Goal: Task Accomplishment & Management: Complete application form

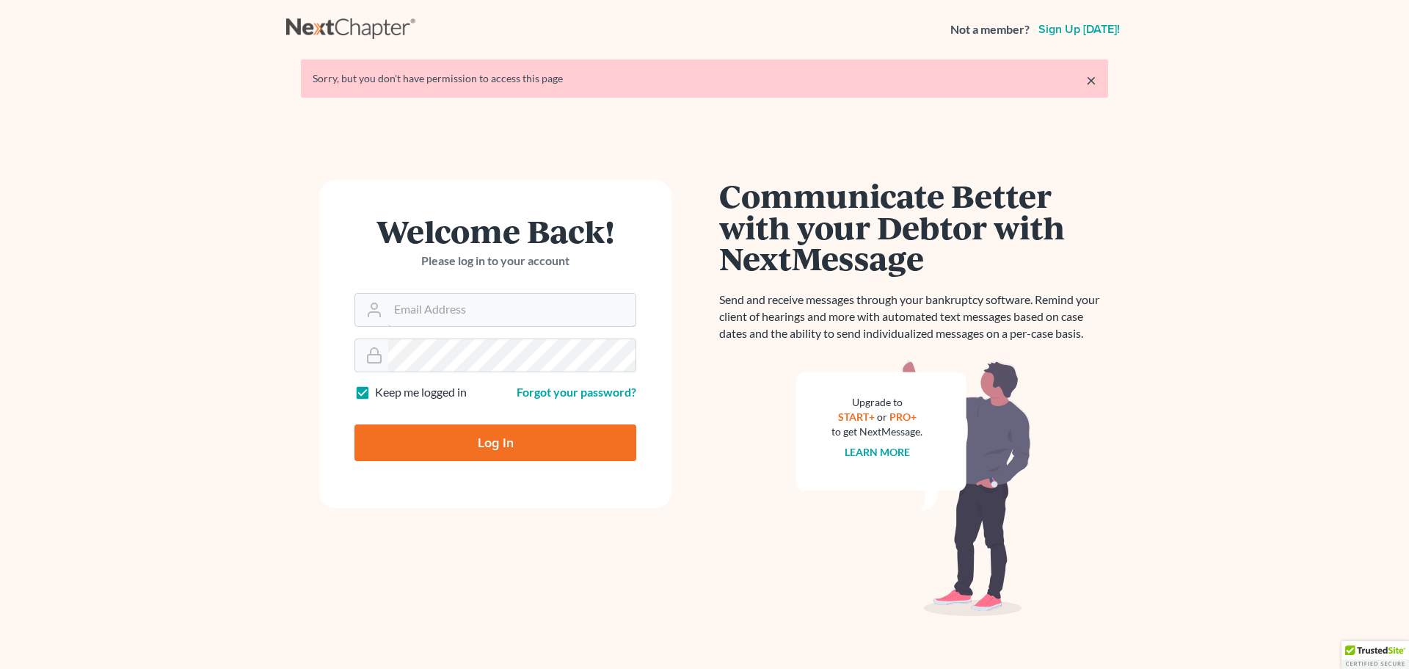
type input "steven@hollandlaw970.com"
click at [453, 440] on input "Log In" at bounding box center [496, 442] width 282 height 37
type input "Thinking..."
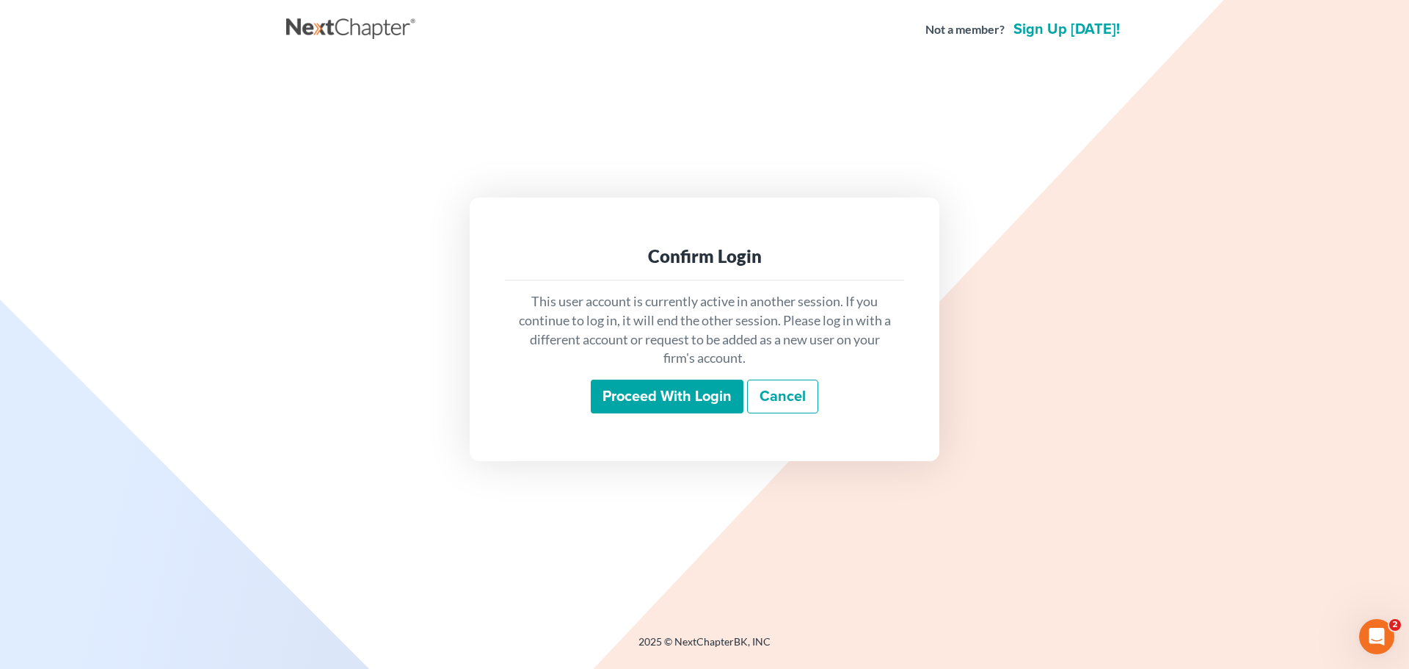
click at [674, 402] on input "Proceed with login" at bounding box center [667, 397] width 153 height 34
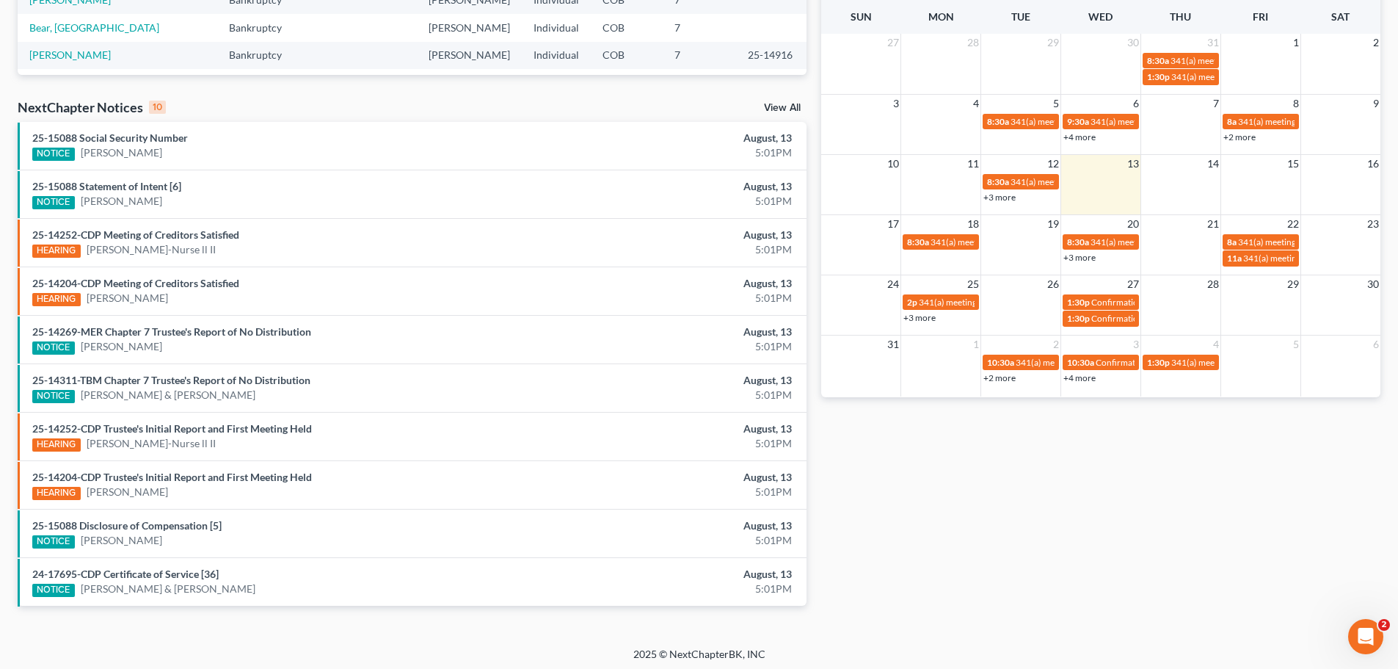
scroll to position [388, 0]
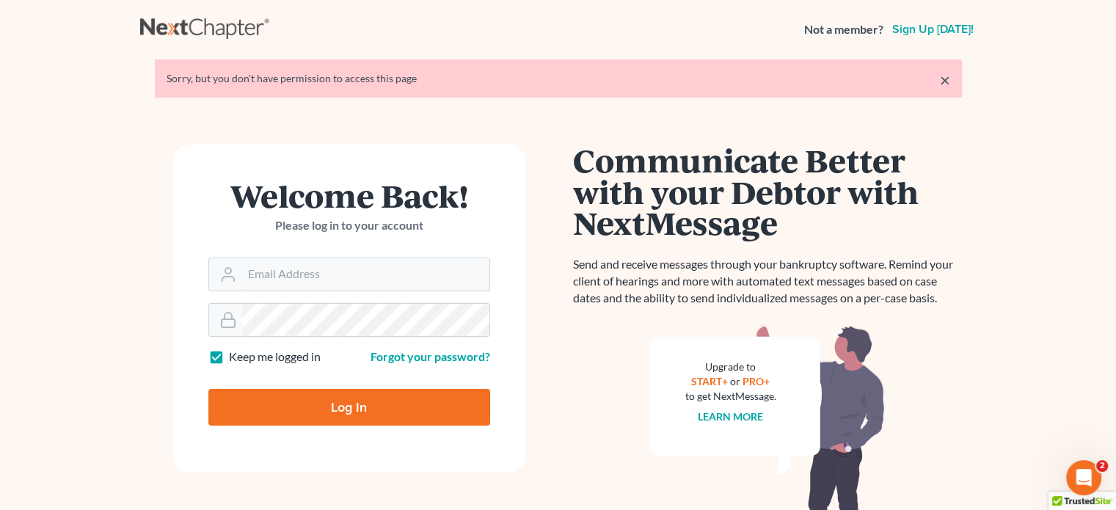
type input "[PERSON_NAME][EMAIL_ADDRESS][DOMAIN_NAME]"
click at [293, 404] on input "Log In" at bounding box center [349, 407] width 282 height 37
type input "Thinking..."
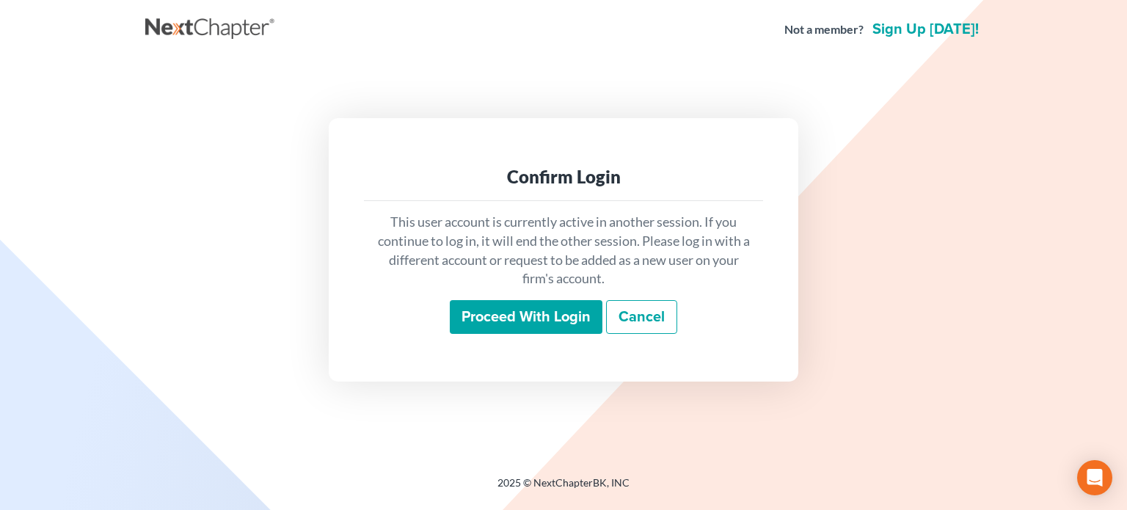
drag, startPoint x: 467, startPoint y: 327, endPoint x: 484, endPoint y: 314, distance: 21.0
click at [468, 326] on input "Proceed with login" at bounding box center [526, 317] width 153 height 34
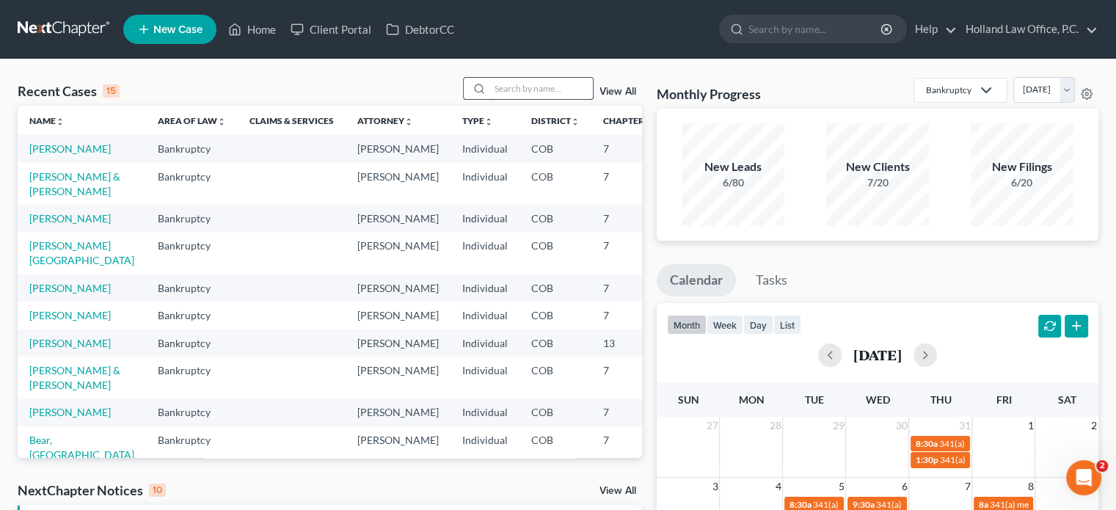
click at [520, 87] on input "search" at bounding box center [541, 88] width 103 height 21
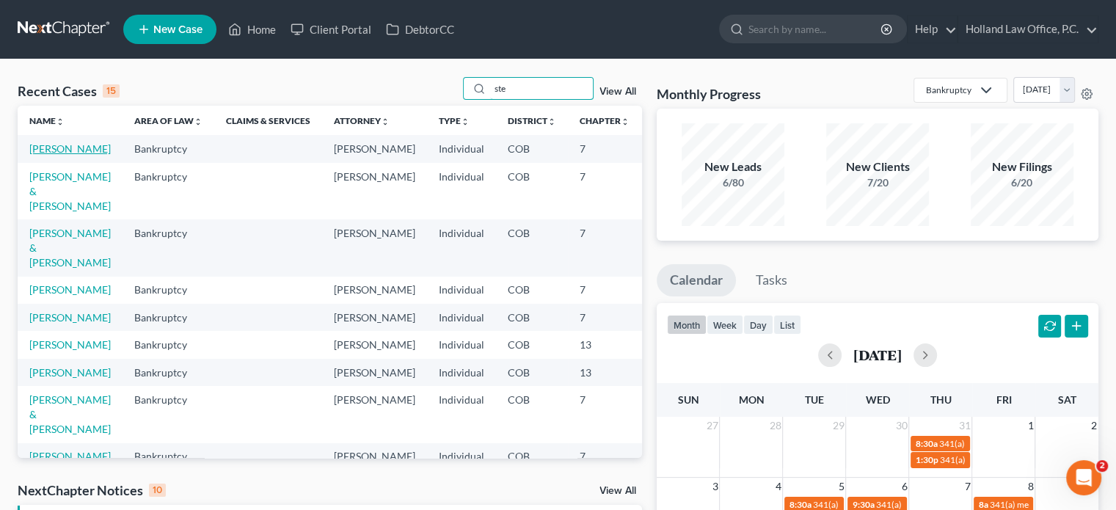
type input "ste"
click at [57, 147] on link "[PERSON_NAME]" at bounding box center [69, 148] width 81 height 12
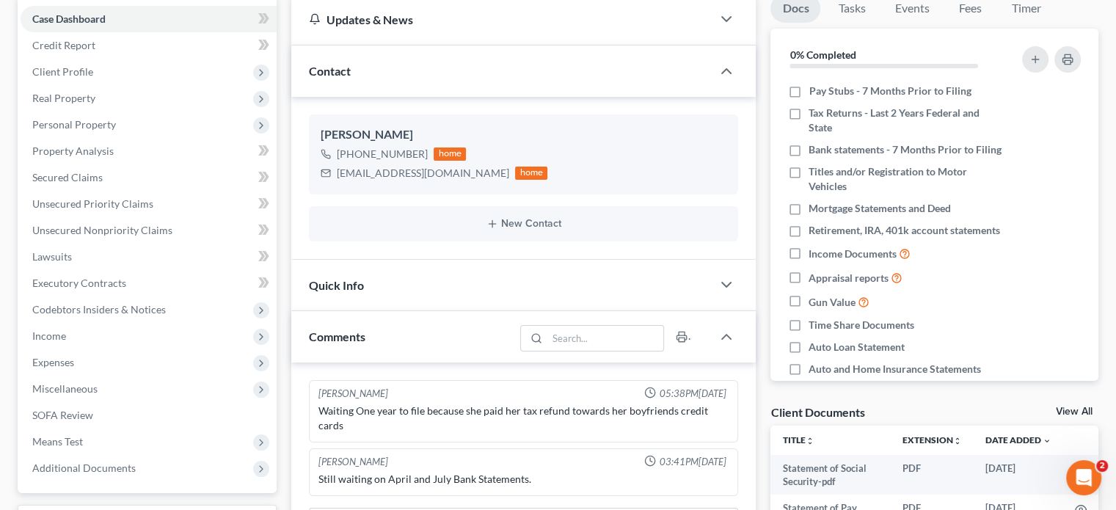
scroll to position [73, 0]
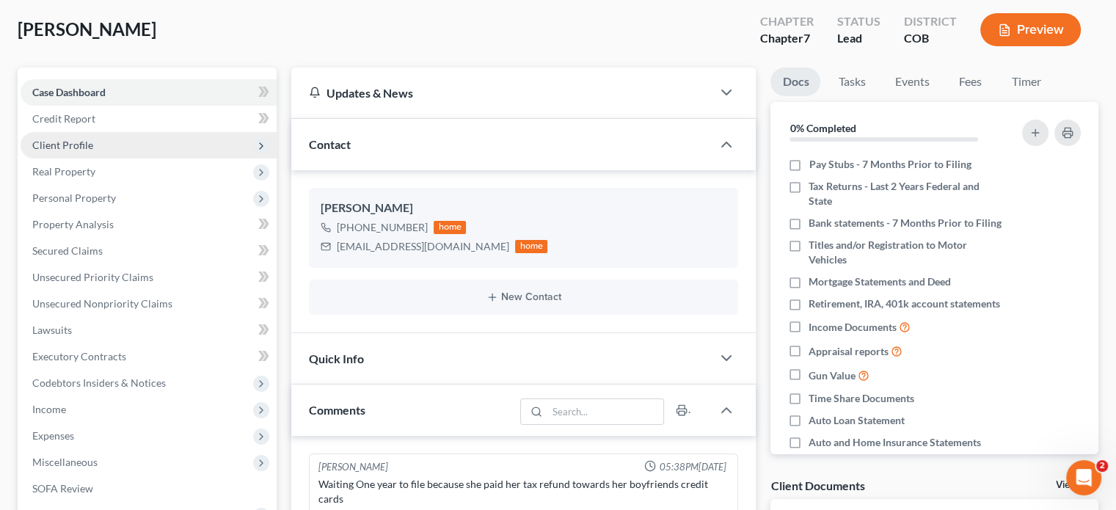
click at [62, 144] on span "Client Profile" at bounding box center [62, 145] width 61 height 12
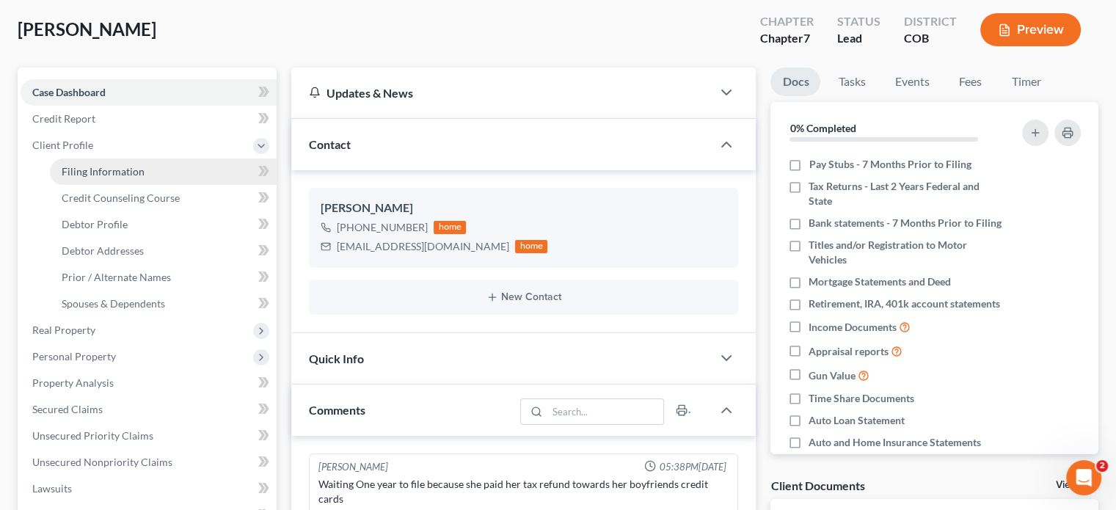
click at [94, 175] on span "Filing Information" at bounding box center [103, 171] width 83 height 12
select select "1"
select select "0"
select select "5"
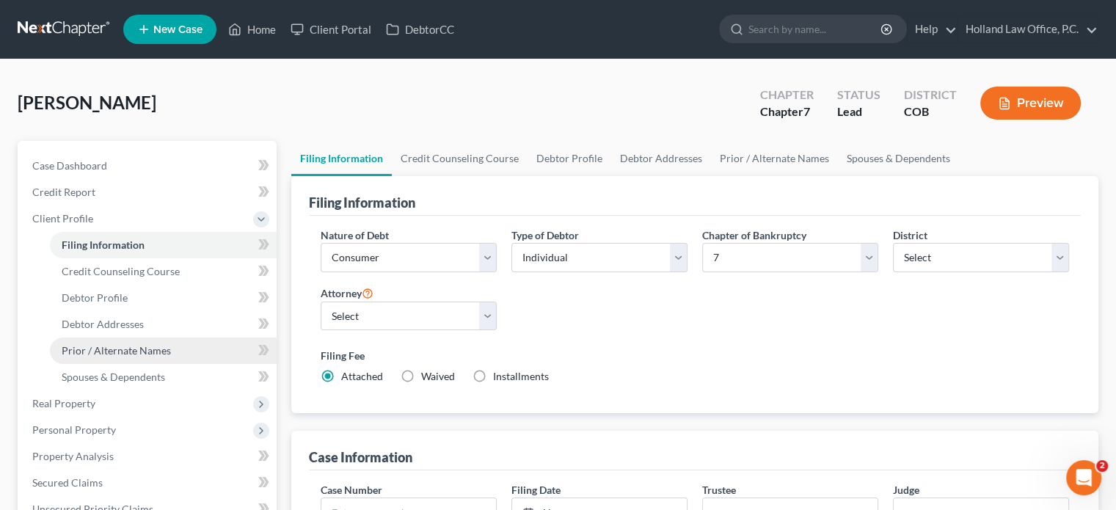
click at [101, 344] on span "Prior / Alternate Names" at bounding box center [116, 350] width 109 height 12
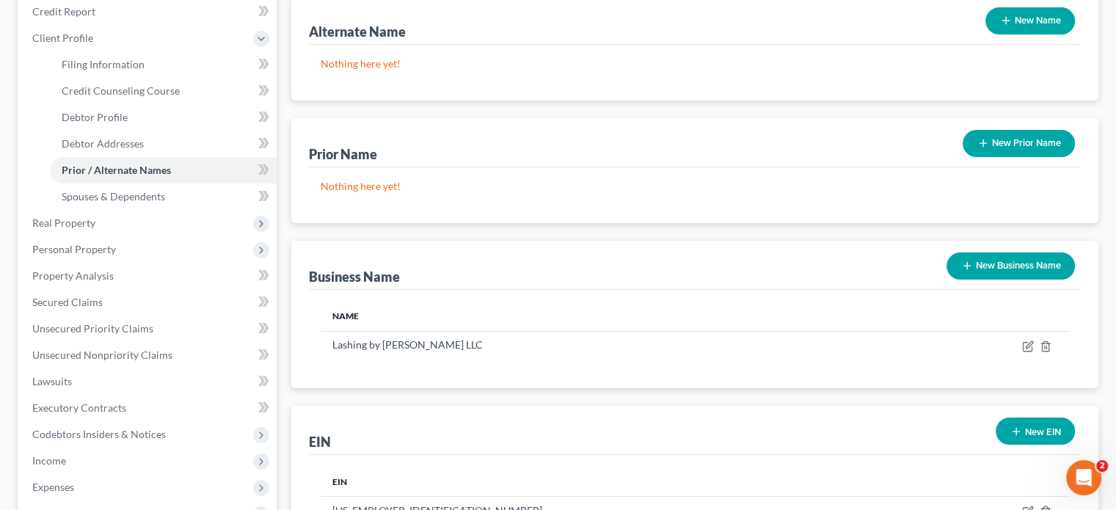
scroll to position [220, 0]
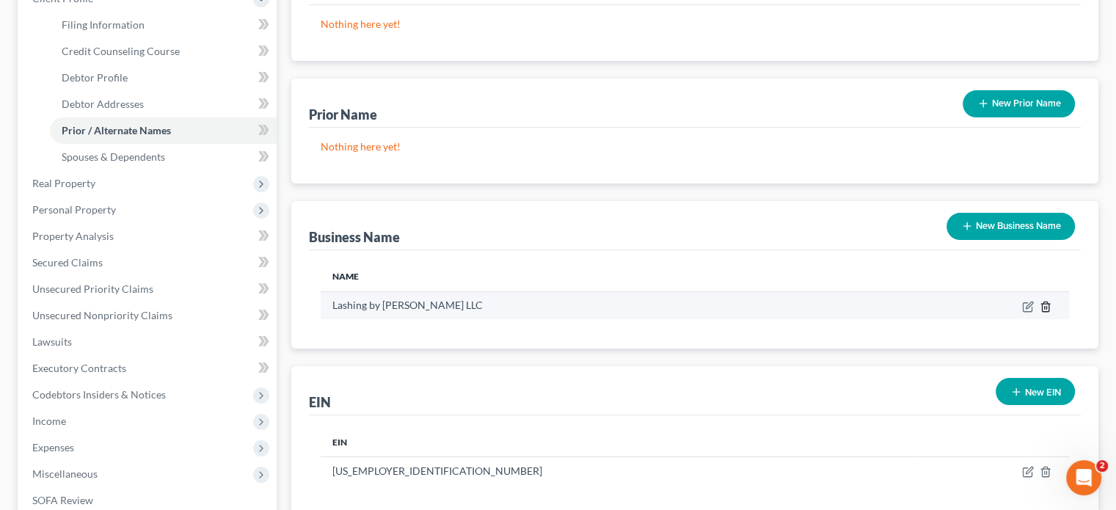
click at [1042, 303] on icon "button" at bounding box center [1045, 307] width 7 height 10
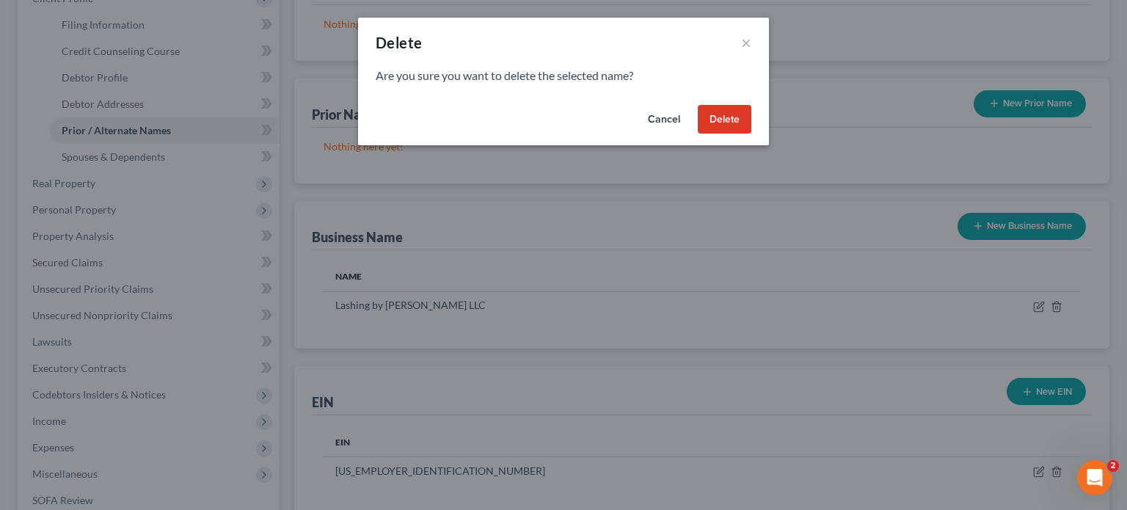
click at [728, 117] on button "Delete" at bounding box center [725, 119] width 54 height 29
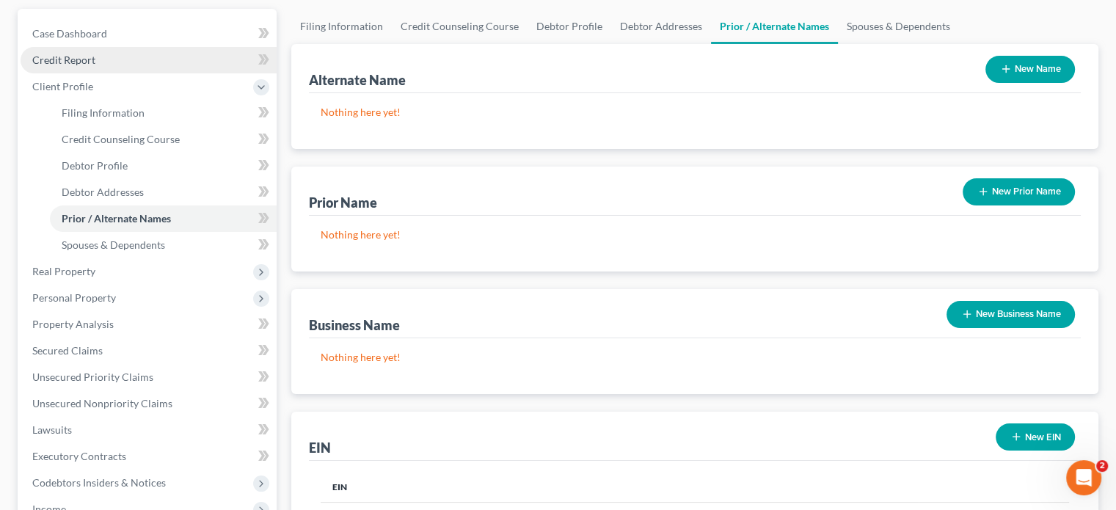
scroll to position [294, 0]
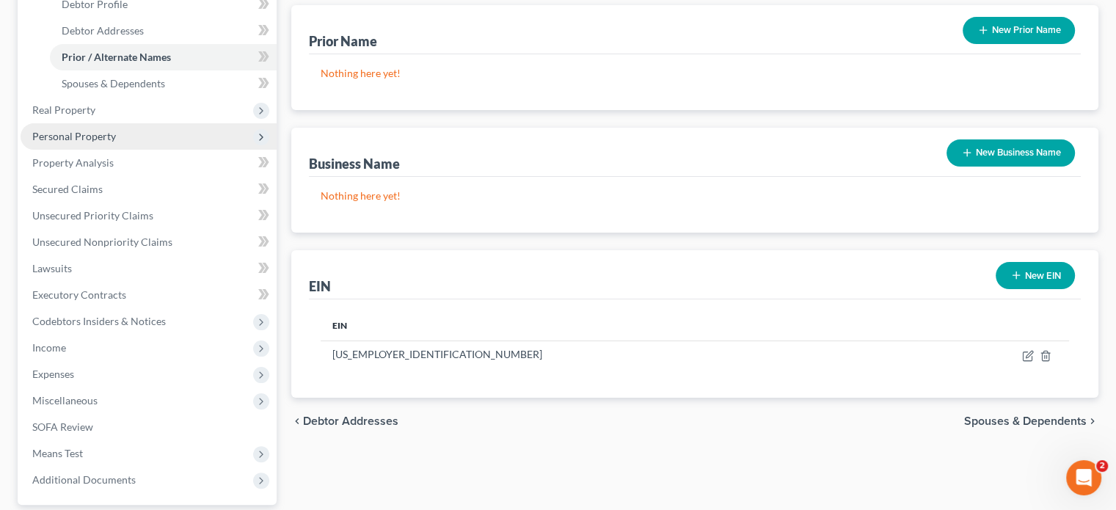
click at [92, 139] on span "Personal Property" at bounding box center [74, 136] width 84 height 12
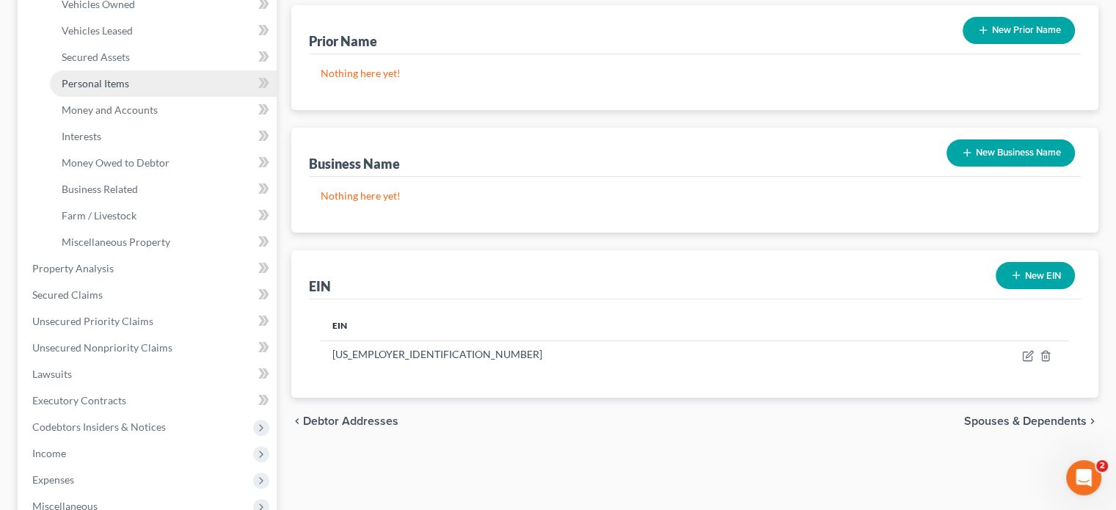
click at [90, 81] on span "Personal Items" at bounding box center [96, 83] width 68 height 12
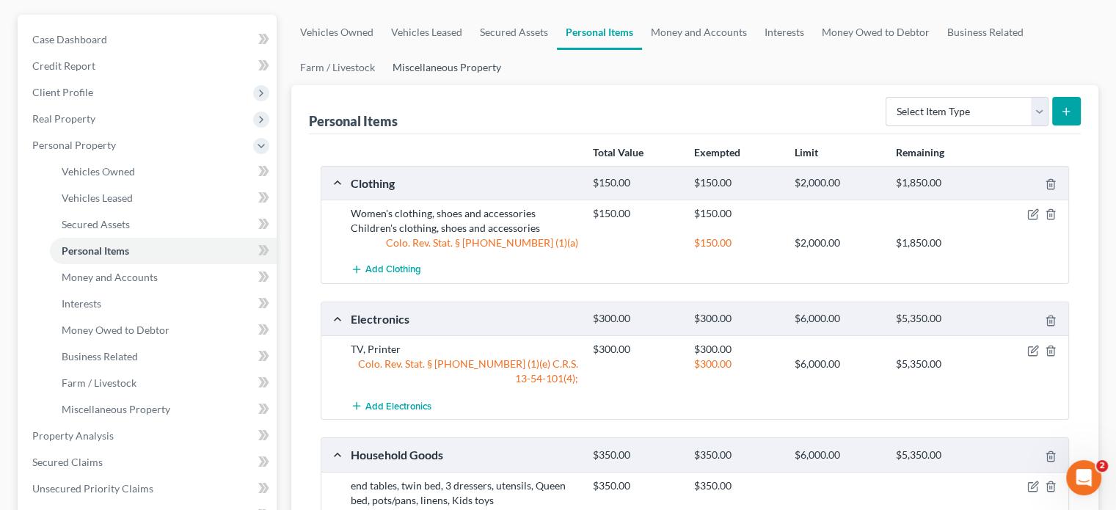
scroll to position [35, 0]
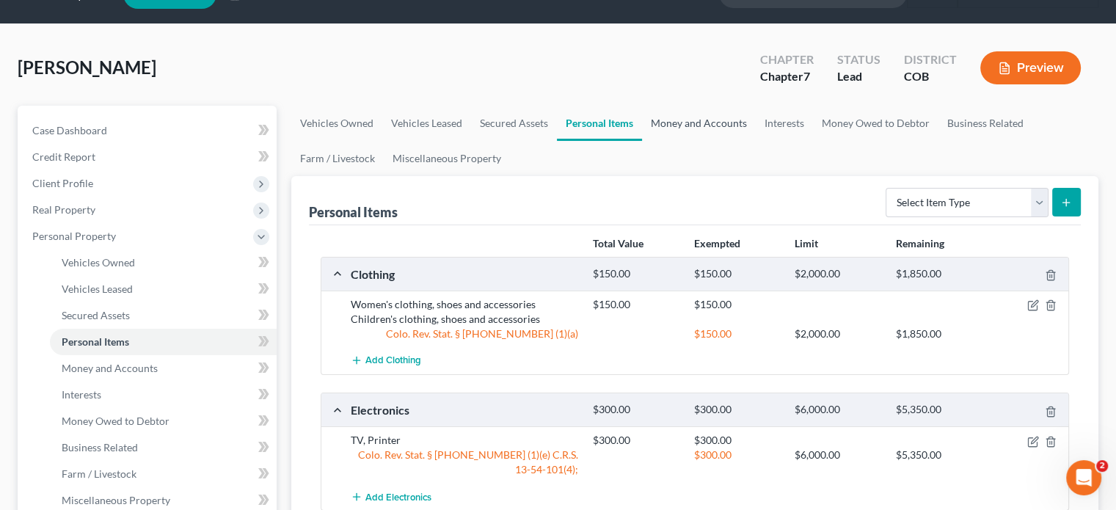
click at [711, 125] on link "Money and Accounts" at bounding box center [699, 123] width 114 height 35
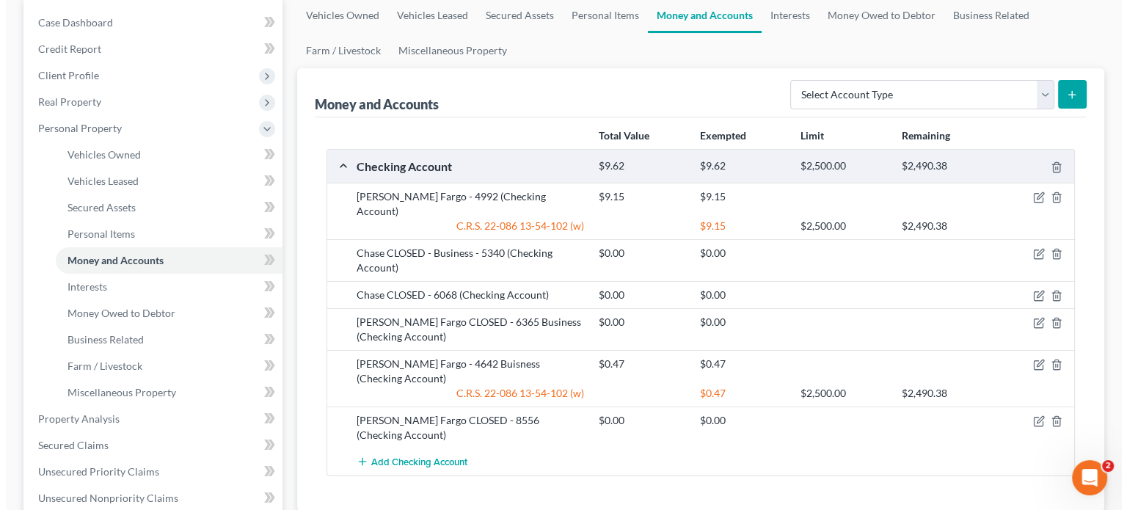
scroll to position [147, 0]
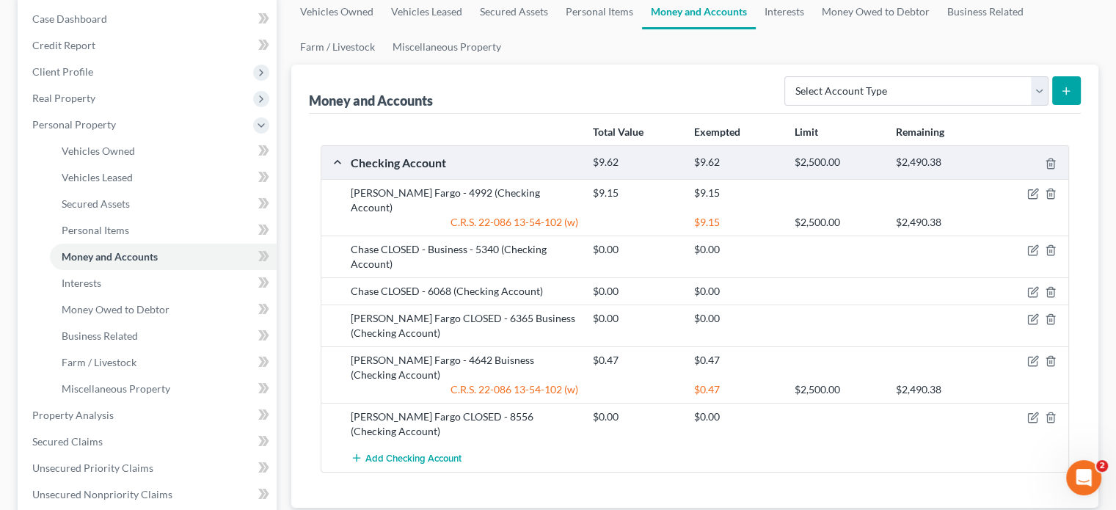
click at [1025, 410] on div at bounding box center [1029, 417] width 81 height 15
click at [1030, 412] on icon "button" at bounding box center [1034, 418] width 12 height 12
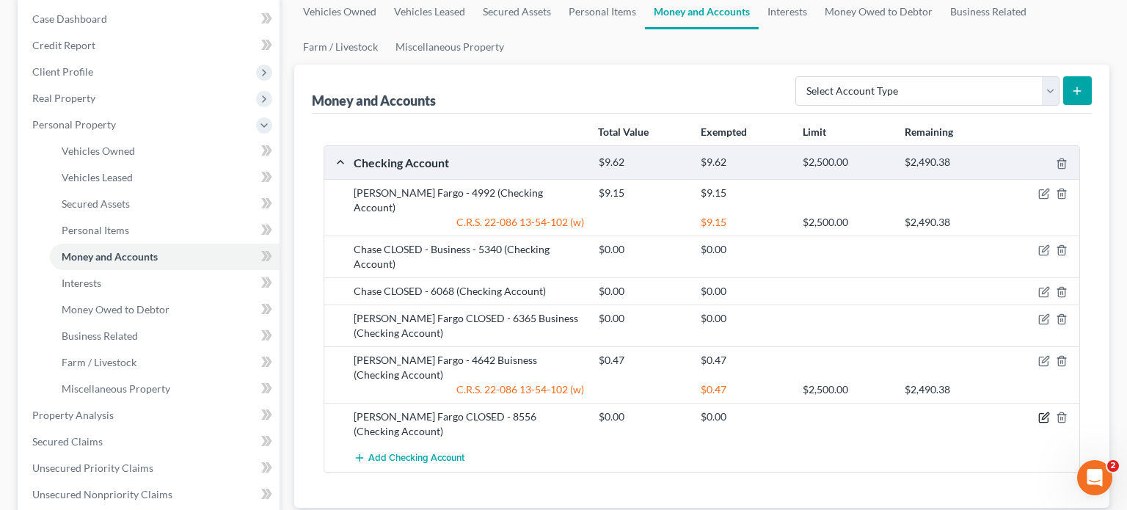
select select "38"
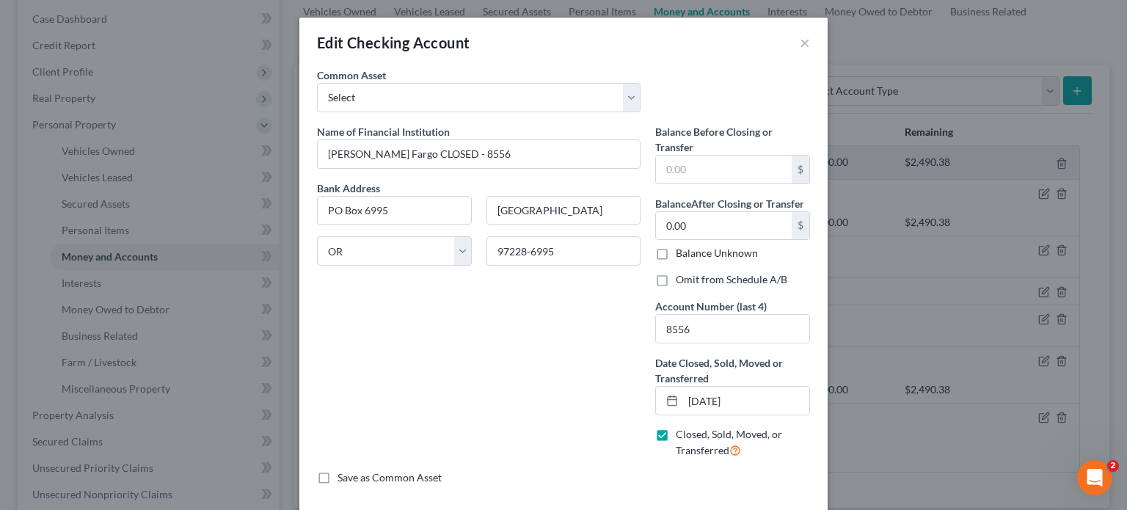
click at [676, 281] on label "Omit from Schedule A/B" at bounding box center [732, 279] width 112 height 15
click at [682, 281] on input "Omit from Schedule A/B" at bounding box center [687, 277] width 10 height 10
checkbox input "true"
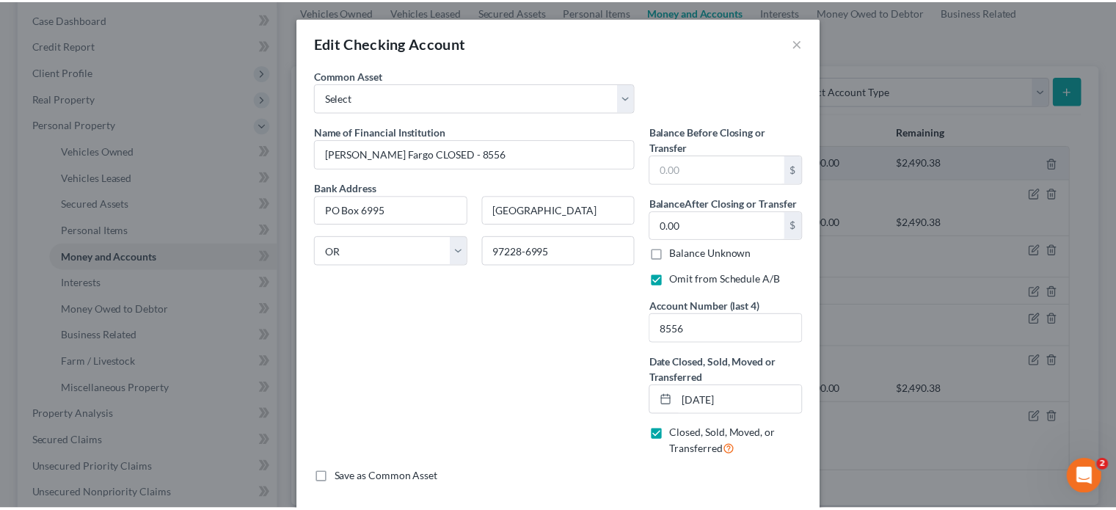
scroll to position [65, 0]
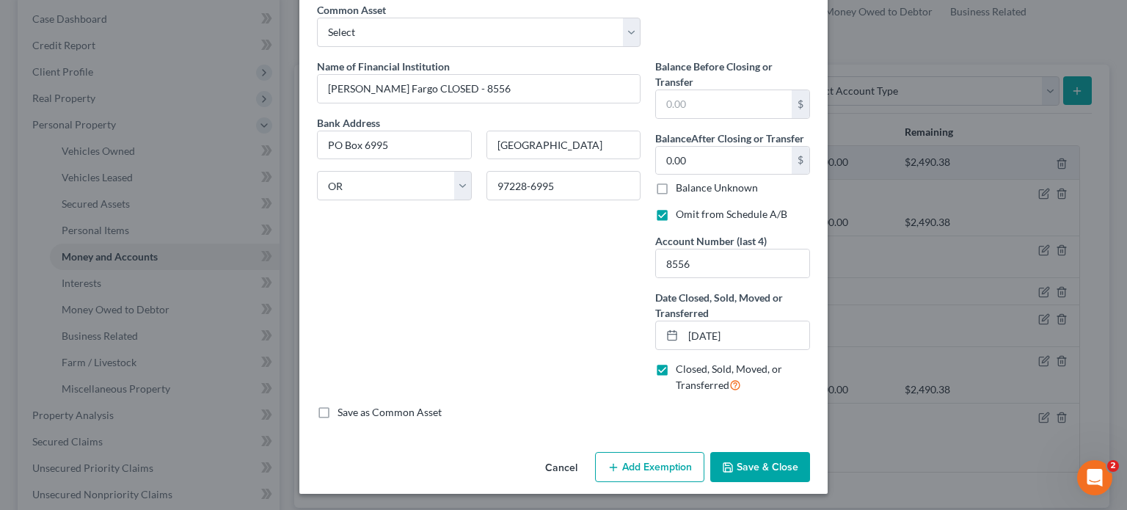
click at [750, 464] on button "Save & Close" at bounding box center [761, 467] width 100 height 31
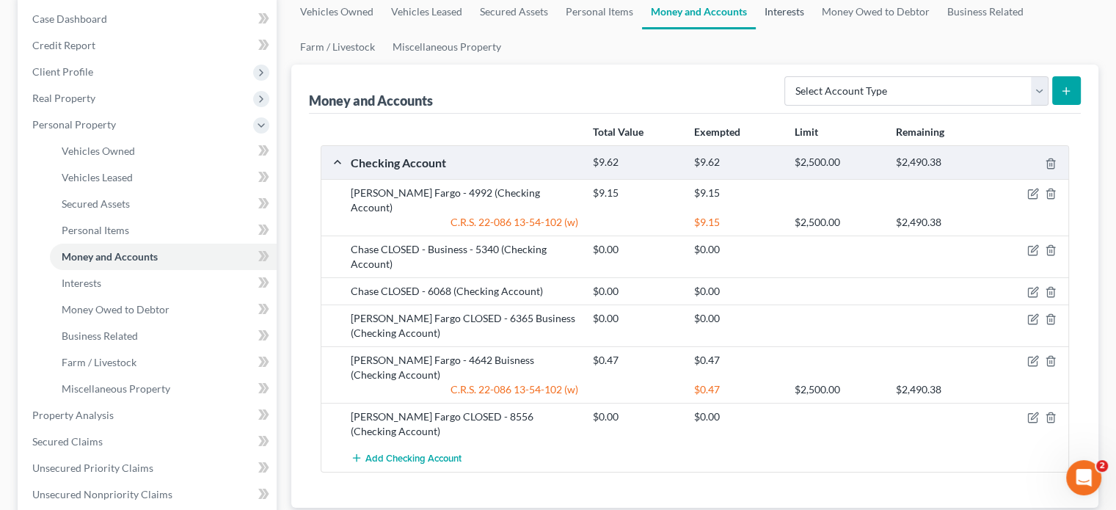
click at [786, 13] on link "Interests" at bounding box center [784, 11] width 57 height 35
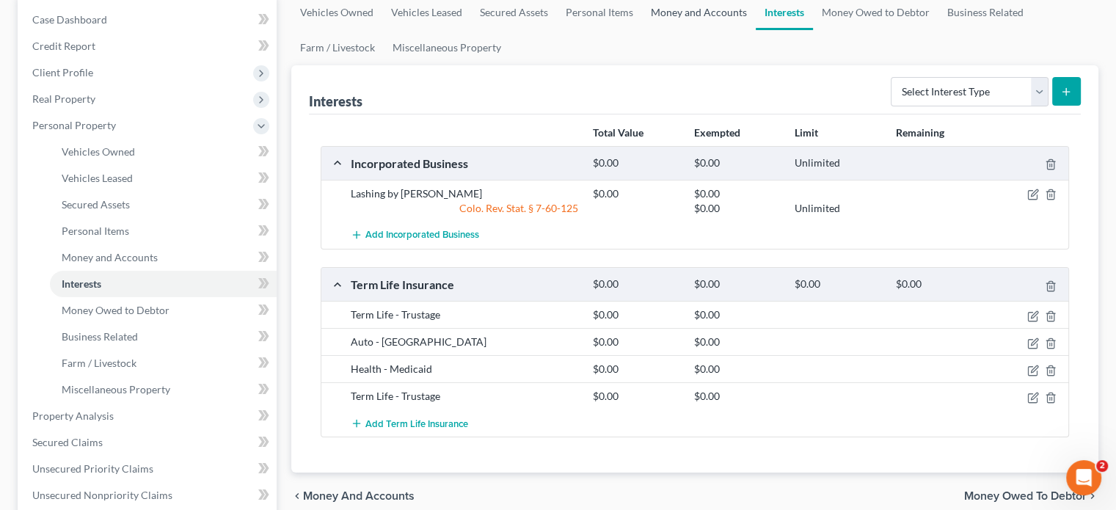
scroll to position [147, 0]
click at [1031, 192] on icon "button" at bounding box center [1034, 194] width 12 height 12
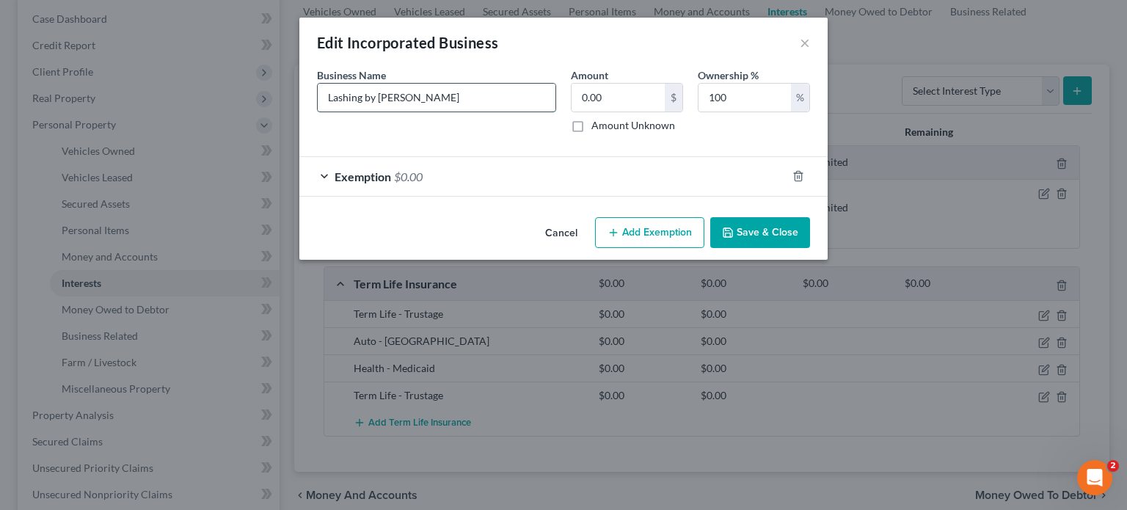
click at [423, 99] on input "Lashing by Sarah" at bounding box center [437, 98] width 238 height 28
type input "Lashing by Sarah LLC"
click at [752, 228] on button "Save & Close" at bounding box center [761, 232] width 100 height 31
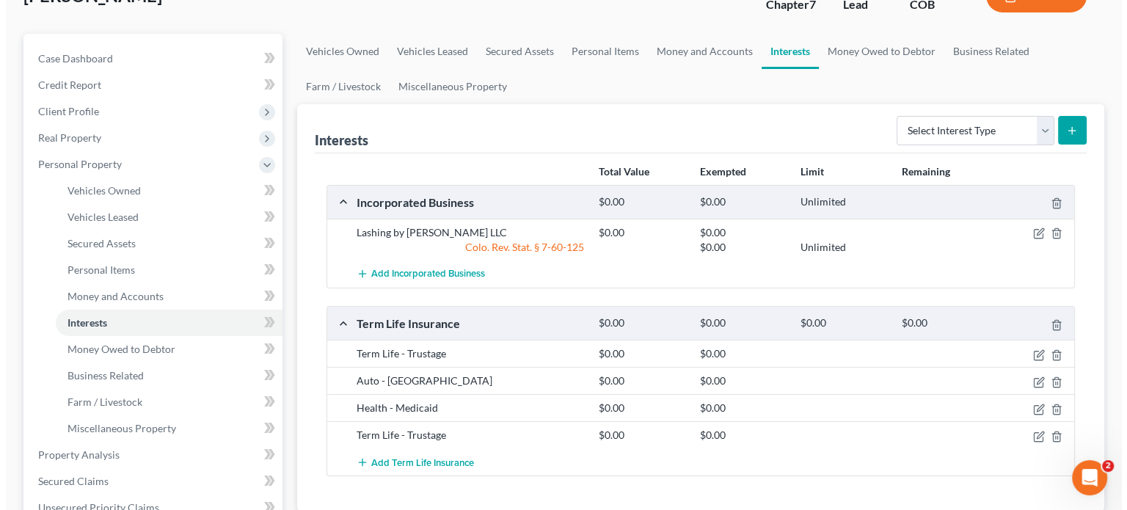
scroll to position [73, 0]
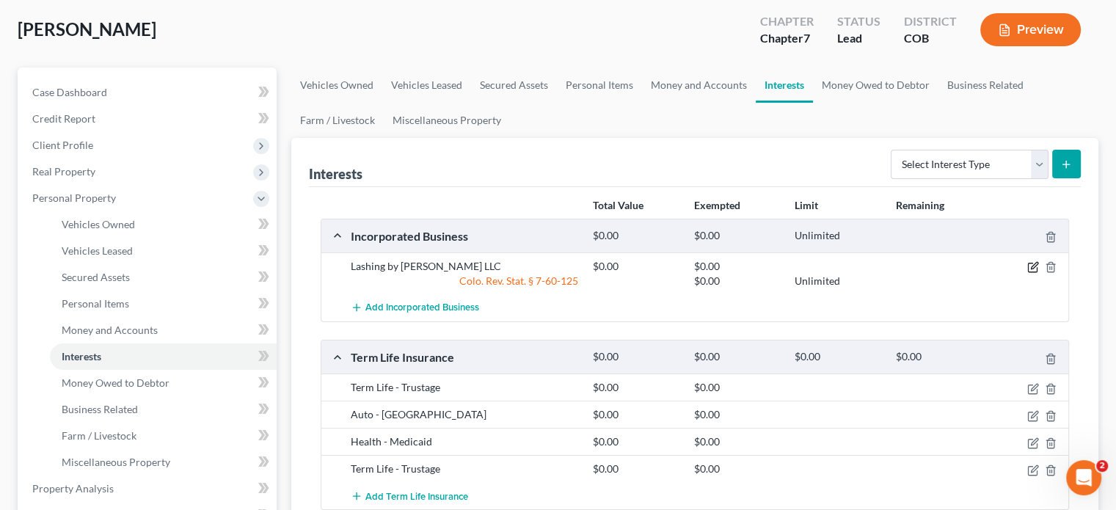
click at [1034, 269] on icon "button" at bounding box center [1034, 267] width 12 height 12
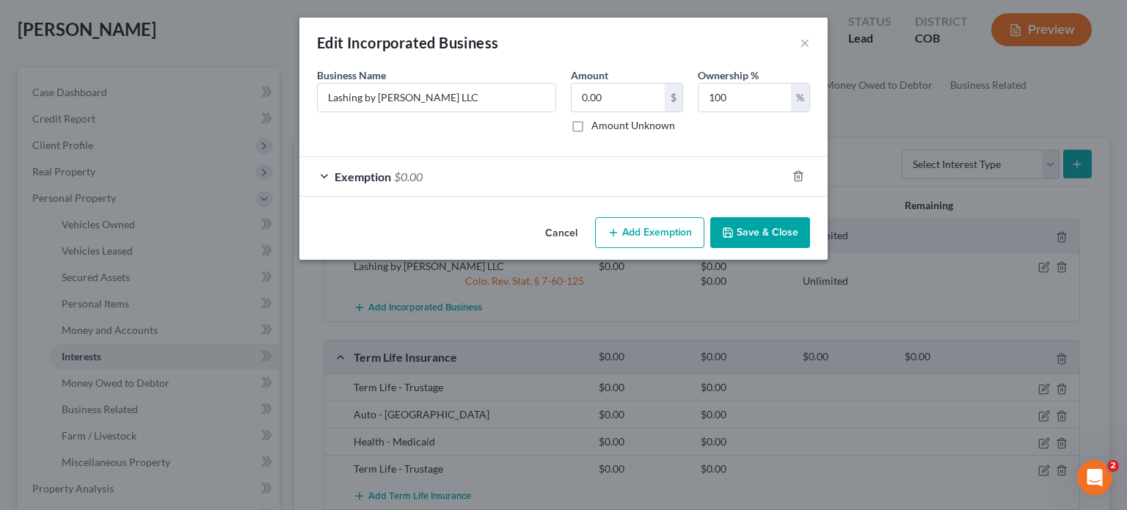
click at [377, 173] on span "Exemption" at bounding box center [363, 177] width 57 height 14
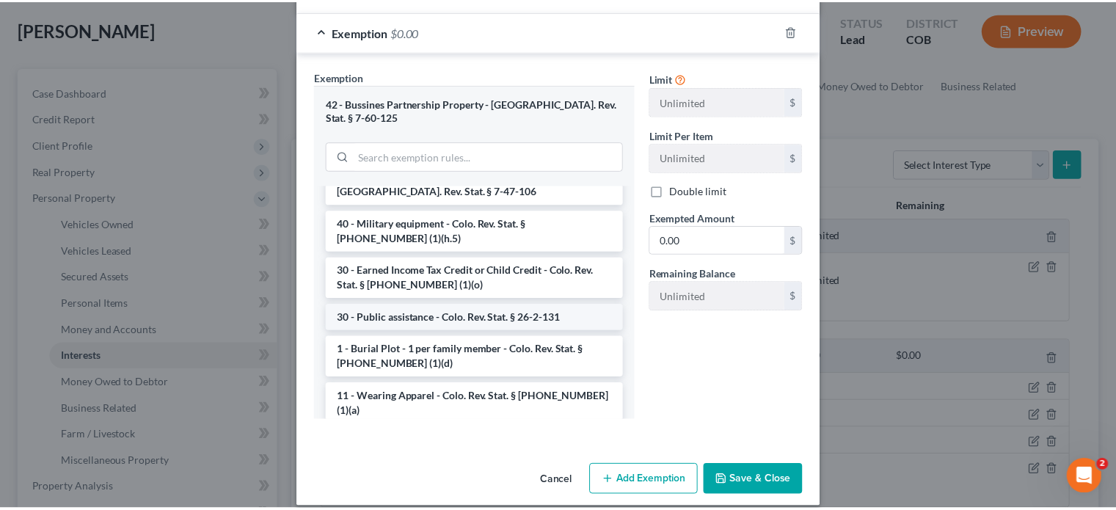
scroll to position [220, 0]
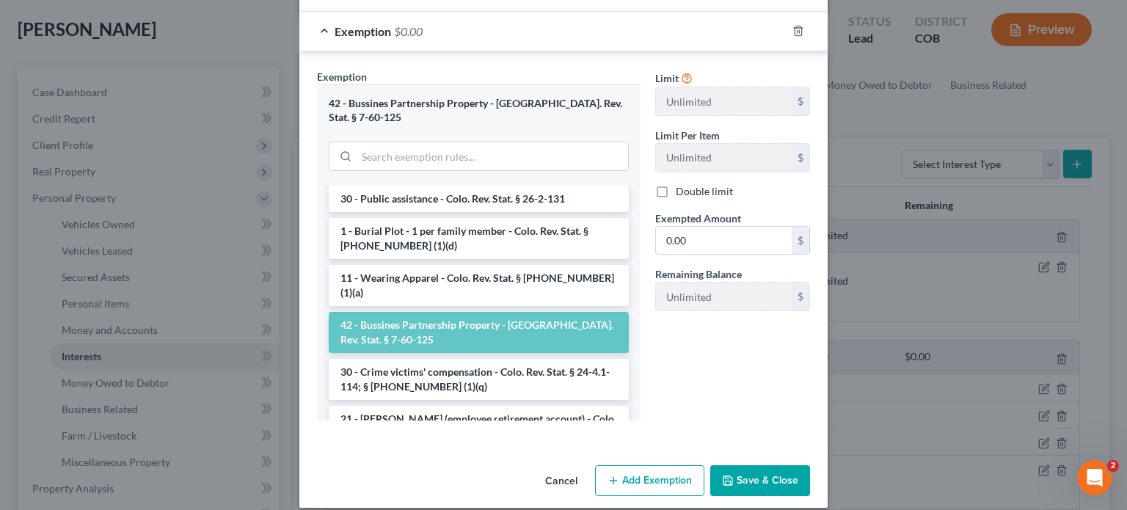
click at [559, 467] on button "Cancel" at bounding box center [562, 481] width 56 height 29
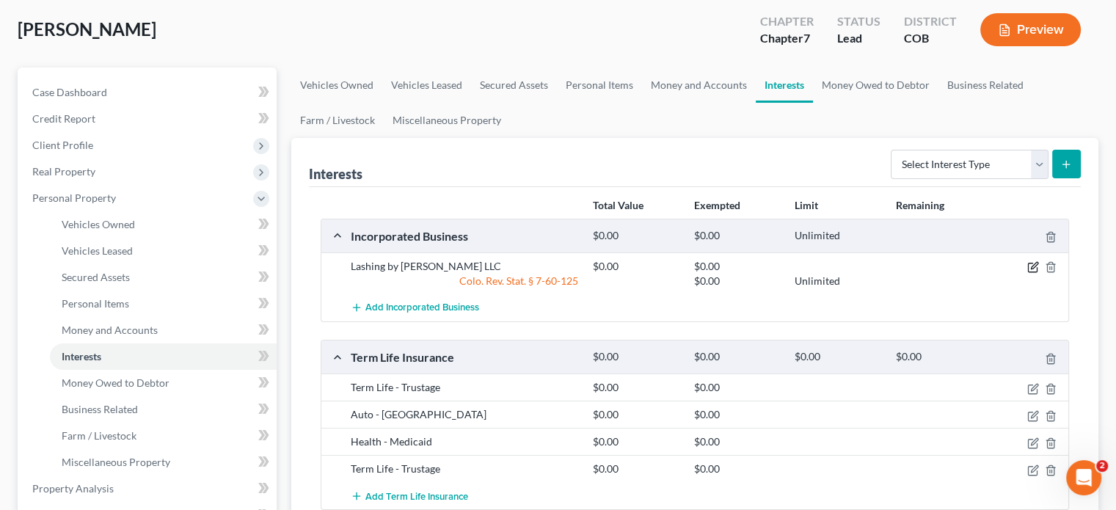
click at [1033, 269] on icon "button" at bounding box center [1034, 267] width 12 height 12
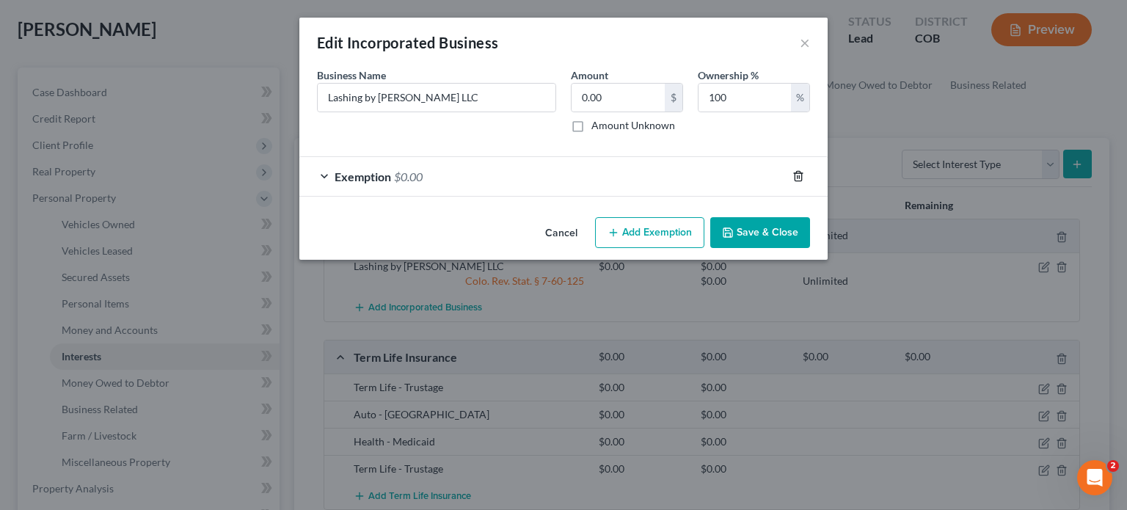
click at [802, 175] on icon "button" at bounding box center [798, 177] width 7 height 10
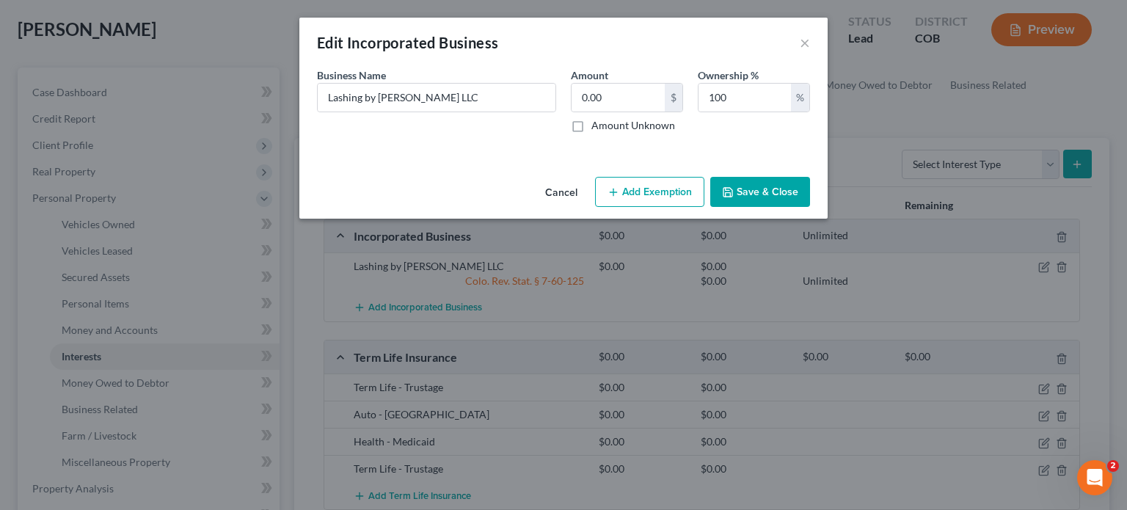
click at [770, 189] on button "Save & Close" at bounding box center [761, 192] width 100 height 31
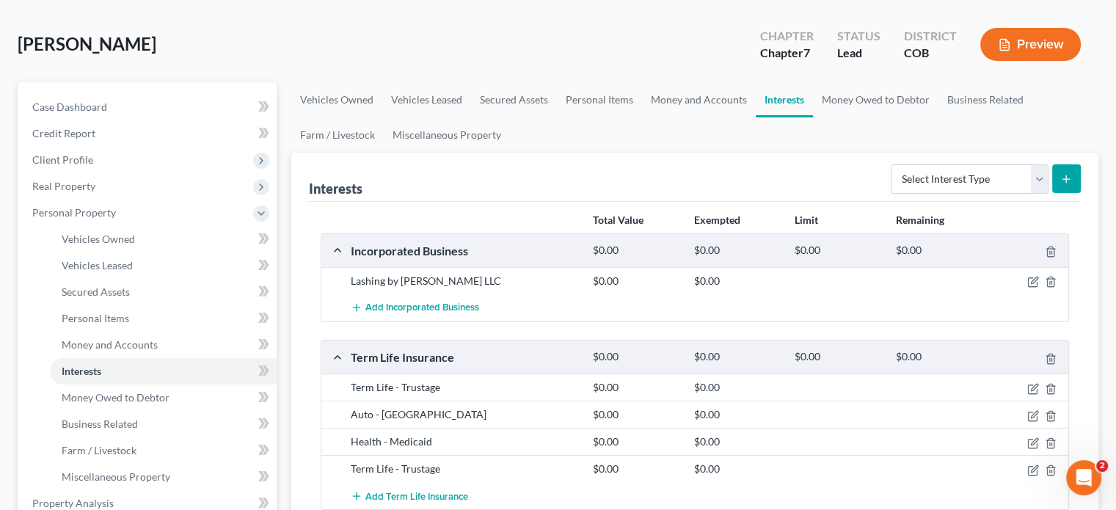
scroll to position [0, 0]
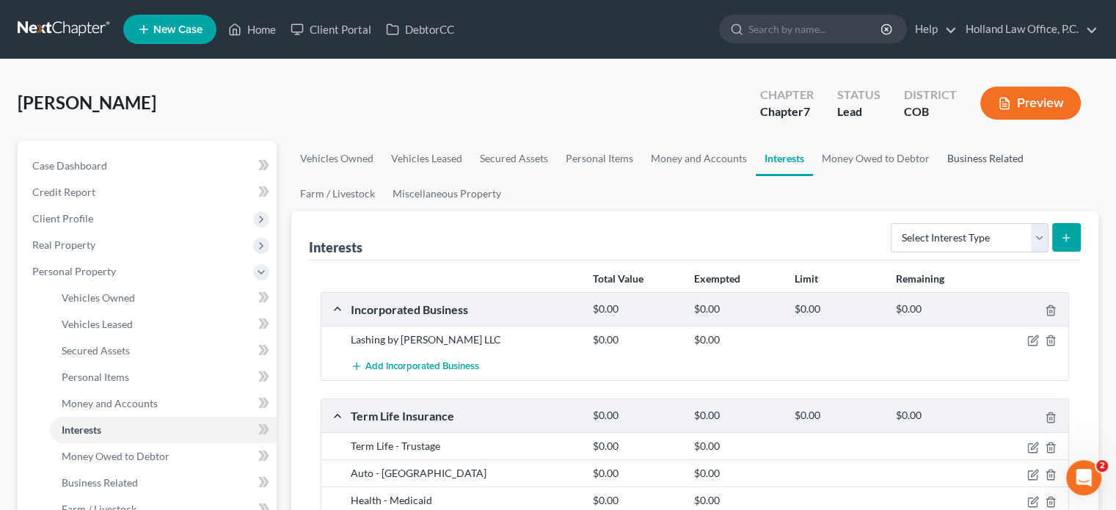
click at [990, 156] on link "Business Related" at bounding box center [986, 158] width 94 height 35
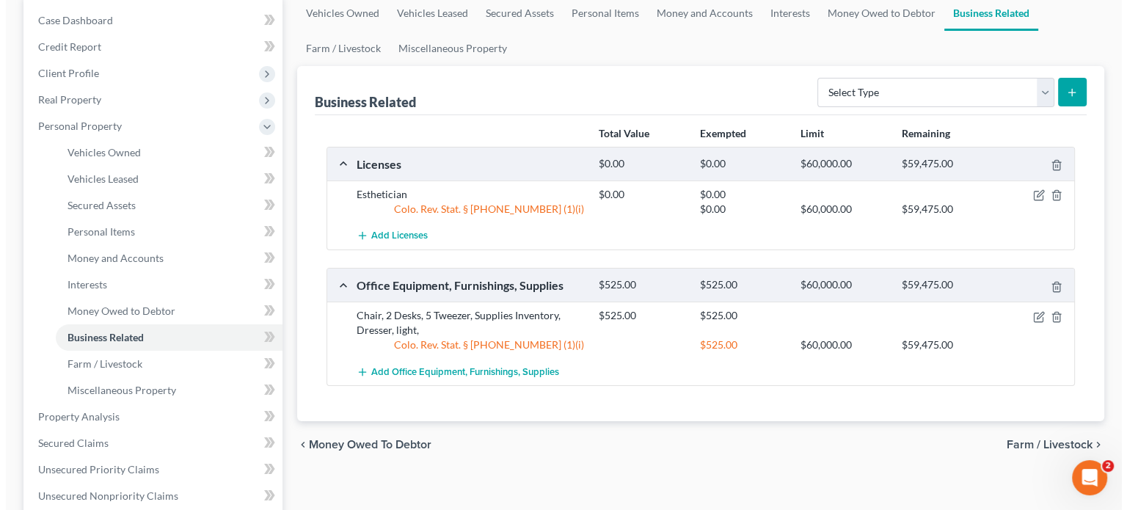
scroll to position [147, 0]
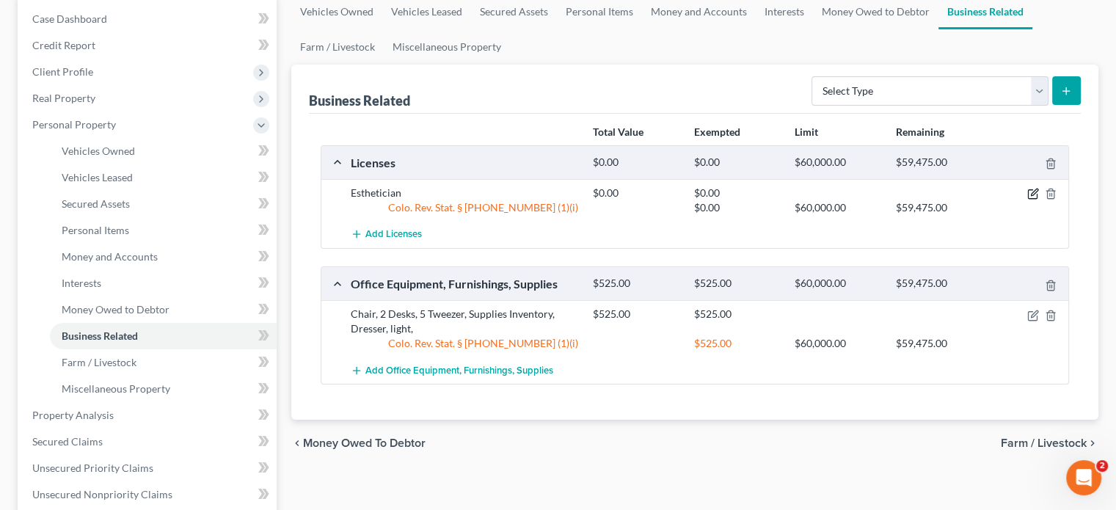
click at [1032, 190] on icon "button" at bounding box center [1034, 194] width 12 height 12
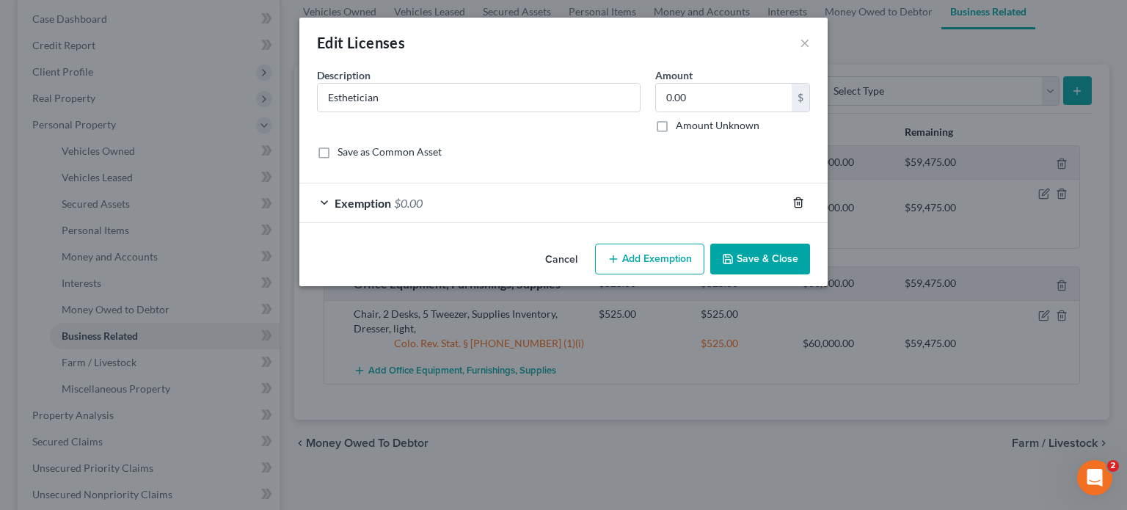
click at [799, 203] on icon "button" at bounding box center [799, 203] width 12 height 12
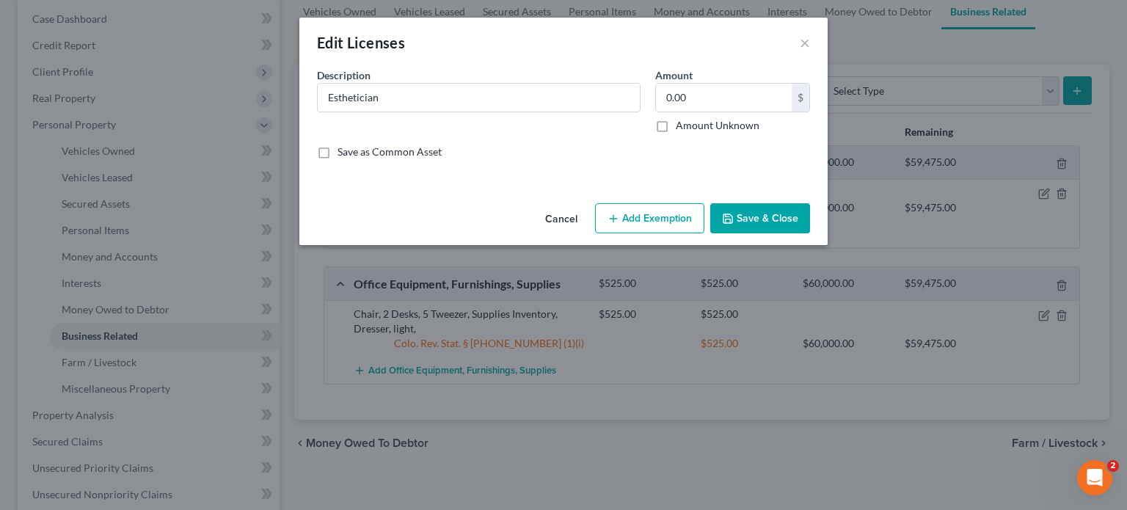
click at [790, 221] on button "Save & Close" at bounding box center [761, 218] width 100 height 31
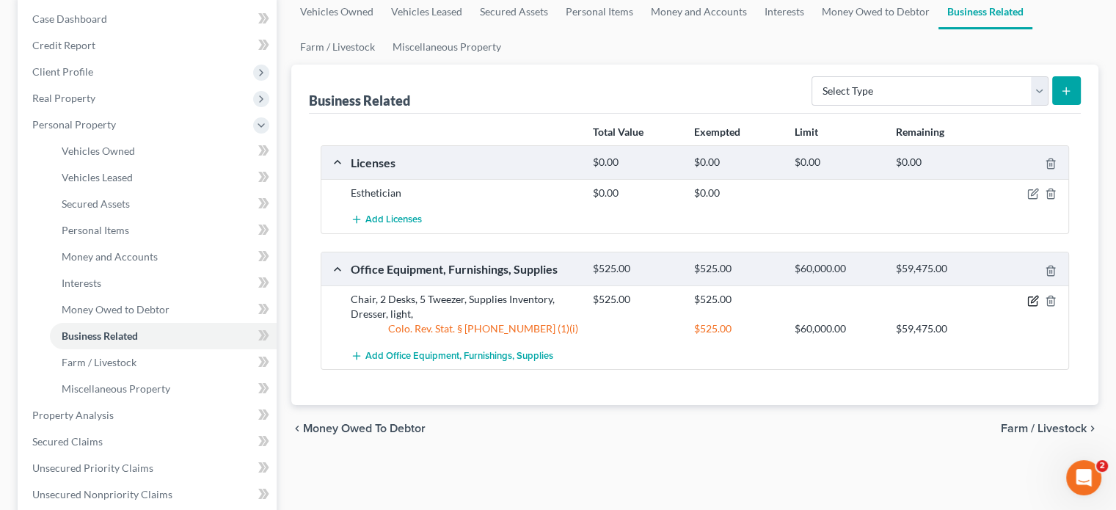
click at [1036, 296] on icon "button" at bounding box center [1034, 299] width 7 height 7
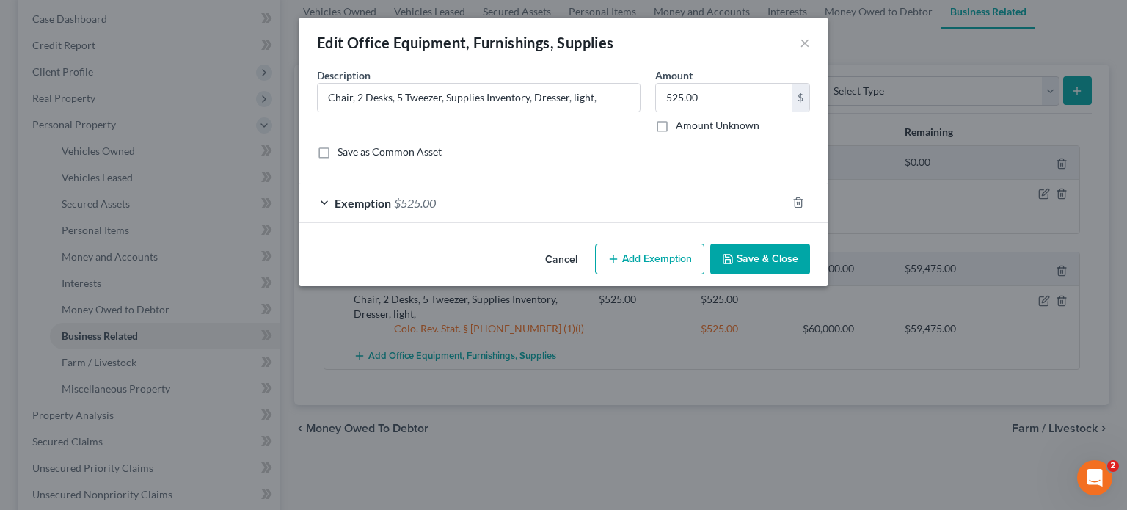
click at [379, 197] on span "Exemption" at bounding box center [363, 203] width 57 height 14
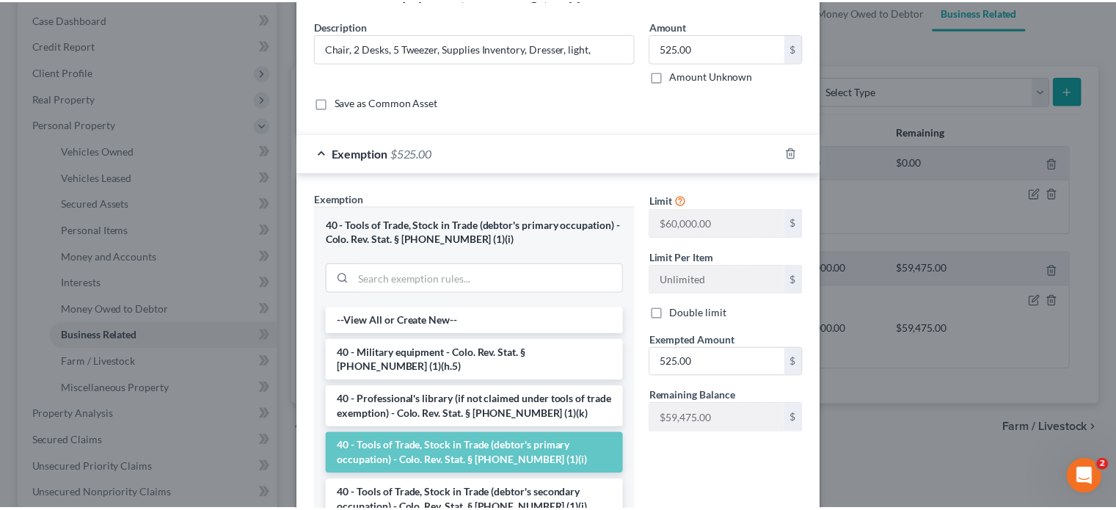
scroll to position [186, 0]
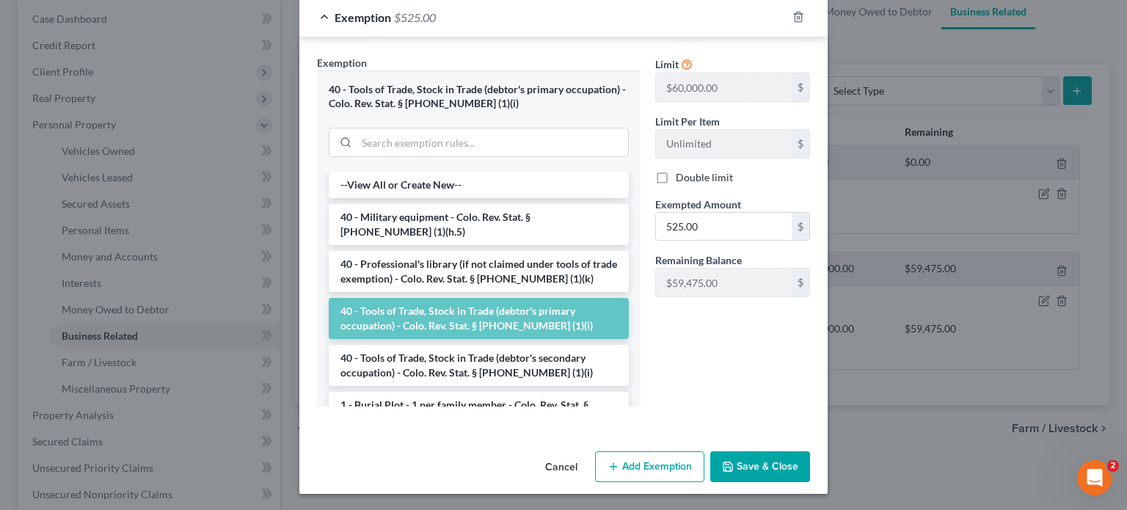
click at [752, 462] on button "Save & Close" at bounding box center [761, 466] width 100 height 31
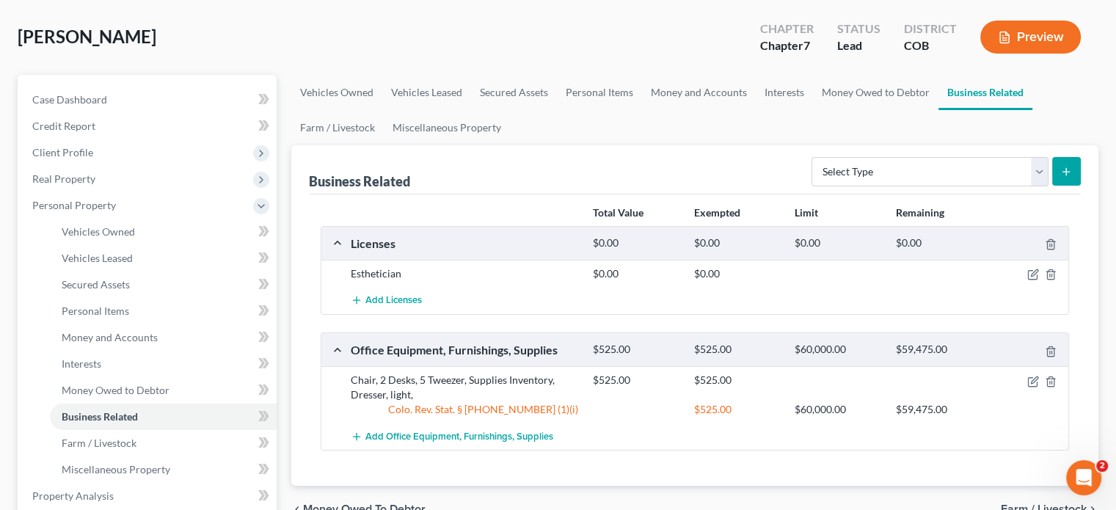
scroll to position [0, 0]
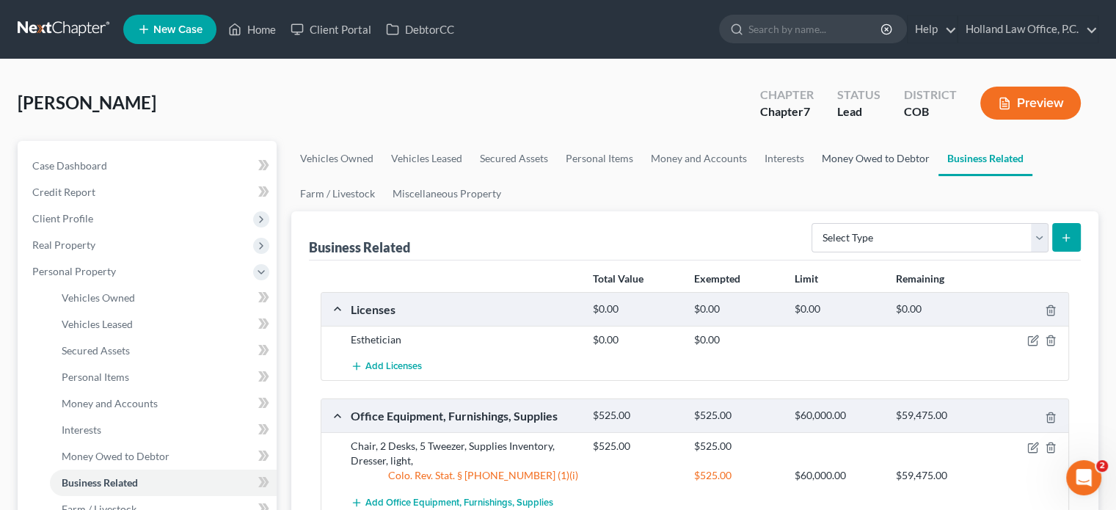
click at [866, 158] on link "Money Owed to Debtor" at bounding box center [876, 158] width 126 height 35
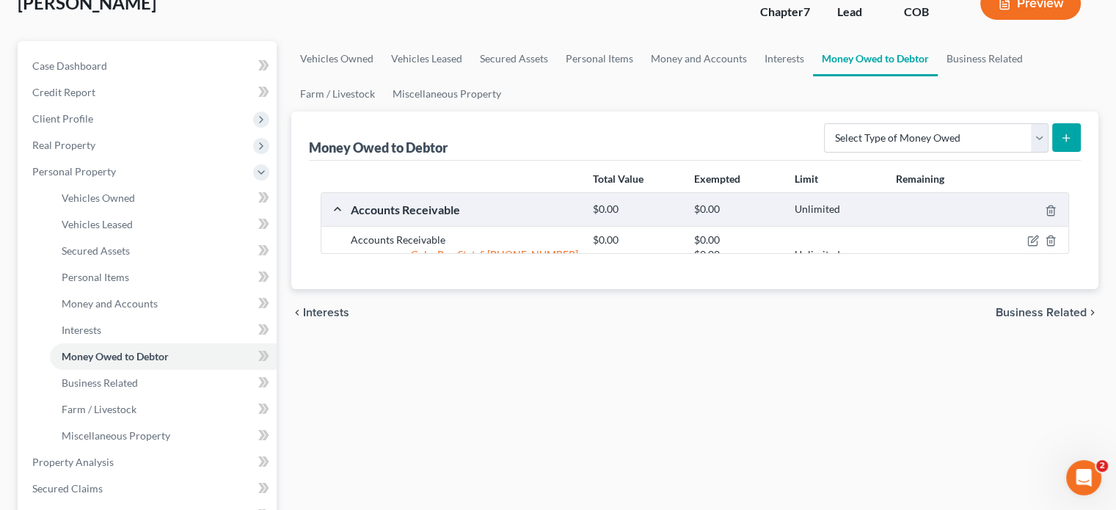
scroll to position [147, 0]
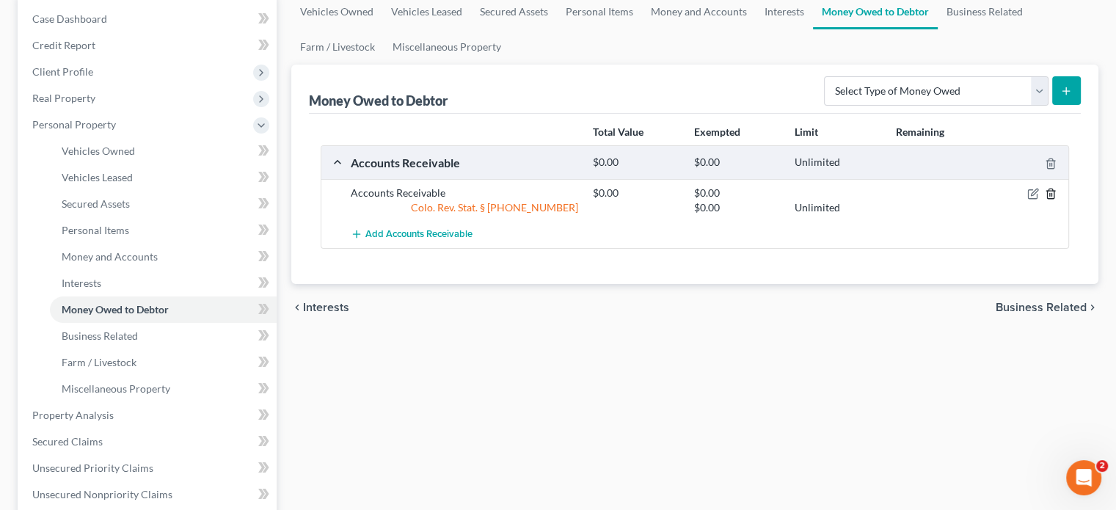
click at [1049, 193] on icon "button" at bounding box center [1051, 194] width 12 height 12
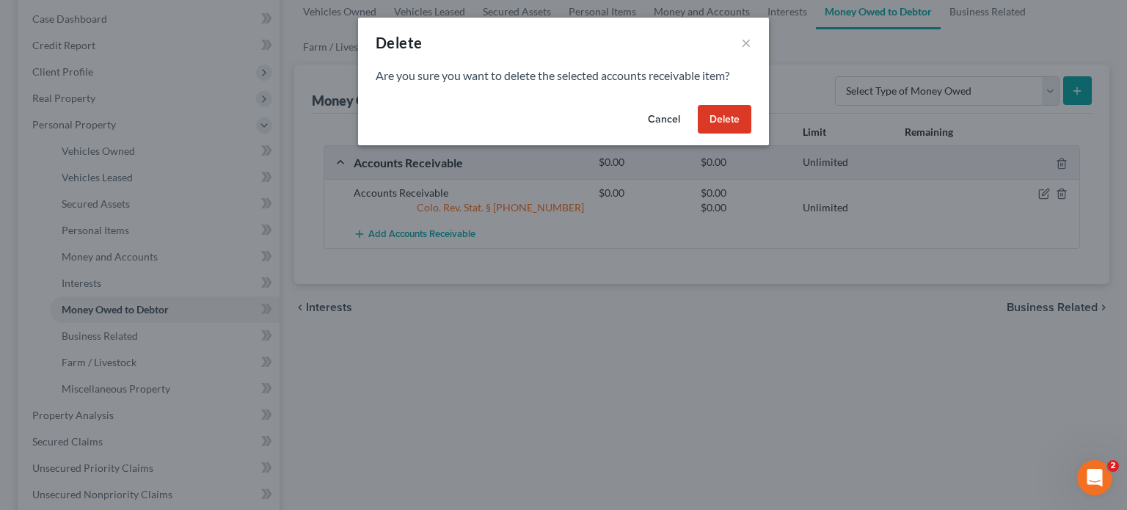
click at [730, 127] on button "Delete" at bounding box center [725, 119] width 54 height 29
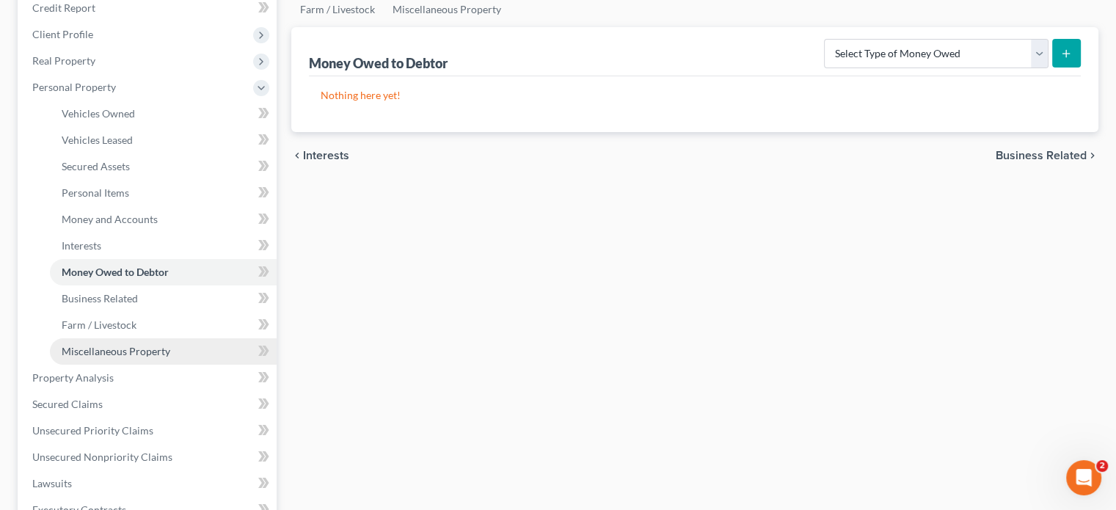
scroll to position [220, 0]
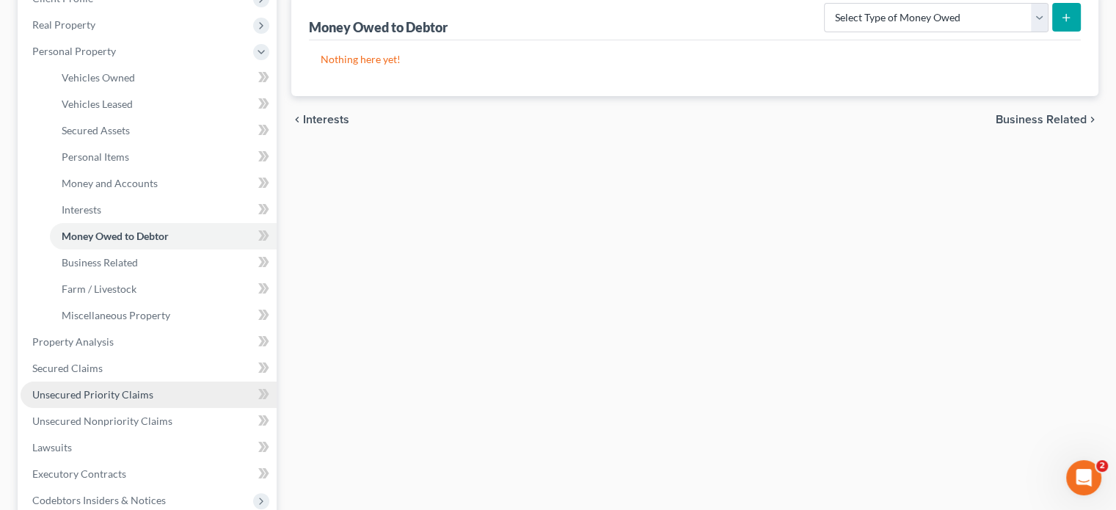
click at [73, 393] on span "Unsecured Priority Claims" at bounding box center [92, 394] width 121 height 12
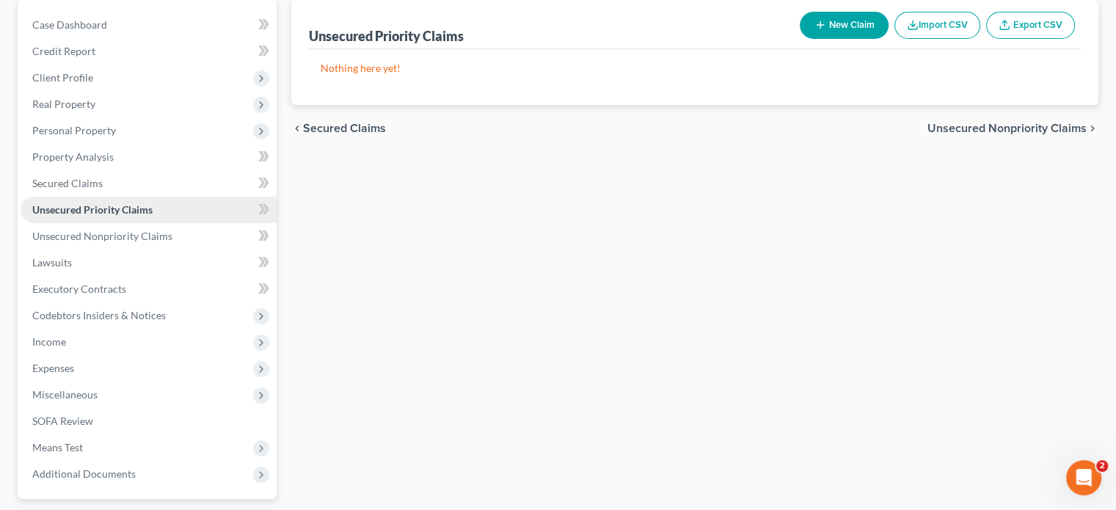
scroll to position [147, 0]
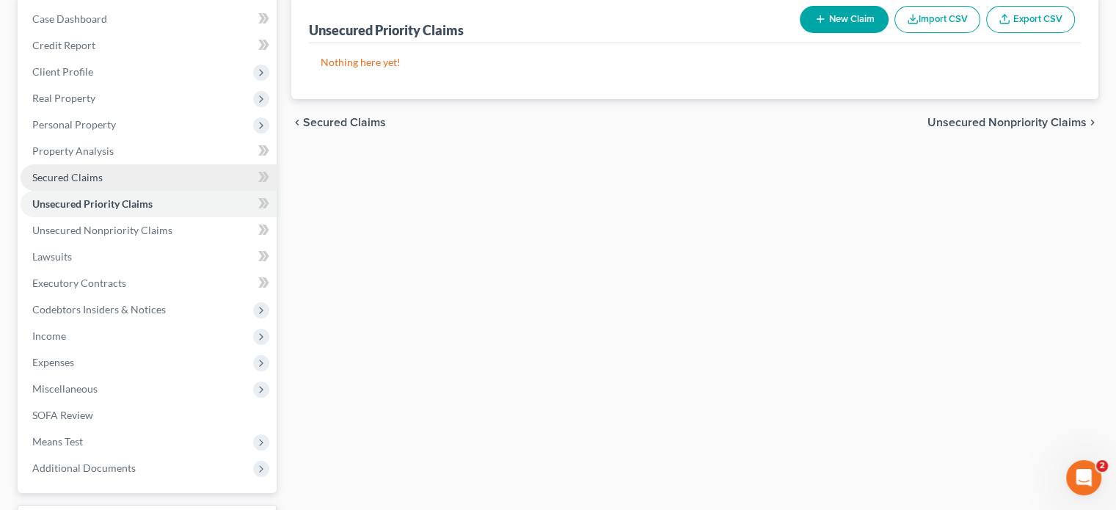
click at [53, 174] on span "Secured Claims" at bounding box center [67, 177] width 70 height 12
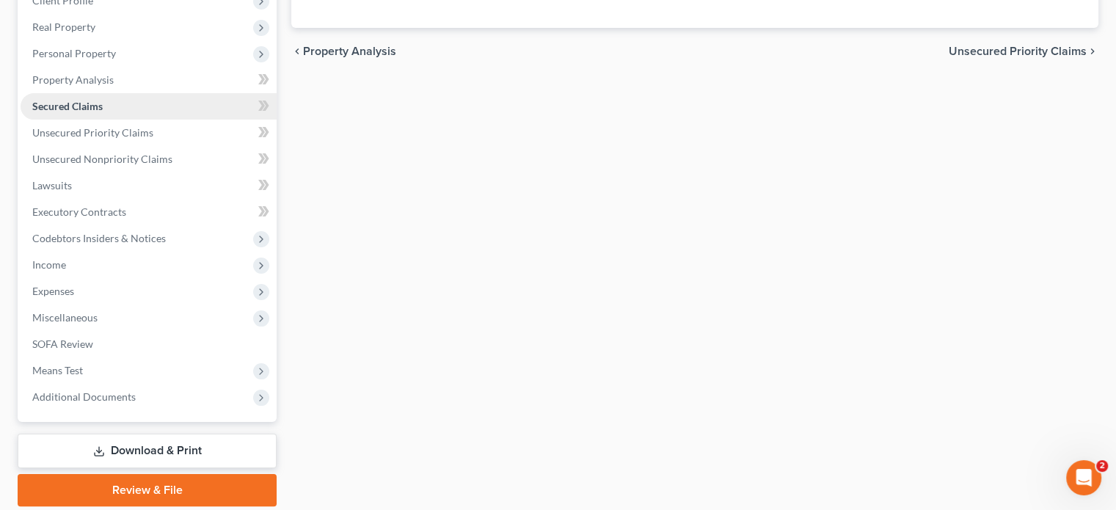
scroll to position [220, 0]
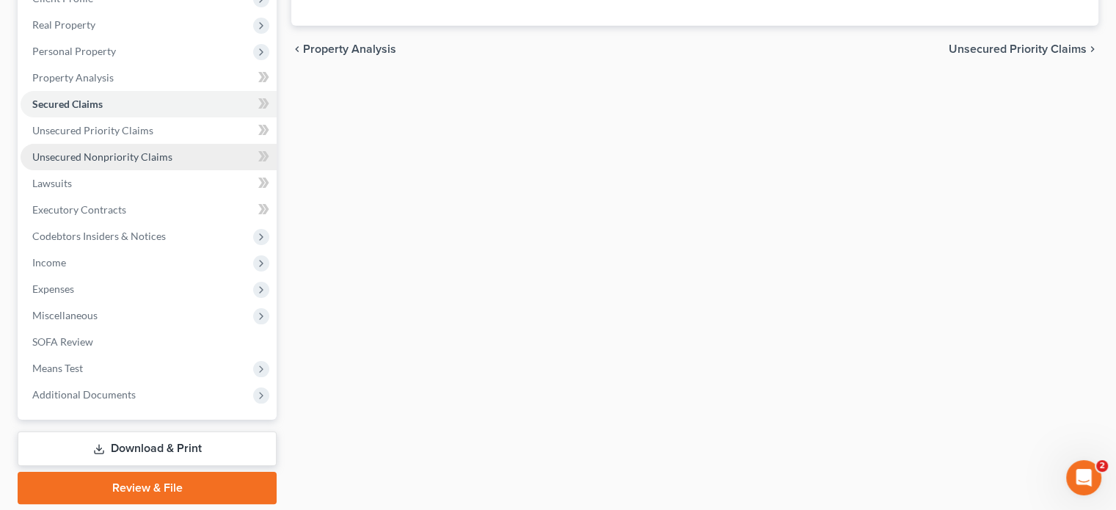
click at [73, 158] on span "Unsecured Nonpriority Claims" at bounding box center [102, 156] width 140 height 12
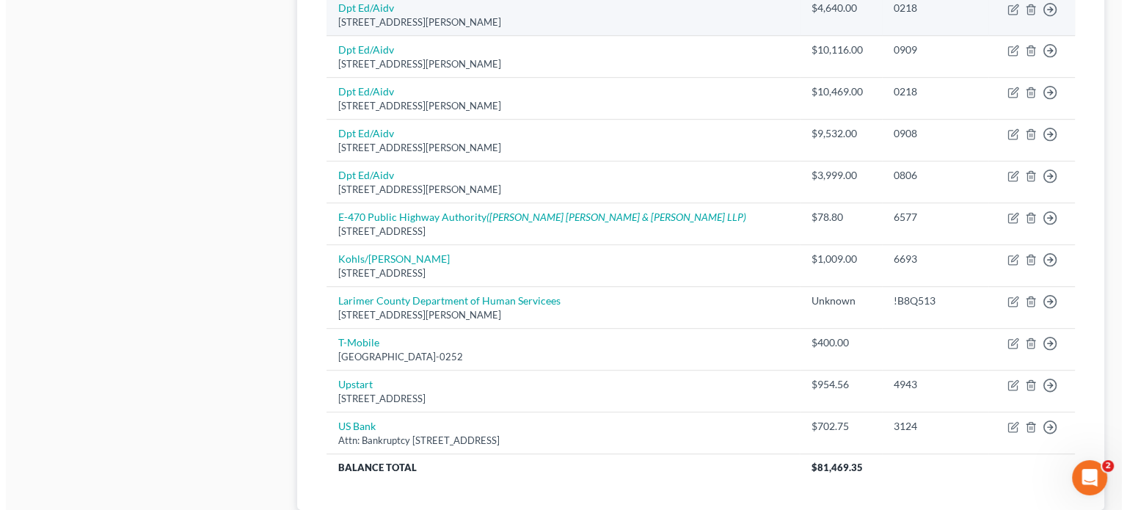
scroll to position [807, 0]
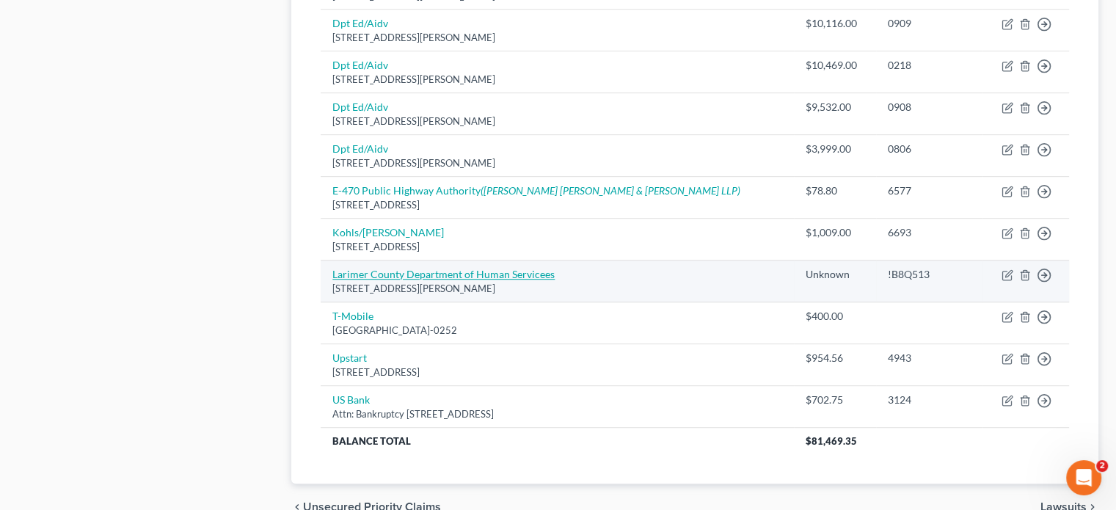
click at [493, 273] on link "Larimer County Department of Human Servicees" at bounding box center [444, 274] width 222 height 12
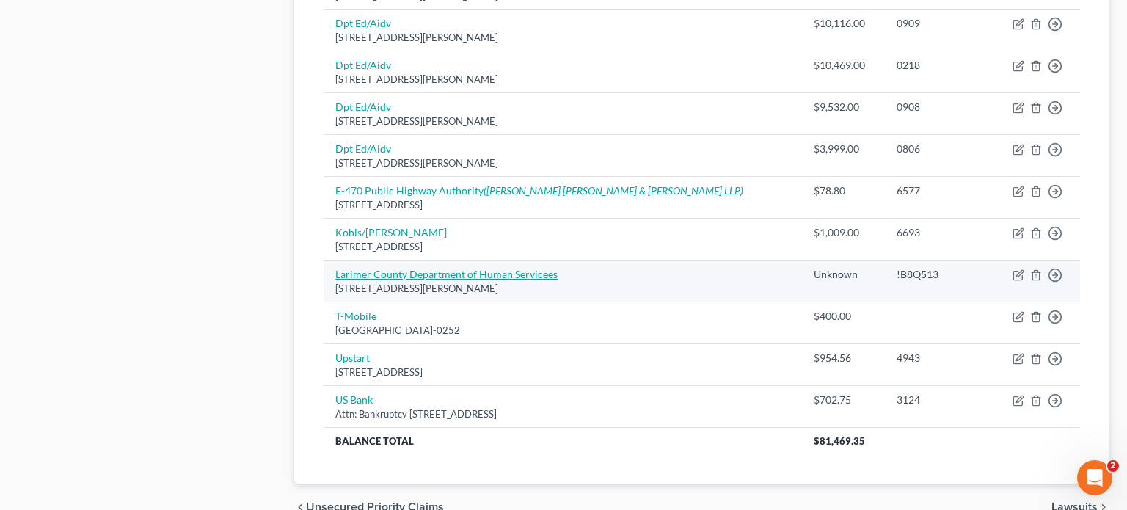
select select "5"
select select "14"
select select "0"
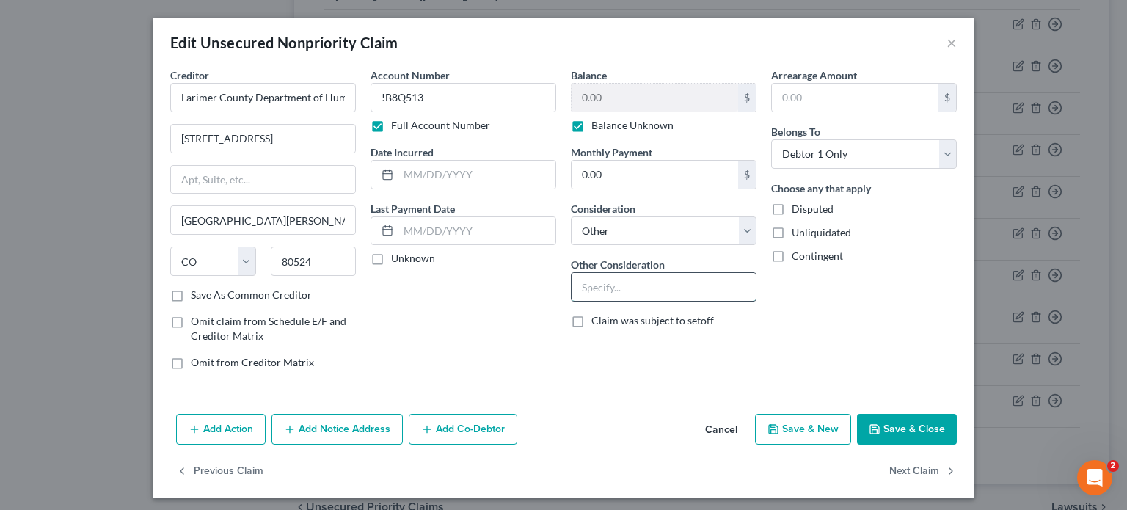
click at [621, 283] on input "text" at bounding box center [664, 287] width 184 height 28
type input "overpayment of benefits"
click at [886, 435] on button "Save & Close" at bounding box center [907, 429] width 100 height 31
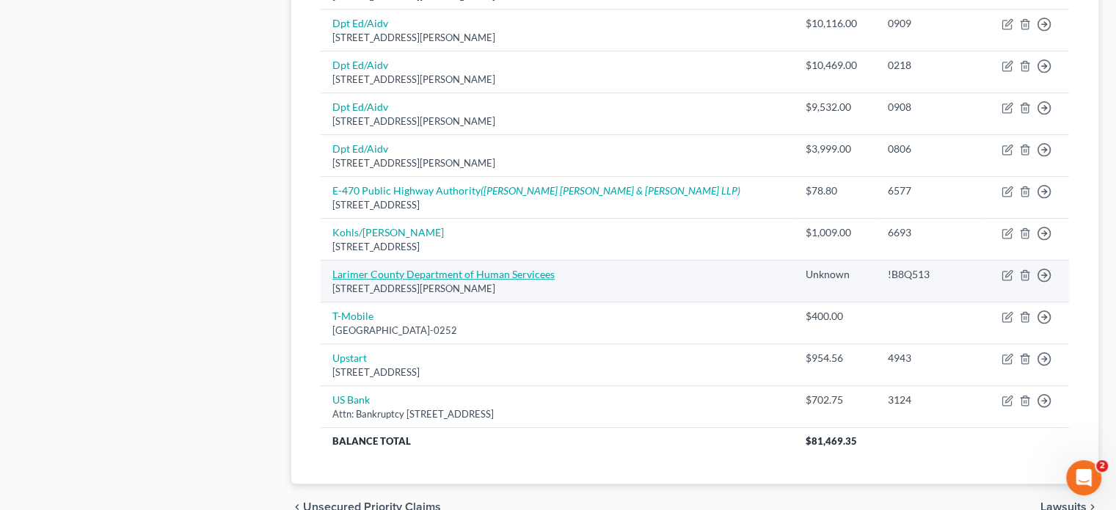
click at [505, 270] on link "Larimer County Department of Human Servicees" at bounding box center [444, 274] width 222 height 12
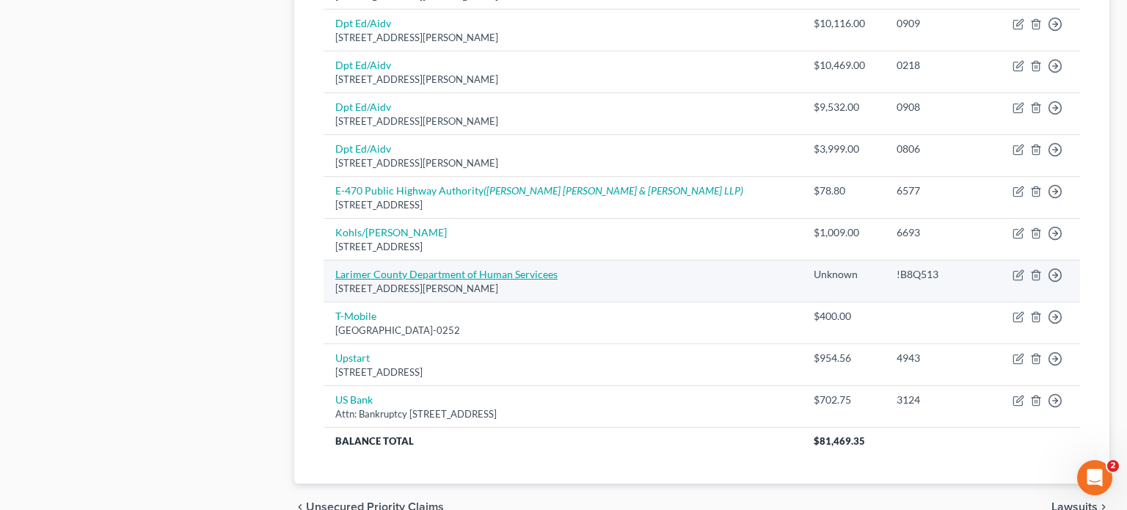
select select "5"
select select "14"
select select "0"
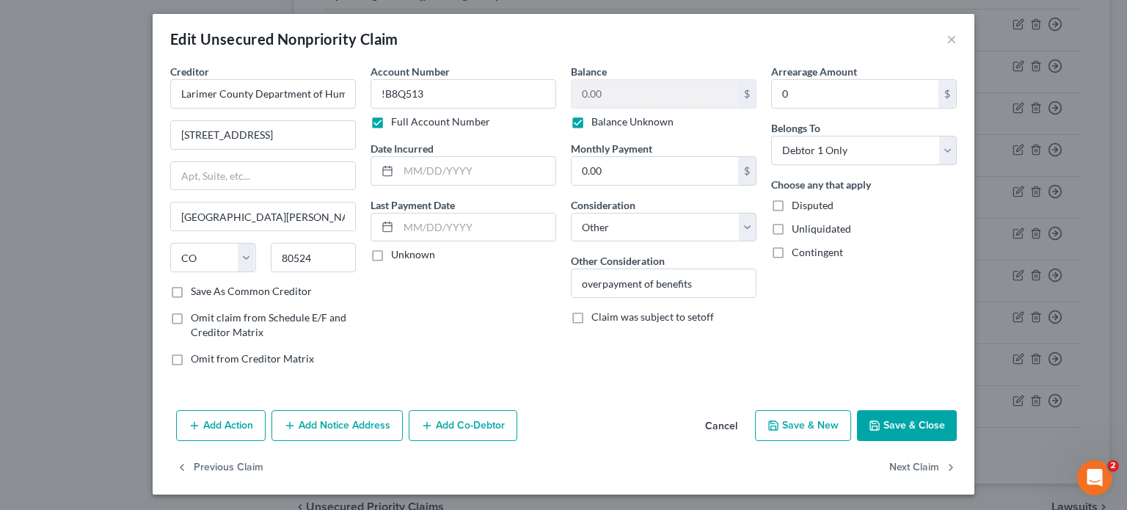
scroll to position [4, 0]
click at [437, 419] on button "Add Co-Debtor" at bounding box center [463, 425] width 109 height 31
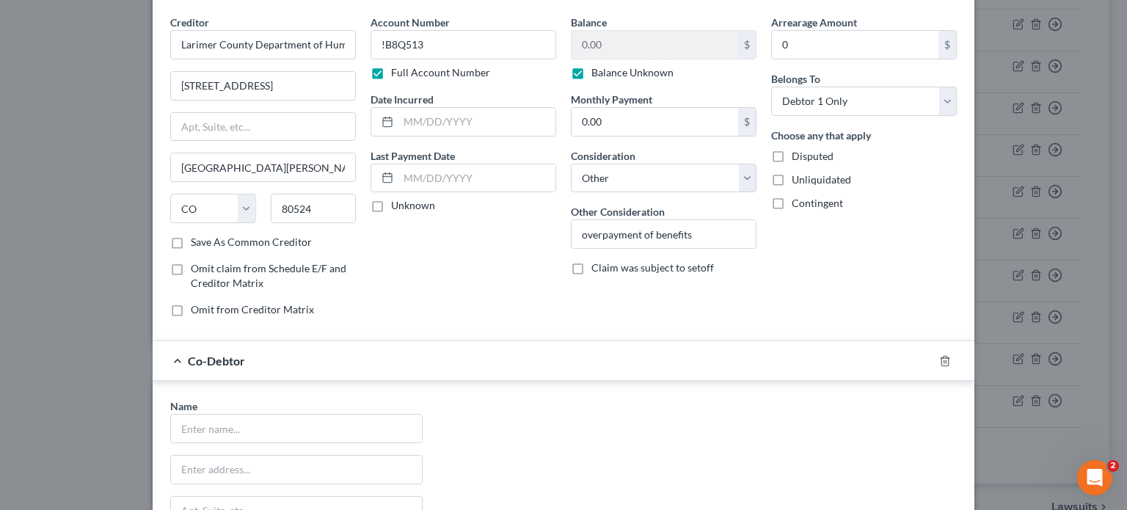
scroll to position [225, 0]
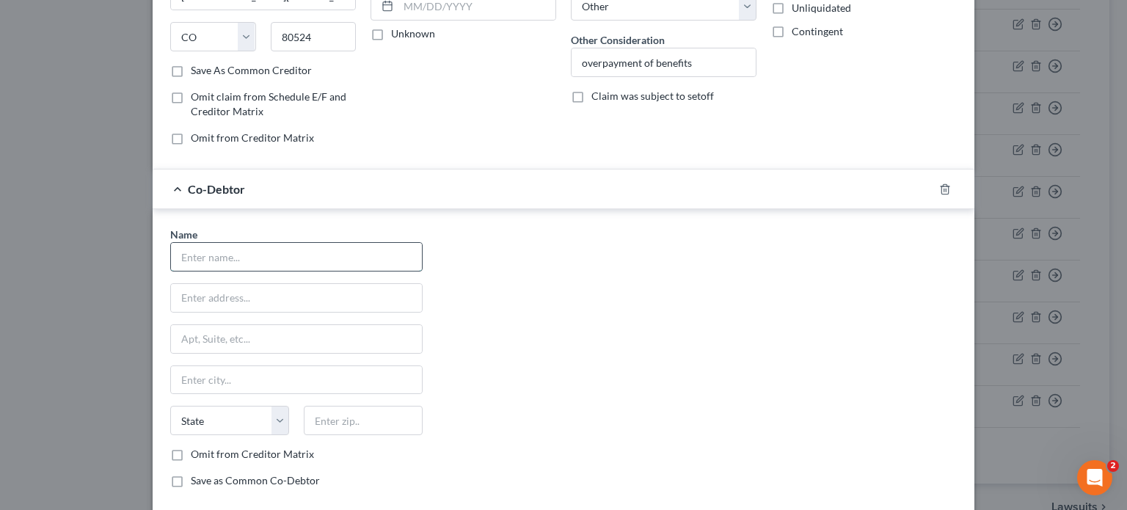
click at [206, 252] on input "text" at bounding box center [296, 257] width 251 height 28
type input "J"
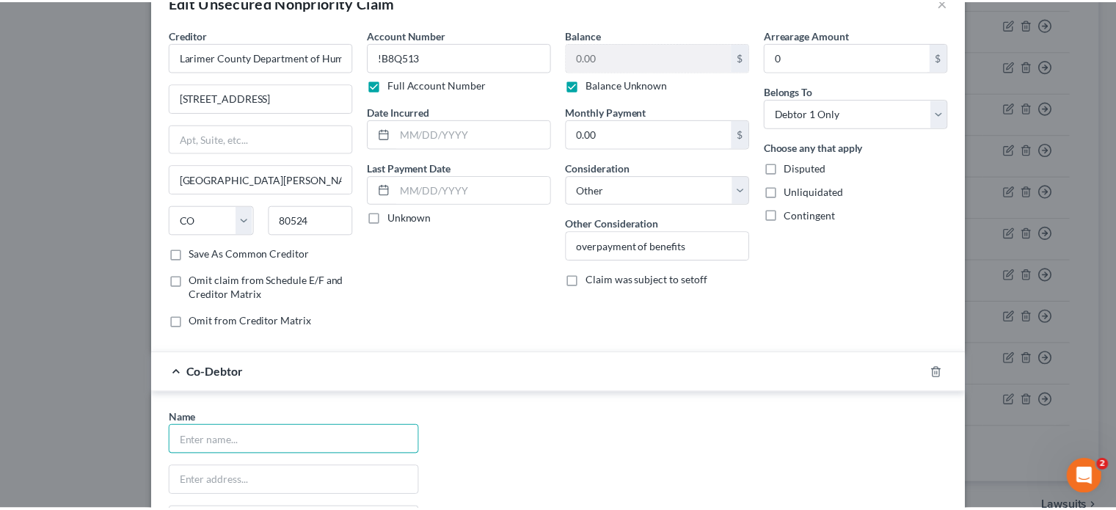
scroll to position [0, 0]
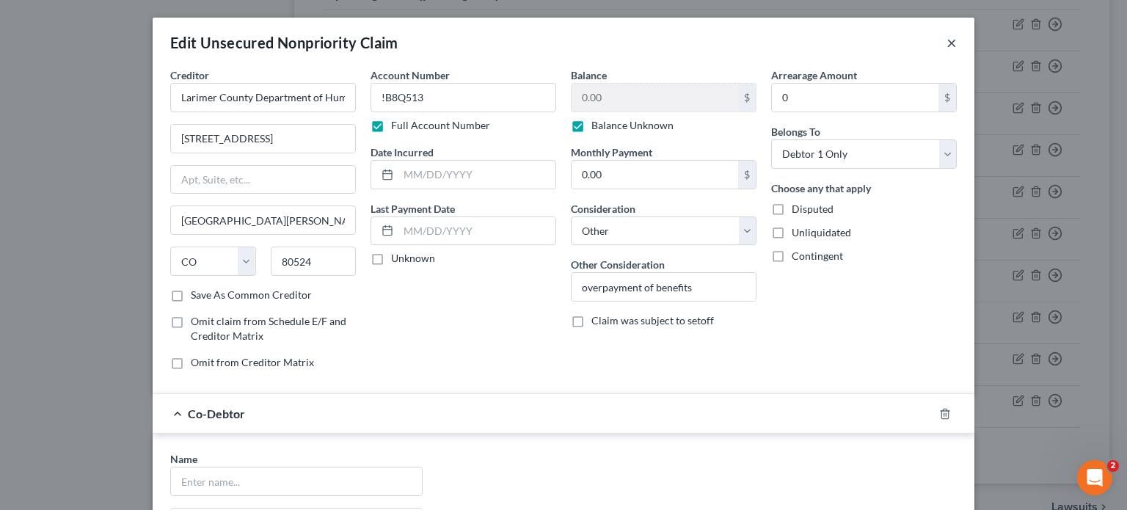
click at [947, 43] on button "×" at bounding box center [952, 43] width 10 height 18
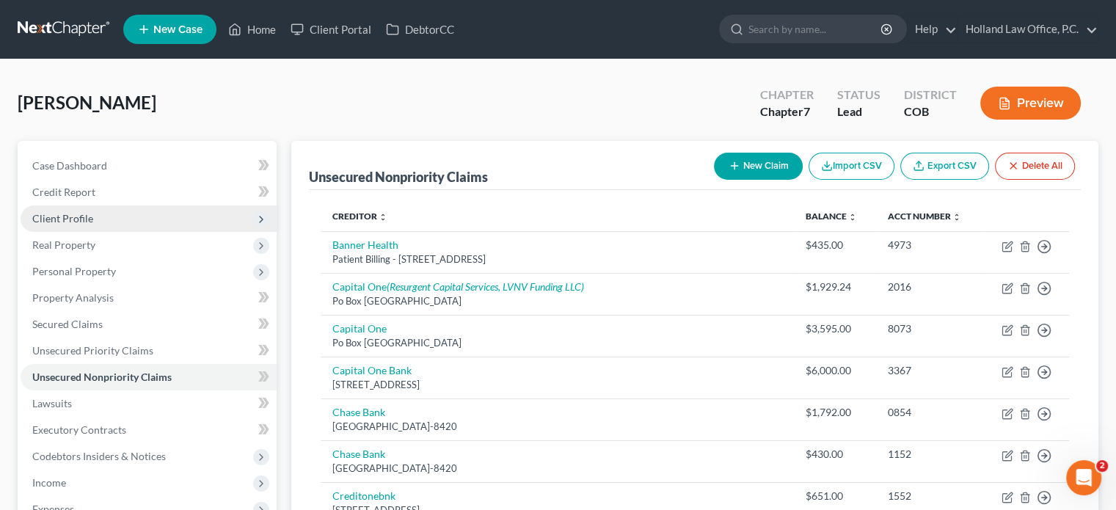
click at [56, 221] on span "Client Profile" at bounding box center [62, 218] width 61 height 12
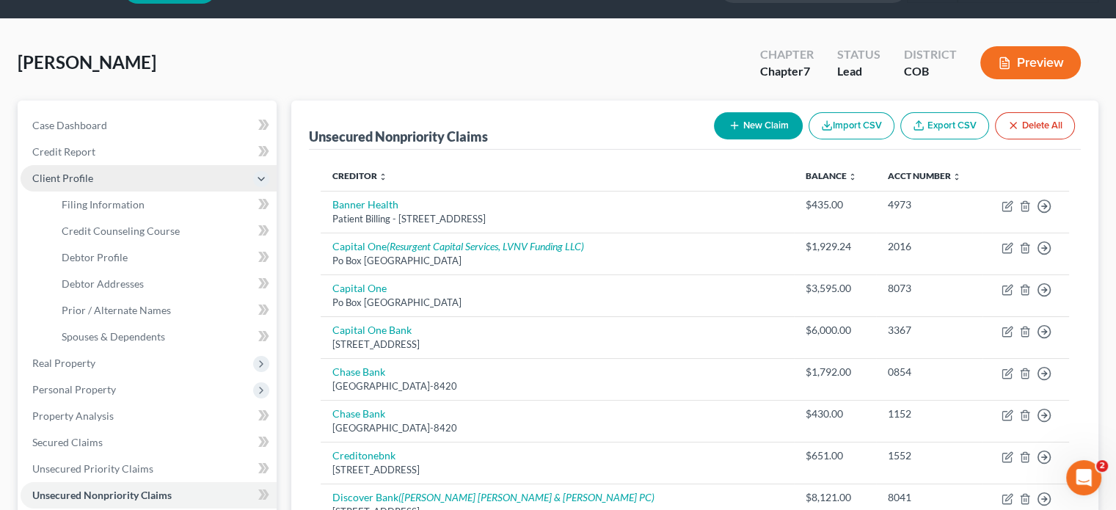
scroll to position [73, 0]
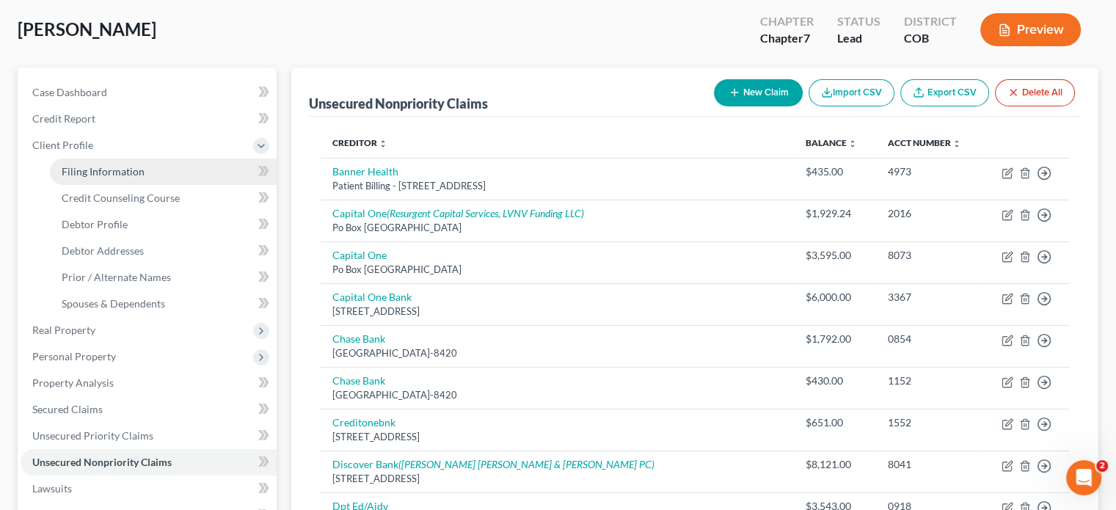
click at [68, 171] on span "Filing Information" at bounding box center [103, 171] width 83 height 12
select select "1"
select select "0"
select select "11"
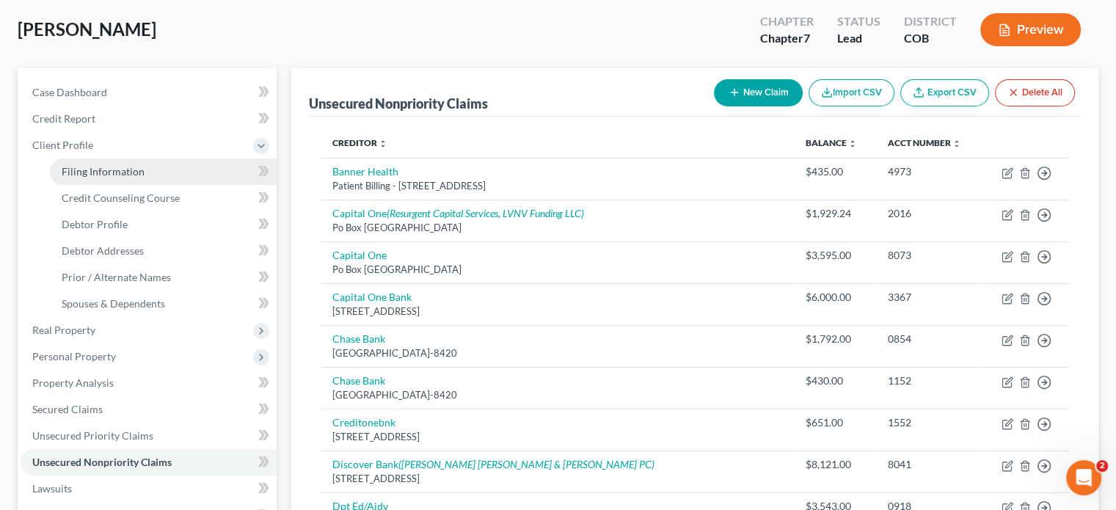
select select "0"
select select "5"
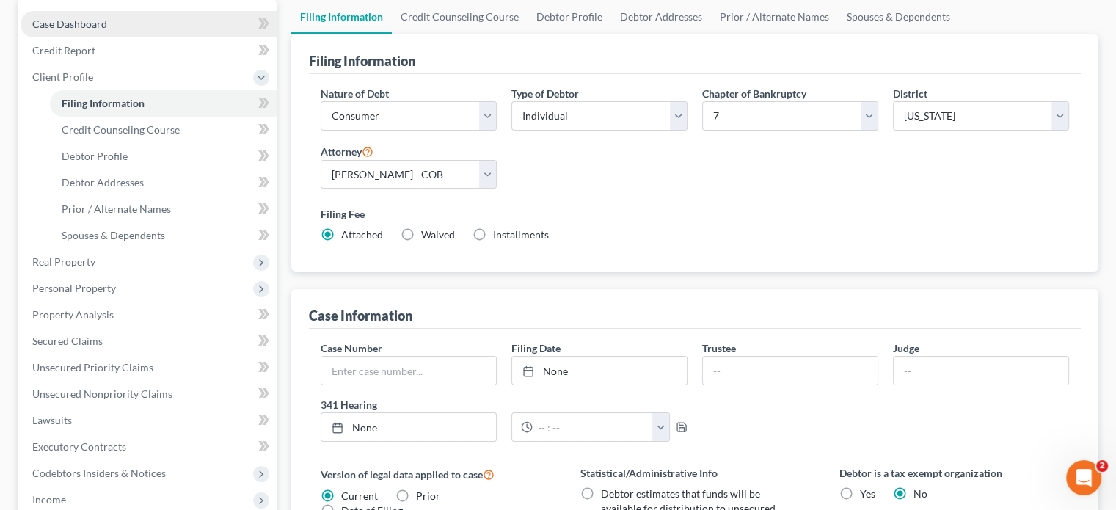
scroll to position [147, 0]
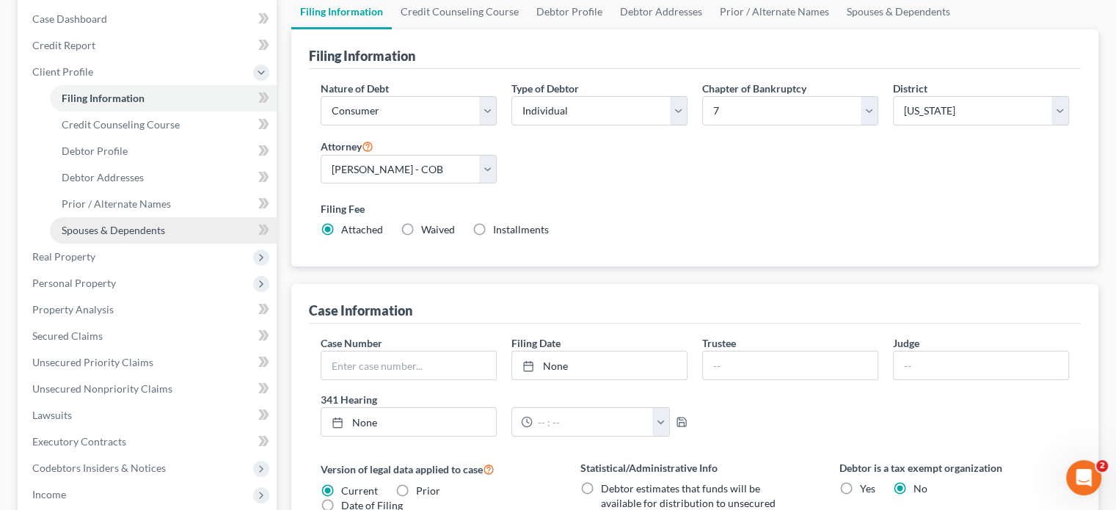
click at [94, 231] on span "Spouses & Dependents" at bounding box center [114, 230] width 104 height 12
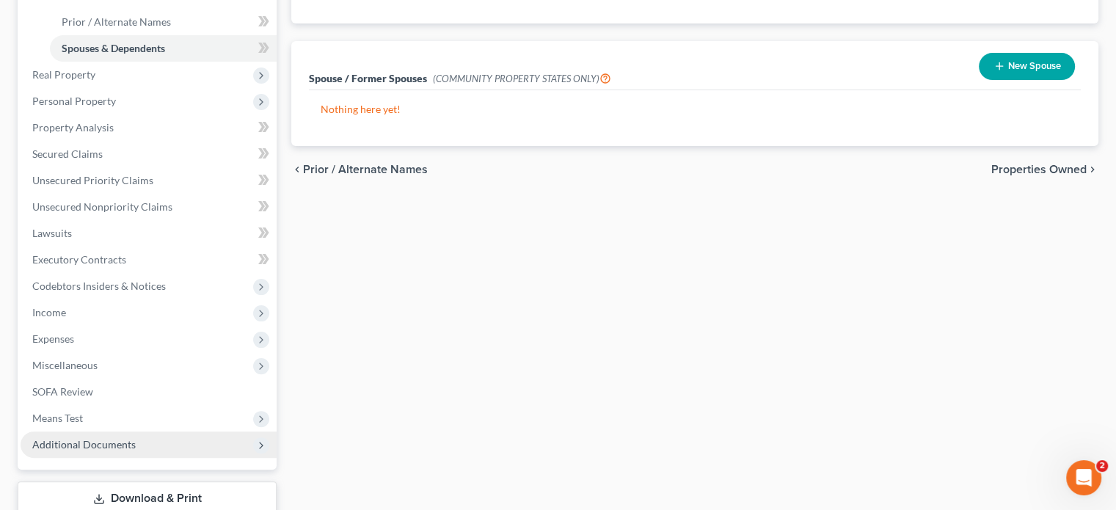
scroll to position [427, 0]
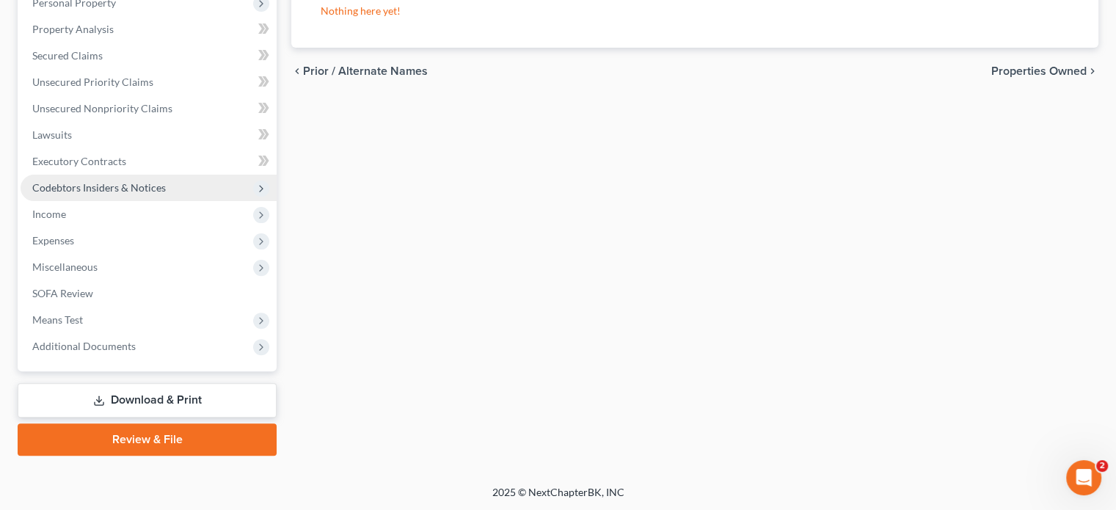
click at [51, 185] on span "Codebtors Insiders & Notices" at bounding box center [99, 187] width 134 height 12
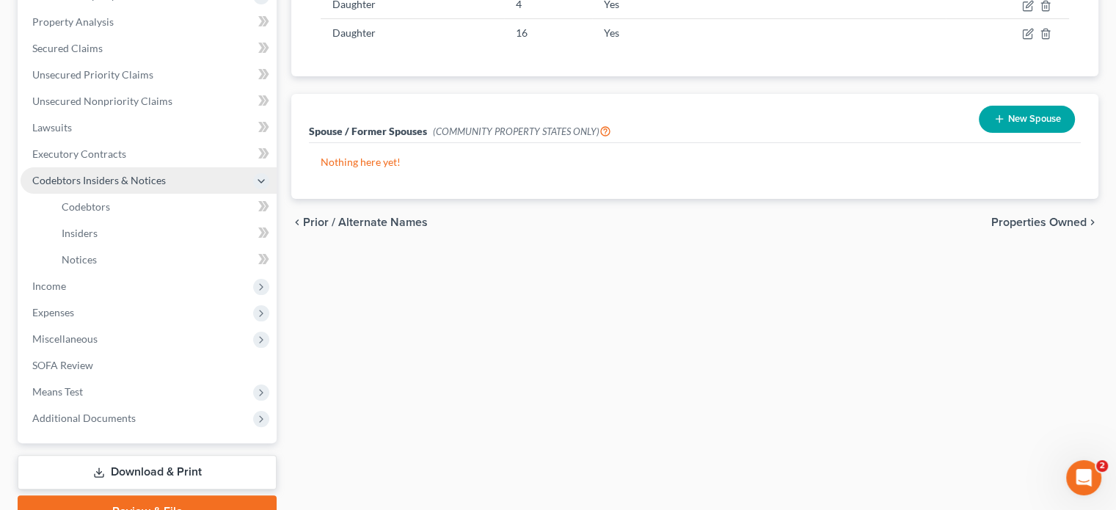
scroll to position [269, 0]
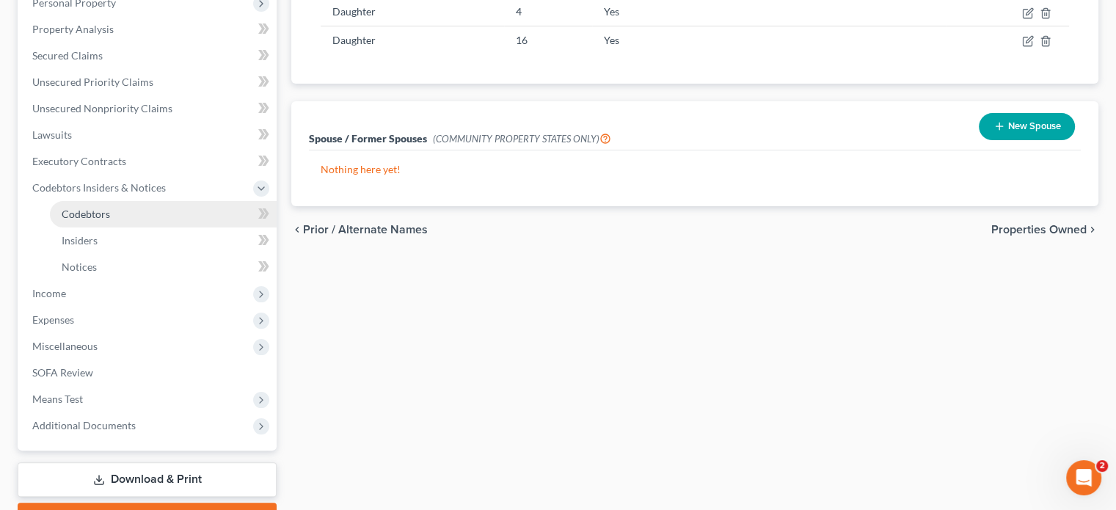
click at [110, 213] on link "Codebtors" at bounding box center [163, 214] width 227 height 26
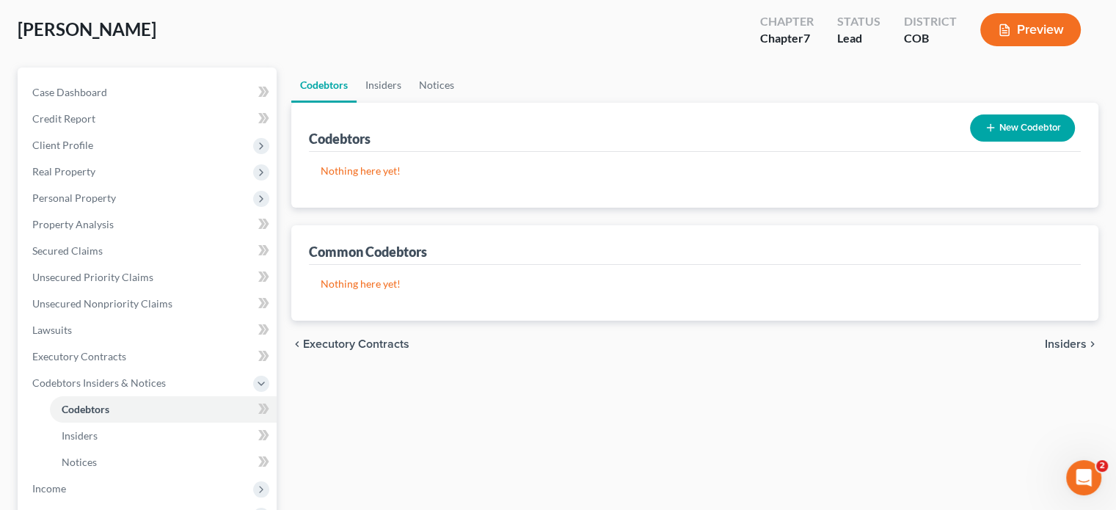
scroll to position [73, 0]
click at [1013, 123] on button "New Codebtor" at bounding box center [1022, 128] width 105 height 27
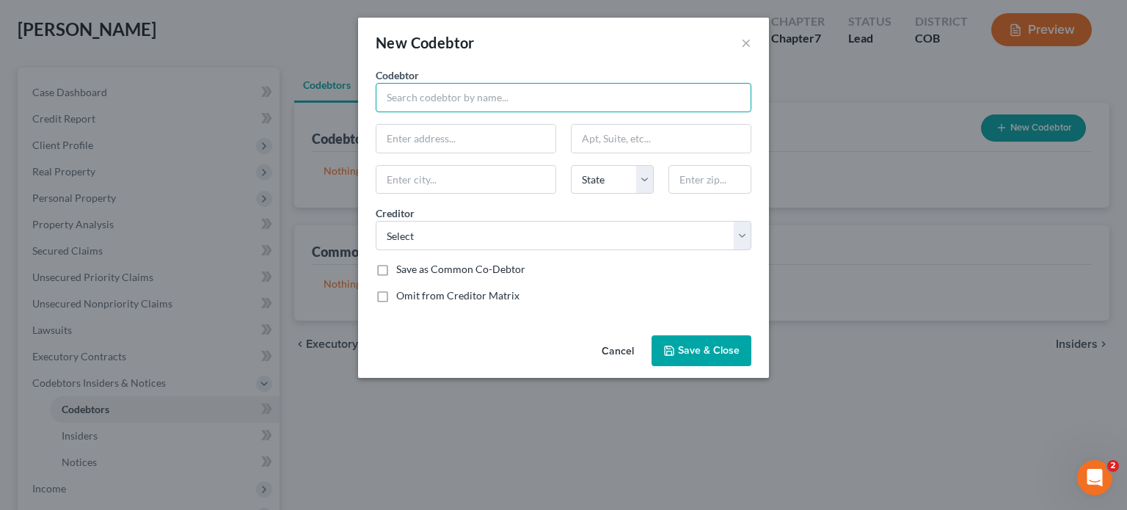
click at [440, 93] on input "text" at bounding box center [564, 97] width 376 height 29
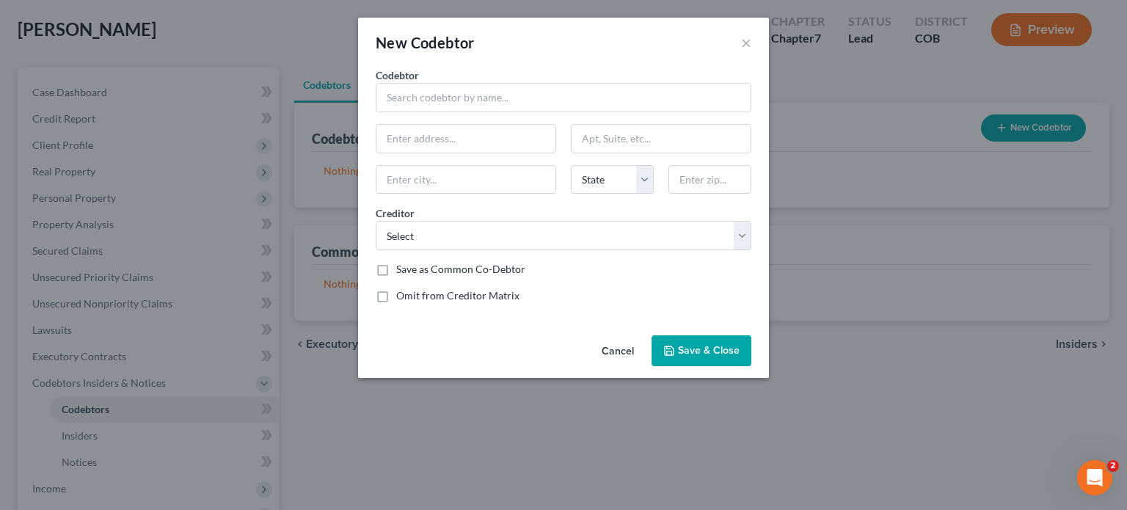
click at [620, 349] on button "Cancel" at bounding box center [618, 351] width 56 height 29
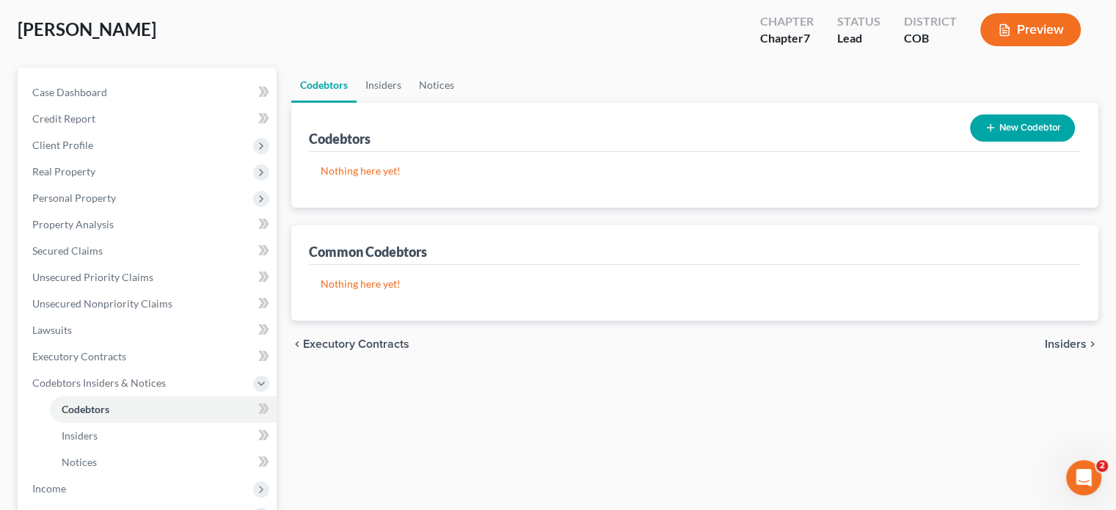
scroll to position [147, 0]
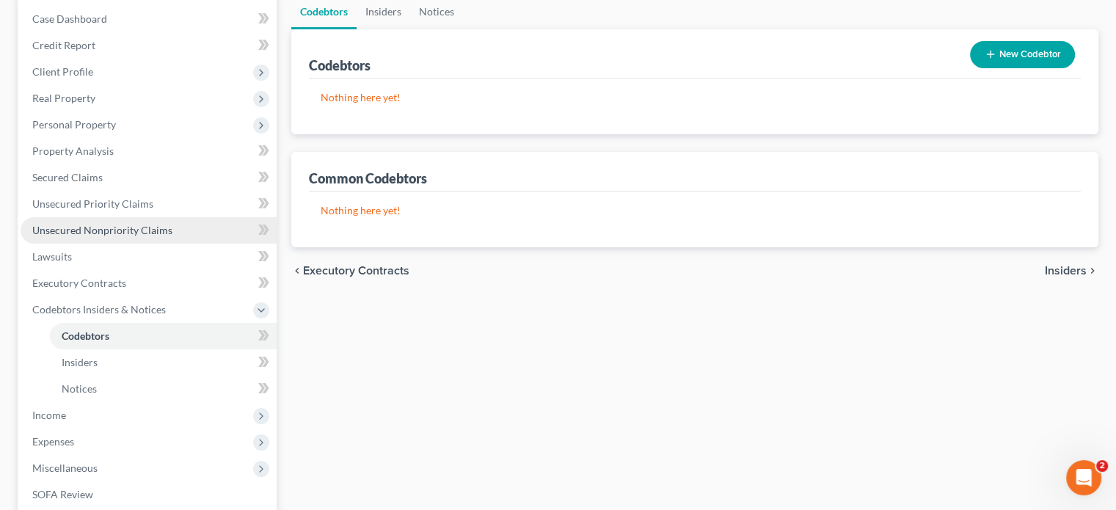
click at [73, 231] on span "Unsecured Nonpriority Claims" at bounding box center [102, 230] width 140 height 12
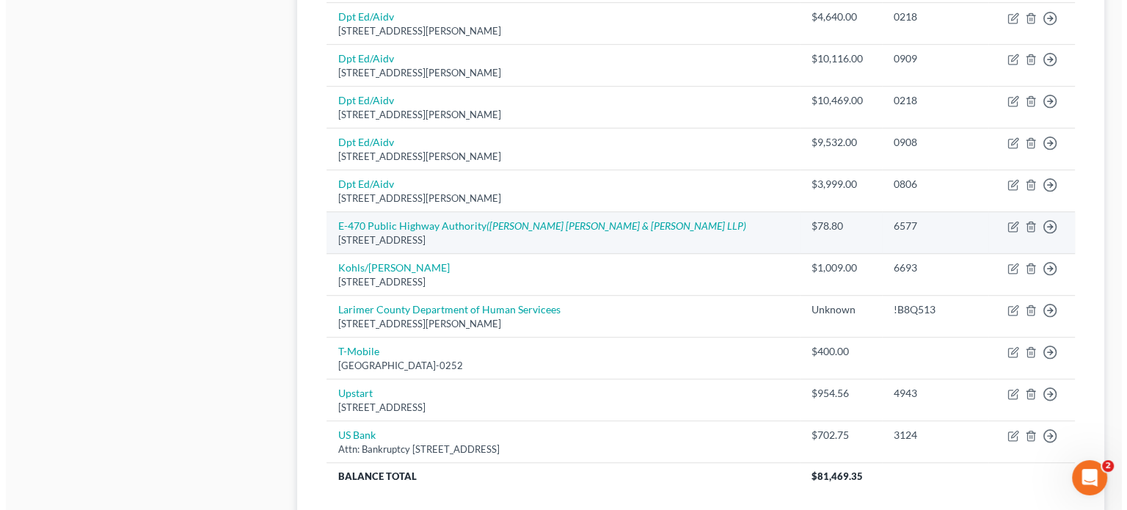
scroll to position [879, 0]
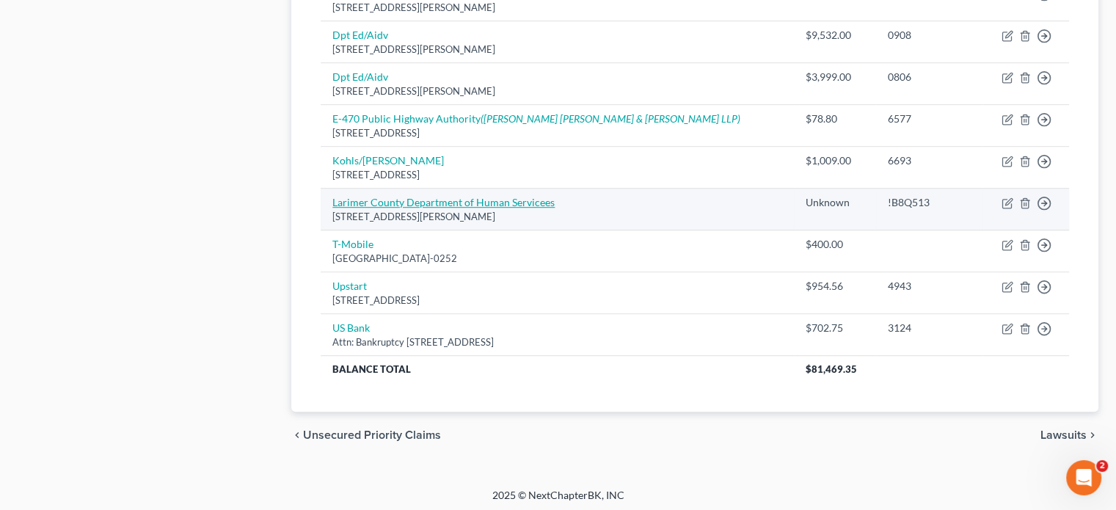
click at [505, 199] on link "Larimer County Department of Human Servicees" at bounding box center [444, 202] width 222 height 12
select select "5"
select select "14"
select select "0"
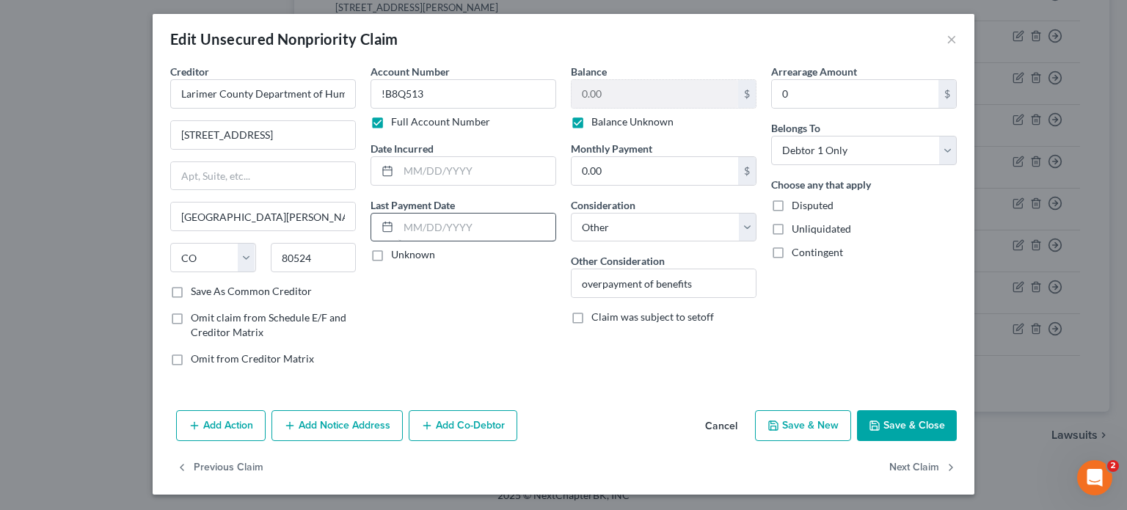
scroll to position [4, 0]
click at [432, 429] on button "Add Co-Debtor" at bounding box center [463, 425] width 109 height 31
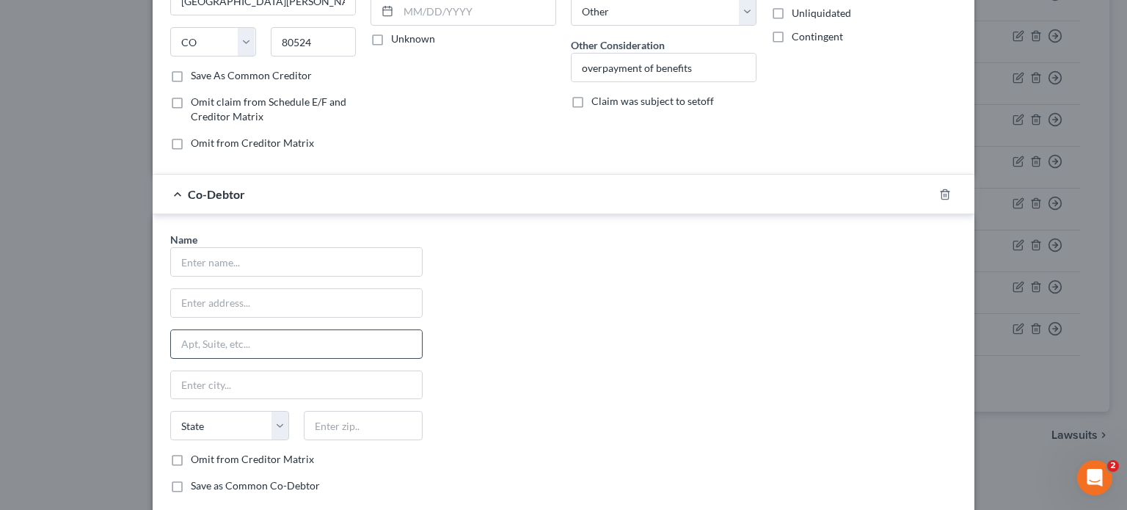
scroll to position [225, 0]
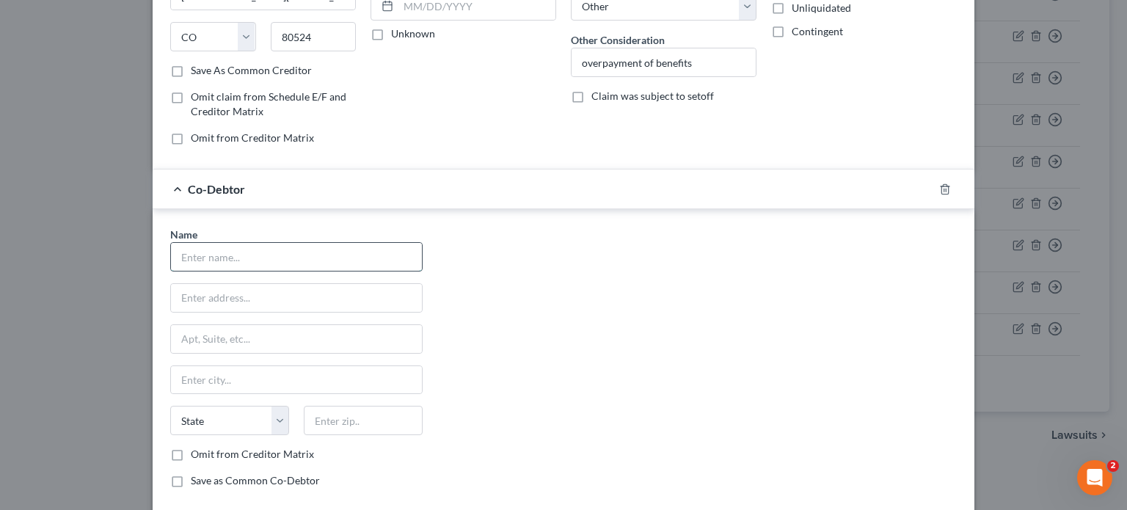
drag, startPoint x: 228, startPoint y: 255, endPoint x: 229, endPoint y: 264, distance: 8.8
click at [228, 255] on input "text" at bounding box center [296, 257] width 251 height 28
type input "Jeremy Demeke"
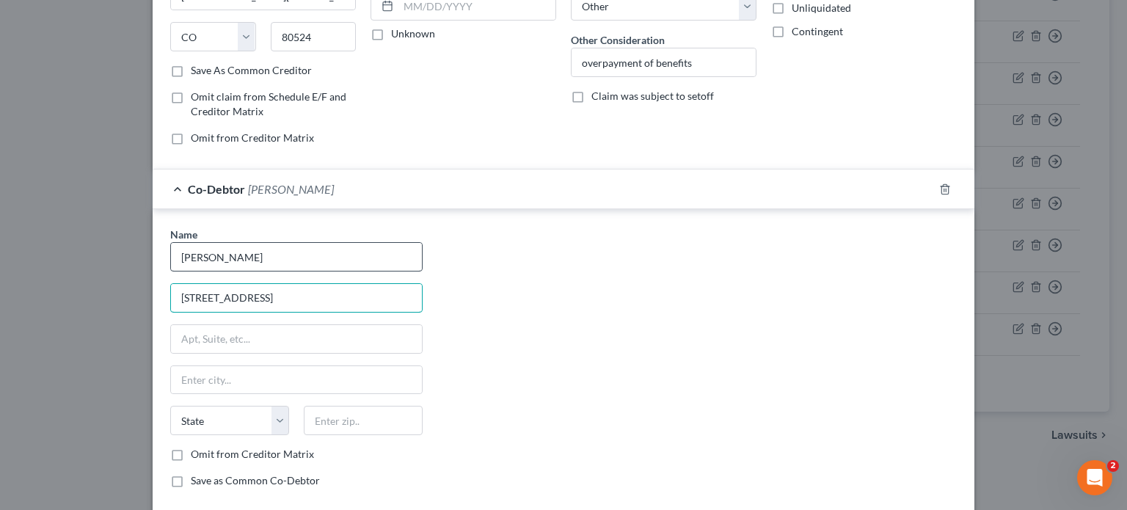
type input "408 E. 40th Street"
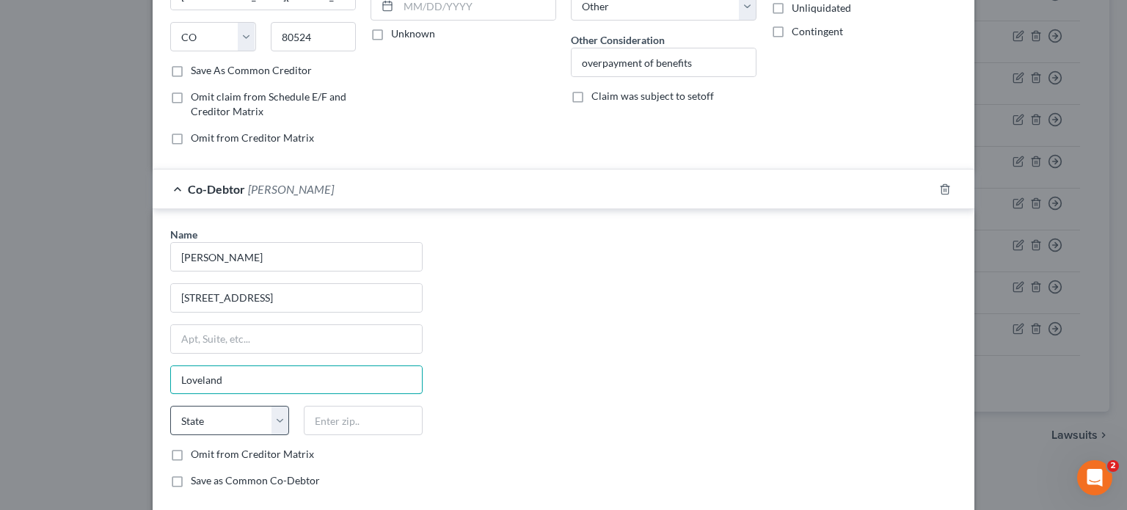
type input "Loveland"
drag, startPoint x: 278, startPoint y: 419, endPoint x: 275, endPoint y: 404, distance: 15.7
click at [278, 419] on select "State AL AK AR AZ CA CO CT DE DC FL GA GU HI ID IL IN IA KS KY LA ME MD MA MI M…" at bounding box center [229, 420] width 119 height 29
select select "5"
click at [170, 406] on select "State AL AK AR AZ CA CO CT DE DC FL GA GU HI ID IL IN IA KS KY LA ME MD MA MI M…" at bounding box center [229, 420] width 119 height 29
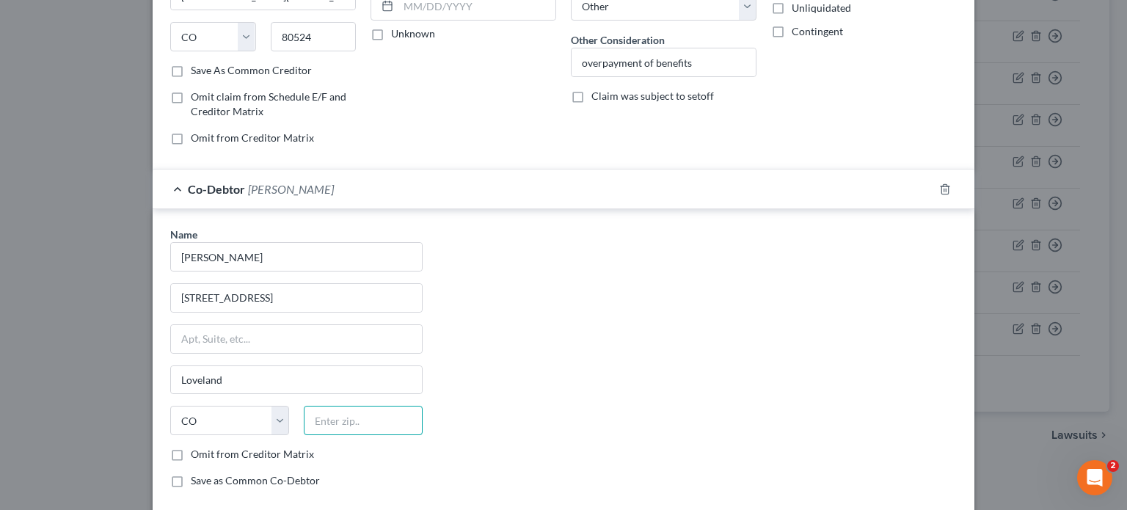
click at [350, 412] on input "text" at bounding box center [363, 420] width 119 height 29
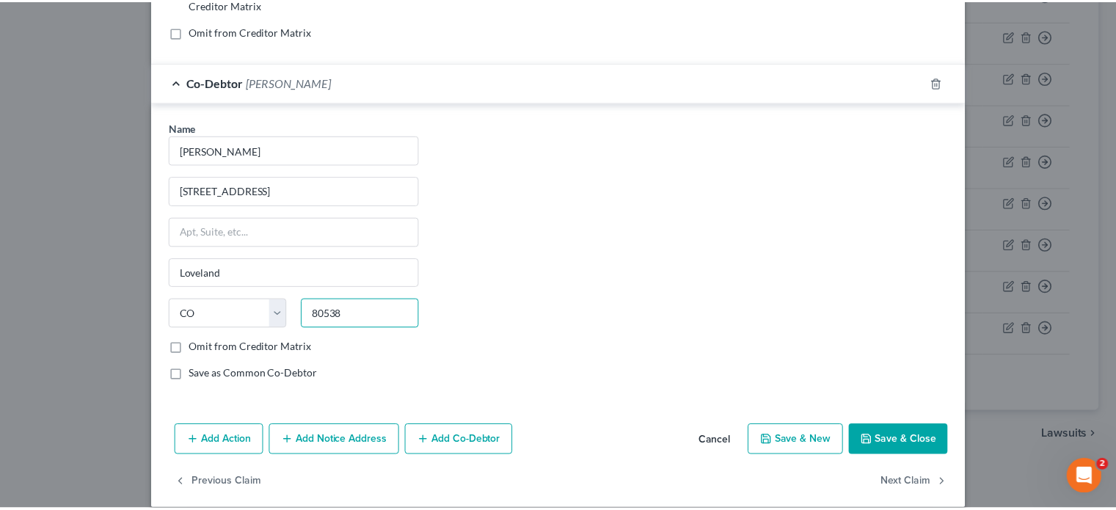
scroll to position [346, 0]
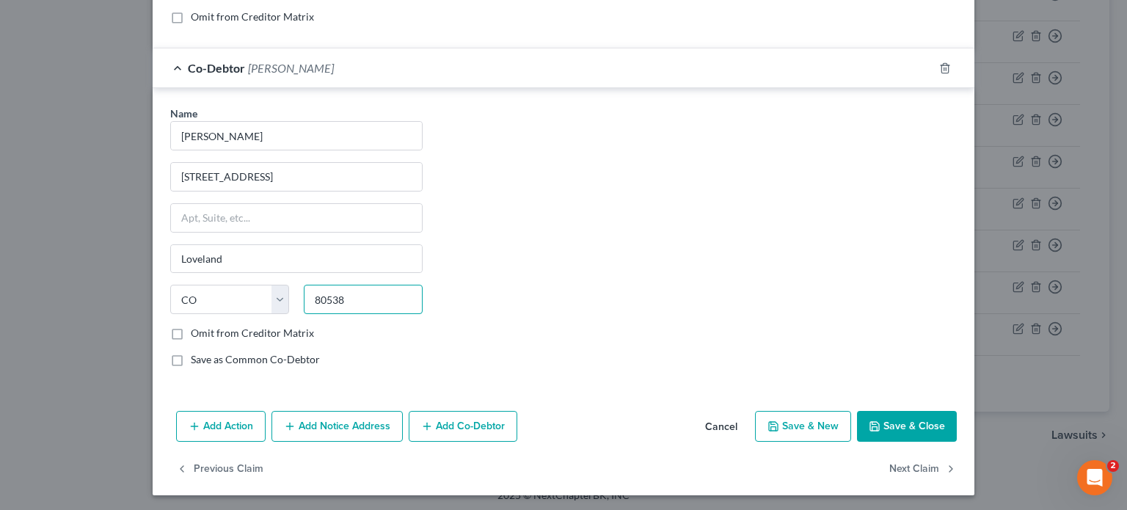
type input "80538"
drag, startPoint x: 170, startPoint y: 354, endPoint x: 194, endPoint y: 383, distance: 37.6
click at [191, 354] on label "Save as Common Co-Debtor" at bounding box center [255, 359] width 129 height 15
click at [197, 354] on input "Save as Common Co-Debtor" at bounding box center [202, 357] width 10 height 10
checkbox input "true"
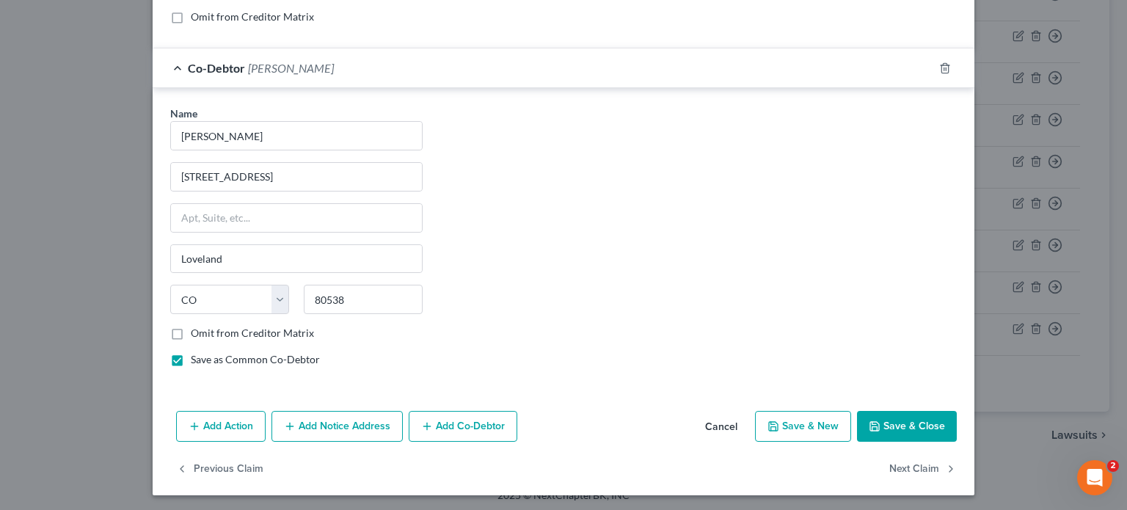
click at [920, 416] on button "Save & Close" at bounding box center [907, 426] width 100 height 31
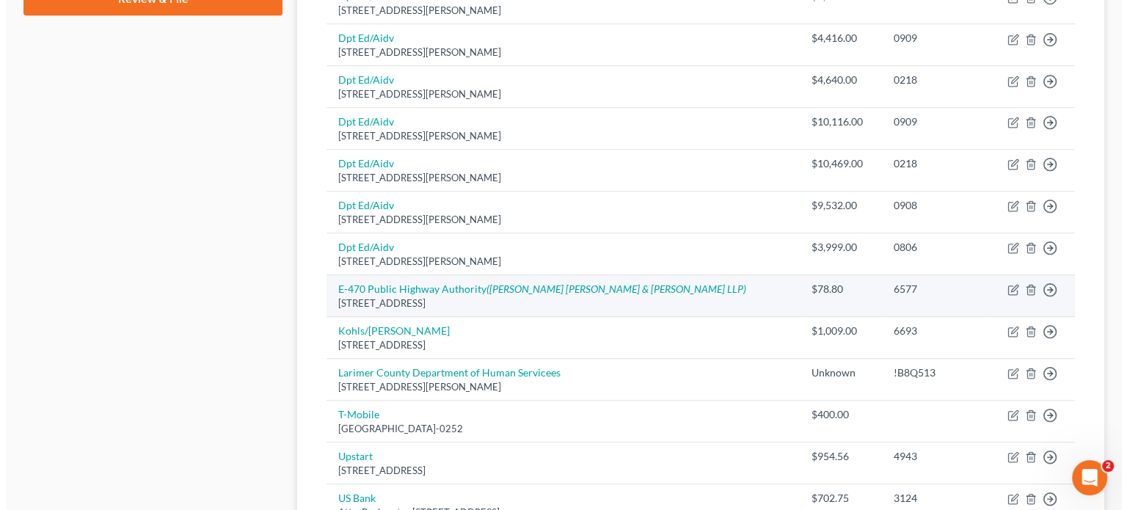
scroll to position [879, 0]
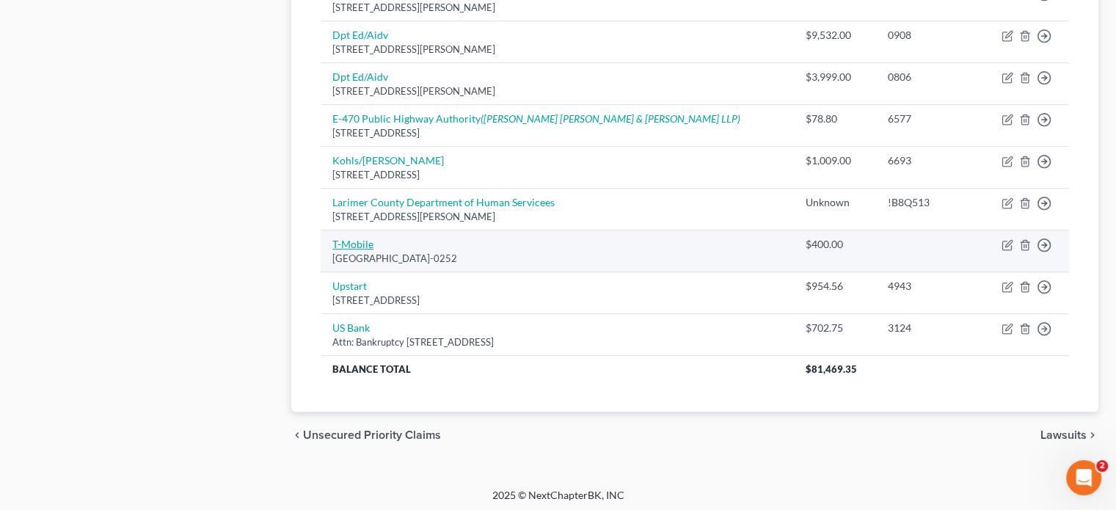
click at [361, 242] on link "T-Mobile" at bounding box center [353, 244] width 41 height 12
select select "45"
select select "19"
select select "0"
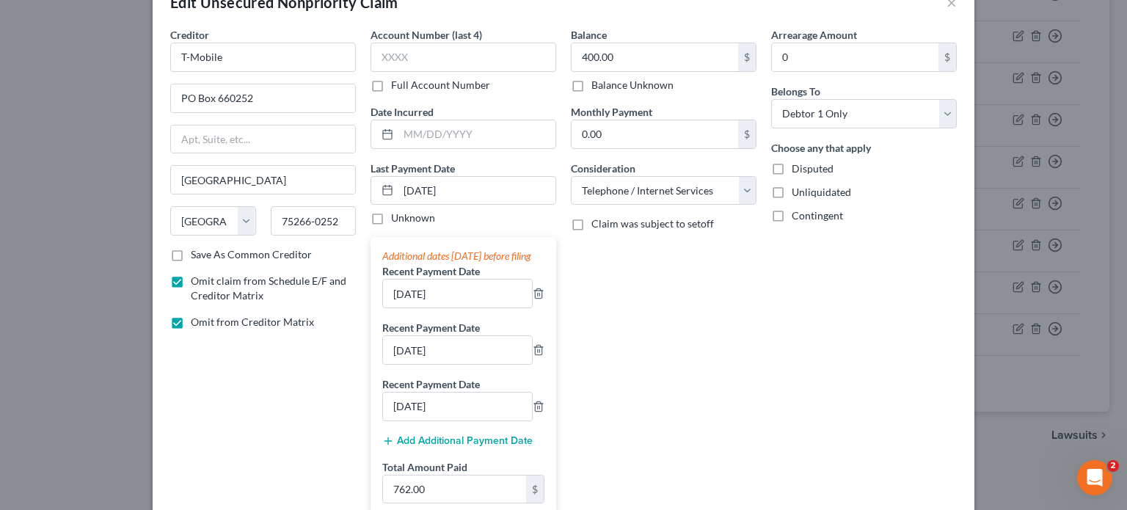
scroll to position [147, 0]
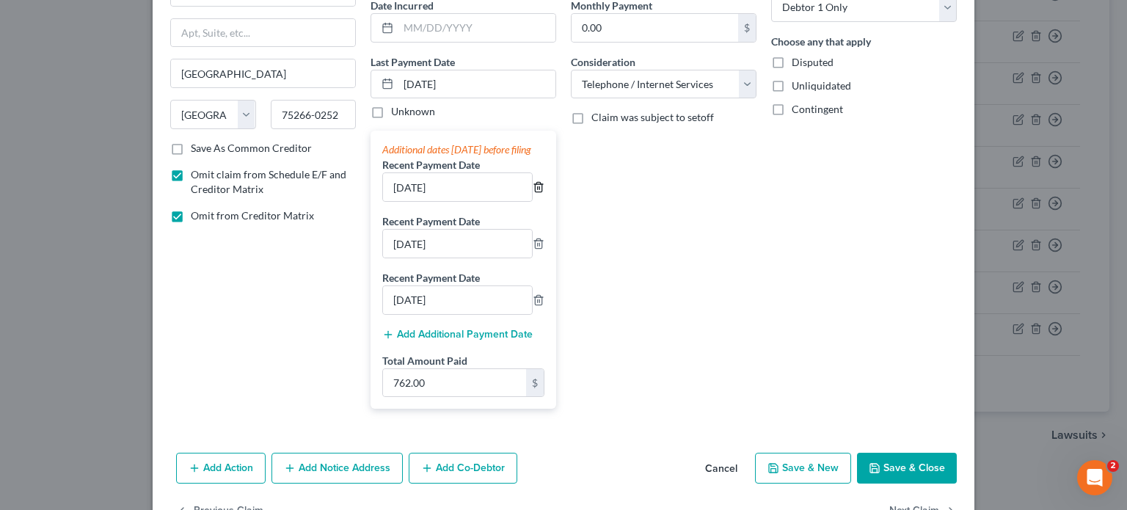
click at [538, 190] on line "button" at bounding box center [538, 188] width 0 height 3
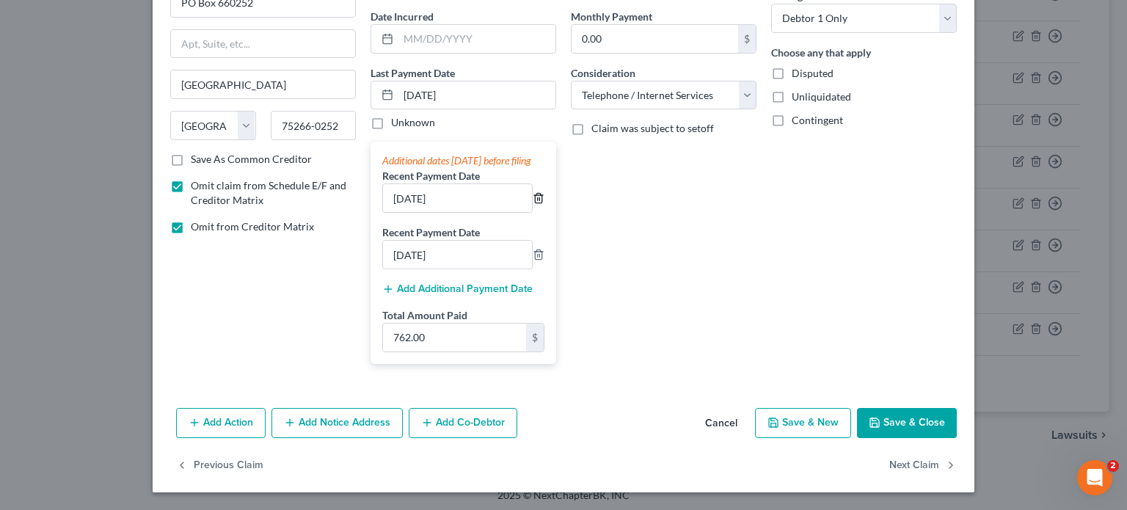
click at [538, 200] on line "button" at bounding box center [538, 199] width 0 height 3
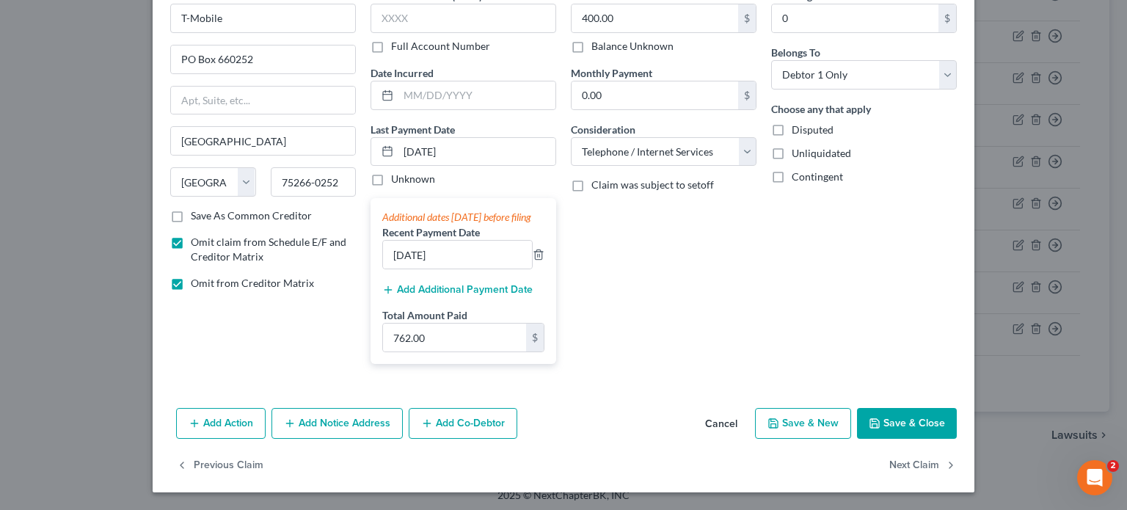
scroll to position [92, 0]
click at [538, 255] on line "button" at bounding box center [538, 256] width 0 height 3
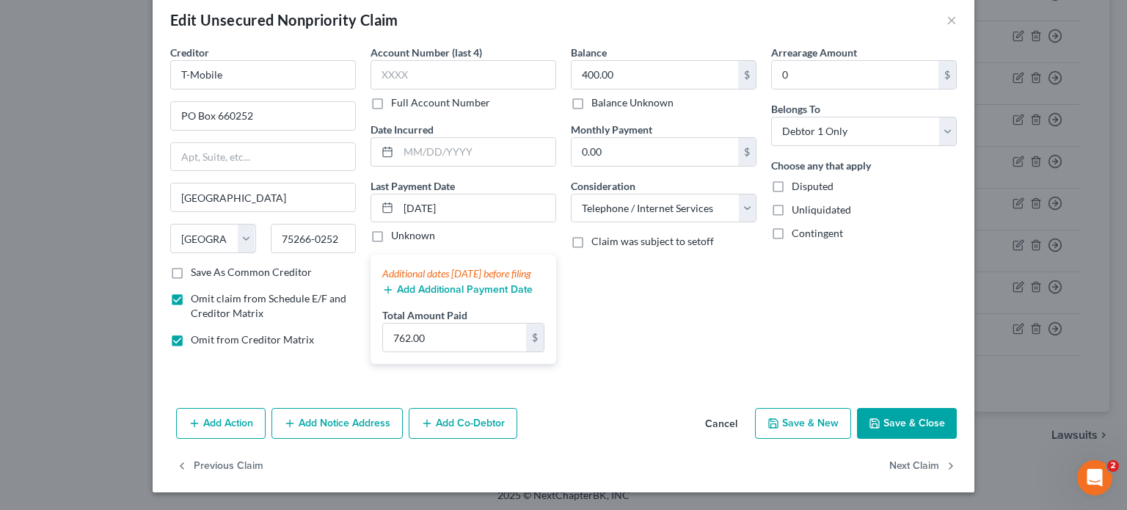
scroll to position [36, 0]
click at [446, 340] on input "762.00" at bounding box center [454, 338] width 143 height 28
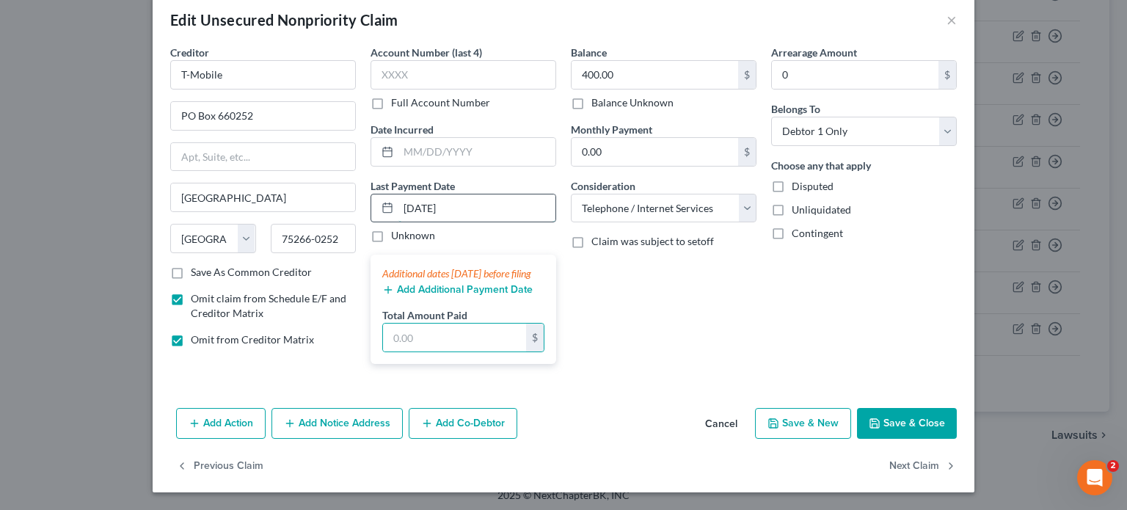
click at [505, 196] on input "03/01/2024" at bounding box center [477, 209] width 157 height 28
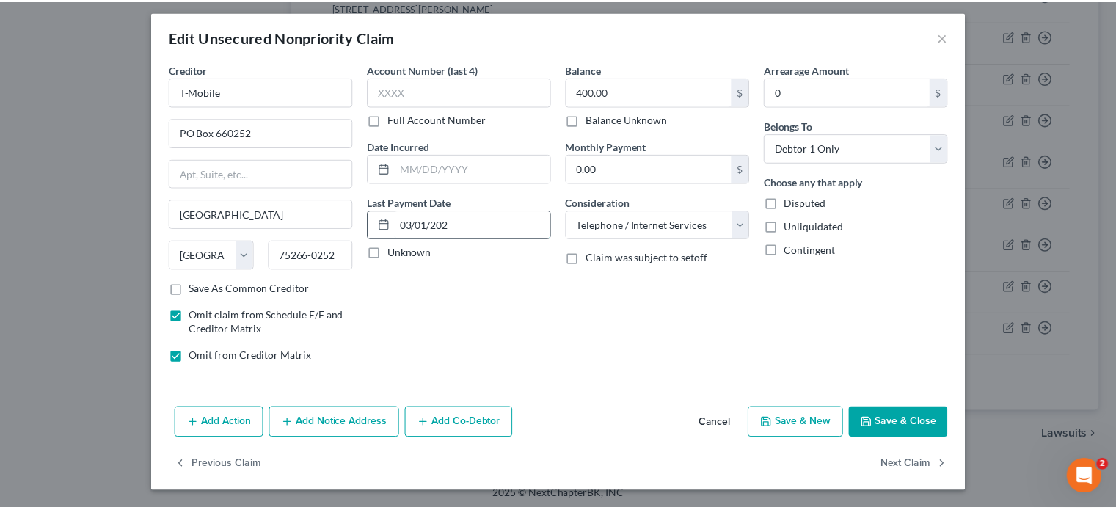
scroll to position [4, 0]
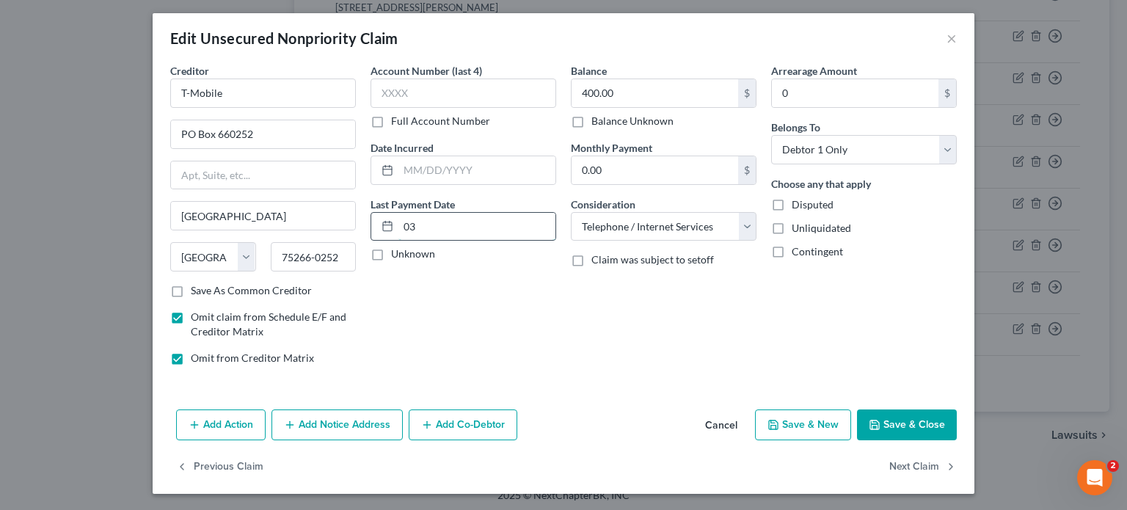
type input "0"
click at [191, 358] on label "Omit from Creditor Matrix" at bounding box center [252, 358] width 123 height 15
click at [197, 358] on input "Omit from Creditor Matrix" at bounding box center [202, 356] width 10 height 10
checkbox input "false"
click at [191, 313] on label "Omit claim from Schedule E/F and Creditor Matrix" at bounding box center [273, 324] width 165 height 29
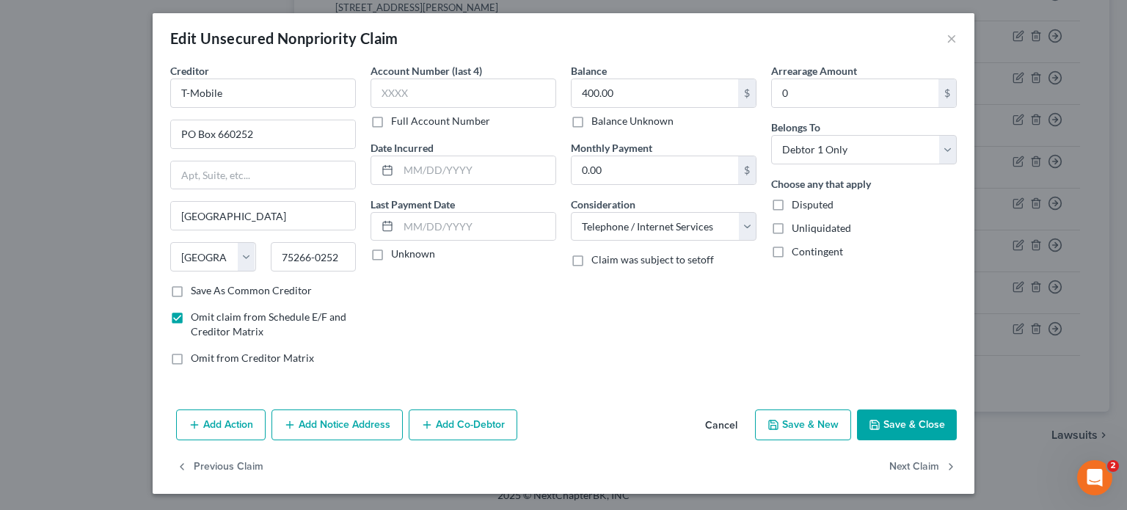
click at [197, 313] on input "Omit claim from Schedule E/F and Creditor Matrix" at bounding box center [202, 315] width 10 height 10
checkbox input "false"
click at [878, 424] on button "Save & Close" at bounding box center [907, 425] width 100 height 31
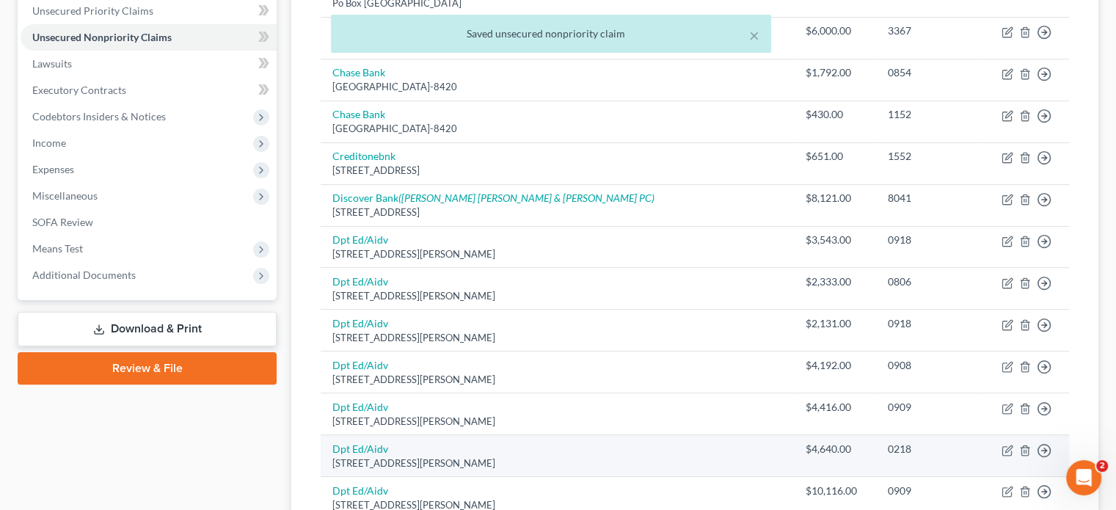
scroll to position [292, 0]
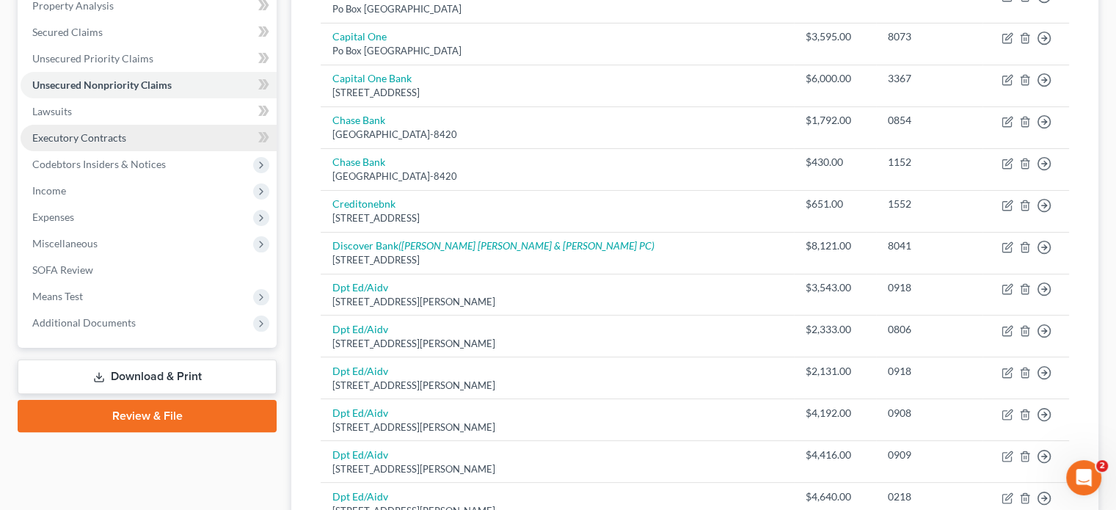
click at [68, 140] on span "Executory Contracts" at bounding box center [79, 137] width 94 height 12
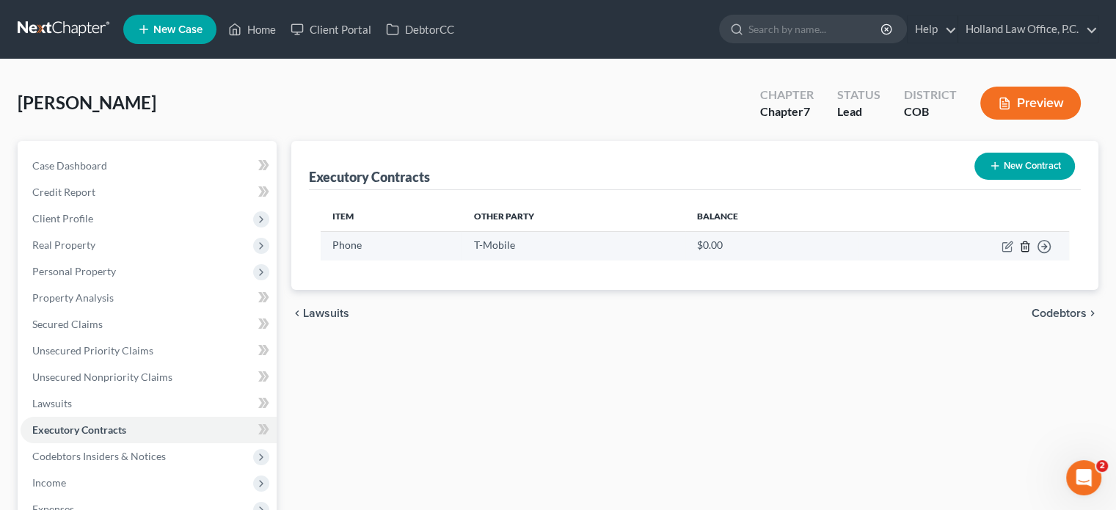
click at [1024, 250] on icon "button" at bounding box center [1025, 247] width 7 height 10
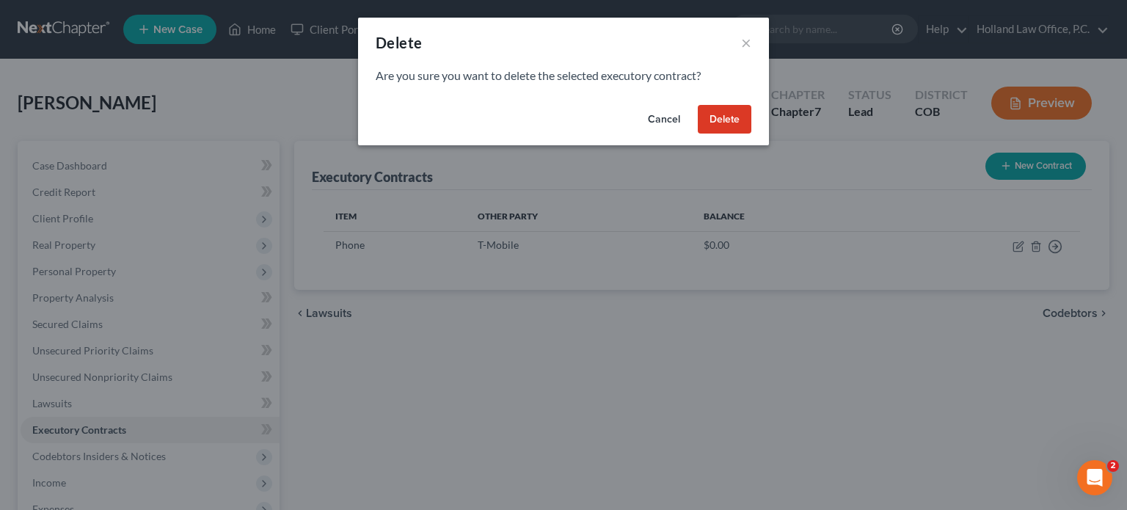
click at [723, 123] on button "Delete" at bounding box center [725, 119] width 54 height 29
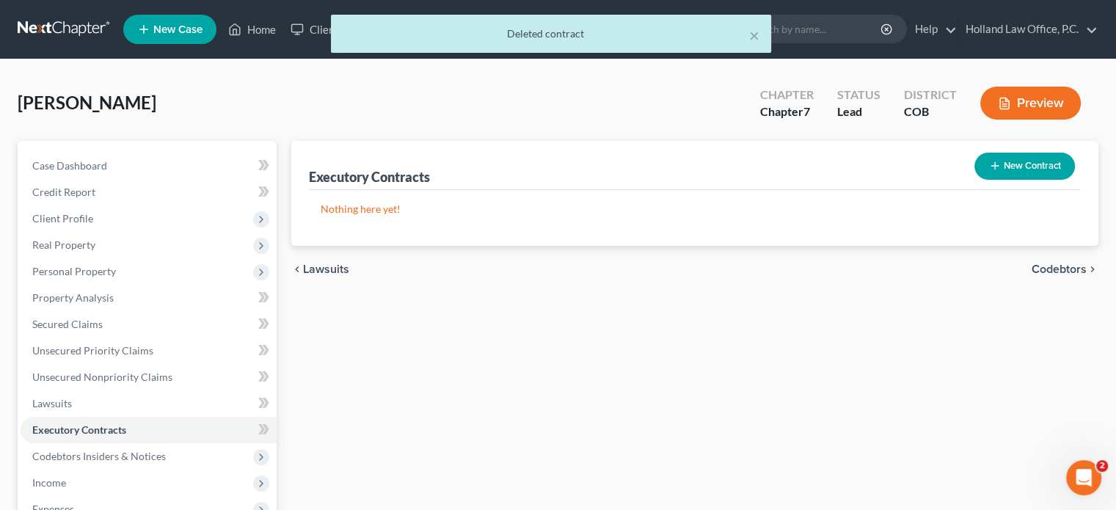
click at [1012, 176] on button "New Contract" at bounding box center [1025, 166] width 101 height 27
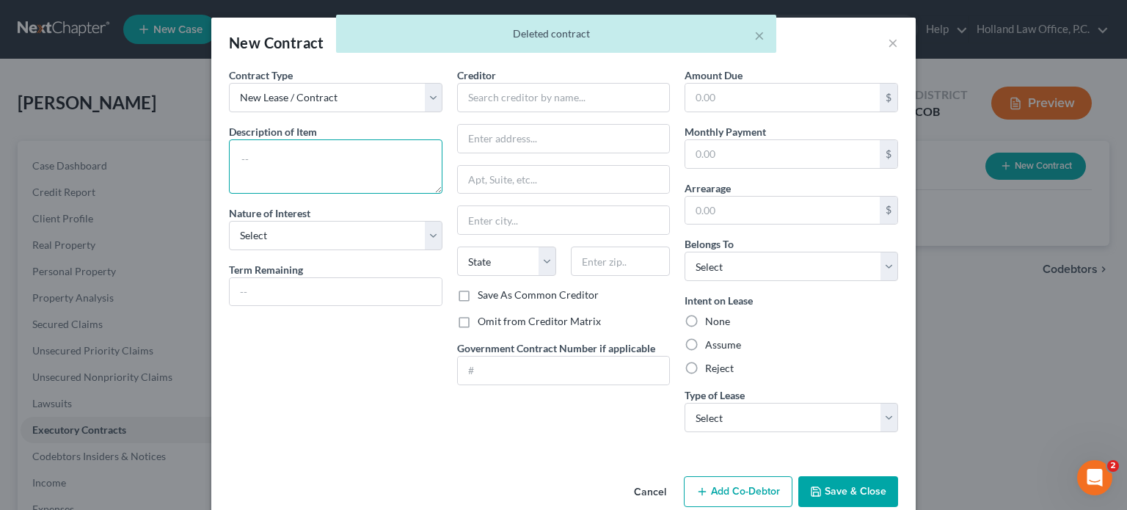
click at [258, 155] on textarea at bounding box center [336, 166] width 214 height 54
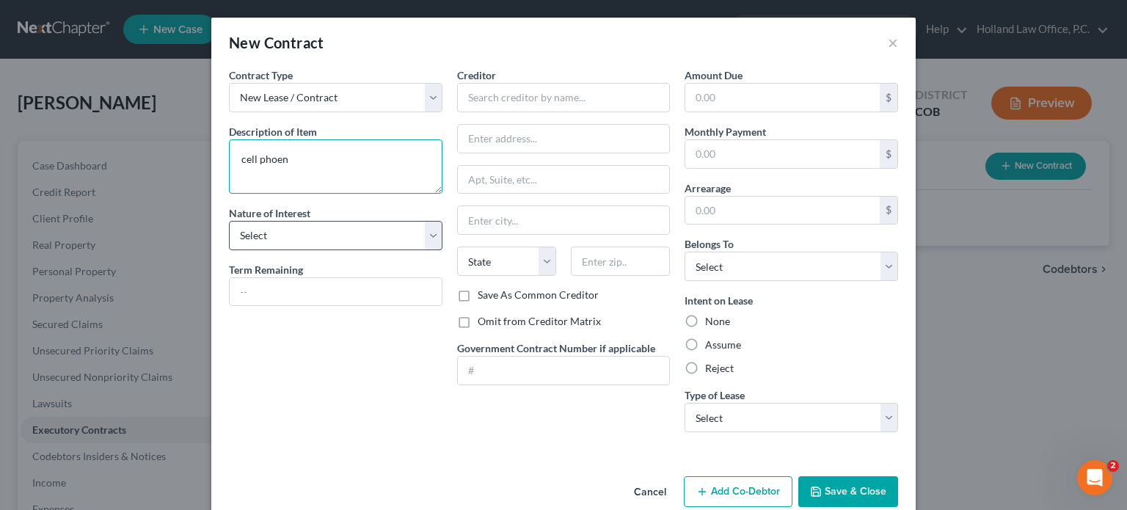
type textarea "cell phoen"
click at [428, 237] on select "Select Purchaser Agent Lessor Lessee" at bounding box center [336, 235] width 214 height 29
select select "0"
click at [229, 221] on select "Select Purchaser Agent Lessor Lessee" at bounding box center [336, 235] width 214 height 29
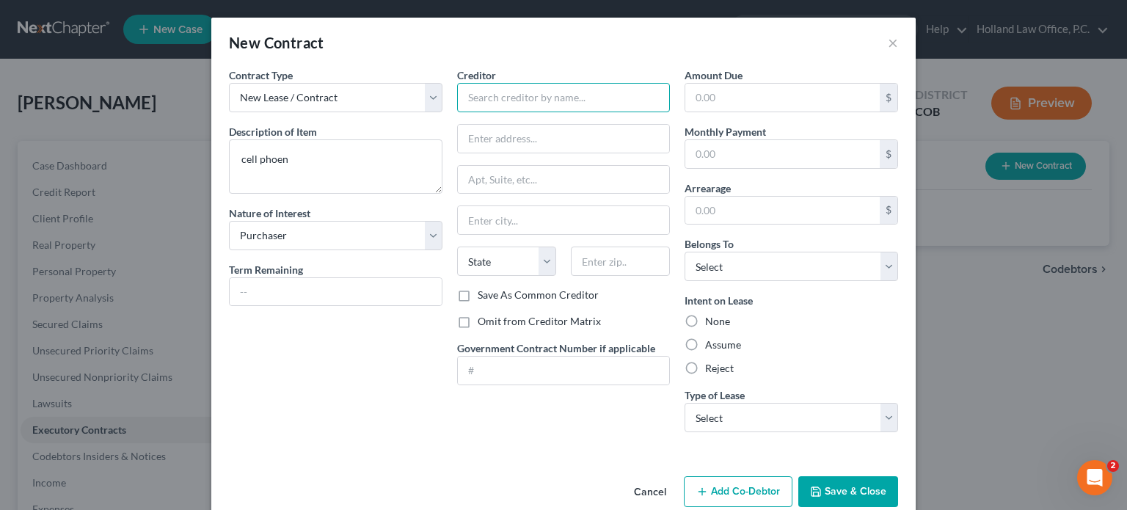
click at [499, 101] on input "text" at bounding box center [564, 97] width 214 height 29
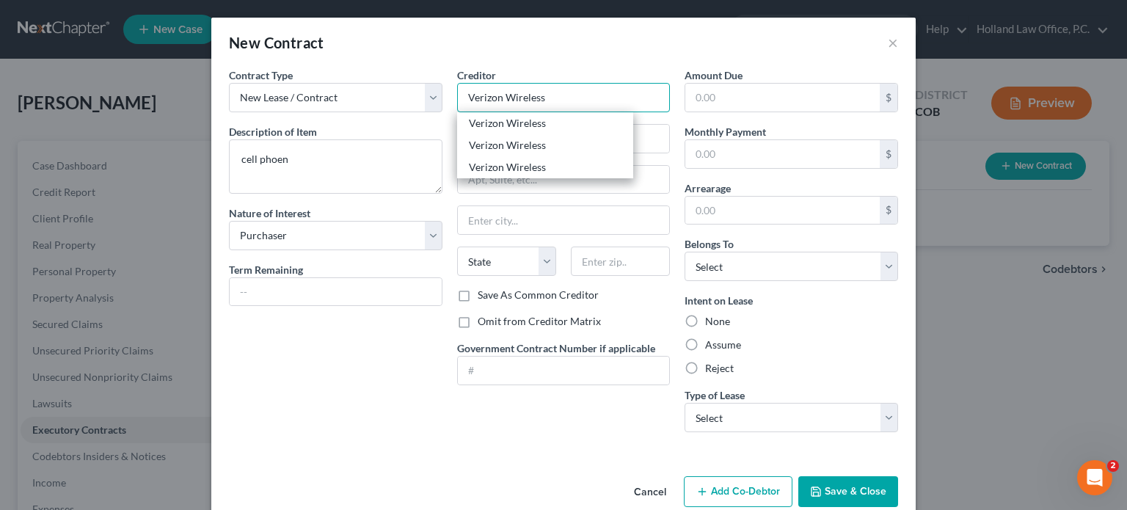
type input "Verizon Wireless"
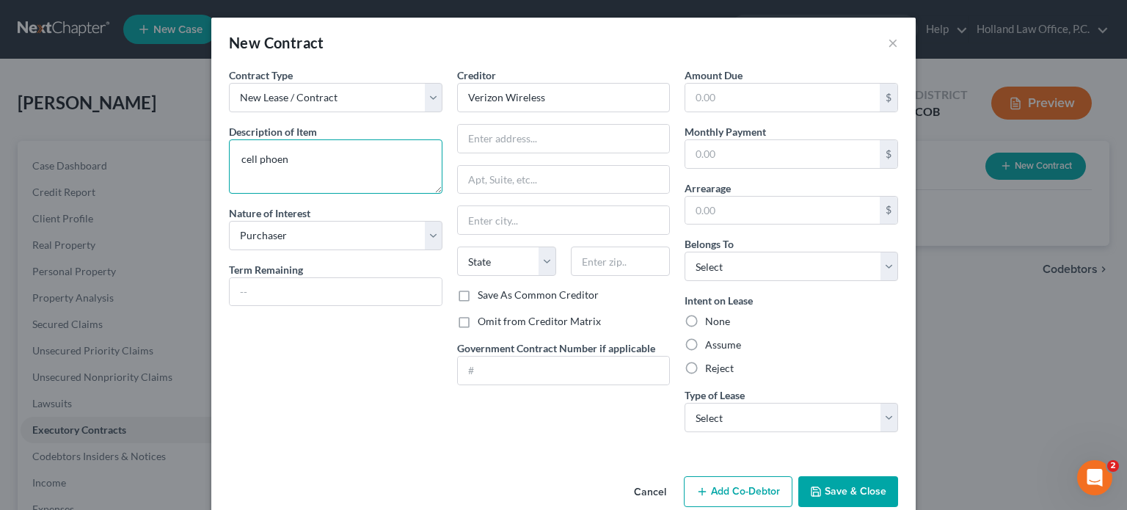
click at [279, 158] on textarea "cell phoen" at bounding box center [336, 166] width 214 height 54
type textarea "cell phone"
click at [500, 143] on input "text" at bounding box center [564, 139] width 212 height 28
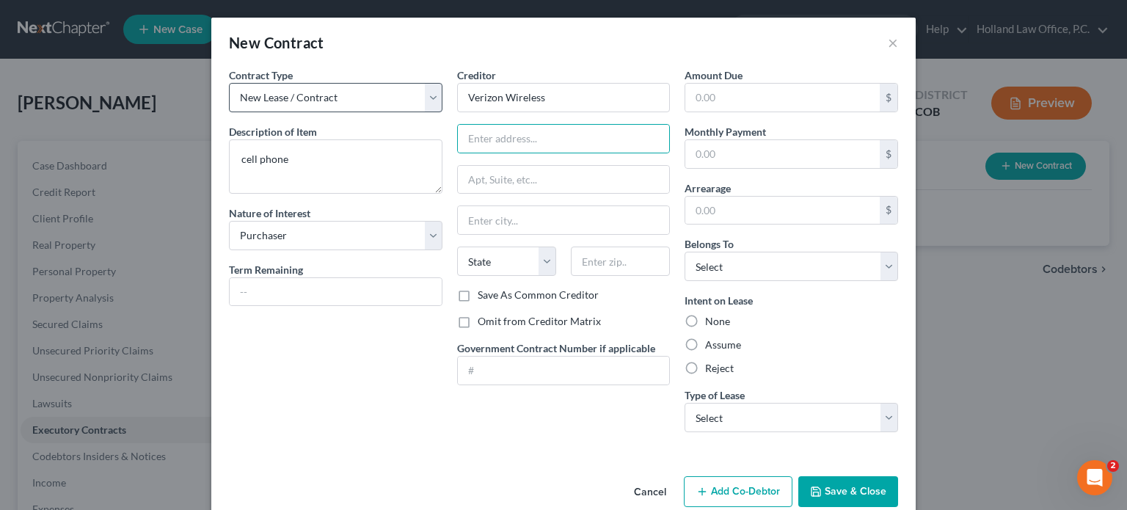
drag, startPoint x: 688, startPoint y: 341, endPoint x: 417, endPoint y: 108, distance: 357.6
click at [705, 341] on label "Assume" at bounding box center [723, 345] width 36 height 15
click at [711, 341] on input "Assume" at bounding box center [716, 343] width 10 height 10
radio input "true"
click at [484, 151] on input "text" at bounding box center [564, 139] width 212 height 28
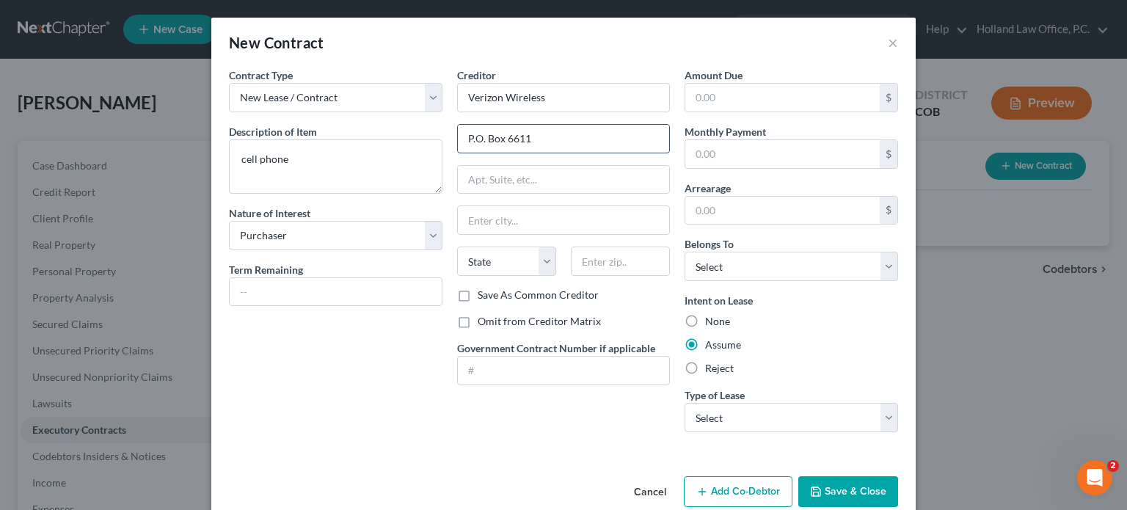
click at [542, 134] on input "P.O. Box 6611" at bounding box center [564, 139] width 212 height 28
type input "P.O. Box 408"
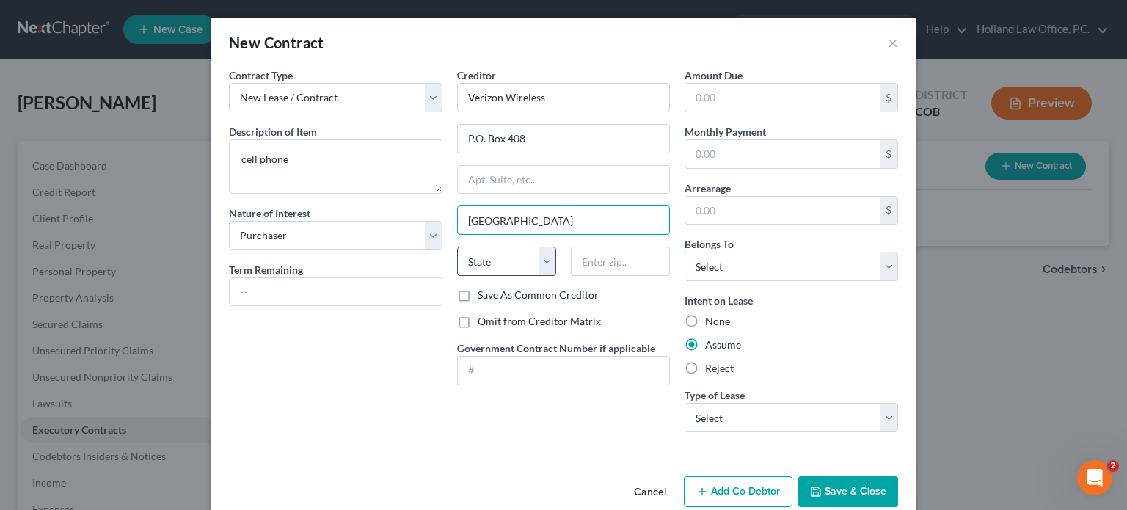
type input "Newark"
click at [546, 263] on select "State AL AK AR AZ CA CO CT DE DC FL GA GU HI ID IL IN IA KS KY LA ME MD MA MI M…" at bounding box center [506, 261] width 99 height 29
select select "33"
click at [457, 247] on select "State AL AK AR AZ CA CO CT DE DC FL GA GU HI ID IL IN IA KS KY LA ME MD MA MI M…" at bounding box center [506, 261] width 99 height 29
click at [612, 259] on input "text" at bounding box center [620, 261] width 99 height 29
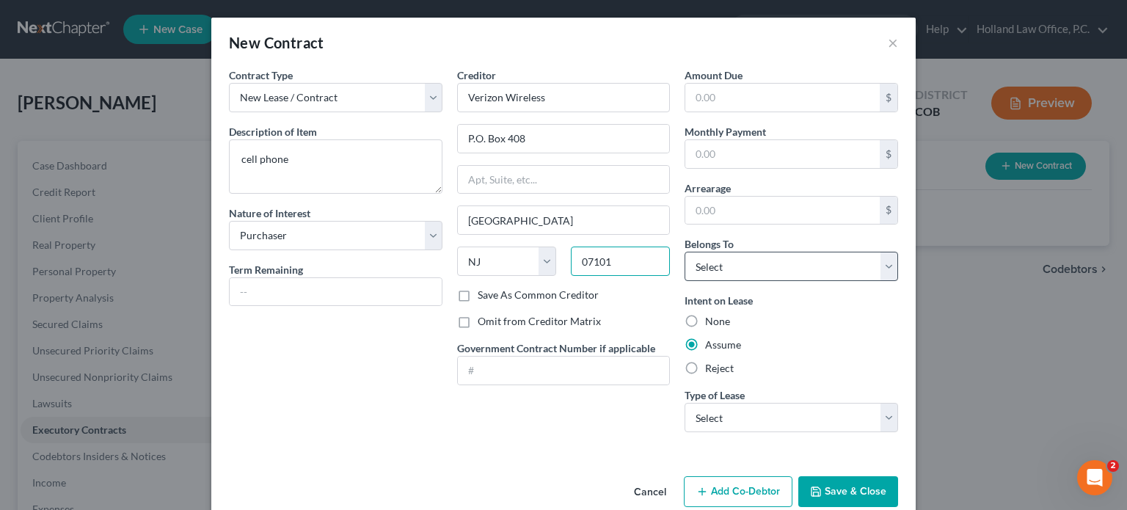
type input "07101"
click at [880, 267] on select "Select Debtor 1 Only Debtor 2 Only Debtor 1 And Debtor 2 Only At Least One Of T…" at bounding box center [792, 266] width 214 height 29
select select "0"
click at [685, 252] on select "Select Debtor 1 Only Debtor 2 Only Debtor 1 And Debtor 2 Only At Least One Of T…" at bounding box center [792, 266] width 214 height 29
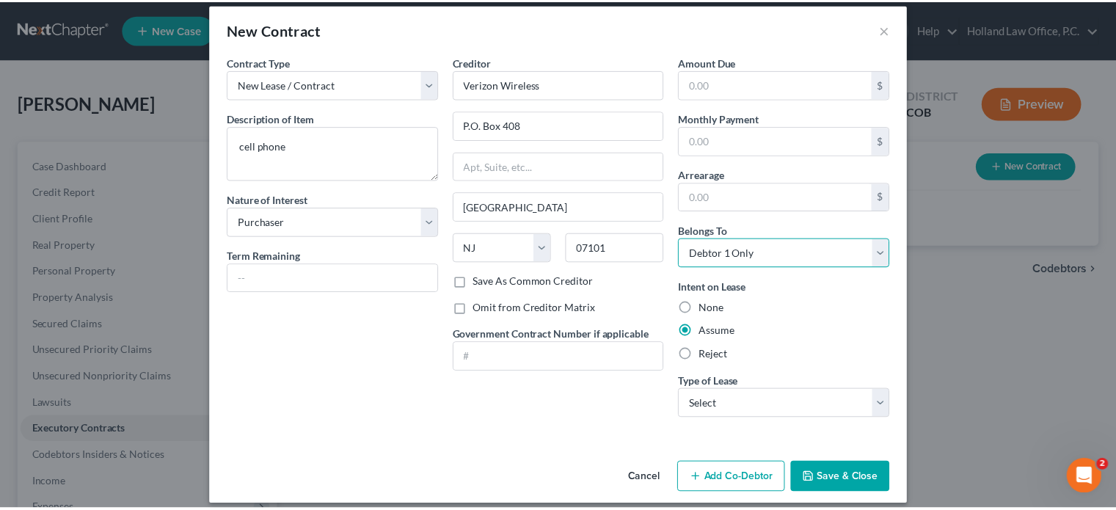
scroll to position [24, 0]
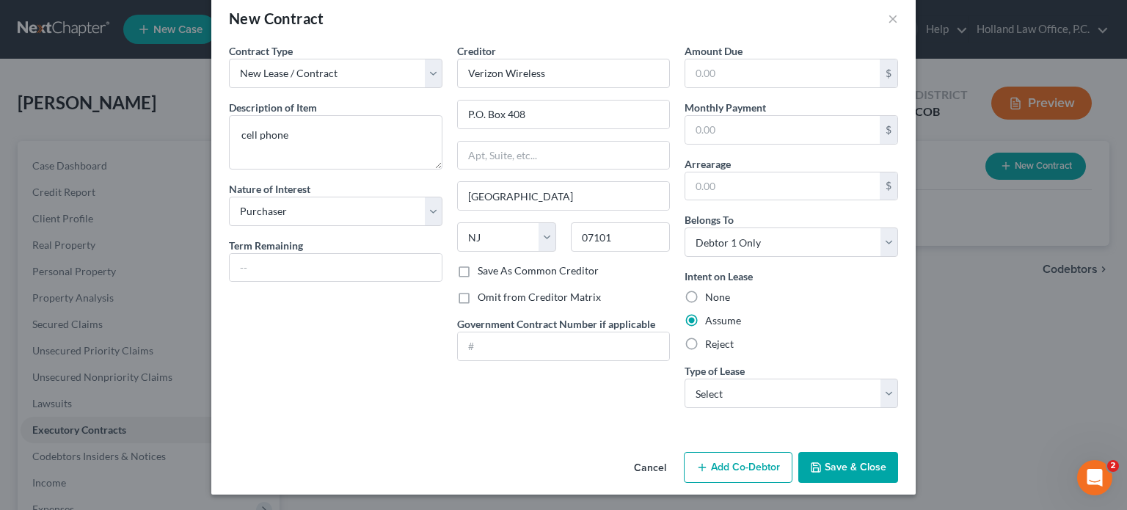
click at [851, 472] on button "Save & Close" at bounding box center [849, 467] width 100 height 31
click at [878, 396] on select "Select Real Estate Car Other" at bounding box center [792, 393] width 214 height 29
select select "2"
click at [685, 379] on select "Select Real Estate Car Other" at bounding box center [792, 393] width 214 height 29
click at [825, 475] on button "Save & Close" at bounding box center [849, 467] width 100 height 31
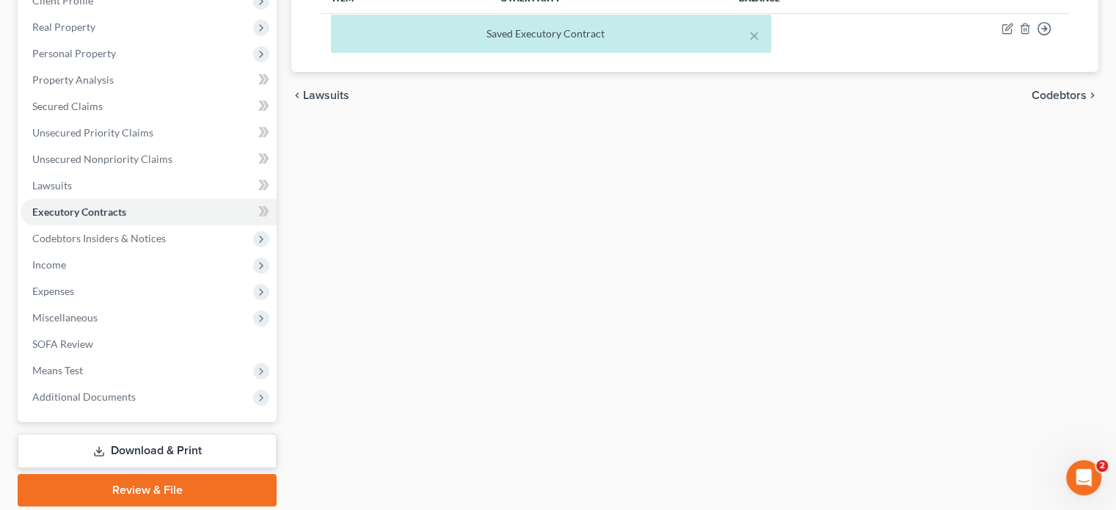
scroll to position [220, 0]
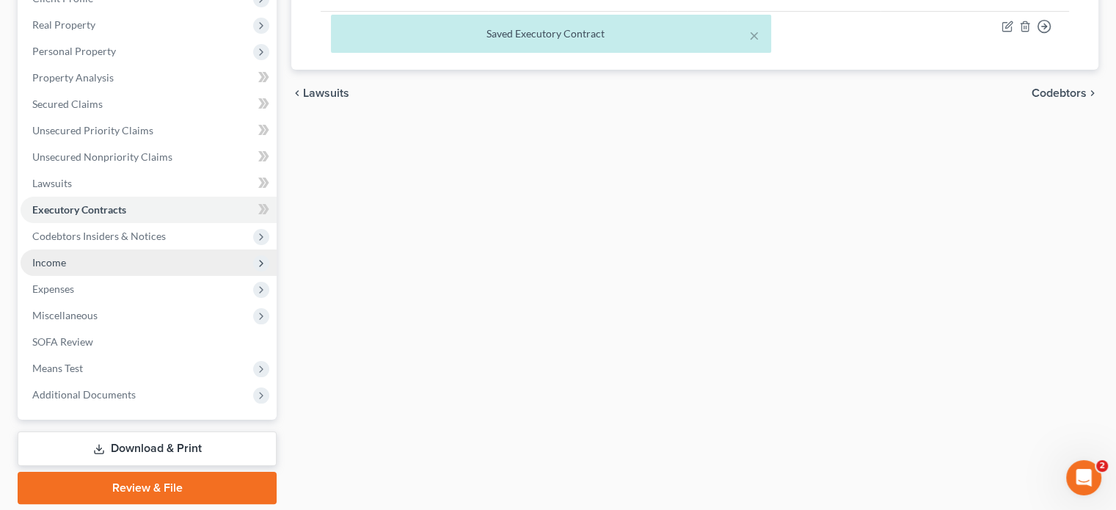
click at [44, 261] on span "Income" at bounding box center [49, 262] width 34 height 12
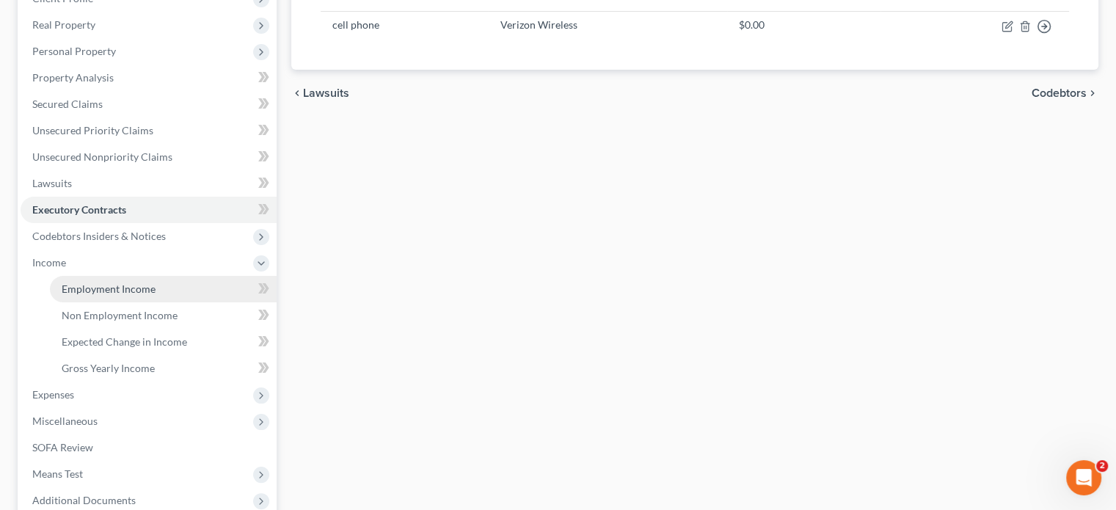
click at [70, 284] on span "Employment Income" at bounding box center [109, 289] width 94 height 12
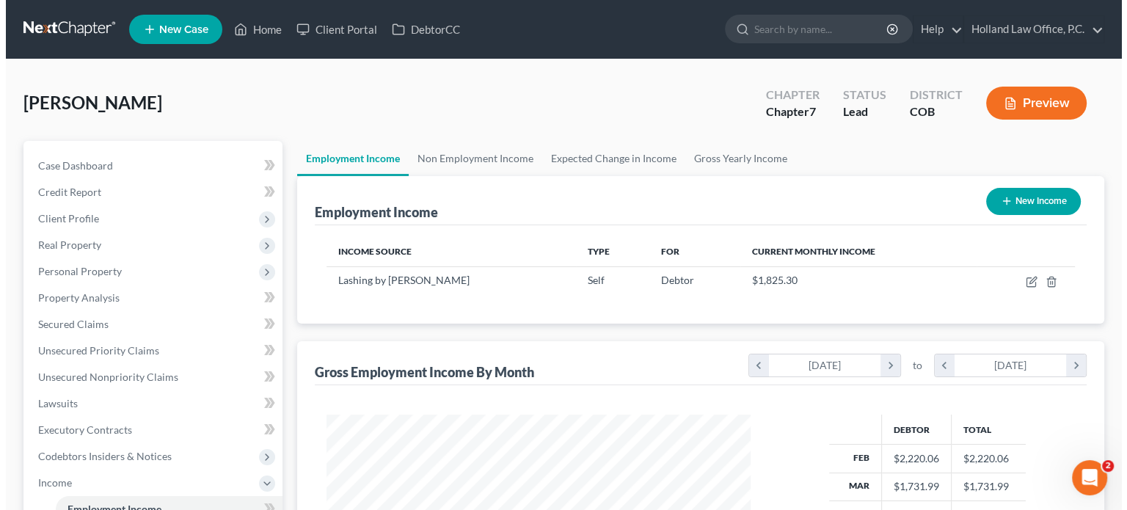
scroll to position [73, 0]
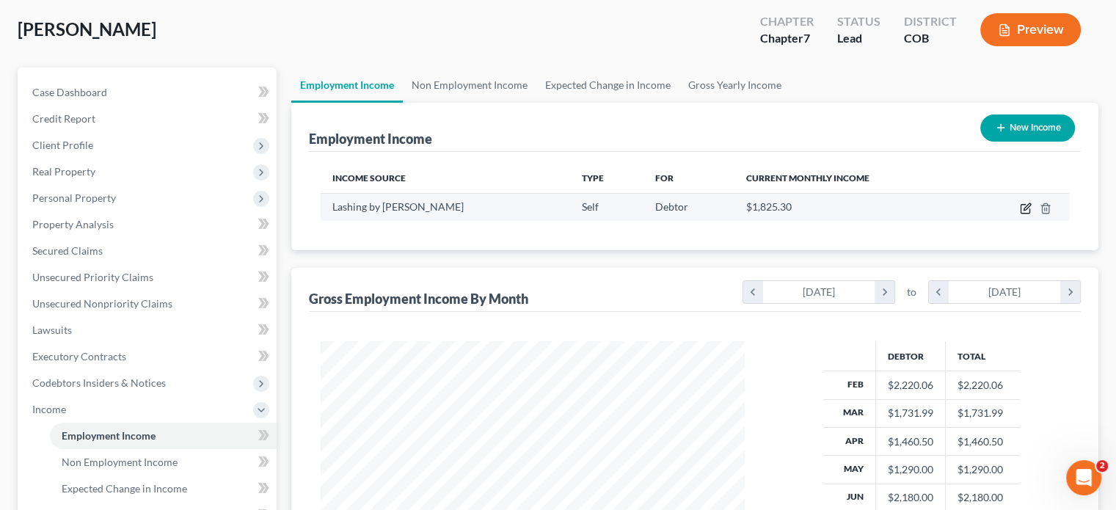
click at [1028, 208] on icon "button" at bounding box center [1026, 209] width 12 height 12
select select "1"
select select "5"
select select "0"
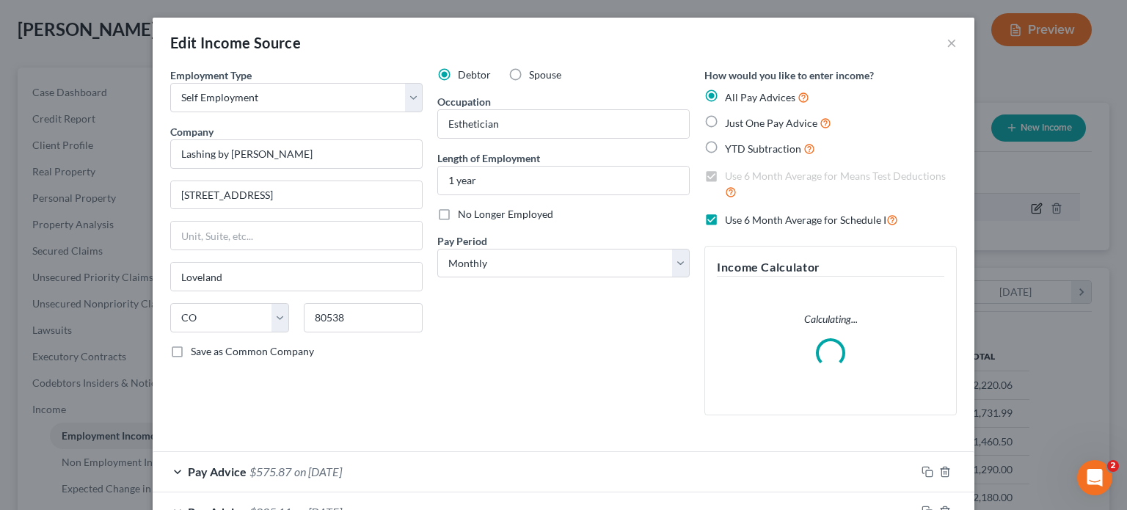
scroll to position [261, 458]
click at [304, 159] on input "Lashing by Sarah" at bounding box center [296, 153] width 253 height 29
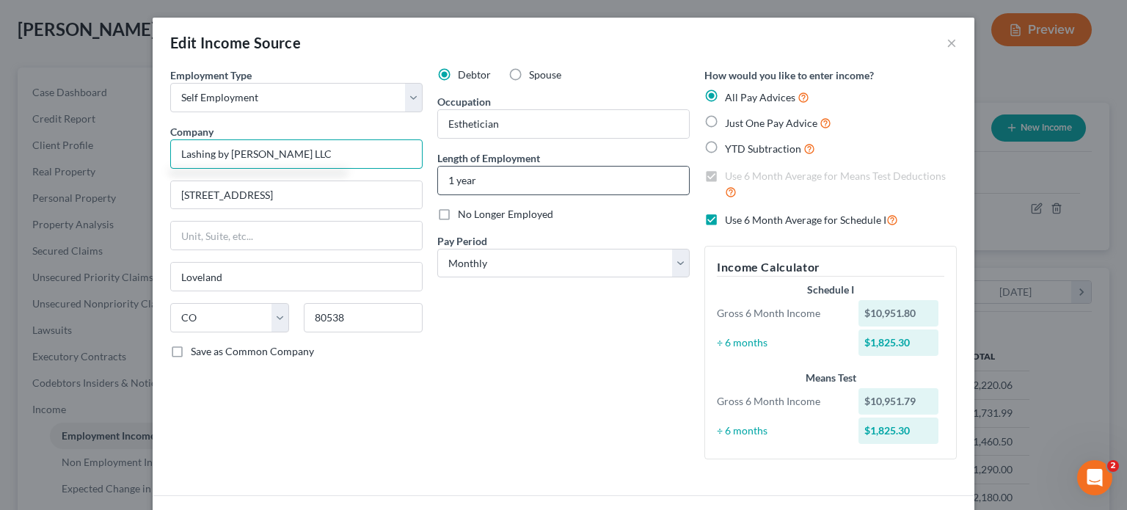
type input "Lashing by Sarah LLC"
click at [527, 176] on input "1 year" at bounding box center [563, 181] width 251 height 28
type input "1"
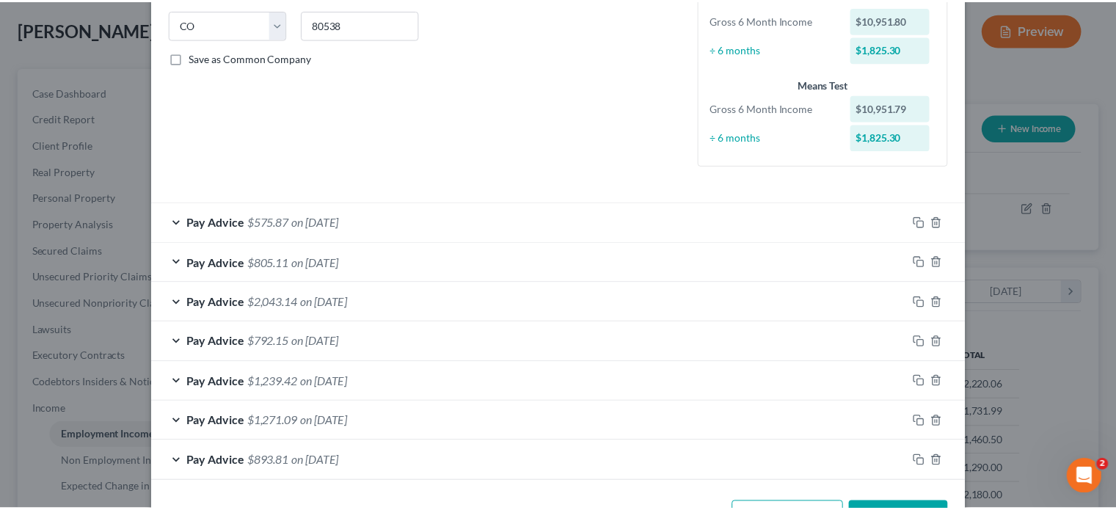
scroll to position [344, 0]
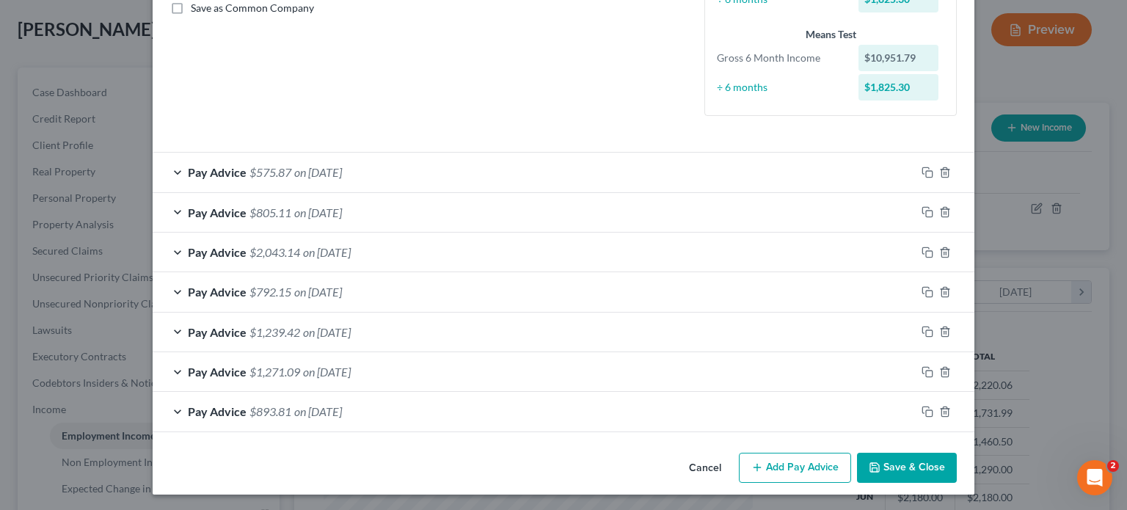
type input "2 years"
click at [874, 462] on icon "button" at bounding box center [875, 468] width 12 height 12
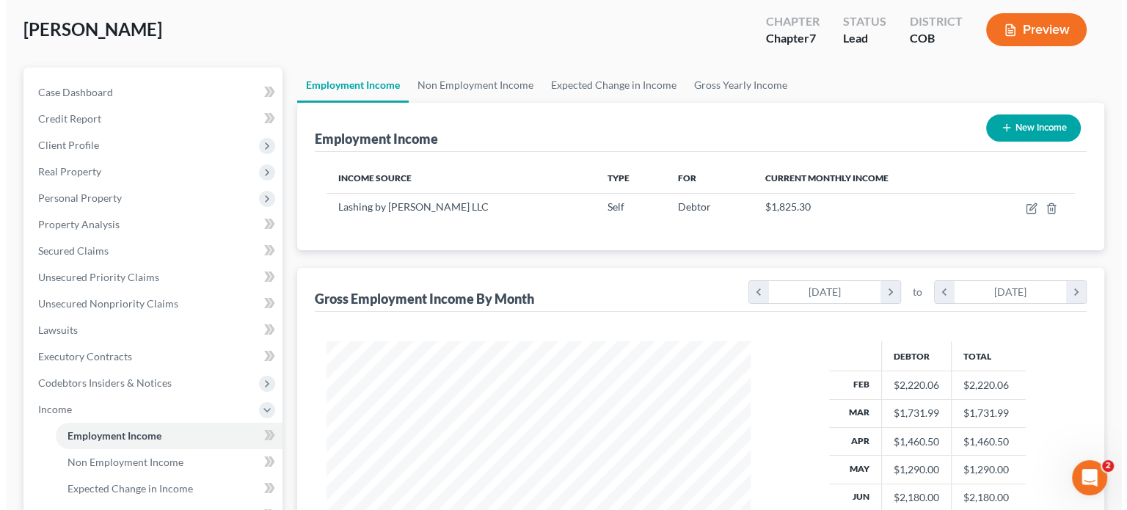
scroll to position [73, 0]
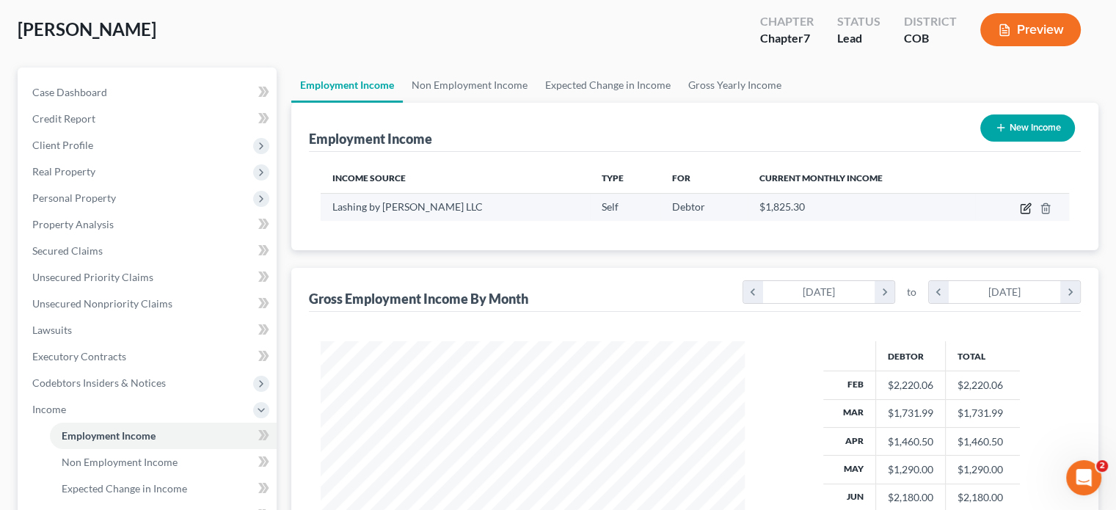
click at [1029, 207] on icon "button" at bounding box center [1026, 209] width 12 height 12
select select "1"
select select "5"
select select "0"
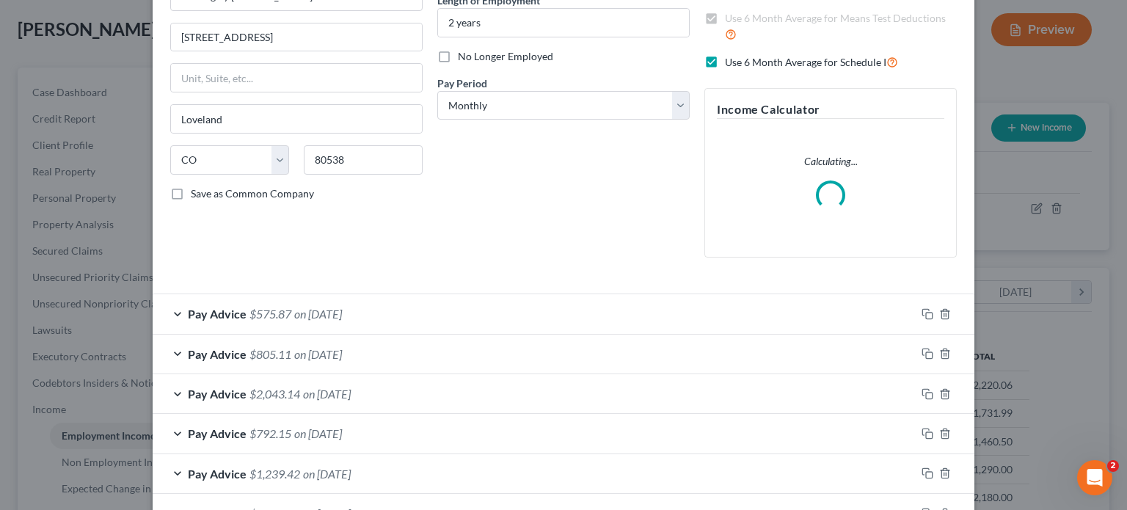
scroll to position [294, 0]
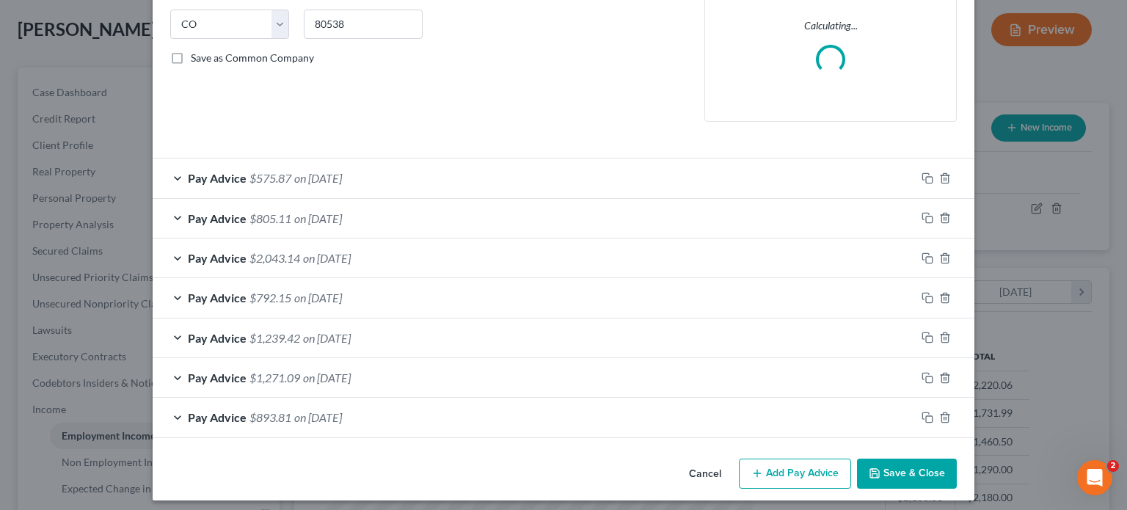
click at [265, 421] on span "$893.81" at bounding box center [271, 417] width 42 height 14
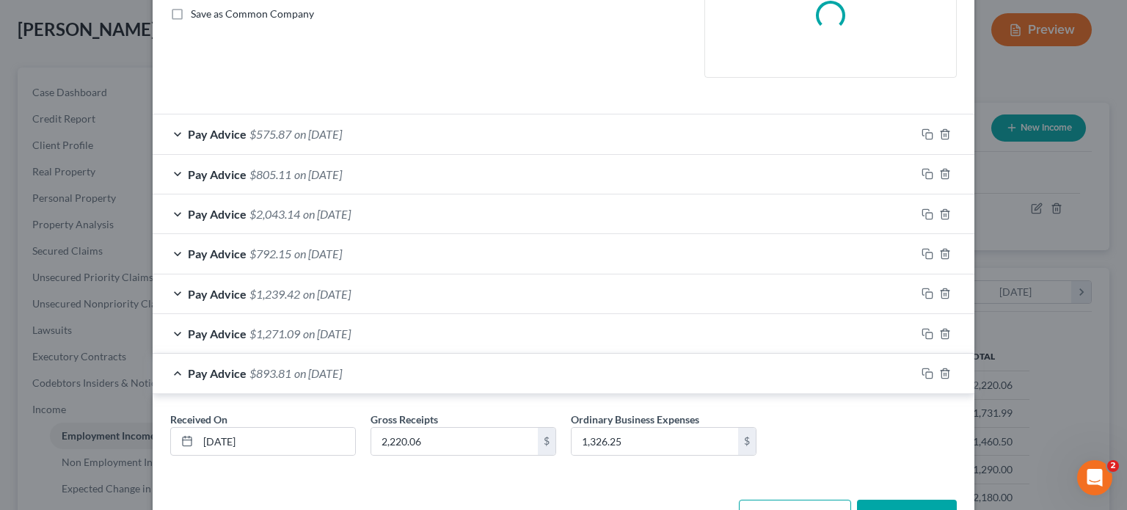
scroll to position [385, 0]
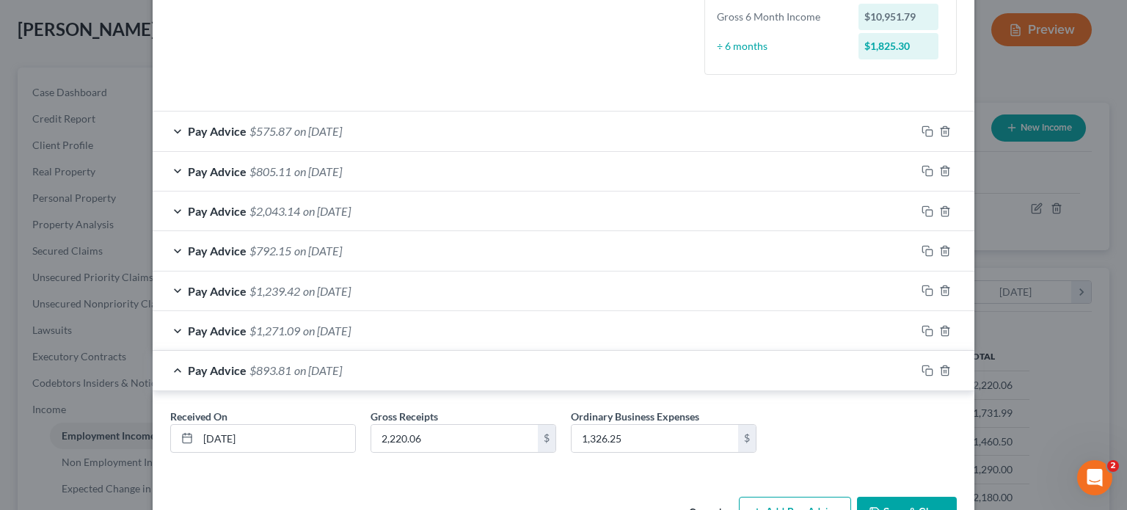
click at [288, 287] on div "Pay Advice $575.87 on 08/13/2025 Received On * 08/13/2025 Gross Receipts 793.50…" at bounding box center [564, 294] width 822 height 366
click at [288, 290] on span "$1,239.42" at bounding box center [275, 291] width 51 height 14
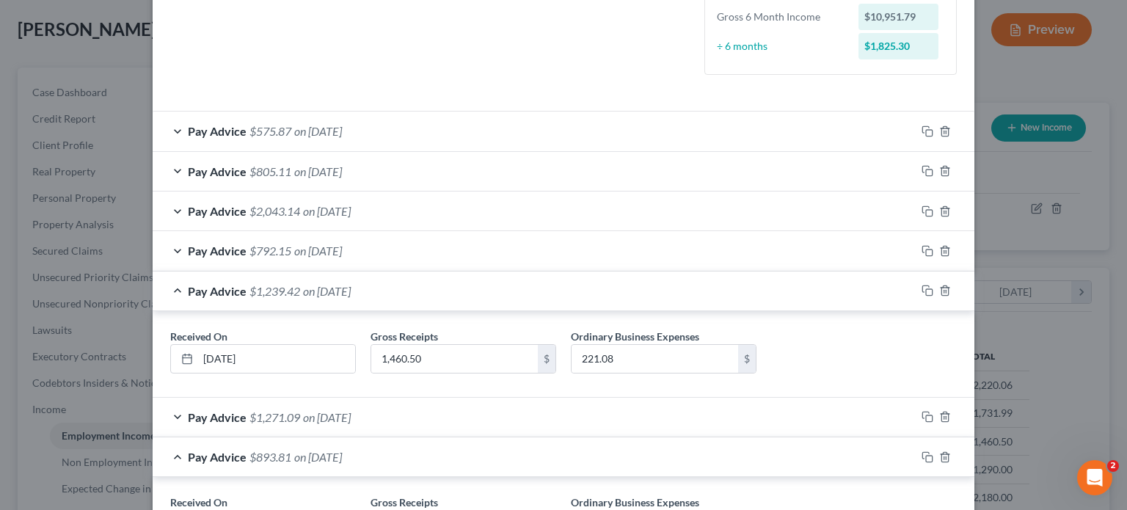
click at [294, 249] on span "on 05/31/2025" at bounding box center [318, 251] width 48 height 14
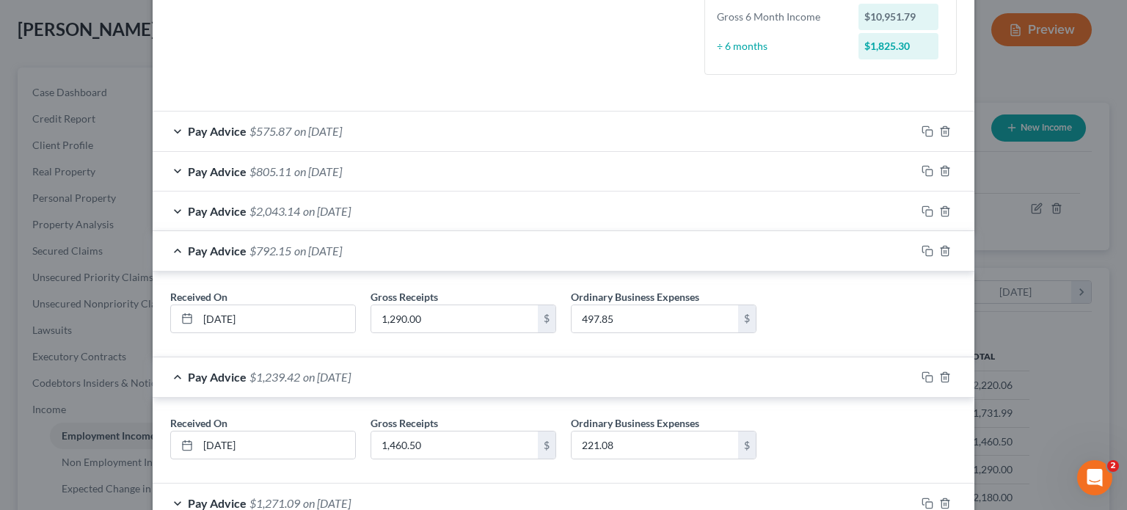
click at [303, 215] on span "on 06/30/2025" at bounding box center [327, 211] width 48 height 14
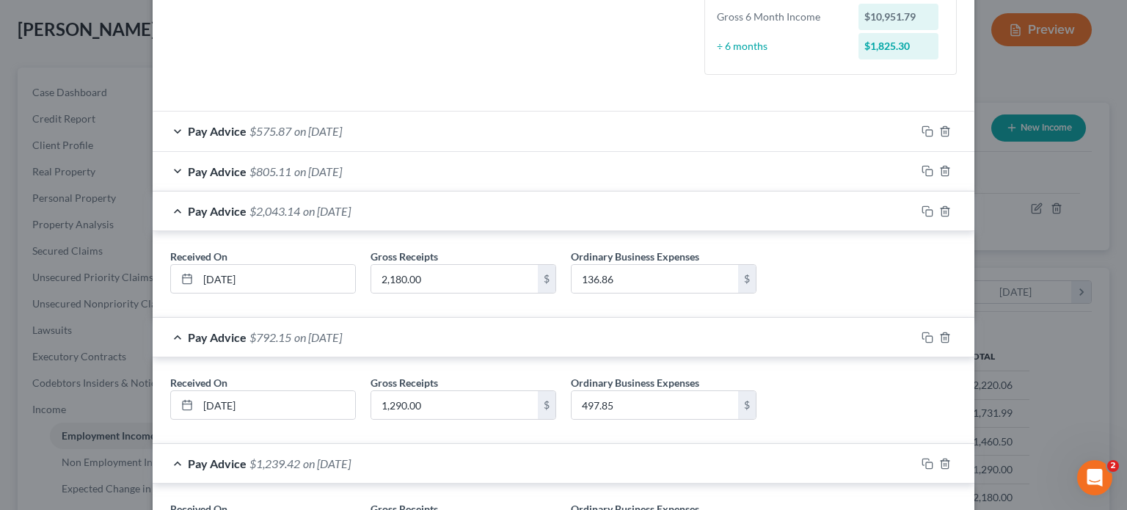
click at [311, 170] on span "on 07/31/2025" at bounding box center [318, 171] width 48 height 14
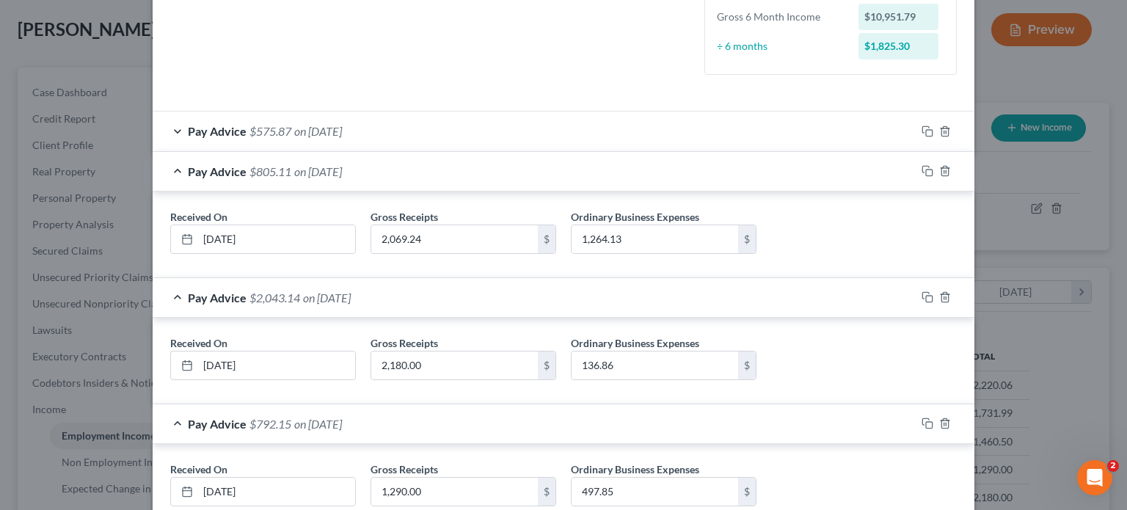
click at [327, 131] on span "on 08/13/2025" at bounding box center [318, 131] width 48 height 14
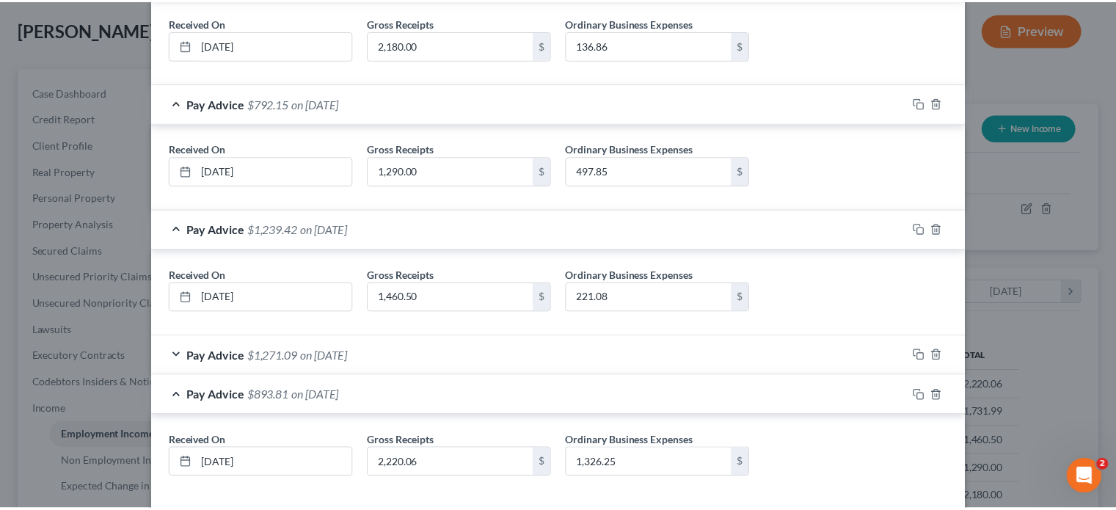
scroll to position [860, 0]
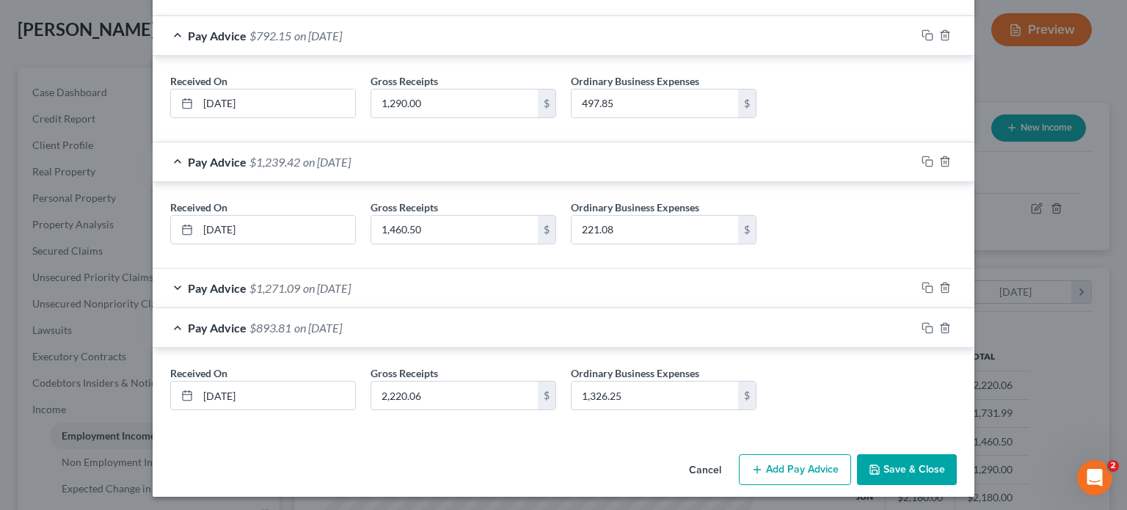
click at [900, 470] on button "Save & Close" at bounding box center [907, 469] width 100 height 31
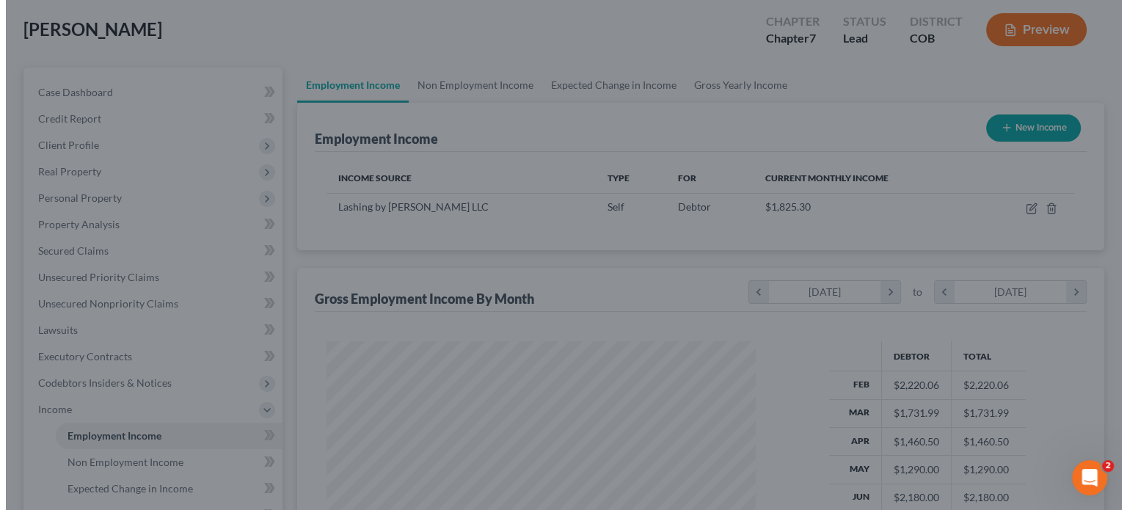
scroll to position [733786, 733593]
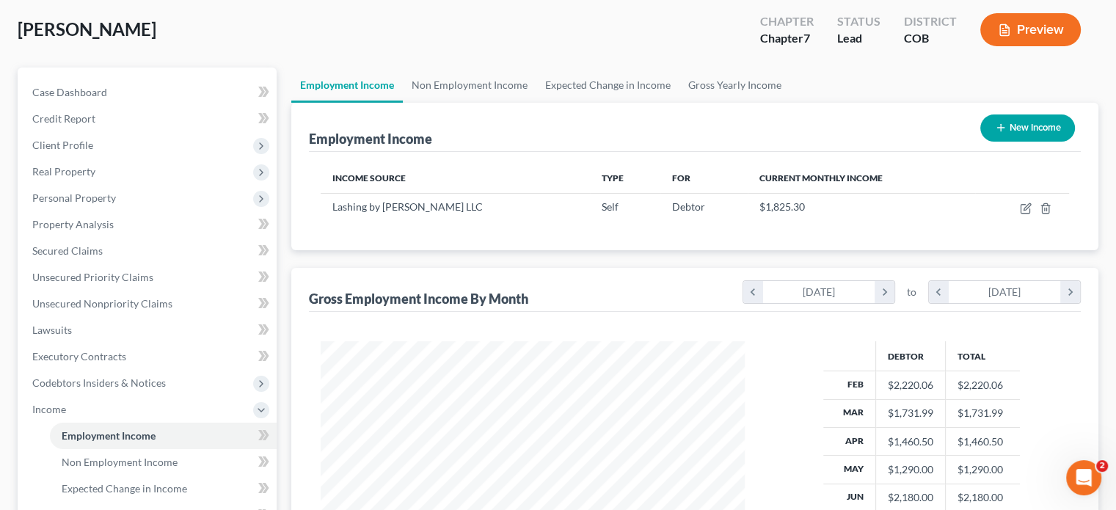
click at [1029, 34] on button "Preview" at bounding box center [1031, 29] width 101 height 33
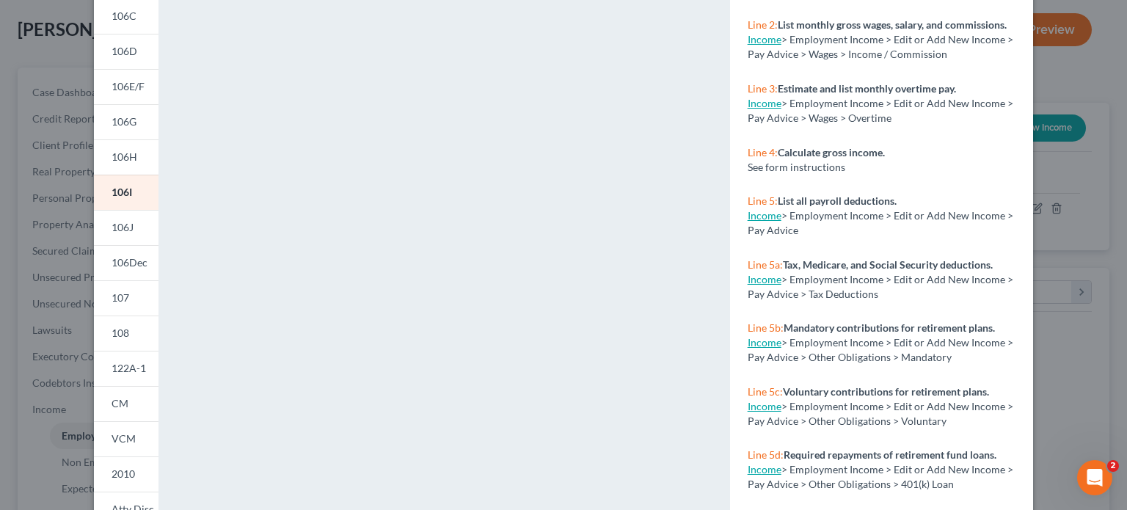
scroll to position [294, 0]
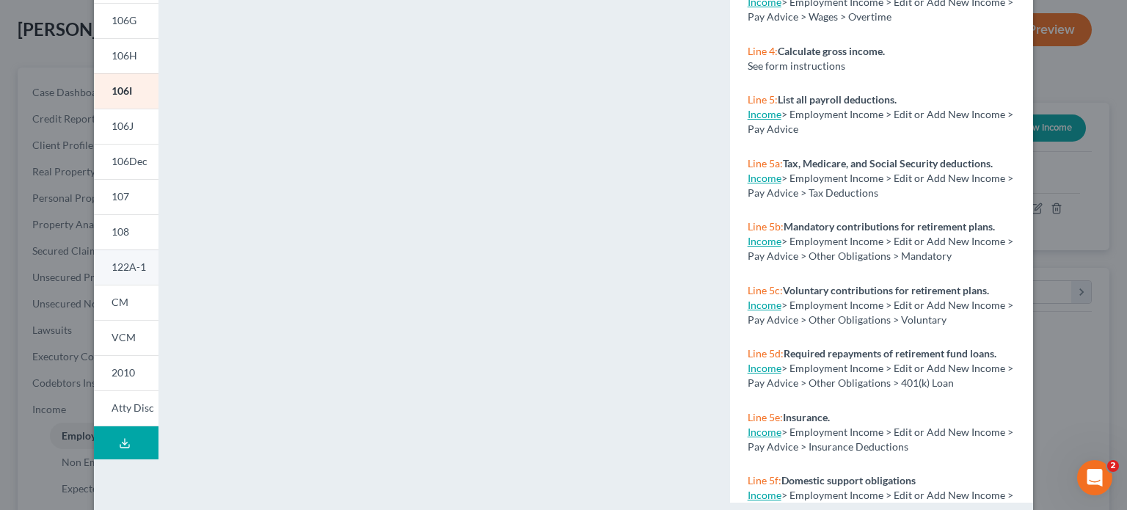
click at [125, 269] on span "122A-1" at bounding box center [129, 267] width 35 height 12
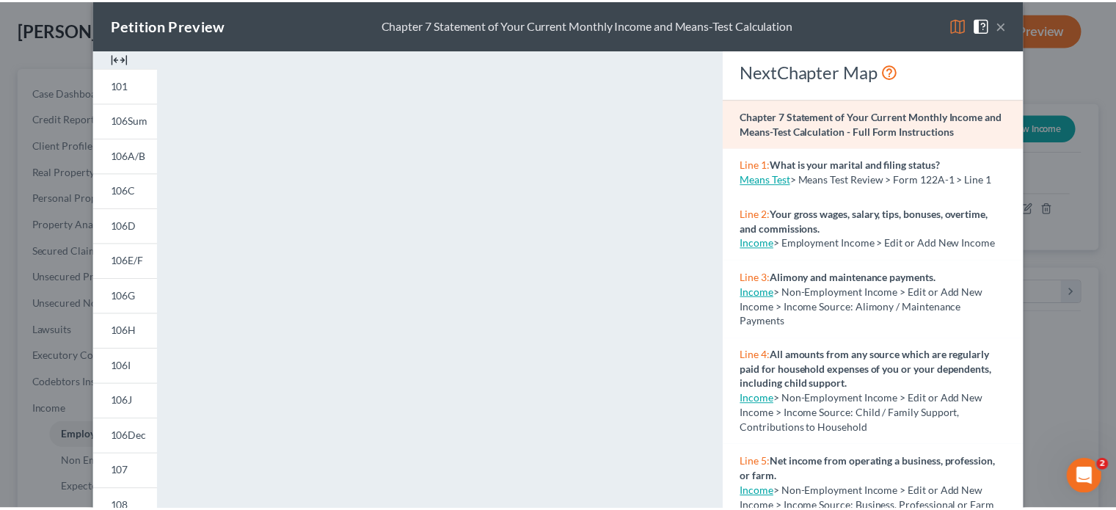
scroll to position [0, 0]
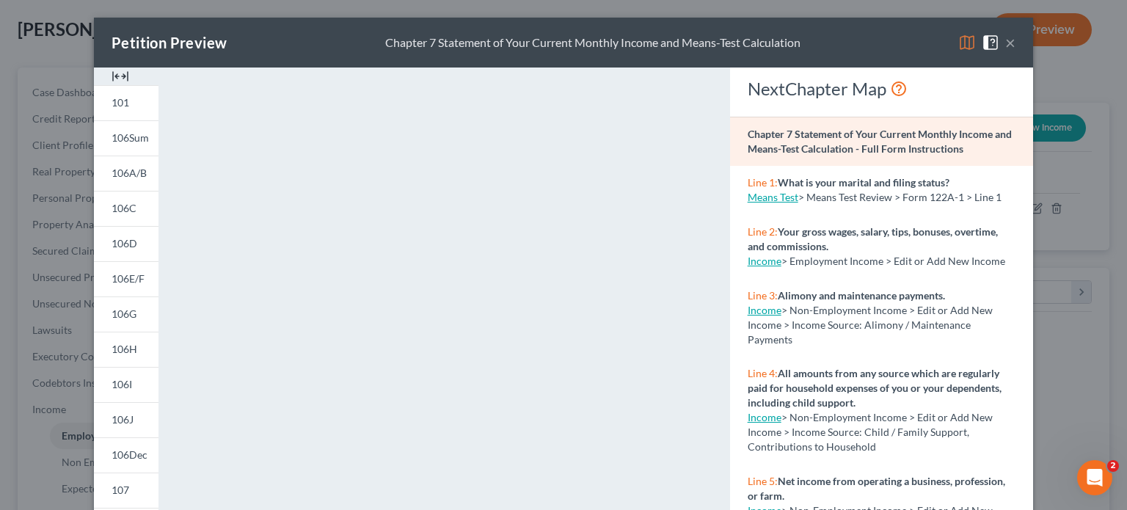
click at [1007, 45] on button "×" at bounding box center [1011, 43] width 10 height 18
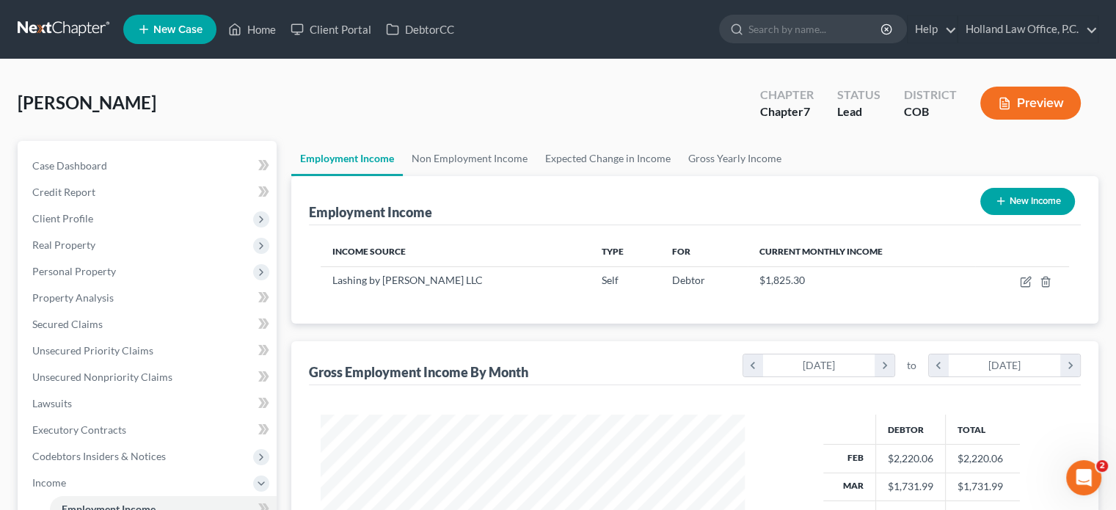
click at [1036, 96] on button "Preview" at bounding box center [1031, 103] width 101 height 33
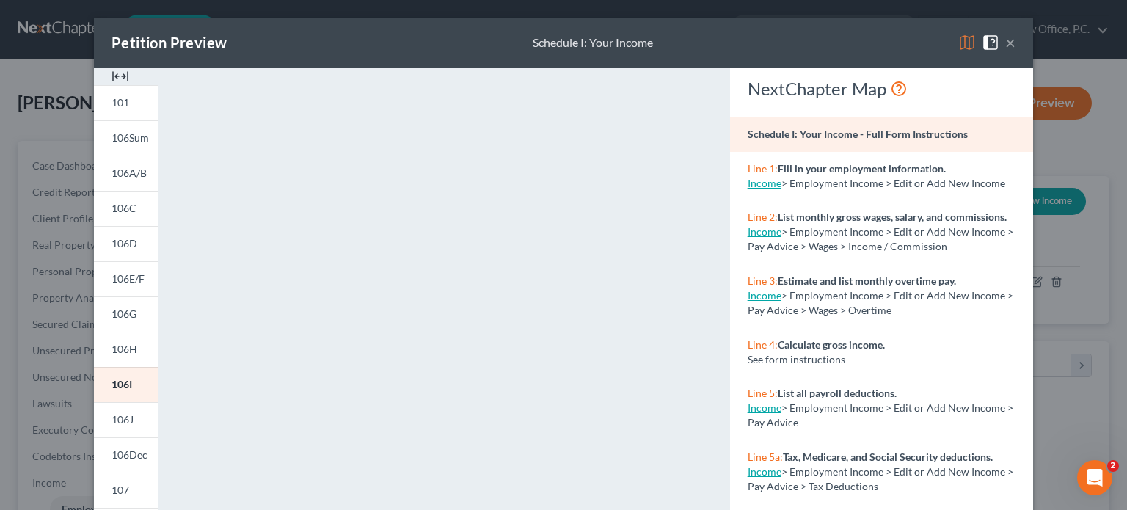
click at [1008, 43] on button "×" at bounding box center [1011, 43] width 10 height 18
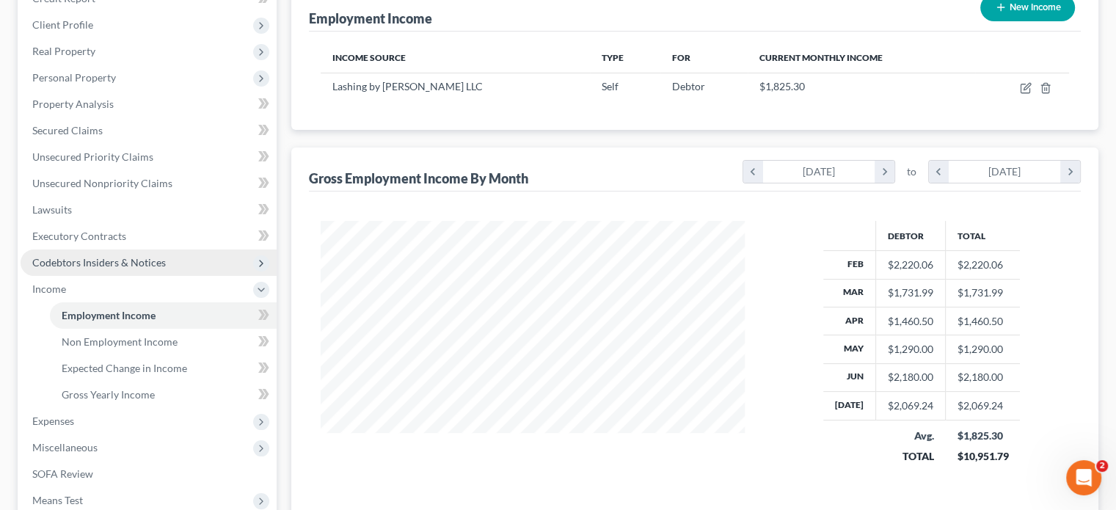
scroll to position [294, 0]
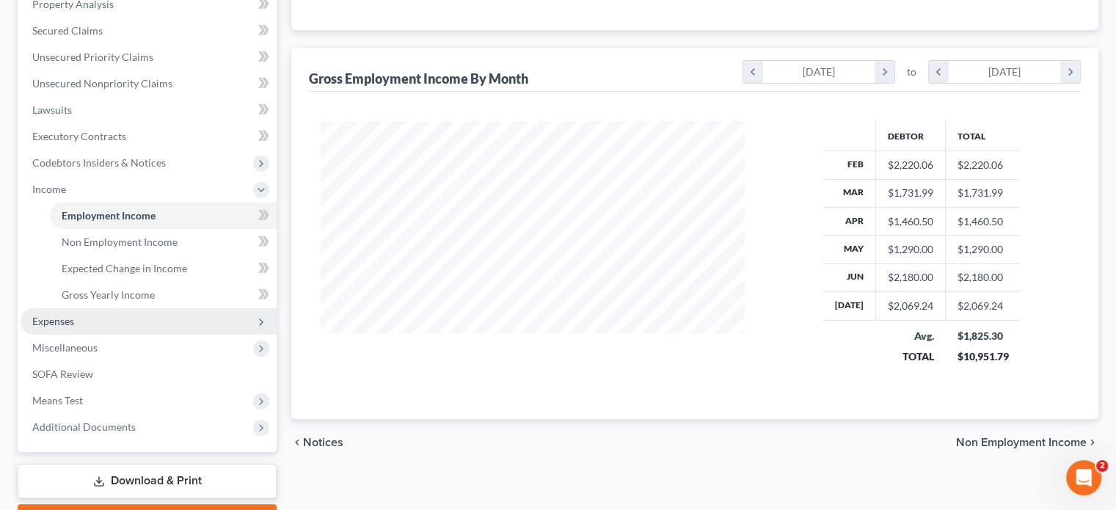
click at [62, 319] on span "Expenses" at bounding box center [53, 321] width 42 height 12
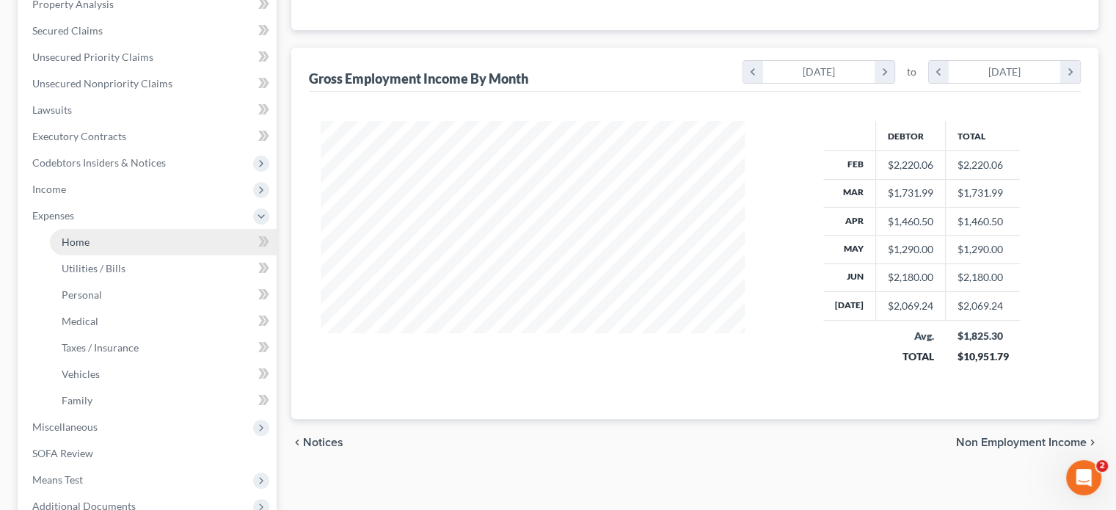
click at [77, 236] on span "Home" at bounding box center [76, 242] width 28 height 12
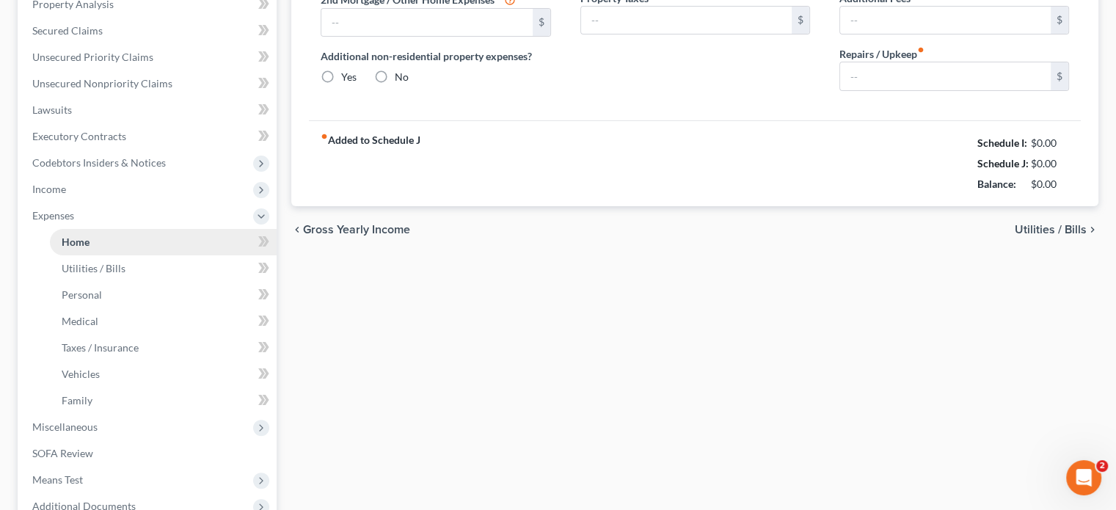
scroll to position [115, 0]
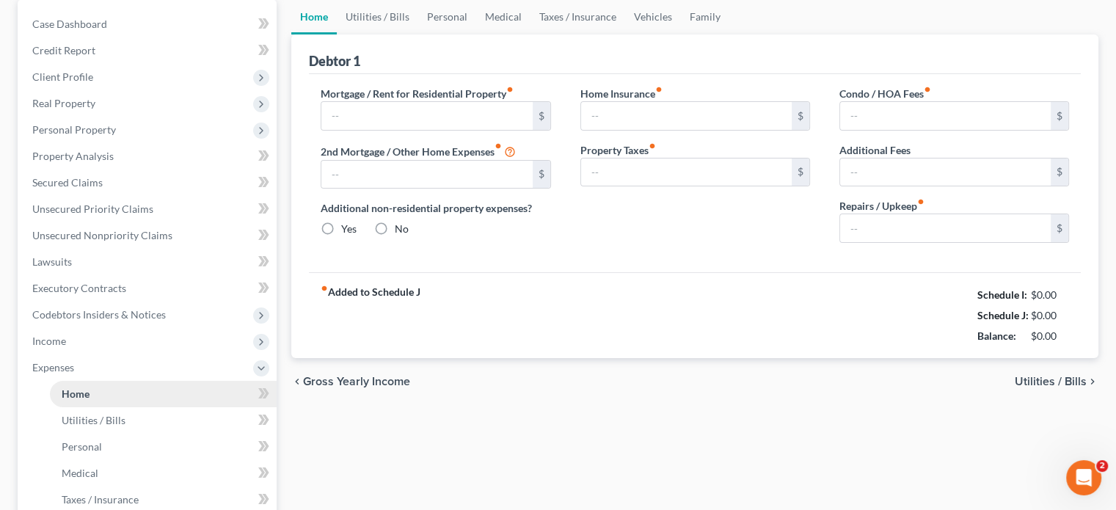
type input "0.00"
radio input "true"
type input "0.00"
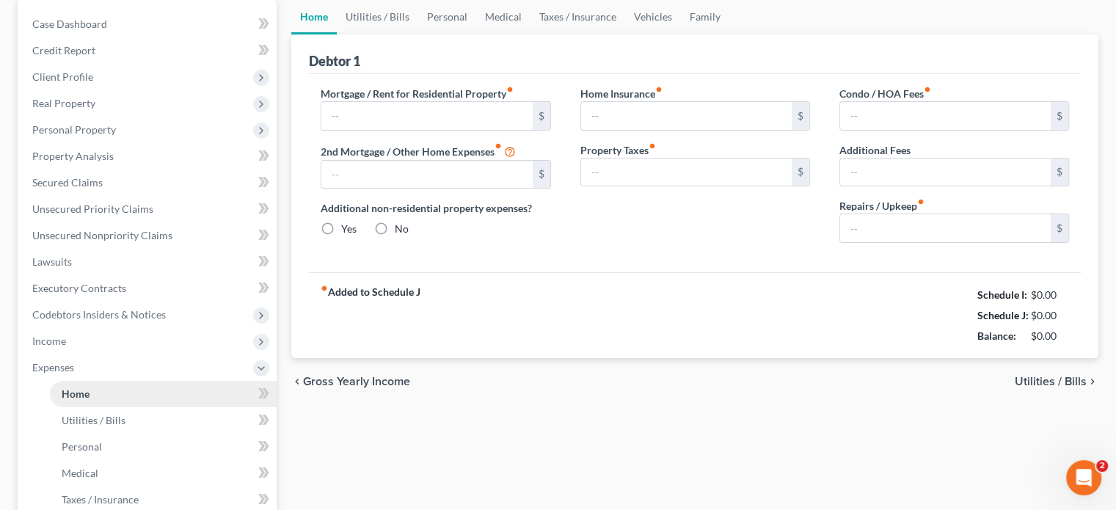
type input "0.00"
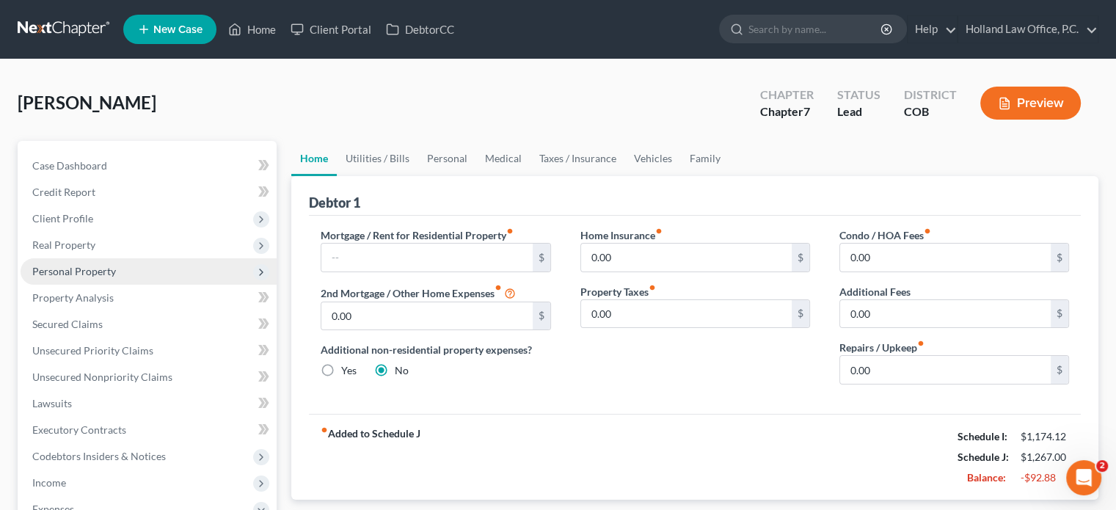
scroll to position [73, 0]
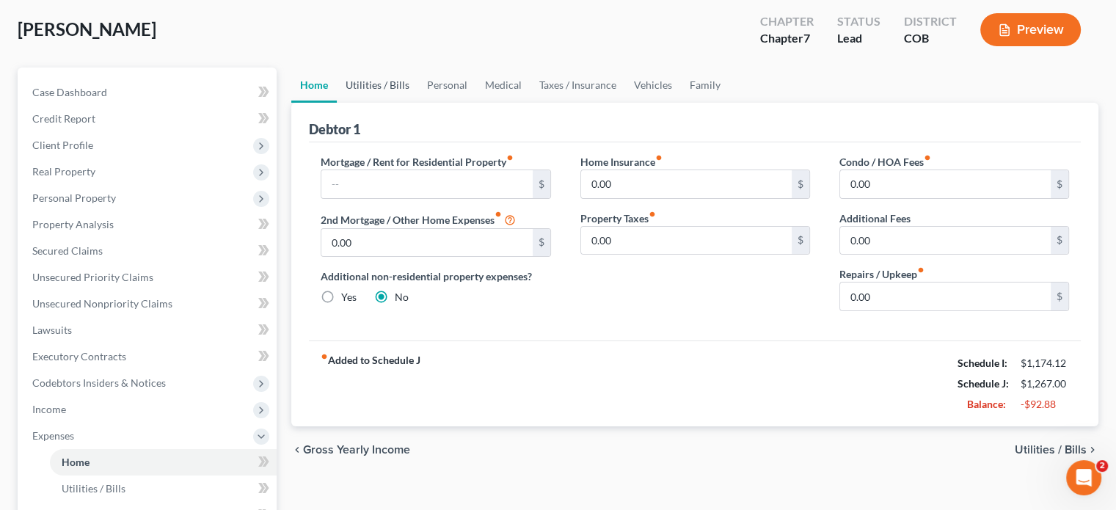
click at [368, 82] on link "Utilities / Bills" at bounding box center [377, 85] width 81 height 35
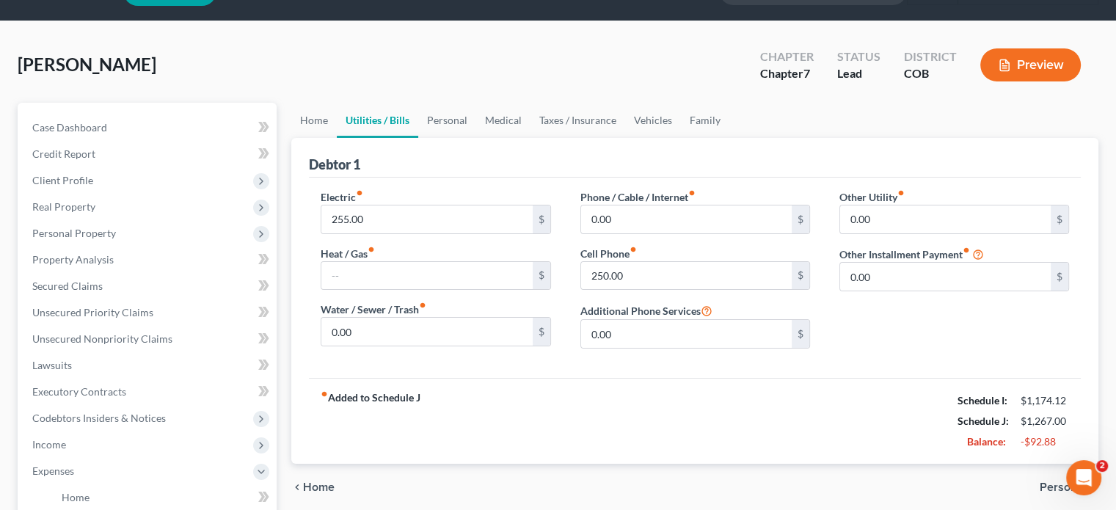
scroll to position [73, 0]
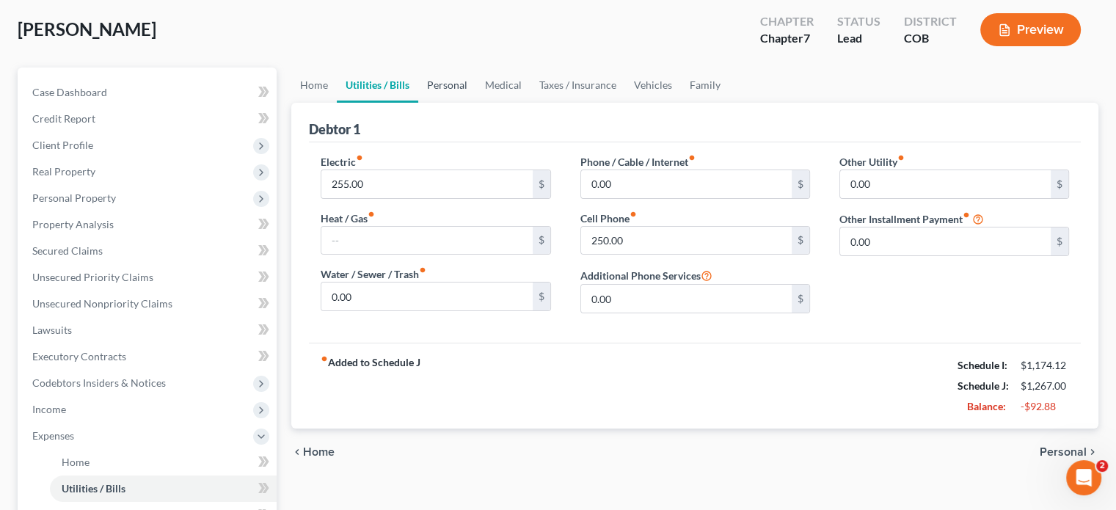
click at [446, 83] on link "Personal" at bounding box center [447, 85] width 58 height 35
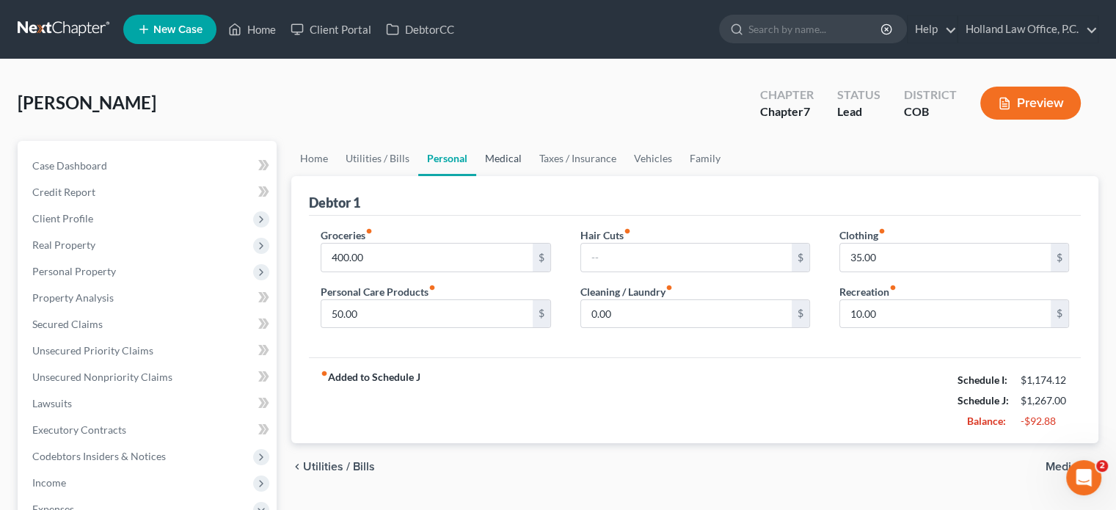
click at [498, 159] on link "Medical" at bounding box center [503, 158] width 54 height 35
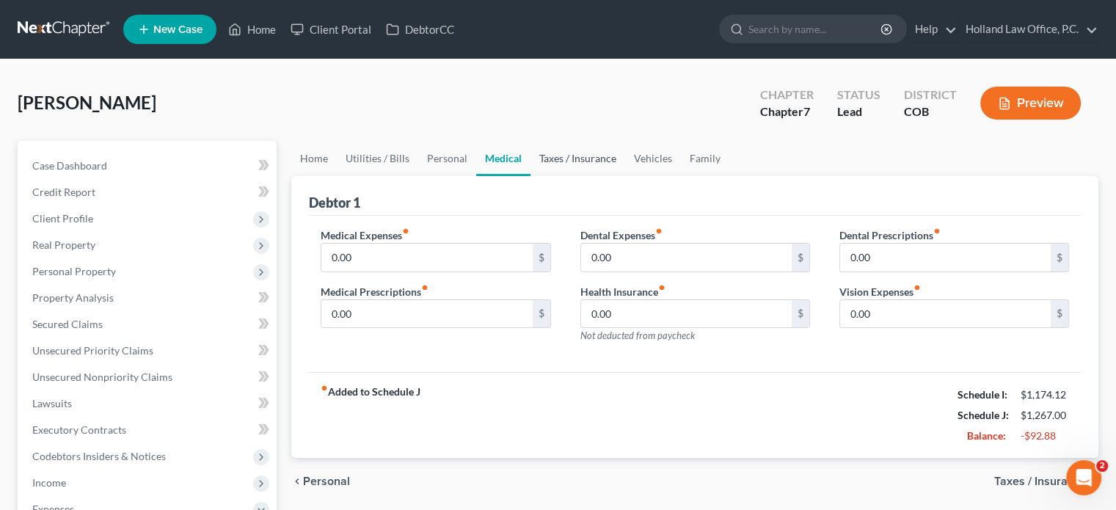
click at [592, 158] on link "Taxes / Insurance" at bounding box center [578, 158] width 95 height 35
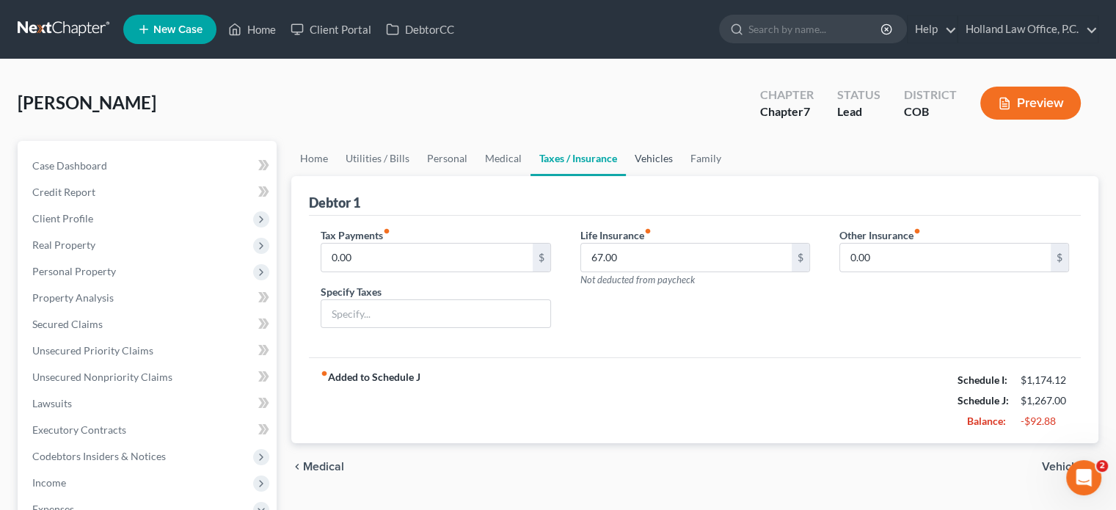
click at [659, 158] on link "Vehicles" at bounding box center [654, 158] width 56 height 35
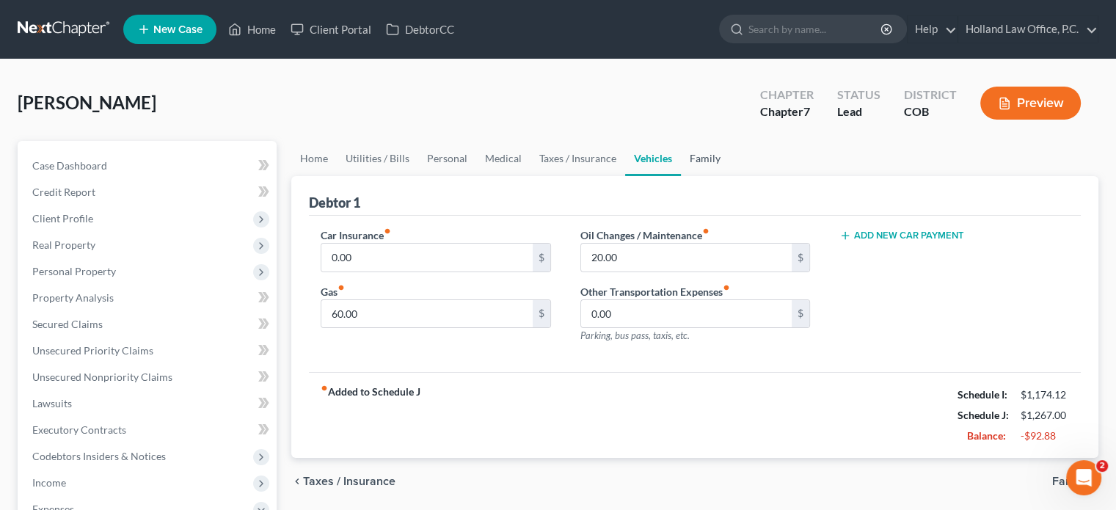
click at [700, 158] on link "Family" at bounding box center [705, 158] width 48 height 35
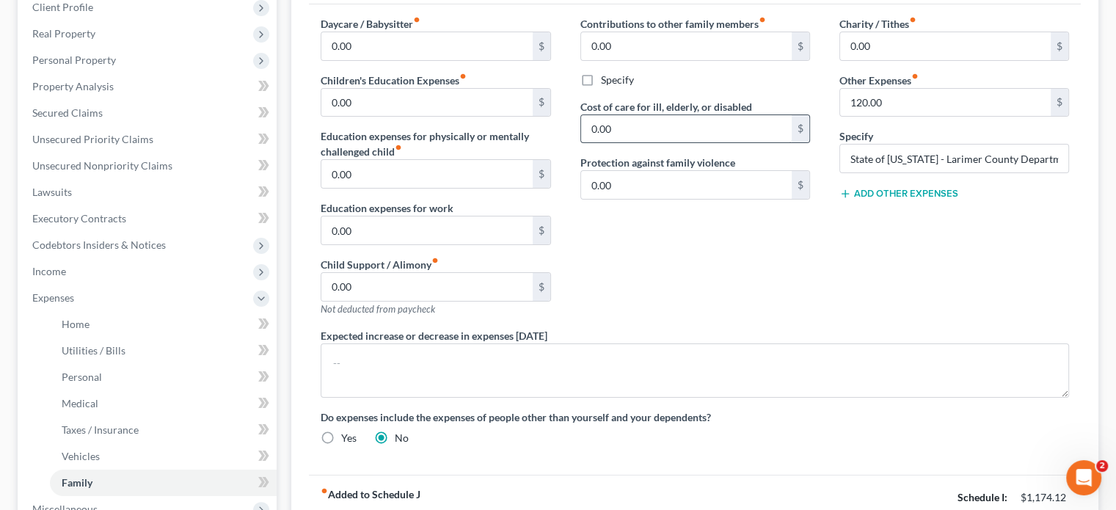
scroll to position [147, 0]
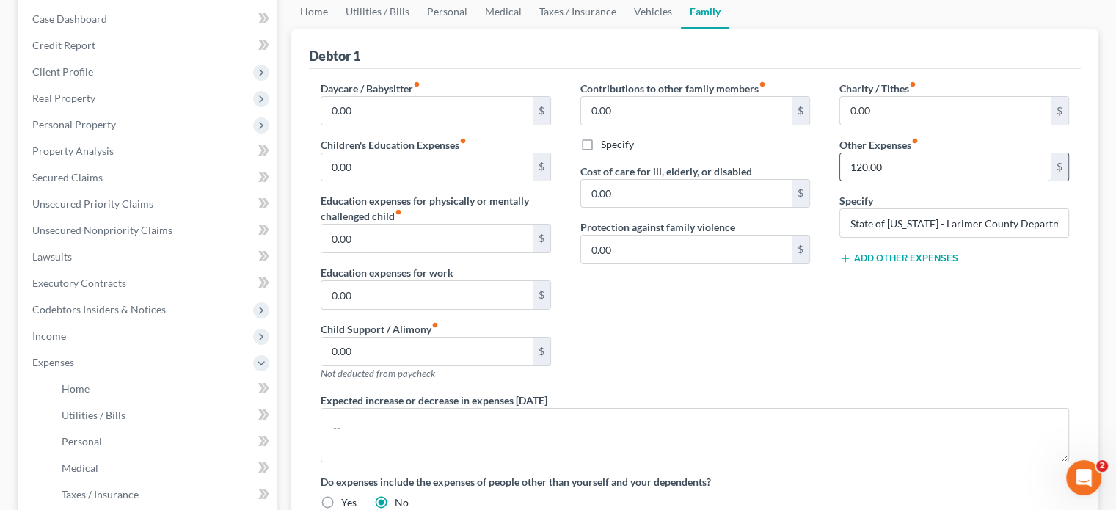
click at [932, 169] on input "120.00" at bounding box center [945, 167] width 211 height 28
click at [848, 222] on input "State of Colorado - Larimer County Department of Human Services" at bounding box center [954, 223] width 228 height 28
type input "s"
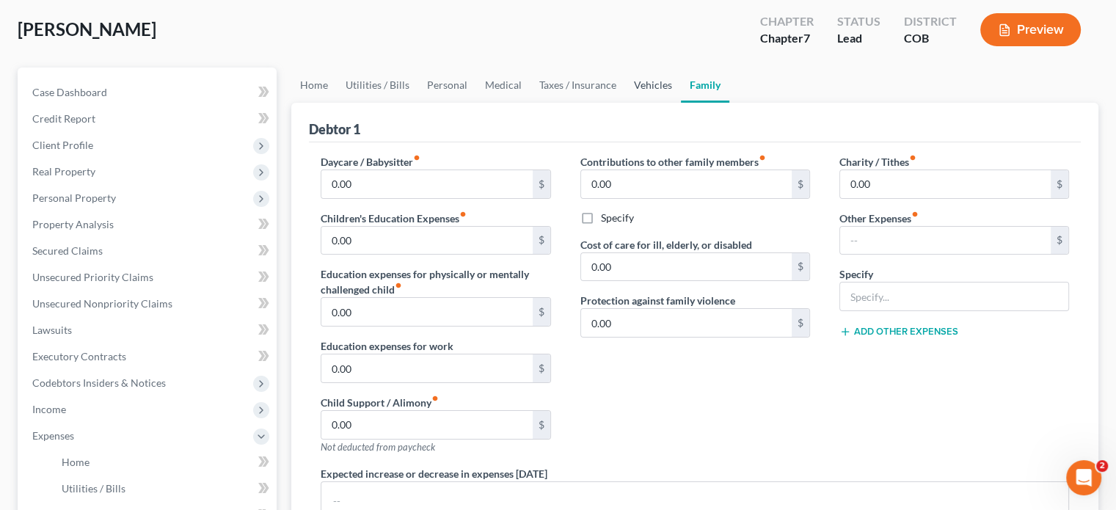
click at [649, 84] on link "Vehicles" at bounding box center [653, 85] width 56 height 35
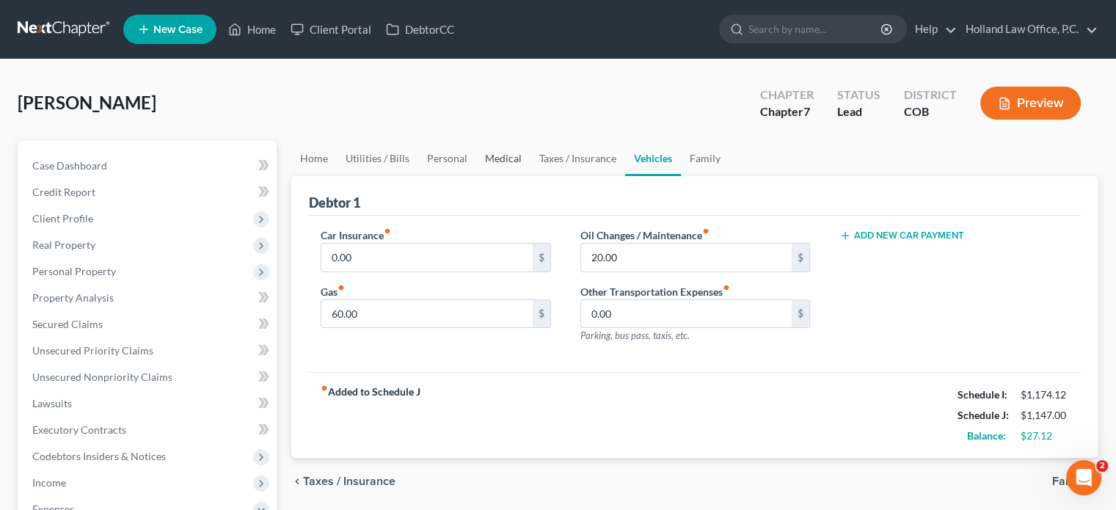
click at [489, 155] on link "Medical" at bounding box center [503, 158] width 54 height 35
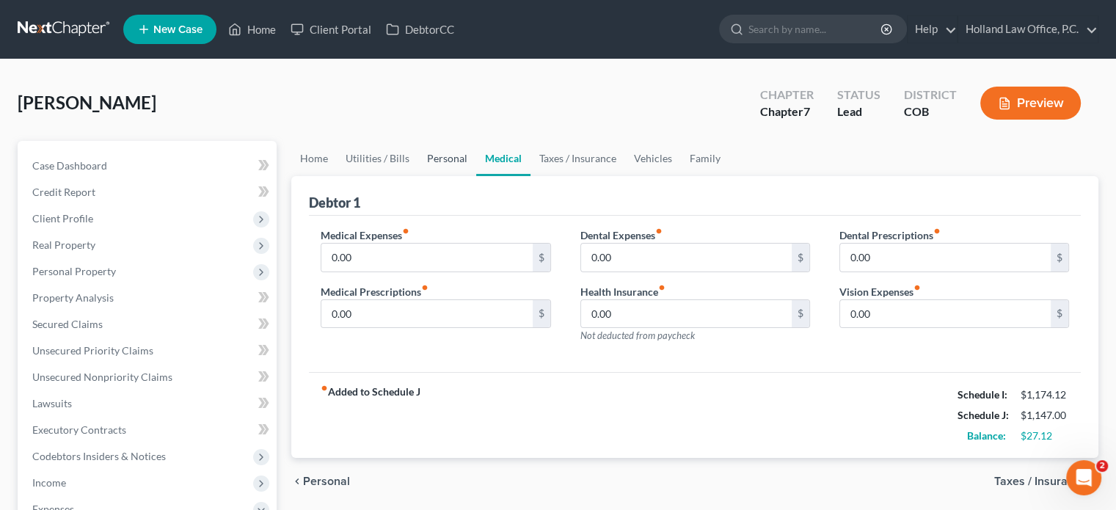
click at [449, 158] on link "Personal" at bounding box center [447, 158] width 58 height 35
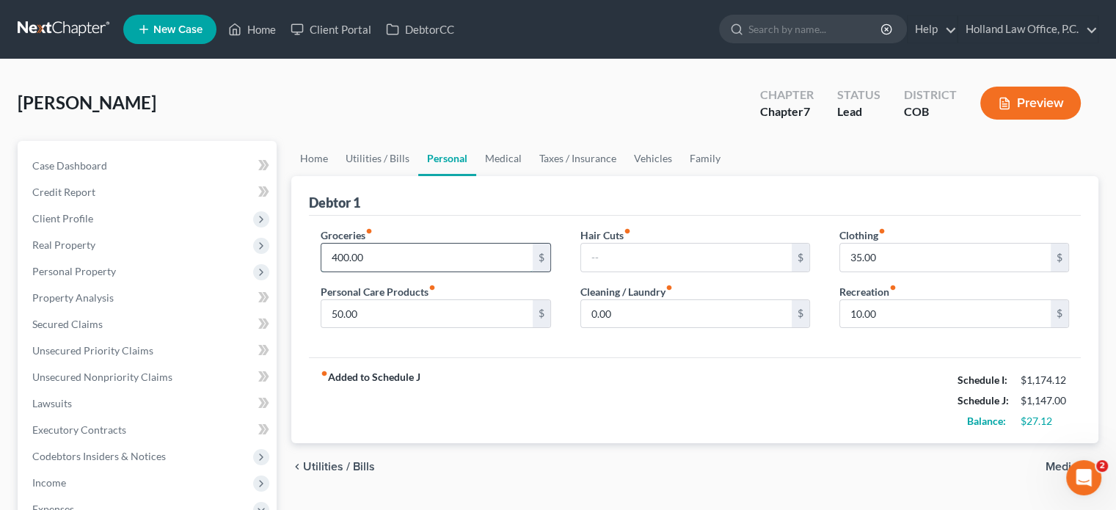
click at [346, 254] on input "400.00" at bounding box center [427, 258] width 211 height 28
click at [625, 300] on input "0.00" at bounding box center [686, 314] width 211 height 28
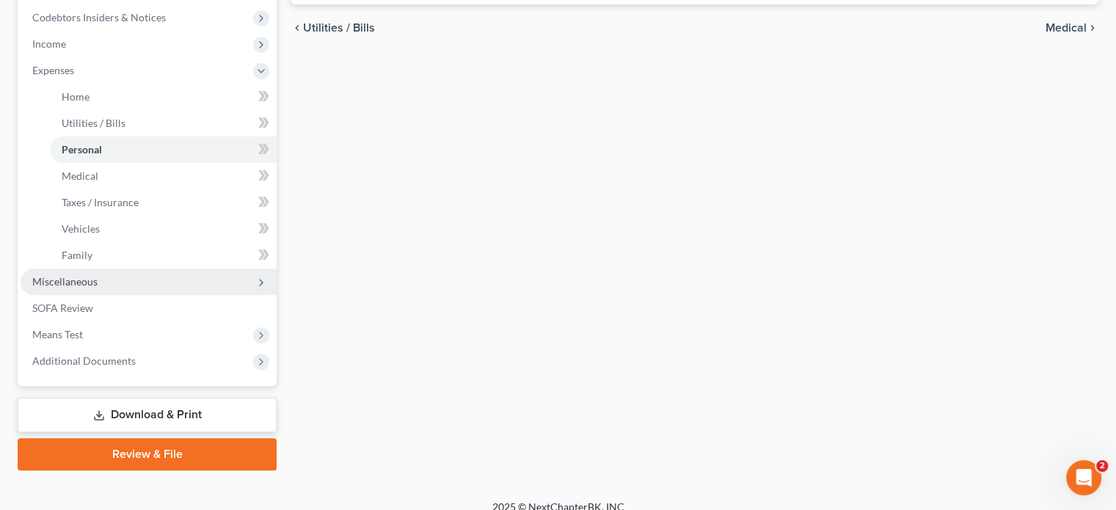
scroll to position [440, 0]
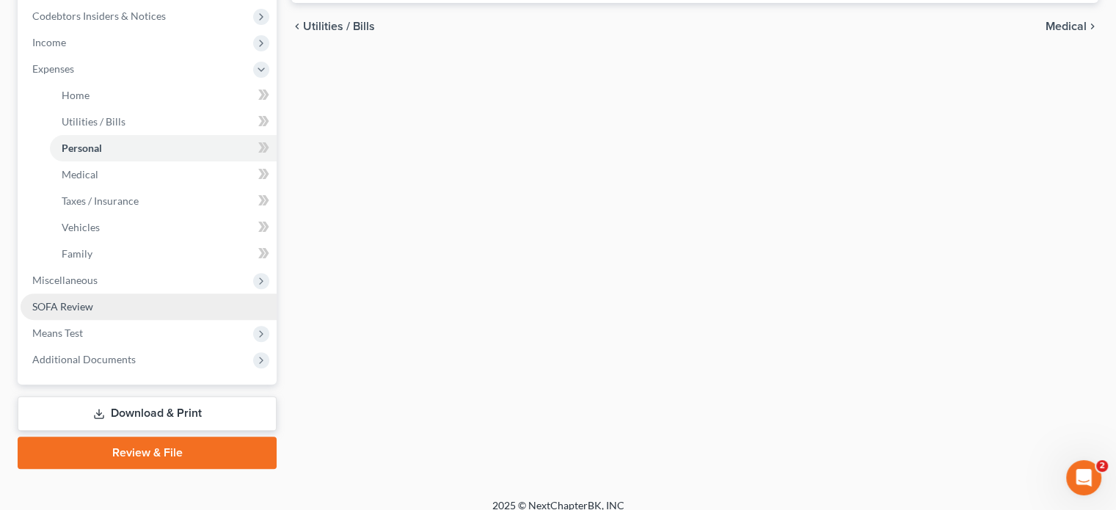
click at [84, 309] on span "SOFA Review" at bounding box center [62, 306] width 61 height 12
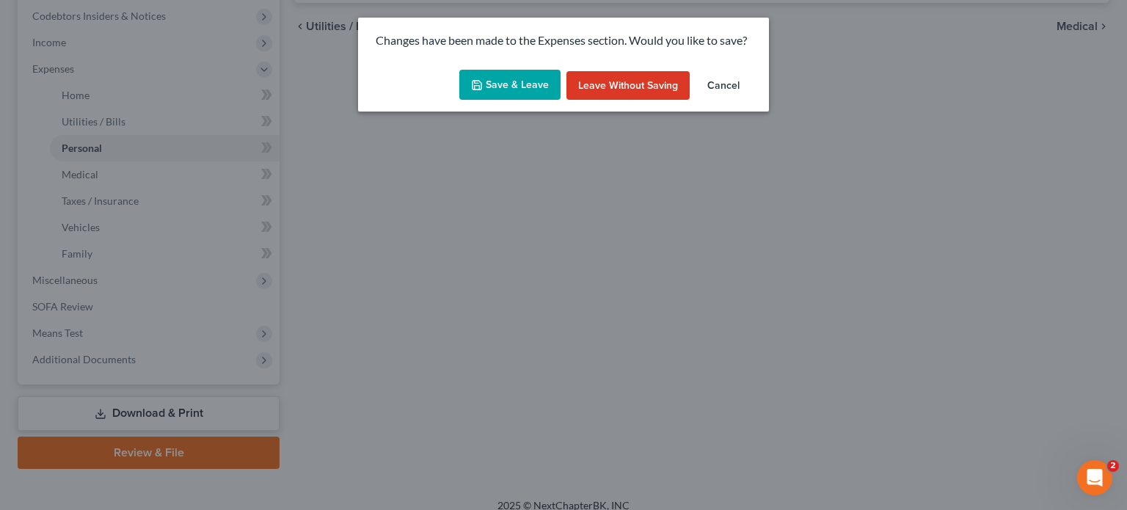
click at [524, 88] on button "Save & Leave" at bounding box center [510, 85] width 101 height 31
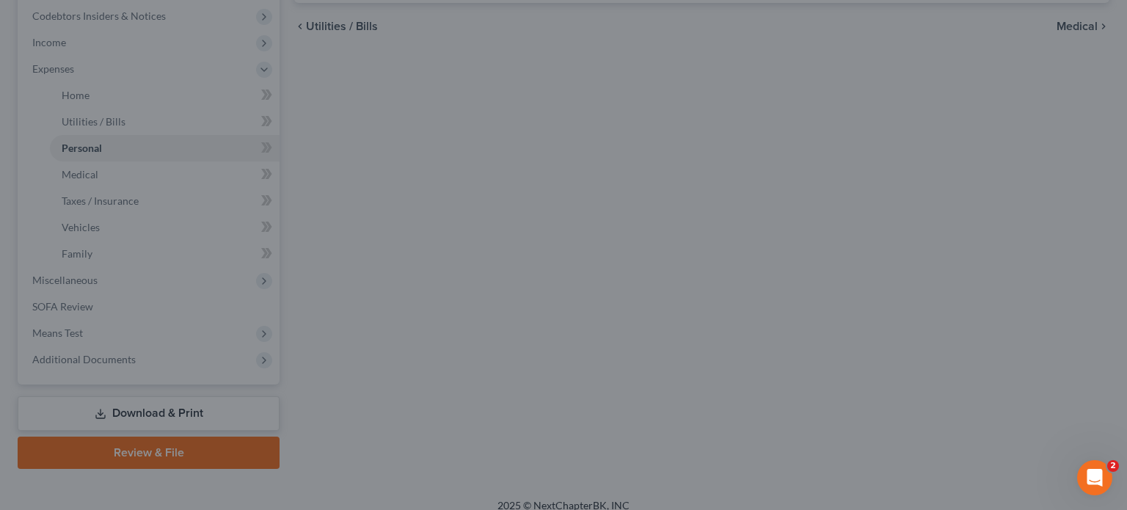
type input "425.00"
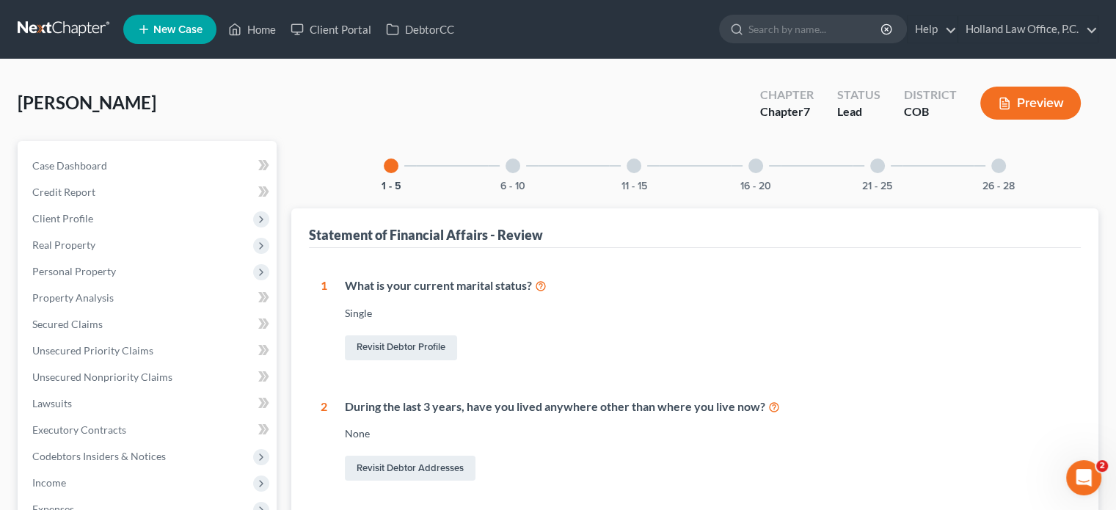
click at [506, 164] on div at bounding box center [513, 166] width 15 height 15
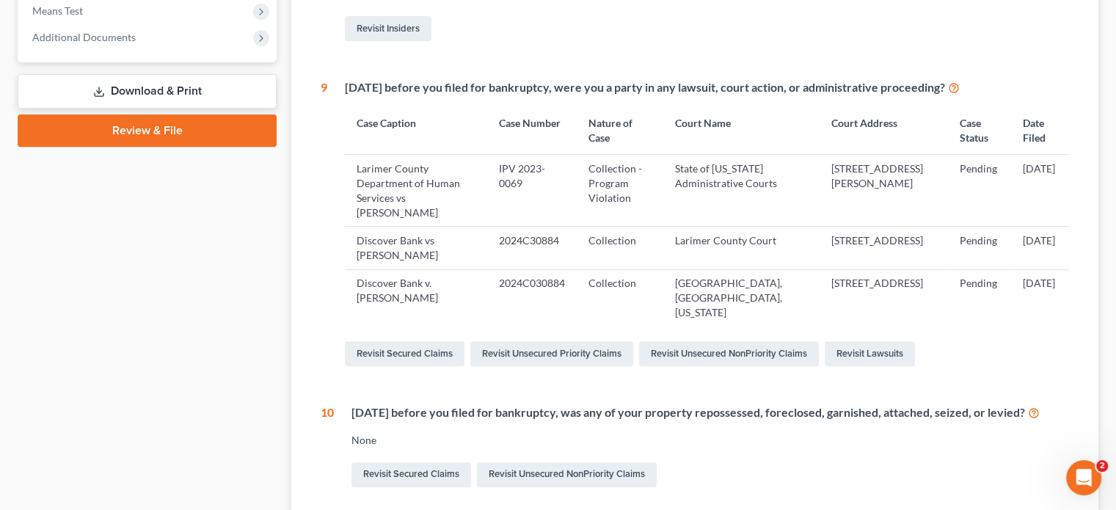
scroll to position [587, 0]
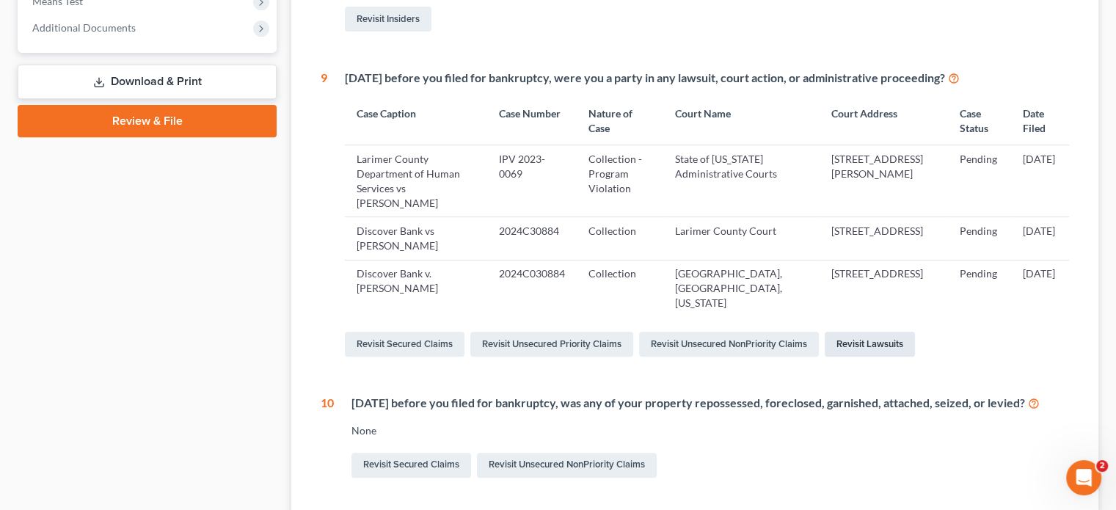
click at [849, 345] on link "Revisit Lawsuits" at bounding box center [870, 344] width 90 height 25
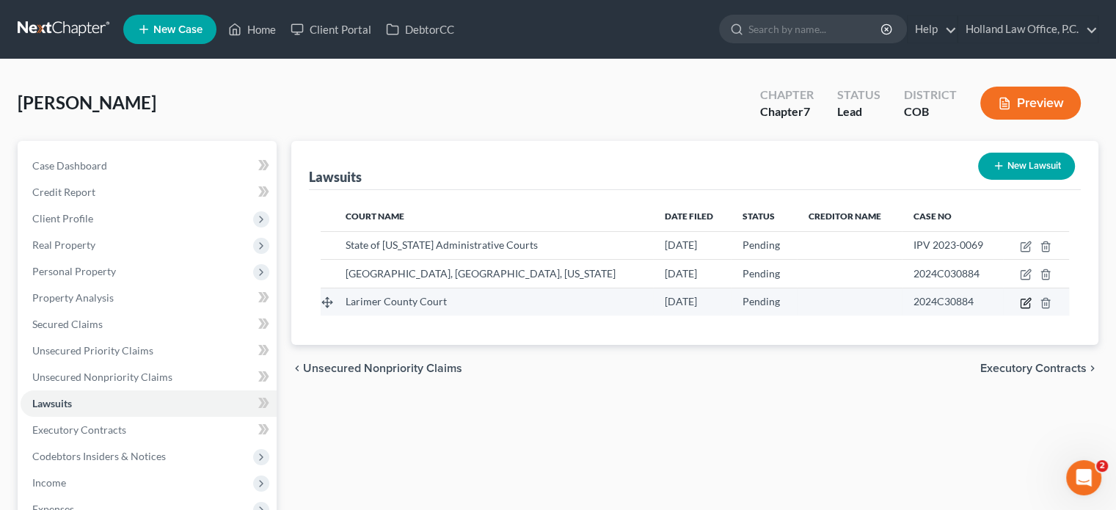
click at [1026, 302] on icon "button" at bounding box center [1026, 303] width 12 height 12
select select "5"
select select "0"
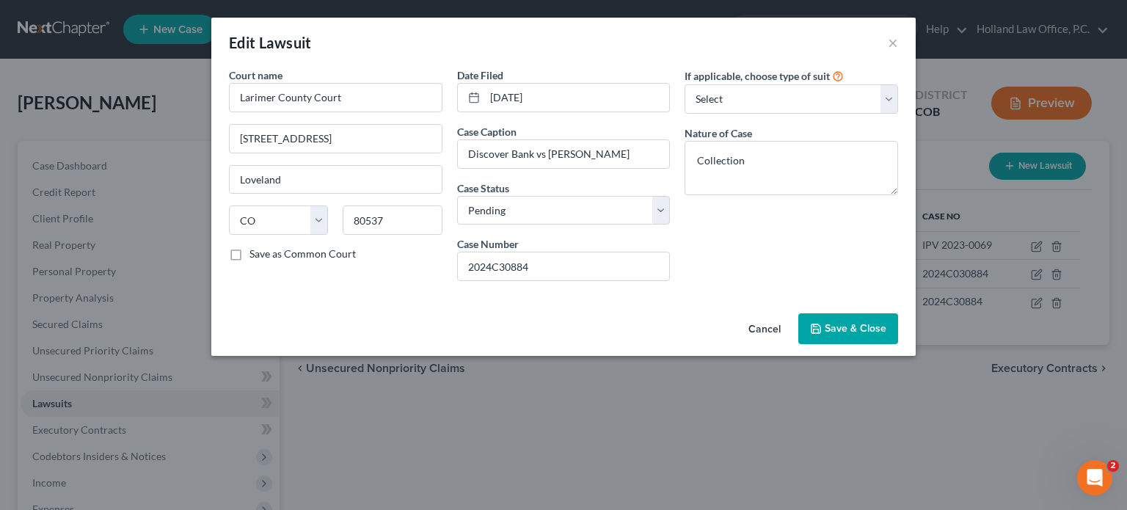
click at [851, 322] on span "Save & Close" at bounding box center [856, 328] width 62 height 12
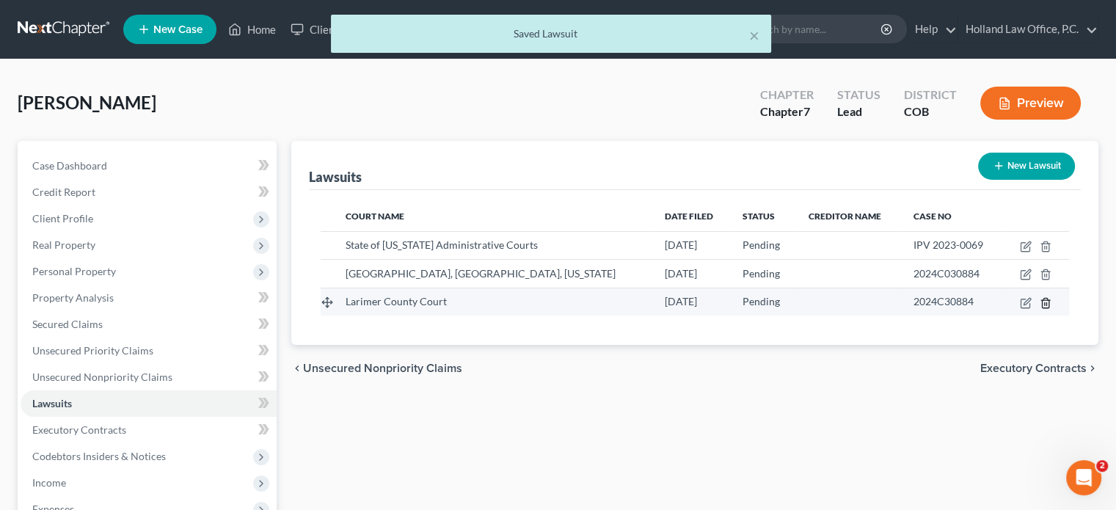
click at [1048, 305] on icon "button" at bounding box center [1046, 303] width 12 height 12
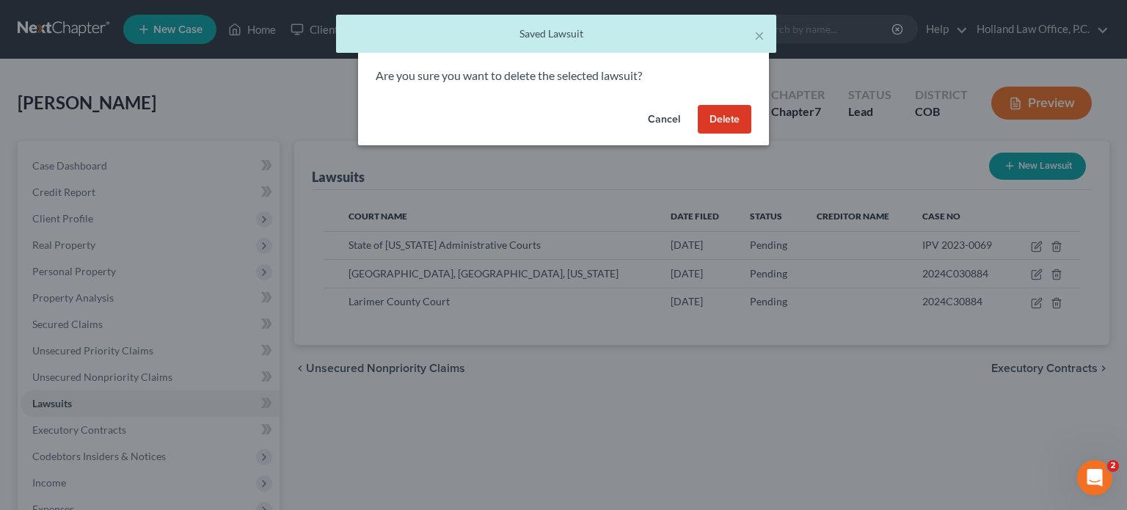
click at [740, 115] on button "Delete" at bounding box center [725, 119] width 54 height 29
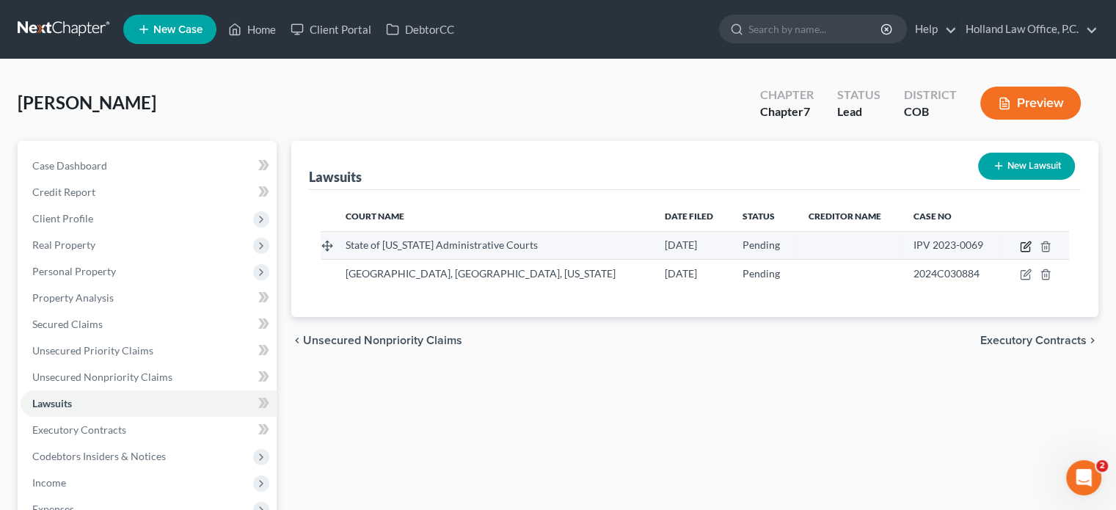
click at [1022, 246] on icon "button" at bounding box center [1026, 247] width 12 height 12
select select "5"
select select "0"
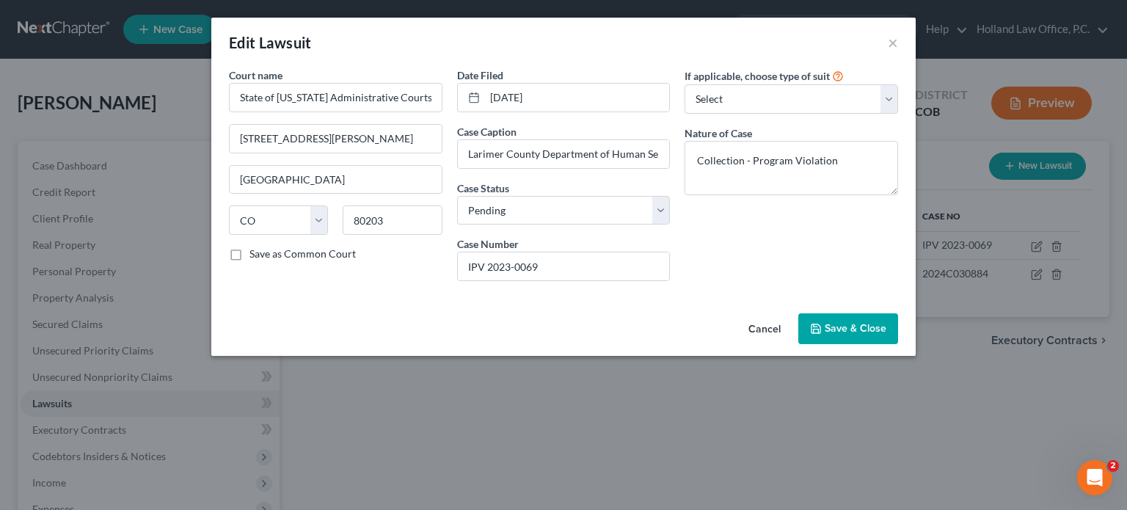
click at [831, 325] on span "Save & Close" at bounding box center [856, 328] width 62 height 12
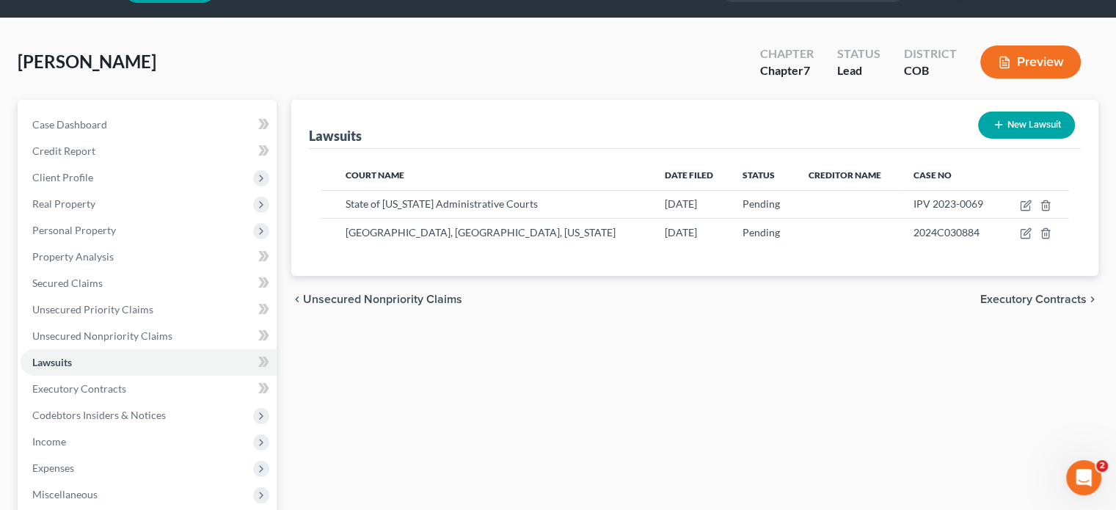
scroll to position [220, 0]
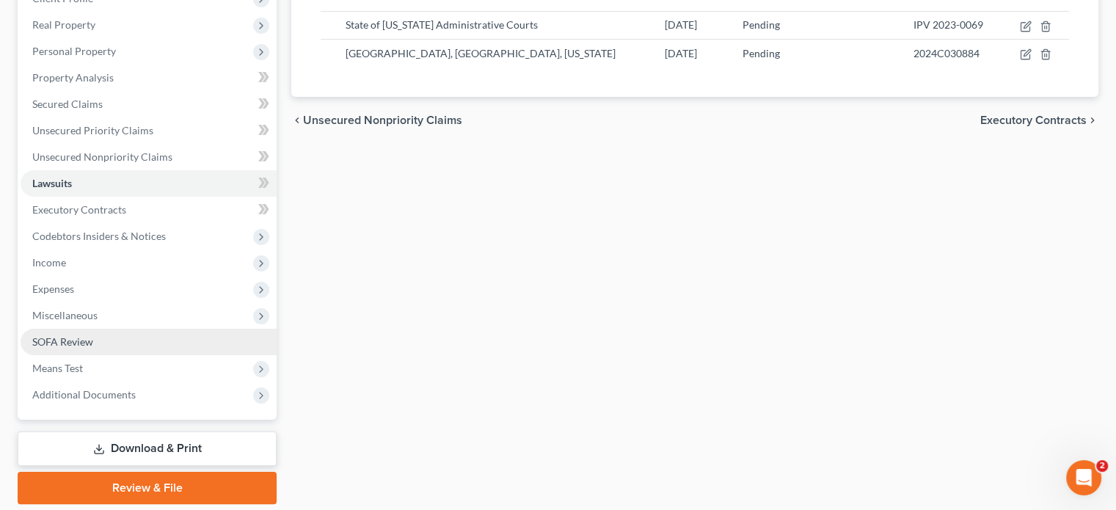
click at [82, 340] on span "SOFA Review" at bounding box center [62, 341] width 61 height 12
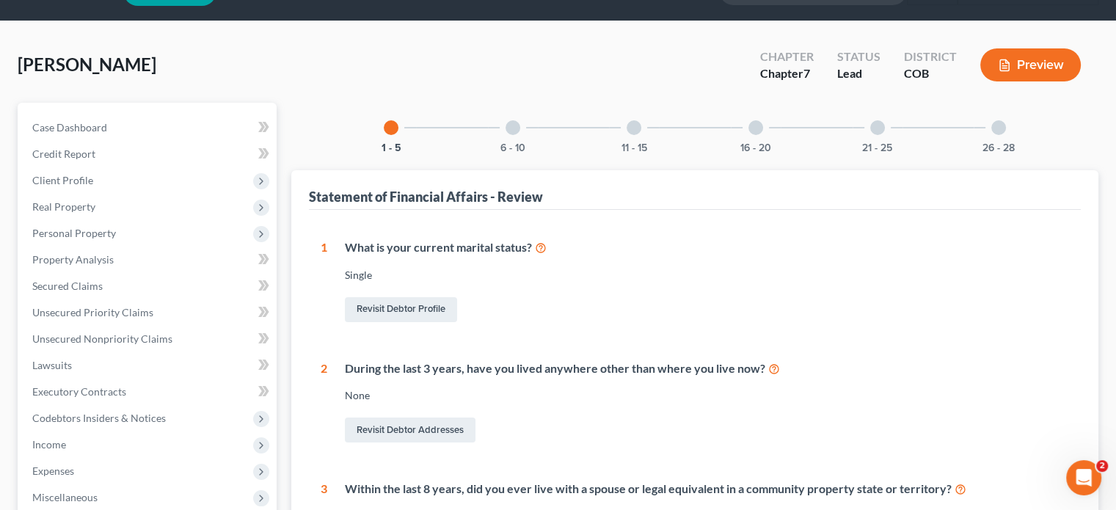
scroll to position [73, 0]
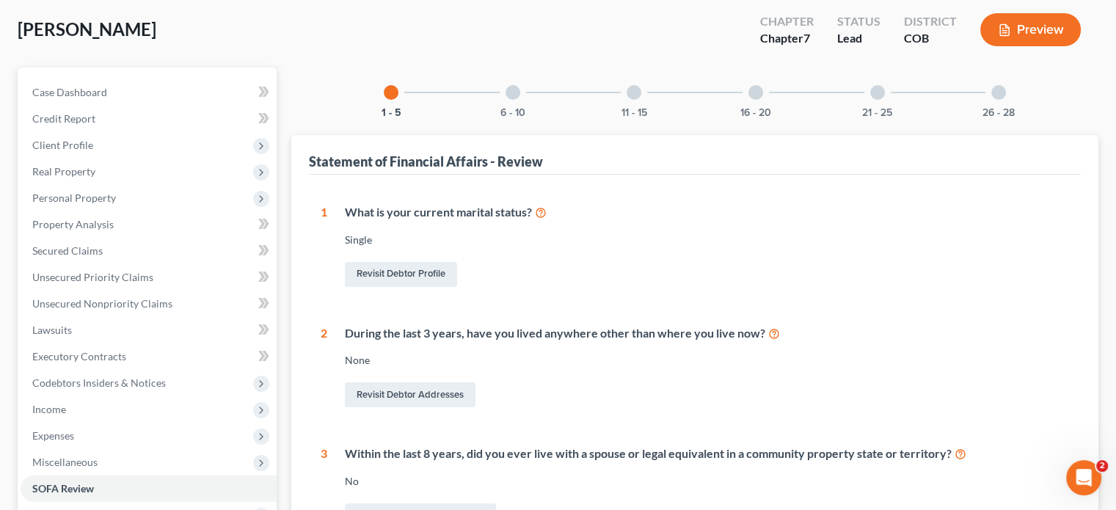
click at [998, 93] on div at bounding box center [999, 92] width 15 height 15
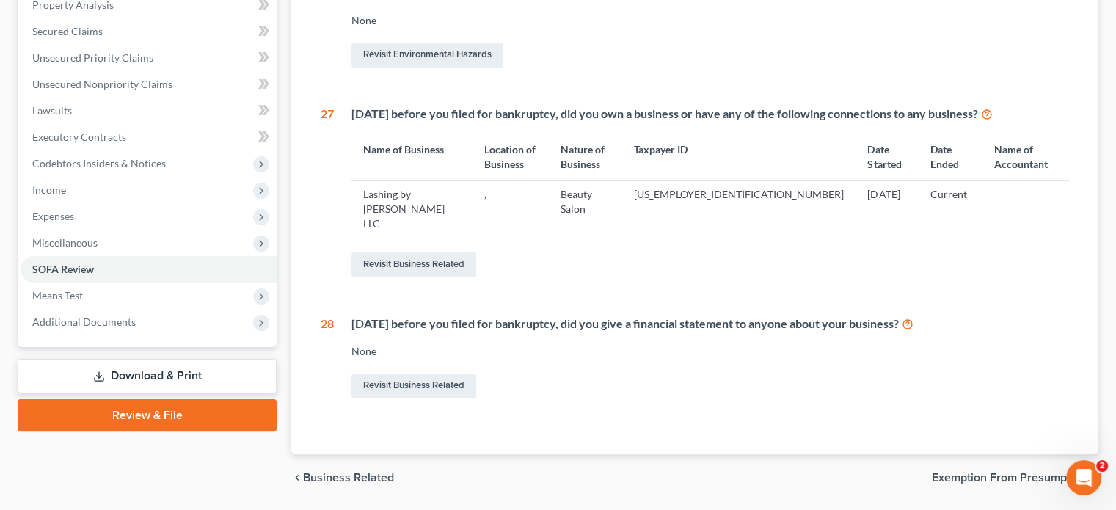
scroll to position [294, 0]
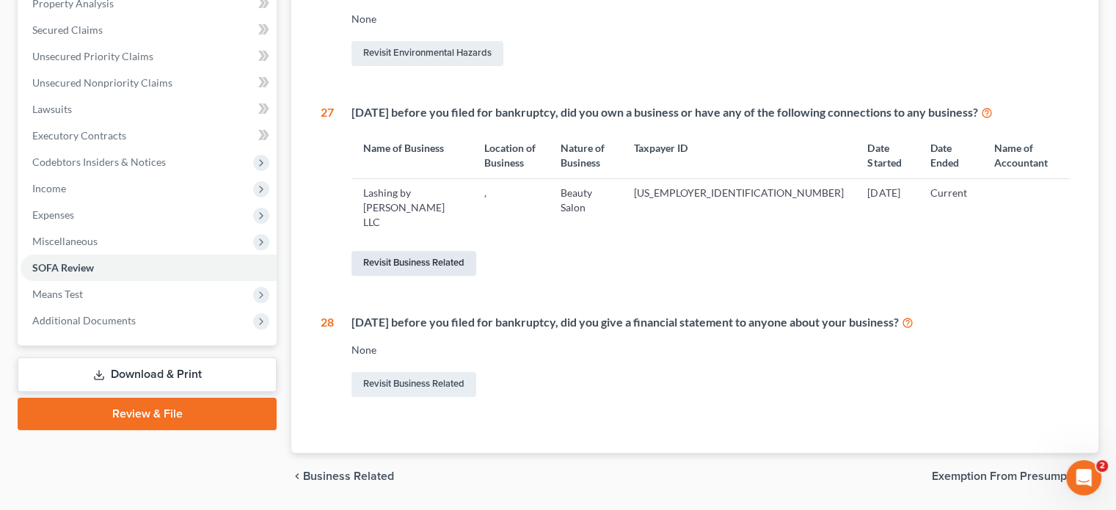
click at [437, 251] on link "Revisit Business Related" at bounding box center [414, 263] width 125 height 25
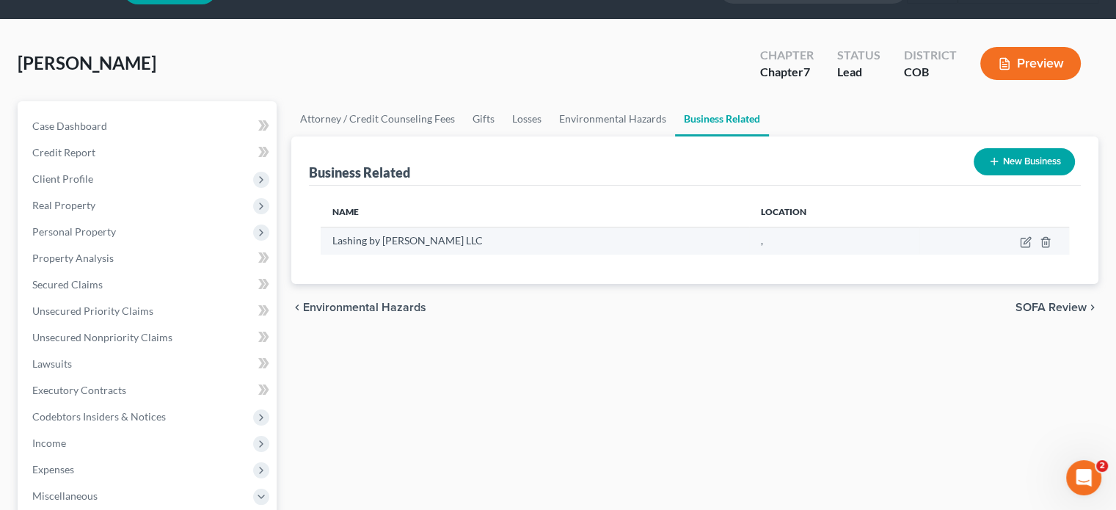
scroll to position [73, 0]
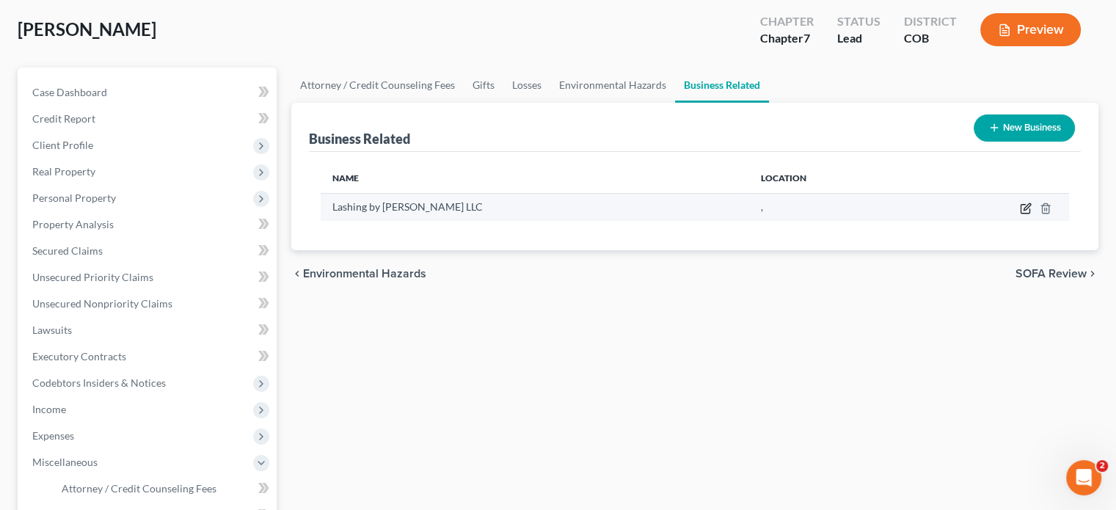
click at [1021, 207] on icon "button" at bounding box center [1025, 209] width 9 height 9
select select "member"
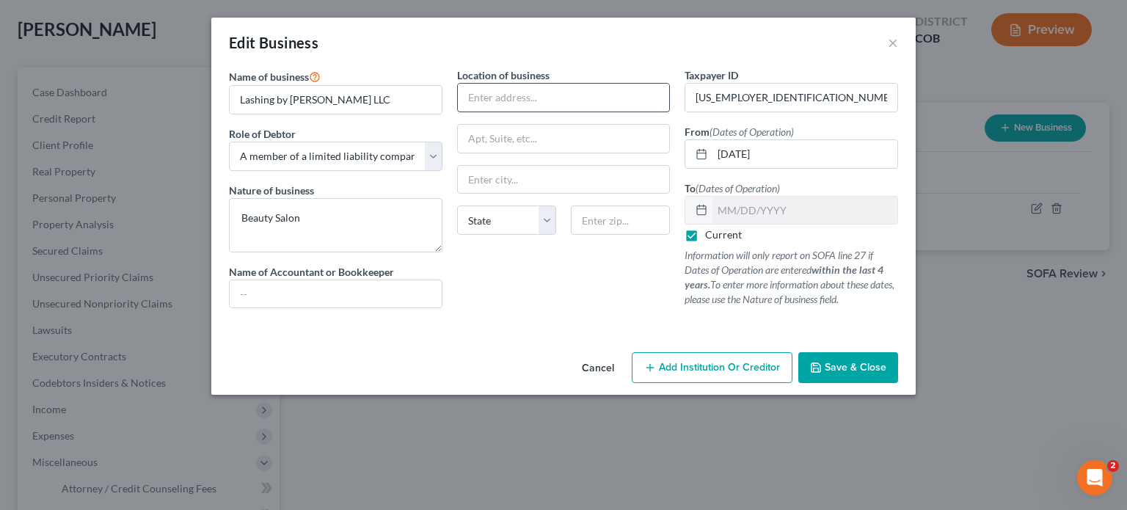
click at [494, 93] on input "text" at bounding box center [564, 98] width 212 height 28
type input "408 E. 40th Street"
type input "Loveland"
select select "5"
type input "80538"
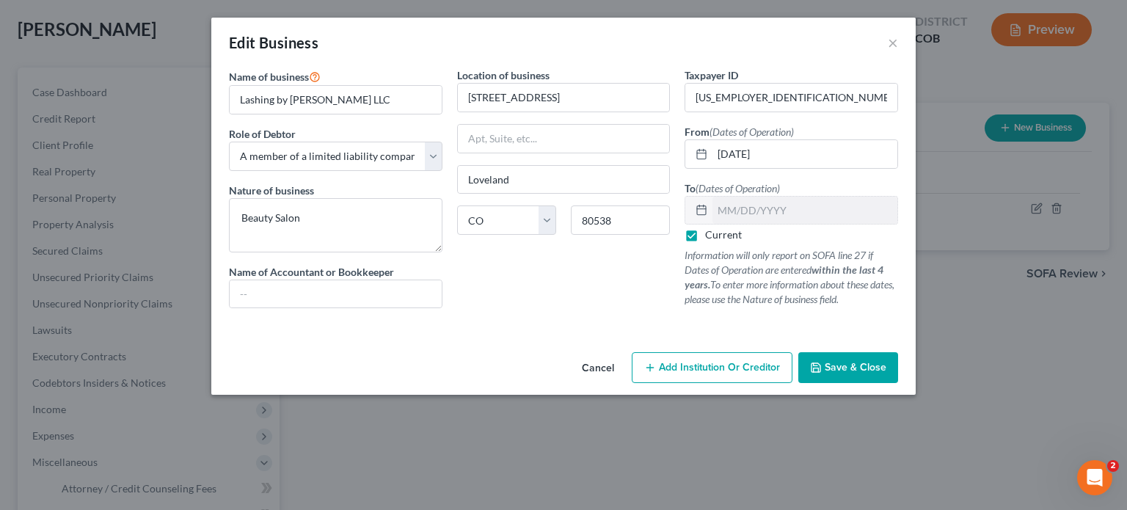
click at [840, 369] on span "Save & Close" at bounding box center [856, 367] width 62 height 12
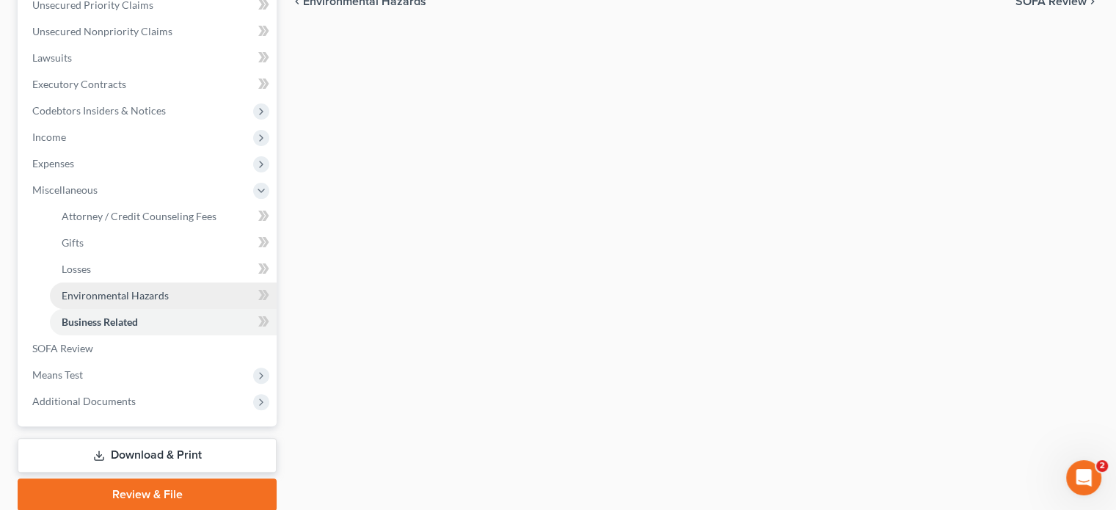
scroll to position [367, 0]
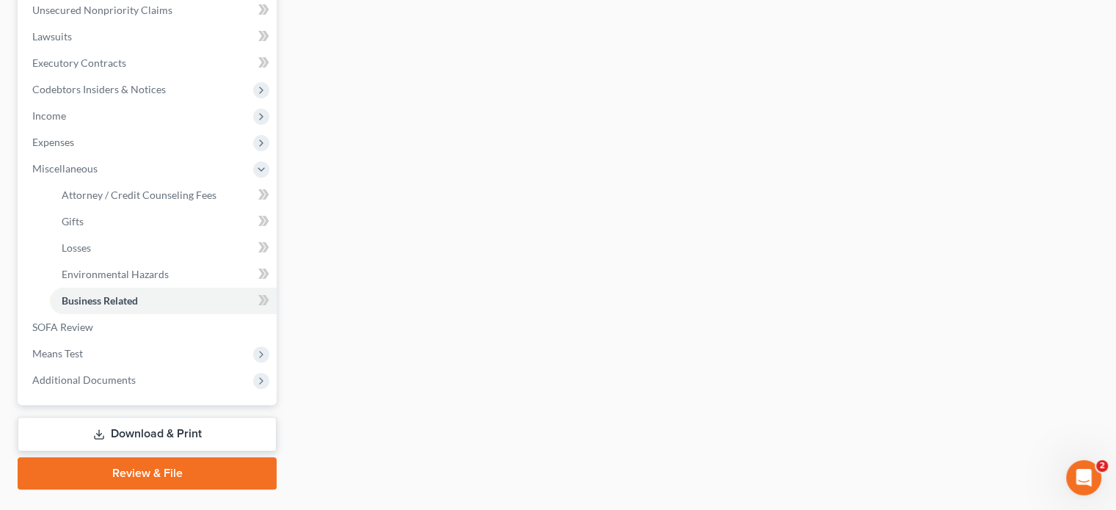
click at [156, 466] on link "Review & File" at bounding box center [147, 473] width 259 height 32
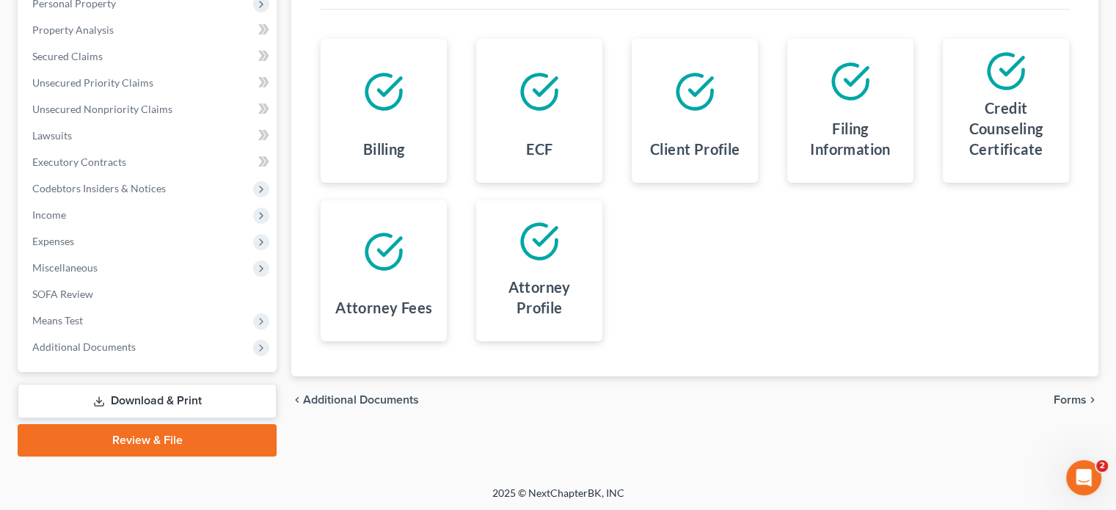
scroll to position [269, 0]
click at [1075, 395] on span "Forms" at bounding box center [1070, 399] width 33 height 12
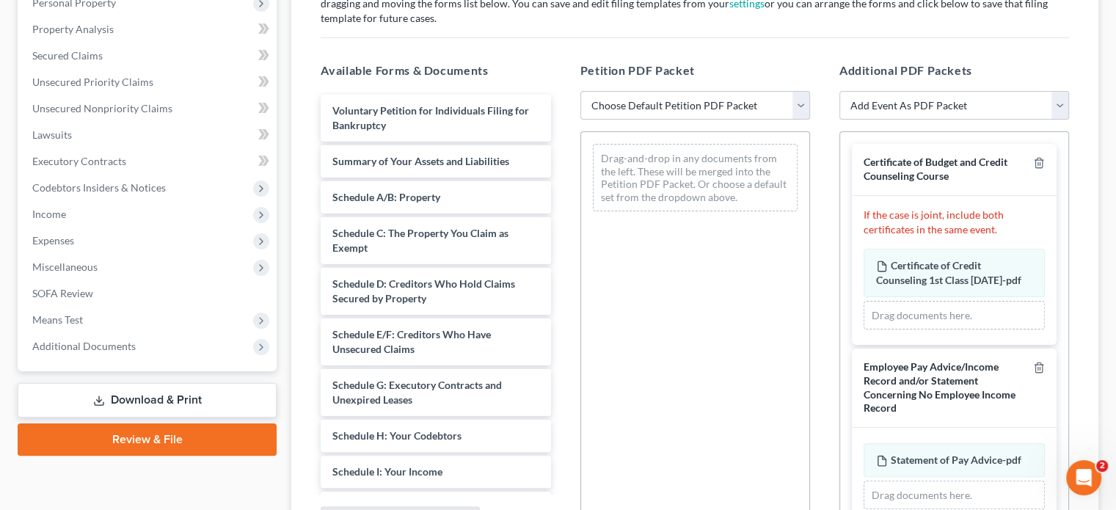
drag, startPoint x: 795, startPoint y: 106, endPoint x: 788, endPoint y: 117, distance: 12.2
click at [795, 106] on select "Choose Default Petition PDF Packet Emergency Filing (Voluntary Petition and Cre…" at bounding box center [696, 105] width 230 height 29
select select "2"
click at [581, 91] on select "Choose Default Petition PDF Packet Emergency Filing (Voluntary Petition and Cre…" at bounding box center [696, 105] width 230 height 29
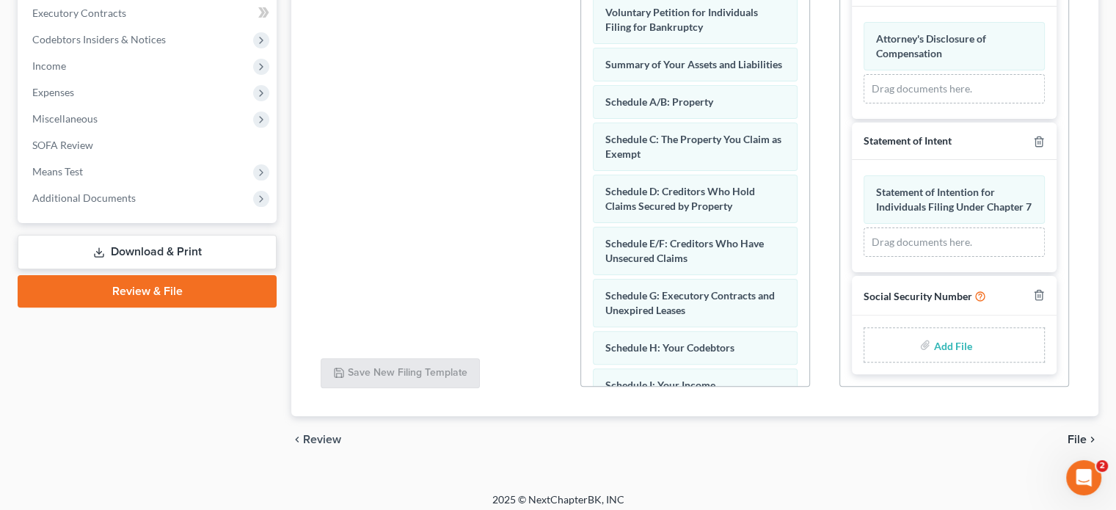
scroll to position [424, 0]
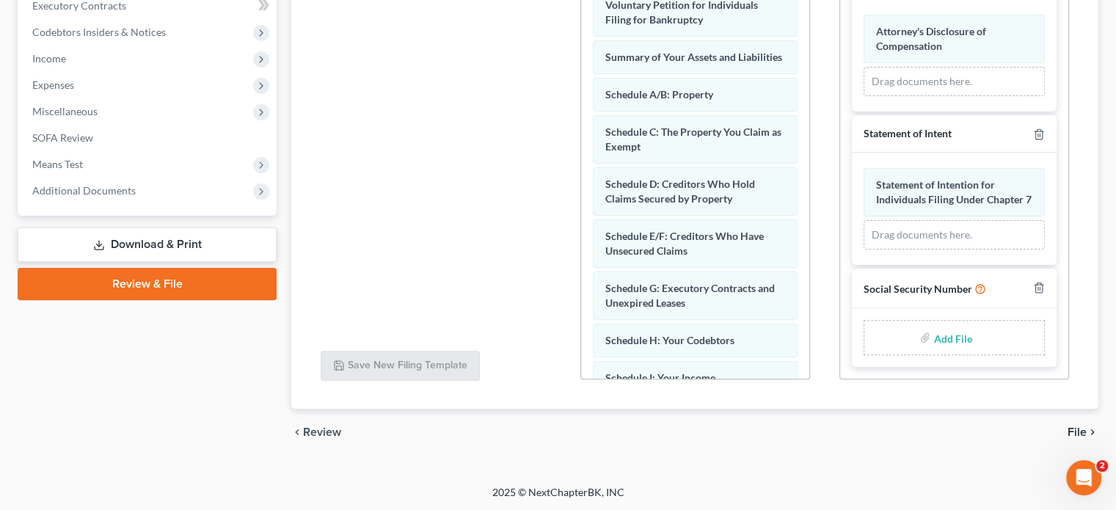
click at [934, 337] on input "file" at bounding box center [951, 337] width 35 height 26
type input "C:\fakepath\ssn cs.pdf"
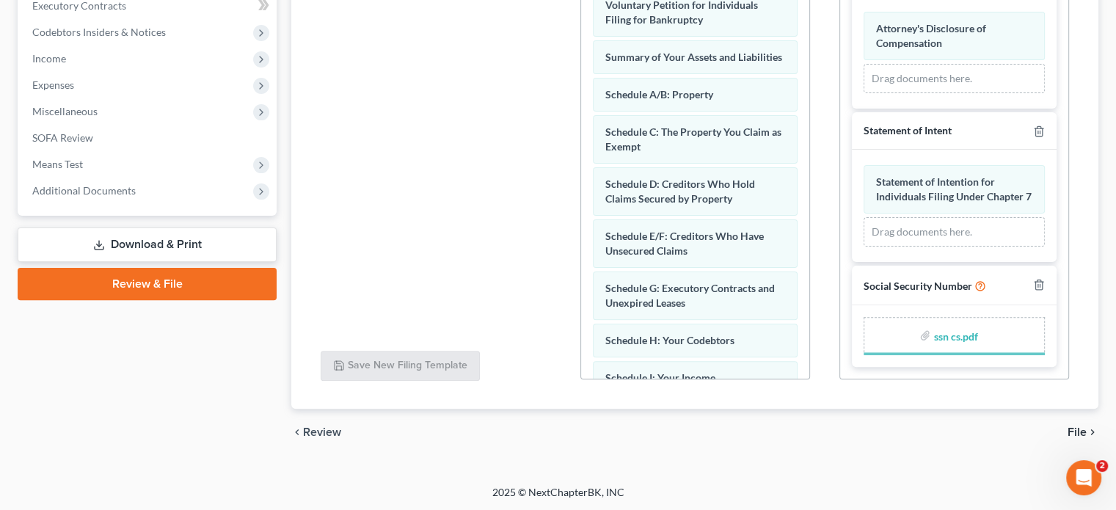
scroll to position [640, 0]
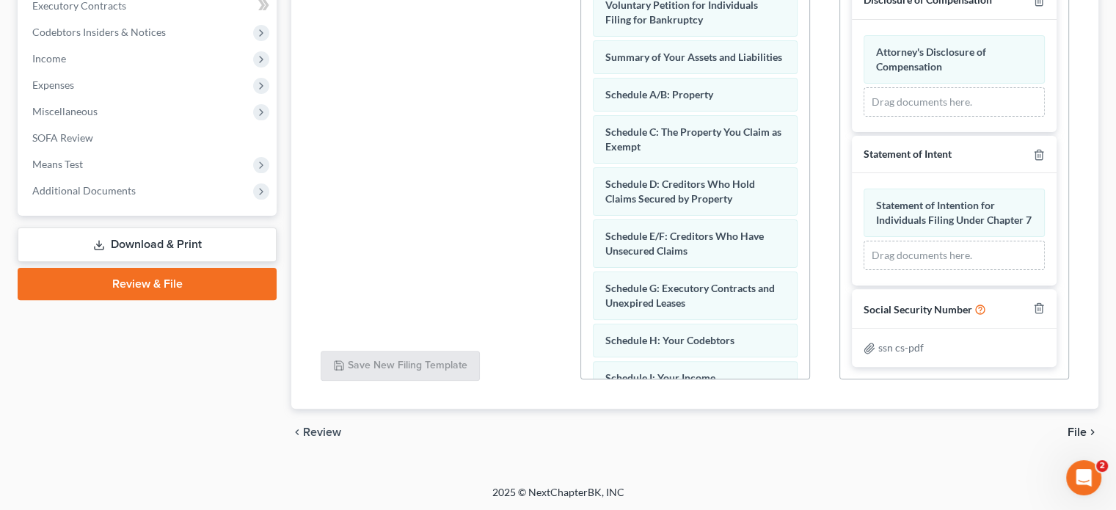
click at [1072, 426] on span "File" at bounding box center [1077, 432] width 19 height 12
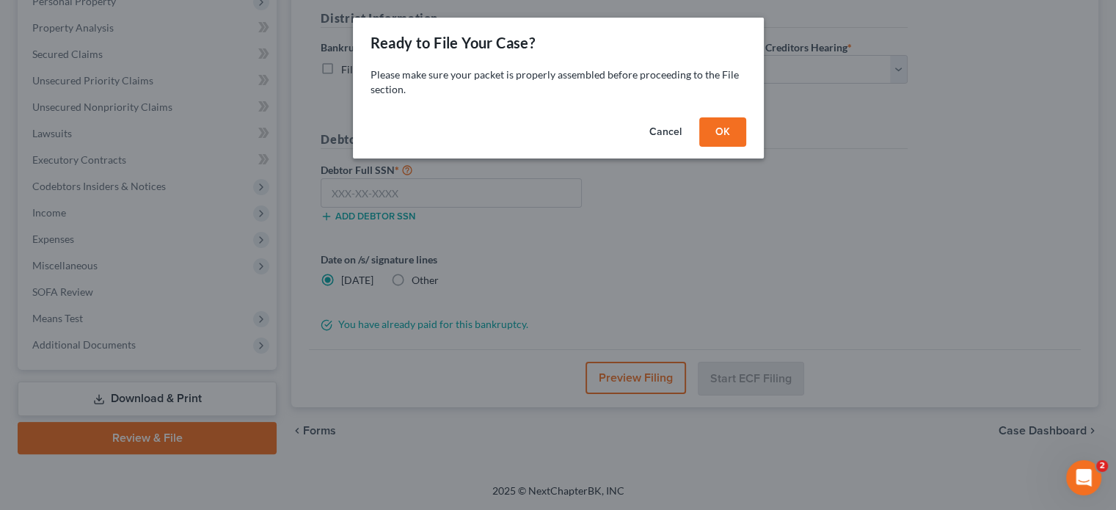
scroll to position [269, 0]
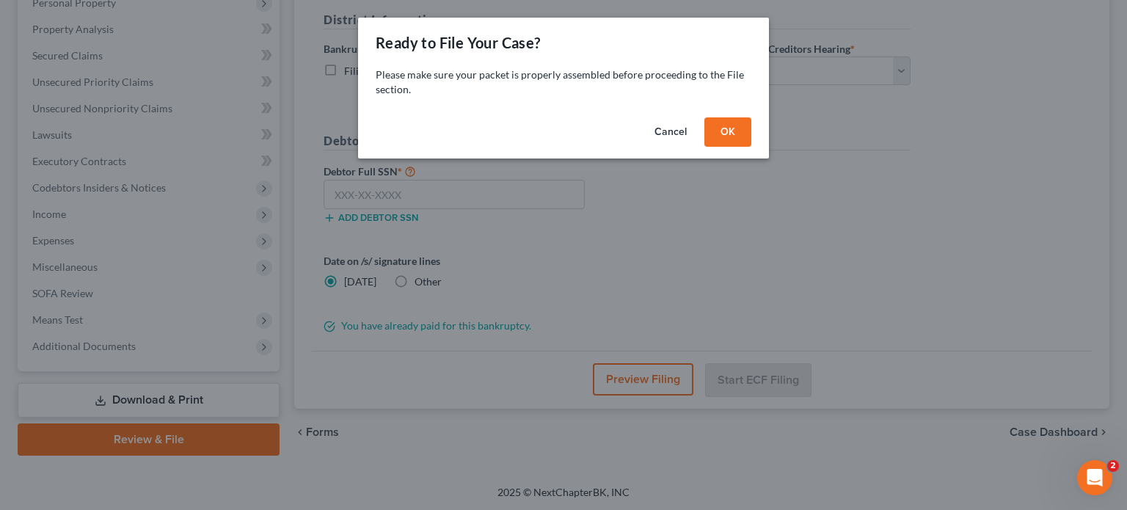
click at [736, 140] on button "OK" at bounding box center [728, 131] width 47 height 29
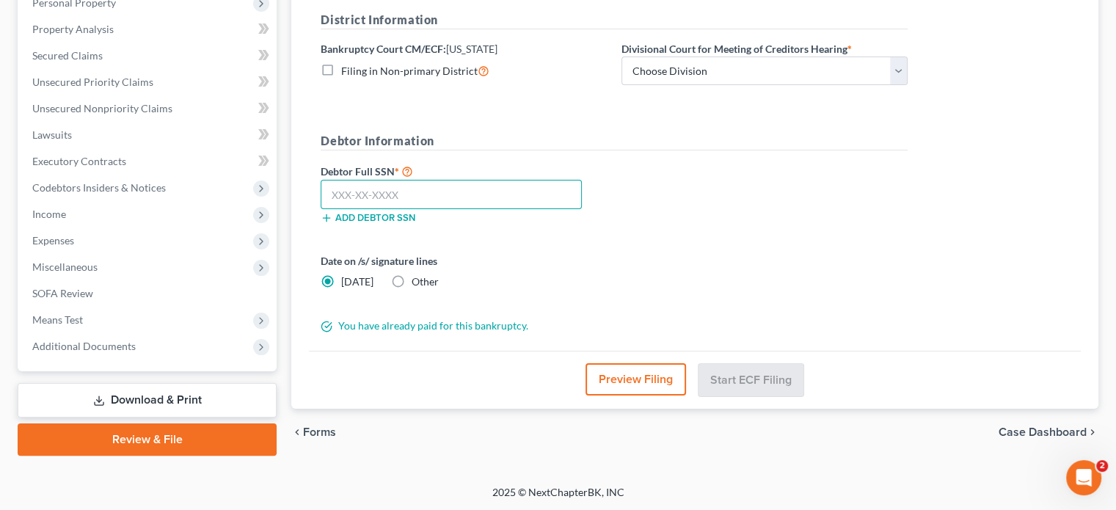
click at [382, 190] on input "text" at bounding box center [451, 194] width 261 height 29
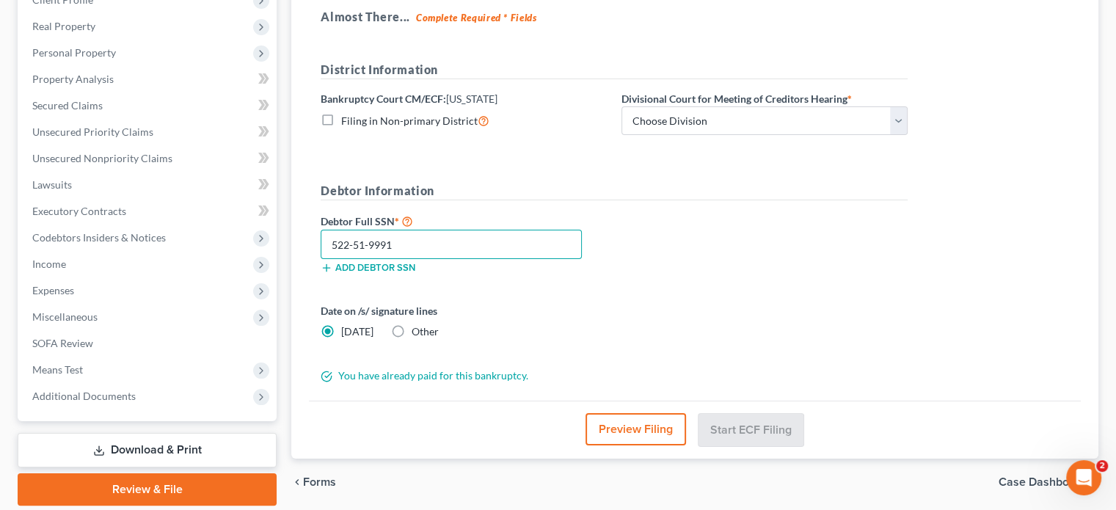
scroll to position [48, 0]
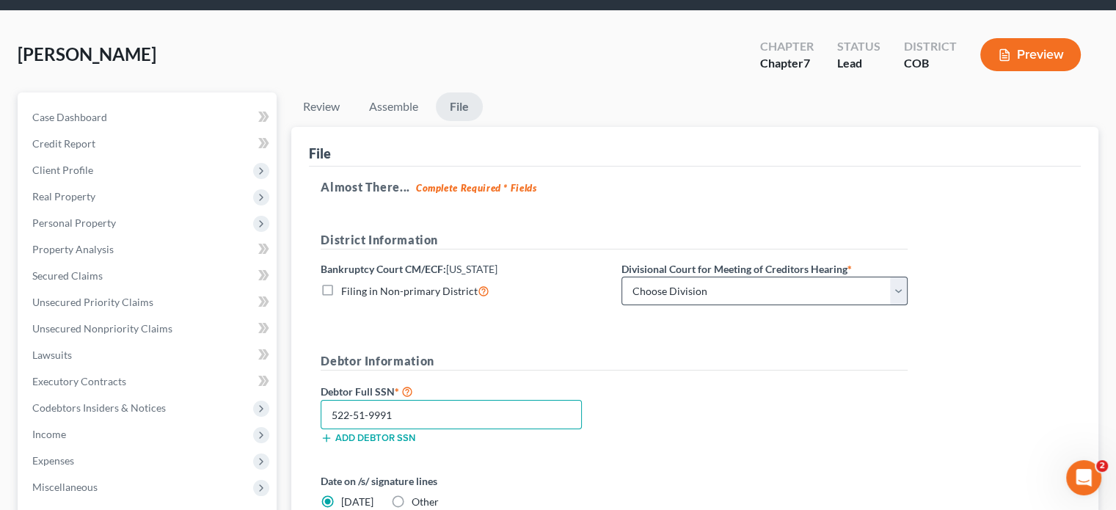
type input "522-51-9991"
click at [897, 287] on select "Choose Division Denver" at bounding box center [765, 291] width 286 height 29
select select "0"
click at [622, 277] on select "Choose Division Denver" at bounding box center [765, 291] width 286 height 29
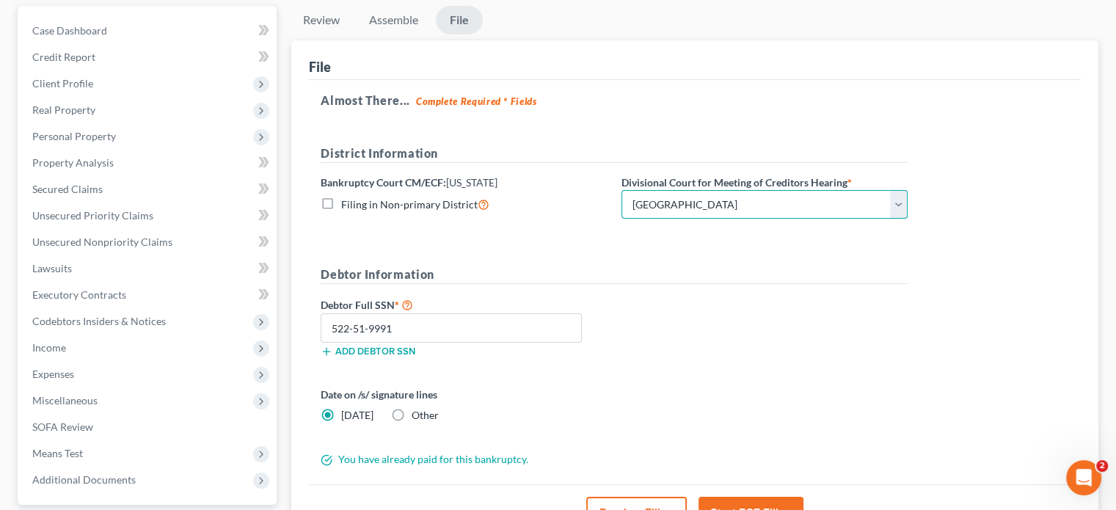
scroll to position [269, 0]
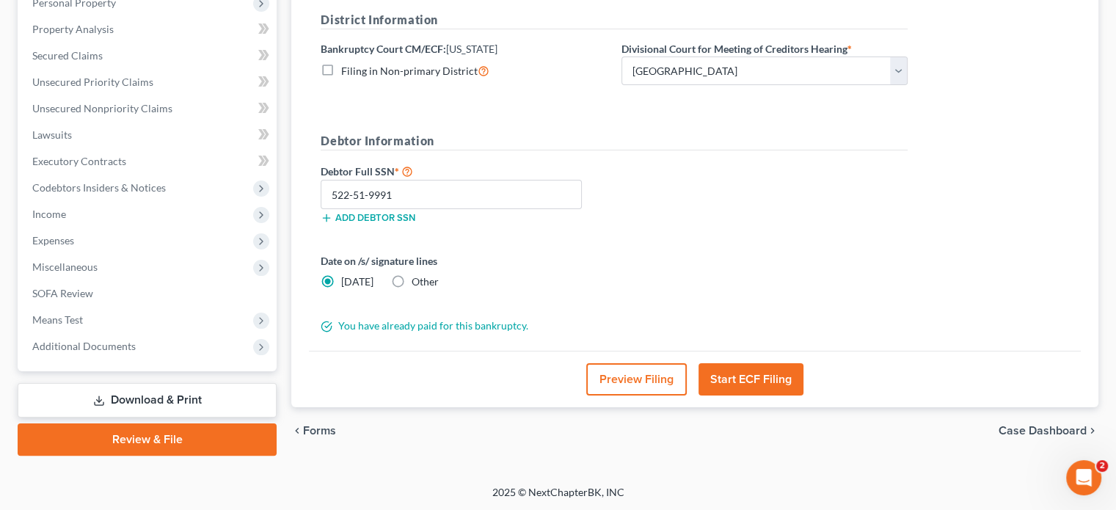
click at [744, 378] on button "Start ECF Filing" at bounding box center [751, 379] width 105 height 32
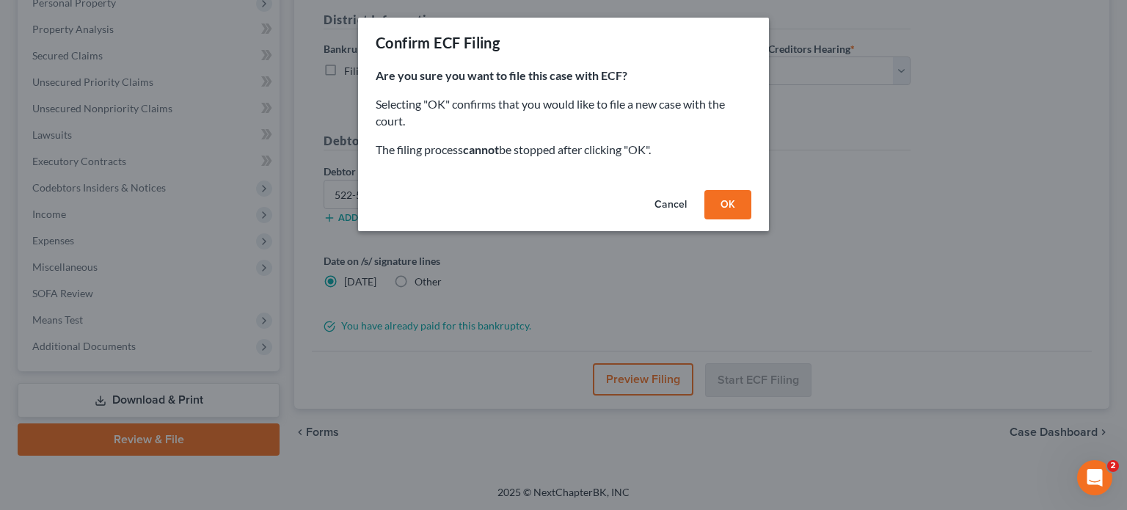
click at [731, 214] on button "OK" at bounding box center [728, 204] width 47 height 29
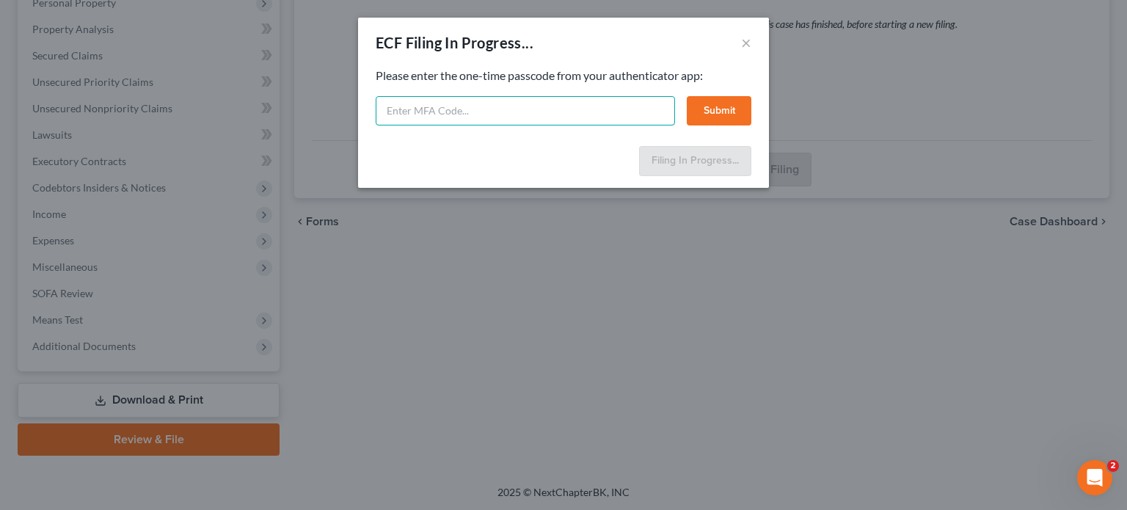
click at [414, 102] on input "text" at bounding box center [525, 110] width 299 height 29
type input "393182"
click at [725, 116] on button "Submit" at bounding box center [719, 110] width 65 height 29
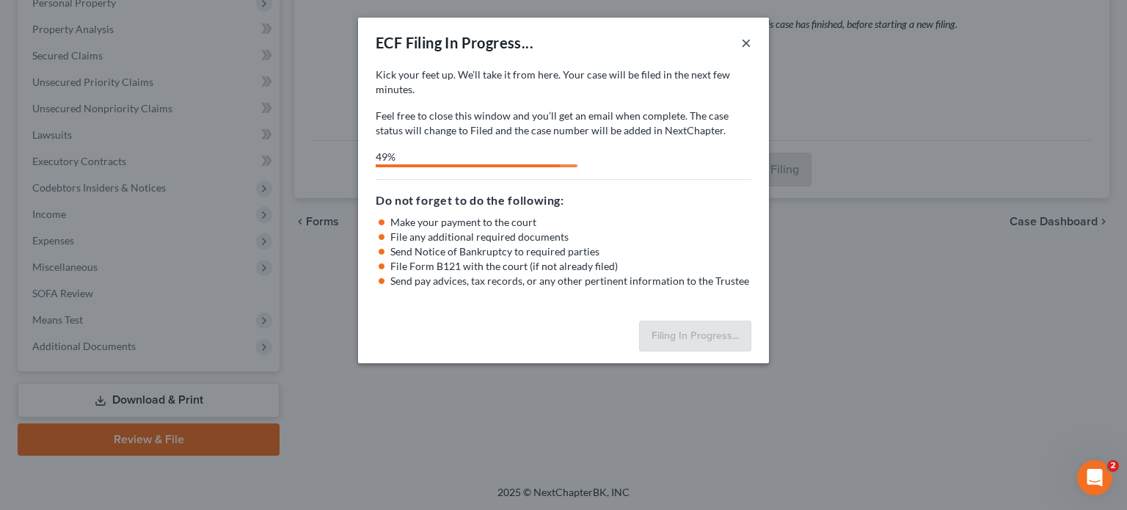
click at [744, 43] on button "×" at bounding box center [746, 43] width 10 height 18
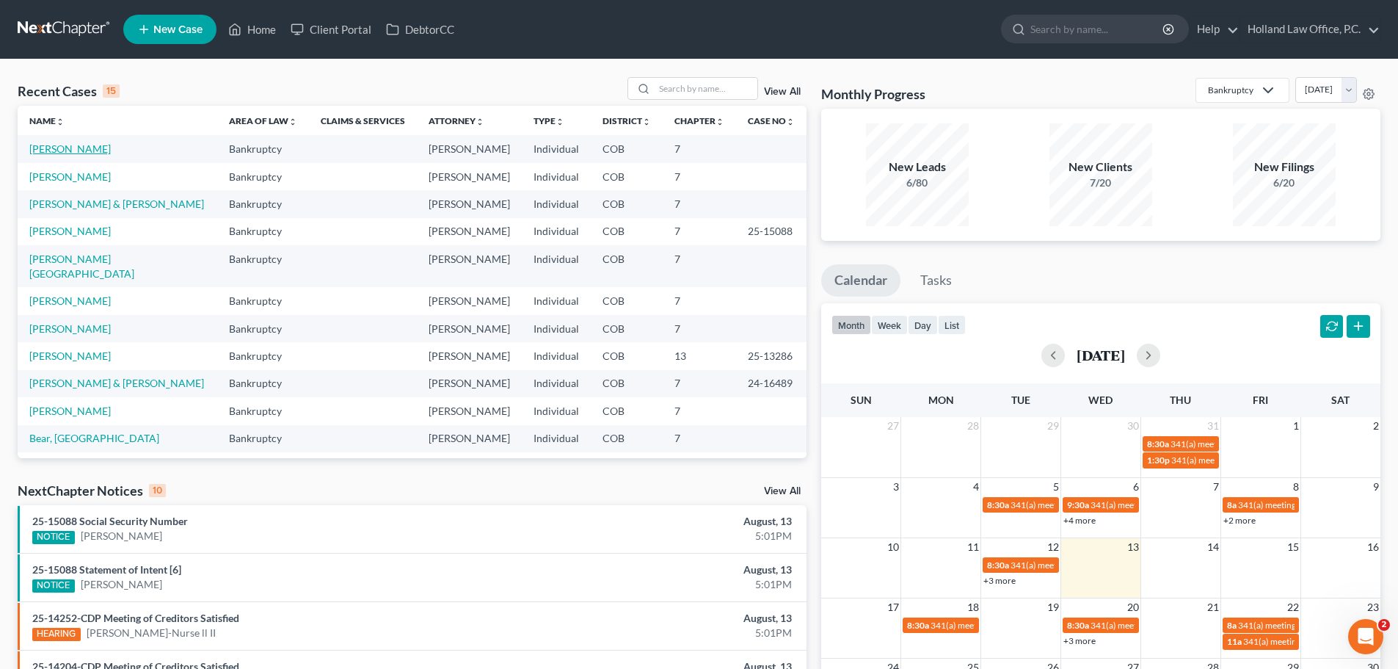
click at [79, 153] on link "Stelmack, Sarah" at bounding box center [69, 148] width 81 height 12
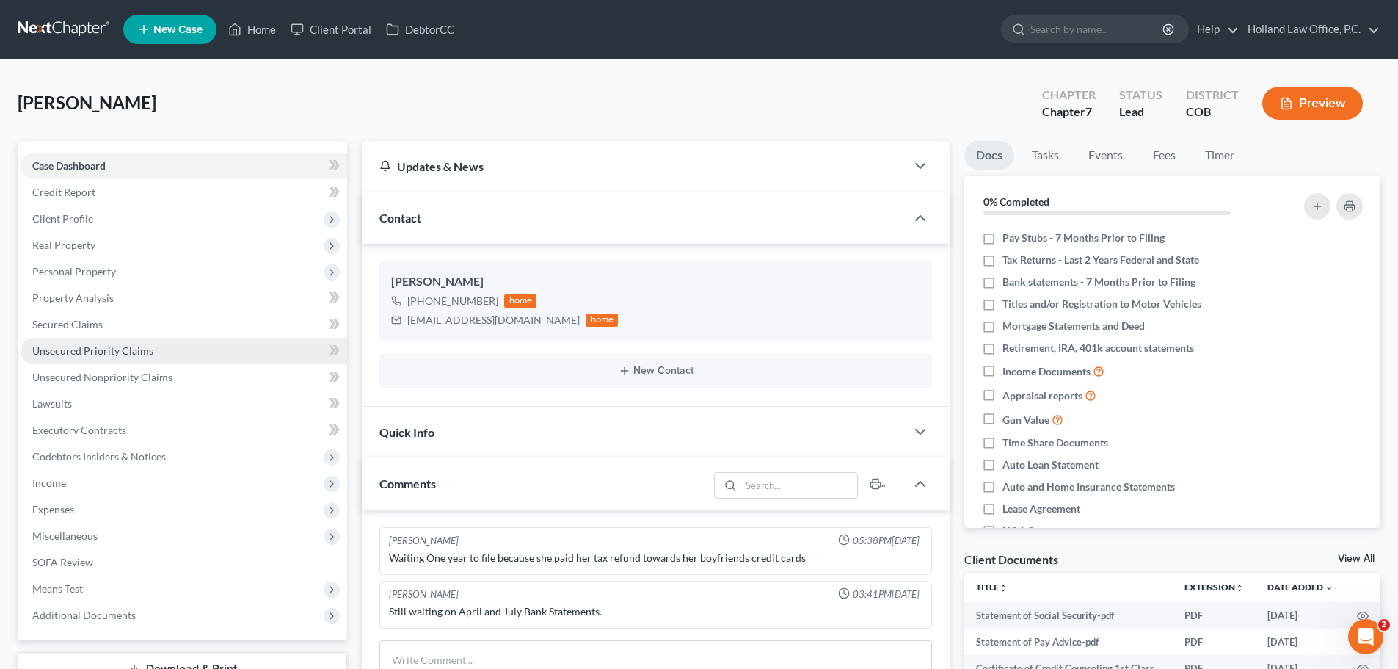
scroll to position [73, 0]
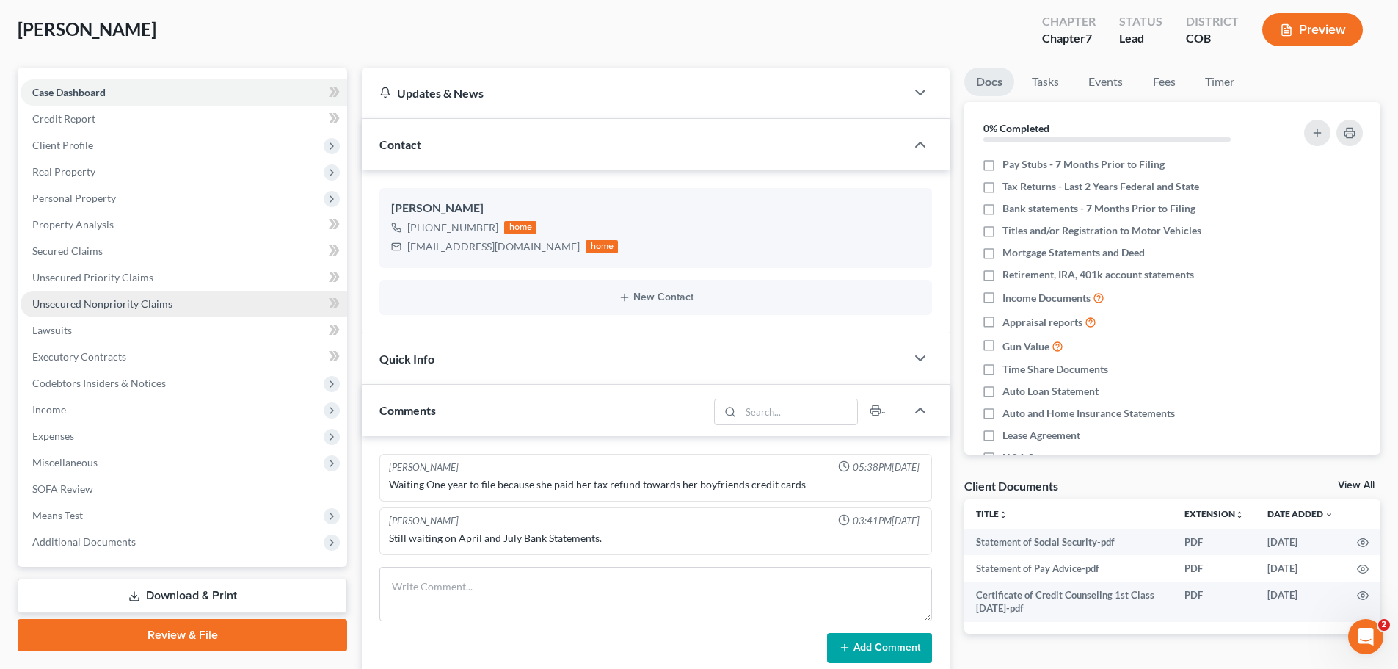
click at [126, 305] on span "Unsecured Nonpriority Claims" at bounding box center [102, 303] width 140 height 12
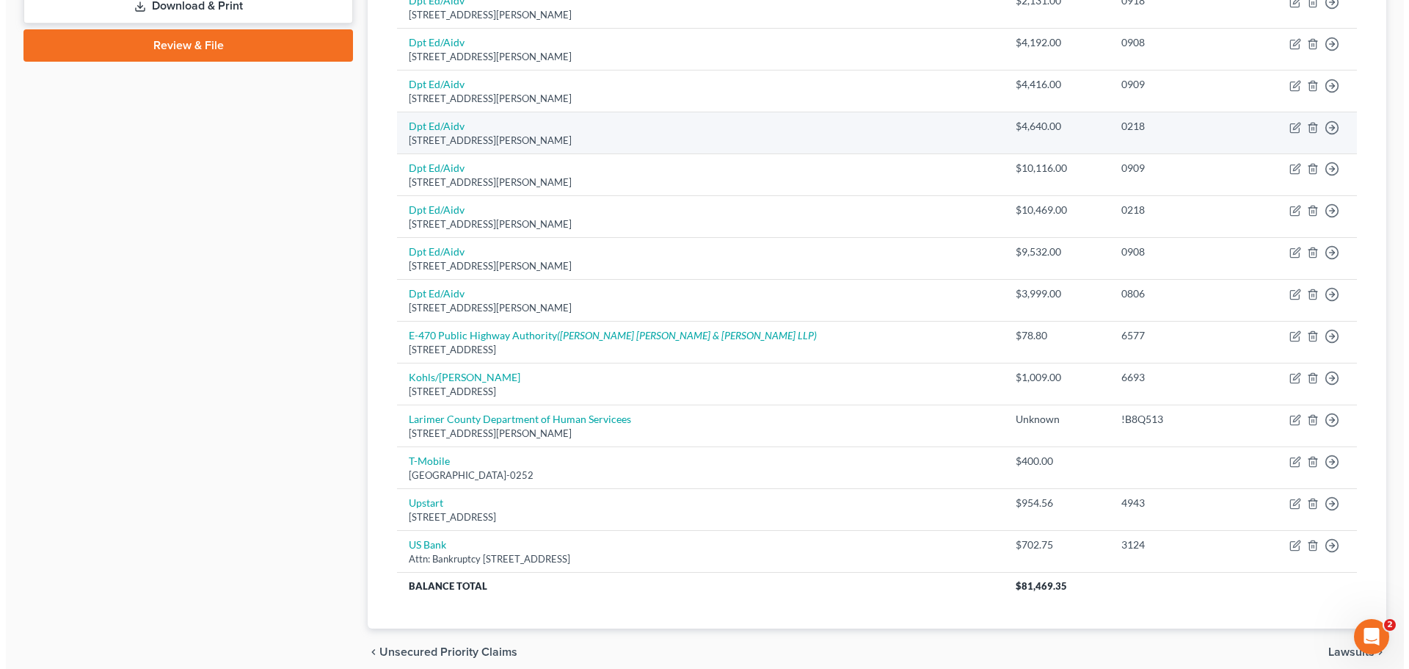
scroll to position [725, 0]
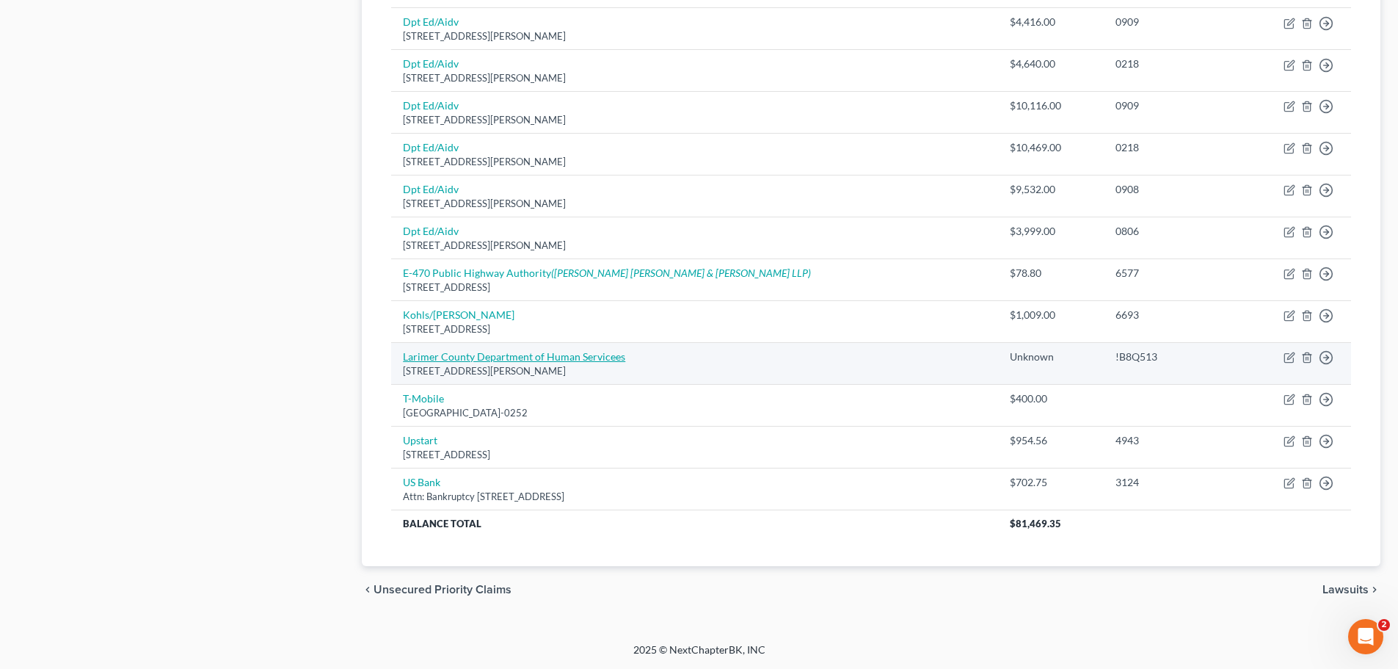
click at [526, 360] on link "Larimer County Department of Human Servicees" at bounding box center [514, 356] width 222 height 12
select select "5"
select select "14"
select select "0"
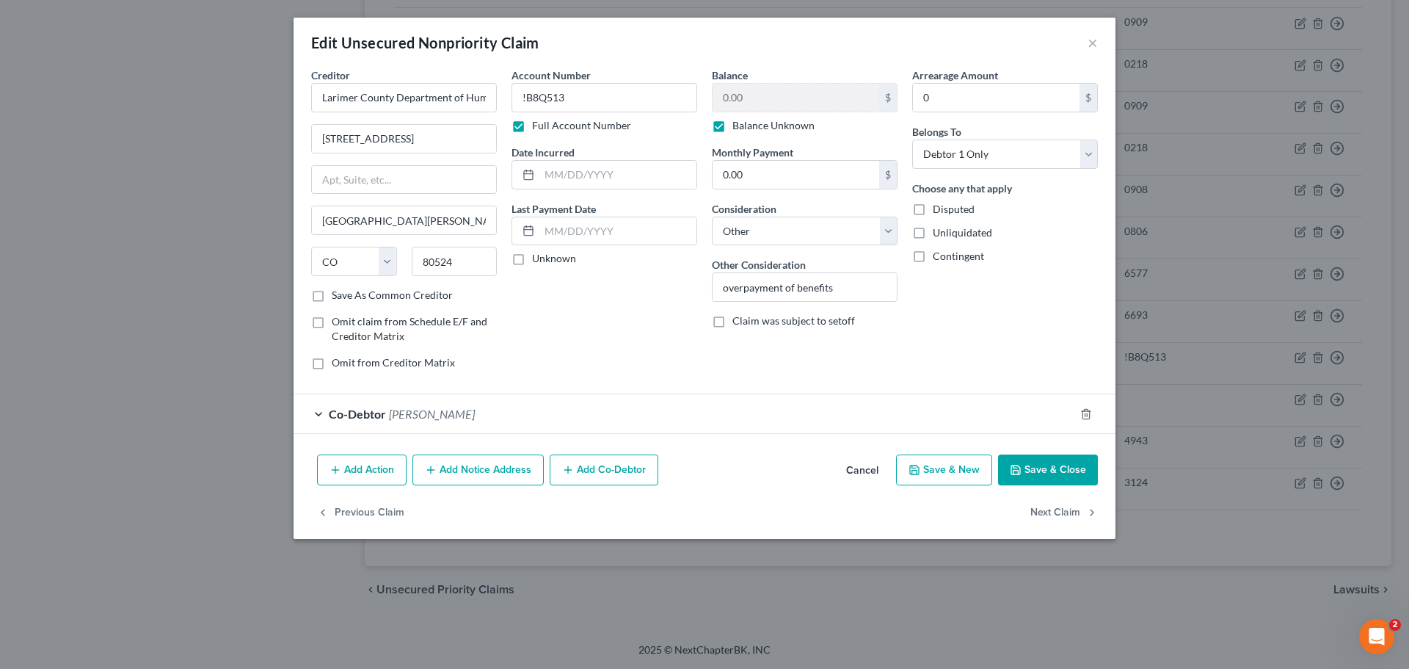
click at [488, 469] on button "Add Notice Address" at bounding box center [478, 469] width 131 height 31
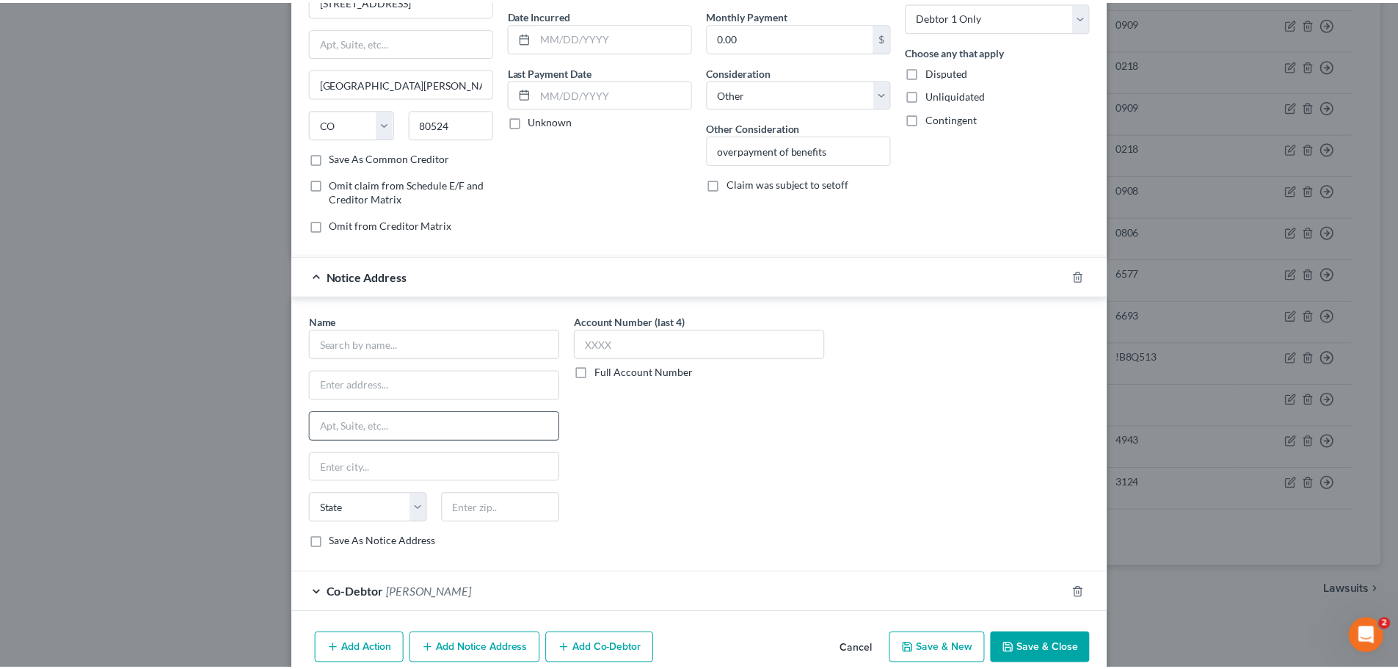
scroll to position [147, 0]
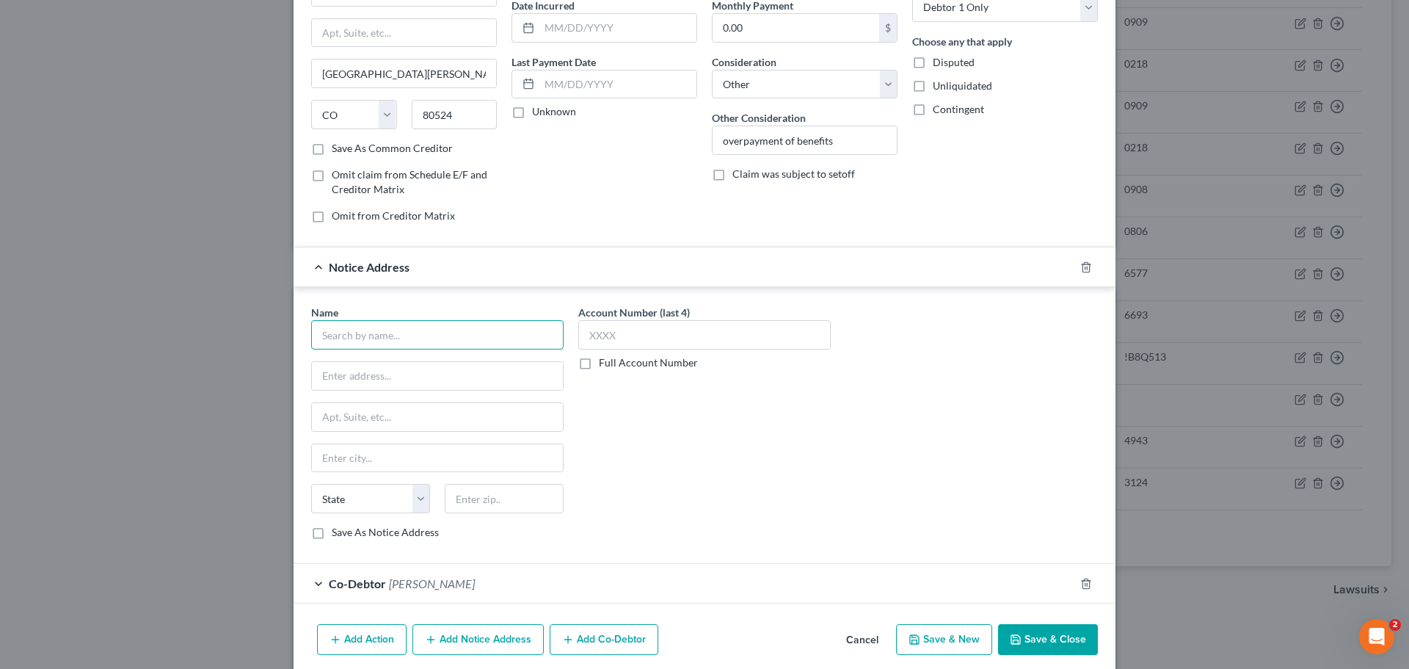
click at [355, 338] on input "text" at bounding box center [437, 334] width 253 height 29
click at [498, 341] on input "State of Colorado Administrative Court" at bounding box center [437, 334] width 253 height 29
type input "State of Colorado Administrative Courts"
click at [410, 369] on input "text" at bounding box center [437, 376] width 251 height 28
type input "1525 Sherman Street"
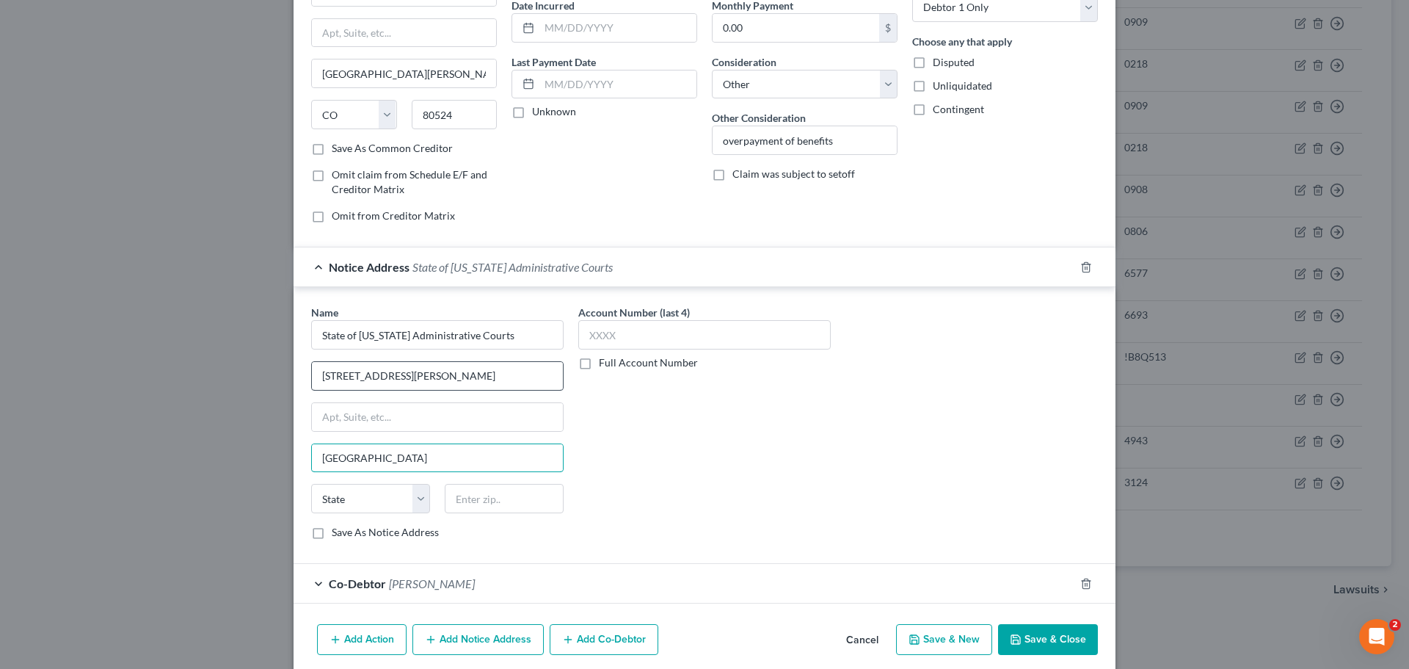
type input "[GEOGRAPHIC_DATA]"
click at [419, 501] on select "State AL AK AR AZ CA CO CT DE DC FL GA GU HI ID IL IN IA KS KY LA ME MD MA MI M…" at bounding box center [370, 498] width 119 height 29
select select "5"
click at [311, 484] on select "State AL AK AR AZ CA CO CT DE DC FL GA GU HI ID IL IN IA KS KY LA ME MD MA MI M…" at bounding box center [370, 498] width 119 height 29
click at [462, 495] on input "text" at bounding box center [504, 498] width 119 height 29
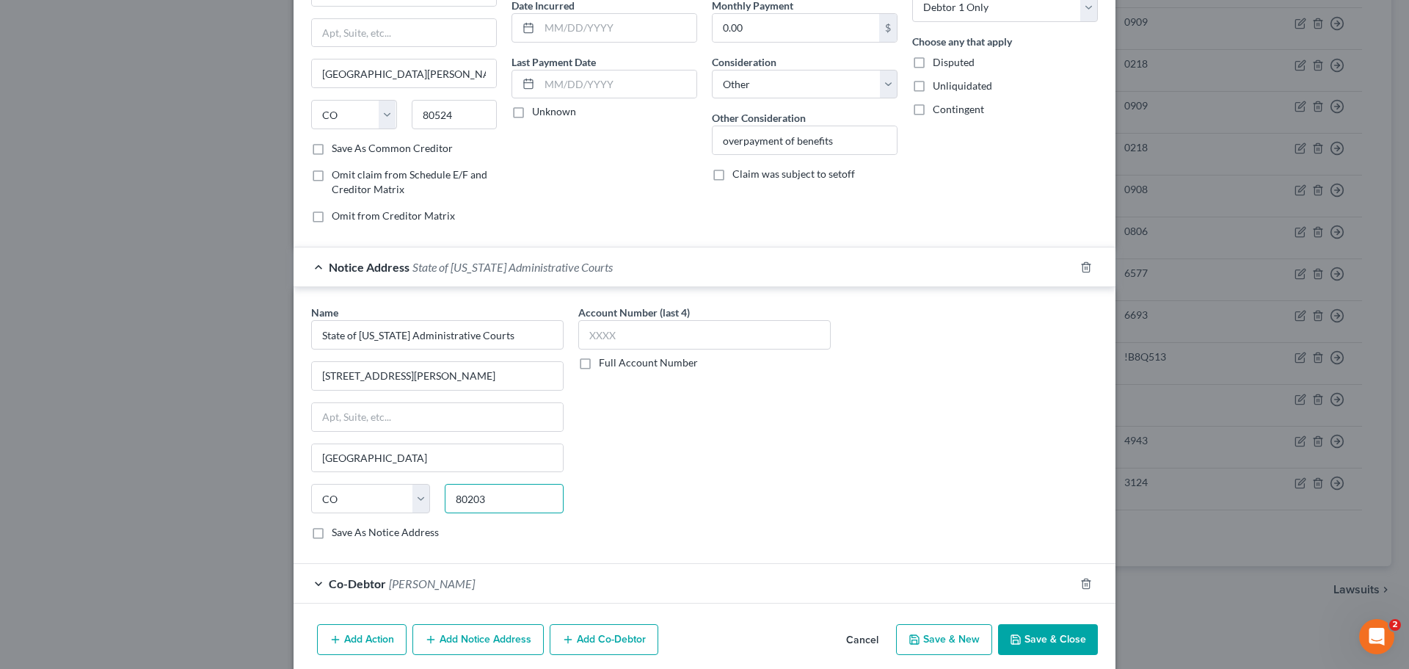
type input "80203"
click at [1012, 642] on icon "button" at bounding box center [1016, 639] width 9 height 9
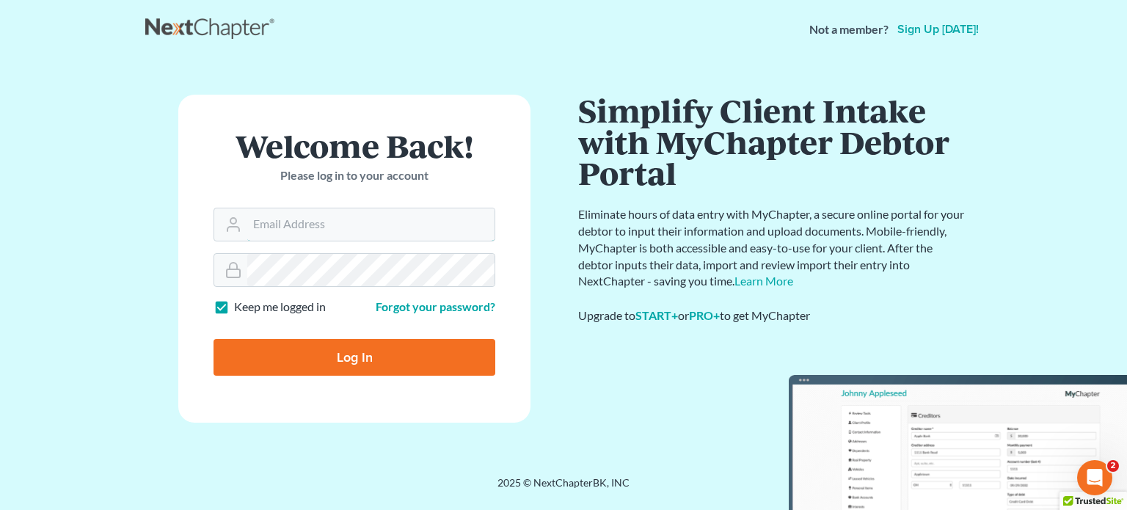
type input "steven@hollandlaw970.com"
click at [349, 349] on input "Log In" at bounding box center [355, 357] width 282 height 37
type input "Thinking..."
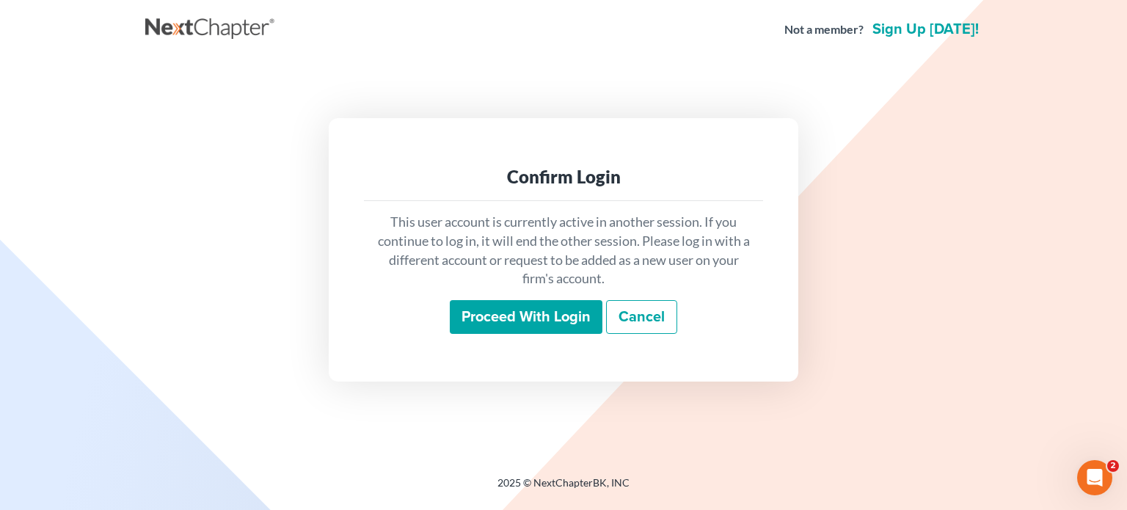
click at [497, 316] on input "Proceed with login" at bounding box center [526, 317] width 153 height 34
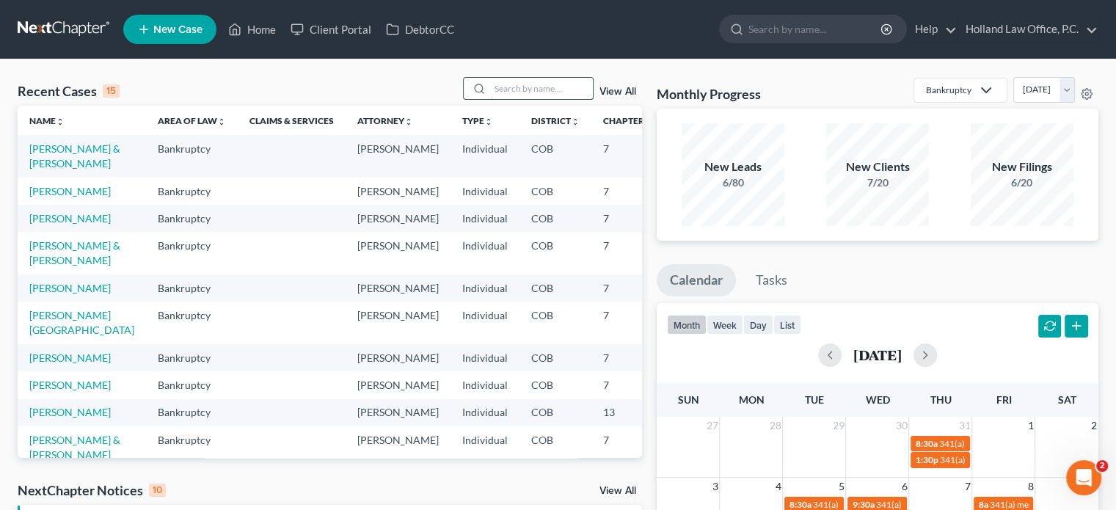
click at [507, 80] on input "search" at bounding box center [541, 88] width 103 height 21
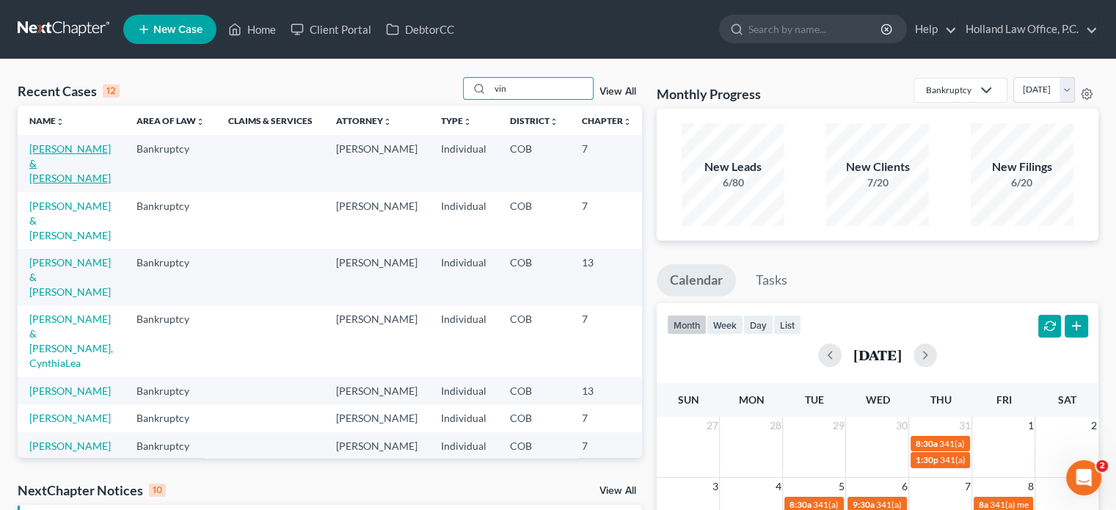
type input "vin"
click at [32, 160] on link "[PERSON_NAME] & [PERSON_NAME]" at bounding box center [69, 163] width 81 height 42
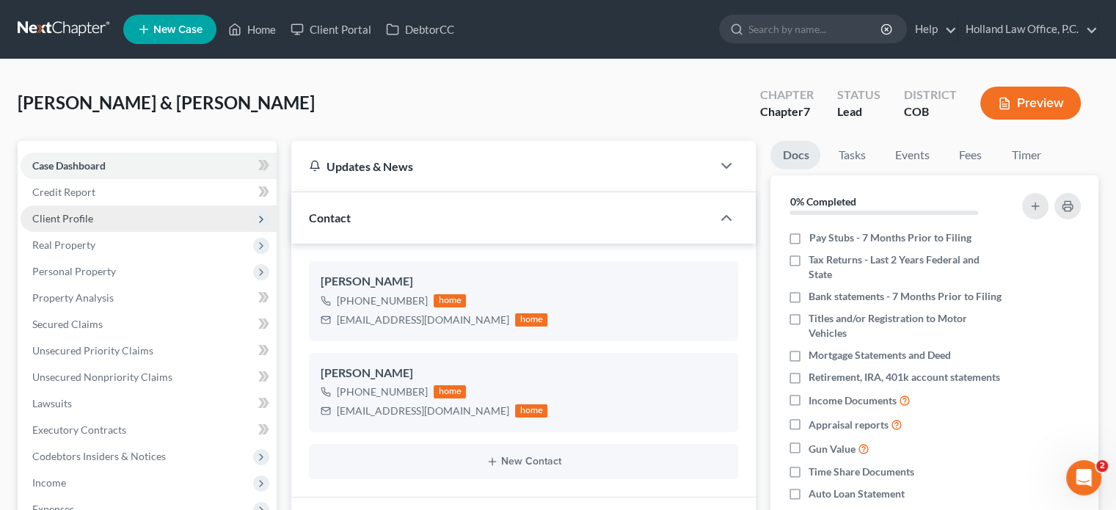
click at [73, 222] on span "Client Profile" at bounding box center [62, 218] width 61 height 12
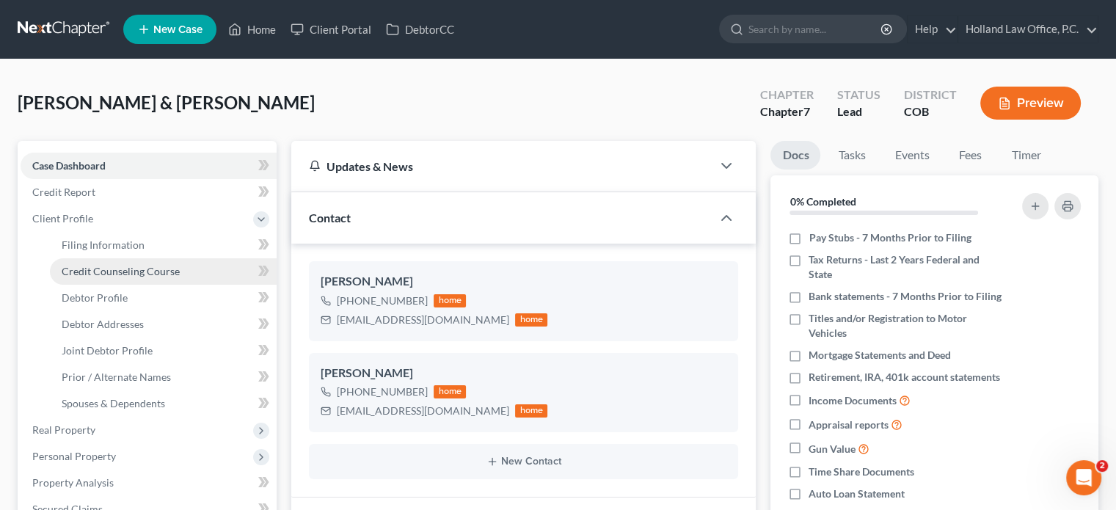
click at [87, 277] on span "Credit Counseling Course" at bounding box center [121, 271] width 118 height 12
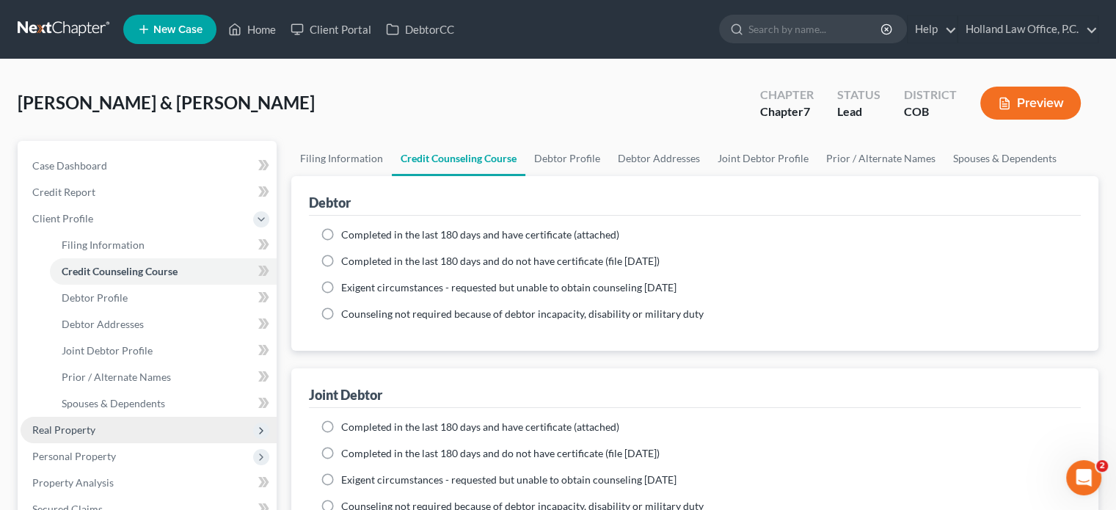
click at [79, 436] on span "Real Property" at bounding box center [149, 430] width 256 height 26
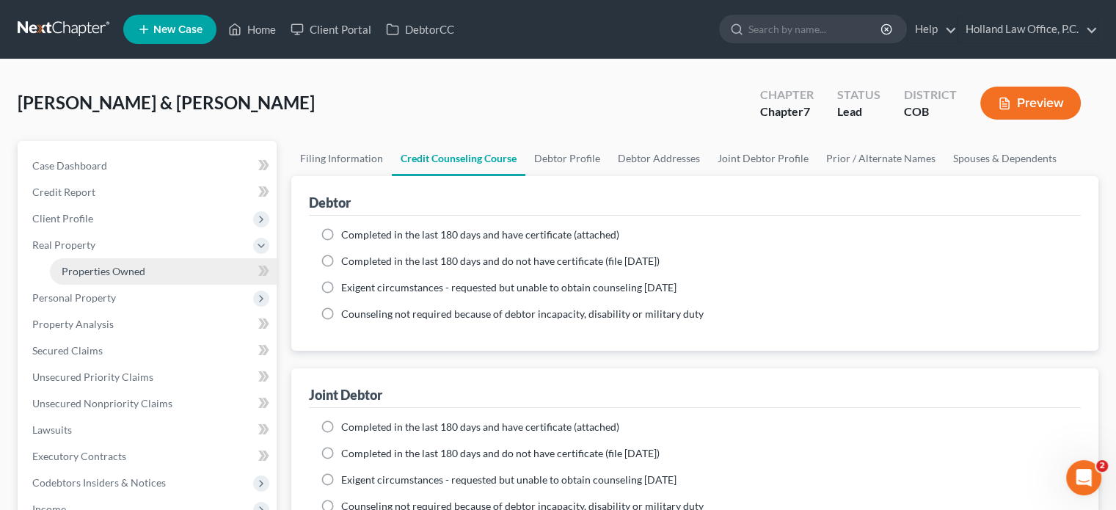
click at [101, 266] on span "Properties Owned" at bounding box center [104, 271] width 84 height 12
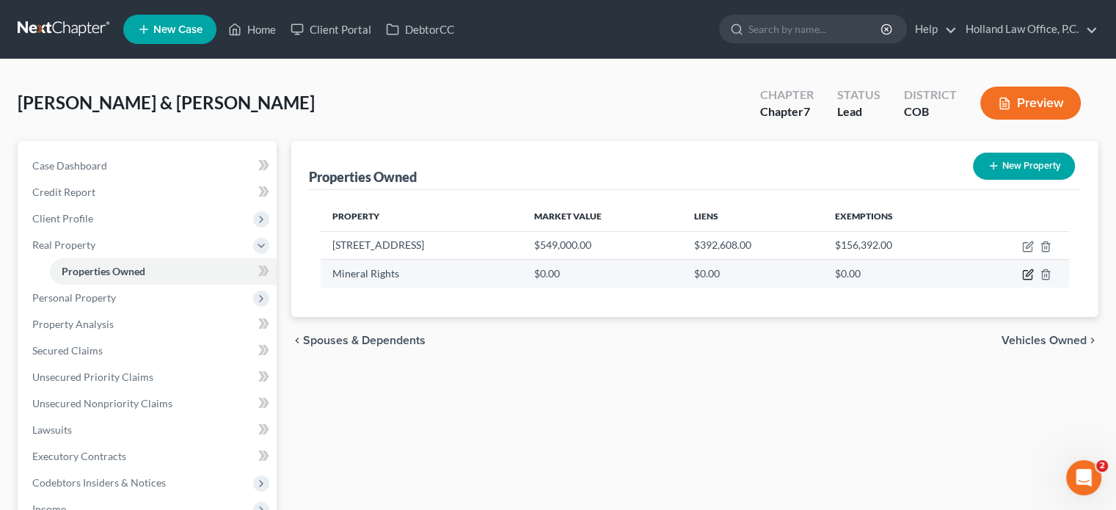
click at [1028, 275] on icon "button" at bounding box center [1029, 275] width 12 height 12
select select "5"
select select "2"
select select "0"
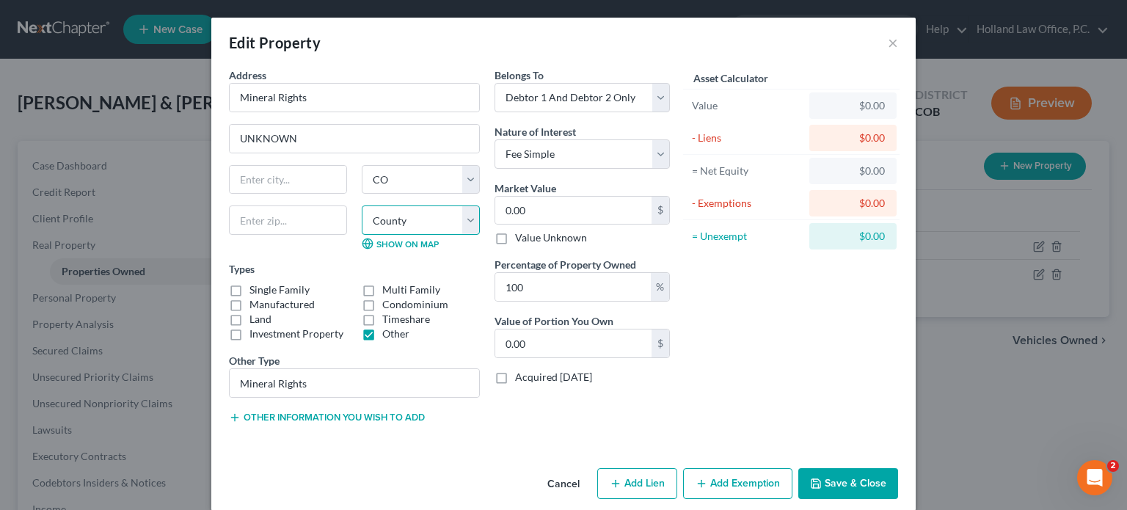
click at [464, 215] on select "County Adams County Alamosa County Arapahoe County Archuleta County Baca County…" at bounding box center [421, 220] width 118 height 29
click at [443, 225] on select "County Adams County Alamosa County Arapahoe County Archuleta County Baca County…" at bounding box center [421, 220] width 118 height 29
select select
click at [362, 206] on select "County Adams County Alamosa County Arapahoe County Archuleta County Baca County…" at bounding box center [421, 220] width 118 height 29
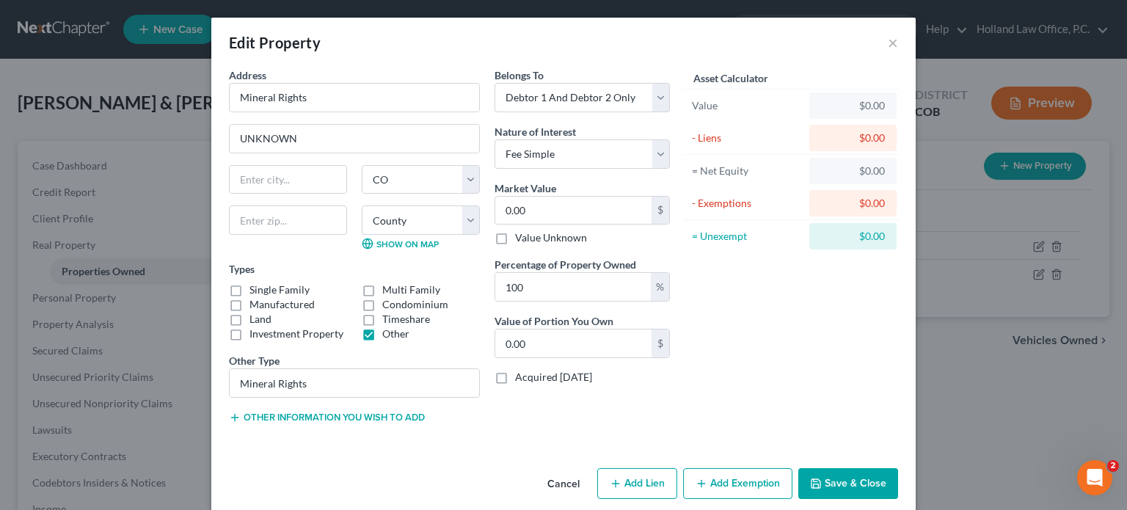
click at [515, 236] on label "Value Unknown" at bounding box center [551, 237] width 72 height 15
click at [521, 236] on input "Value Unknown" at bounding box center [526, 235] width 10 height 10
checkbox input "true"
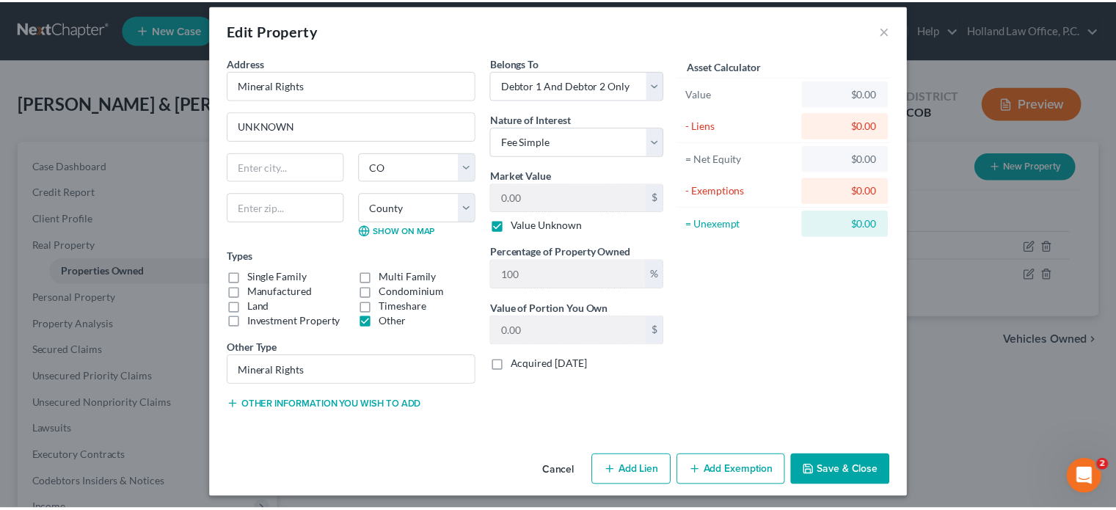
scroll to position [16, 0]
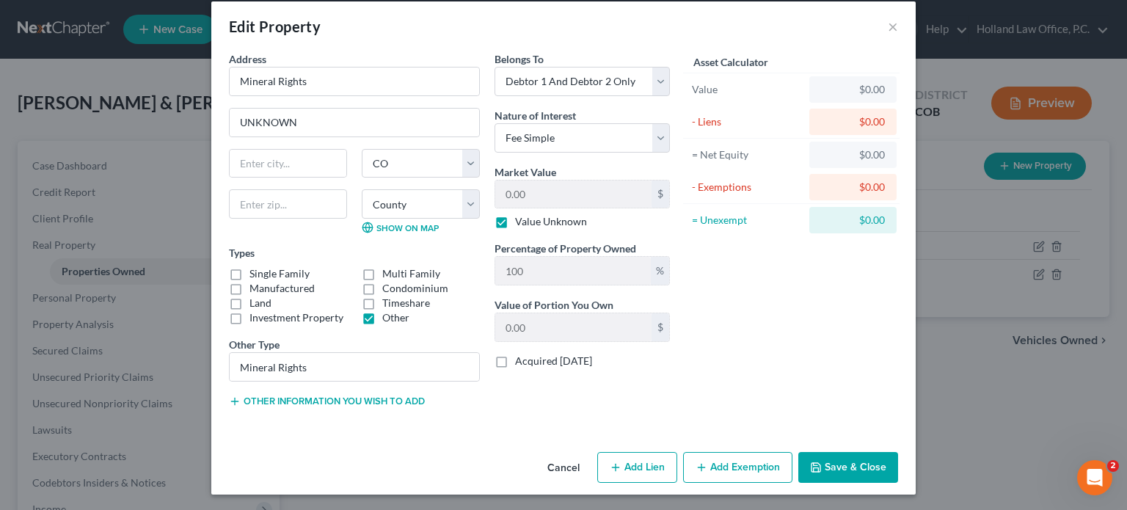
click at [834, 470] on button "Save & Close" at bounding box center [849, 467] width 100 height 31
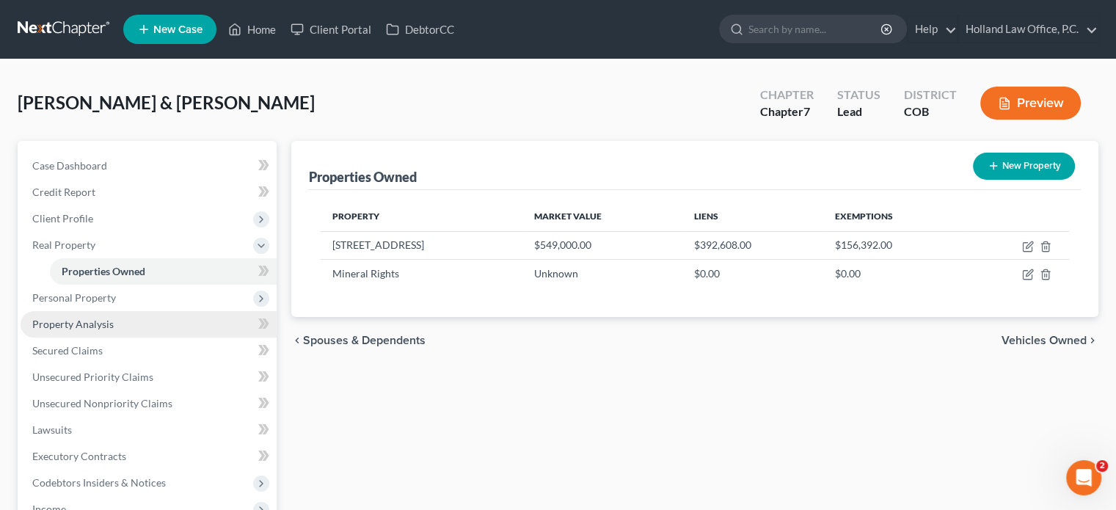
click at [85, 319] on span "Property Analysis" at bounding box center [72, 324] width 81 height 12
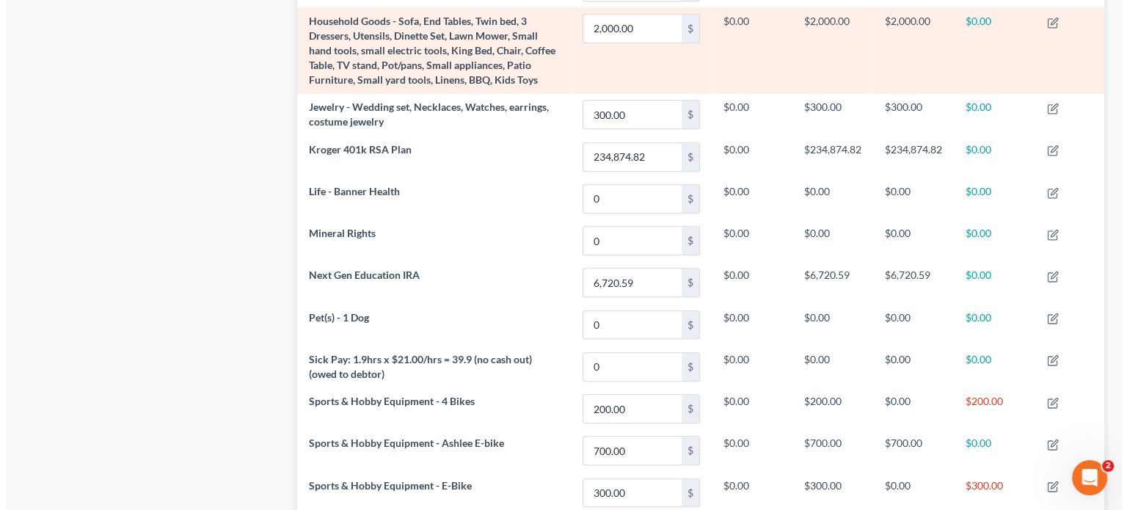
scroll to position [1428, 0]
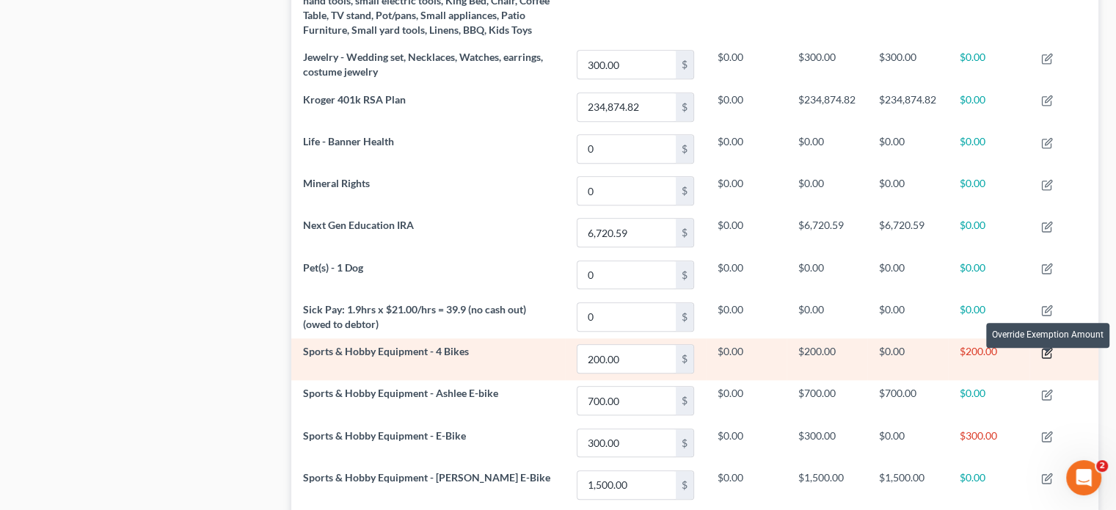
click at [1048, 357] on icon "button" at bounding box center [1048, 353] width 12 height 12
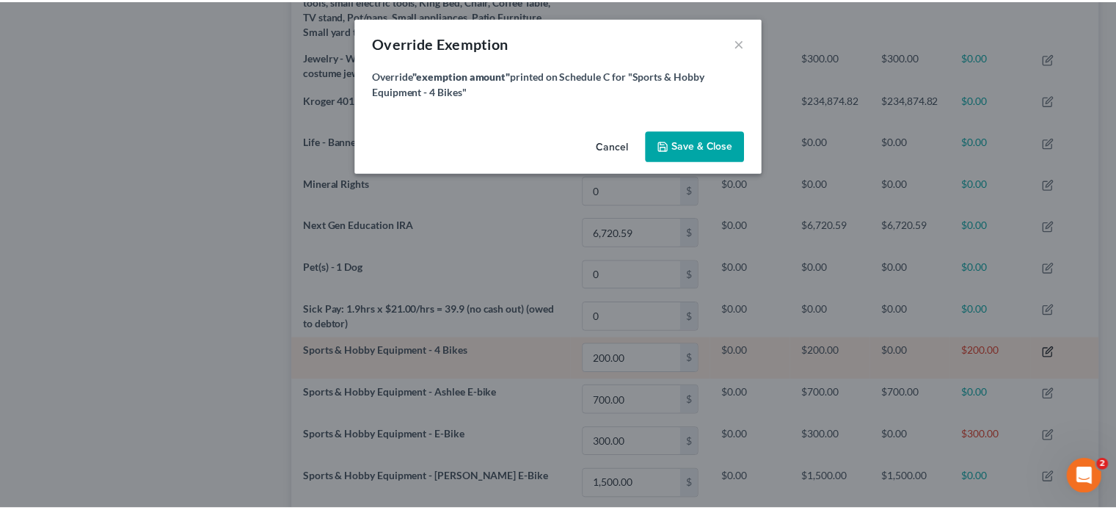
scroll to position [276, 816]
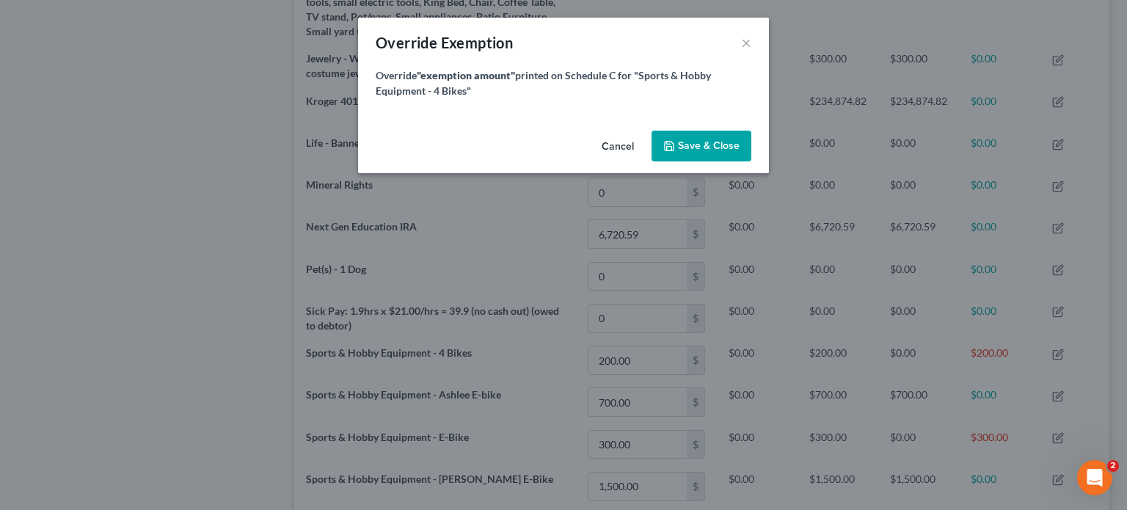
click at [617, 140] on button "Cancel" at bounding box center [618, 146] width 56 height 29
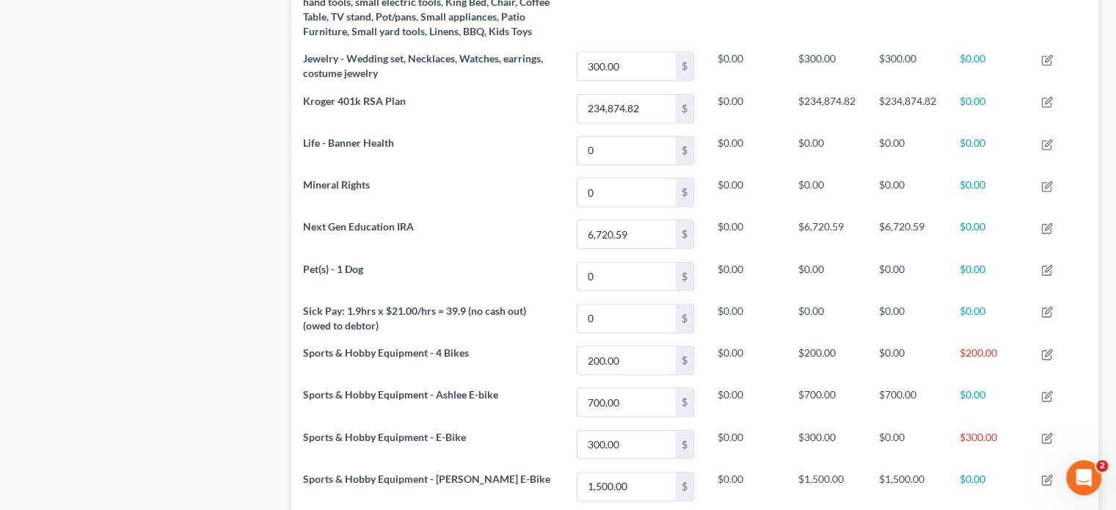
scroll to position [0, 0]
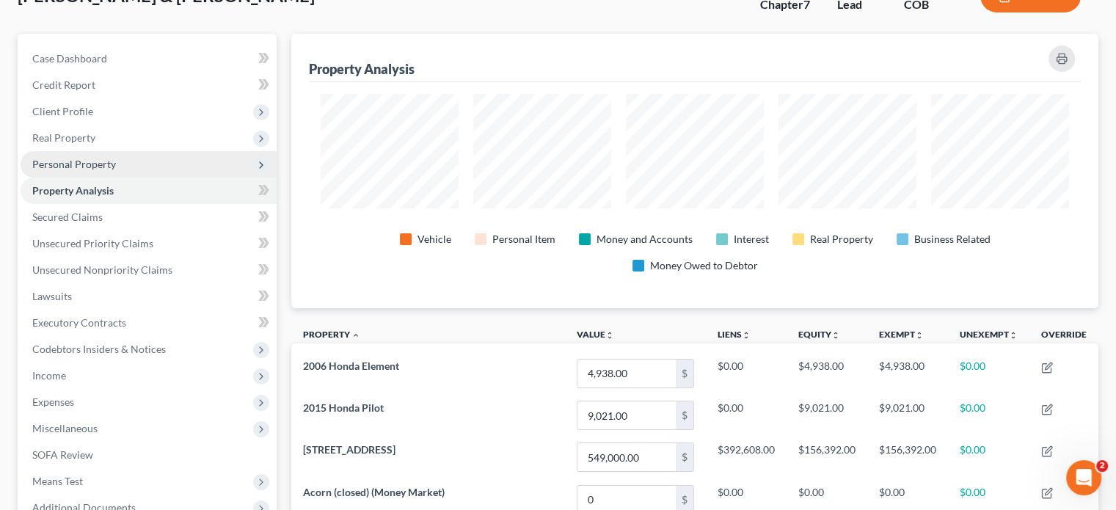
click at [88, 167] on span "Personal Property" at bounding box center [74, 164] width 84 height 12
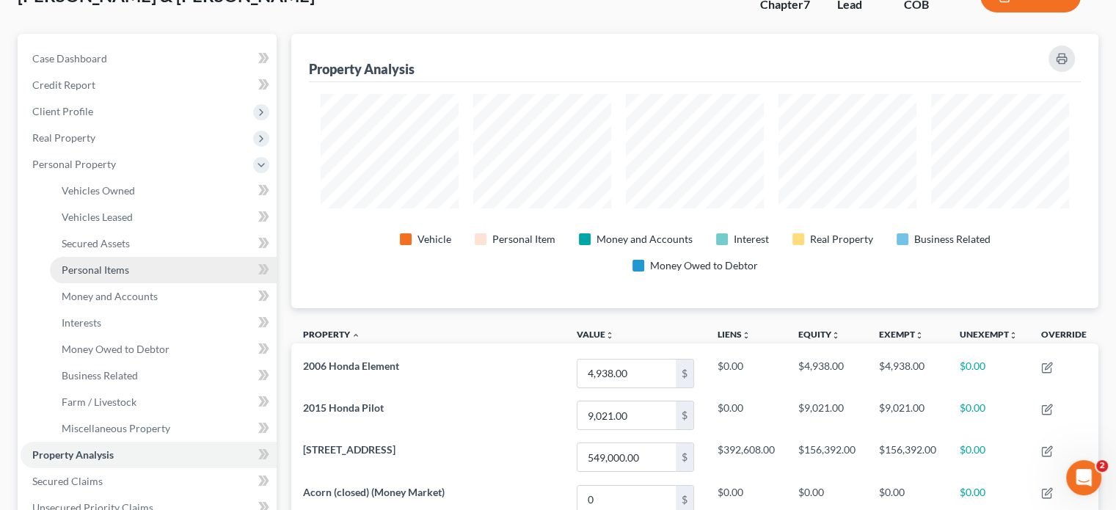
click at [92, 272] on span "Personal Items" at bounding box center [96, 270] width 68 height 12
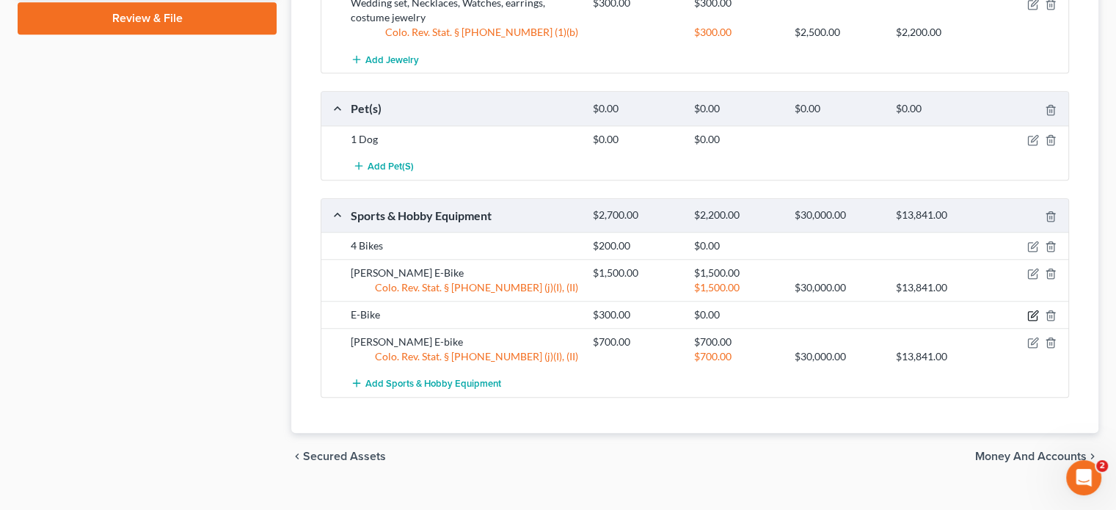
click at [1032, 314] on icon "button" at bounding box center [1034, 316] width 12 height 12
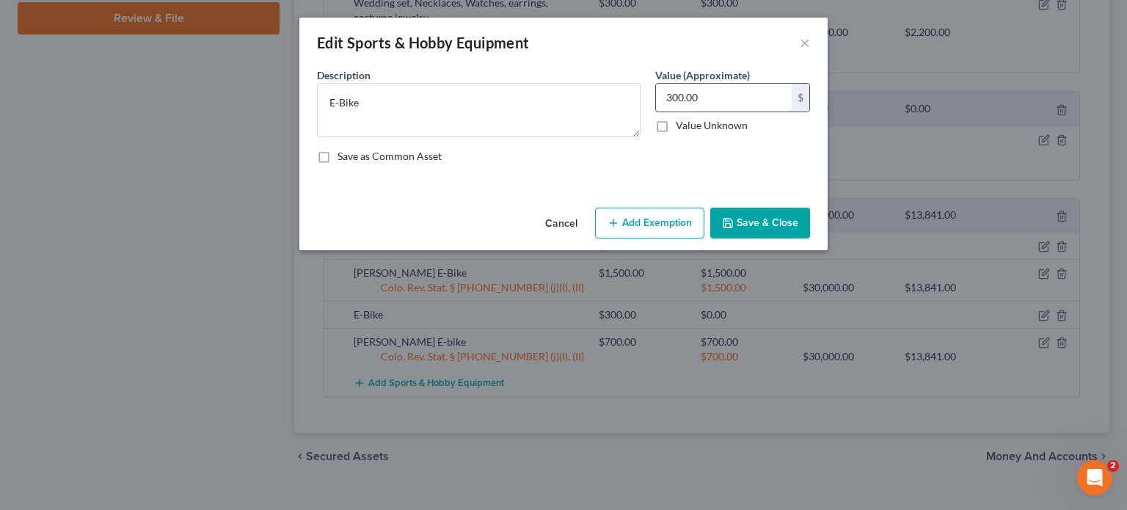
click at [672, 93] on input "300.00" at bounding box center [724, 98] width 136 height 28
click at [667, 90] on input "300.00" at bounding box center [724, 98] width 136 height 28
type input "200.00"
click at [775, 221] on button "Save & Close" at bounding box center [761, 223] width 100 height 31
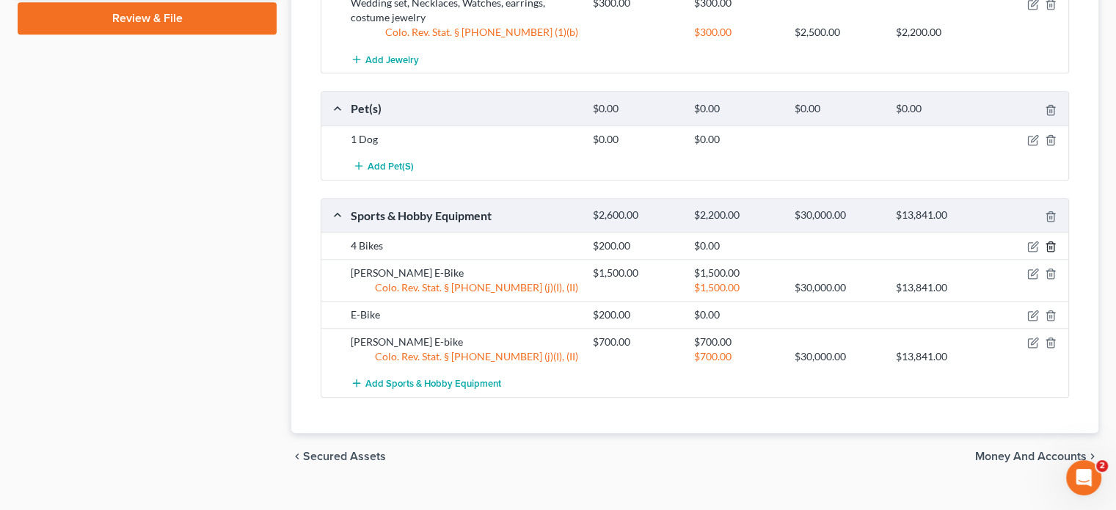
click at [1056, 241] on icon "button" at bounding box center [1051, 247] width 12 height 12
click at [1055, 243] on icon "button" at bounding box center [1051, 247] width 12 height 12
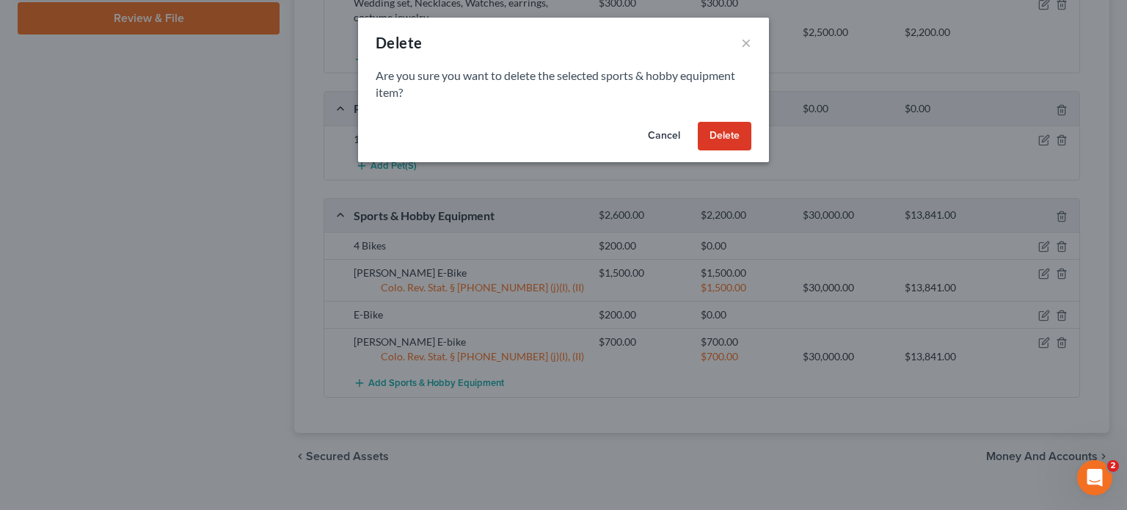
click at [716, 134] on button "Delete" at bounding box center [725, 136] width 54 height 29
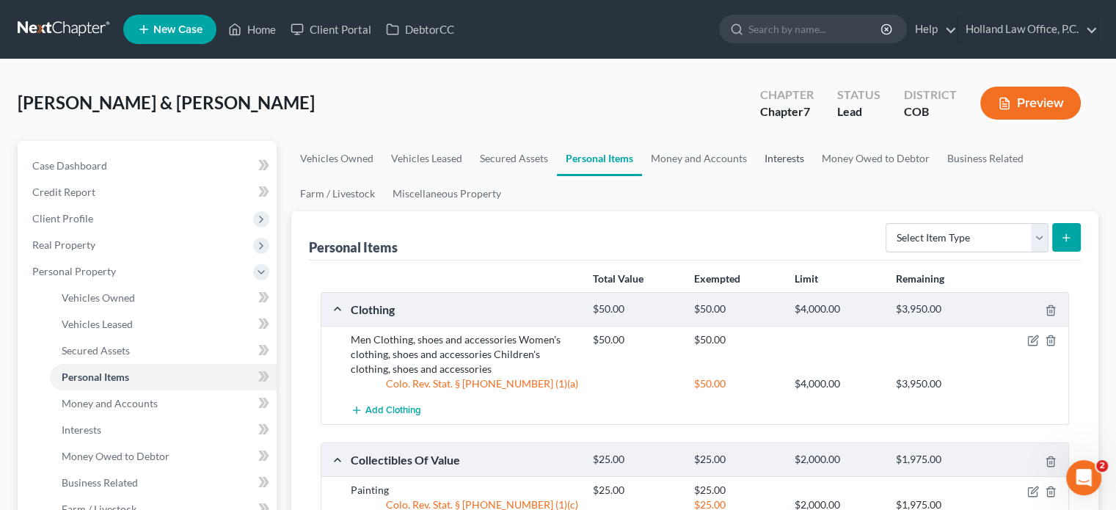
click at [784, 164] on link "Interests" at bounding box center [784, 158] width 57 height 35
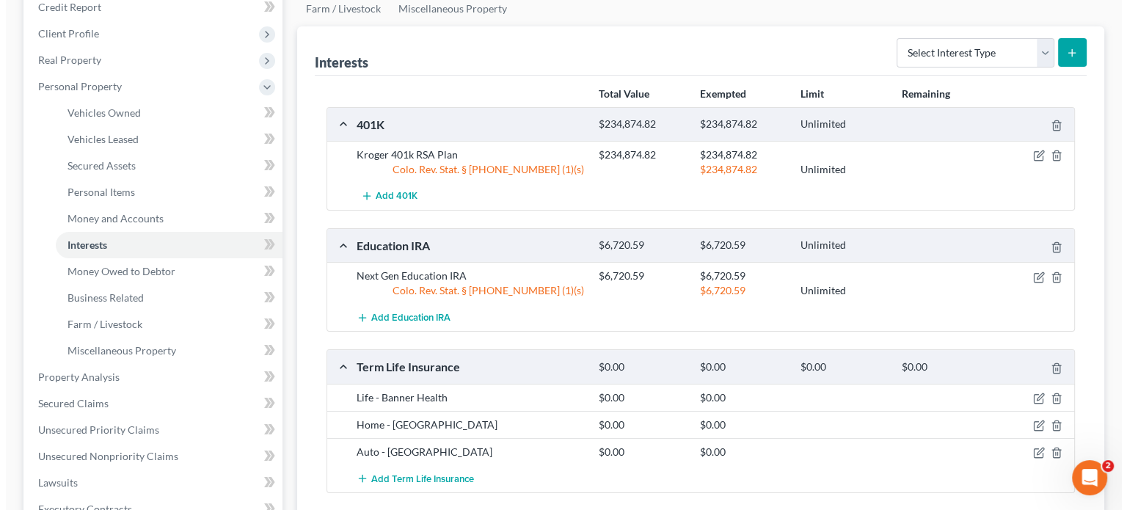
scroll to position [220, 0]
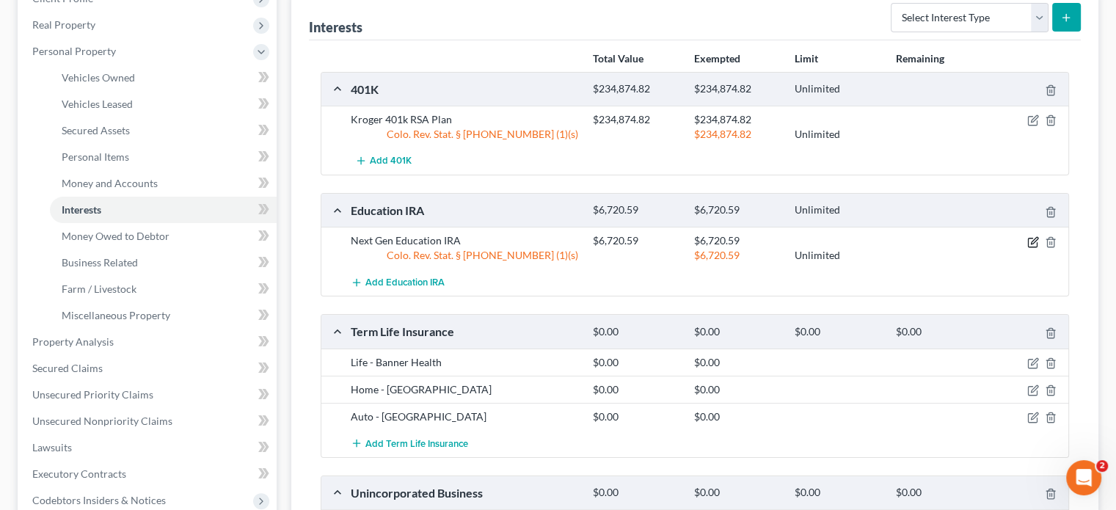
click at [1034, 239] on icon "button" at bounding box center [1034, 242] width 12 height 12
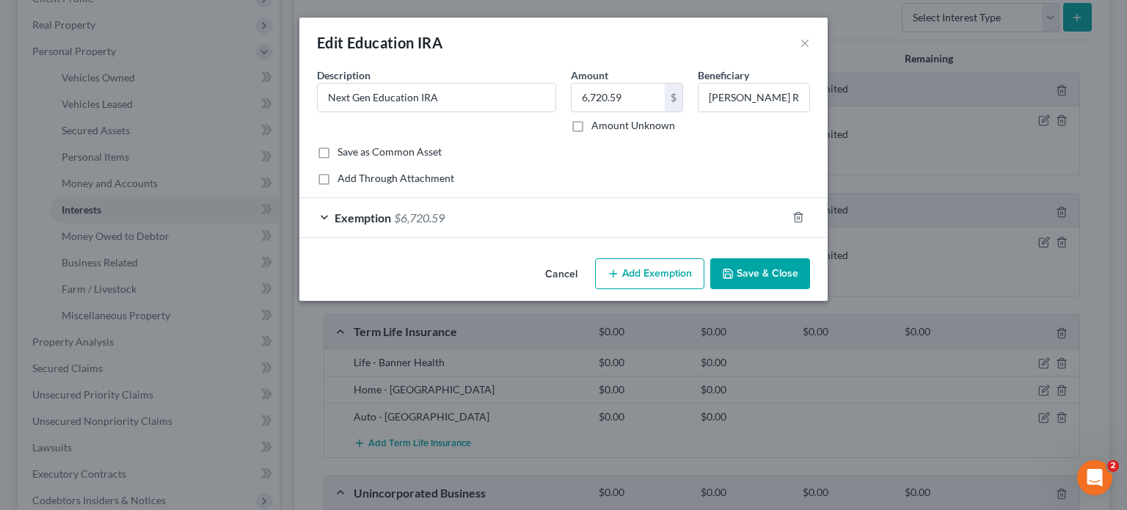
checkbox input "true"
click at [404, 216] on span "$6,720.59" at bounding box center [419, 218] width 51 height 14
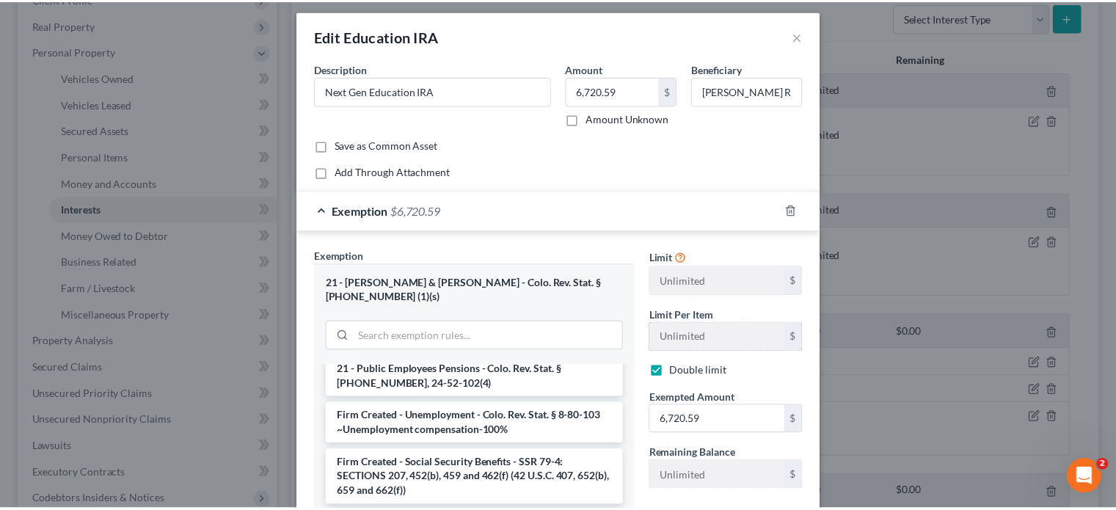
scroll to position [0, 0]
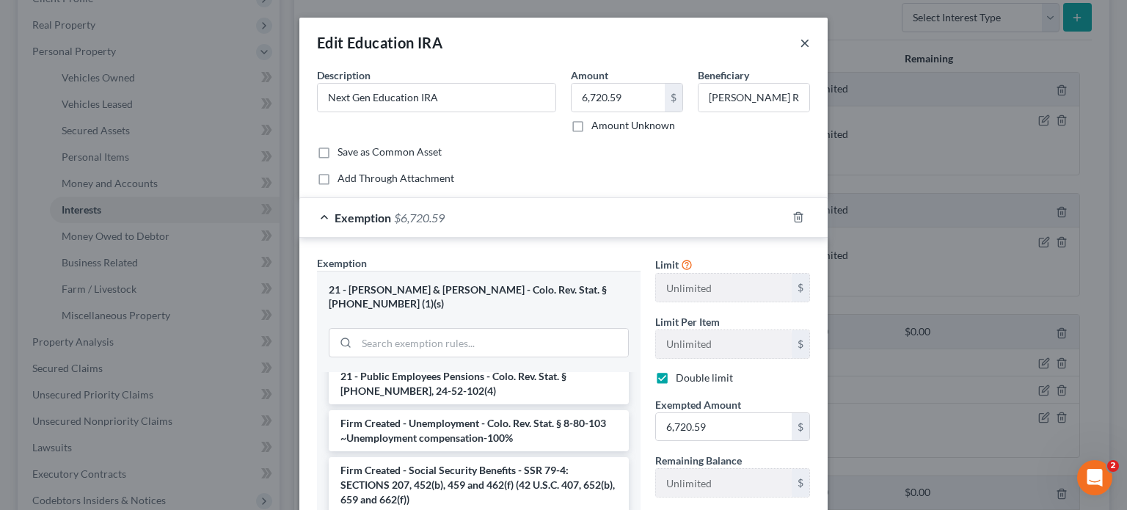
click at [800, 43] on button "×" at bounding box center [805, 43] width 10 height 18
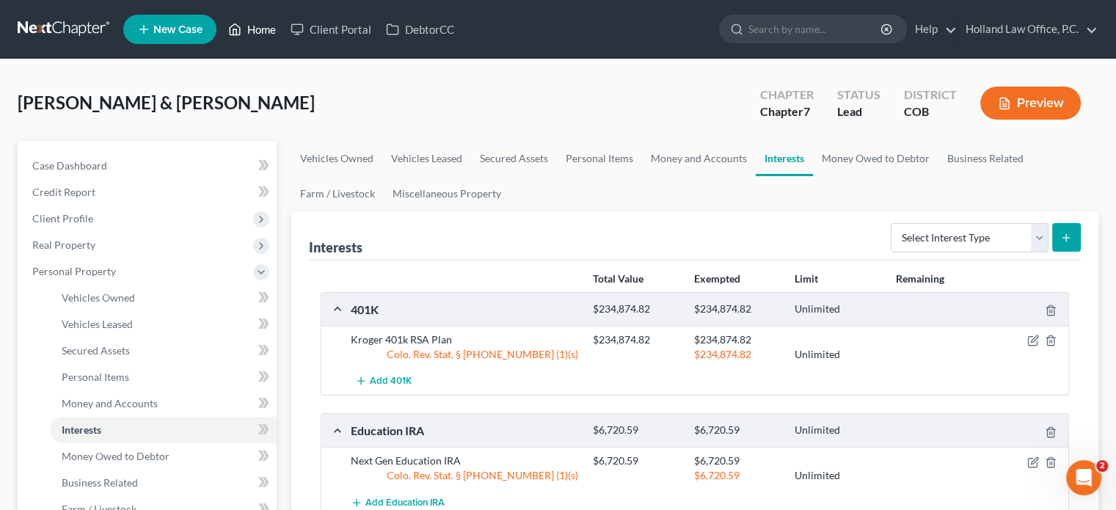
click at [267, 32] on link "Home" at bounding box center [252, 29] width 62 height 26
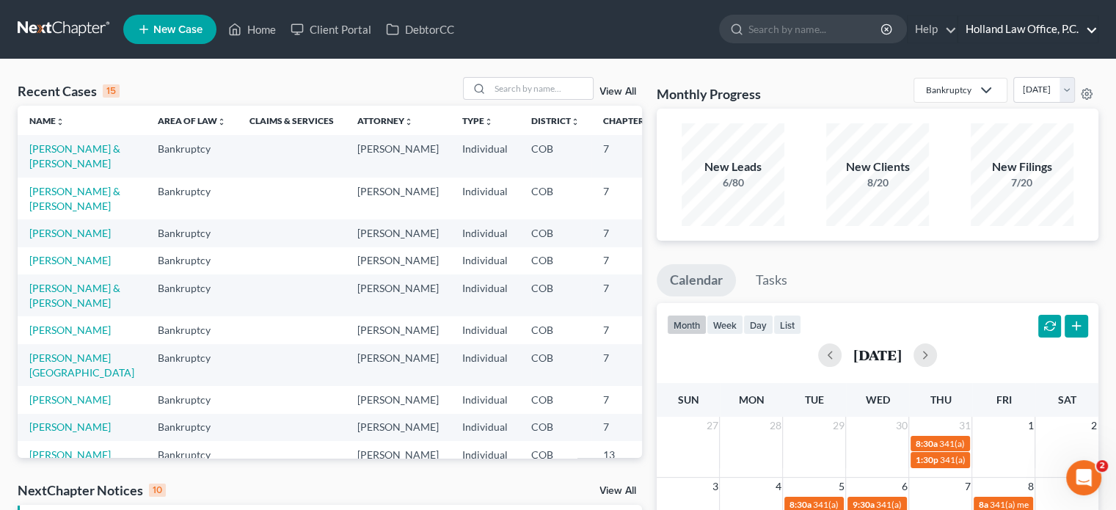
click at [1013, 32] on link "Holland Law Office, P.C." at bounding box center [1028, 29] width 139 height 26
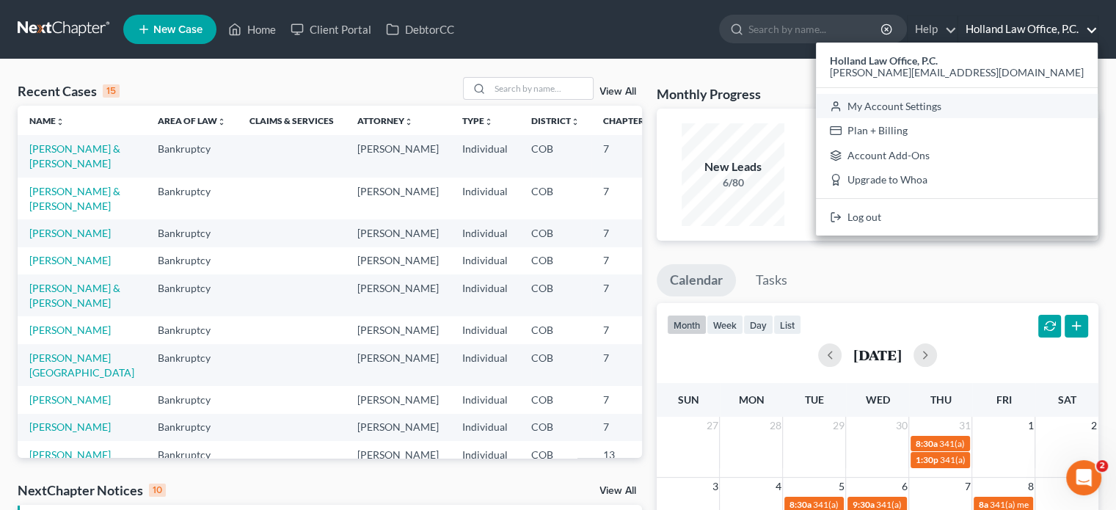
click at [1031, 101] on link "My Account Settings" at bounding box center [957, 106] width 282 height 25
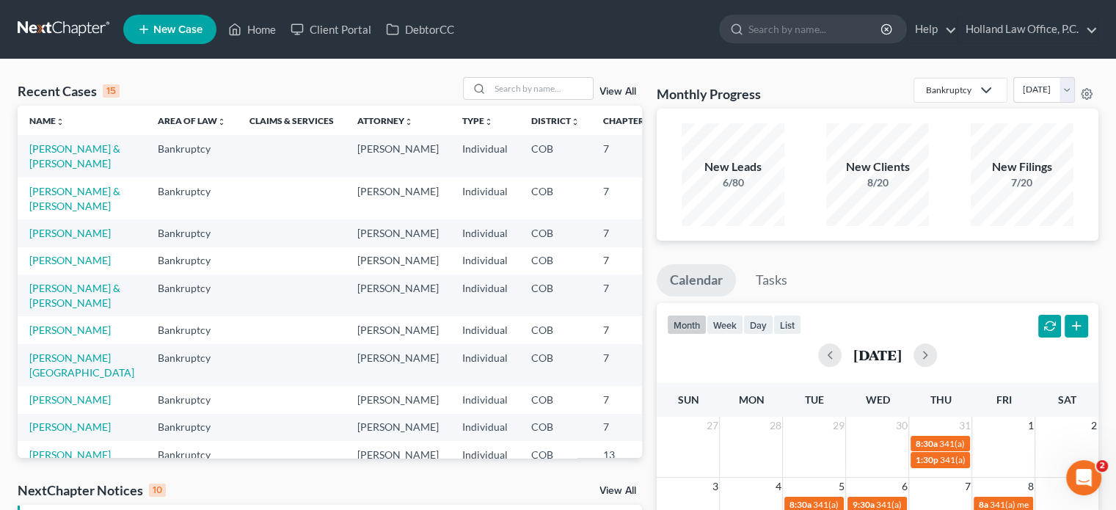
select select "28"
select select "5"
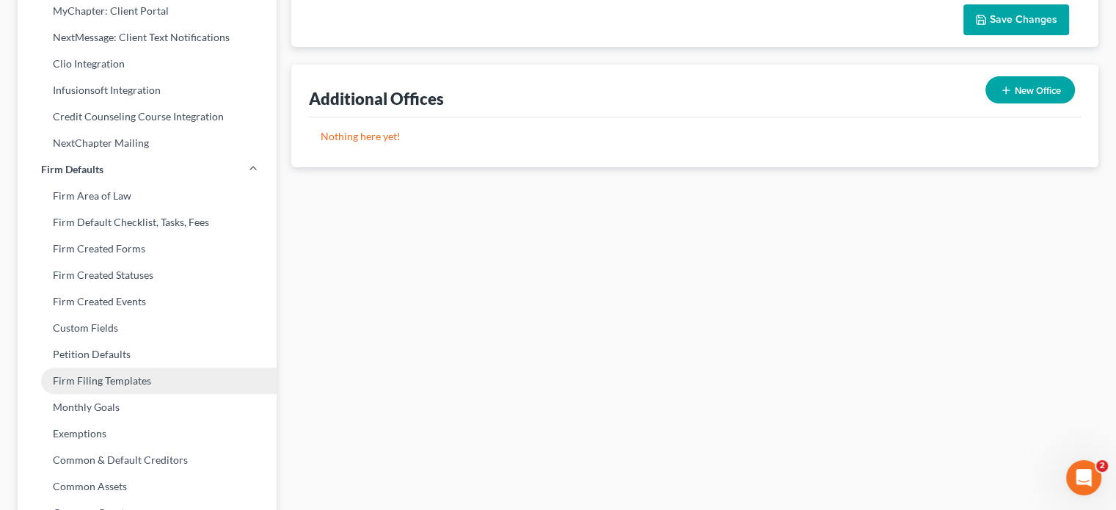
scroll to position [409, 0]
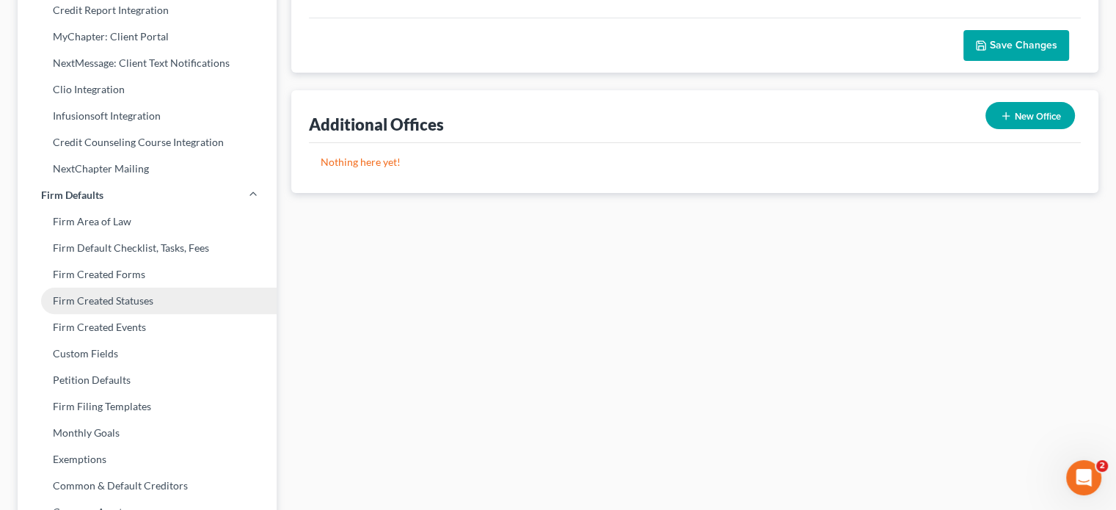
click at [111, 296] on link "Firm Created Statuses" at bounding box center [147, 301] width 259 height 26
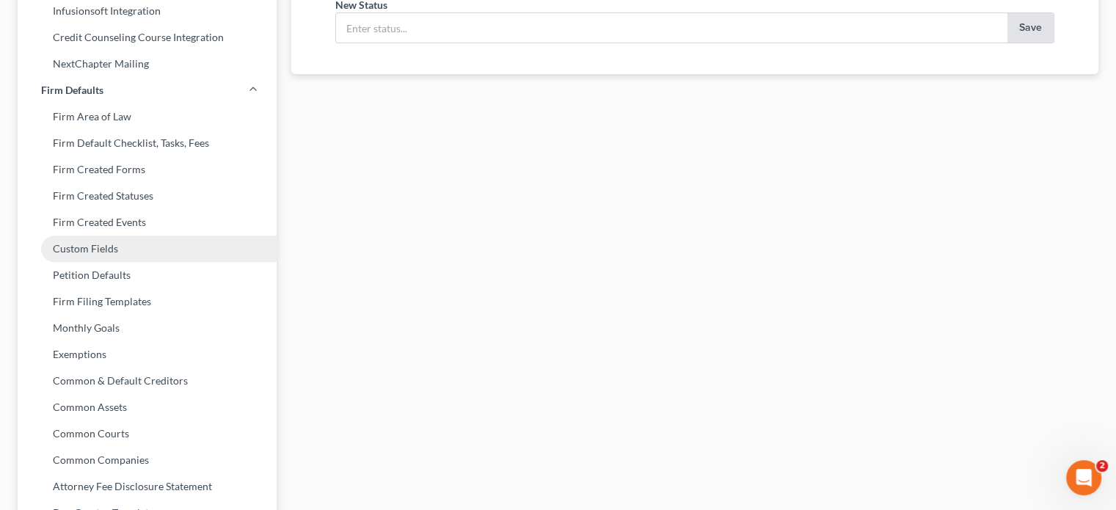
scroll to position [587, 0]
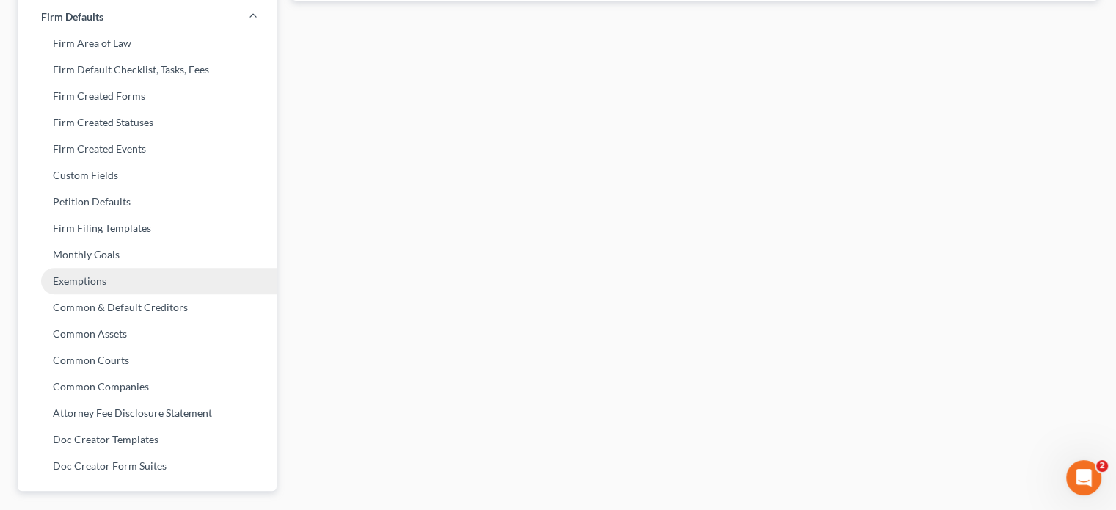
click at [82, 280] on link "Exemptions" at bounding box center [147, 281] width 259 height 26
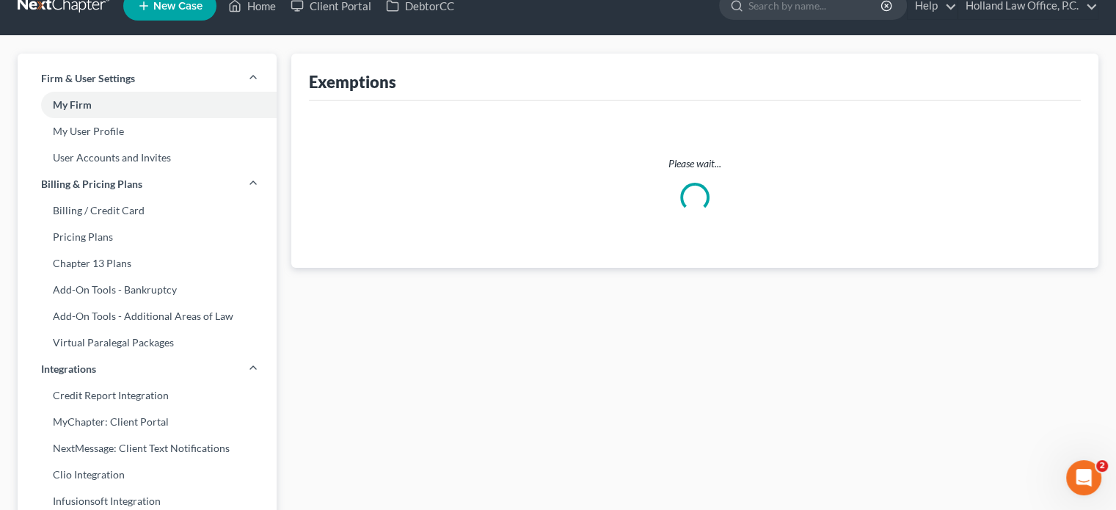
select select "0"
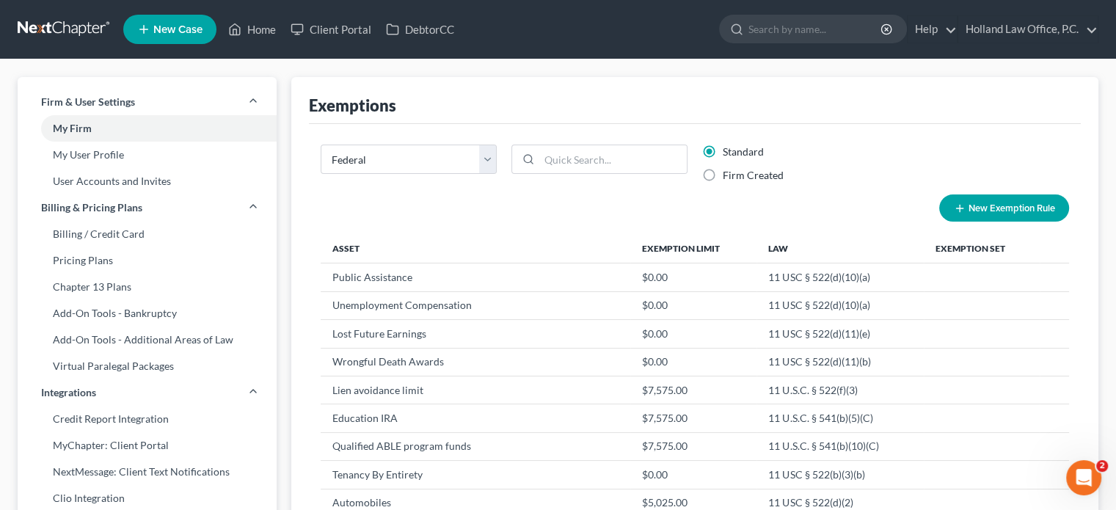
click at [723, 179] on label "Firm Created" at bounding box center [753, 175] width 61 height 15
click at [729, 178] on input "Firm Created" at bounding box center [734, 173] width 10 height 10
radio input "true"
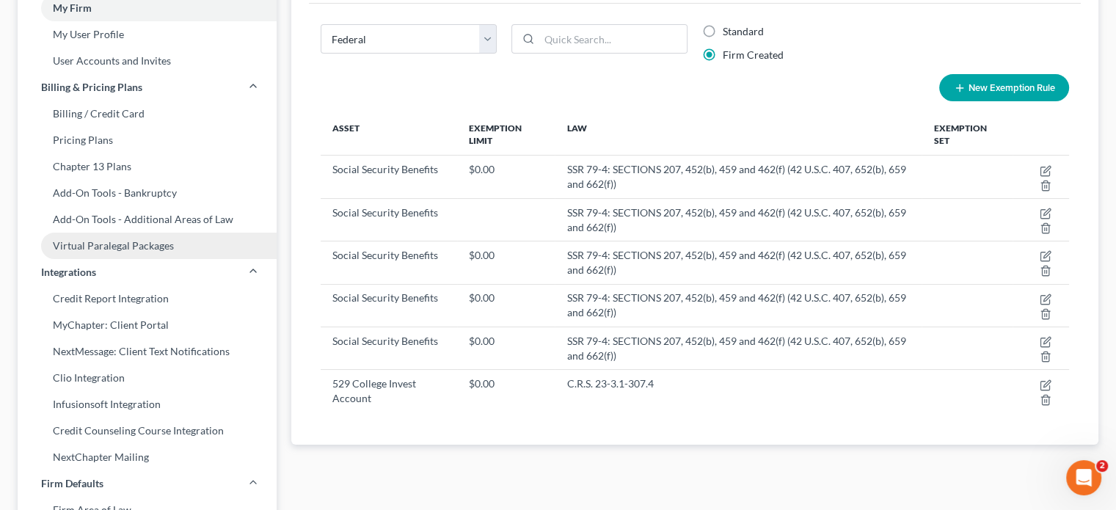
scroll to position [147, 0]
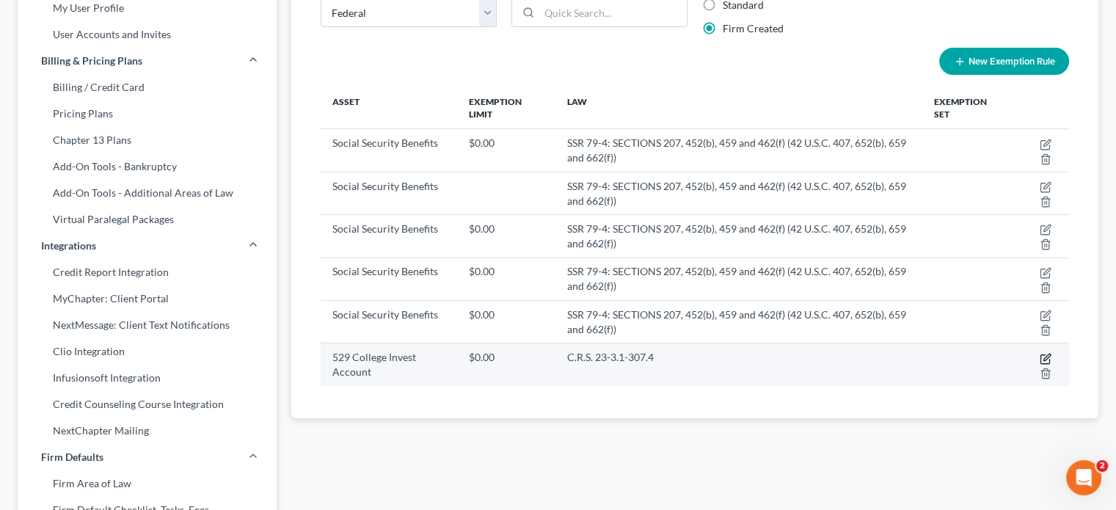
click at [1047, 355] on icon "button" at bounding box center [1047, 357] width 7 height 7
select select "0"
select select "1"
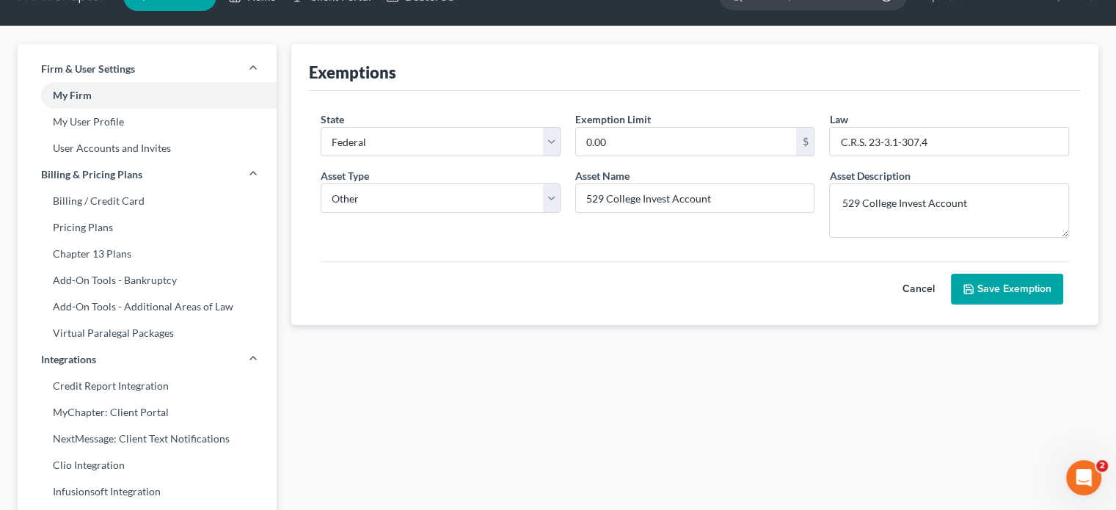
scroll to position [0, 0]
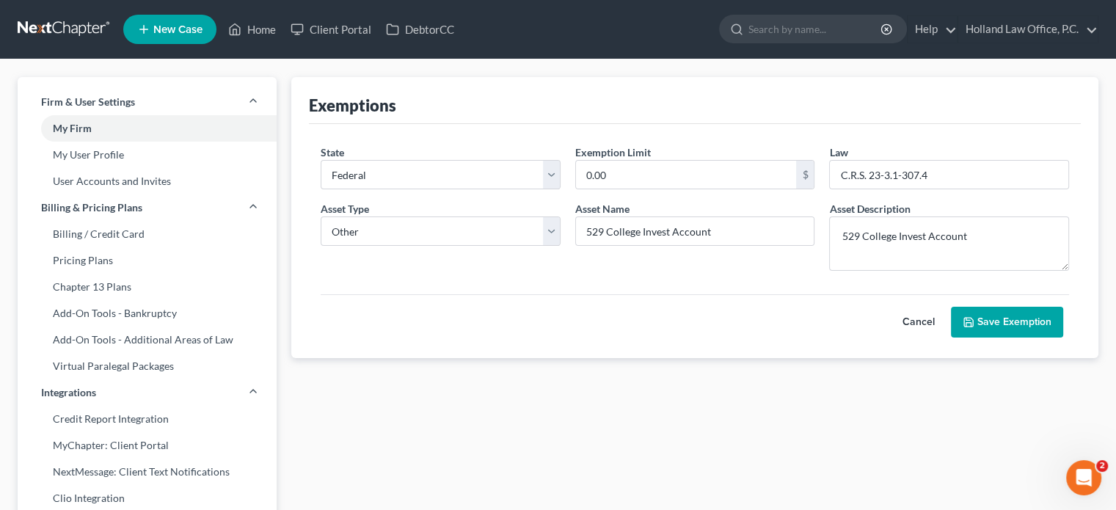
click at [1007, 327] on button "Save Exemption" at bounding box center [1007, 322] width 112 height 31
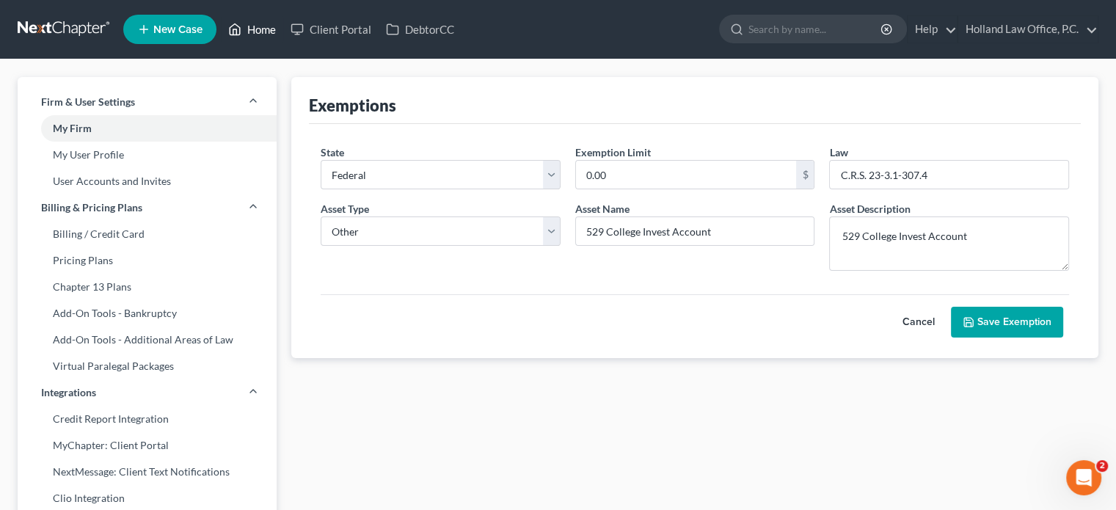
click at [261, 26] on link "Home" at bounding box center [252, 29] width 62 height 26
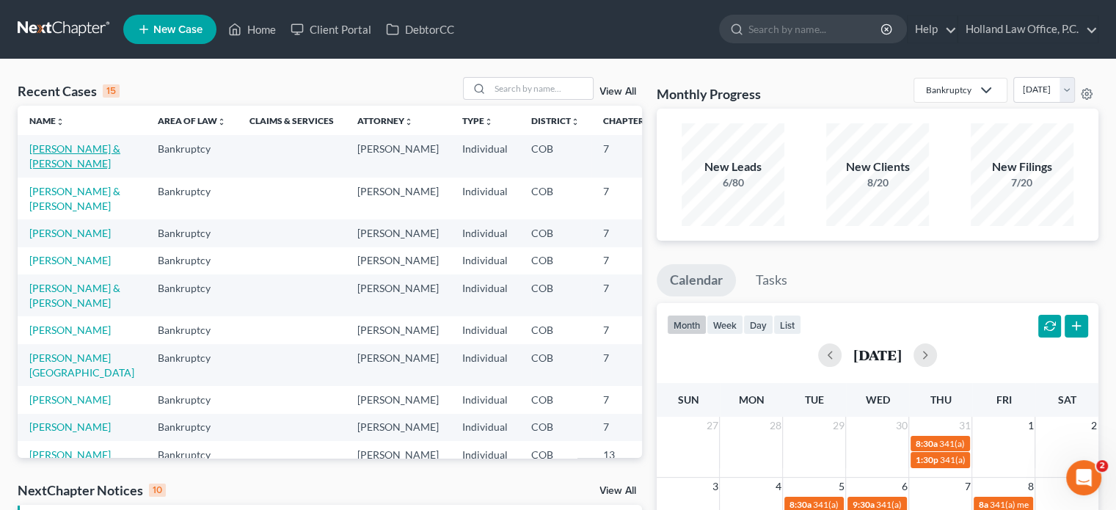
click at [37, 161] on link "[PERSON_NAME] & [PERSON_NAME]" at bounding box center [74, 155] width 91 height 27
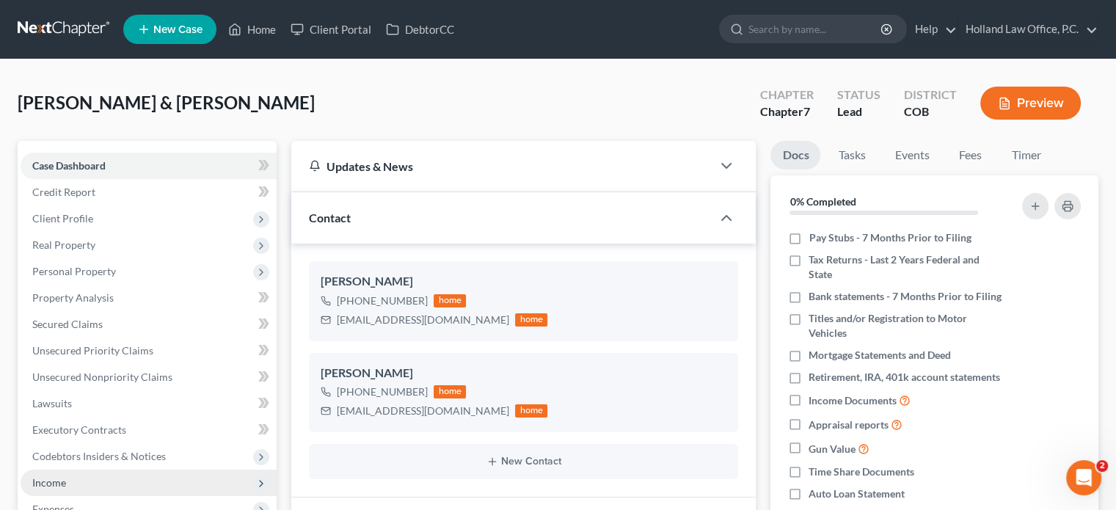
scroll to position [294, 0]
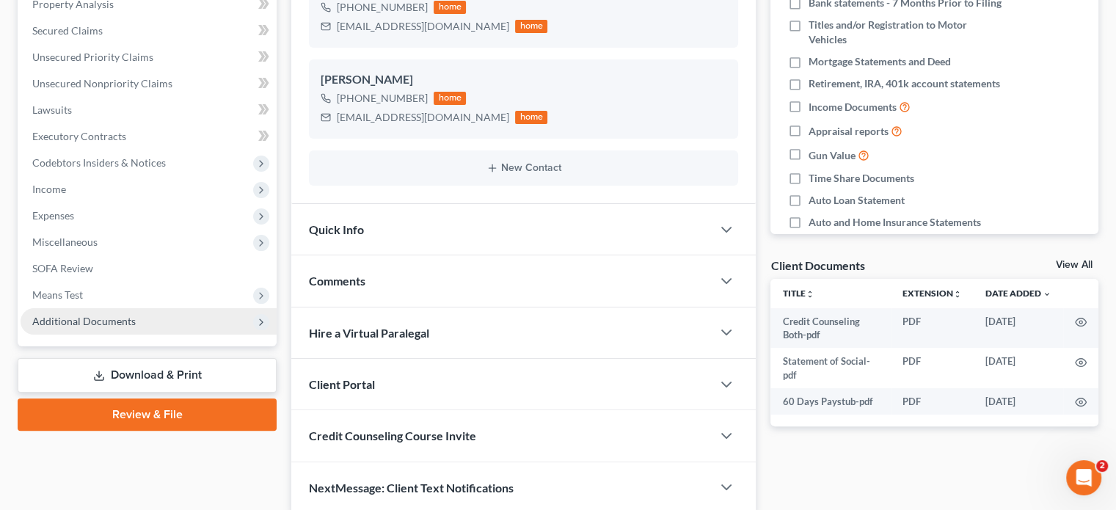
click at [80, 318] on span "Additional Documents" at bounding box center [84, 321] width 104 height 12
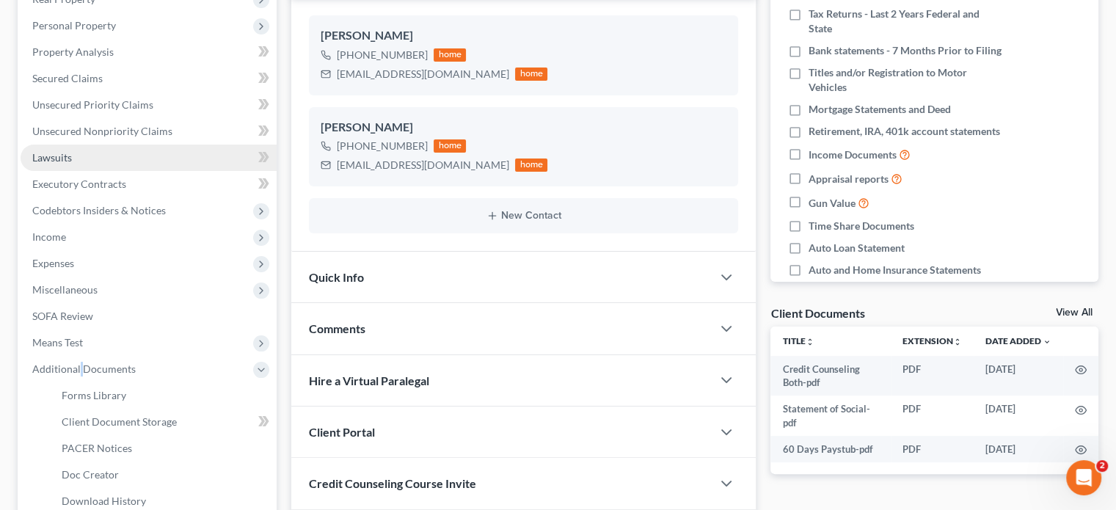
scroll to position [220, 0]
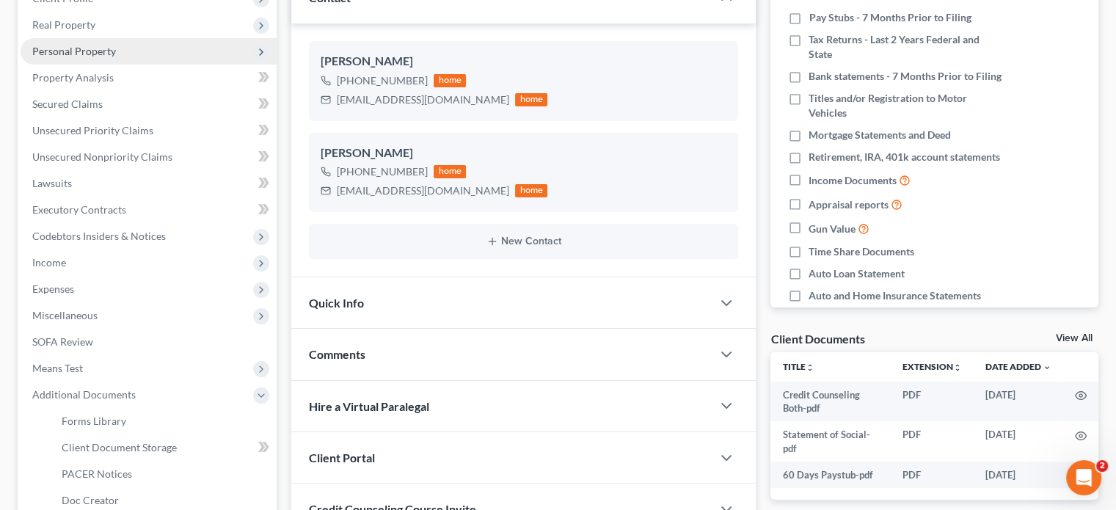
click at [69, 50] on span "Personal Property" at bounding box center [74, 51] width 84 height 12
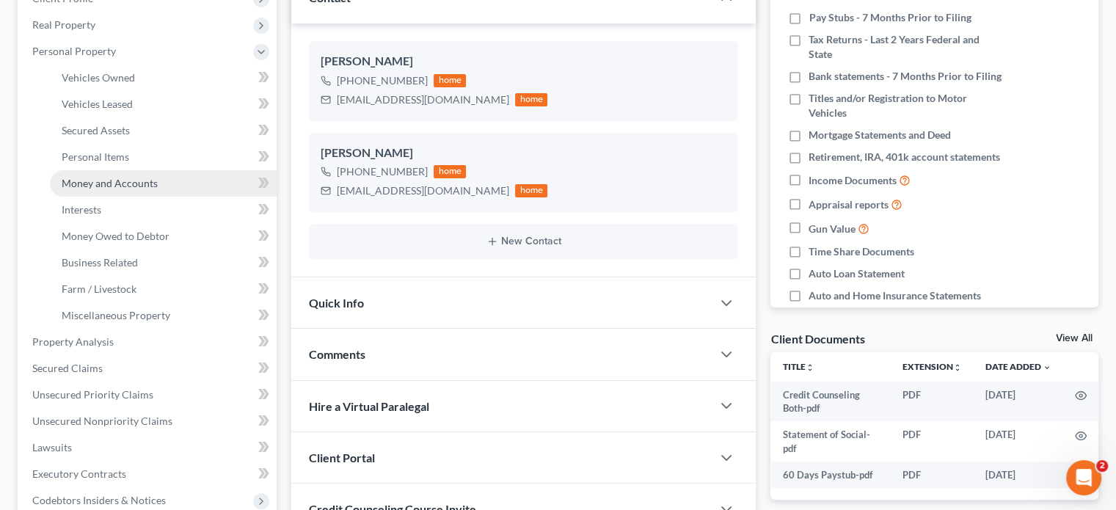
click at [84, 186] on span "Money and Accounts" at bounding box center [110, 183] width 96 height 12
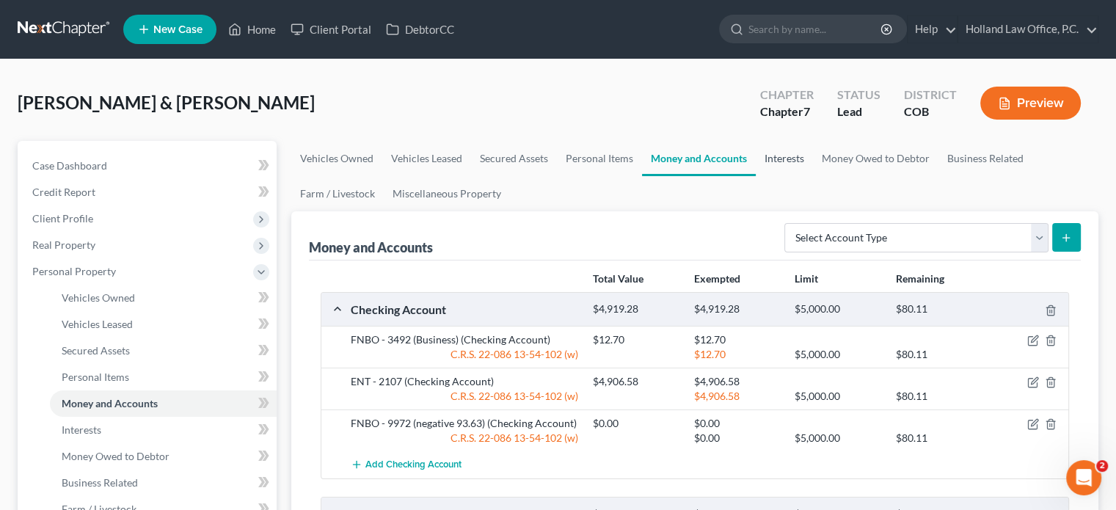
click at [781, 153] on link "Interests" at bounding box center [784, 158] width 57 height 35
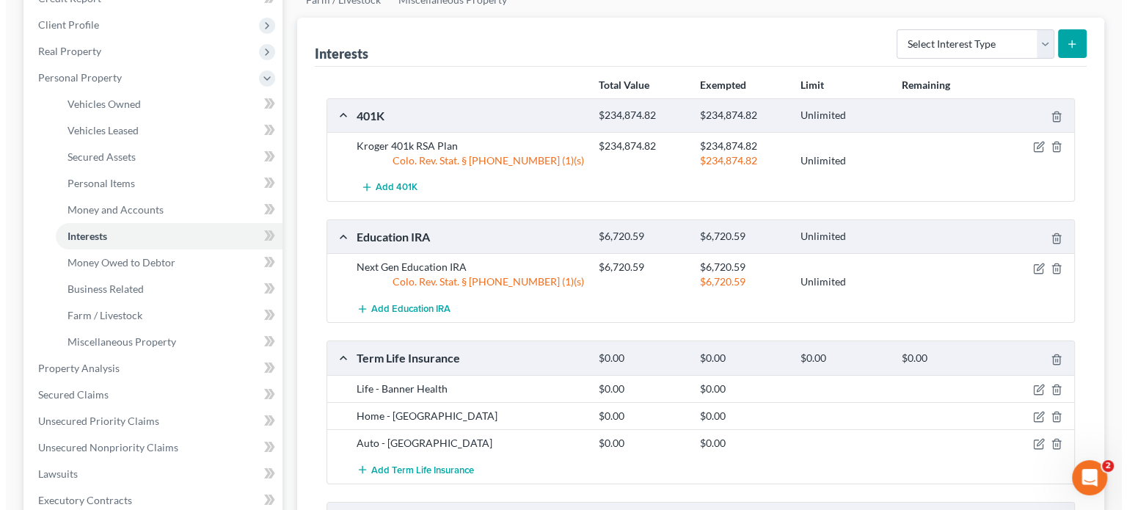
scroll to position [220, 0]
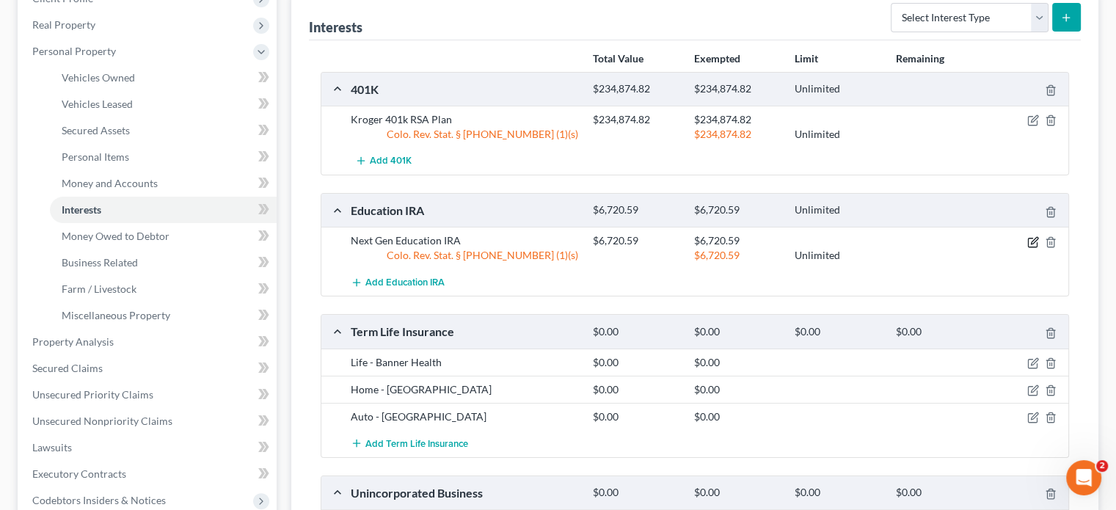
click at [1028, 242] on icon "button" at bounding box center [1034, 242] width 12 height 12
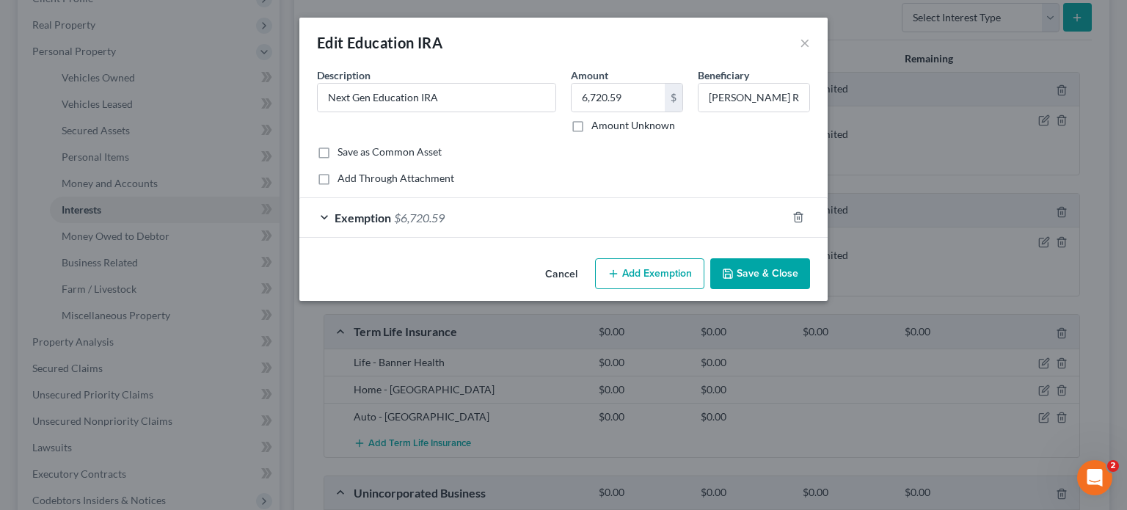
click at [424, 214] on span "$6,720.59" at bounding box center [419, 218] width 51 height 14
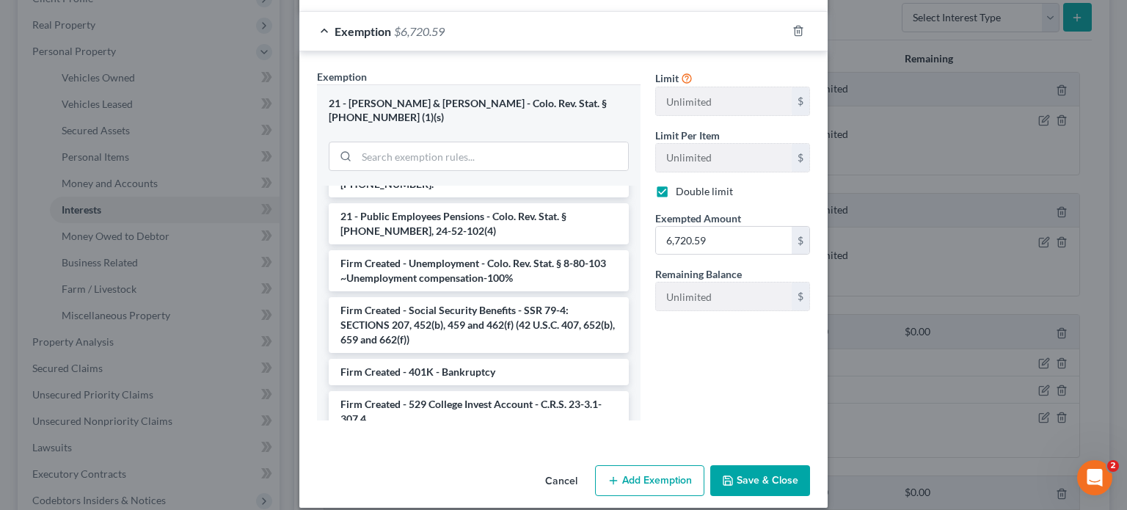
scroll to position [2287, 0]
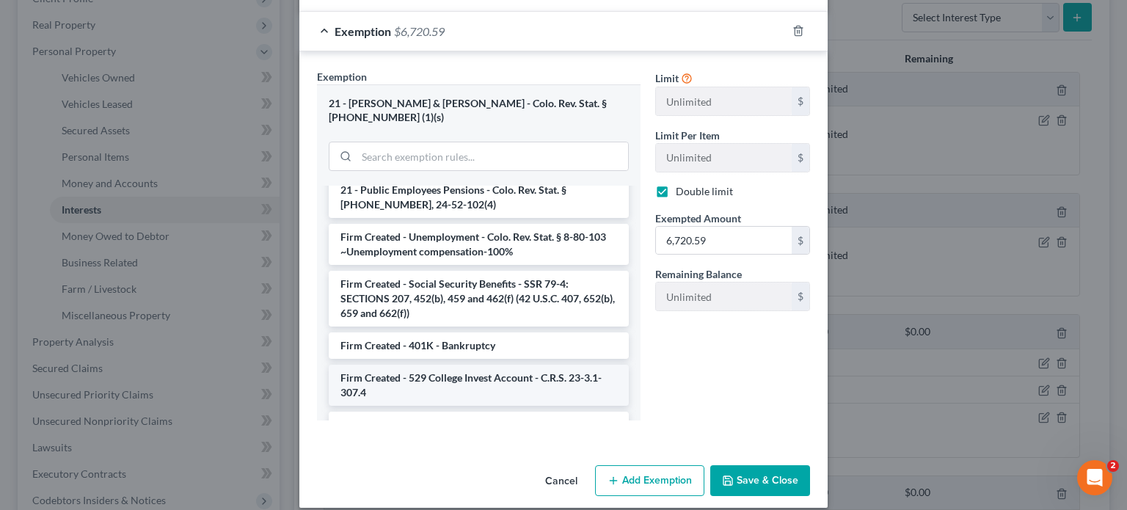
click at [453, 365] on li "Firm Created - 529 College Invest Account - C.R.S. 23-3.1-307.4" at bounding box center [479, 385] width 300 height 41
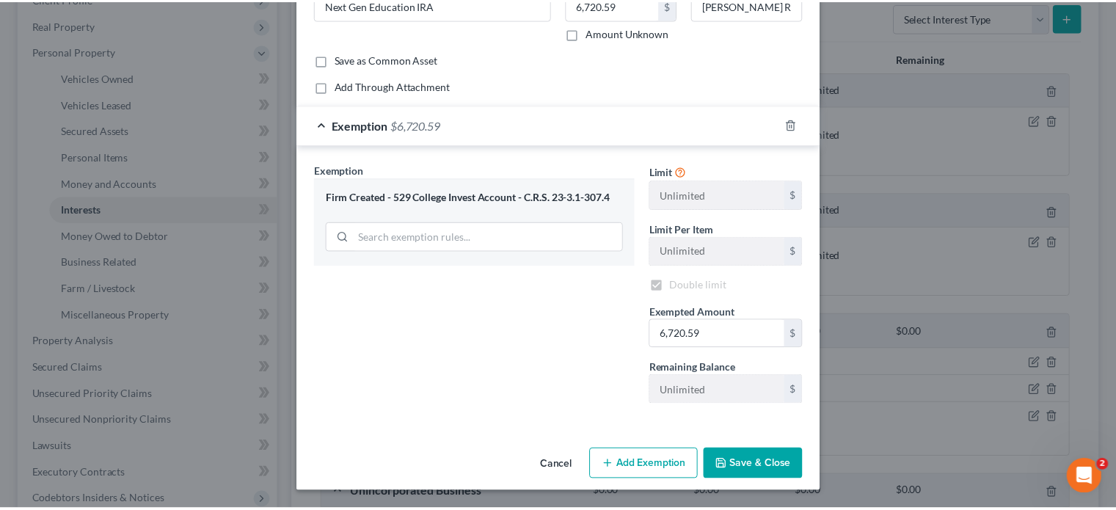
scroll to position [90, 0]
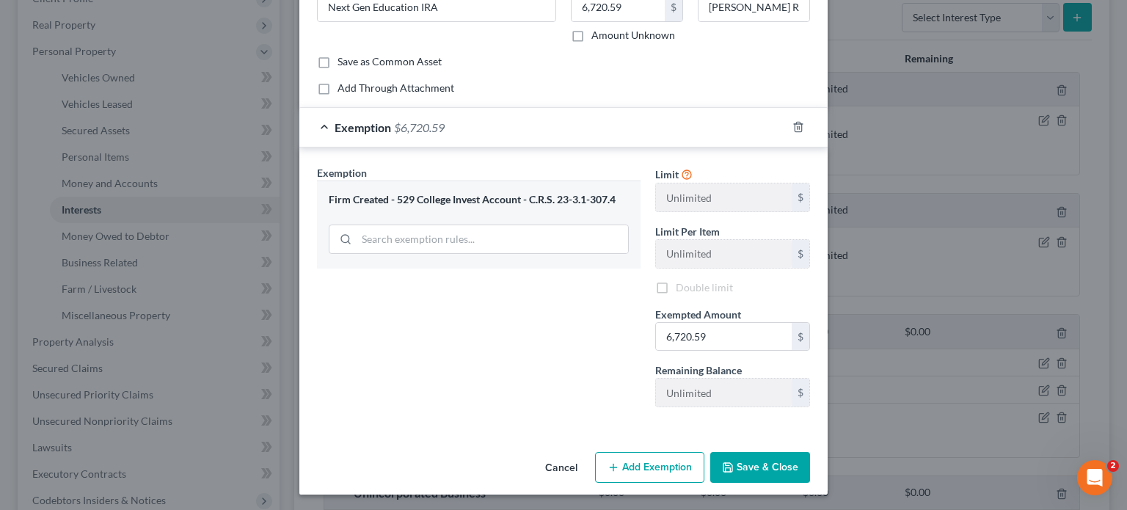
checkbox input "false"
click at [760, 460] on button "Save & Close" at bounding box center [761, 467] width 100 height 31
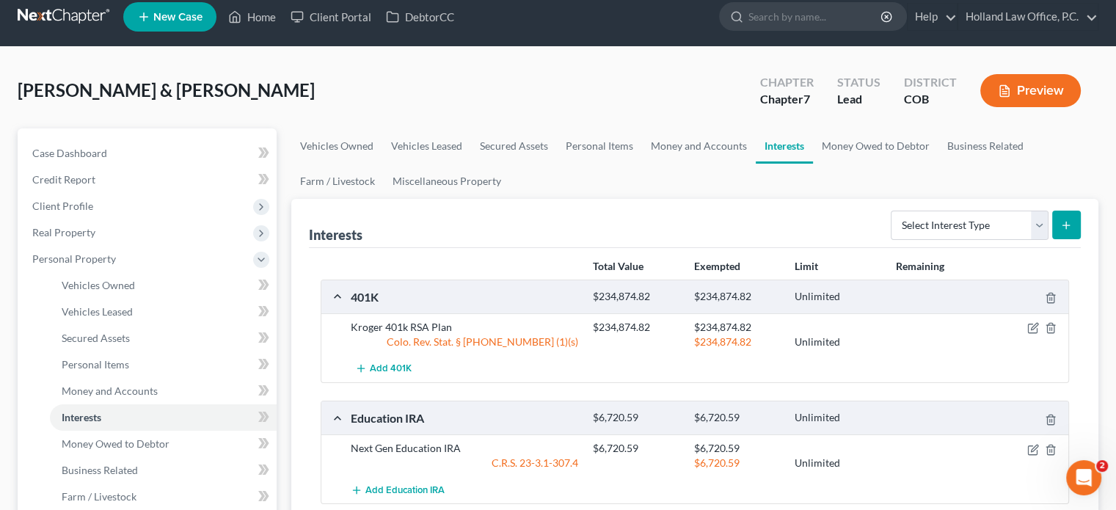
scroll to position [0, 0]
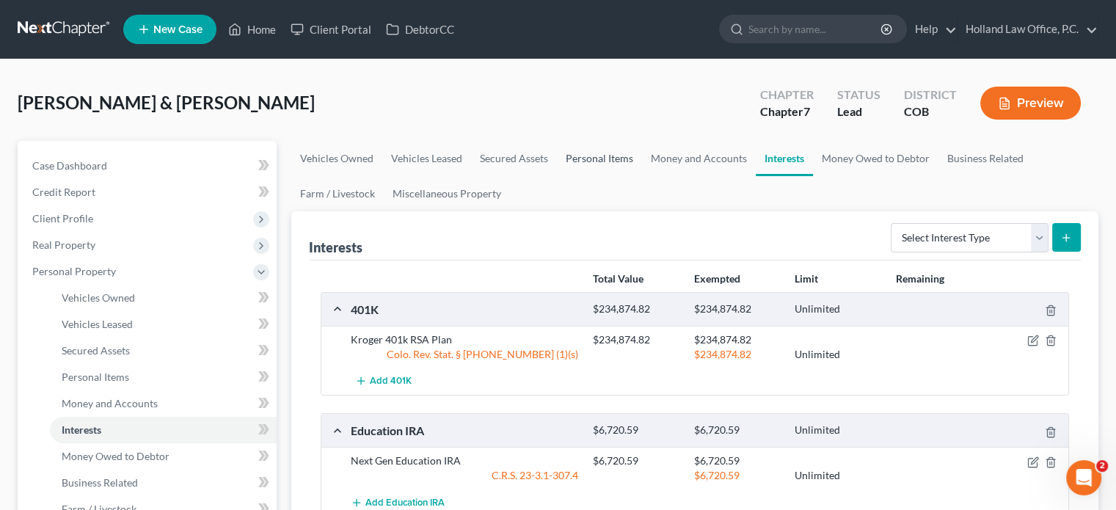
click at [608, 161] on link "Personal Items" at bounding box center [599, 158] width 85 height 35
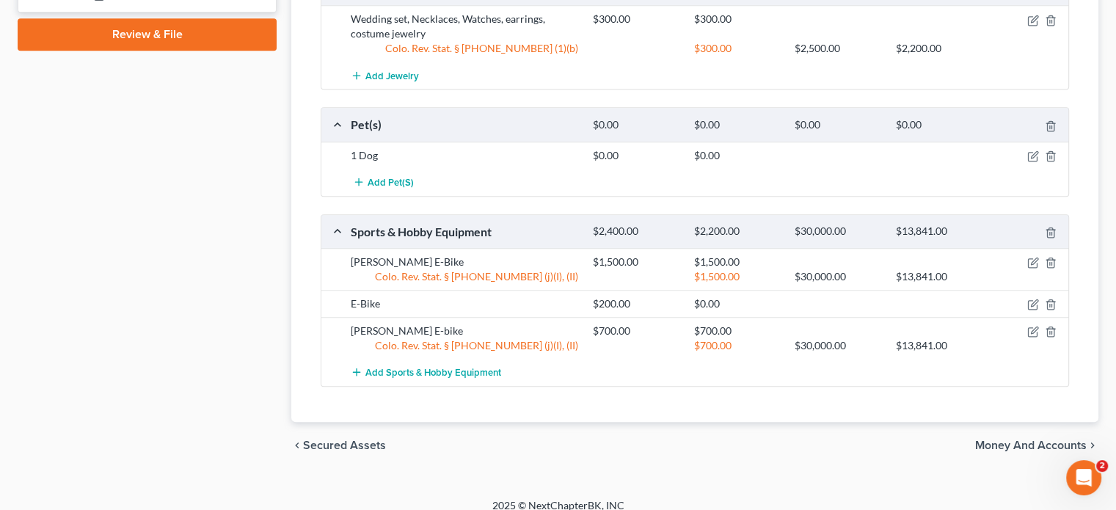
scroll to position [948, 0]
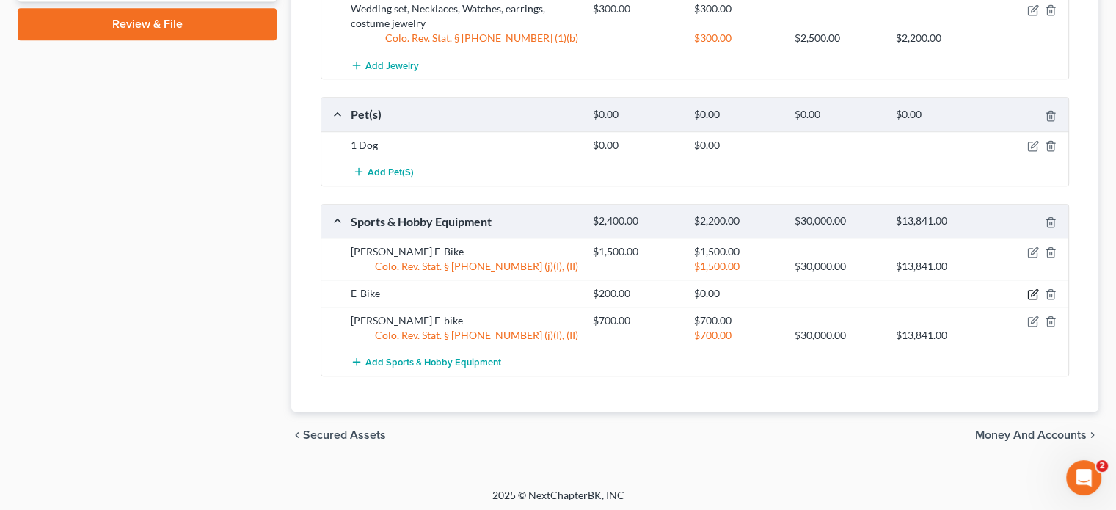
click at [1033, 291] on icon "button" at bounding box center [1034, 294] width 12 height 12
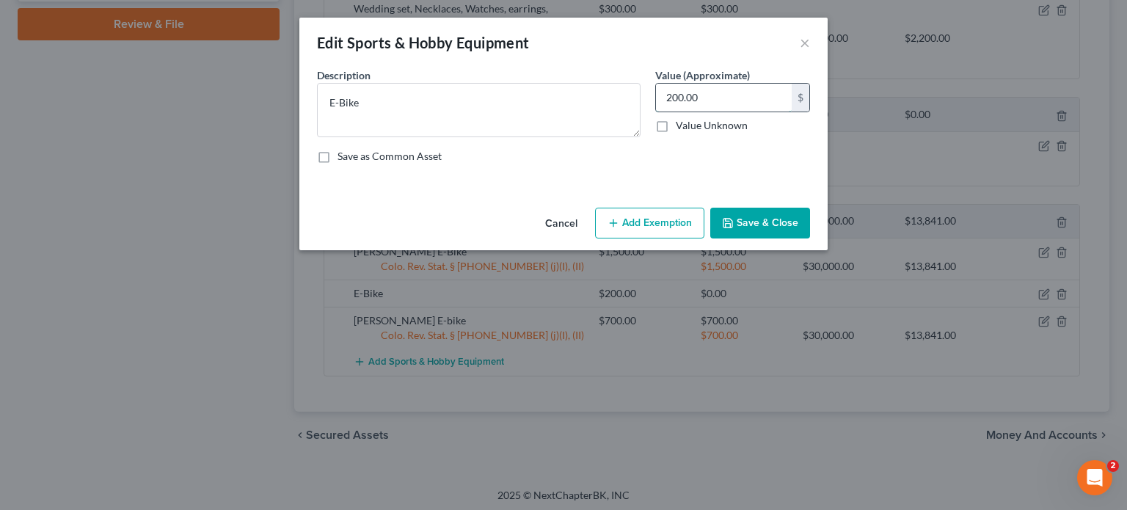
click at [731, 90] on input "200.00" at bounding box center [724, 98] width 136 height 28
type input "350"
click at [760, 225] on button "Save & Close" at bounding box center [761, 223] width 100 height 31
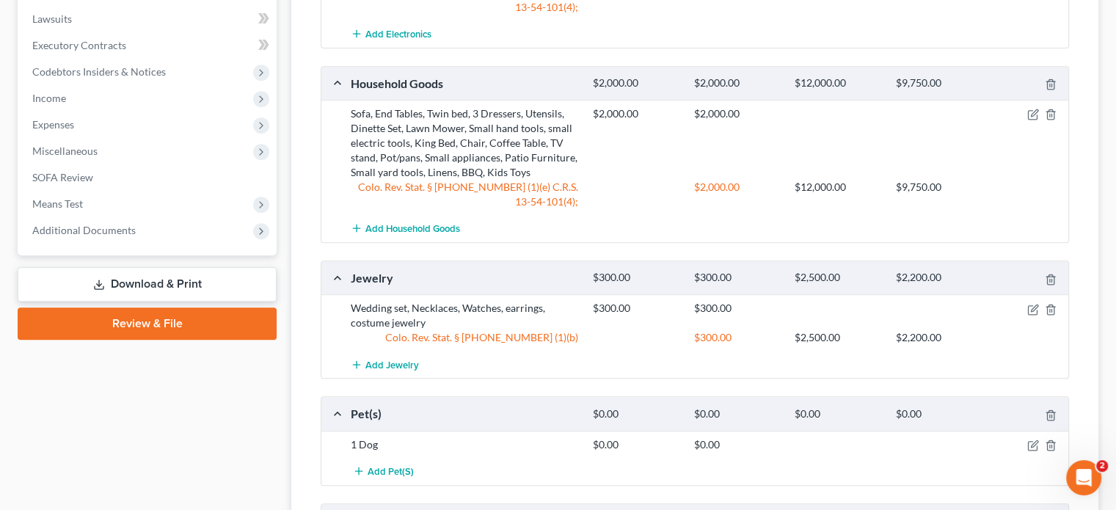
scroll to position [655, 0]
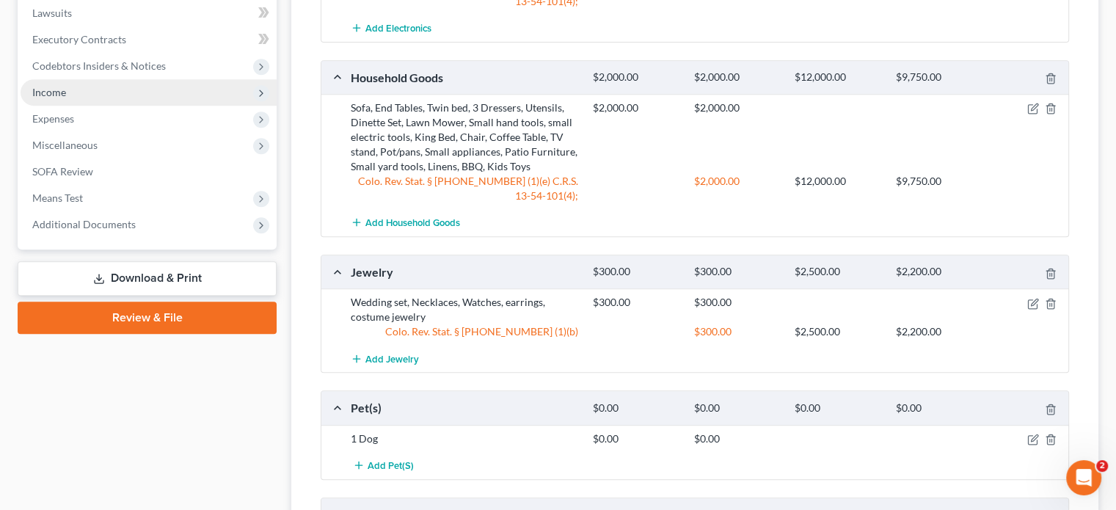
click at [53, 91] on span "Income" at bounding box center [49, 92] width 34 height 12
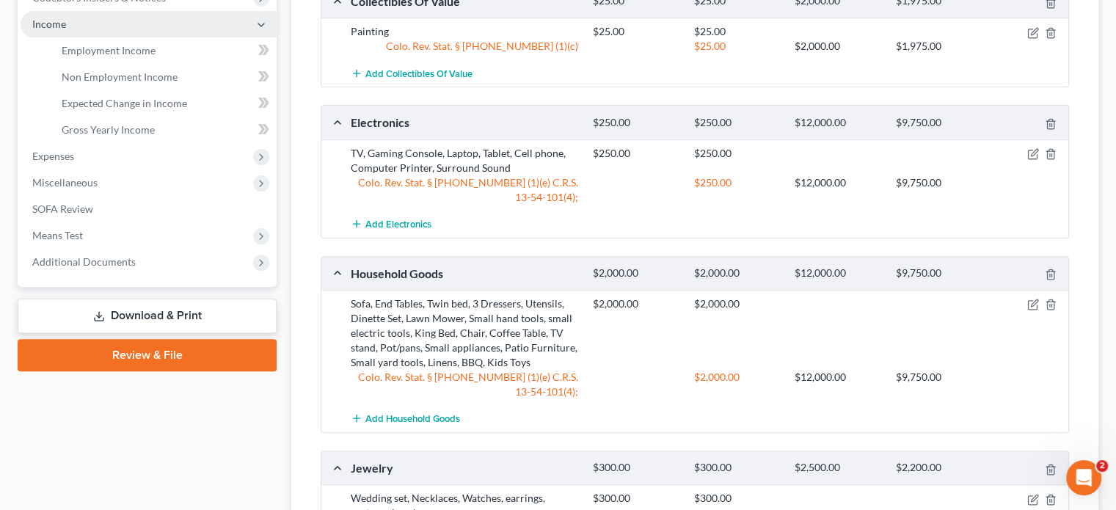
scroll to position [391, 0]
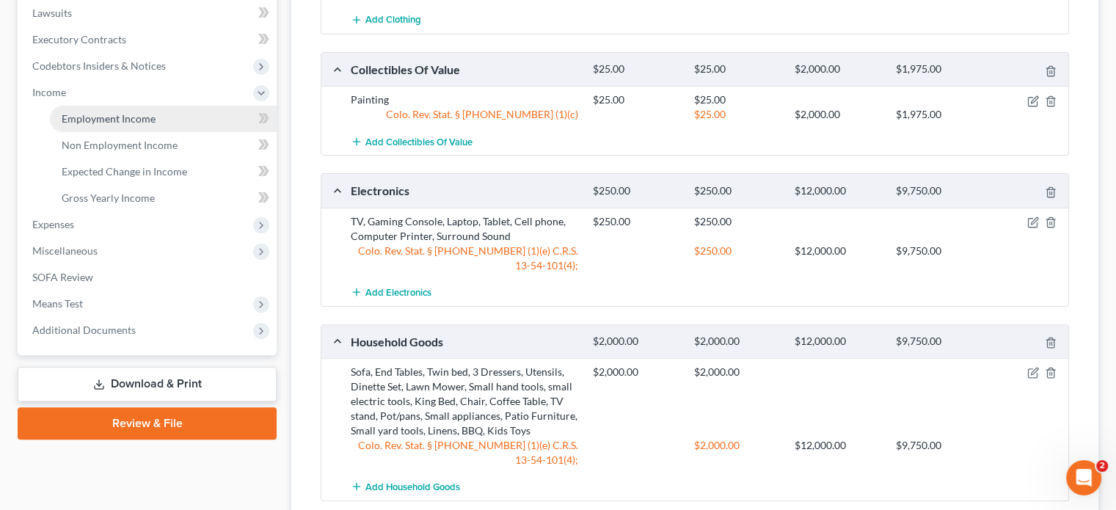
click at [82, 118] on span "Employment Income" at bounding box center [109, 118] width 94 height 12
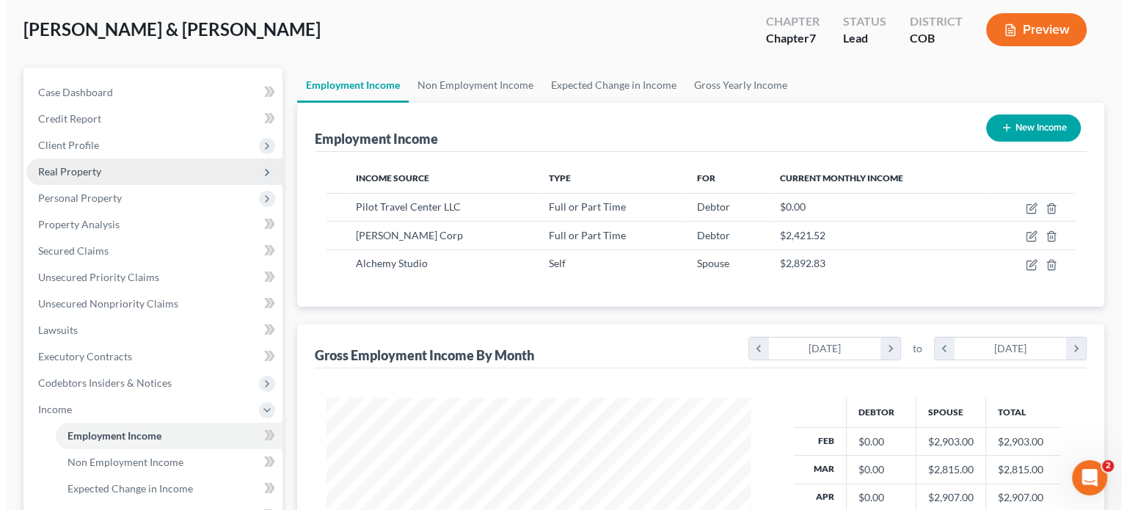
scroll to position [220, 0]
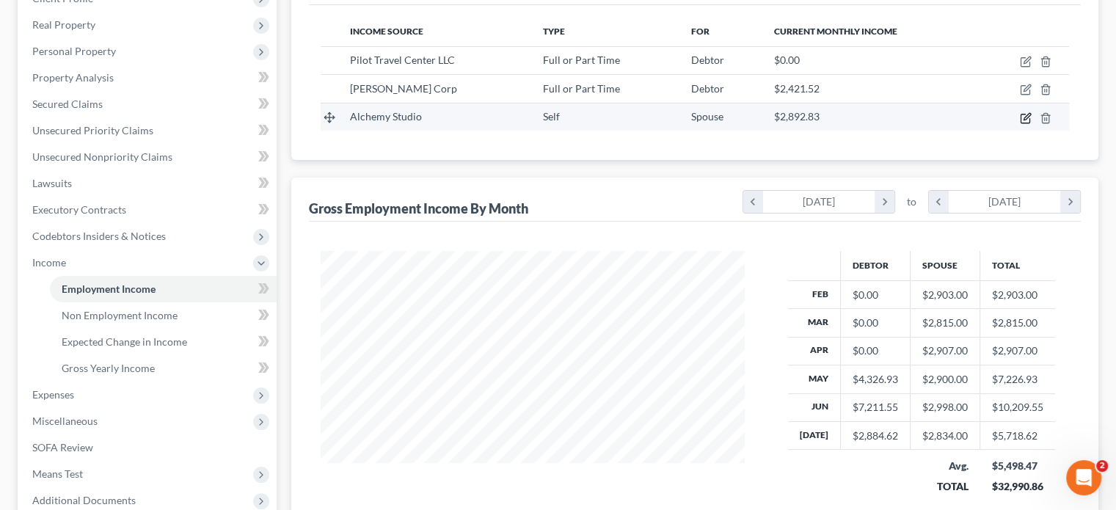
click at [1025, 119] on icon "button" at bounding box center [1027, 116] width 7 height 7
select select "1"
select select "5"
select select "0"
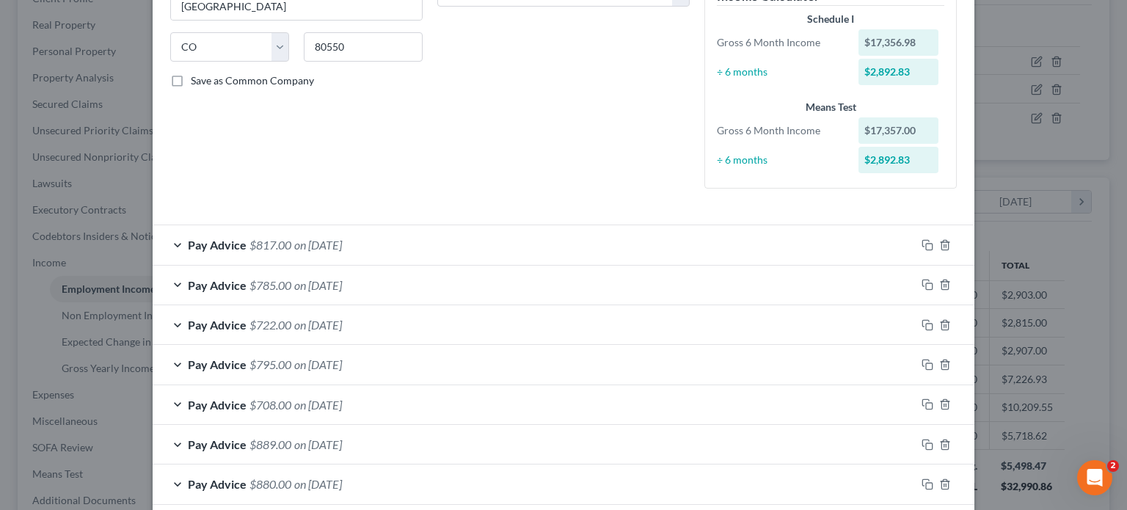
scroll to position [344, 0]
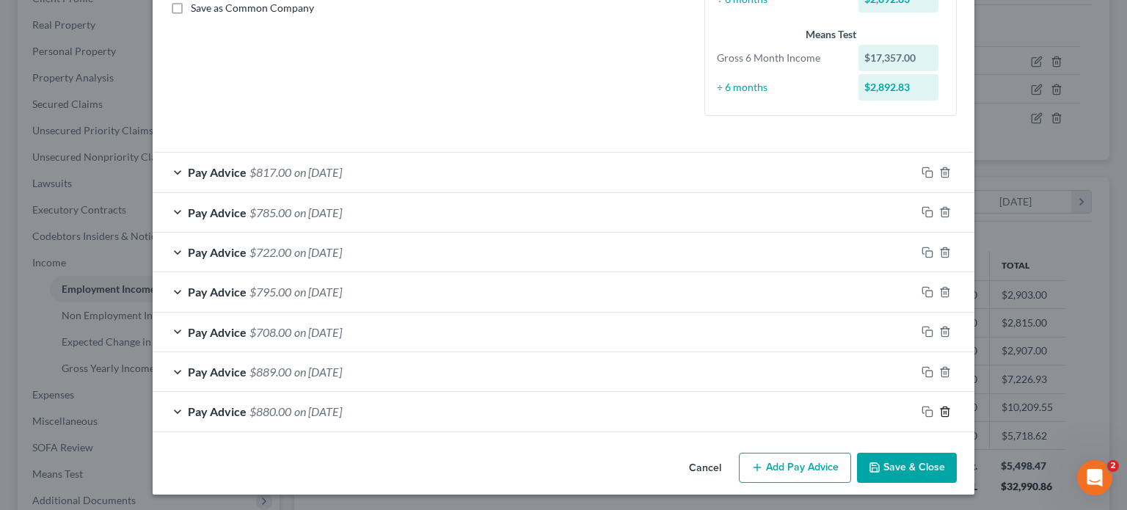
click at [940, 407] on icon "button" at bounding box center [946, 412] width 12 height 12
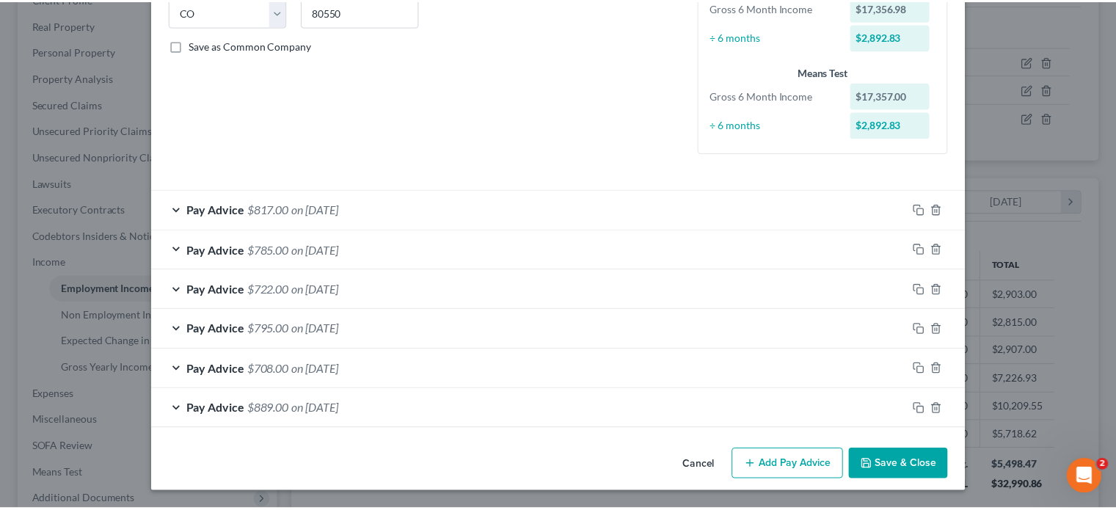
scroll to position [304, 0]
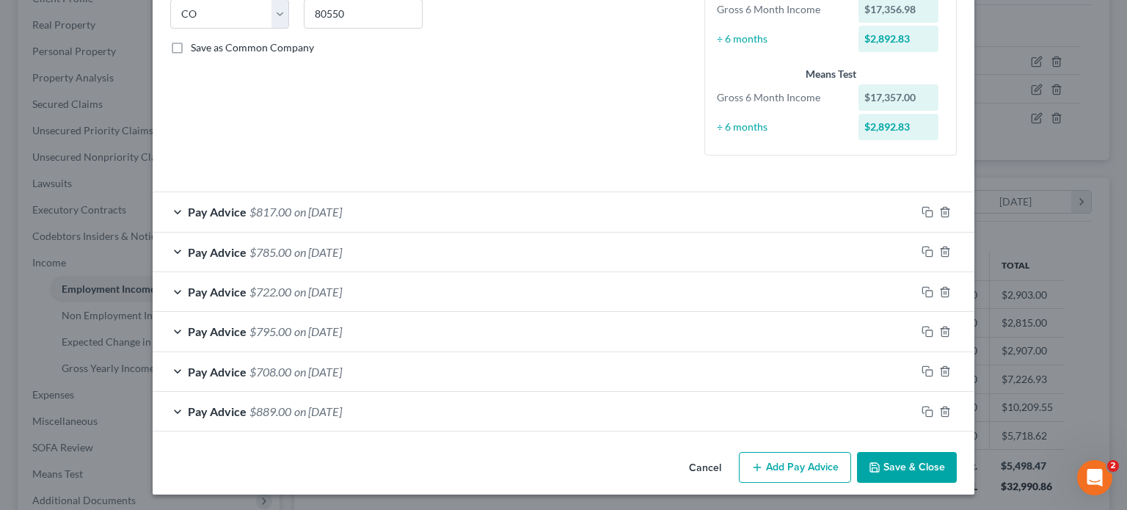
click at [910, 462] on button "Save & Close" at bounding box center [907, 467] width 100 height 31
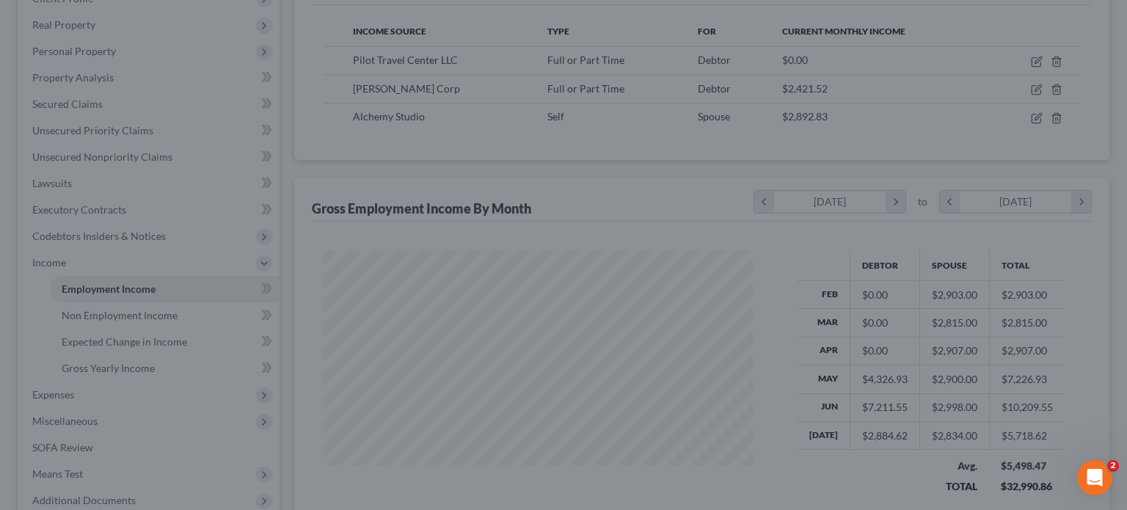
scroll to position [733786, 733593]
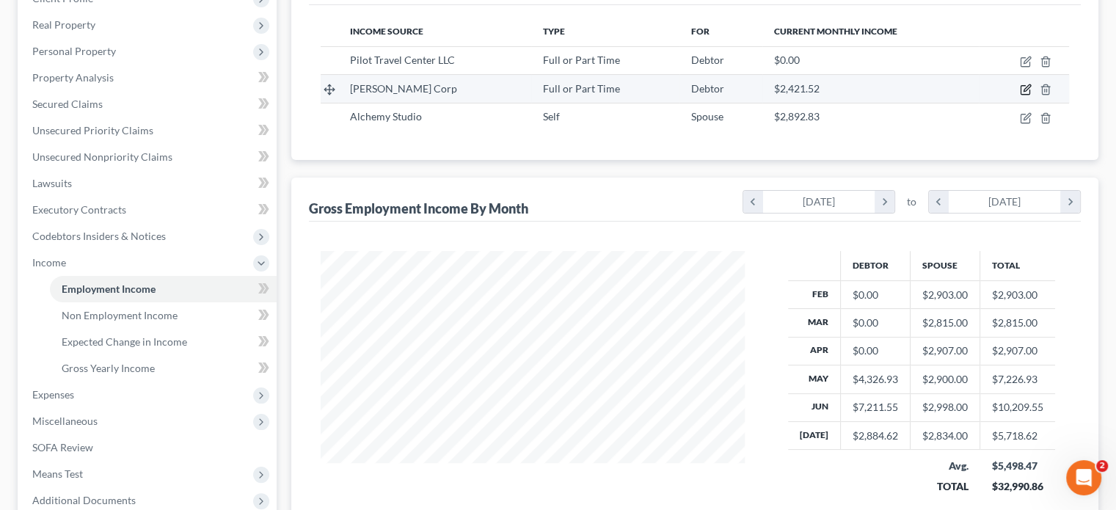
click at [1026, 87] on icon "button" at bounding box center [1027, 88] width 7 height 7
select select "0"
select select "5"
select select "1"
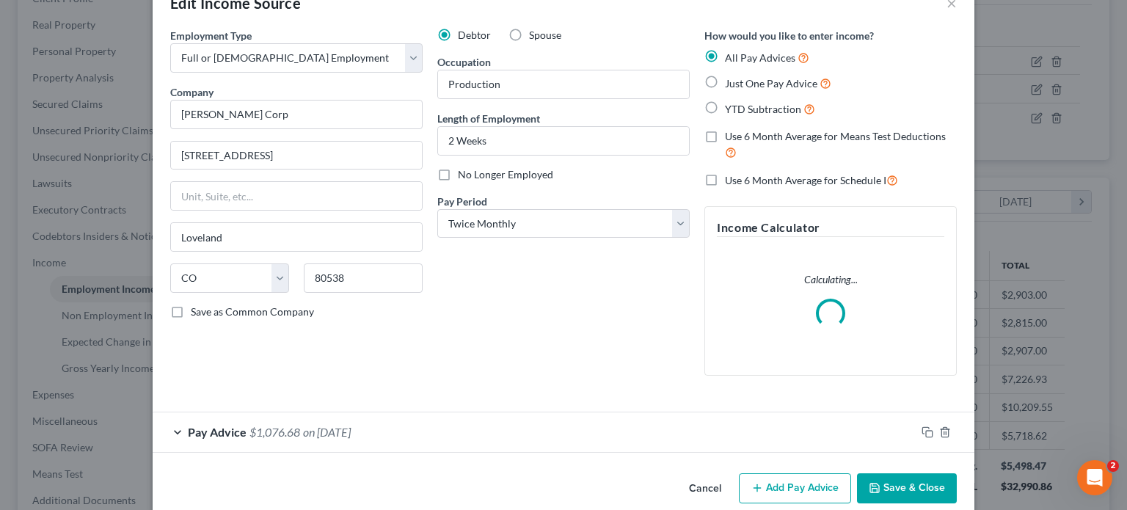
scroll to position [62, 0]
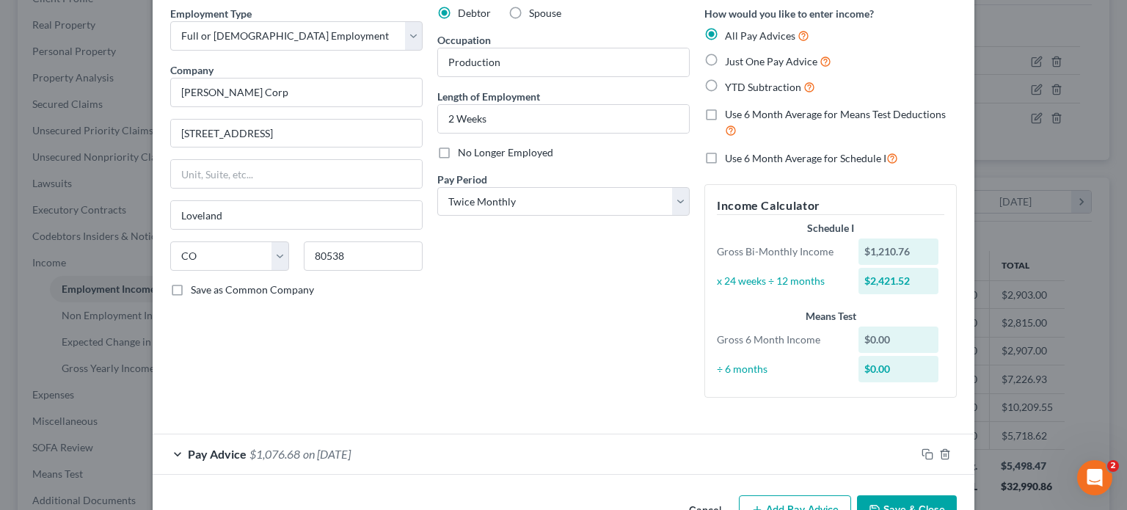
click at [725, 112] on label "Use 6 Month Average for Means Test Deductions" at bounding box center [841, 123] width 232 height 32
click at [731, 112] on input "Use 6 Month Average for Means Test Deductions" at bounding box center [736, 112] width 10 height 10
checkbox input "true"
click at [672, 200] on select "Select Monthly Twice Monthly Every Other Week Weekly" at bounding box center [563, 201] width 253 height 29
select select "2"
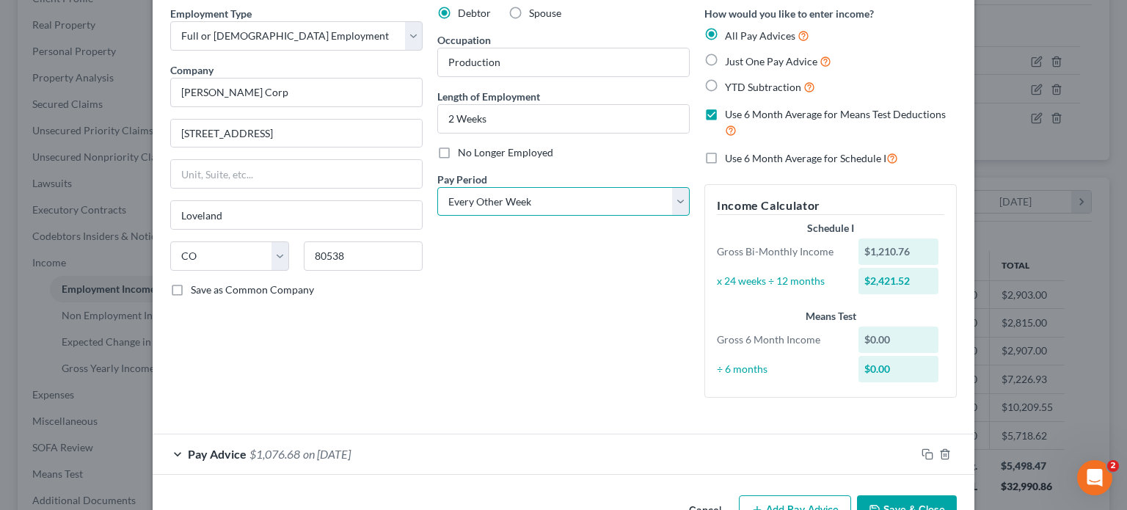
click at [437, 187] on select "Select Monthly Twice Monthly Every Other Week Weekly" at bounding box center [563, 201] width 253 height 29
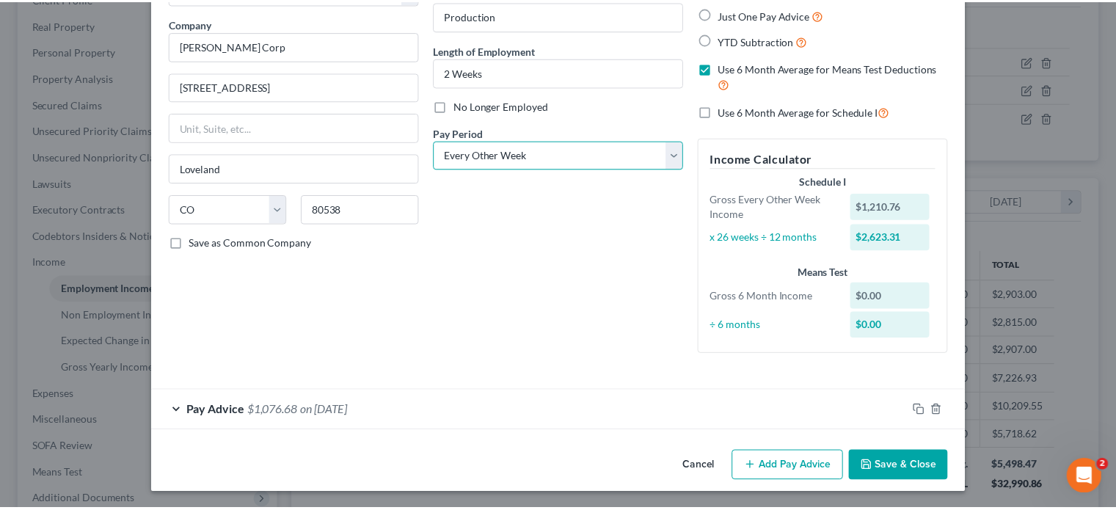
scroll to position [109, 0]
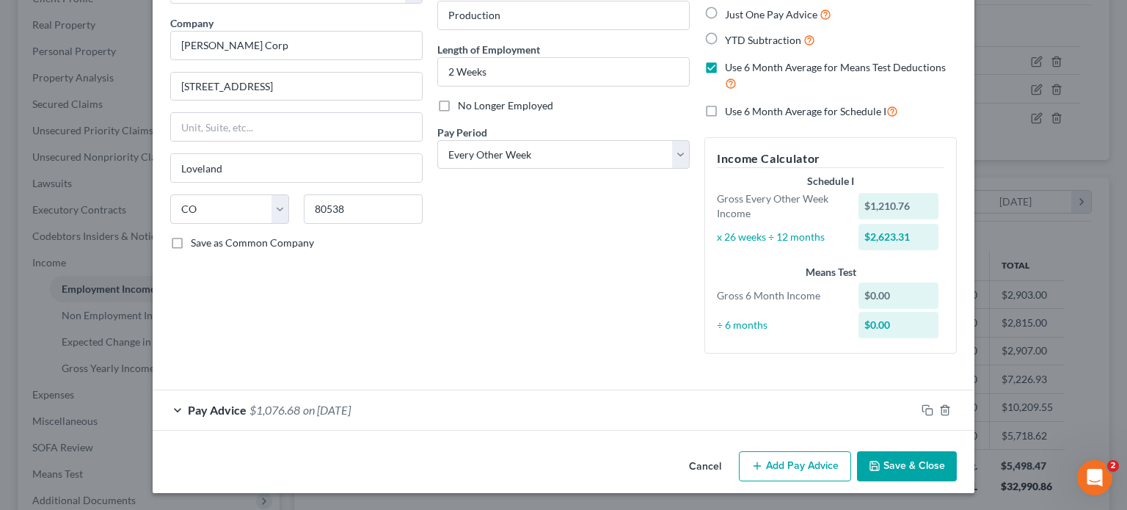
click at [911, 468] on button "Save & Close" at bounding box center [907, 466] width 100 height 31
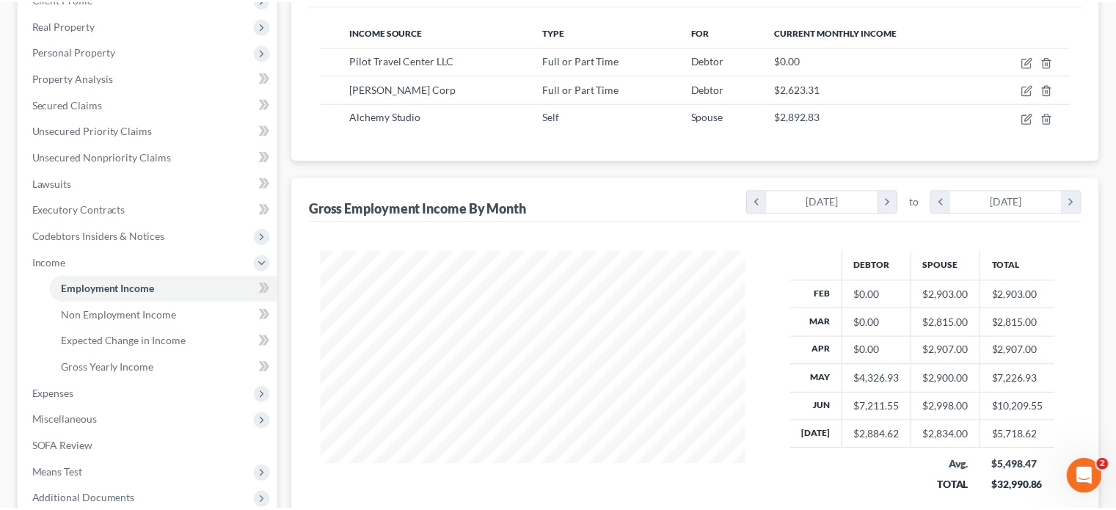
scroll to position [733786, 733593]
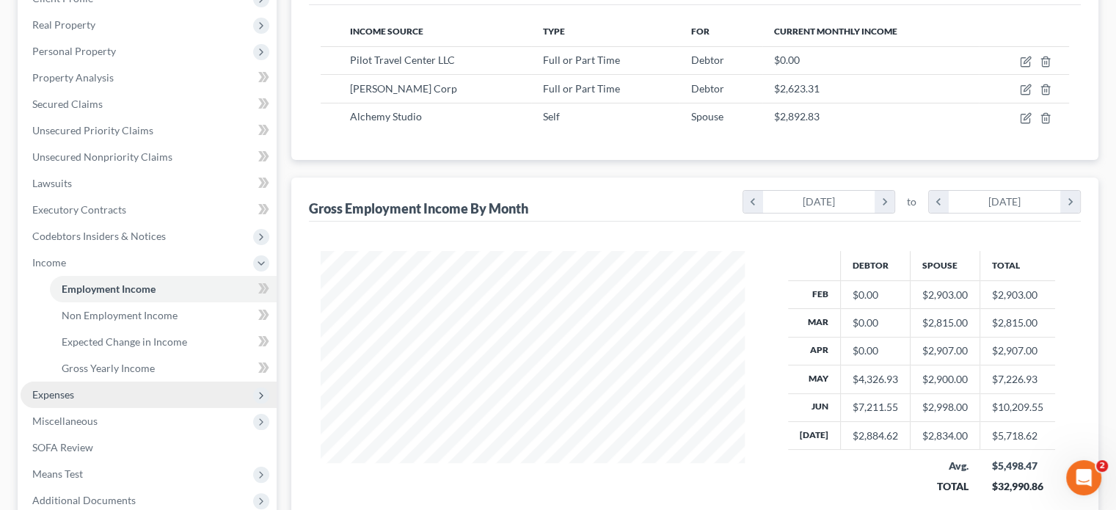
click at [58, 393] on span "Expenses" at bounding box center [53, 394] width 42 height 12
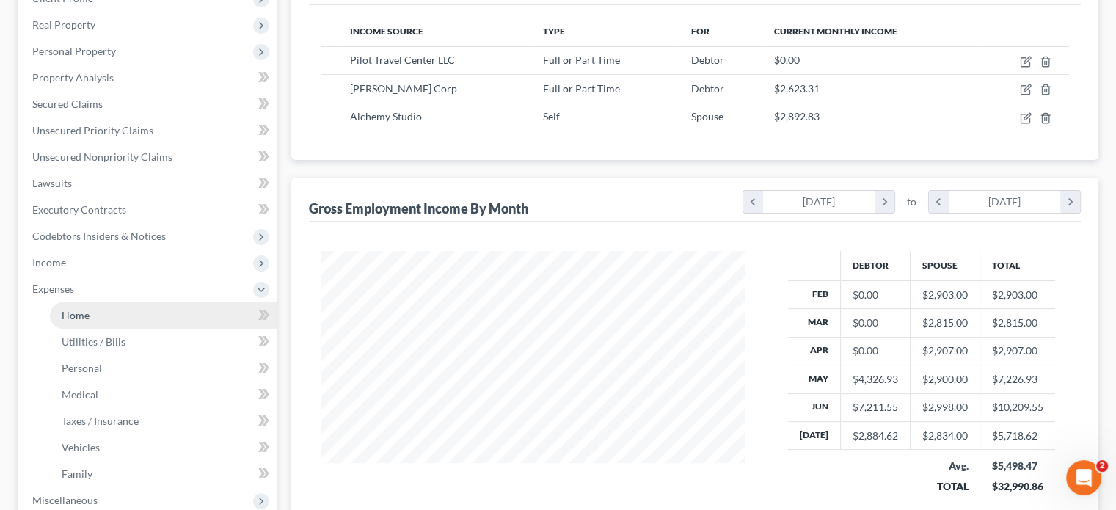
click at [89, 313] on link "Home" at bounding box center [163, 315] width 227 height 26
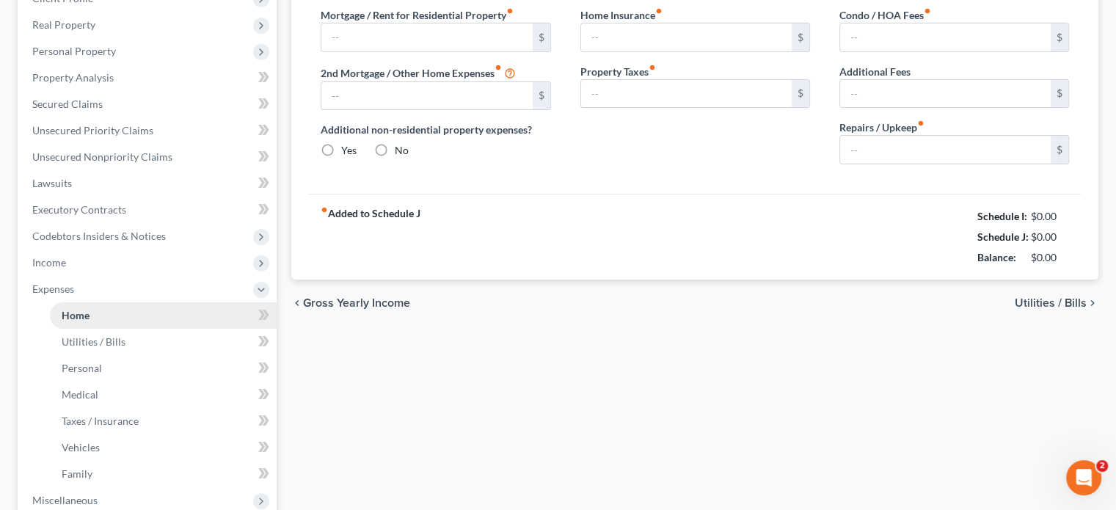
scroll to position [65, 0]
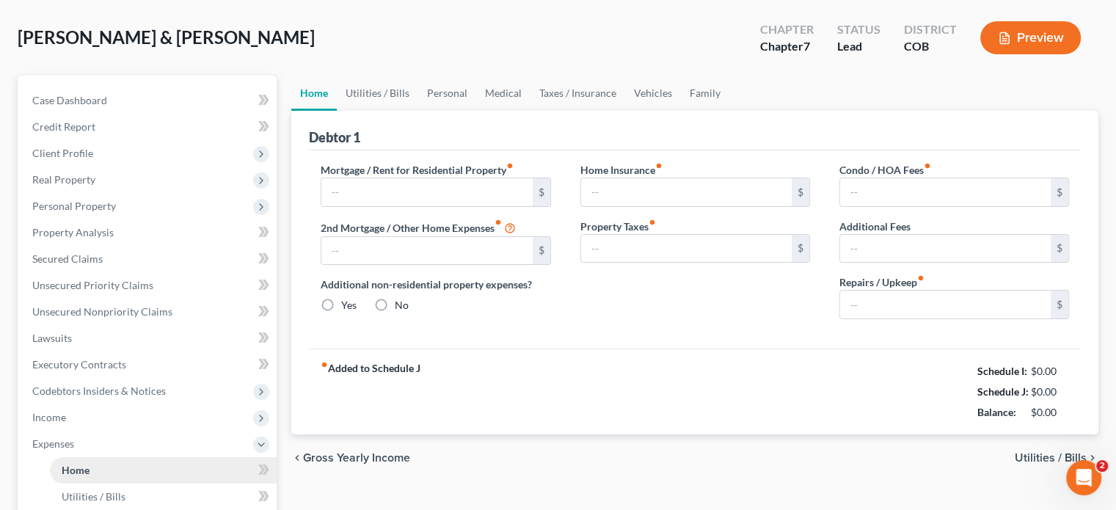
type input "2,354.08"
type input "483.00"
radio input "true"
type input "0.00"
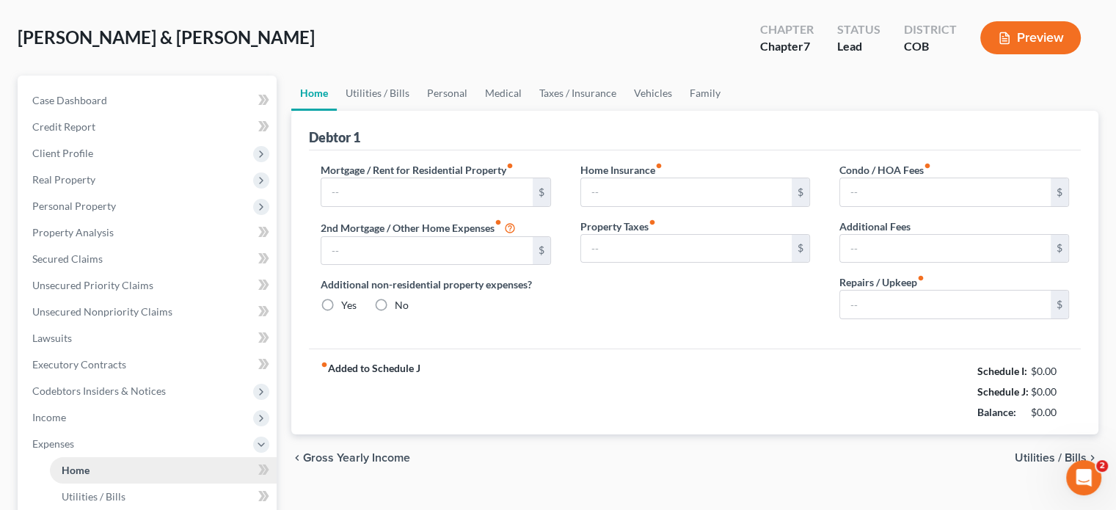
type input "0.00"
type input "100.00"
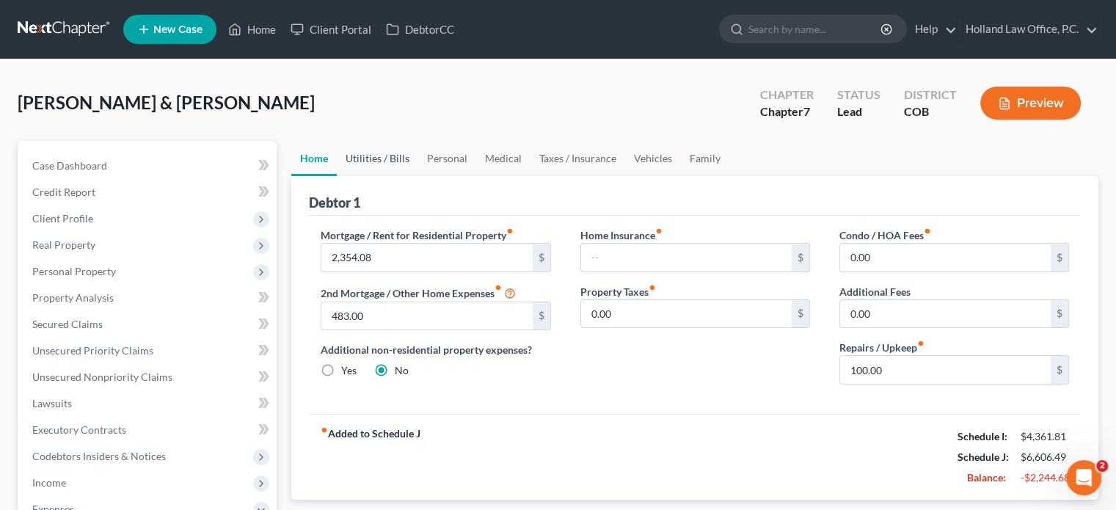
click at [362, 153] on link "Utilities / Bills" at bounding box center [377, 158] width 81 height 35
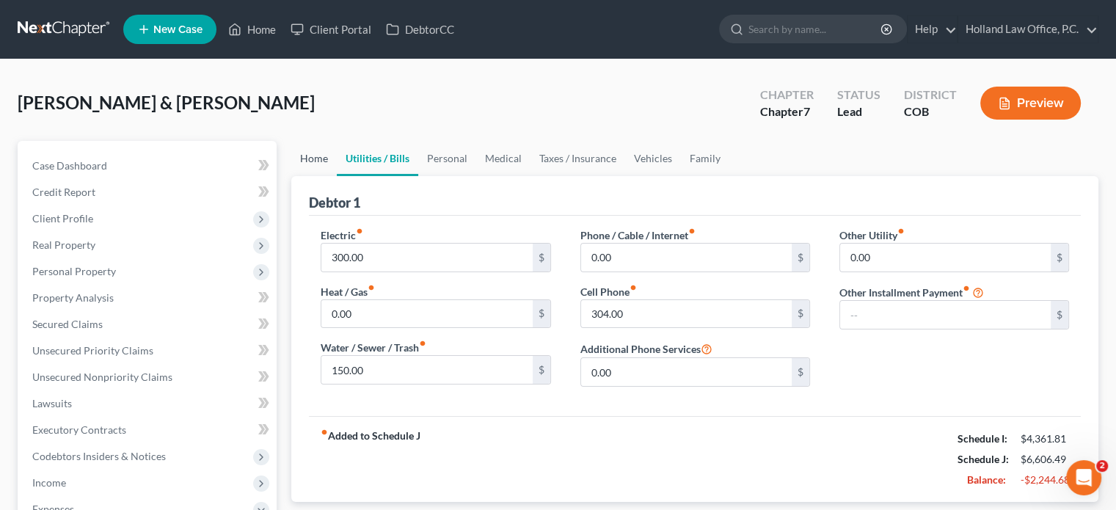
click at [319, 161] on link "Home" at bounding box center [314, 158] width 46 height 35
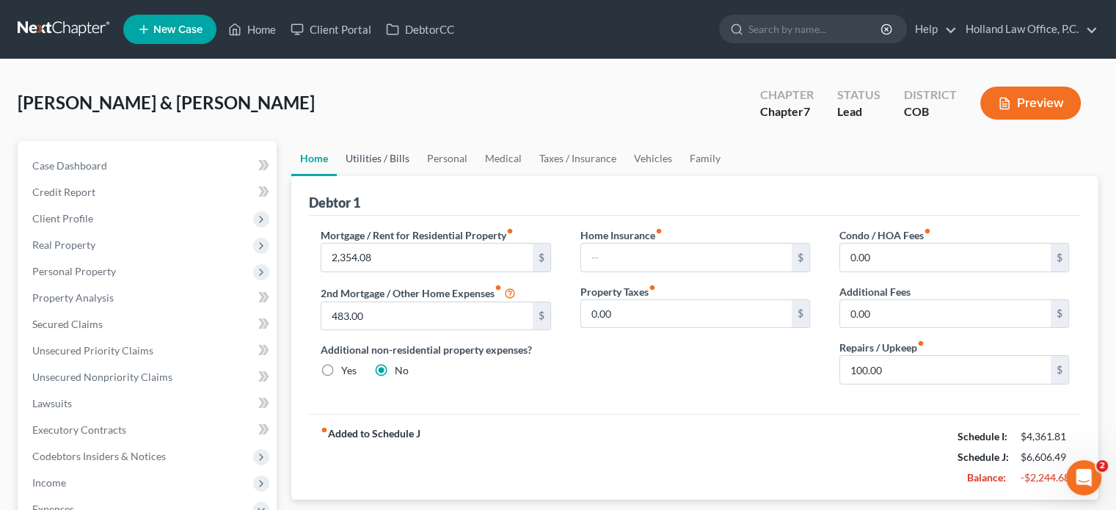
click at [376, 156] on link "Utilities / Bills" at bounding box center [377, 158] width 81 height 35
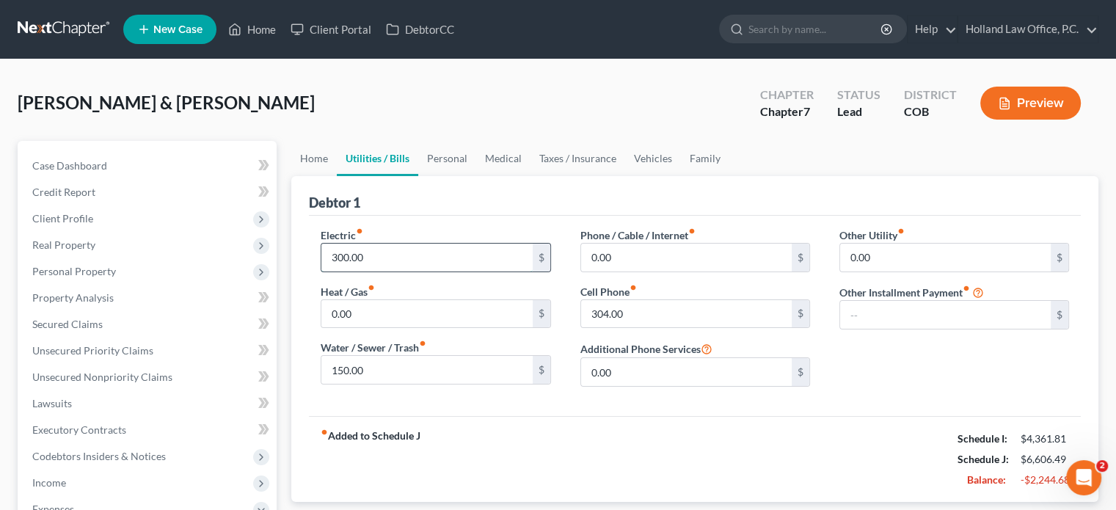
click at [372, 255] on input "300.00" at bounding box center [427, 258] width 211 height 28
type input "400"
click at [417, 369] on input "150.00" at bounding box center [427, 370] width 211 height 28
type input "200"
click at [437, 149] on link "Personal" at bounding box center [447, 158] width 58 height 35
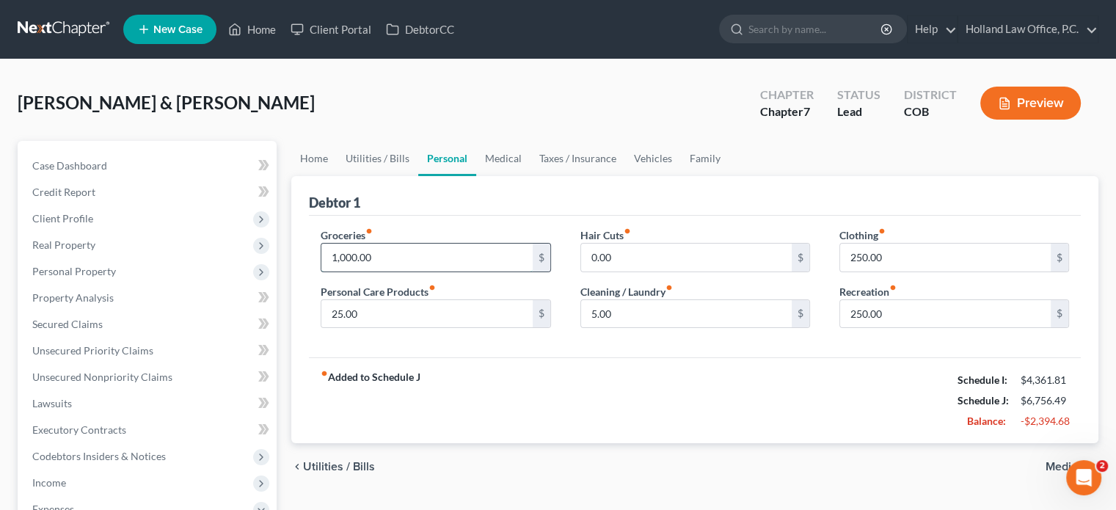
click at [388, 252] on input "1,000.00" at bounding box center [427, 258] width 211 height 28
type input "1,600"
click at [379, 319] on input "25.00" at bounding box center [427, 314] width 211 height 28
type input "200"
click at [628, 311] on input "5.00" at bounding box center [686, 314] width 211 height 28
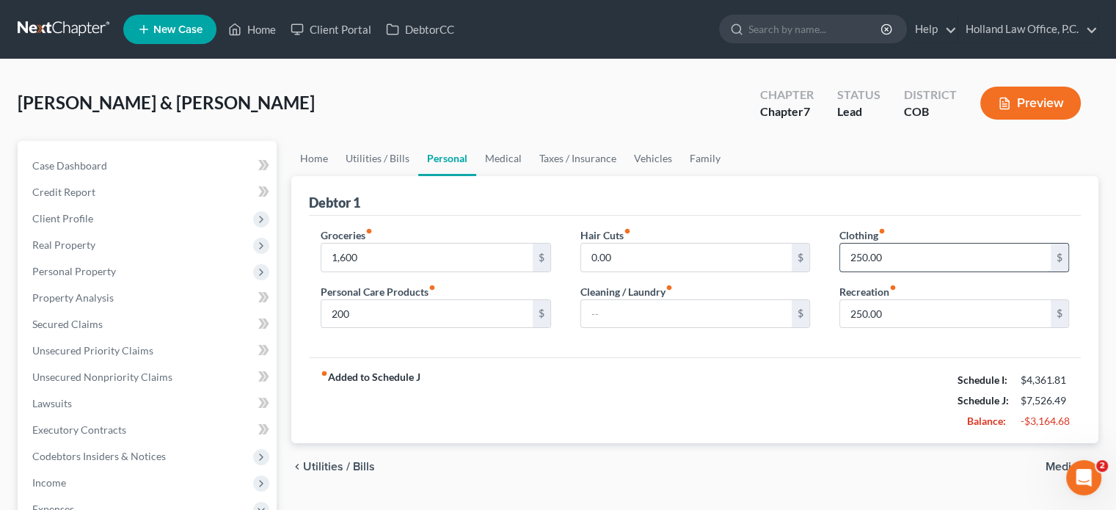
click at [910, 259] on input "250.00" at bounding box center [945, 258] width 211 height 28
type input "350"
click at [398, 259] on input "1,600" at bounding box center [427, 258] width 211 height 28
click at [319, 161] on link "Home" at bounding box center [314, 158] width 46 height 35
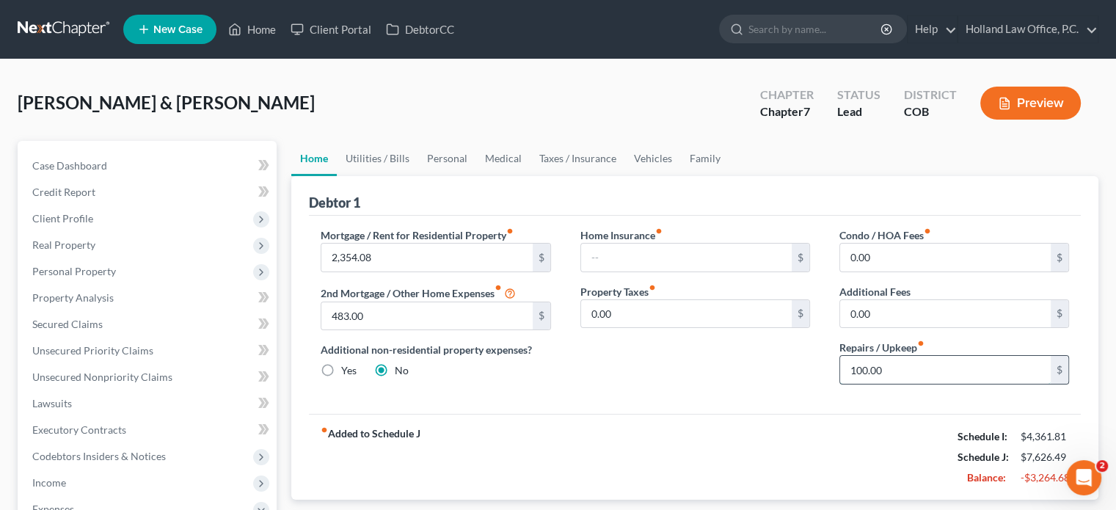
click at [898, 370] on input "100.00" at bounding box center [945, 370] width 211 height 28
click at [352, 161] on link "Utilities / Bills" at bounding box center [377, 158] width 81 height 35
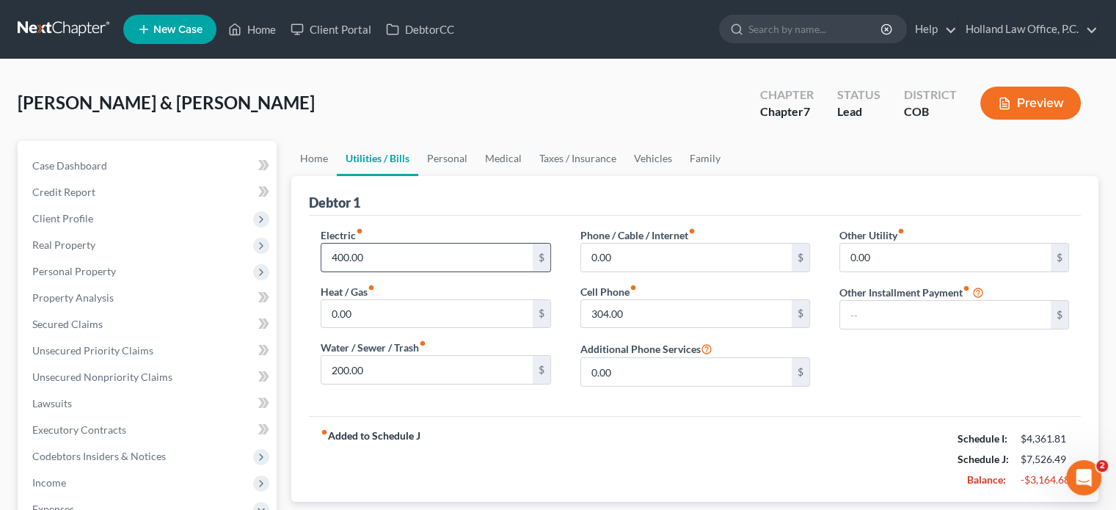
click at [338, 253] on input "400.00" at bounding box center [427, 258] width 211 height 28
type input "300"
click at [367, 366] on input "200.00" at bounding box center [427, 370] width 211 height 28
type input "100"
click at [440, 158] on link "Personal" at bounding box center [447, 158] width 58 height 35
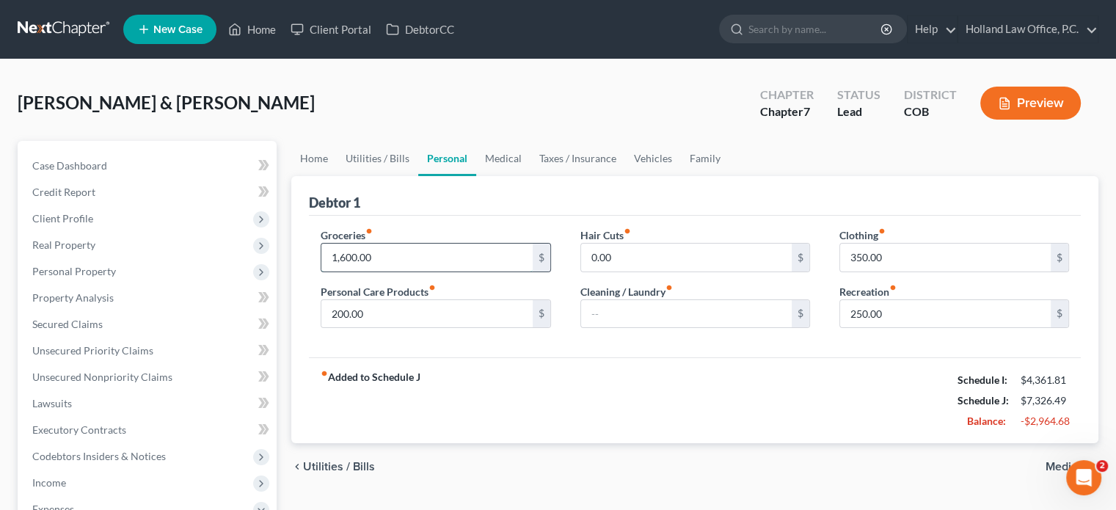
click at [398, 253] on input "1,600.00" at bounding box center [427, 258] width 211 height 28
type input "1,000"
click at [378, 310] on input "200.00" at bounding box center [427, 314] width 211 height 28
type input "100"
click at [898, 252] on input "350.00" at bounding box center [945, 258] width 211 height 28
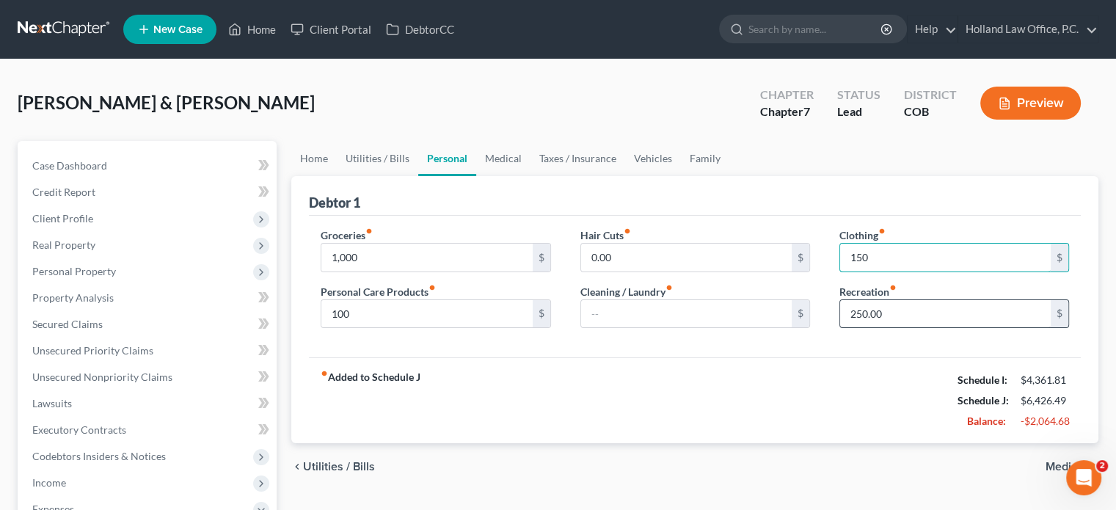
type input "150"
click at [901, 320] on input "250.00" at bounding box center [945, 314] width 211 height 28
click at [490, 155] on link "Medical" at bounding box center [503, 158] width 54 height 35
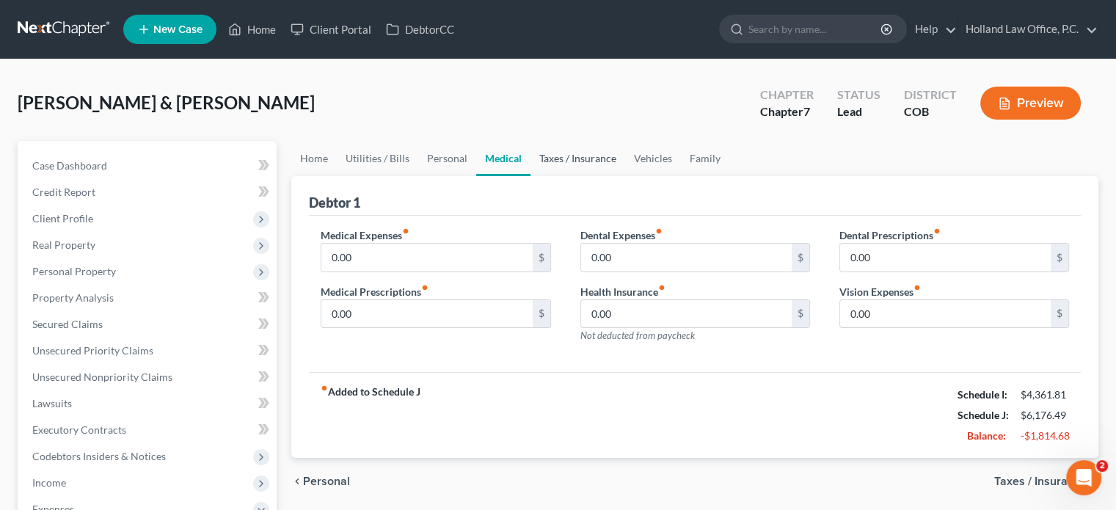
click at [562, 155] on link "Taxes / Insurance" at bounding box center [578, 158] width 95 height 35
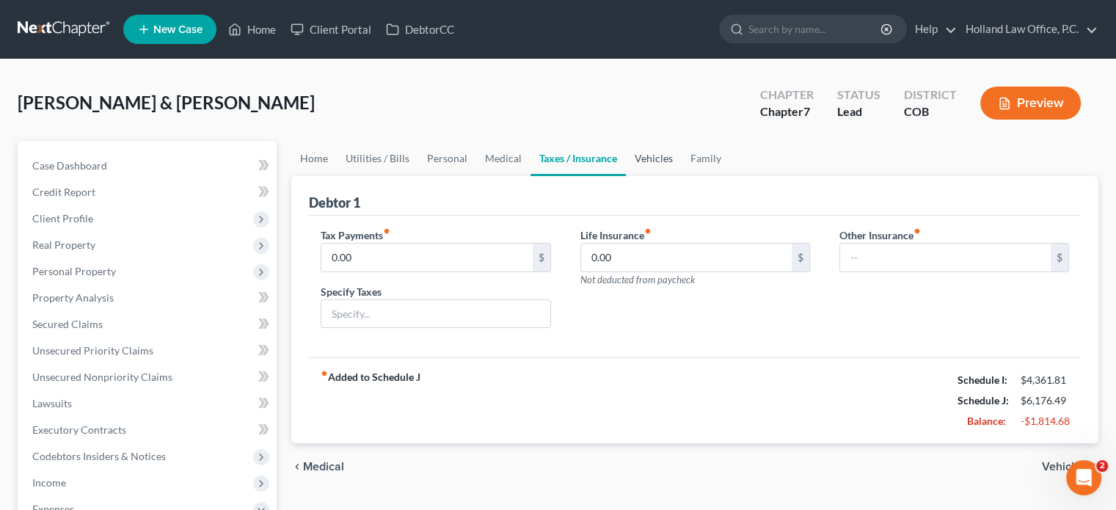
click at [652, 155] on link "Vehicles" at bounding box center [654, 158] width 56 height 35
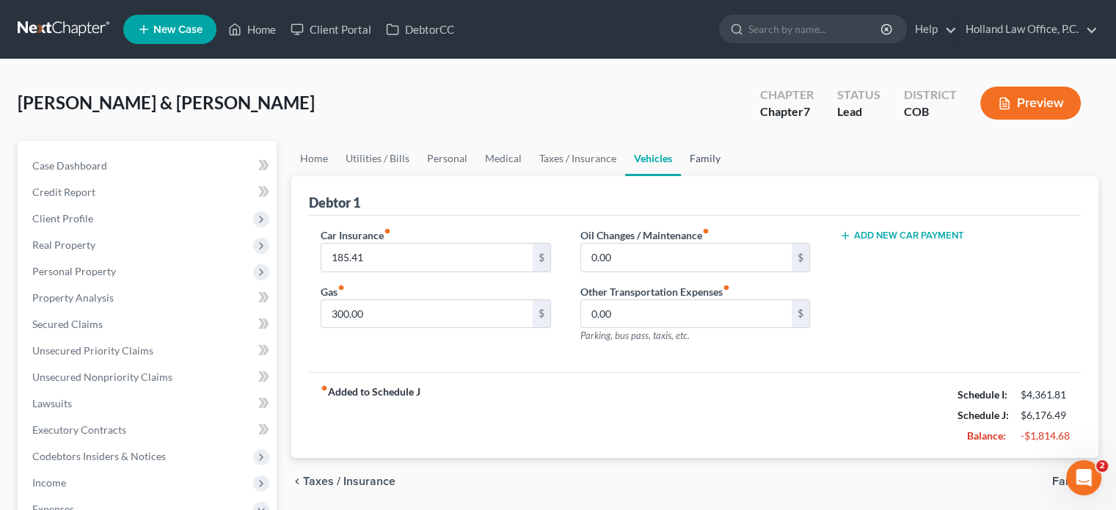
click at [699, 159] on link "Family" at bounding box center [705, 158] width 48 height 35
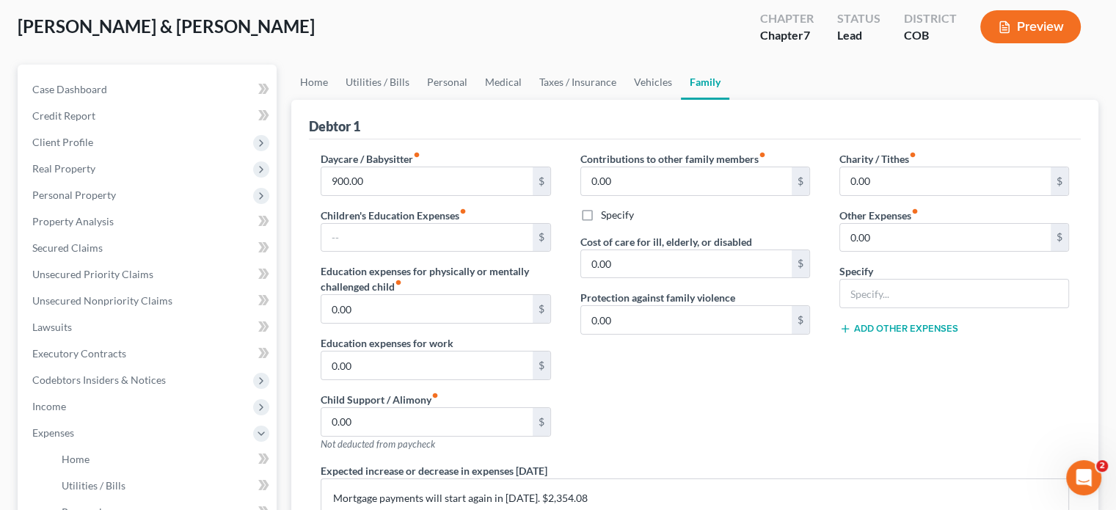
scroll to position [73, 0]
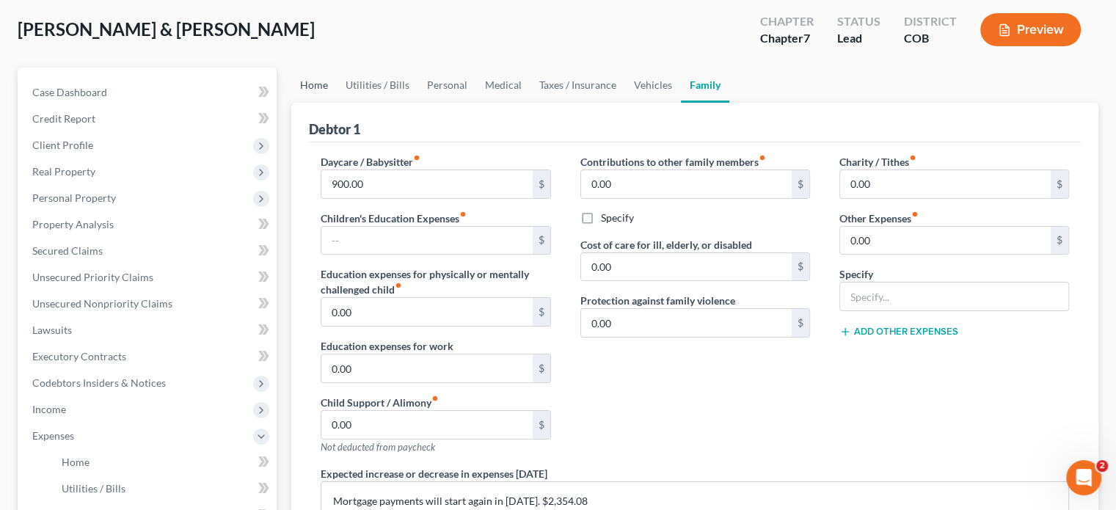
click at [313, 87] on link "Home" at bounding box center [314, 85] width 46 height 35
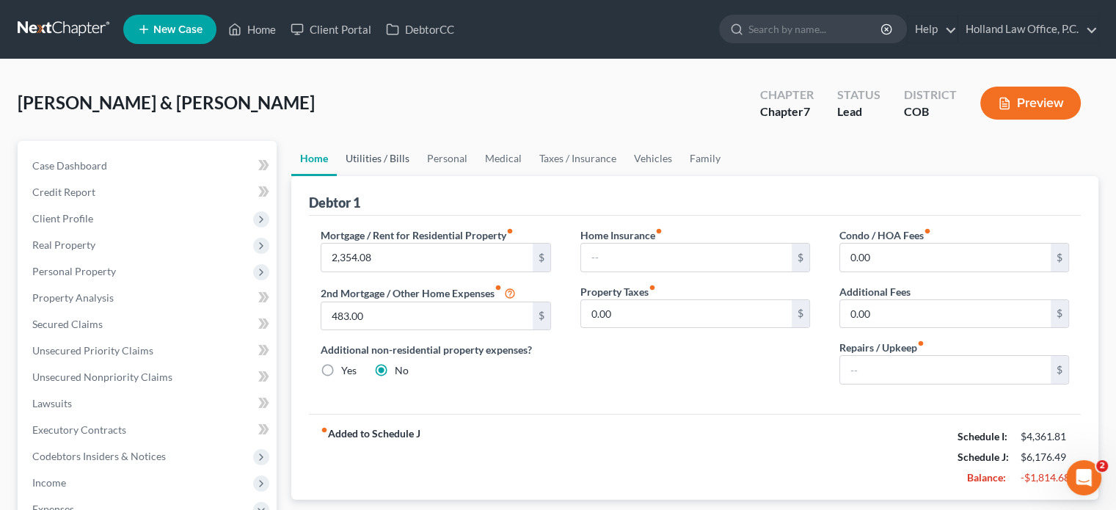
click at [385, 153] on link "Utilities / Bills" at bounding box center [377, 158] width 81 height 35
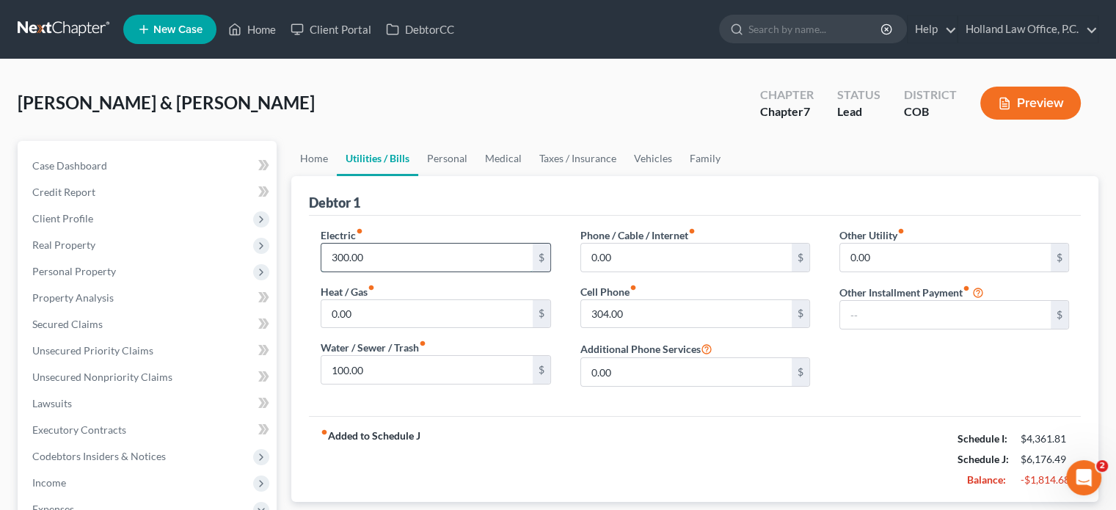
click at [375, 253] on input "300.00" at bounding box center [427, 258] width 211 height 28
type input "250"
click at [440, 161] on link "Personal" at bounding box center [447, 158] width 58 height 35
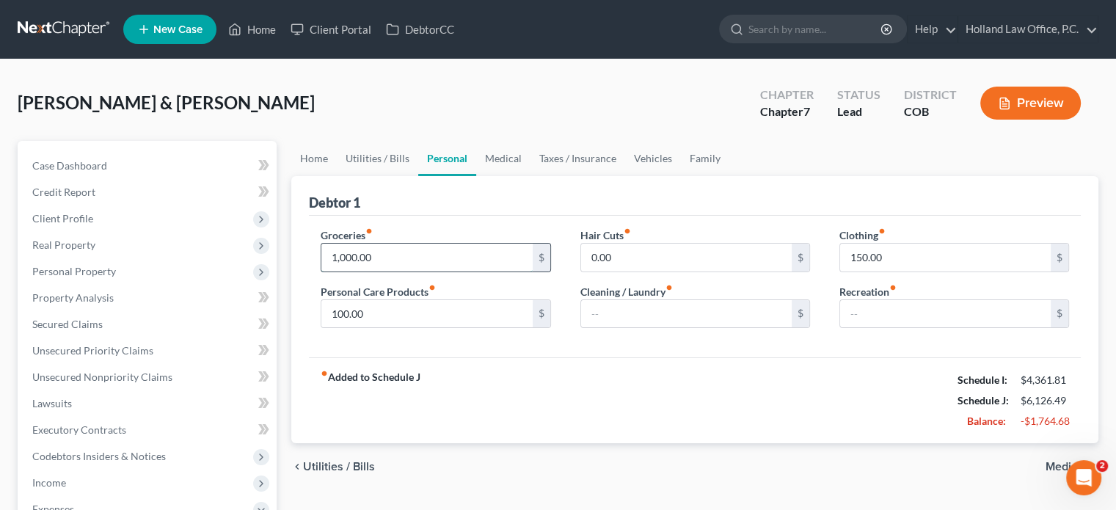
click at [406, 253] on input "1,000.00" at bounding box center [427, 258] width 211 height 28
type input "800"
click at [383, 308] on input "100.00" at bounding box center [427, 314] width 211 height 28
type input "50"
click at [915, 254] on input "150.00" at bounding box center [945, 258] width 211 height 28
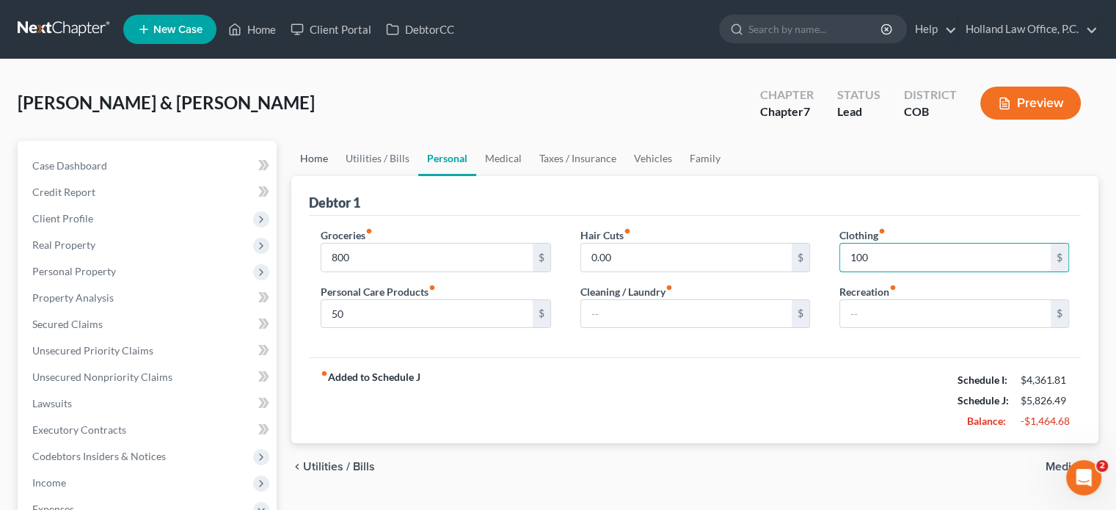
type input "100"
click at [319, 149] on link "Home" at bounding box center [314, 158] width 46 height 35
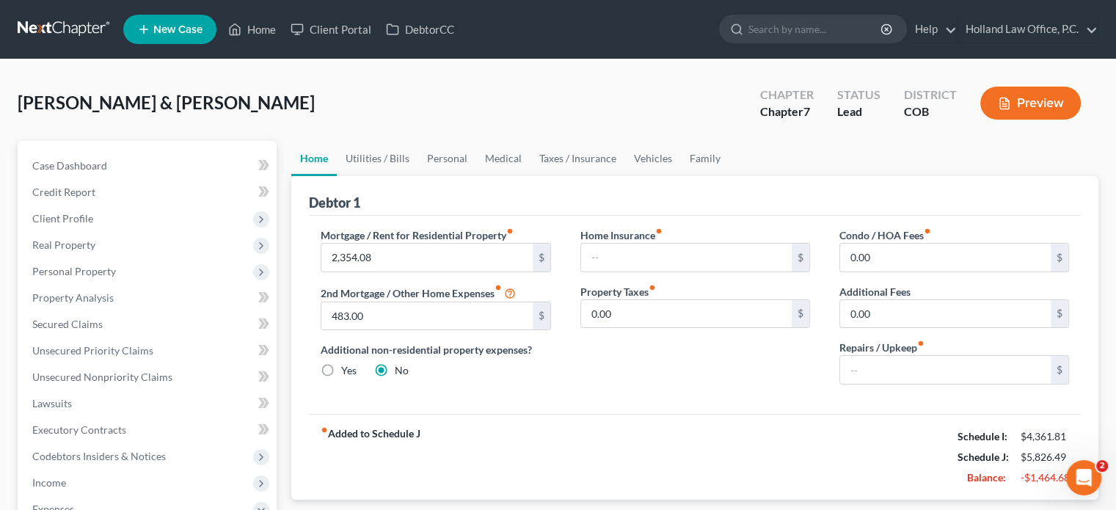
click at [319, 153] on link "Home" at bounding box center [314, 158] width 46 height 35
click at [383, 161] on link "Utilities / Bills" at bounding box center [377, 158] width 81 height 35
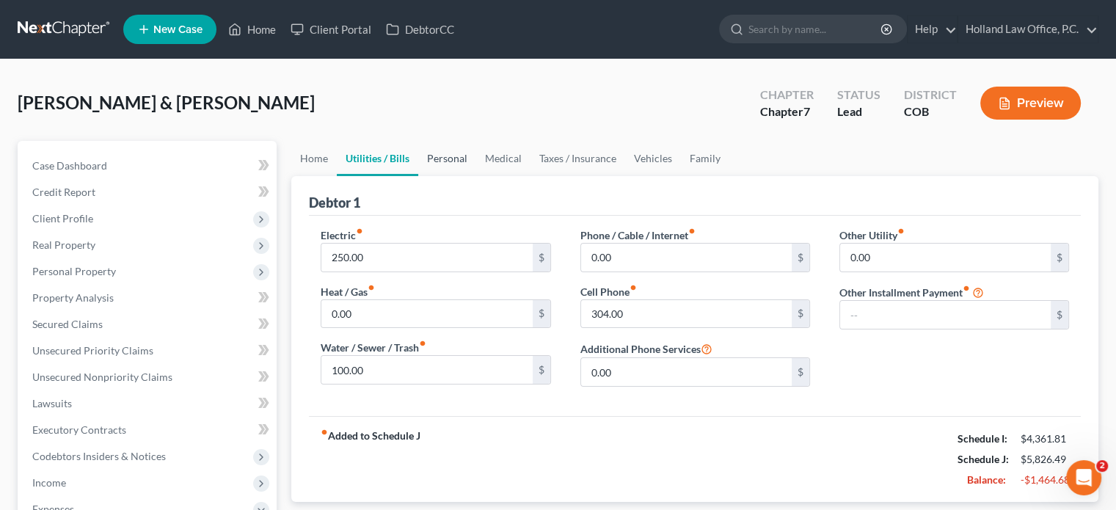
click at [445, 161] on link "Personal" at bounding box center [447, 158] width 58 height 35
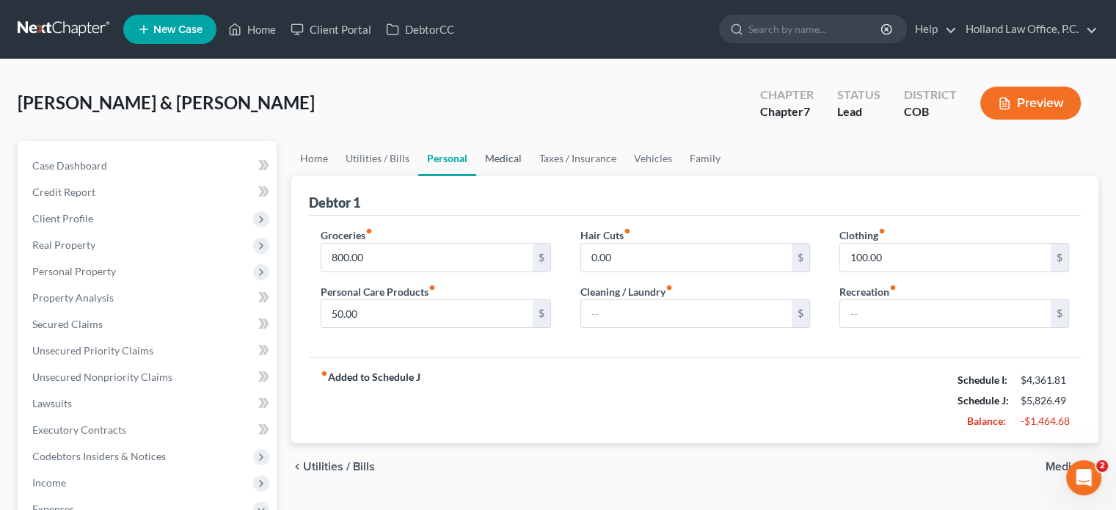
click at [507, 155] on link "Medical" at bounding box center [503, 158] width 54 height 35
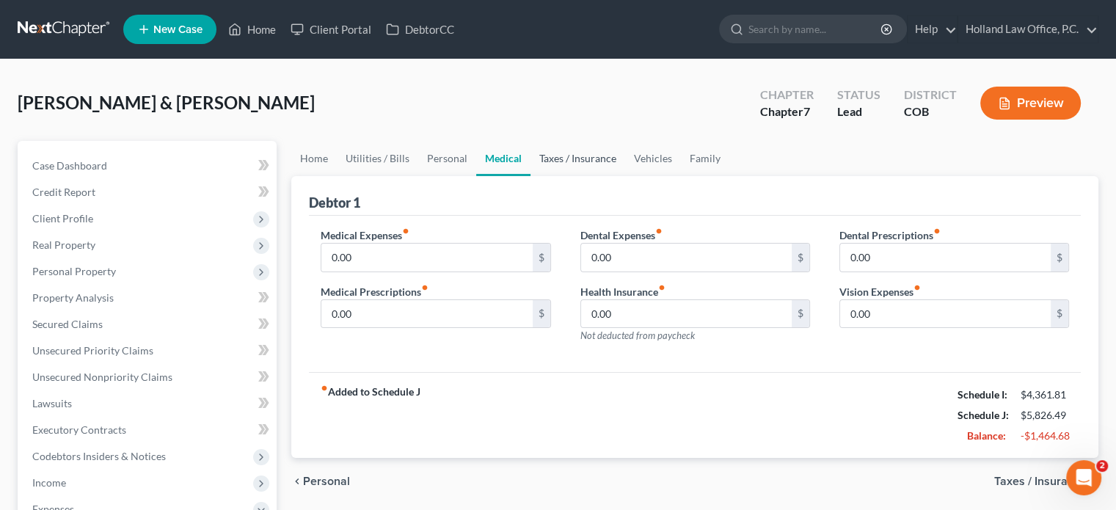
click at [581, 161] on link "Taxes / Insurance" at bounding box center [578, 158] width 95 height 35
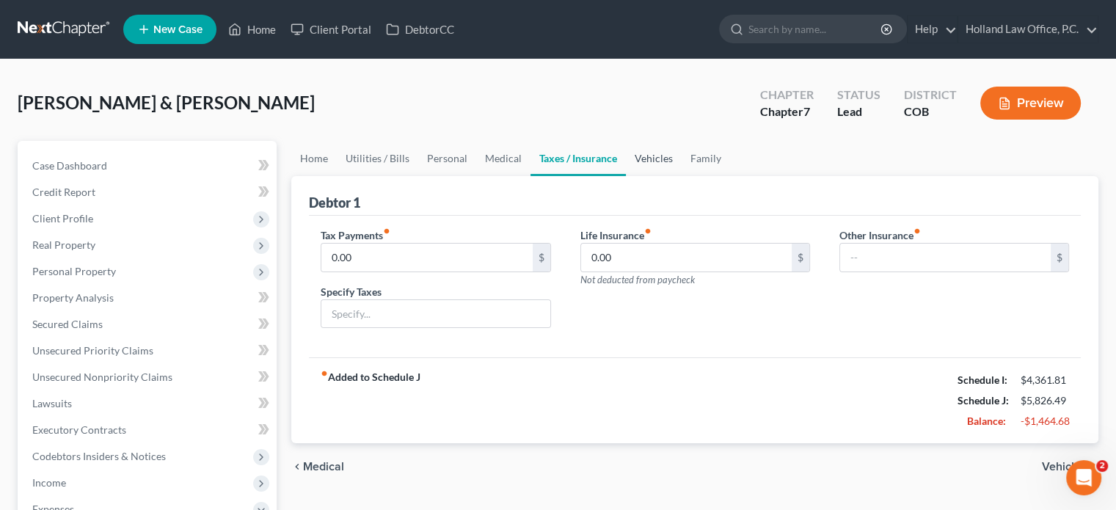
click at [644, 156] on link "Vehicles" at bounding box center [654, 158] width 56 height 35
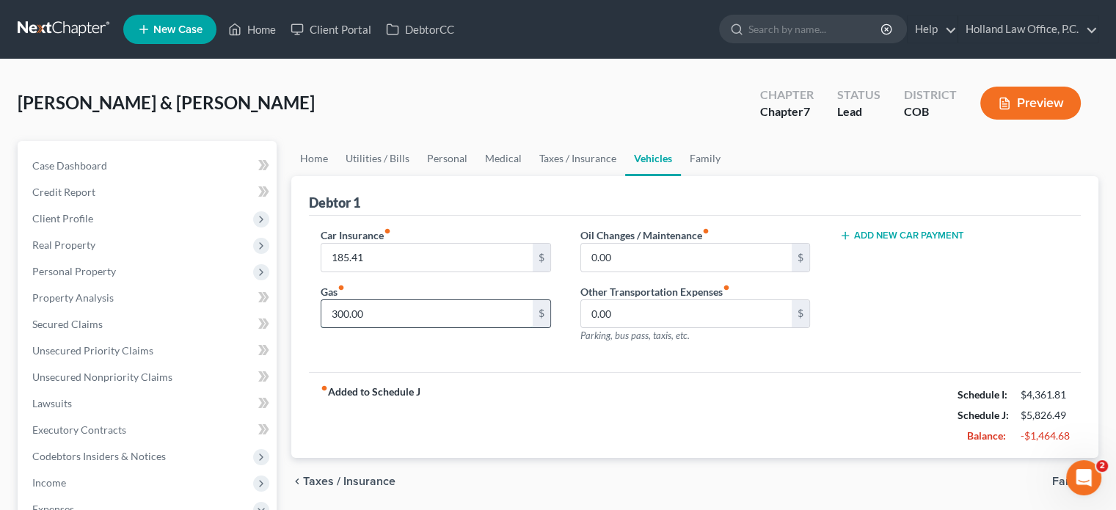
click at [399, 311] on input "300.00" at bounding box center [427, 314] width 211 height 28
type input "200"
click at [714, 155] on link "Family" at bounding box center [705, 158] width 48 height 35
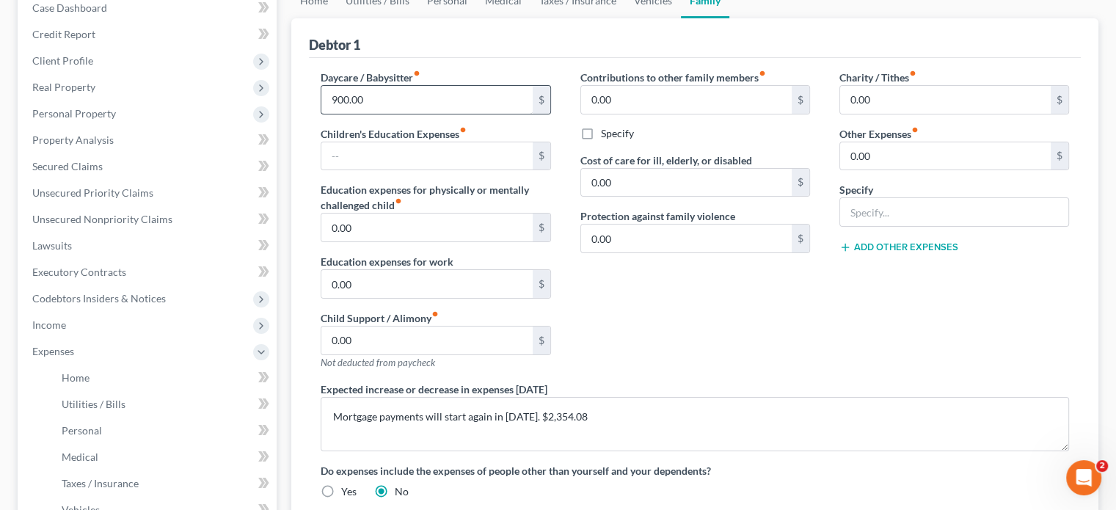
scroll to position [147, 0]
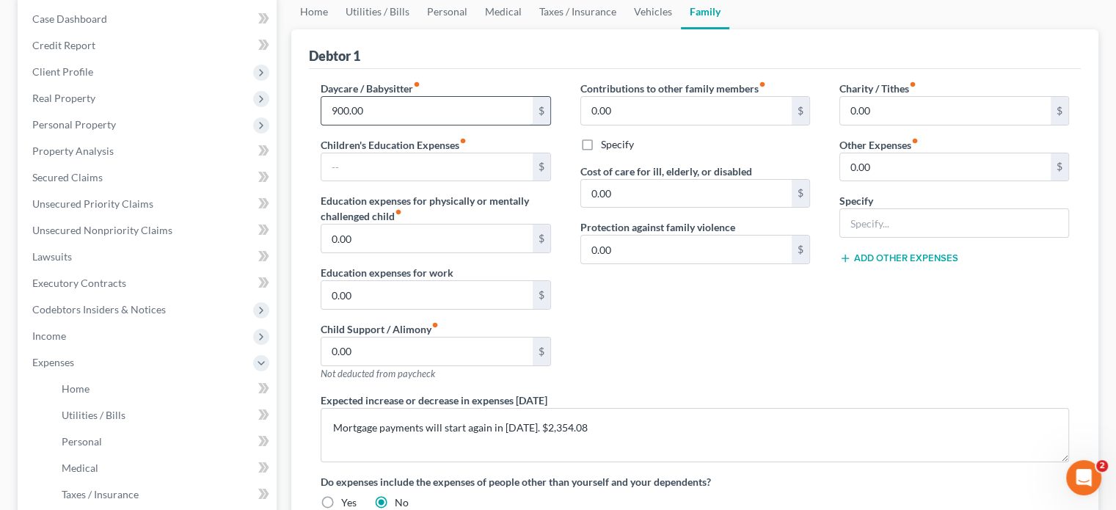
click at [401, 108] on input "900.00" at bounding box center [427, 111] width 211 height 28
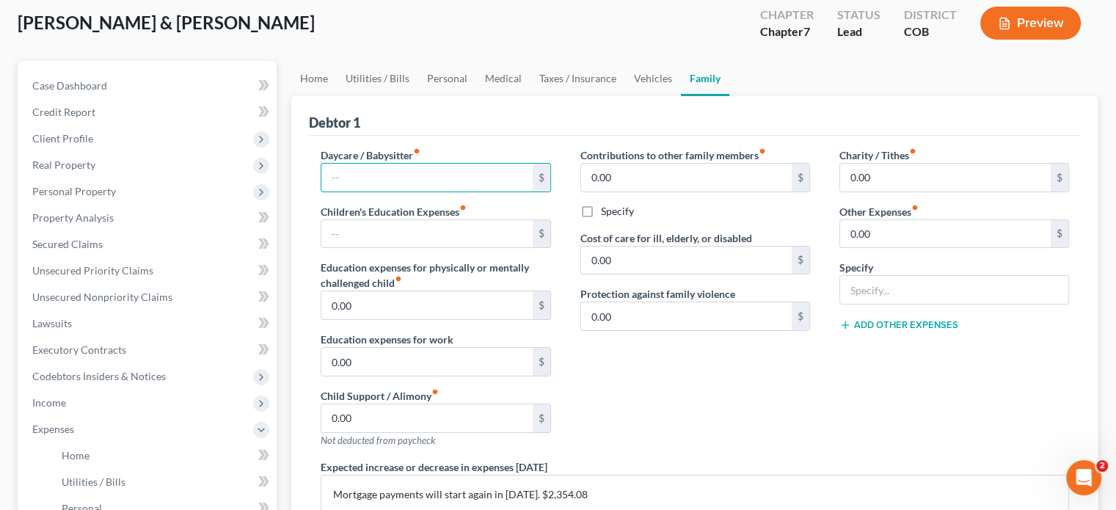
scroll to position [73, 0]
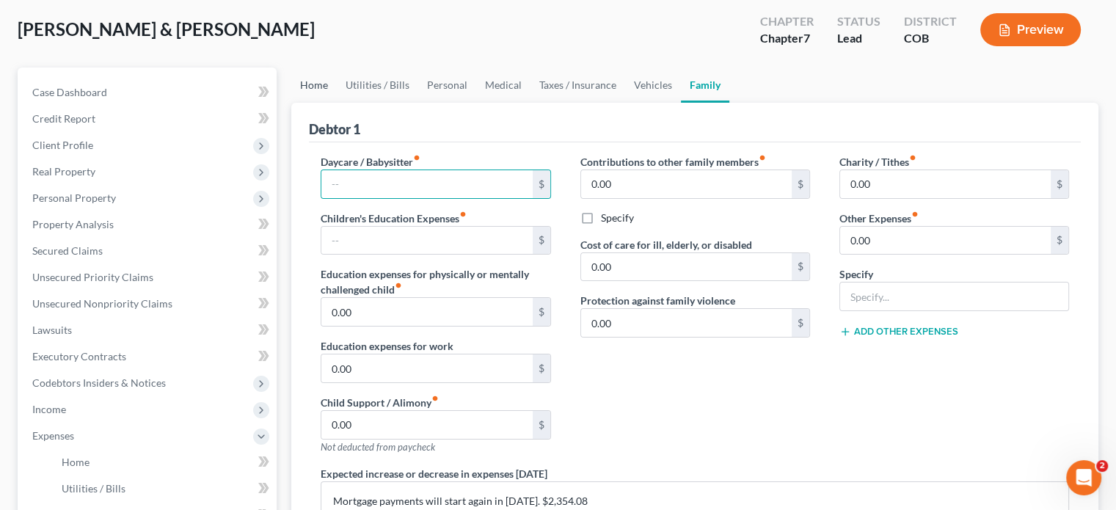
click at [311, 84] on link "Home" at bounding box center [314, 85] width 46 height 35
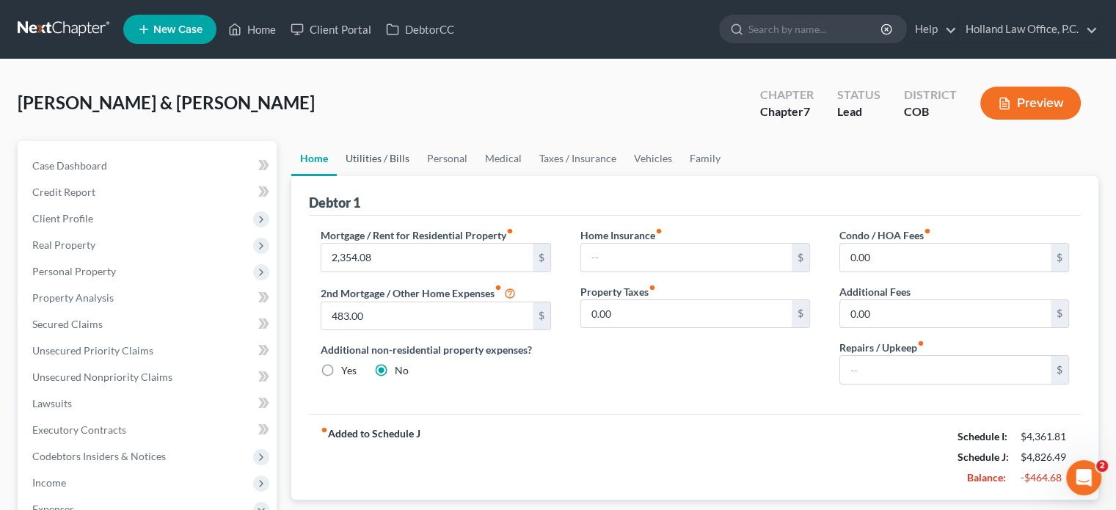
click at [374, 161] on link "Utilities / Bills" at bounding box center [377, 158] width 81 height 35
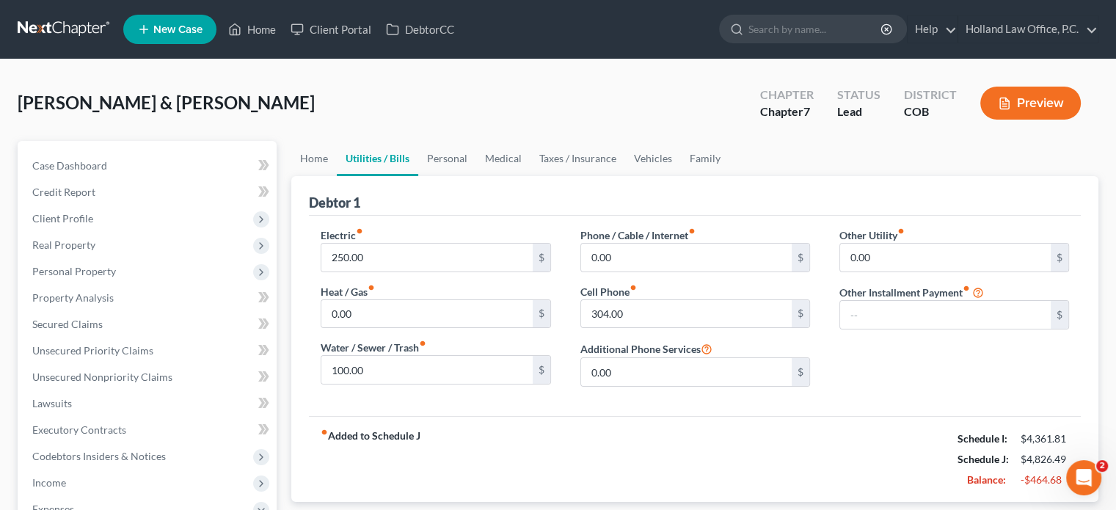
scroll to position [73, 0]
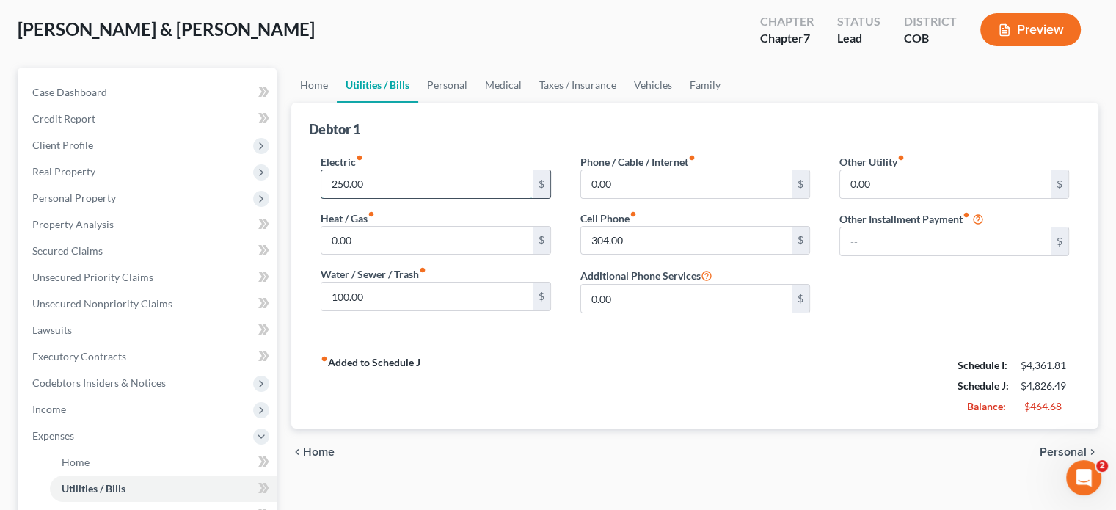
click at [371, 179] on input "250.00" at bounding box center [427, 184] width 211 height 28
type input "200"
click at [642, 241] on input "304.00" at bounding box center [686, 241] width 211 height 28
type input "100"
click at [437, 79] on link "Personal" at bounding box center [447, 85] width 58 height 35
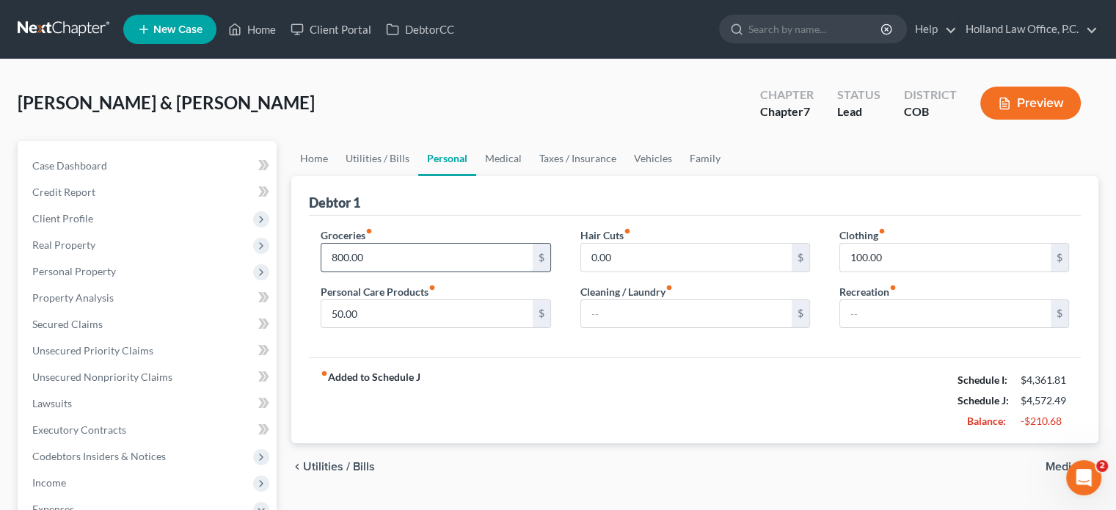
click at [377, 249] on input "800.00" at bounding box center [427, 258] width 211 height 28
type input "700"
click at [913, 255] on input "100.00" at bounding box center [945, 258] width 211 height 28
type input "50"
click at [496, 156] on link "Medical" at bounding box center [503, 158] width 54 height 35
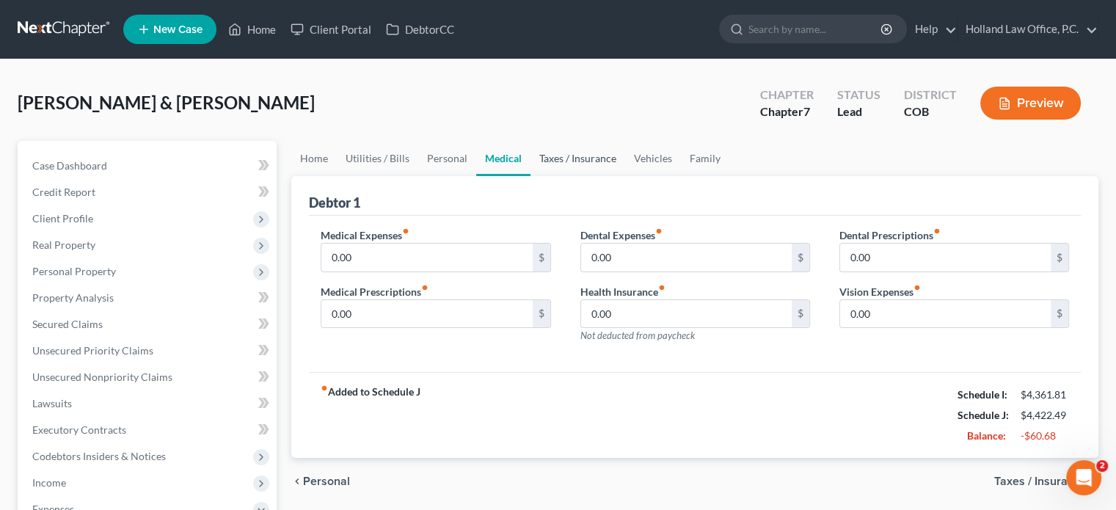
click at [558, 156] on link "Taxes / Insurance" at bounding box center [578, 158] width 95 height 35
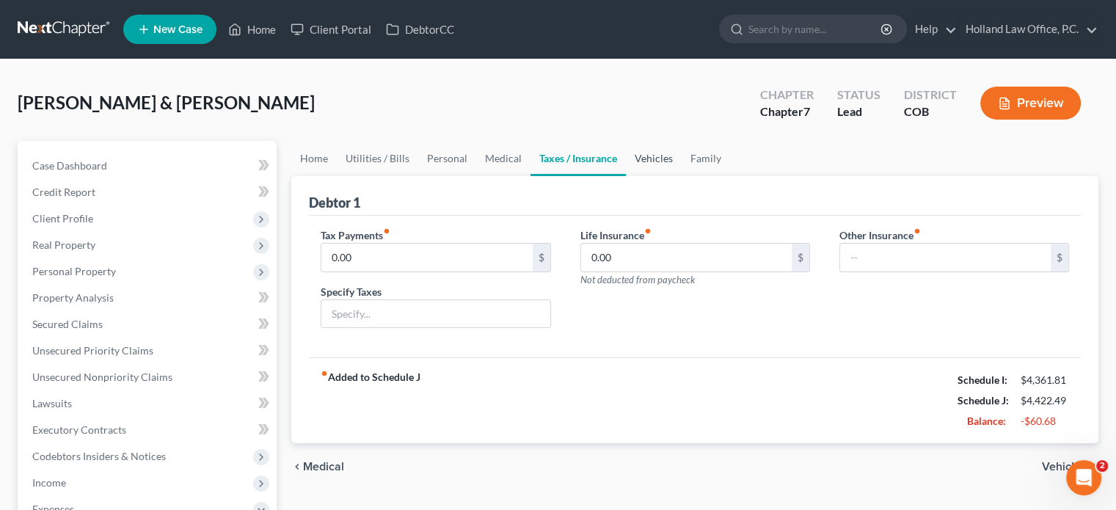
click at [637, 159] on link "Vehicles" at bounding box center [654, 158] width 56 height 35
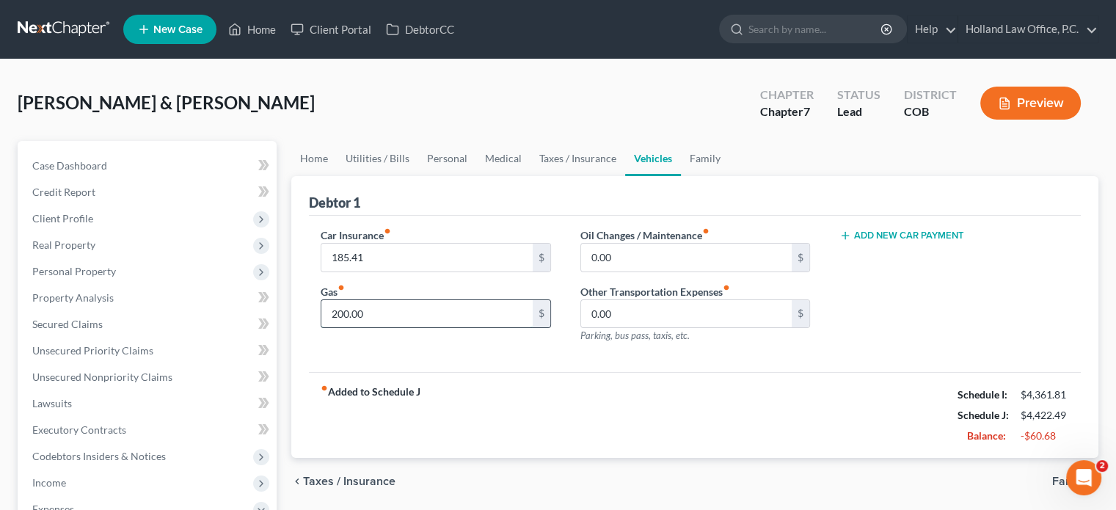
click at [446, 310] on input "200.00" at bounding box center [427, 314] width 211 height 28
type input "180"
click at [702, 157] on link "Family" at bounding box center [705, 158] width 48 height 35
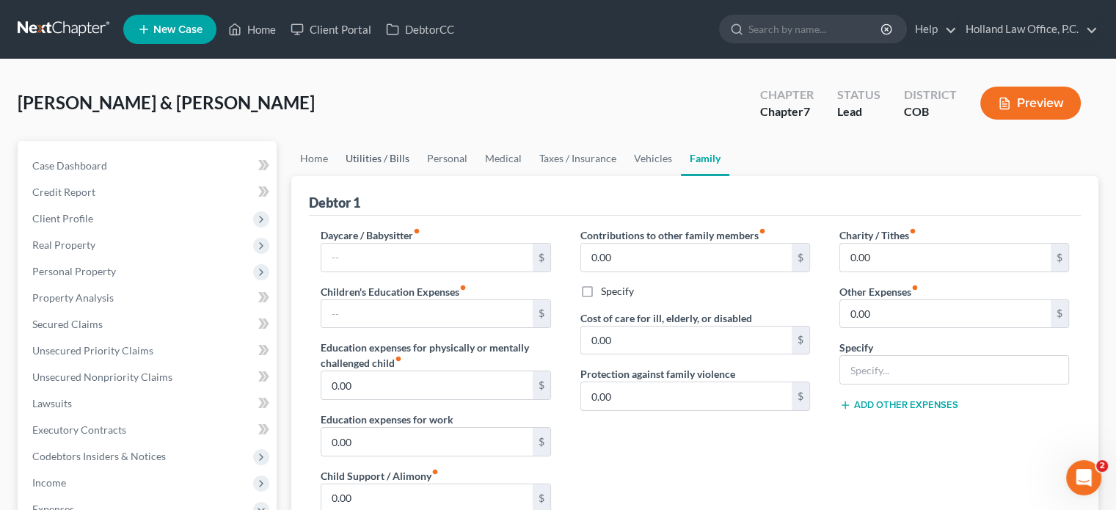
click at [366, 158] on link "Utilities / Bills" at bounding box center [377, 158] width 81 height 35
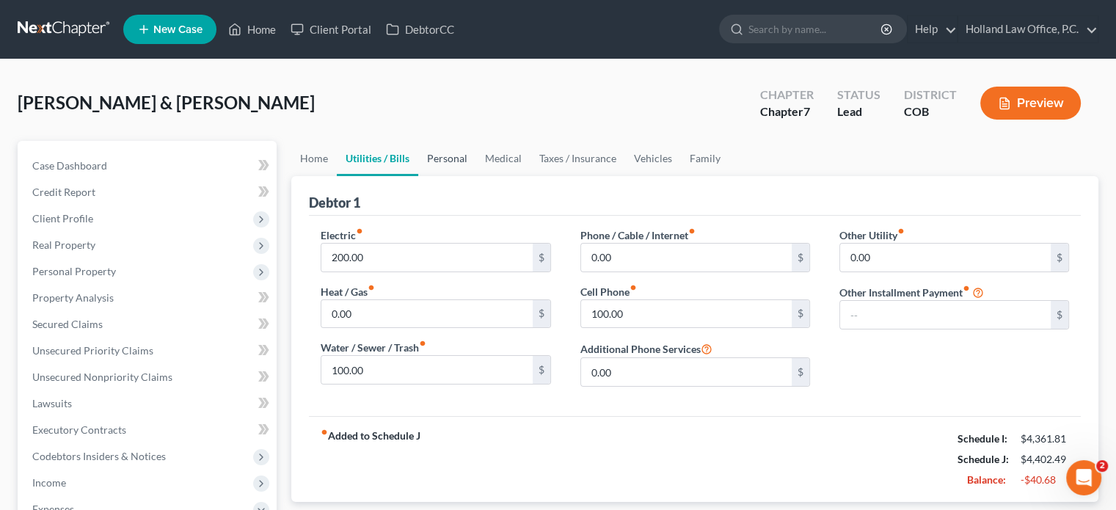
click at [462, 156] on link "Personal" at bounding box center [447, 158] width 58 height 35
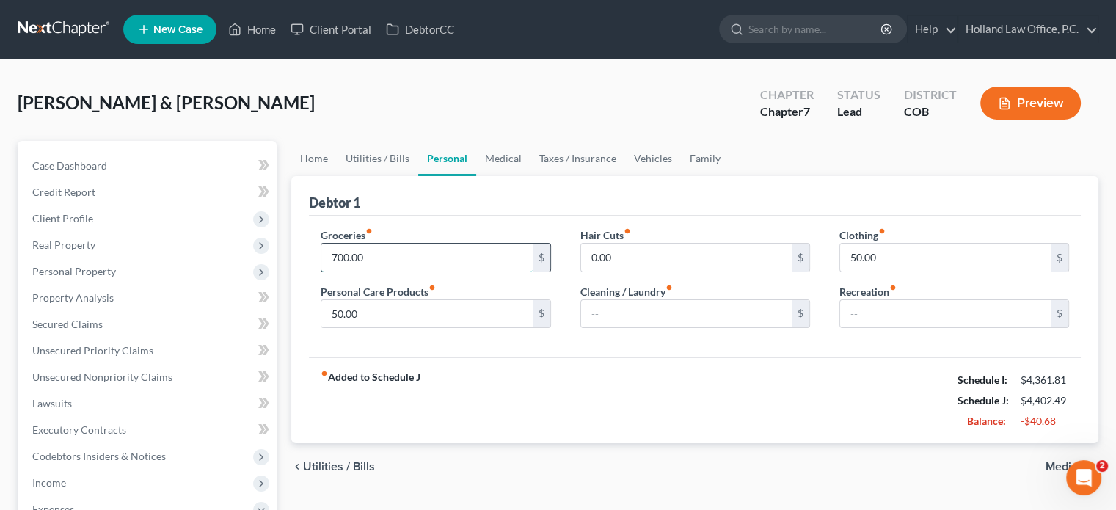
click at [377, 254] on input "700.00" at bounding box center [427, 258] width 211 height 28
type input "660"
click at [385, 315] on input "50.00" at bounding box center [427, 314] width 211 height 28
click at [508, 149] on link "Medical" at bounding box center [503, 158] width 54 height 35
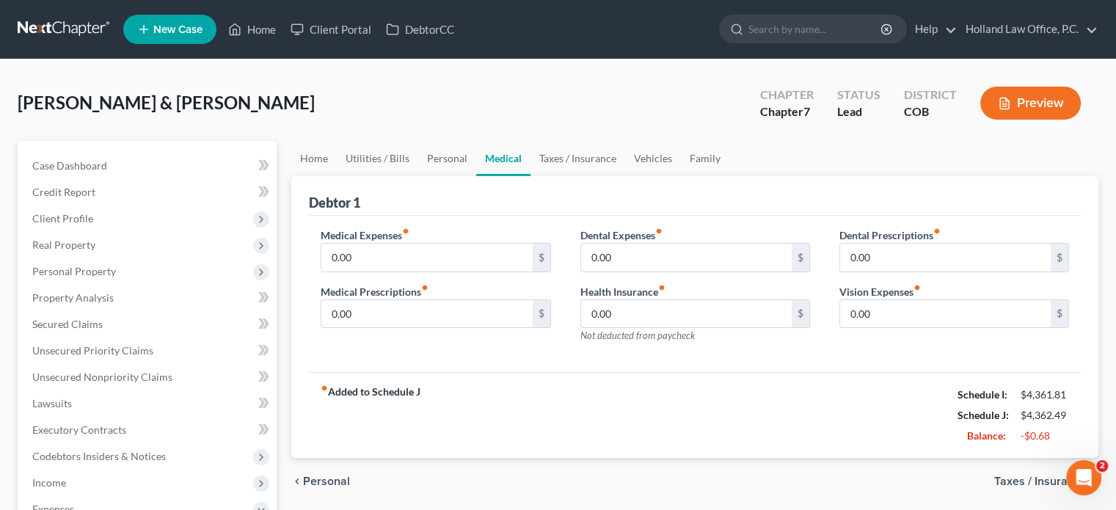
click at [505, 152] on link "Medical" at bounding box center [503, 158] width 54 height 35
click at [575, 158] on link "Taxes / Insurance" at bounding box center [578, 158] width 95 height 35
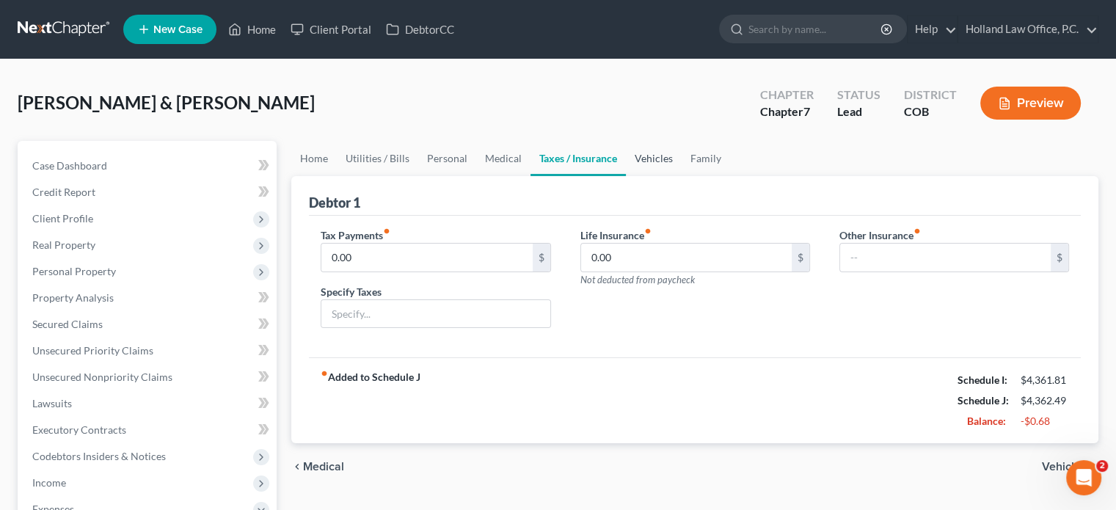
click at [661, 158] on link "Vehicles" at bounding box center [654, 158] width 56 height 35
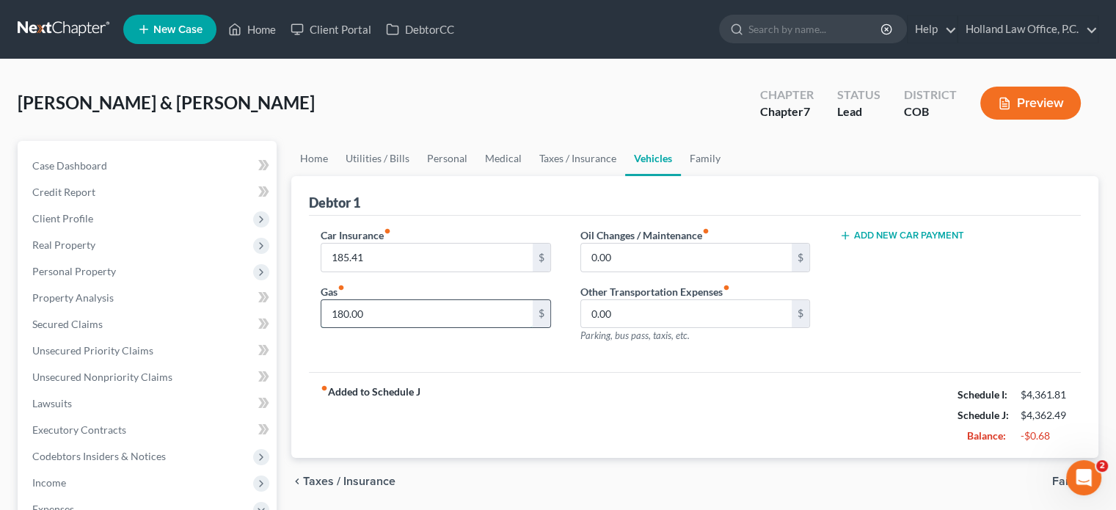
click at [368, 308] on input "180.00" at bounding box center [427, 314] width 211 height 28
click at [365, 310] on input "175" at bounding box center [427, 314] width 211 height 28
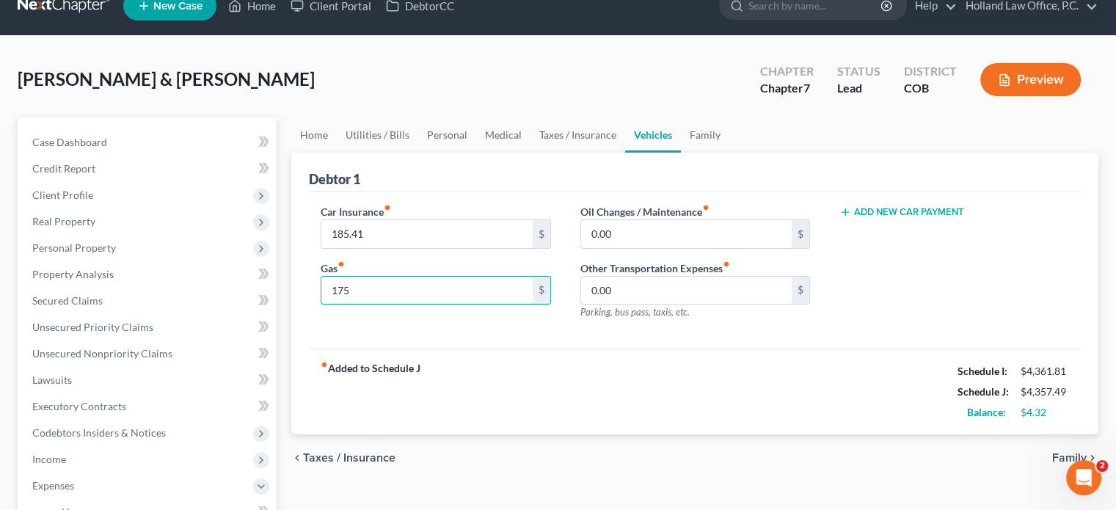
scroll to position [13, 0]
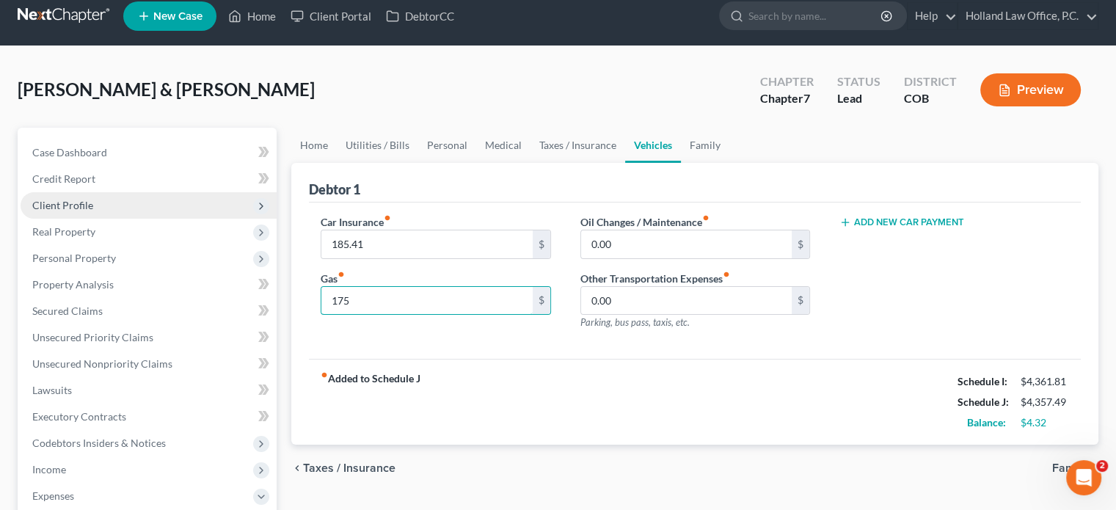
type input "175"
click at [60, 206] on span "Client Profile" at bounding box center [62, 205] width 61 height 12
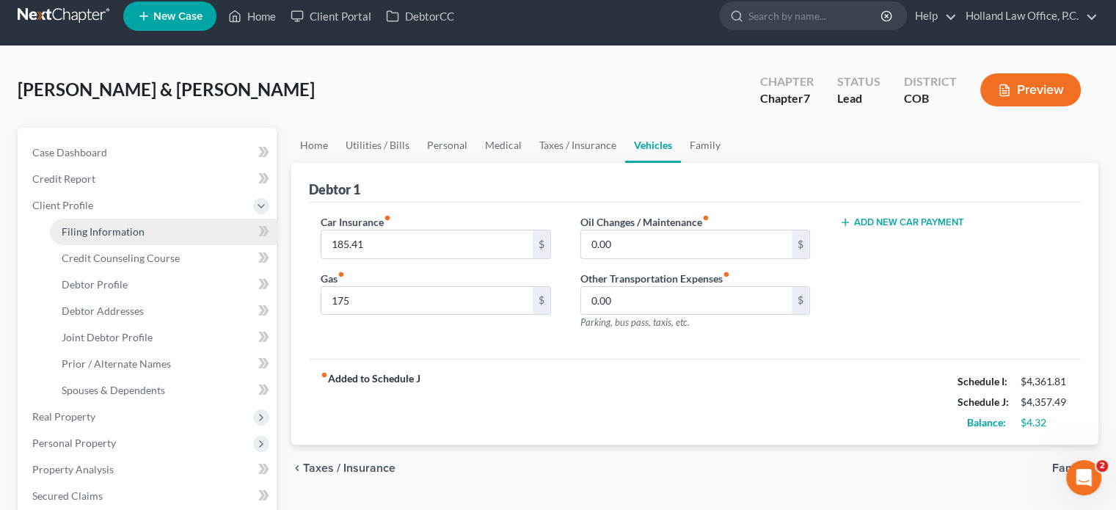
click at [115, 228] on span "Filing Information" at bounding box center [103, 231] width 83 height 12
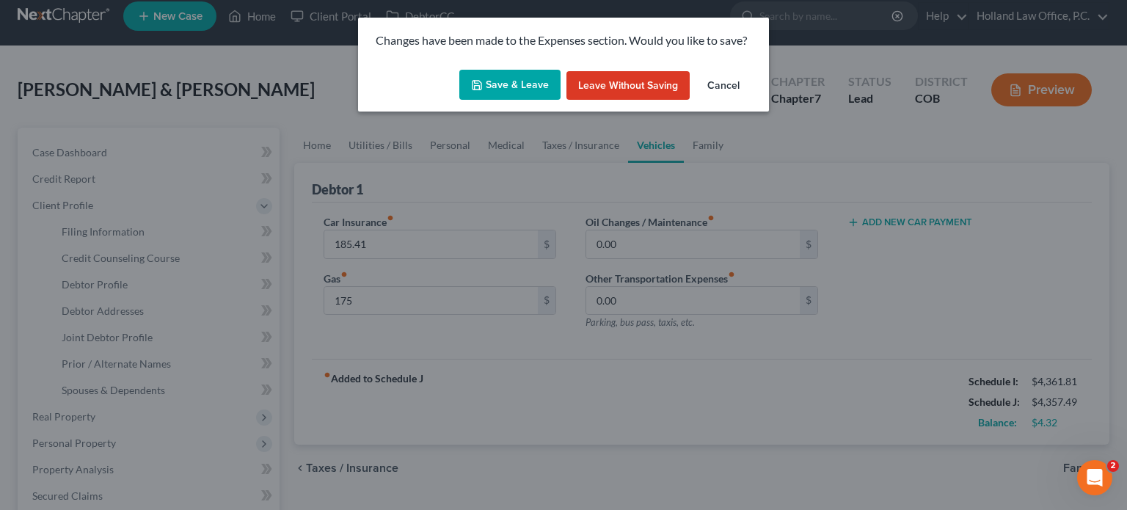
click at [620, 77] on button "Leave without Saving" at bounding box center [628, 85] width 123 height 29
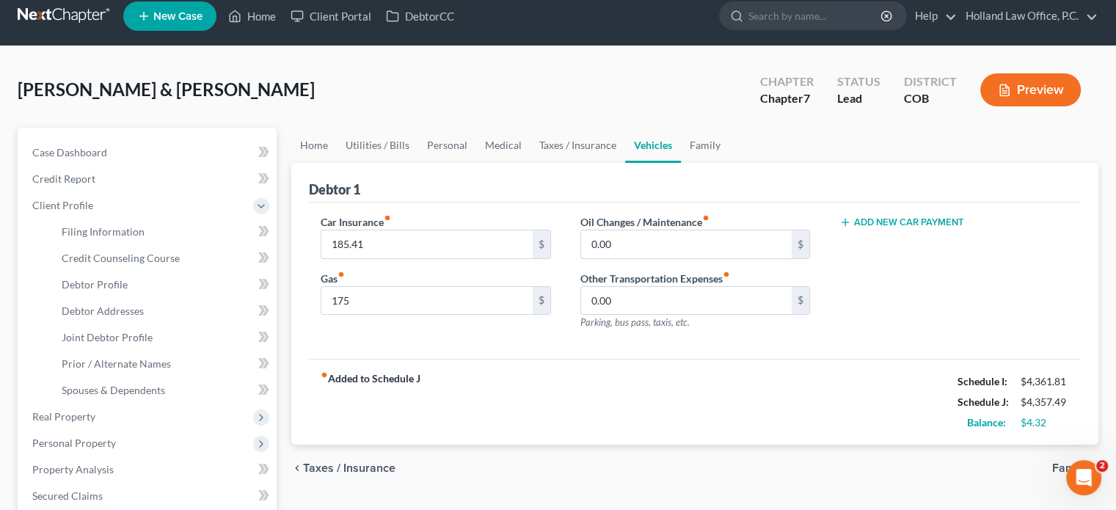
select select "1"
select select "0"
select select "11"
select select "0"
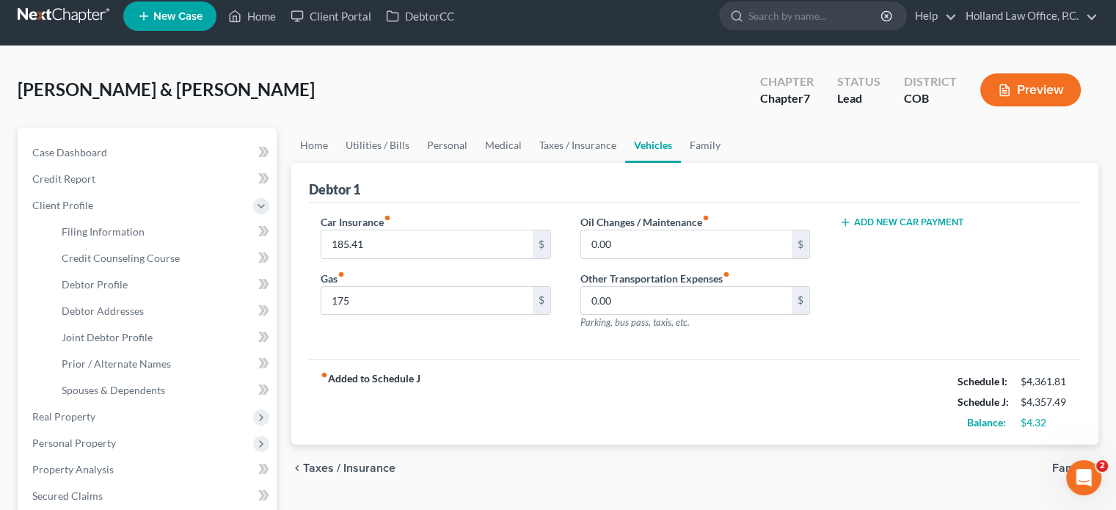
select select "5"
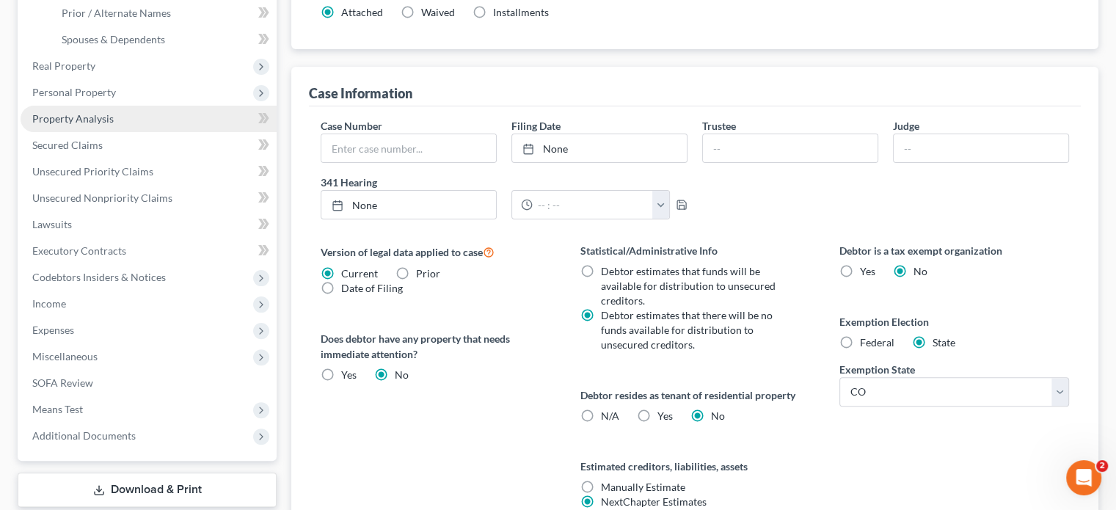
scroll to position [367, 0]
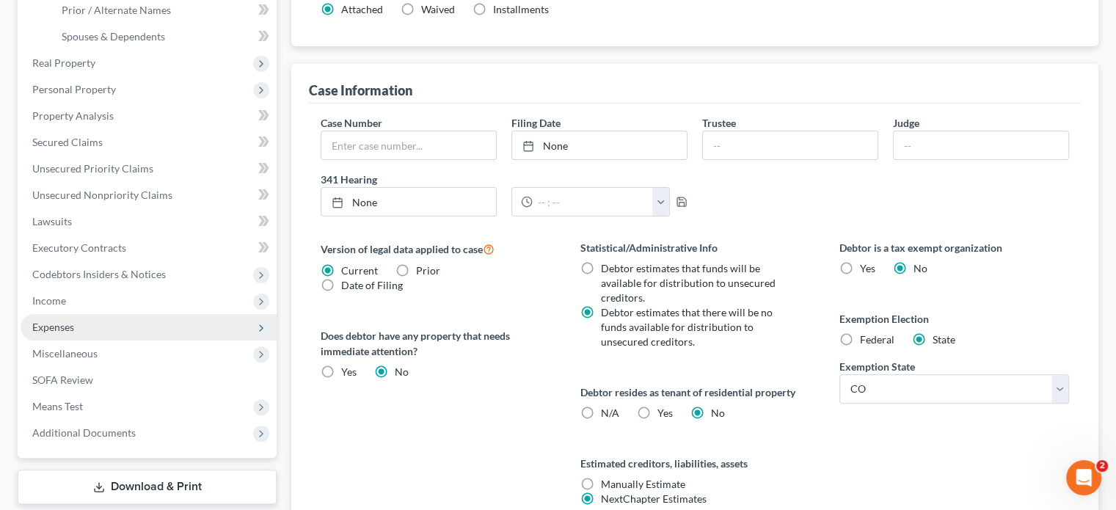
click at [47, 324] on span "Expenses" at bounding box center [53, 327] width 42 height 12
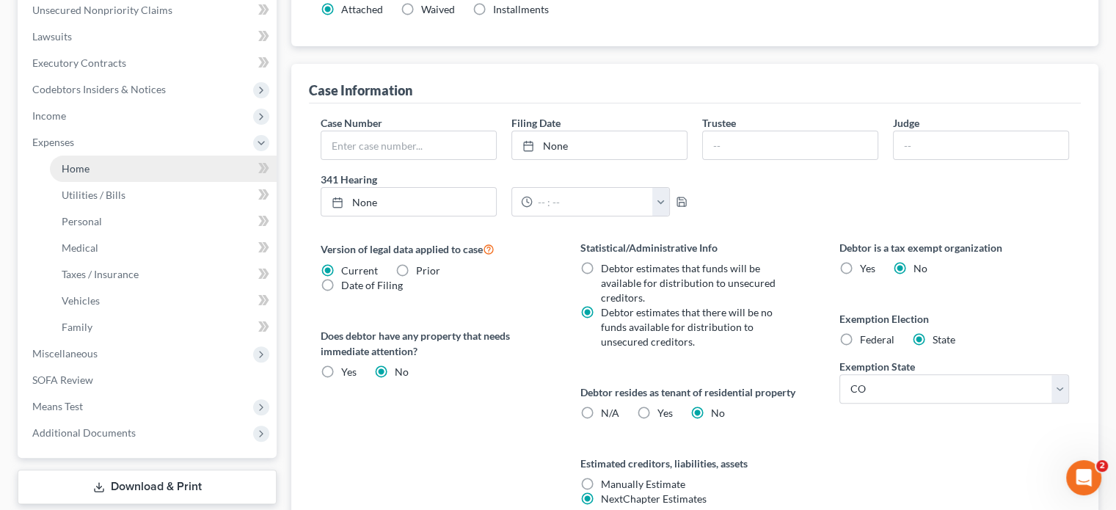
click at [89, 164] on link "Home" at bounding box center [163, 169] width 227 height 26
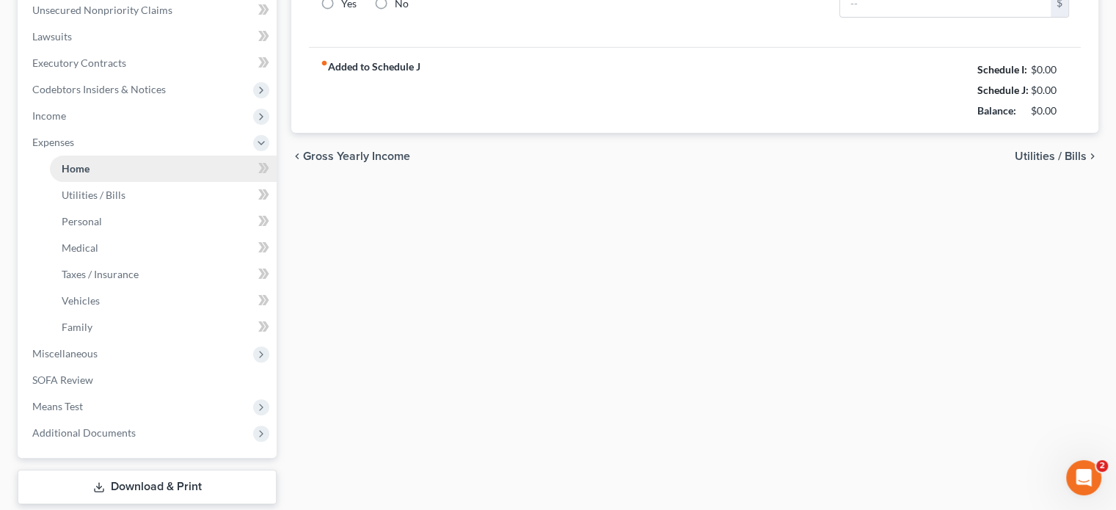
scroll to position [45, 0]
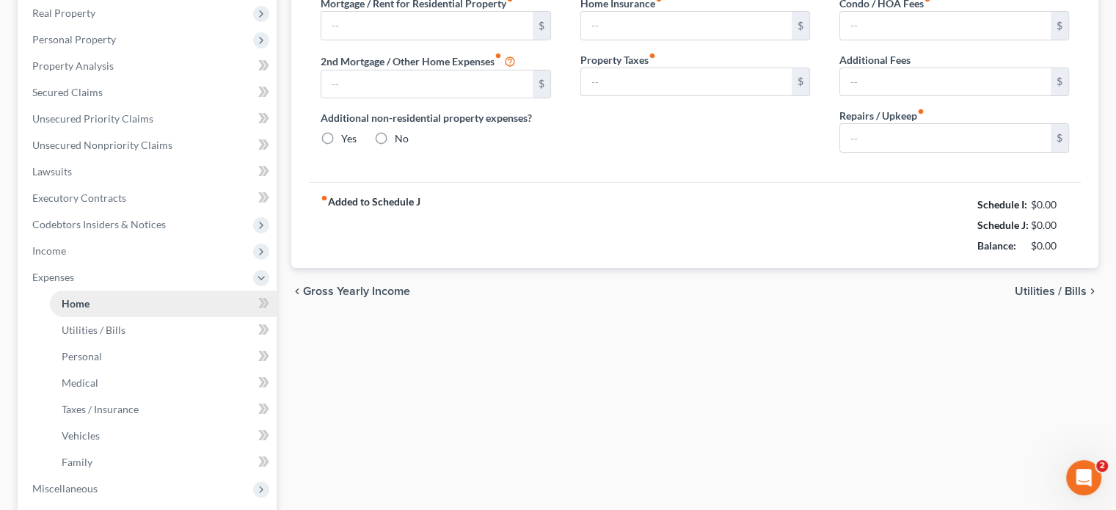
type input "2,354.08"
type input "483.00"
radio input "true"
type input "0.00"
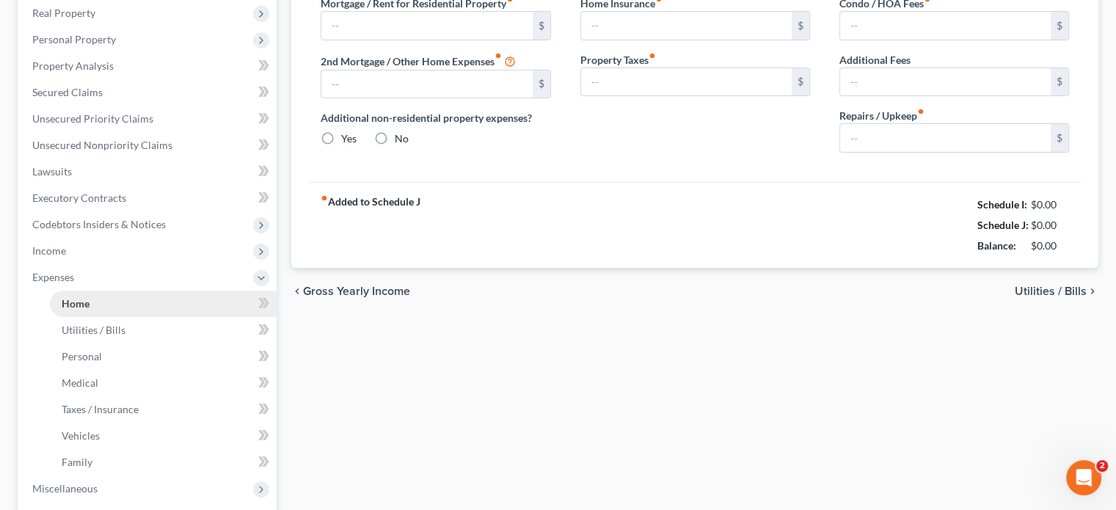
type input "0.00"
type input "100.00"
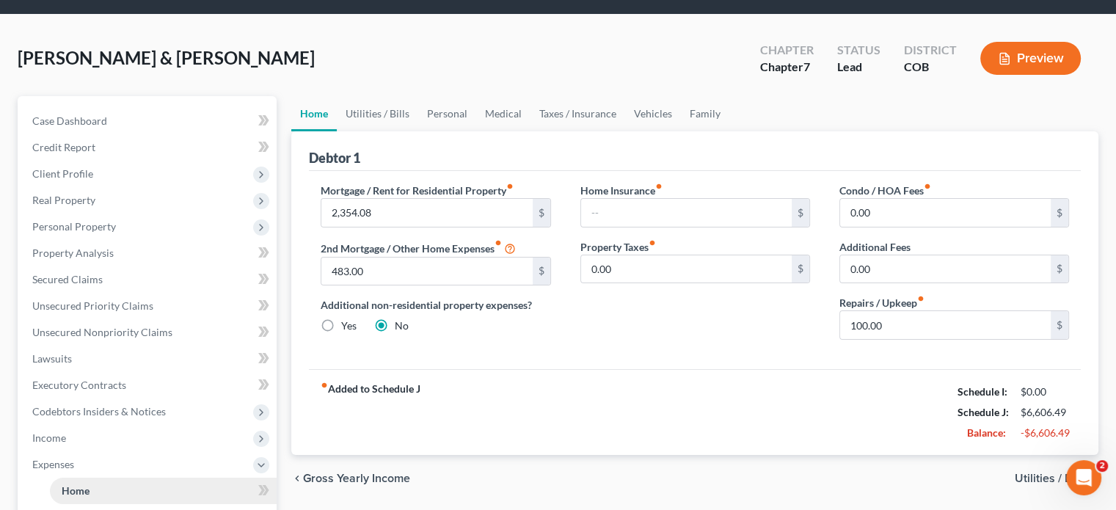
scroll to position [0, 0]
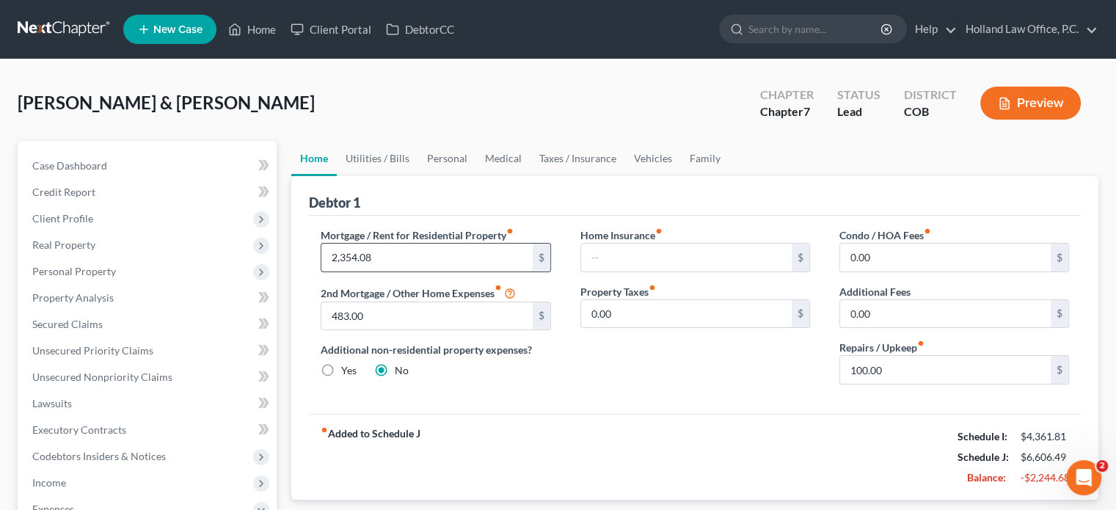
click at [401, 255] on input "2,354.08" at bounding box center [427, 258] width 211 height 28
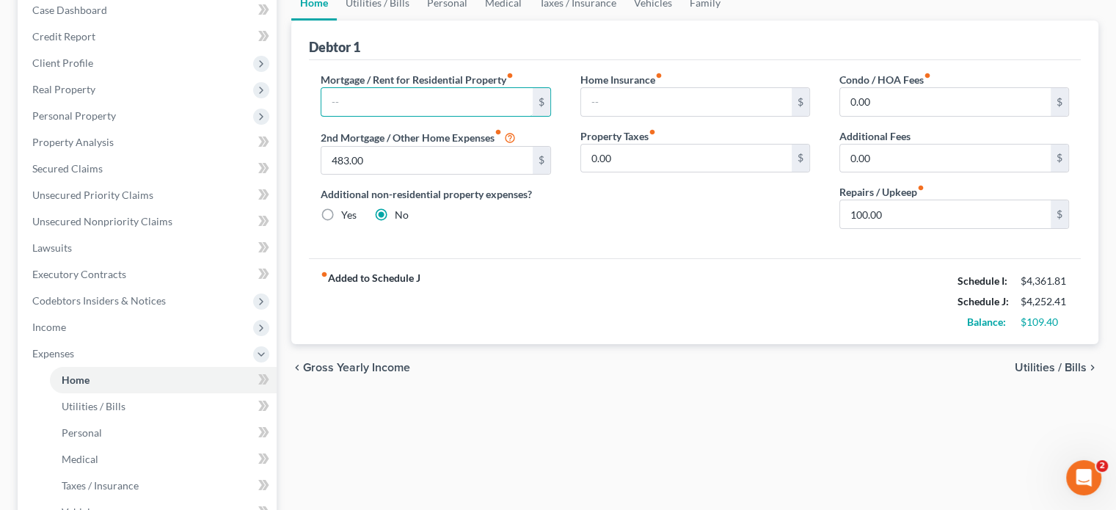
scroll to position [147, 0]
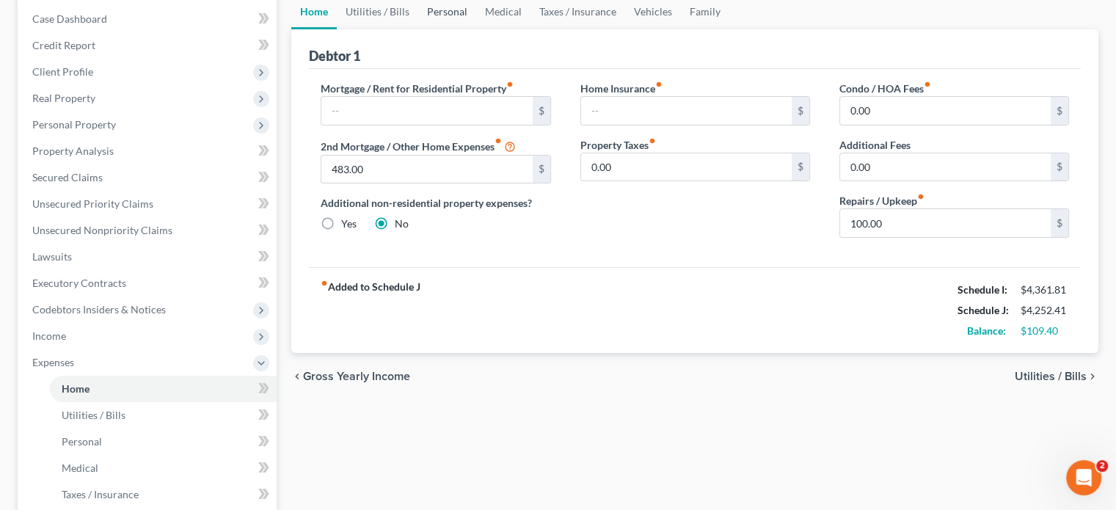
click at [440, 17] on link "Personal" at bounding box center [447, 11] width 58 height 35
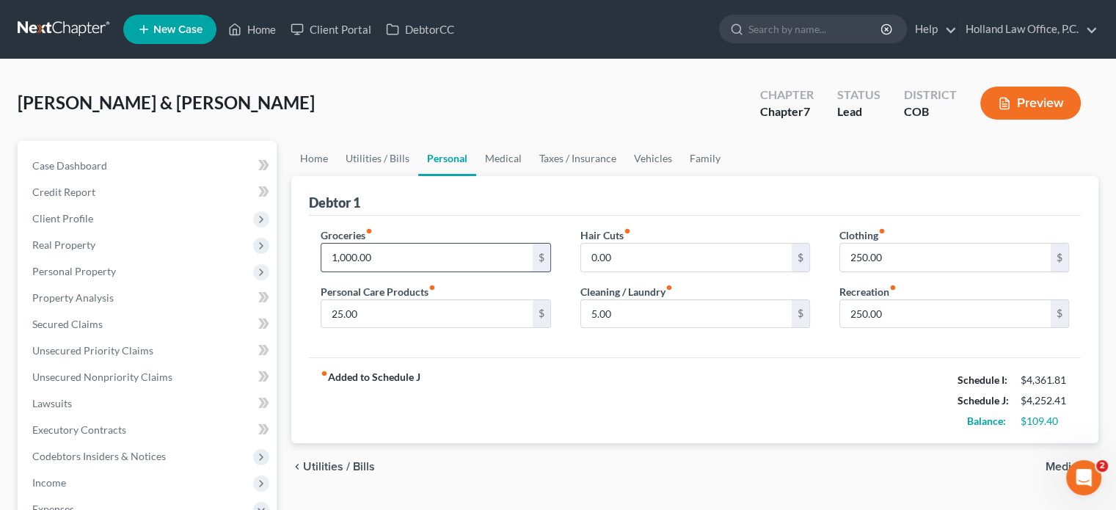
click at [344, 258] on input "1,000.00" at bounding box center [427, 258] width 211 height 28
click at [347, 255] on input "1,000.00" at bounding box center [427, 258] width 211 height 28
click at [330, 255] on input "100.00" at bounding box center [427, 258] width 211 height 28
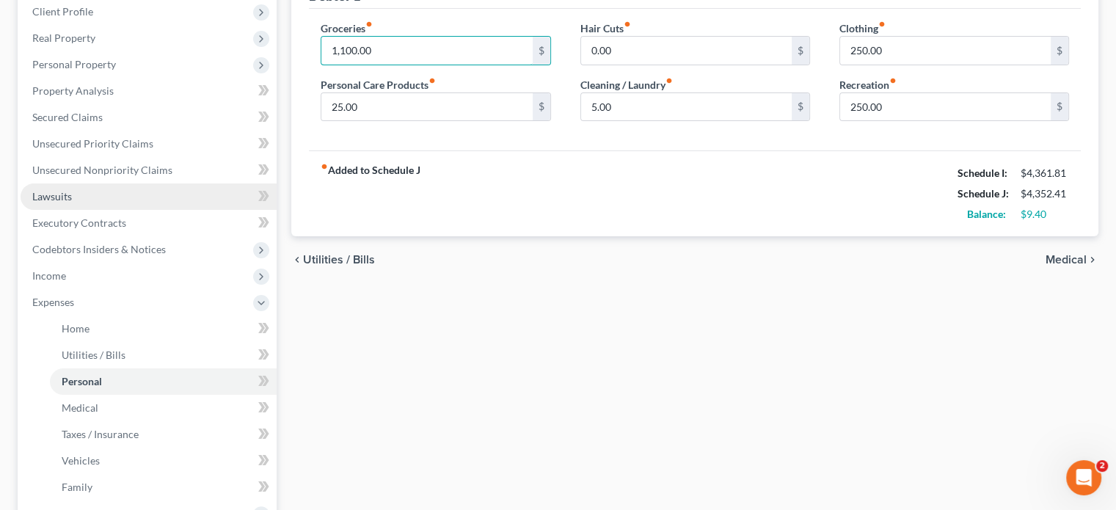
scroll to position [220, 0]
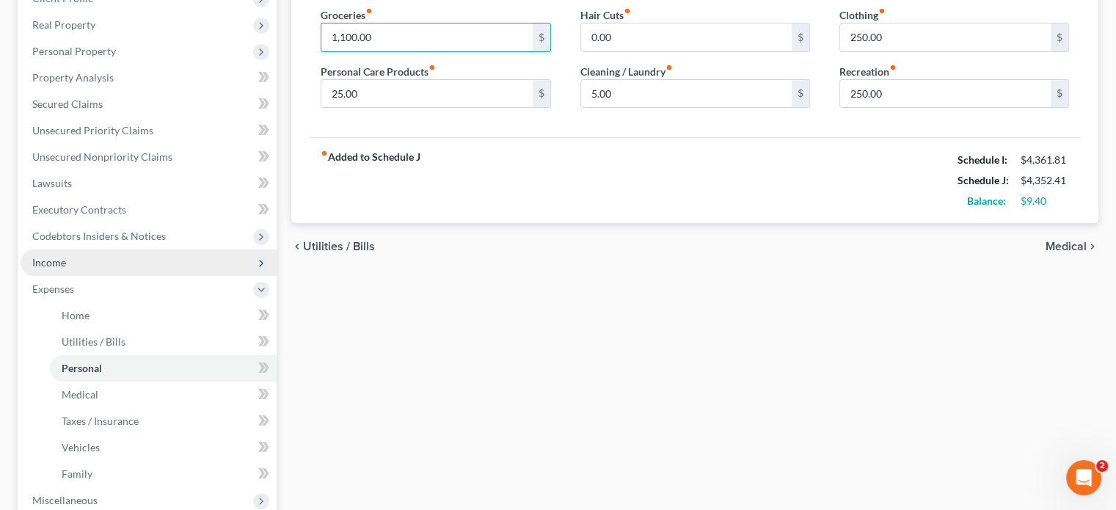
type input "1,100.00"
click at [47, 268] on span "Income" at bounding box center [149, 263] width 256 height 26
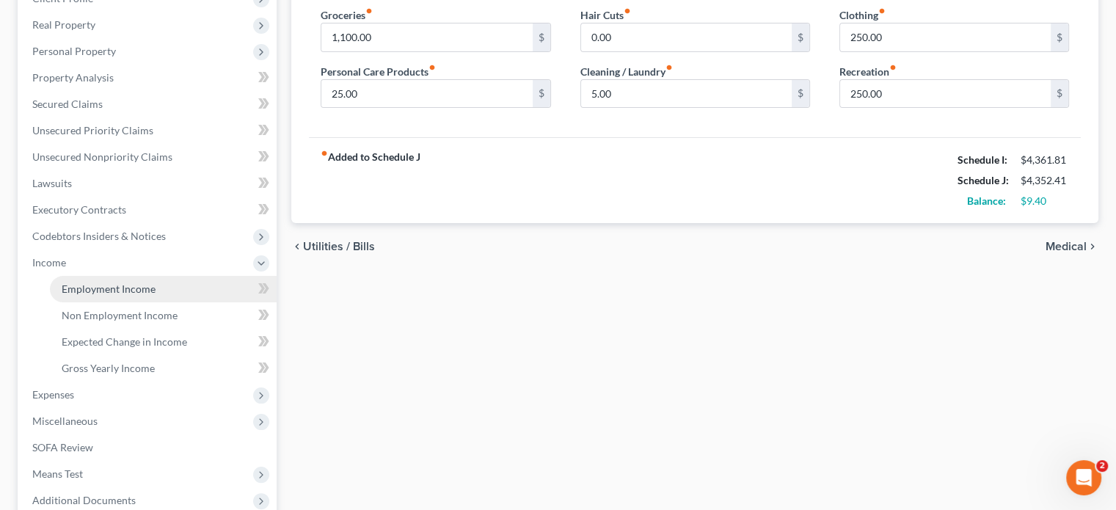
click at [94, 285] on span "Employment Income" at bounding box center [109, 289] width 94 height 12
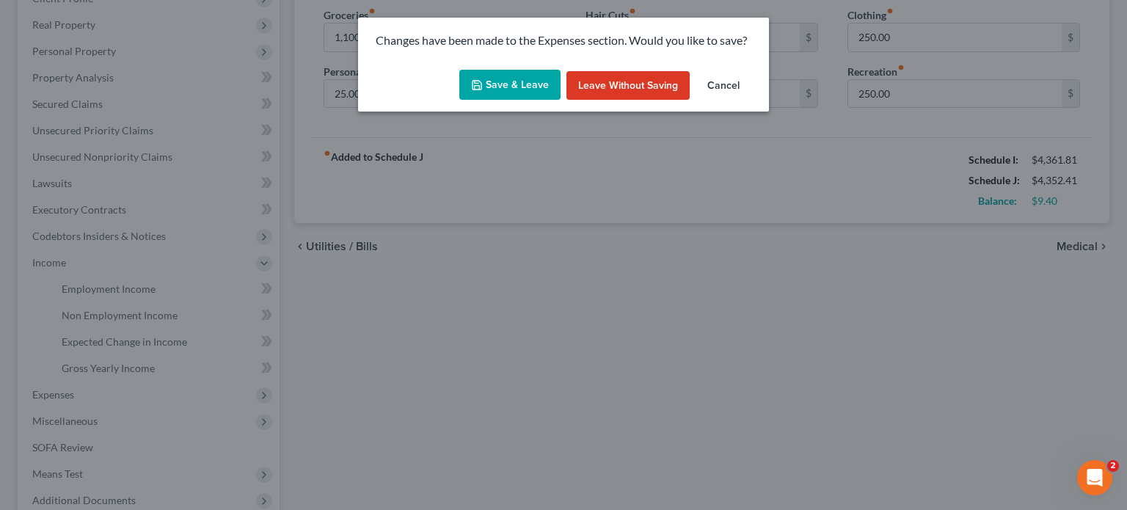
click at [512, 88] on button "Save & Leave" at bounding box center [510, 85] width 101 height 31
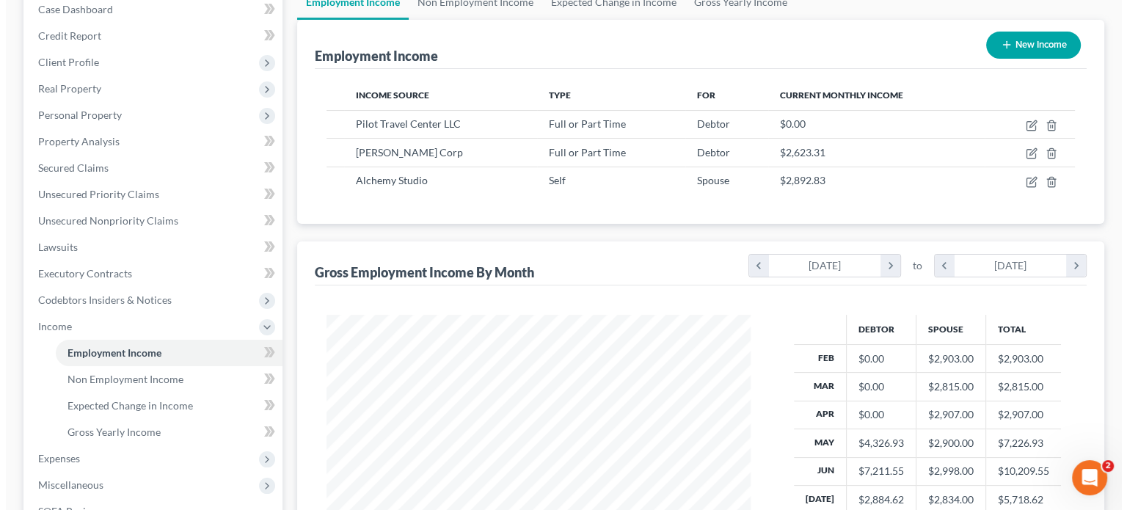
scroll to position [147, 0]
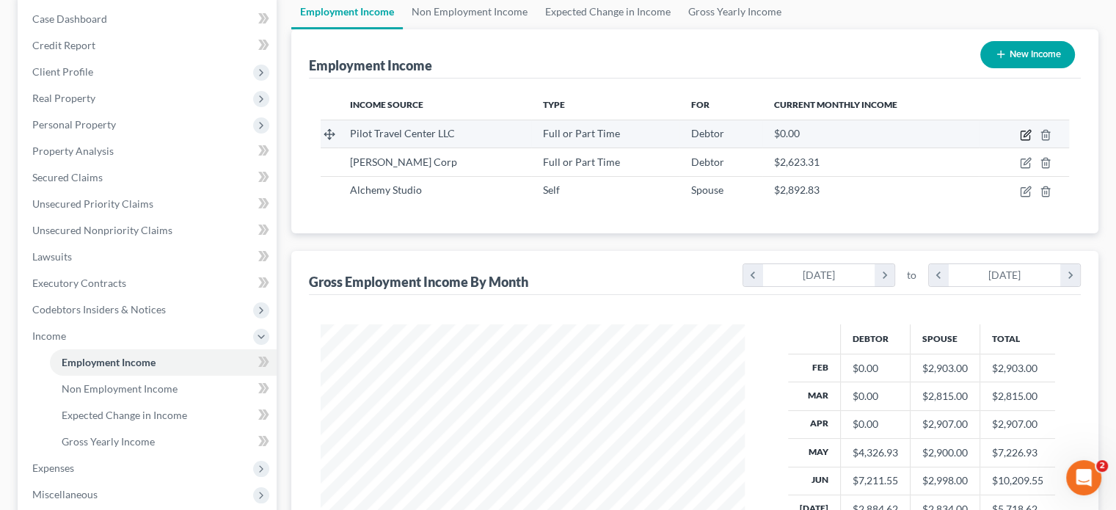
click at [1025, 133] on icon "button" at bounding box center [1026, 135] width 12 height 12
select select "0"
select select "44"
select select "3"
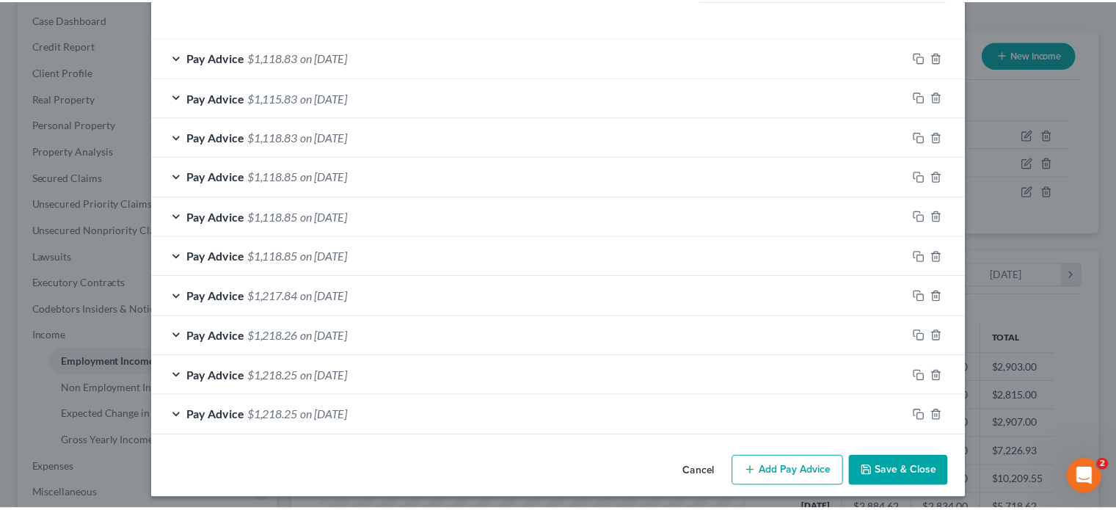
scroll to position [463, 0]
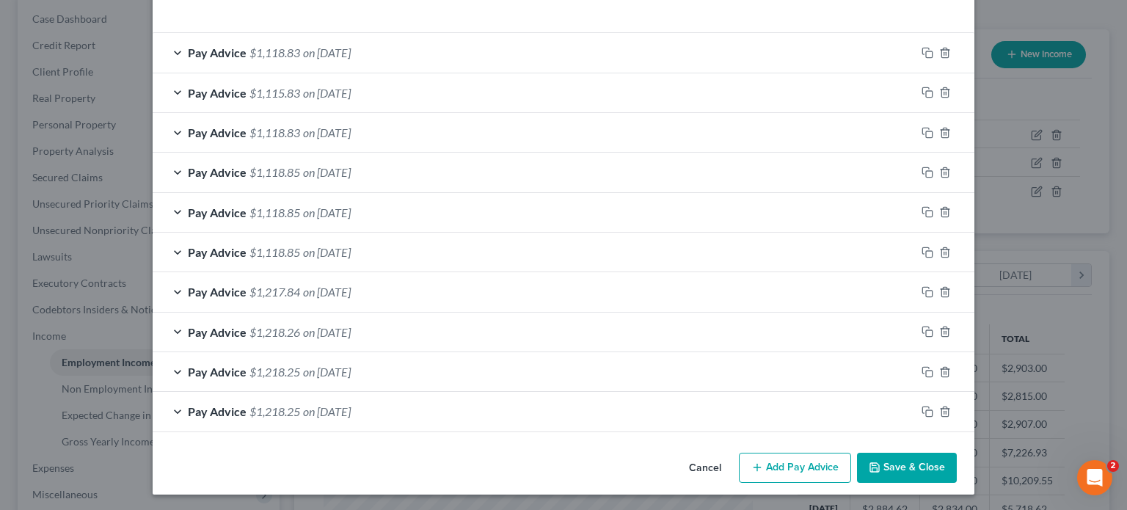
click at [898, 464] on button "Save & Close" at bounding box center [907, 468] width 100 height 31
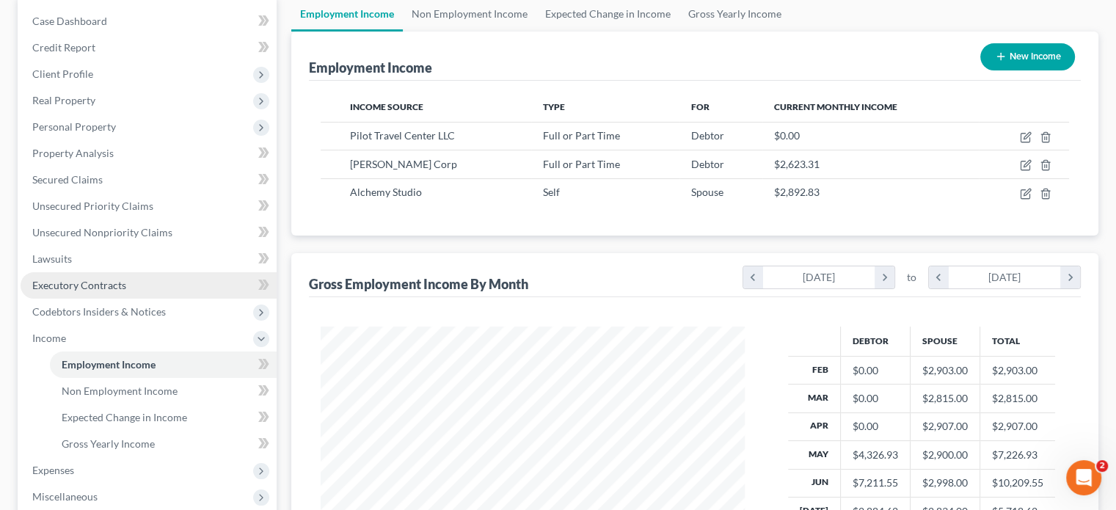
scroll to position [154, 0]
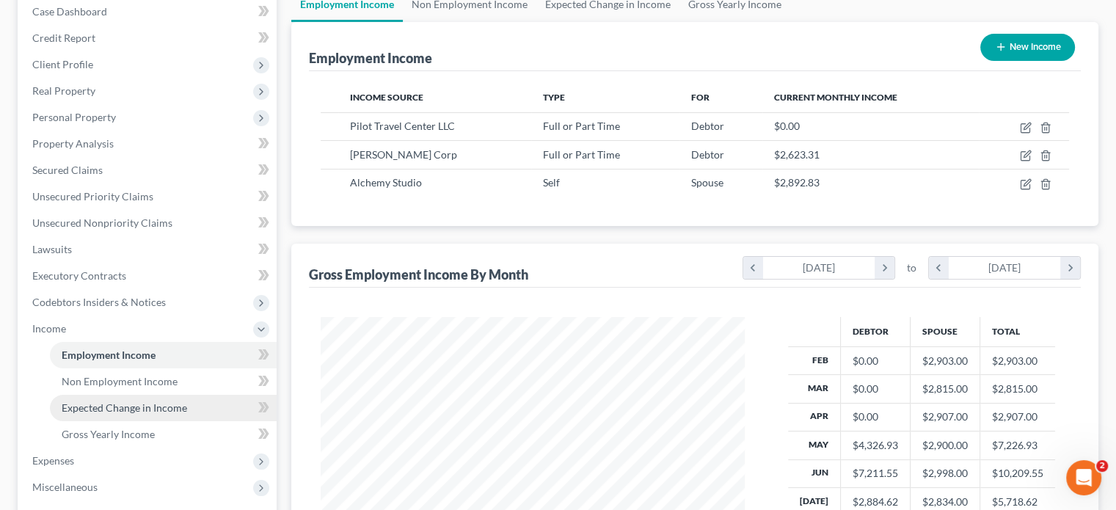
click at [92, 404] on span "Expected Change in Income" at bounding box center [125, 408] width 126 height 12
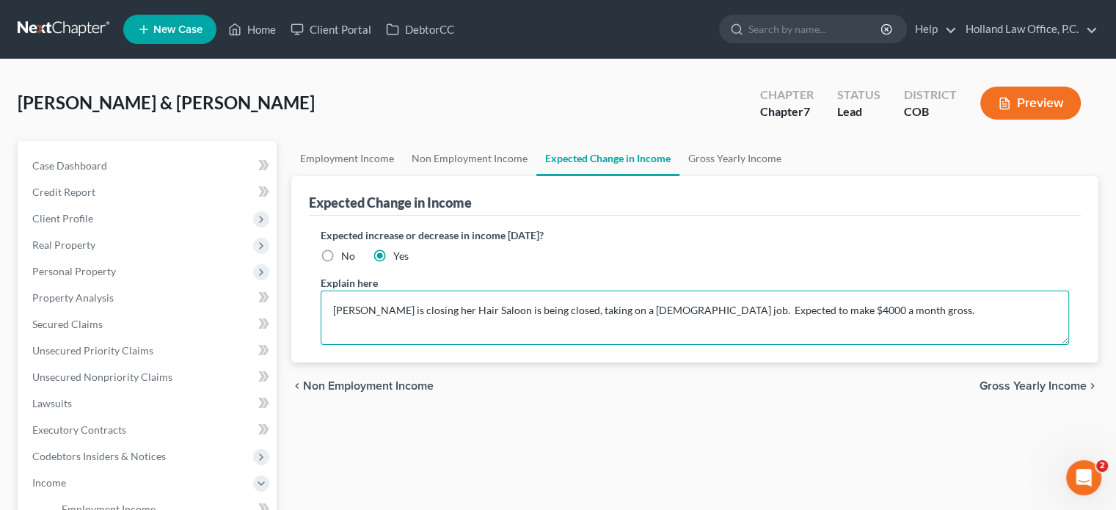
click at [752, 305] on textarea "Ashlee is closing her Hair Saloon is being closed, taking on a full-time job. E…" at bounding box center [695, 318] width 749 height 54
click at [839, 306] on textarea "Ashlee is closing her Hair Saloon is being closed, taking on a full-time job. E…" at bounding box center [695, 318] width 749 height 54
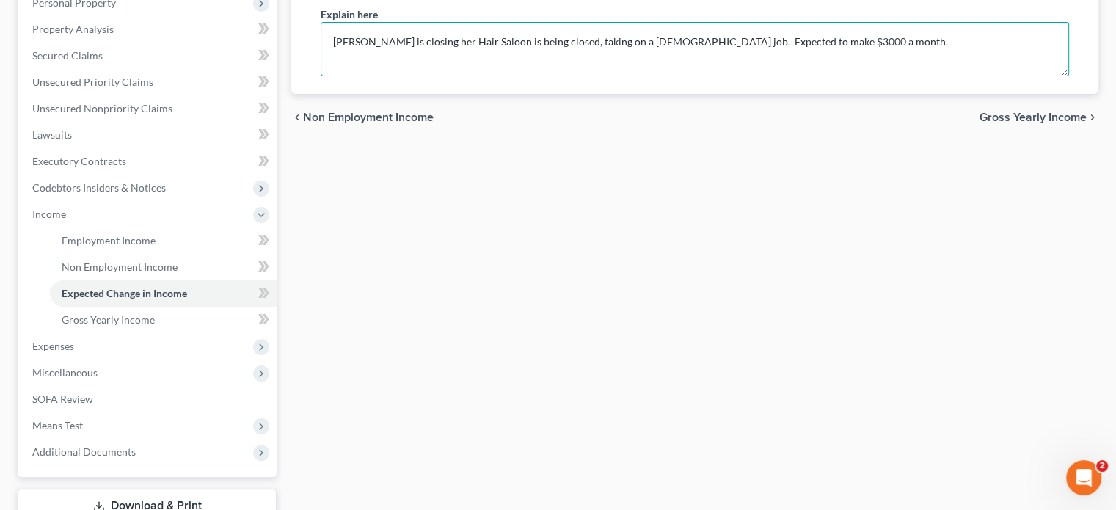
scroll to position [367, 0]
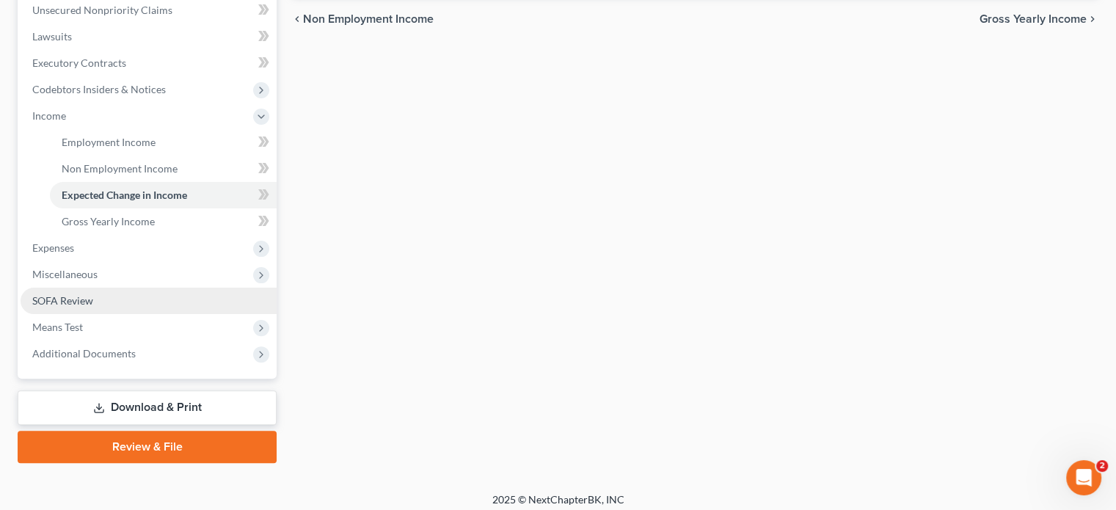
type textarea "Ashlee is closing her Hair Saloon is being closed, taking on a full-time job. E…"
click at [53, 295] on span "SOFA Review" at bounding box center [62, 300] width 61 height 12
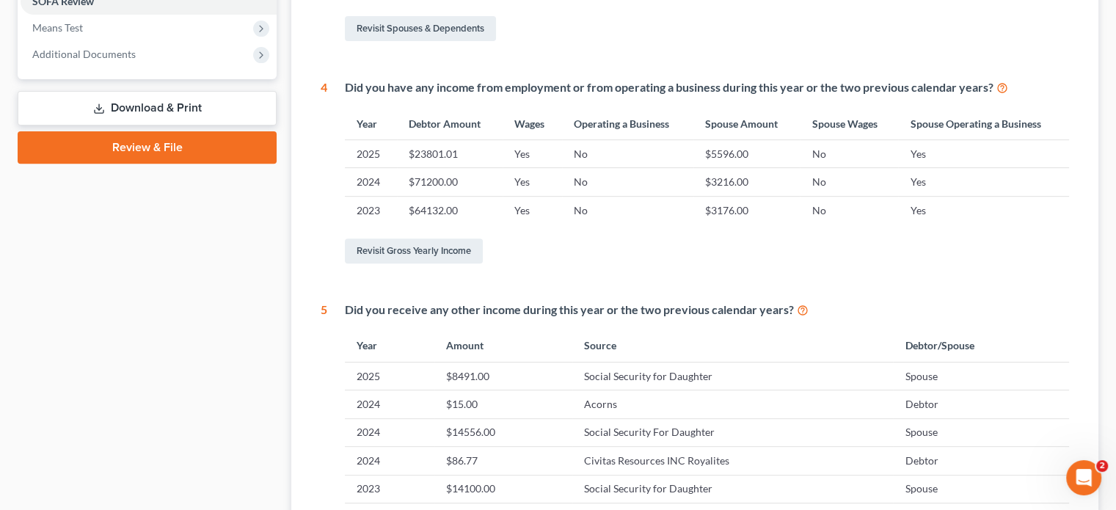
scroll to position [587, 0]
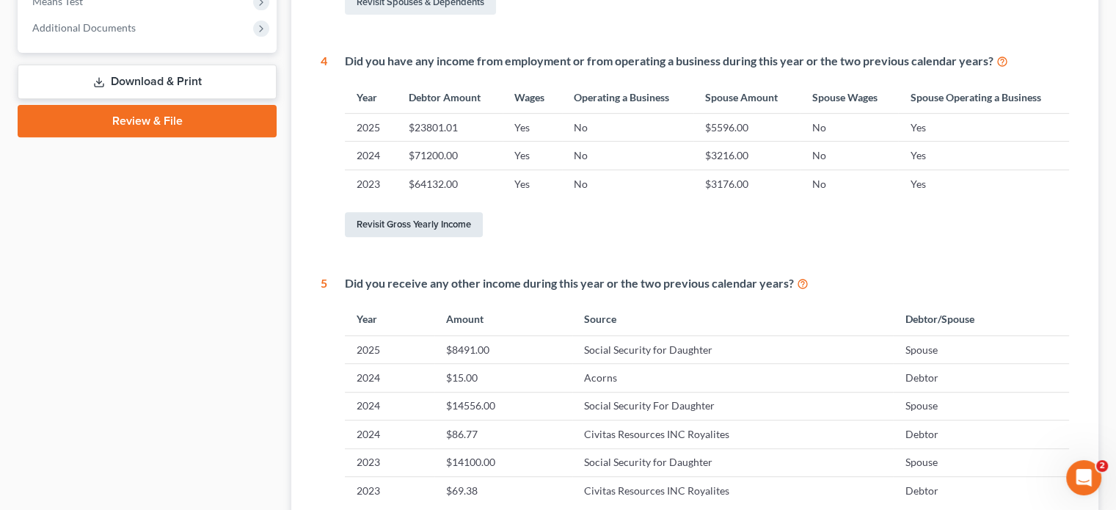
click at [418, 233] on link "Revisit Gross Yearly Income" at bounding box center [414, 224] width 138 height 25
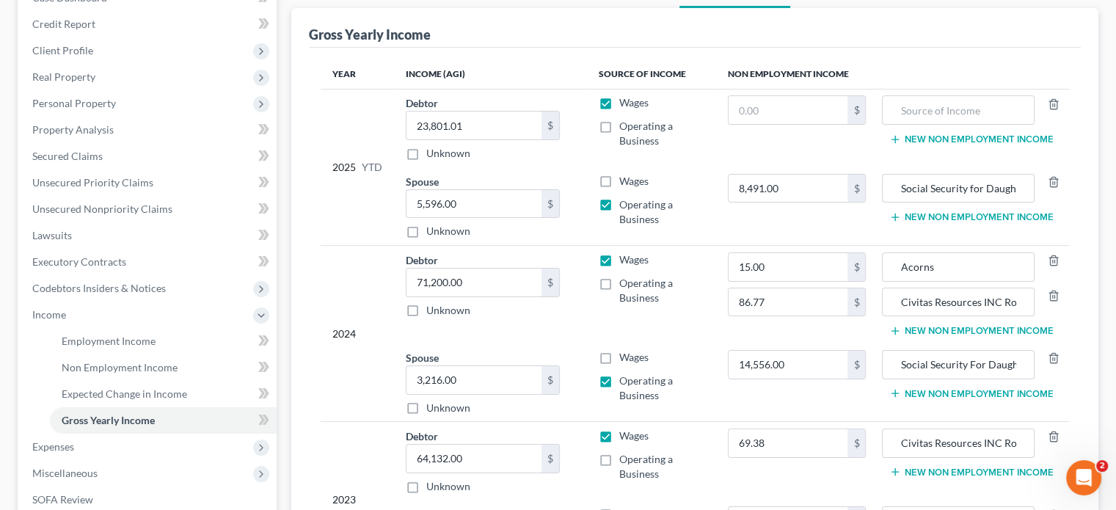
scroll to position [81, 0]
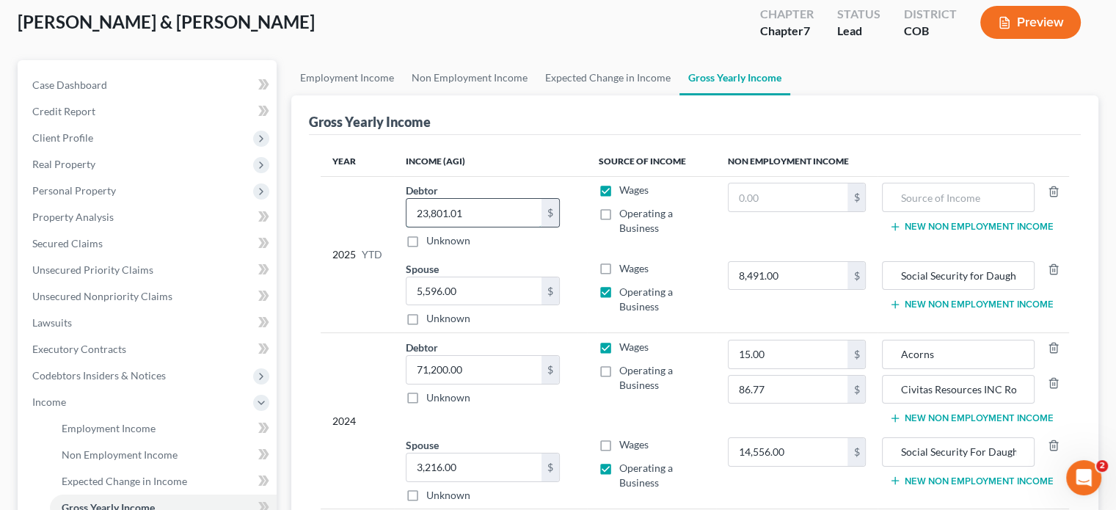
click at [490, 211] on input "23,801.01" at bounding box center [474, 213] width 135 height 28
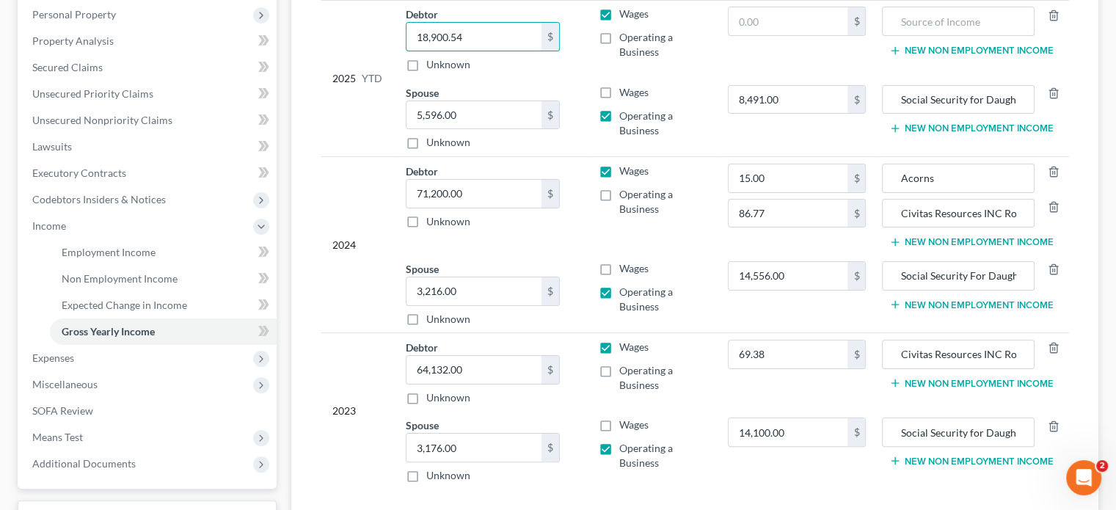
scroll to position [374, 0]
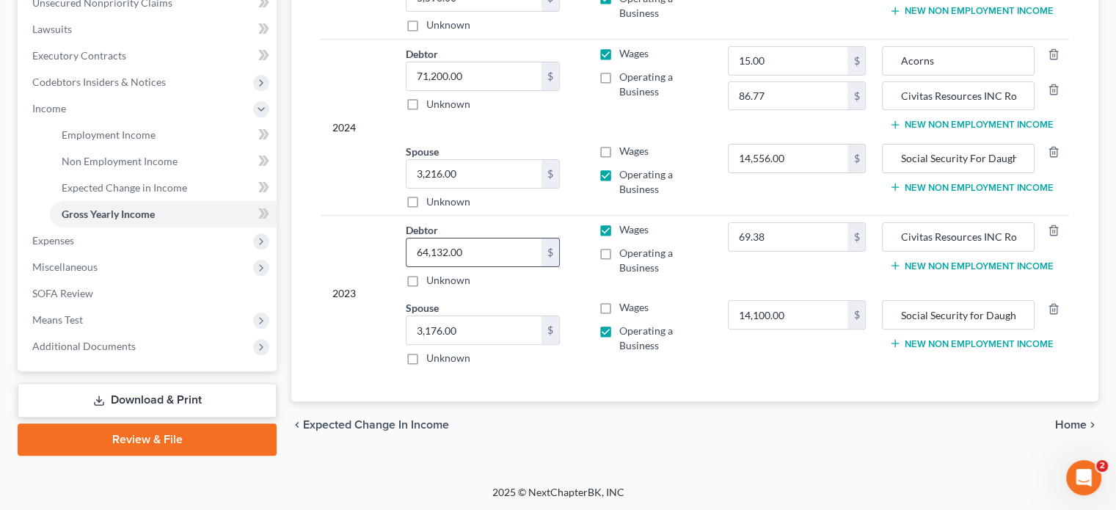
type input "18,900.54"
click at [479, 243] on input "64,132.00" at bounding box center [474, 253] width 135 height 28
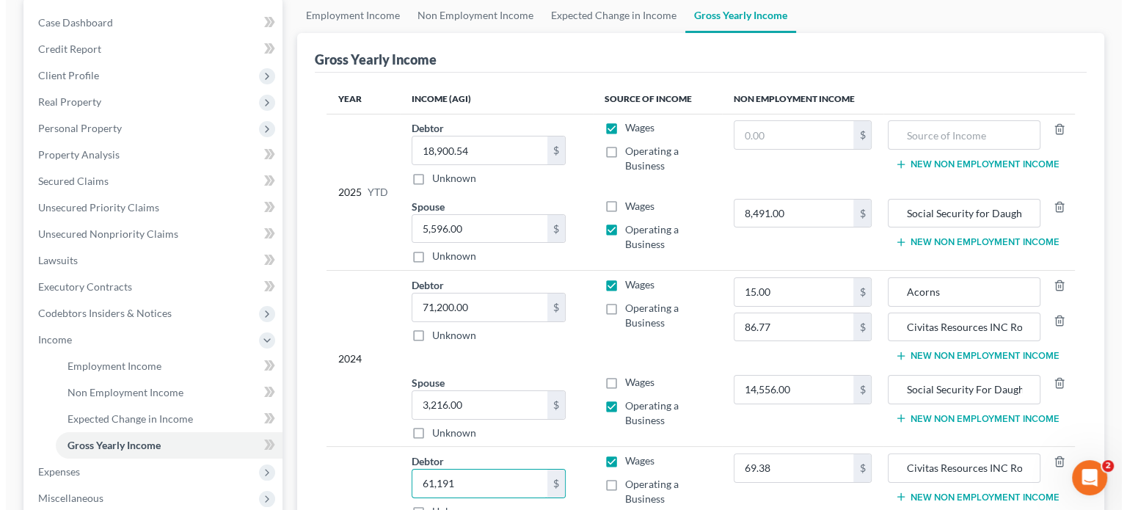
scroll to position [0, 0]
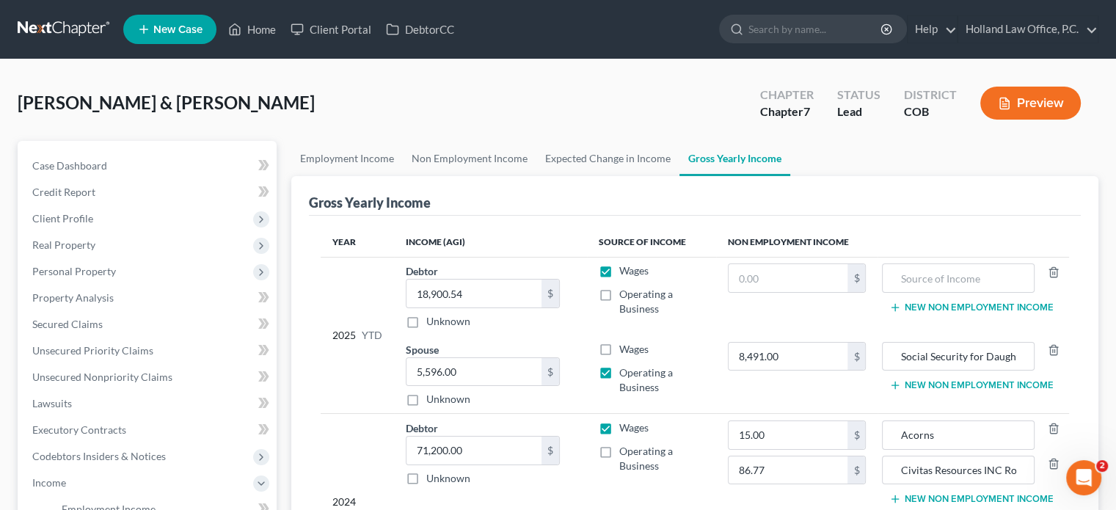
type input "61,191"
click at [1028, 99] on button "Preview" at bounding box center [1031, 103] width 101 height 33
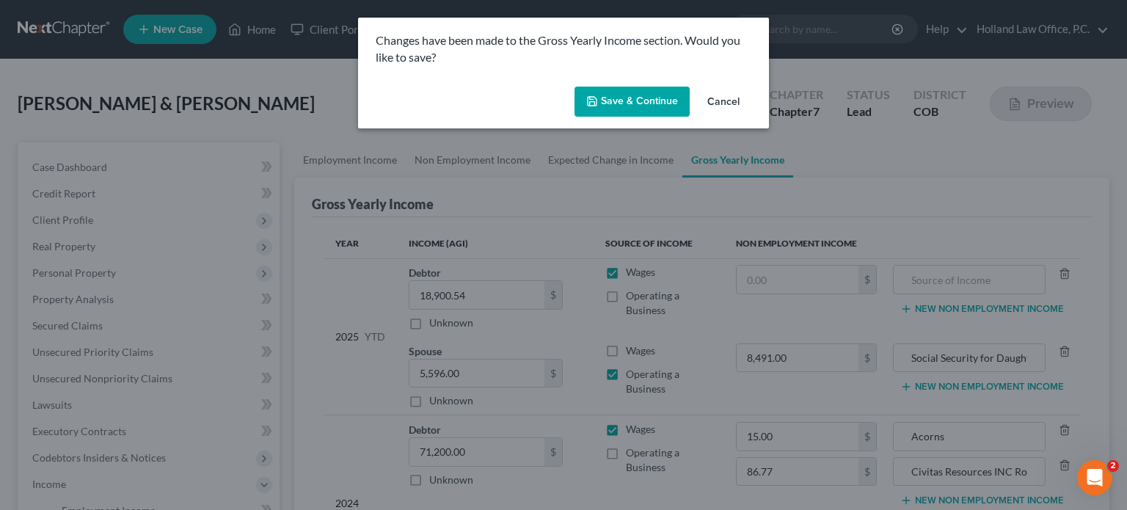
click at [628, 93] on button "Save & Continue" at bounding box center [632, 102] width 115 height 31
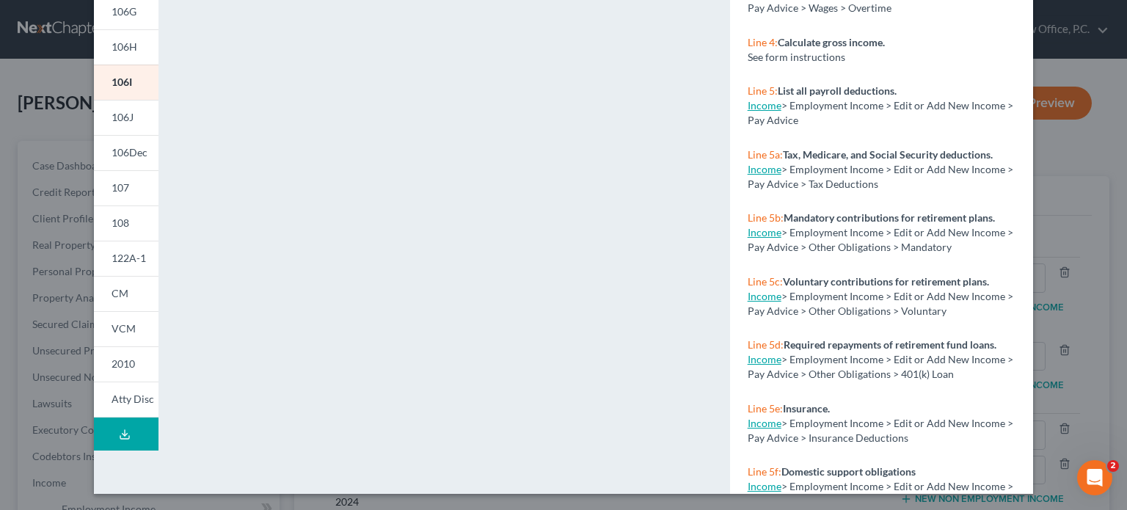
scroll to position [303, 0]
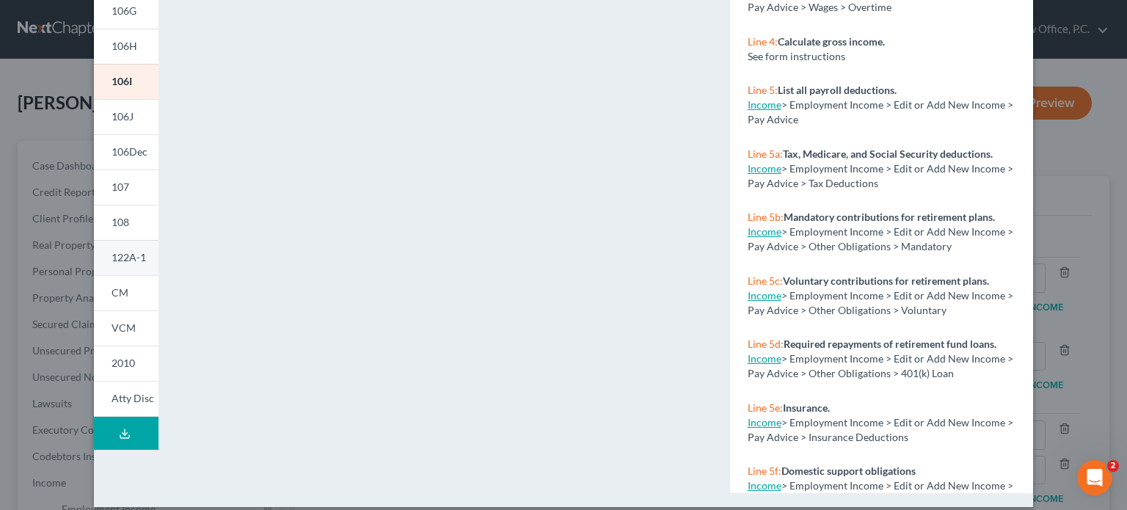
click at [127, 261] on span "122A-1" at bounding box center [129, 257] width 35 height 12
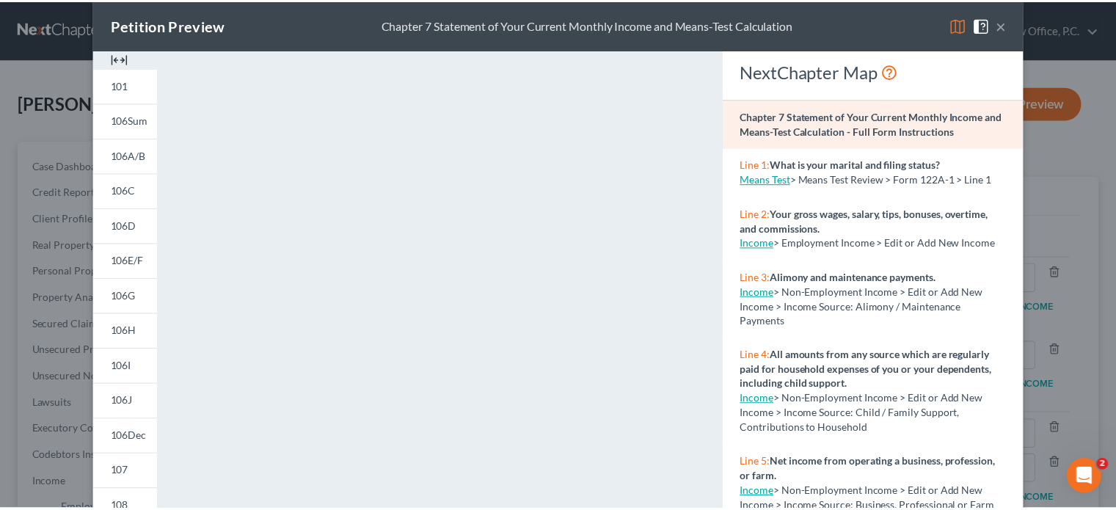
scroll to position [10, 0]
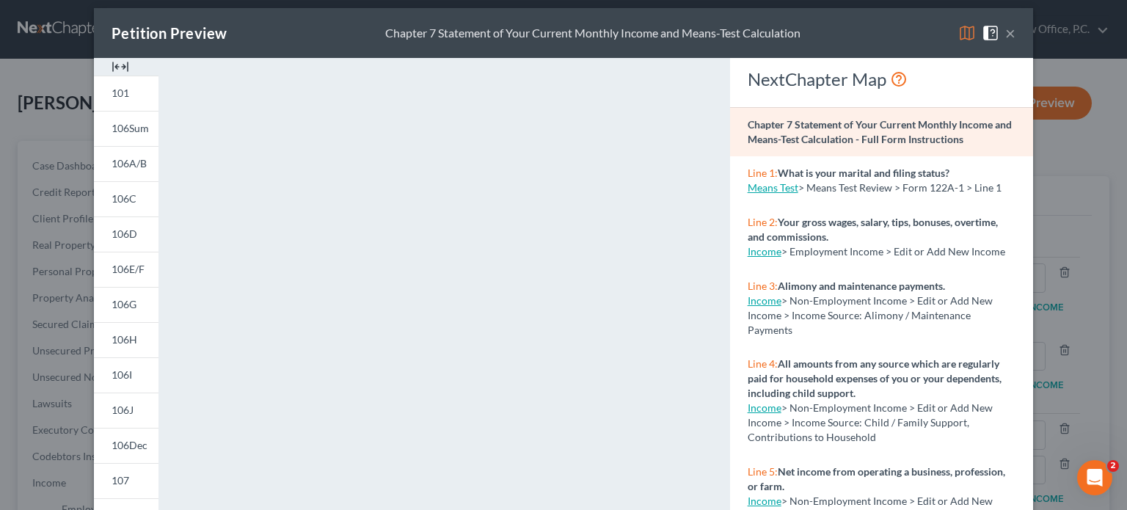
click at [1006, 39] on button "×" at bounding box center [1011, 33] width 10 height 18
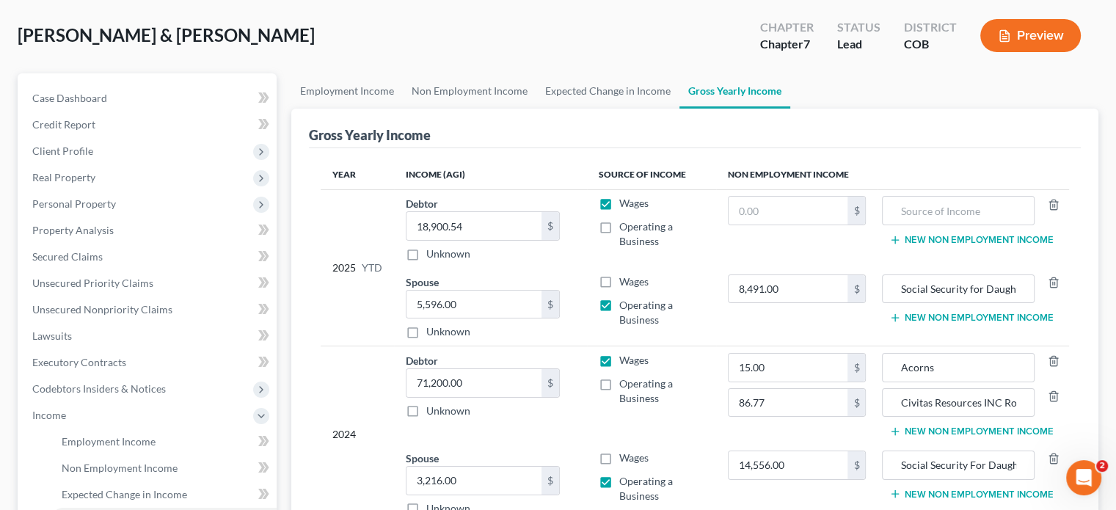
scroll to position [294, 0]
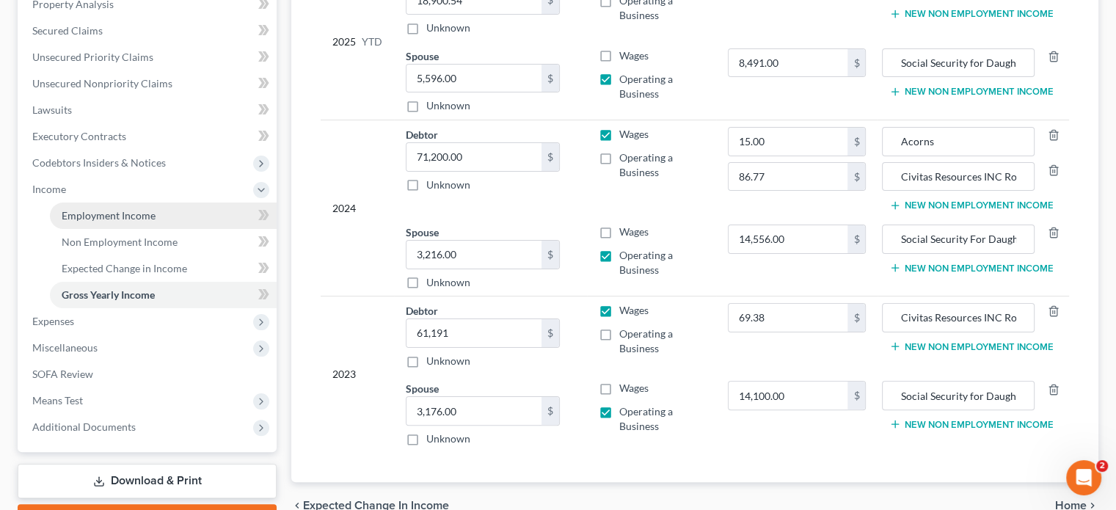
click at [68, 211] on span "Employment Income" at bounding box center [109, 215] width 94 height 12
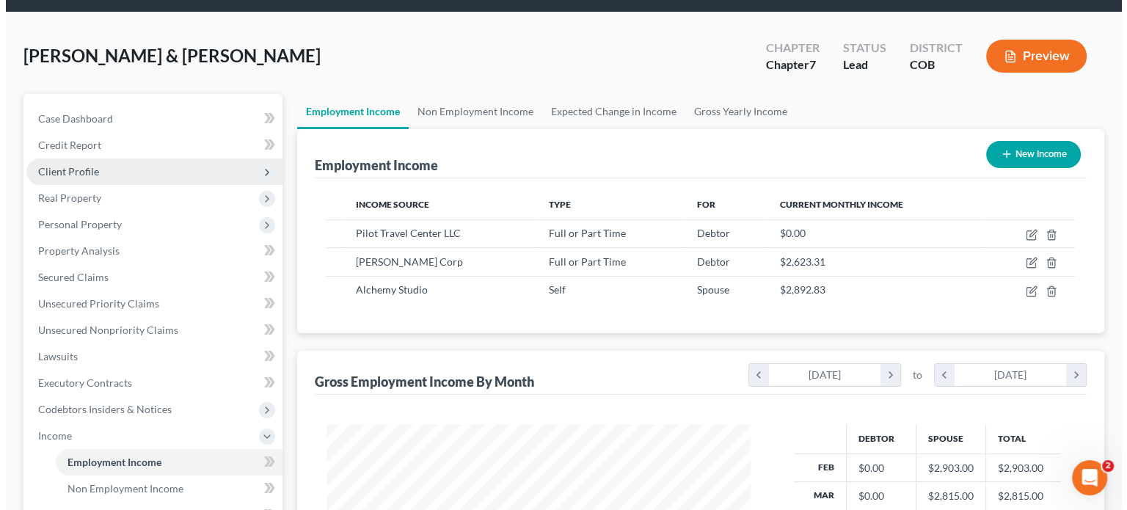
scroll to position [73, 0]
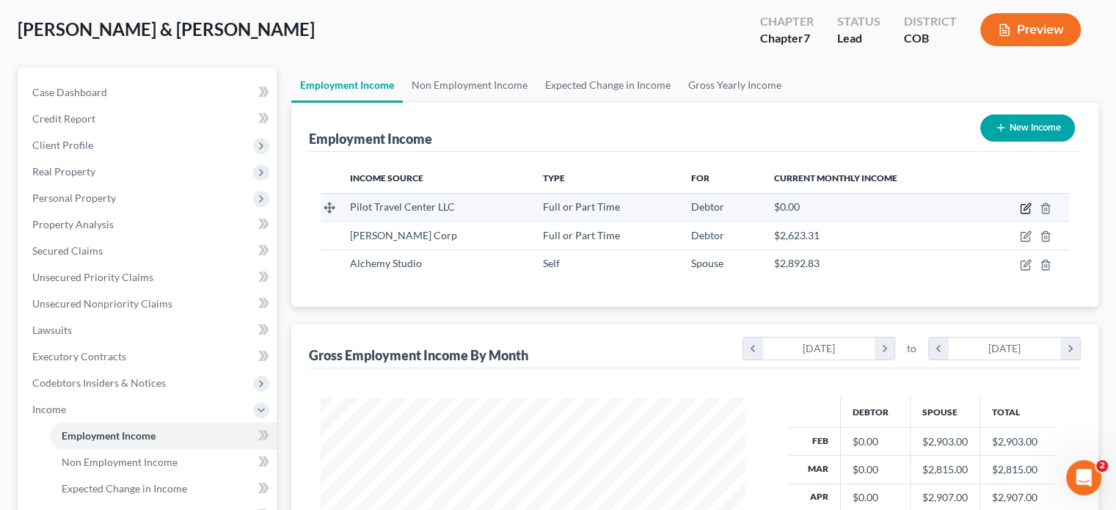
click at [1026, 206] on icon "button" at bounding box center [1027, 206] width 7 height 7
select select "0"
select select "44"
select select "3"
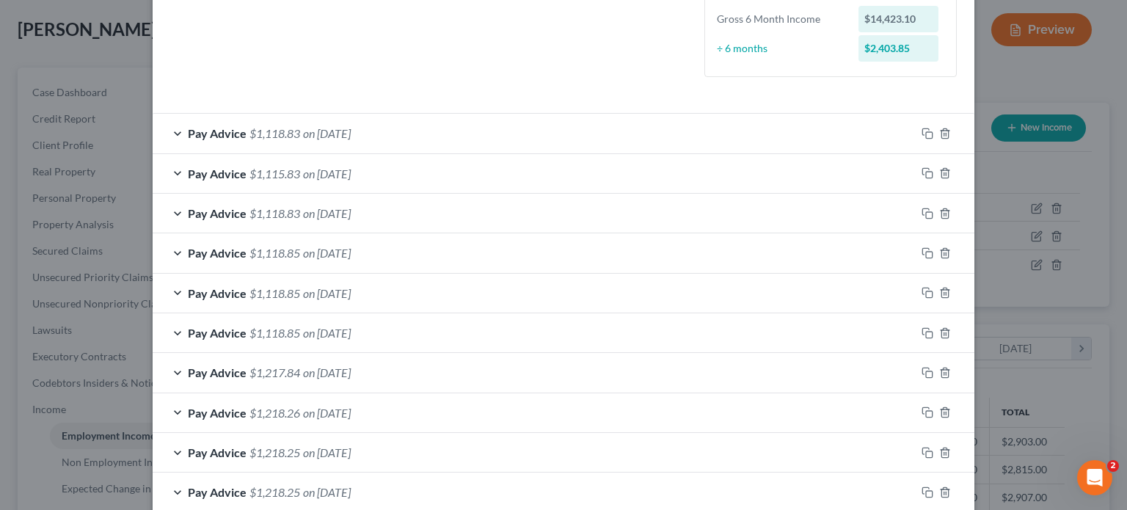
scroll to position [316, 0]
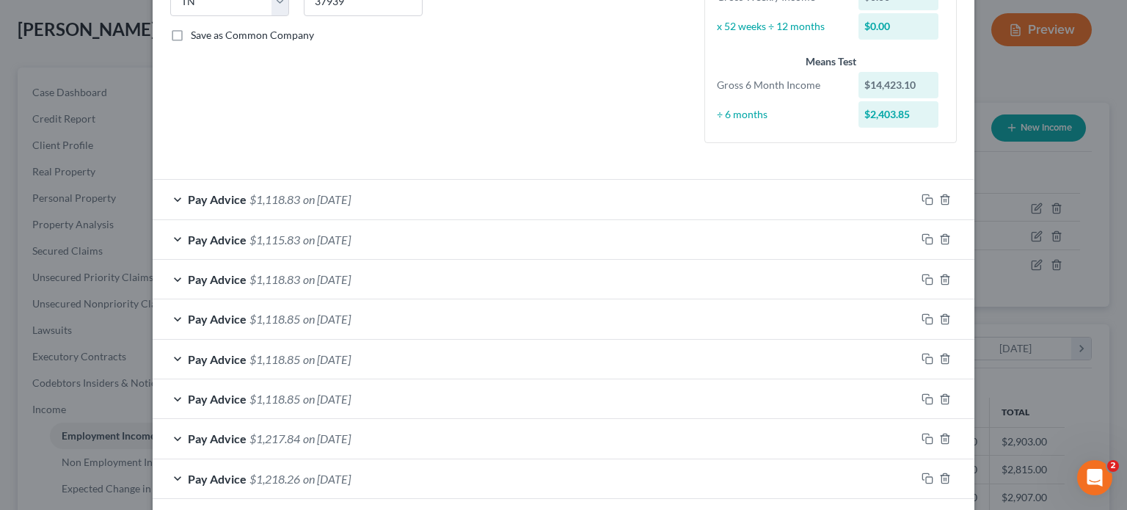
click at [320, 194] on span "on 07/14/2025" at bounding box center [327, 199] width 48 height 14
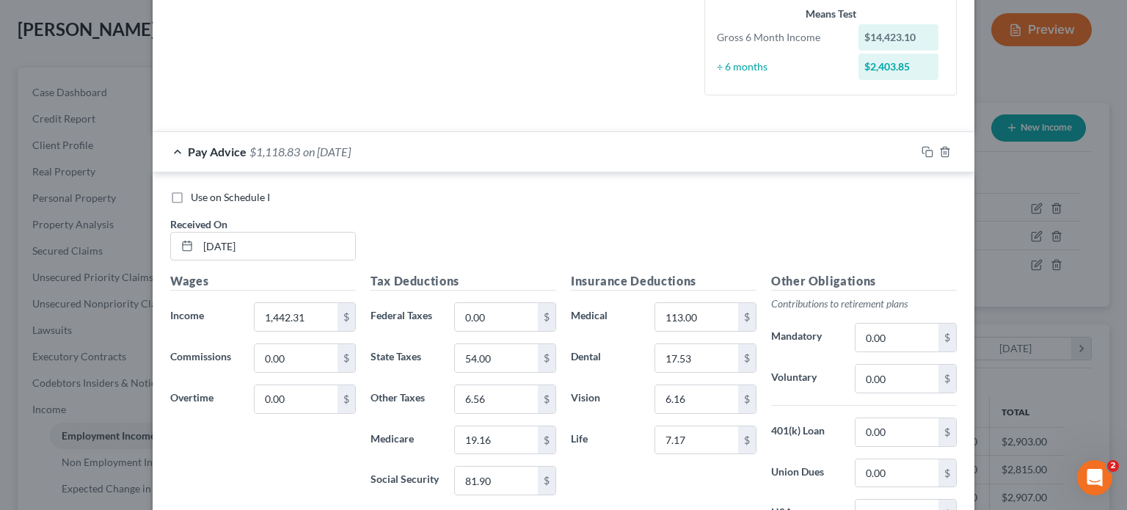
scroll to position [390, 0]
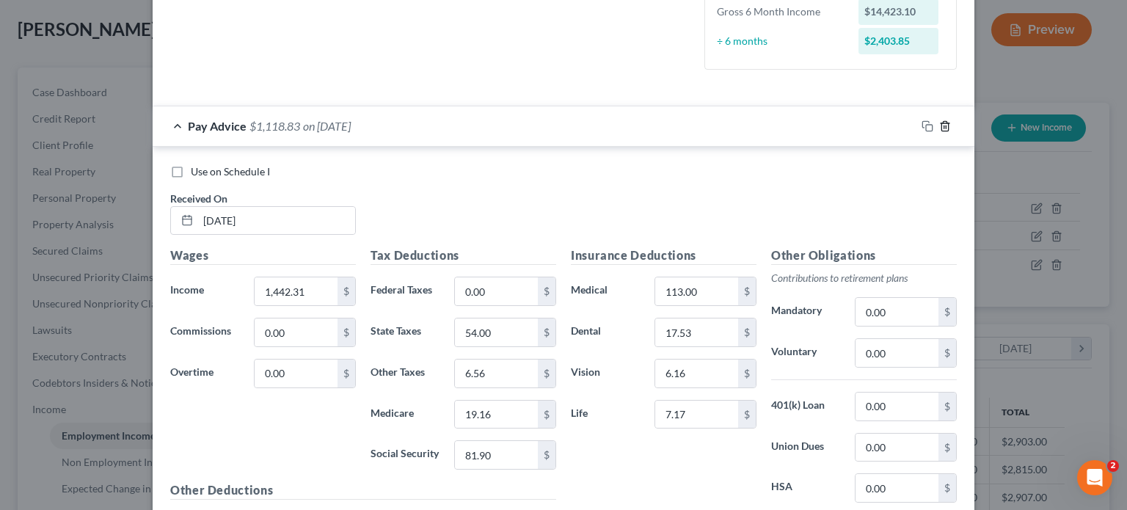
click at [940, 127] on icon "button" at bounding box center [946, 126] width 12 height 12
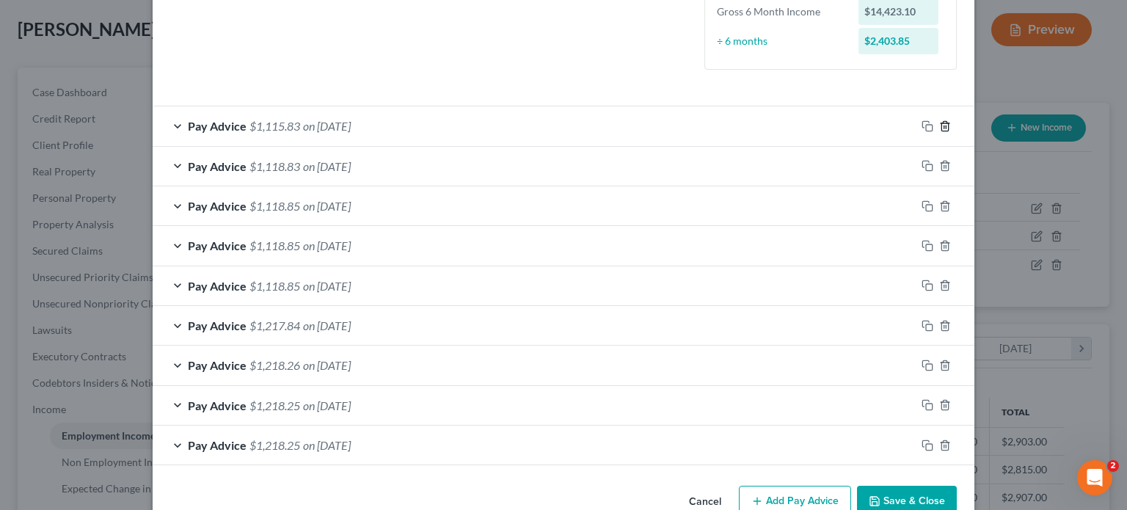
click at [940, 127] on icon "button" at bounding box center [946, 126] width 12 height 12
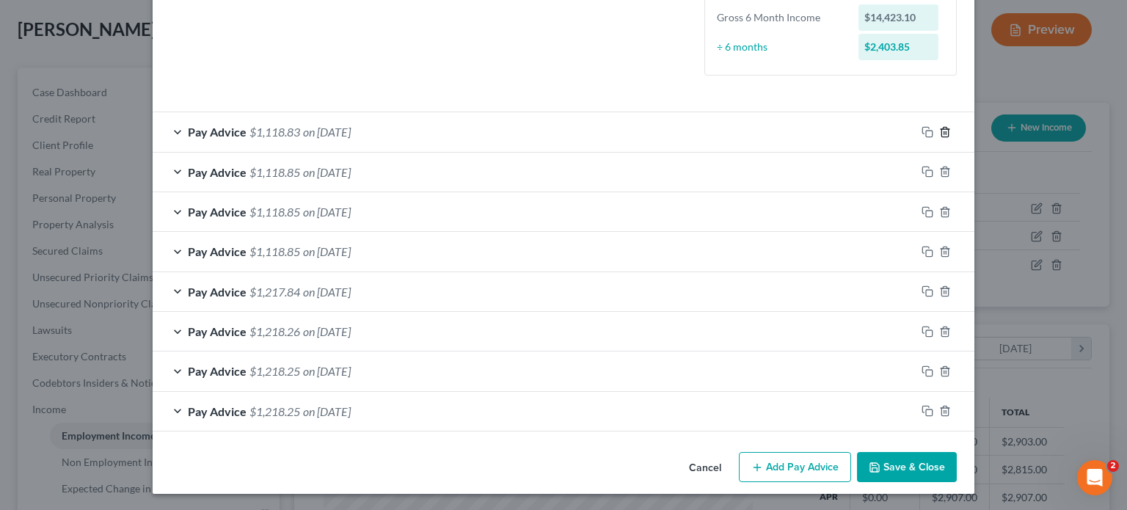
click at [940, 127] on icon "button" at bounding box center [946, 132] width 12 height 12
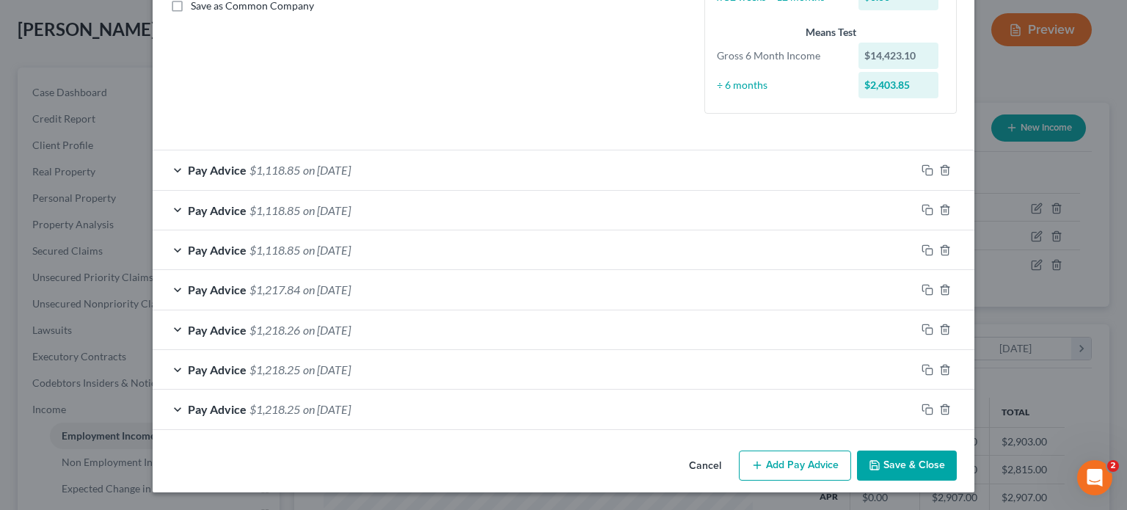
scroll to position [344, 0]
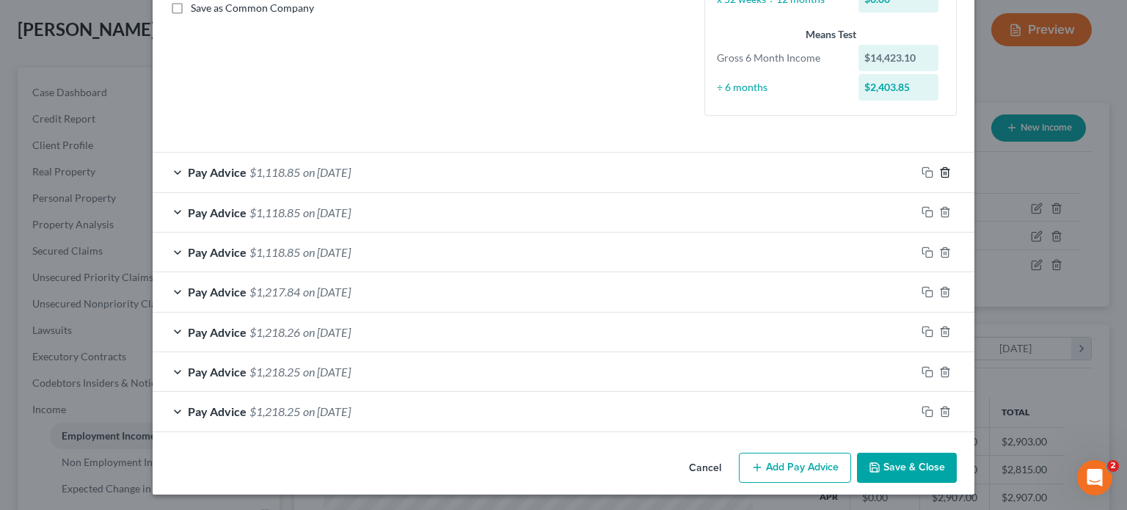
drag, startPoint x: 939, startPoint y: 169, endPoint x: 938, endPoint y: 190, distance: 21.3
click at [940, 170] on icon "button" at bounding box center [946, 173] width 12 height 12
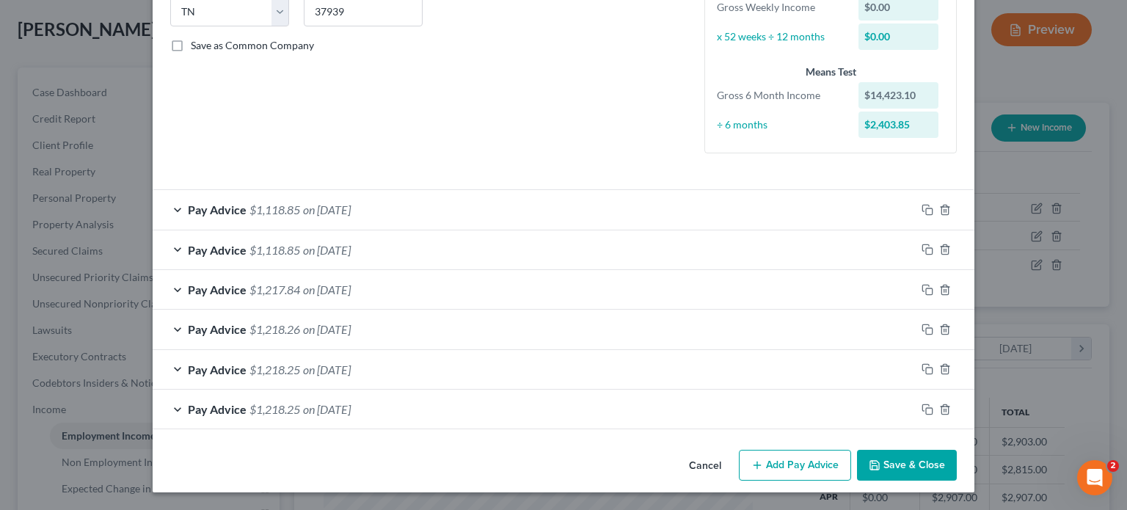
scroll to position [304, 0]
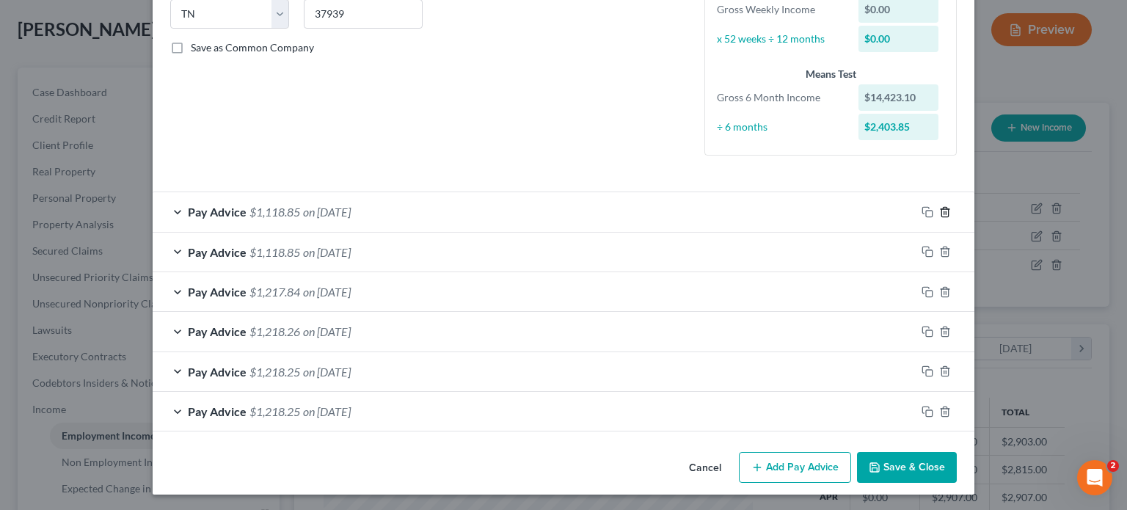
click at [940, 210] on icon "button" at bounding box center [946, 212] width 12 height 12
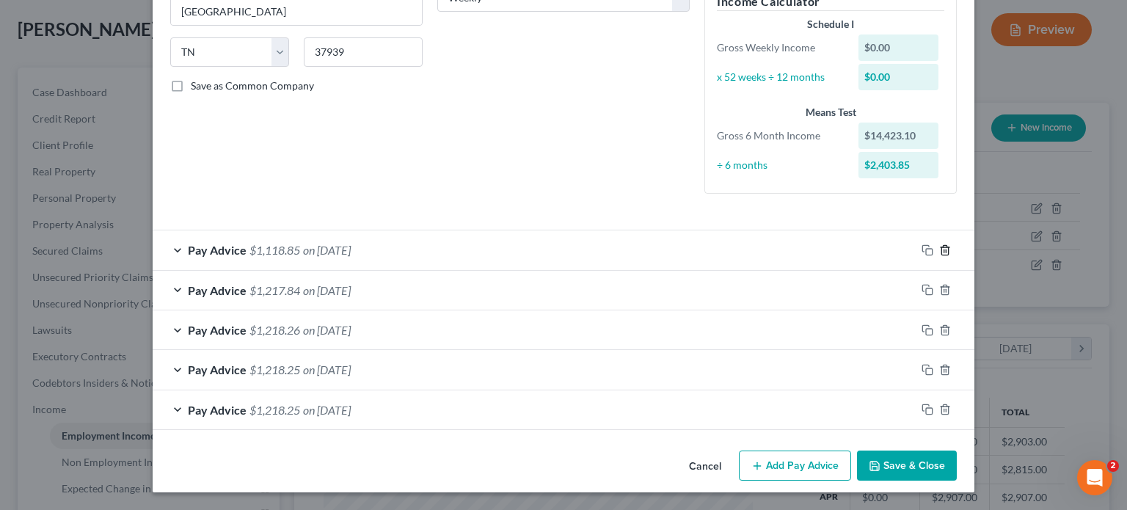
scroll to position [264, 0]
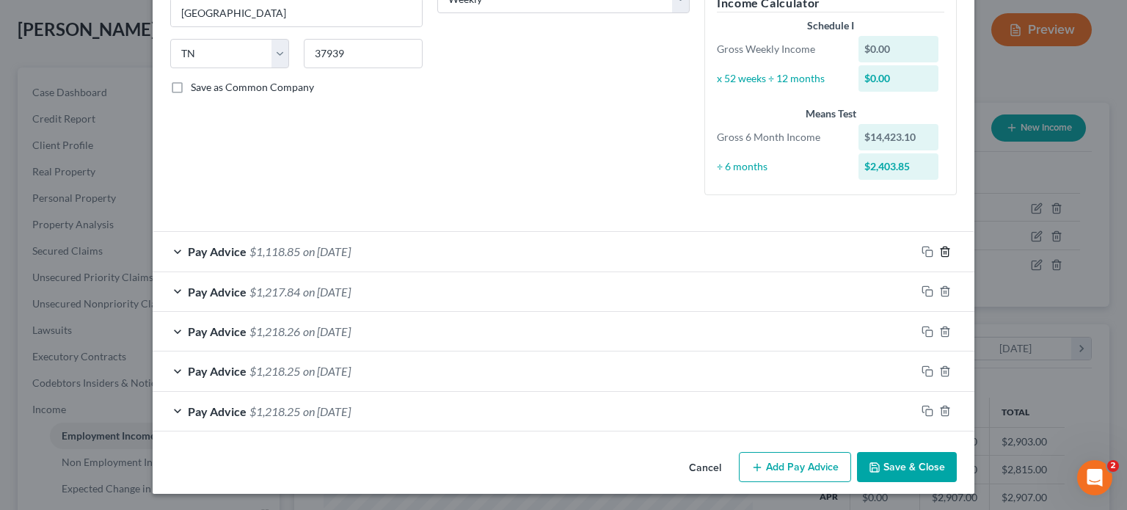
drag, startPoint x: 940, startPoint y: 246, endPoint x: 944, endPoint y: 271, distance: 25.3
click at [940, 246] on icon "button" at bounding box center [946, 252] width 12 height 12
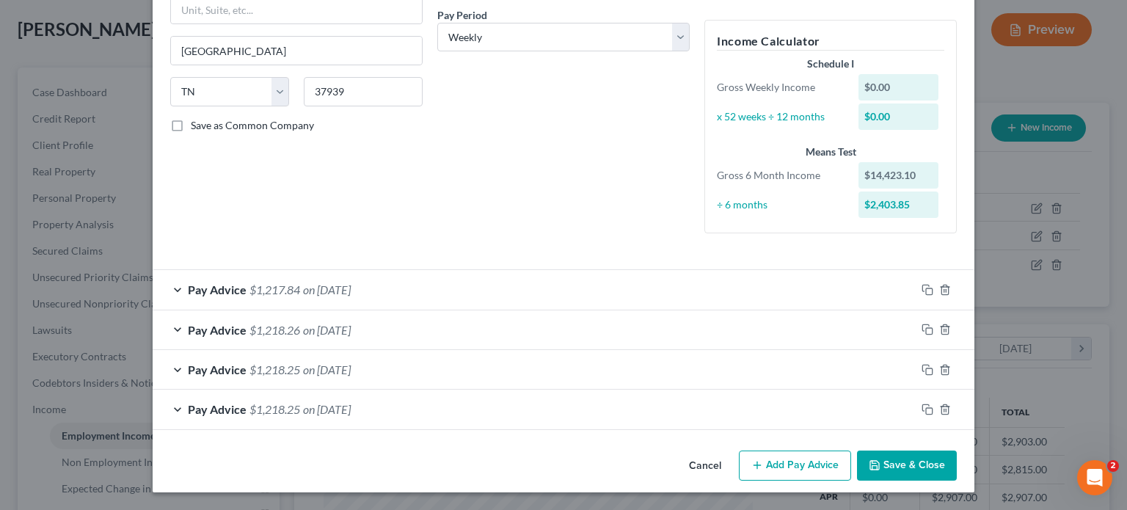
scroll to position [225, 0]
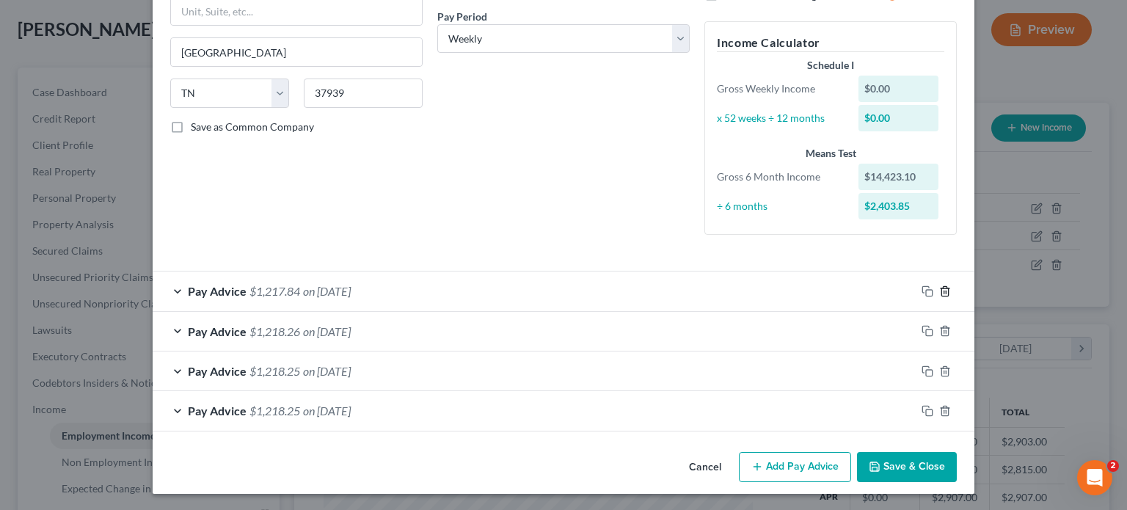
click at [940, 294] on icon "button" at bounding box center [946, 292] width 12 height 12
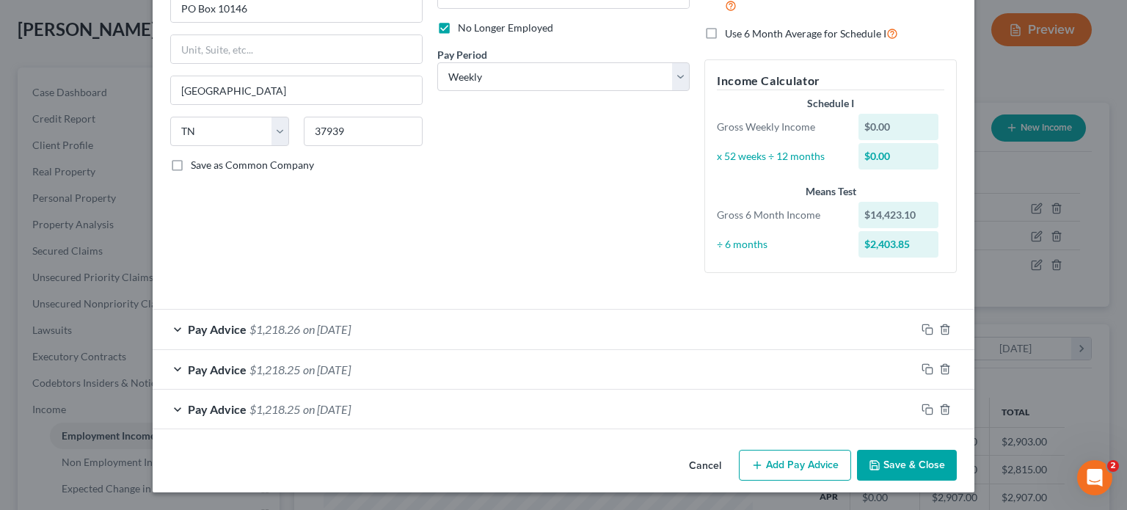
scroll to position [185, 0]
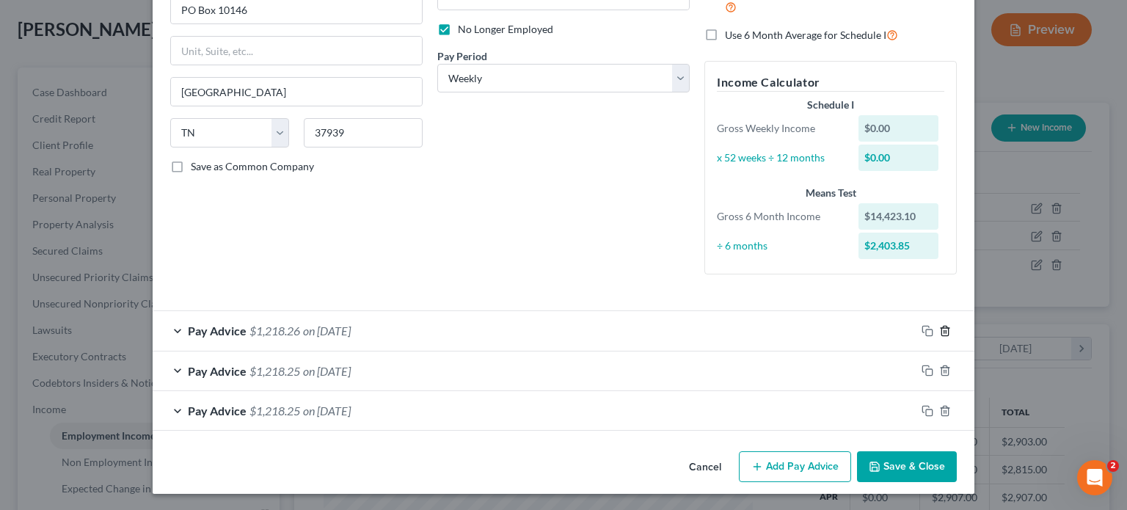
click at [941, 328] on icon "button" at bounding box center [946, 331] width 12 height 12
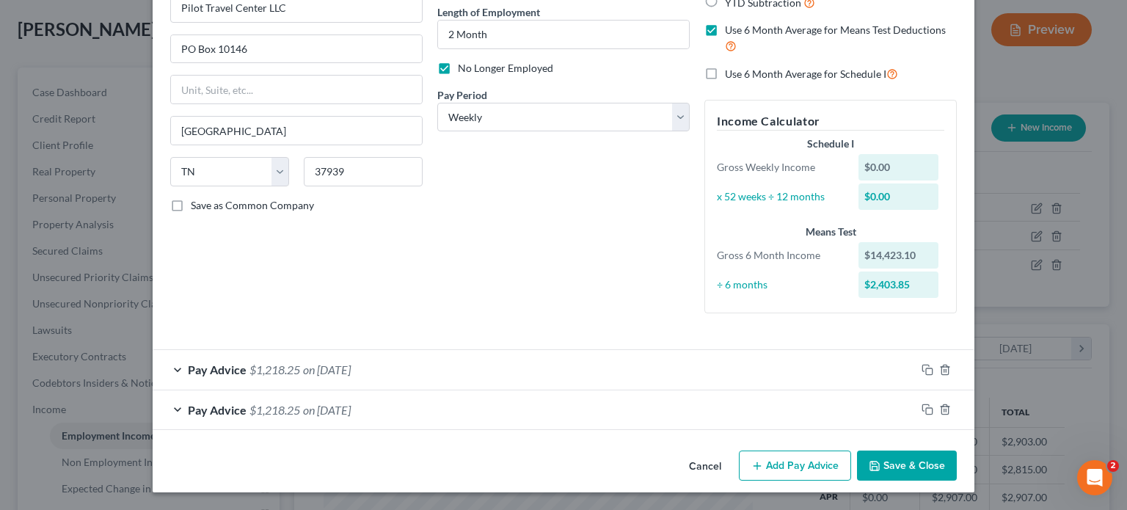
scroll to position [145, 0]
click at [940, 371] on icon "button" at bounding box center [946, 371] width 12 height 12
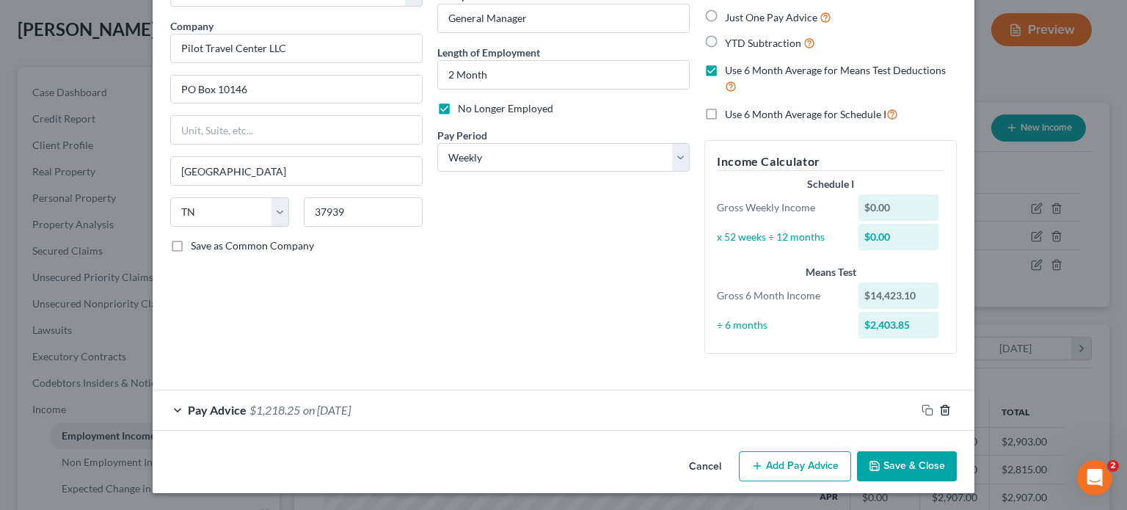
click at [940, 405] on icon "button" at bounding box center [946, 410] width 12 height 12
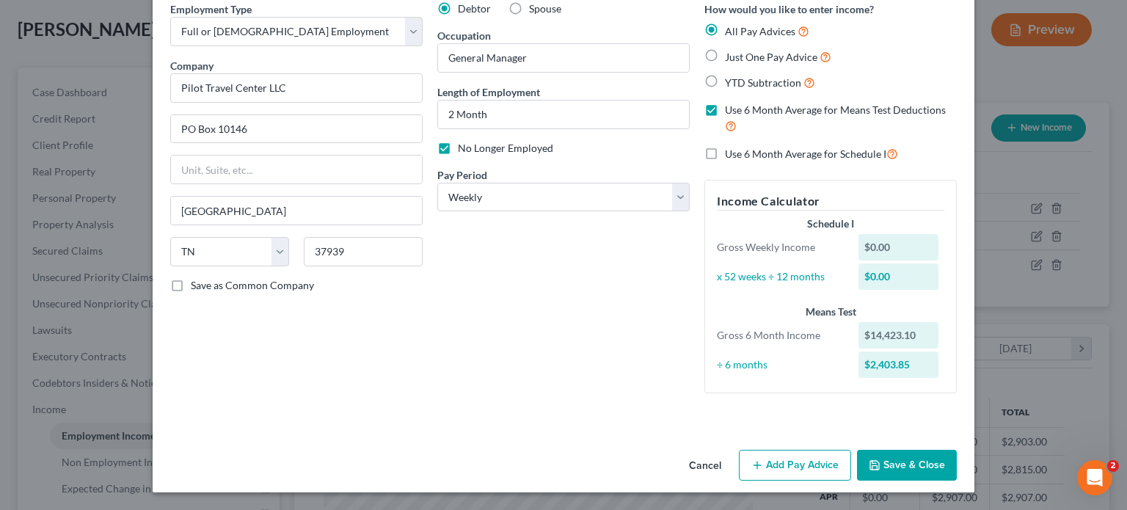
scroll to position [65, 0]
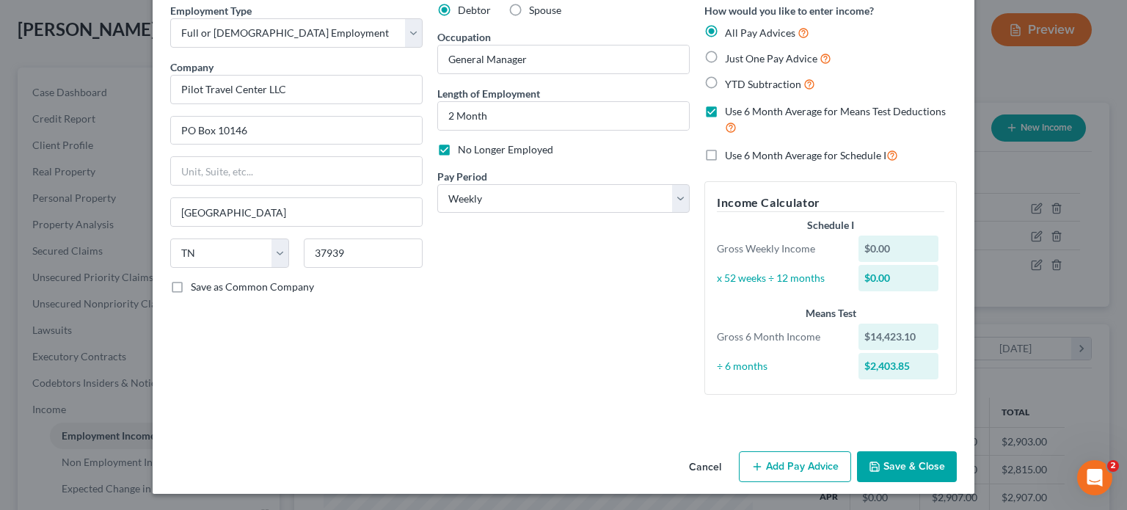
drag, startPoint x: 831, startPoint y: 455, endPoint x: 805, endPoint y: 416, distance: 46.6
click at [833, 454] on button "Add Pay Advice" at bounding box center [795, 466] width 112 height 31
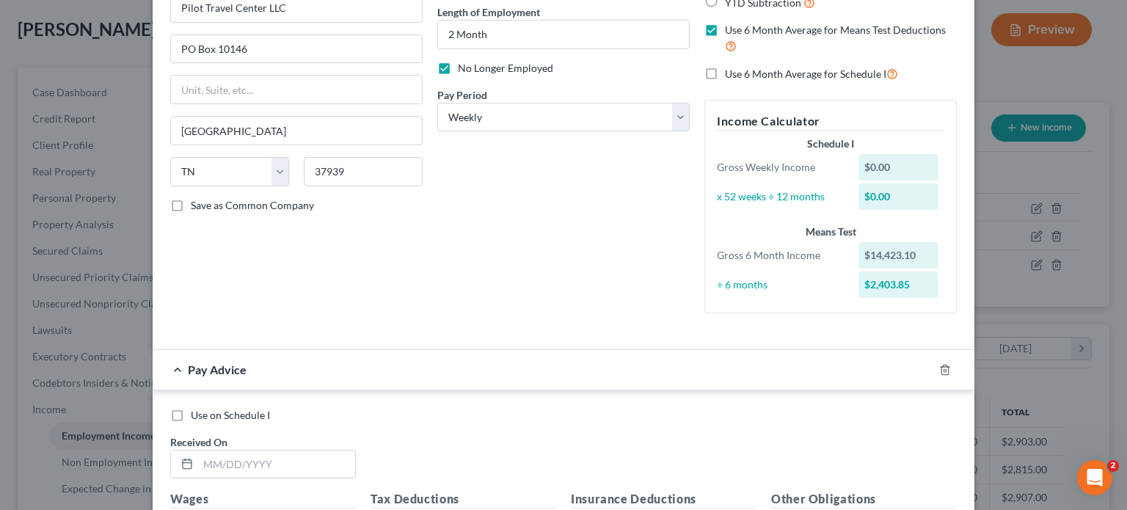
scroll to position [294, 0]
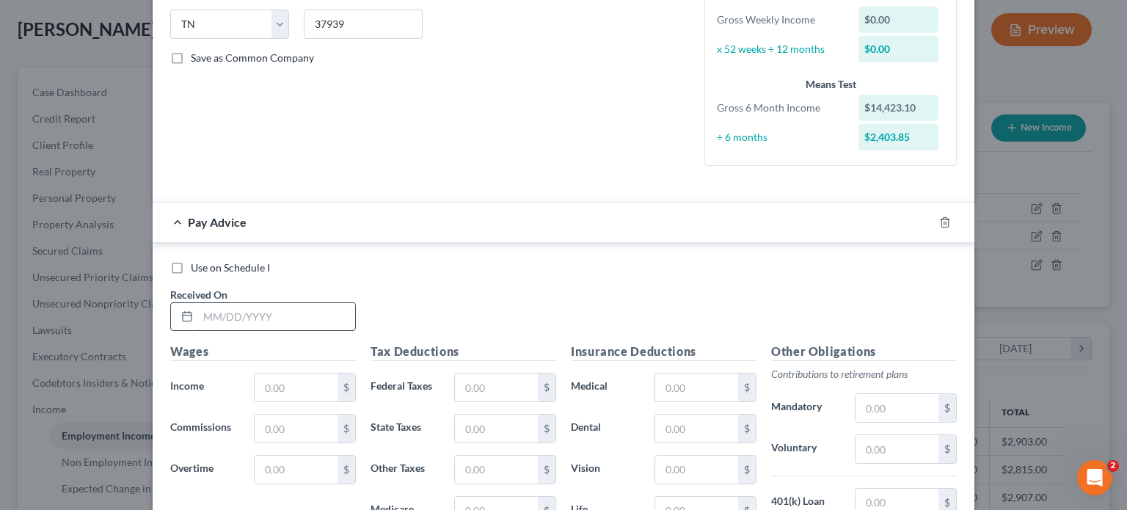
click at [205, 321] on input "text" at bounding box center [276, 317] width 157 height 28
type input "07/31/2025"
click at [278, 374] on input "text" at bounding box center [296, 388] width 83 height 28
click at [274, 382] on input "text" at bounding box center [296, 388] width 83 height 28
click at [269, 378] on input "text" at bounding box center [296, 388] width 83 height 28
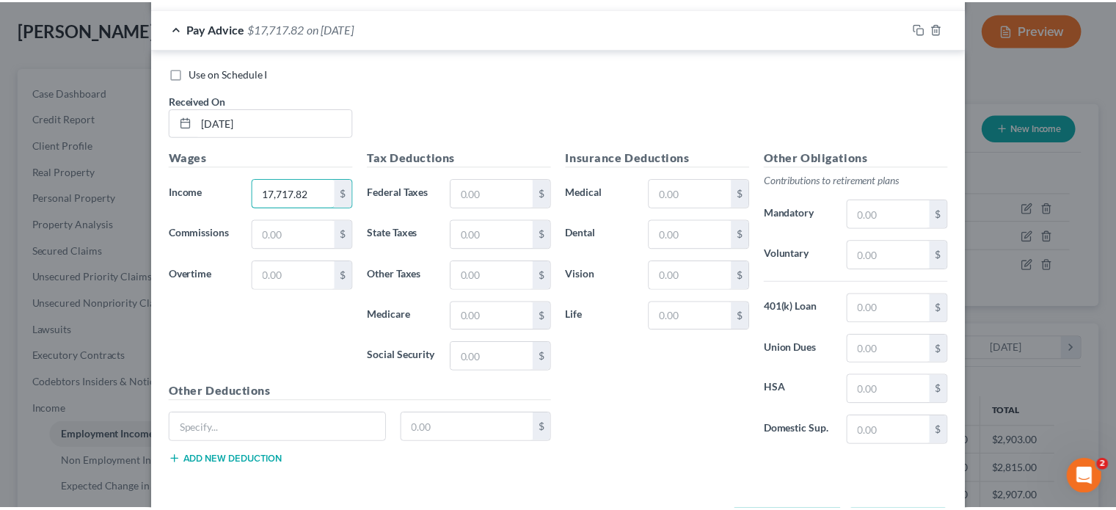
scroll to position [545, 0]
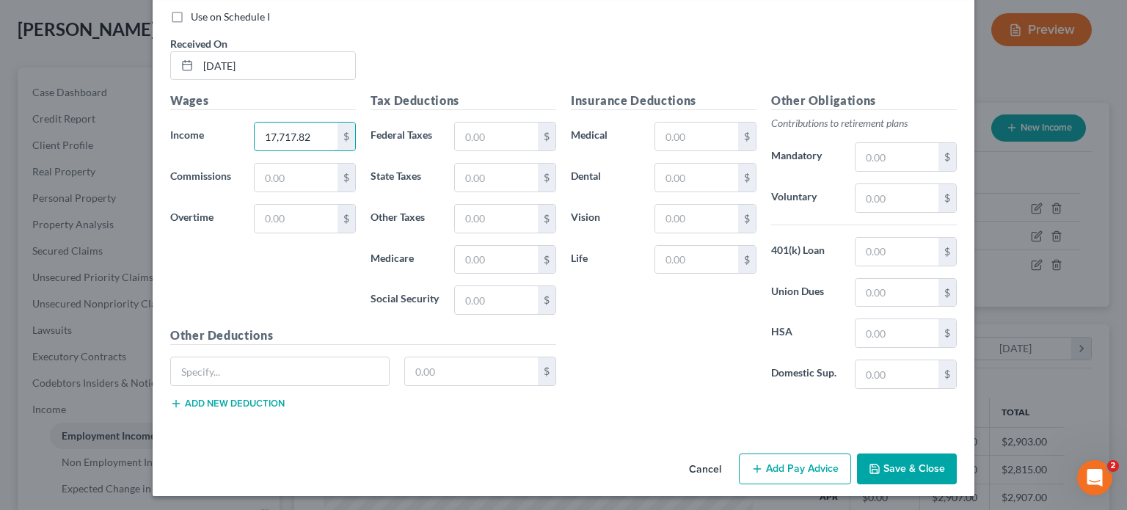
type input "17,717.82"
click at [897, 471] on button "Save & Close" at bounding box center [907, 469] width 100 height 31
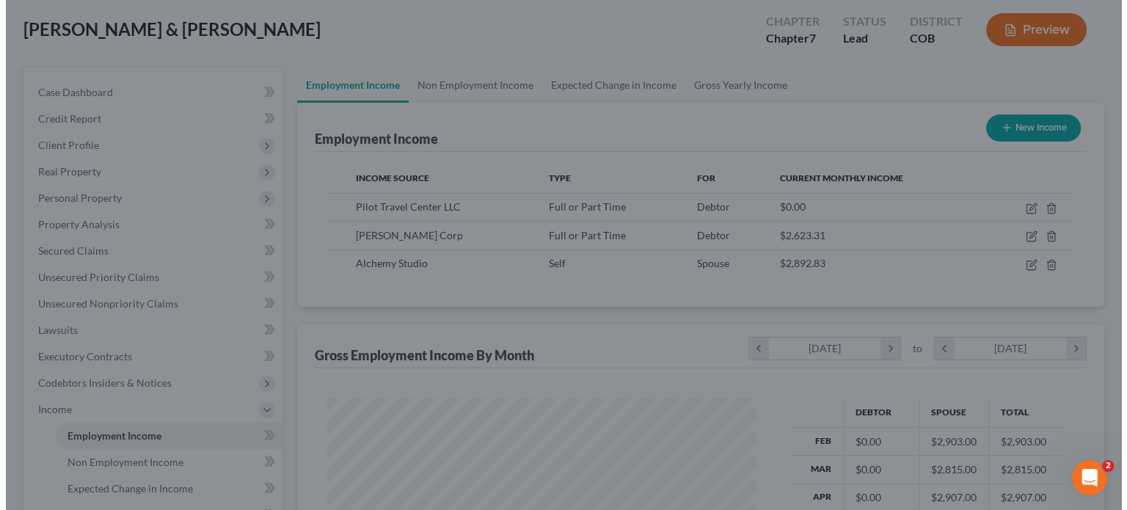
scroll to position [733786, 733593]
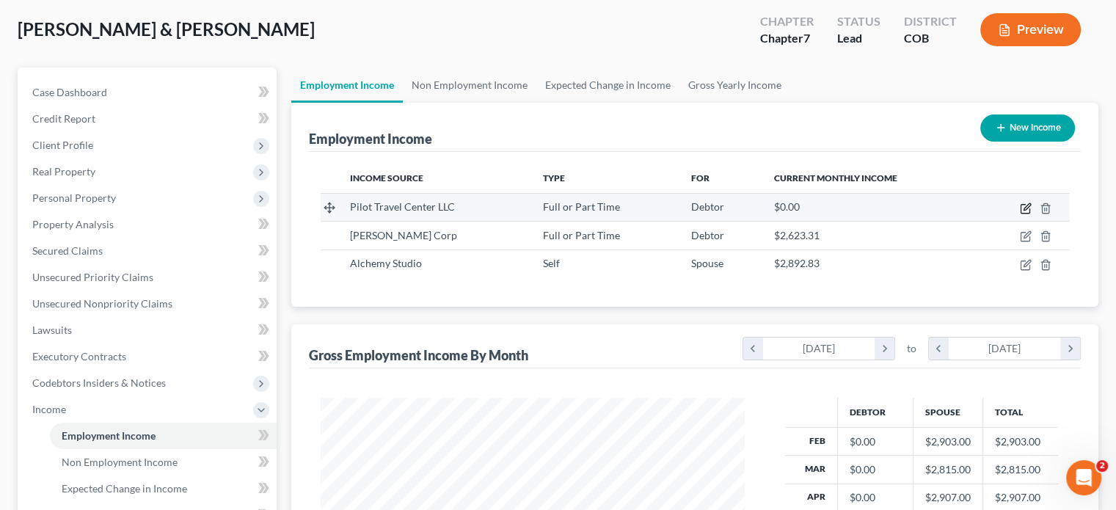
click at [1028, 206] on icon "button" at bounding box center [1026, 209] width 12 height 12
select select "0"
select select "44"
select select "3"
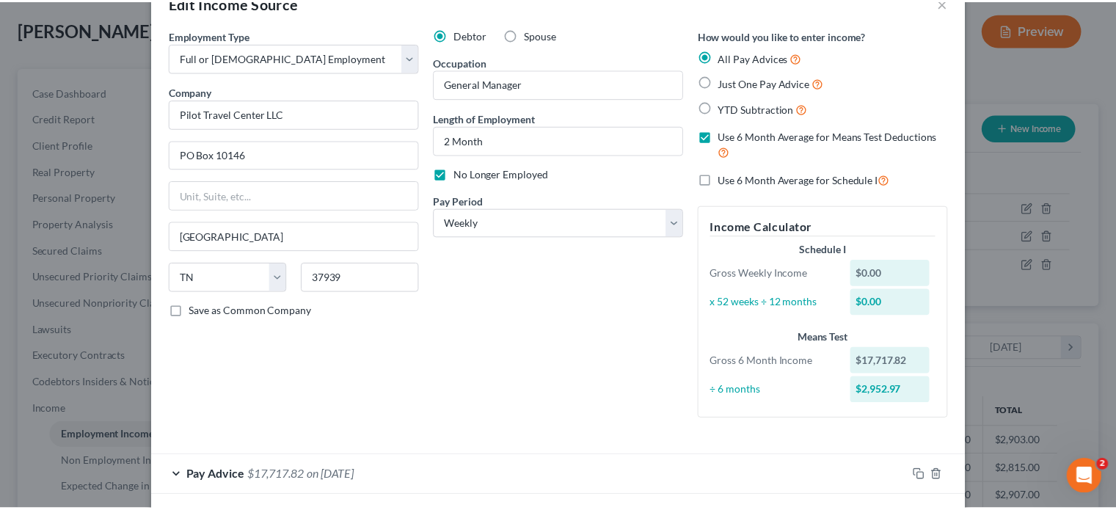
scroll to position [106, 0]
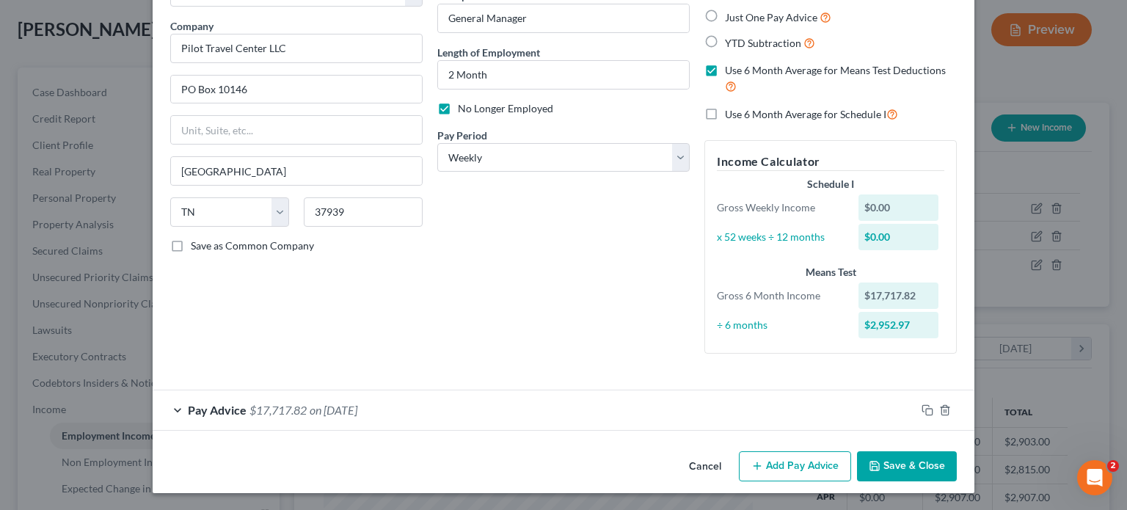
drag, startPoint x: 901, startPoint y: 462, endPoint x: 909, endPoint y: 457, distance: 9.6
click at [901, 462] on button "Save & Close" at bounding box center [907, 466] width 100 height 31
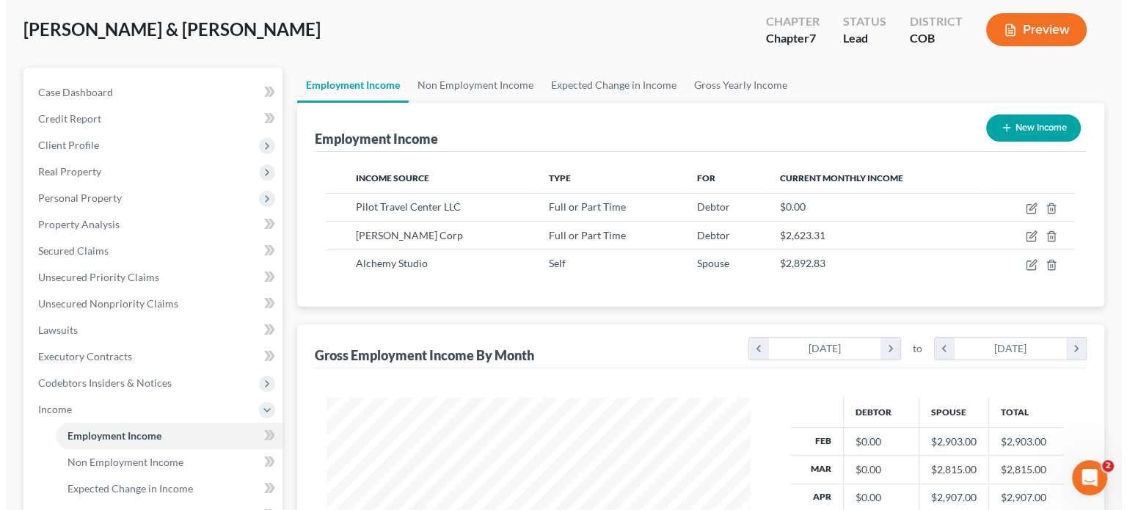
scroll to position [733786, 733593]
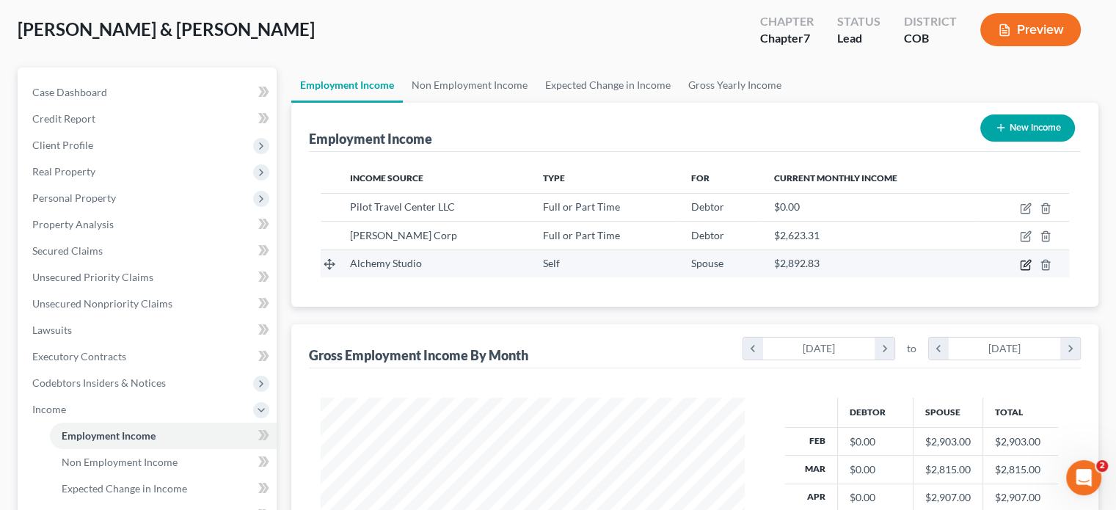
click at [1028, 264] on icon "button" at bounding box center [1026, 265] width 12 height 12
select select "1"
select select "5"
select select "0"
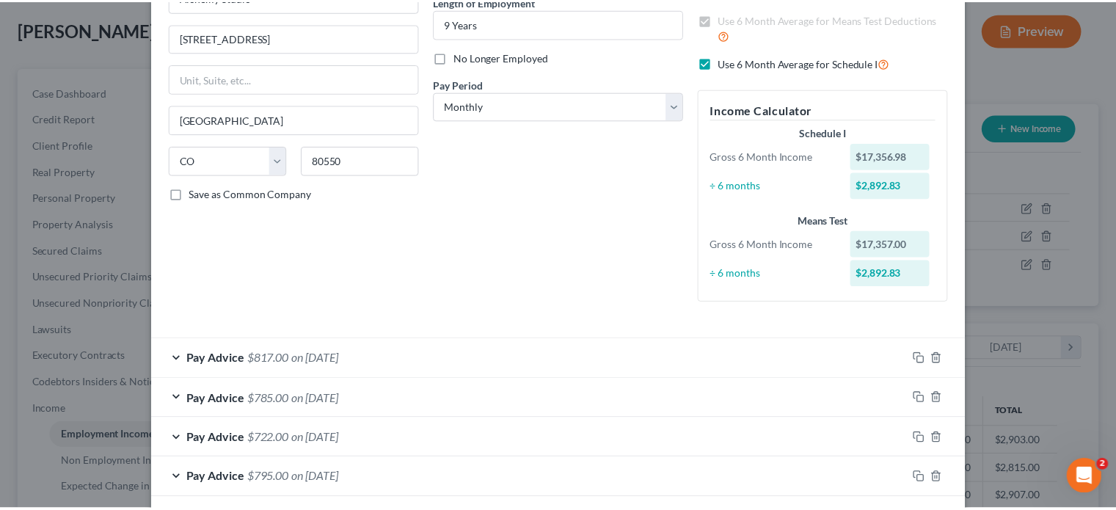
scroll to position [304, 0]
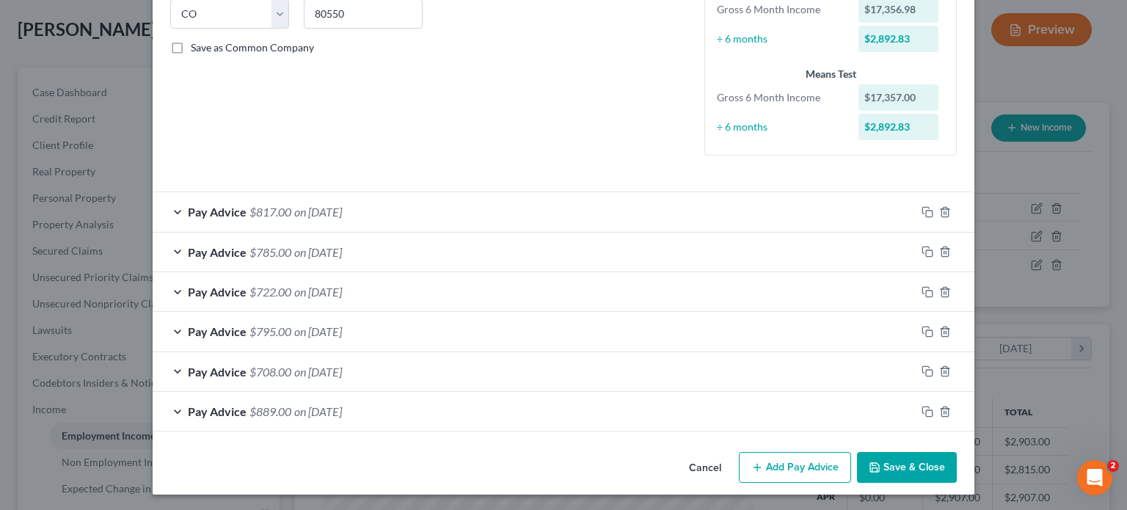
click at [915, 468] on button "Save & Close" at bounding box center [907, 467] width 100 height 31
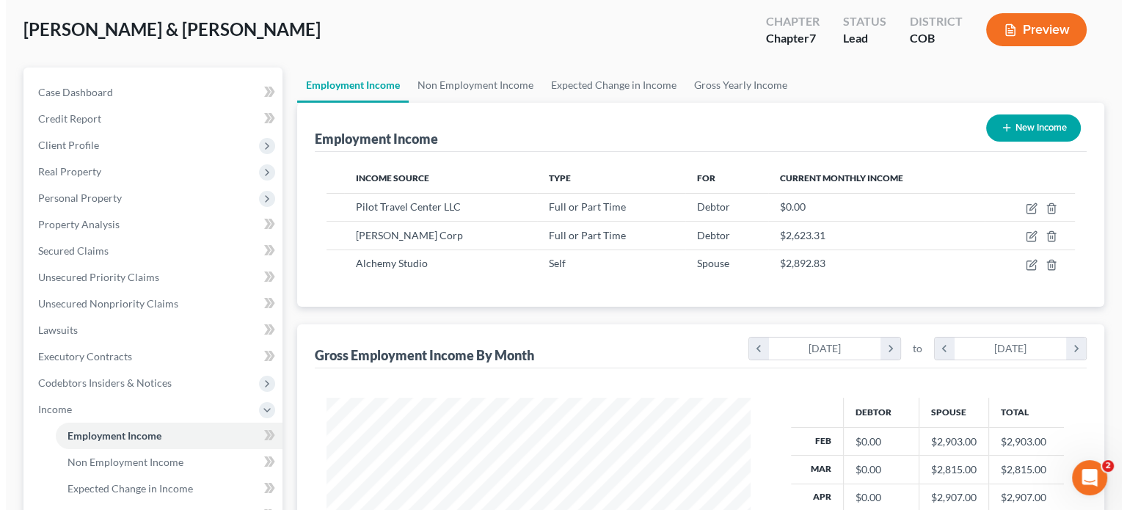
scroll to position [0, 0]
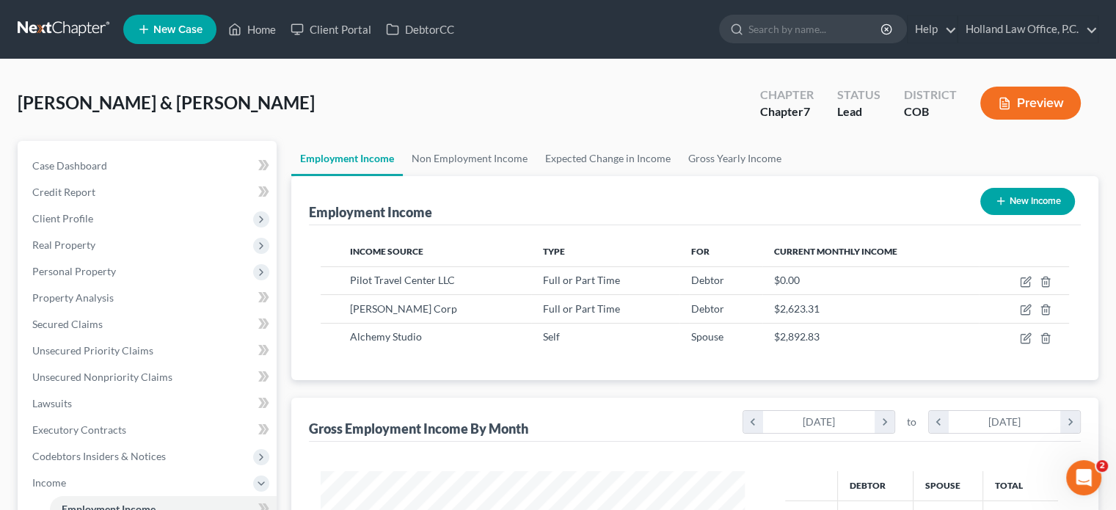
click at [1033, 103] on button "Preview" at bounding box center [1031, 103] width 101 height 33
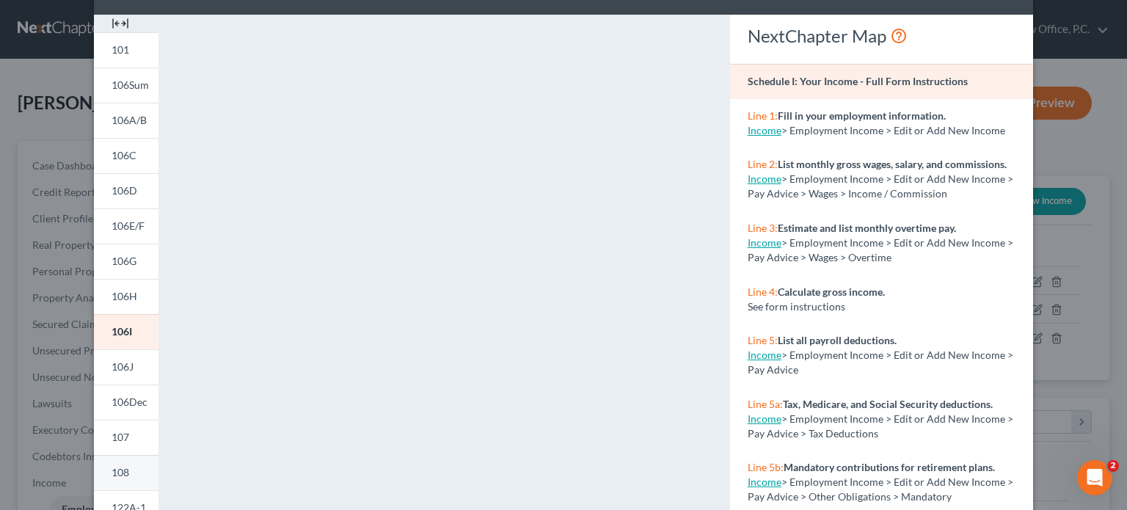
scroll to position [220, 0]
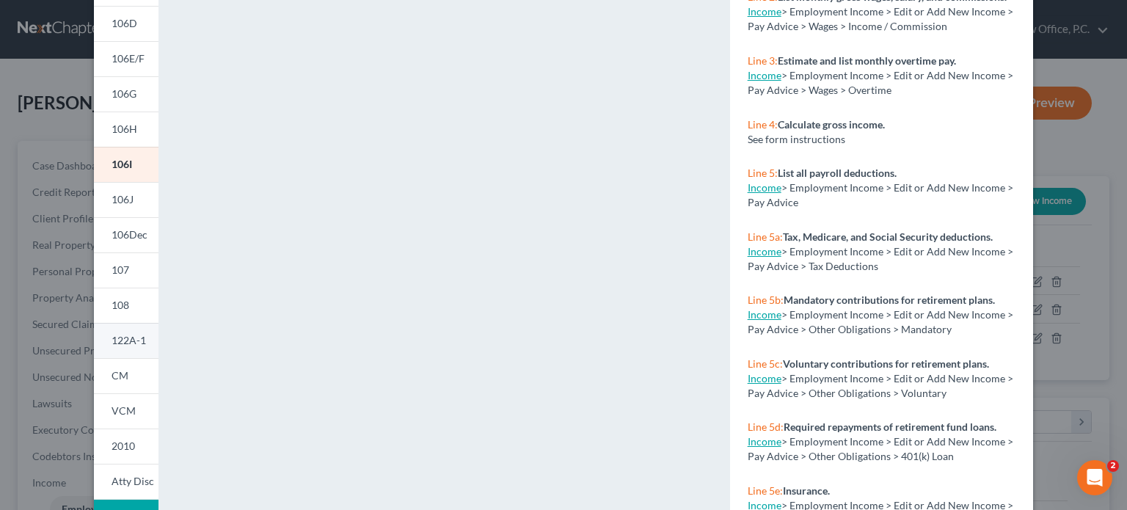
click at [123, 330] on link "122A-1" at bounding box center [126, 340] width 65 height 35
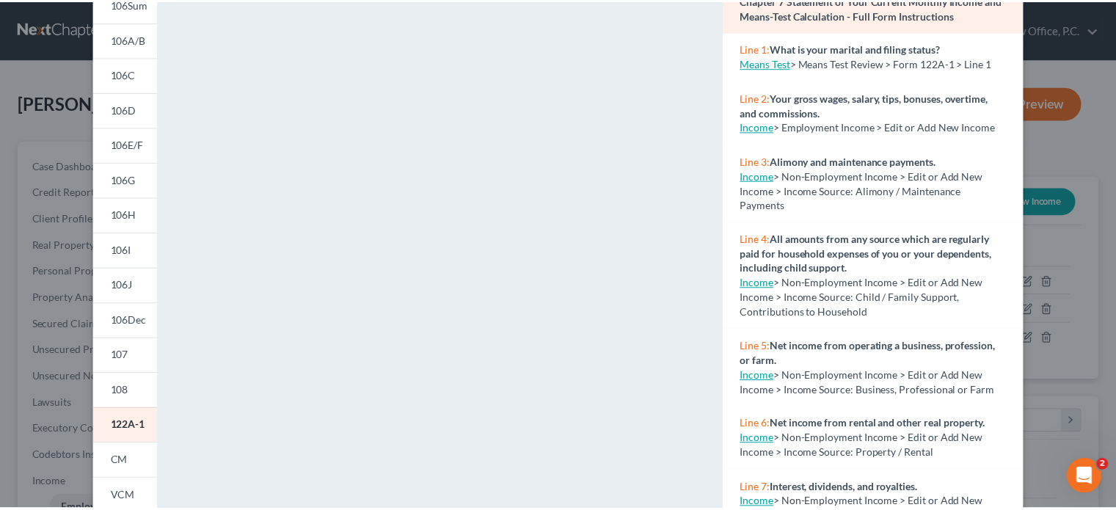
scroll to position [0, 0]
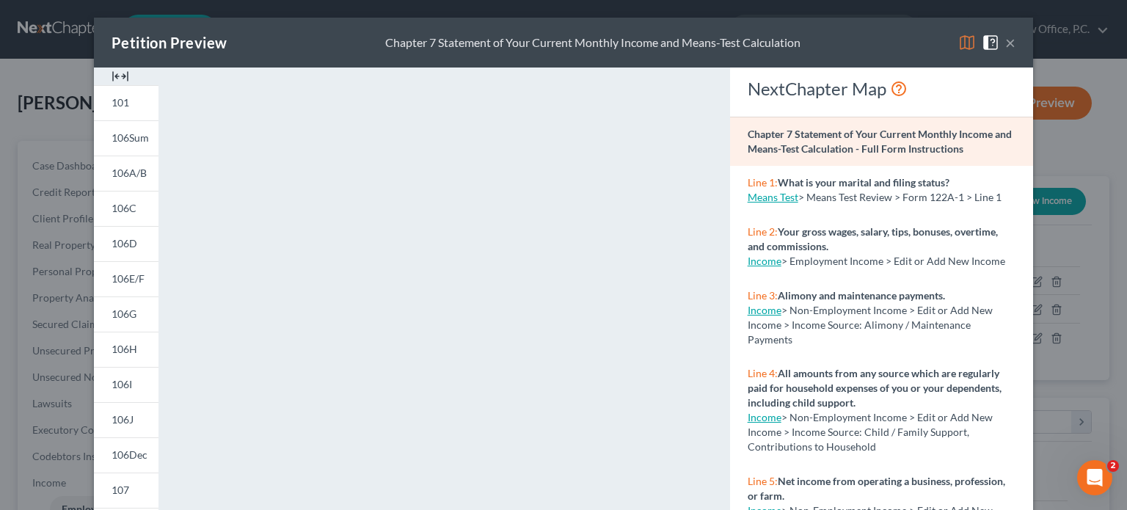
click at [1011, 43] on div "Petition Preview Chapter 7 Statement of Your Current Monthly Income and Means-T…" at bounding box center [564, 43] width 940 height 50
click at [1007, 44] on button "×" at bounding box center [1011, 43] width 10 height 18
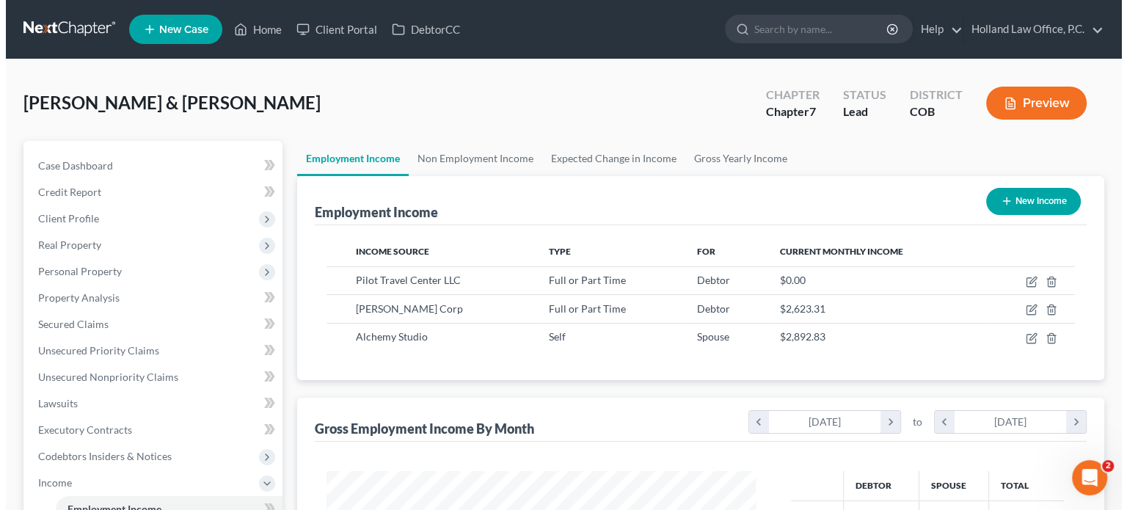
scroll to position [733786, 733593]
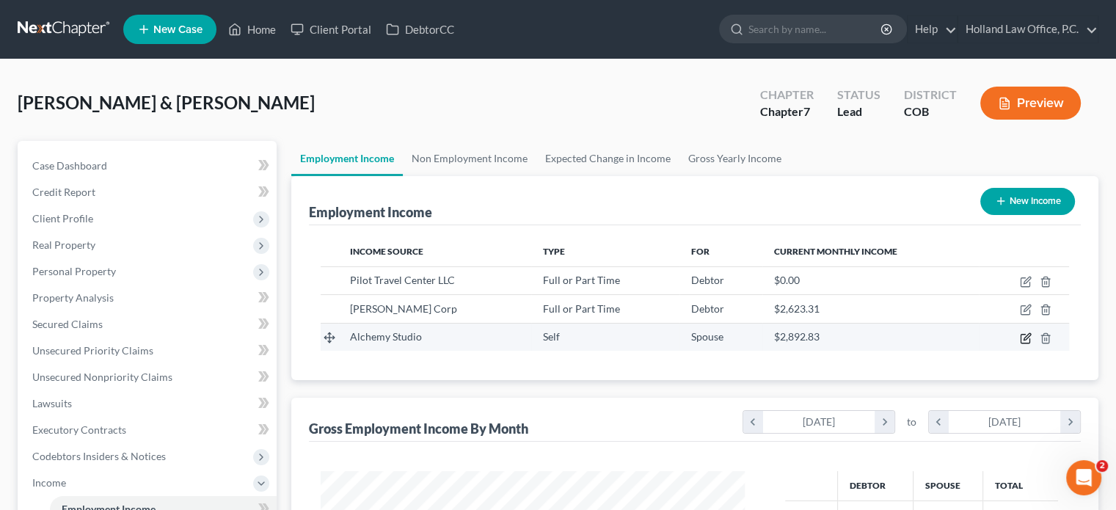
click at [1028, 336] on icon "button" at bounding box center [1026, 339] width 12 height 12
select select "1"
select select "5"
select select "0"
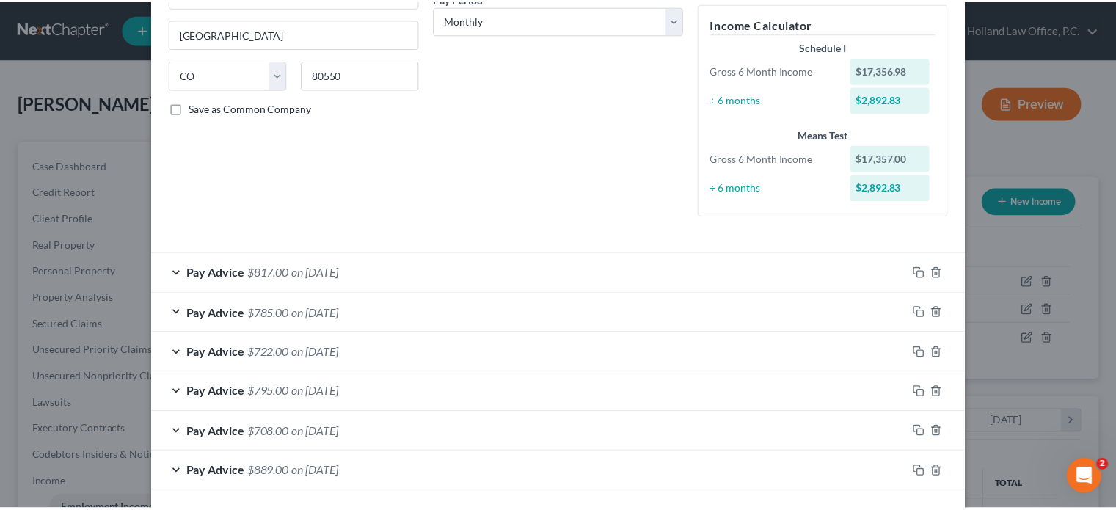
scroll to position [304, 0]
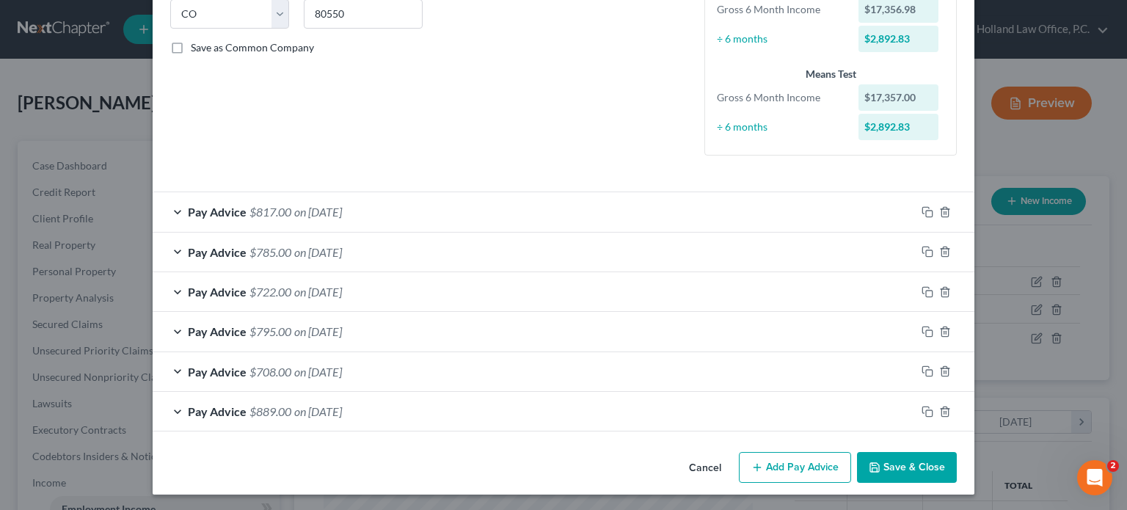
click at [905, 471] on button "Save & Close" at bounding box center [907, 467] width 100 height 31
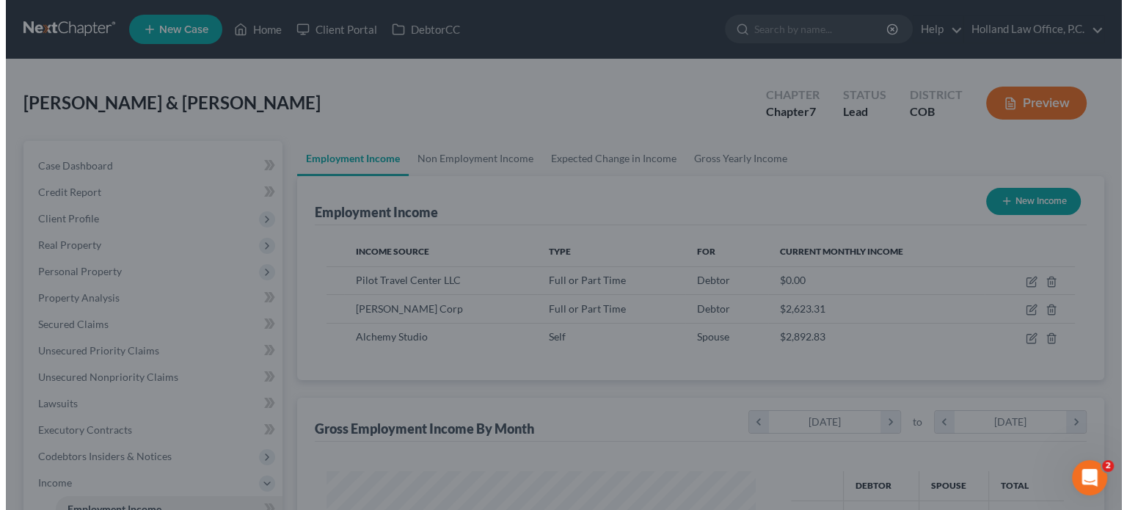
scroll to position [733786, 733593]
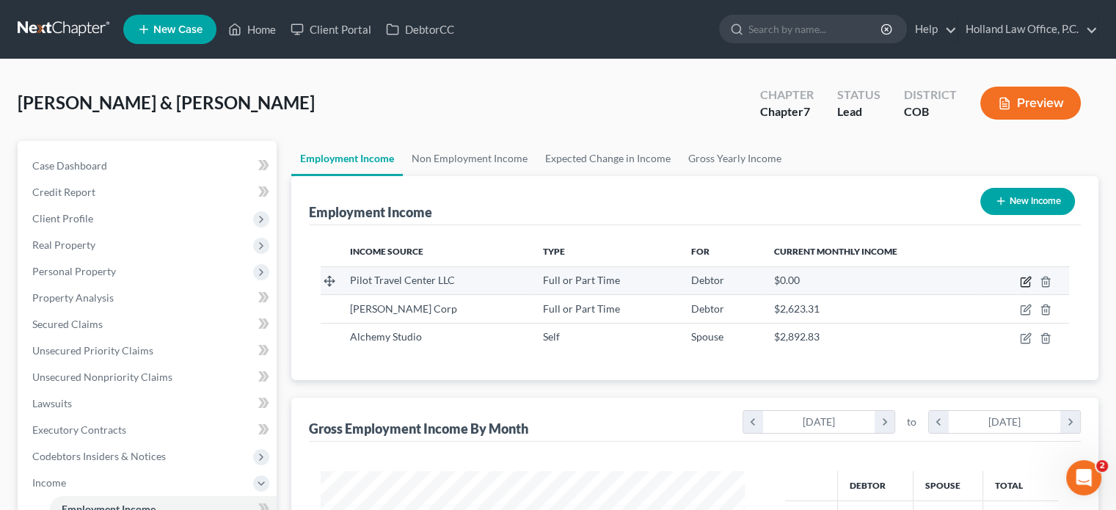
click at [1031, 276] on icon "button" at bounding box center [1026, 282] width 12 height 12
select select "0"
select select "44"
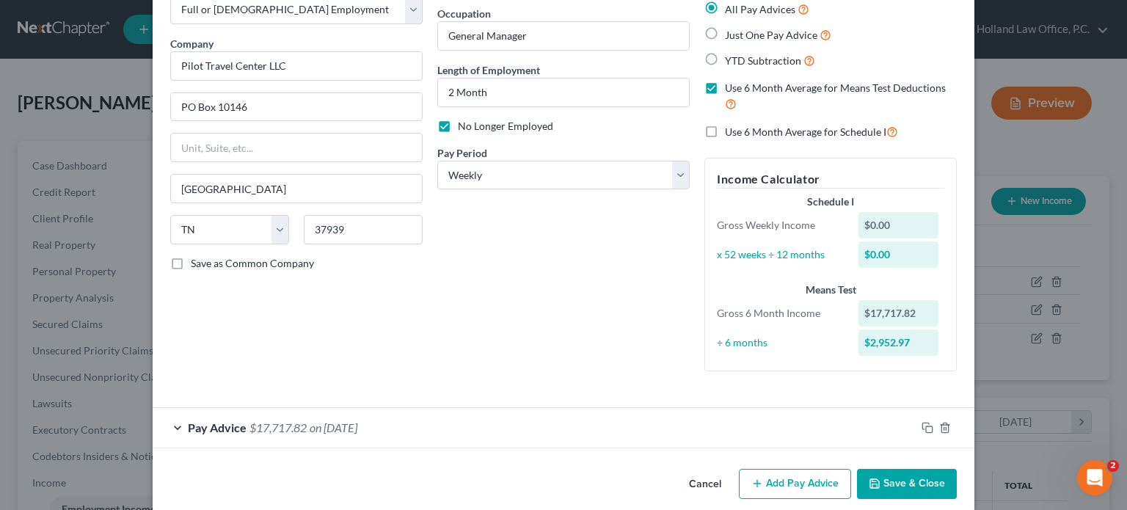
scroll to position [106, 0]
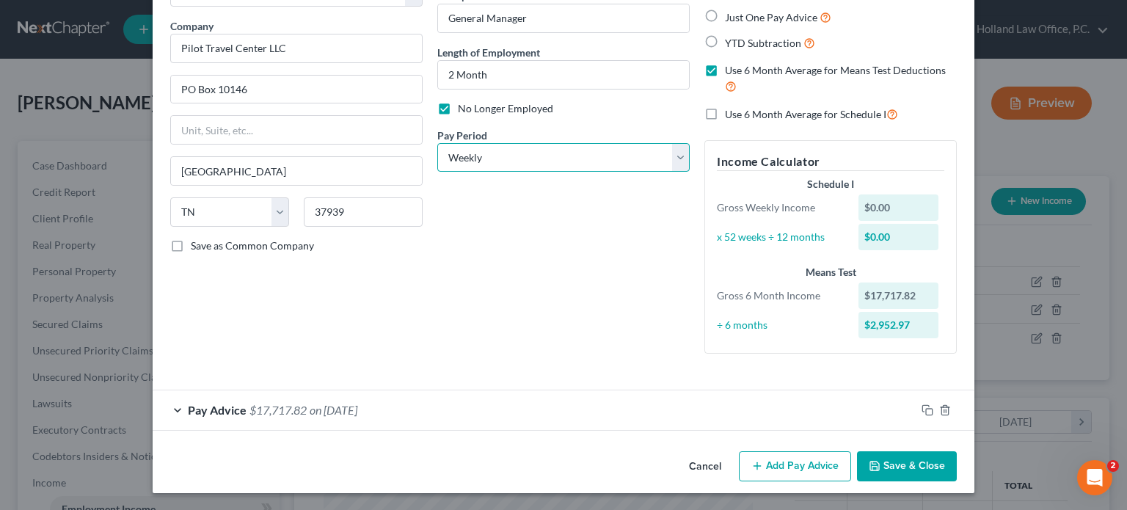
drag, startPoint x: 676, startPoint y: 149, endPoint x: 654, endPoint y: 170, distance: 30.1
click at [676, 149] on select "Select Monthly Twice Monthly Every Other Week Weekly" at bounding box center [563, 157] width 253 height 29
select select "0"
click at [437, 143] on select "Select Monthly Twice Monthly Every Other Week Weekly" at bounding box center [563, 157] width 253 height 29
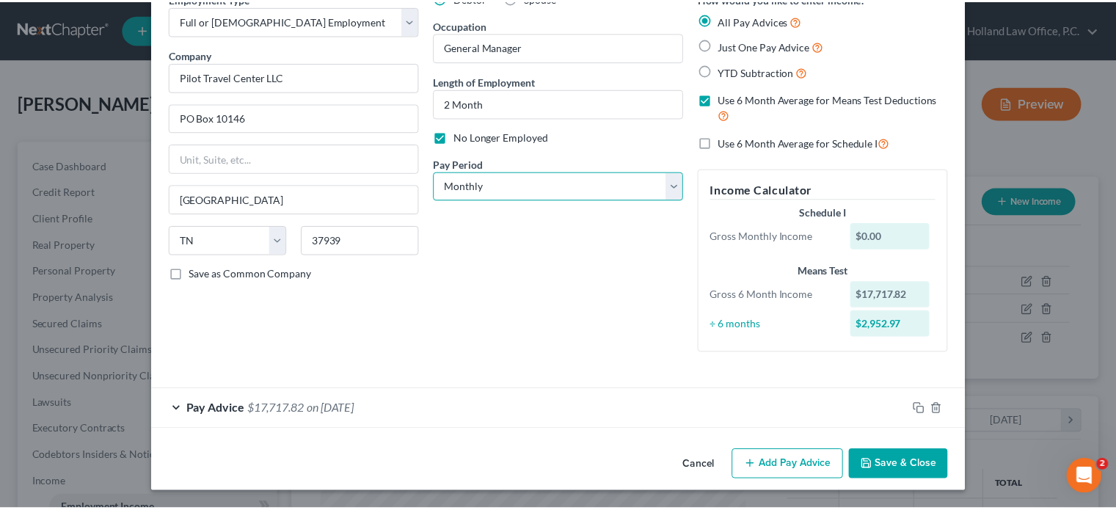
scroll to position [76, 0]
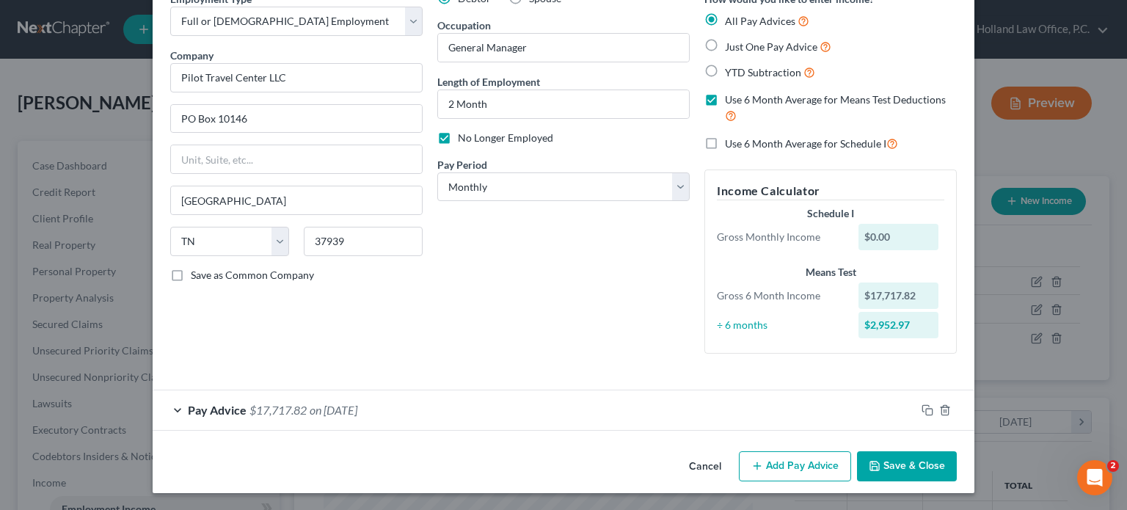
click at [905, 467] on button "Save & Close" at bounding box center [907, 466] width 100 height 31
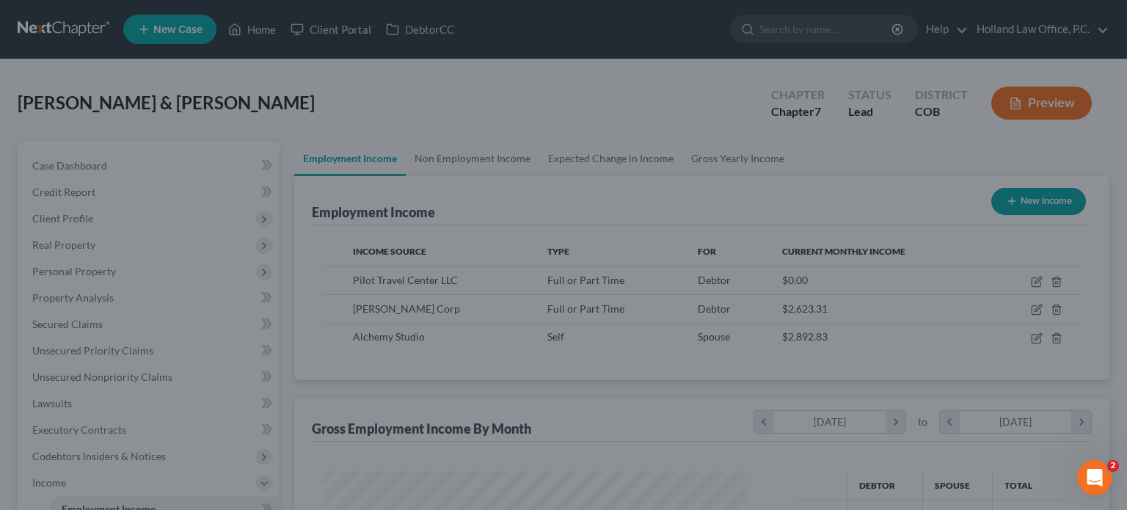
scroll to position [733786, 733593]
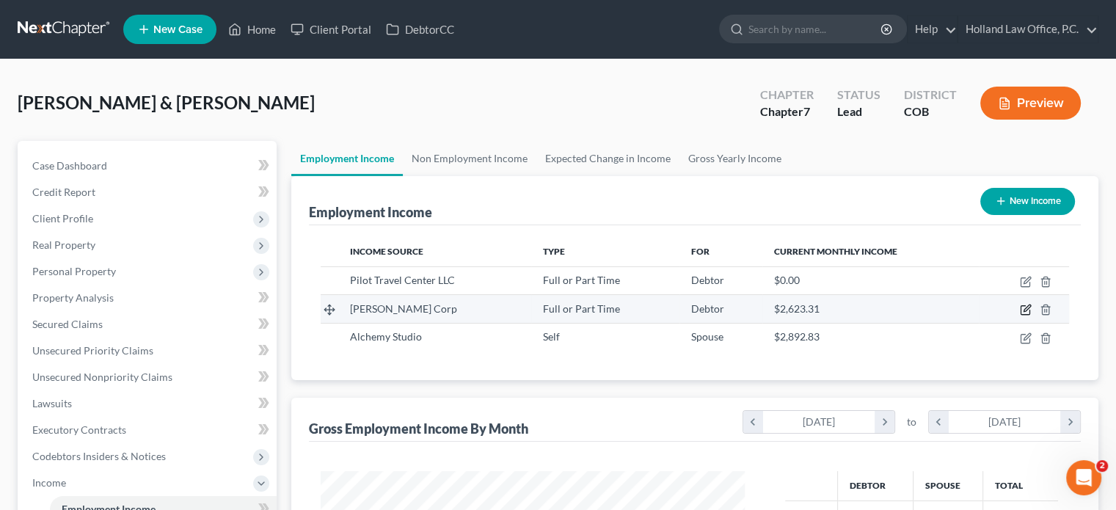
click at [1024, 308] on icon "button" at bounding box center [1026, 310] width 12 height 12
select select "0"
select select "5"
select select "2"
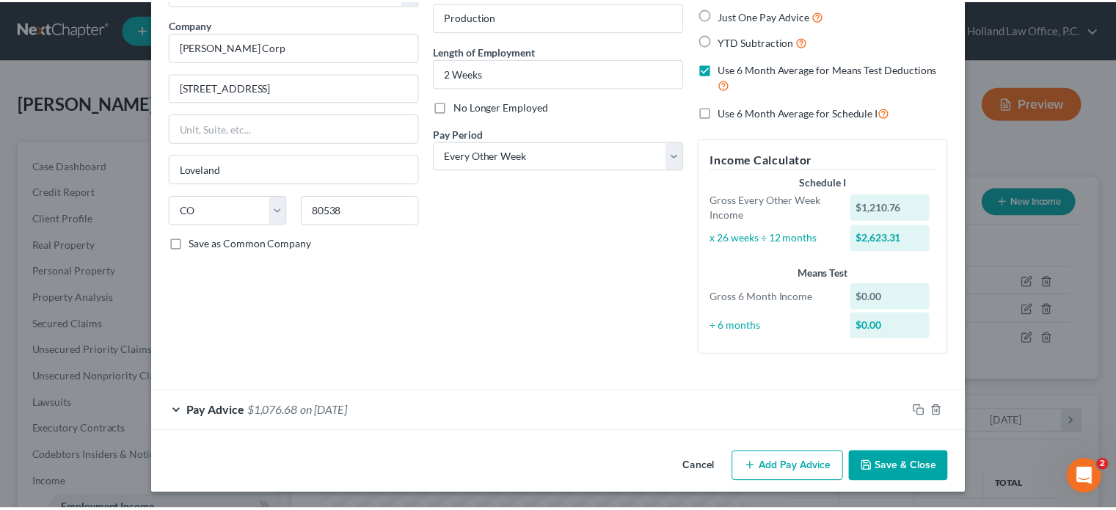
scroll to position [109, 0]
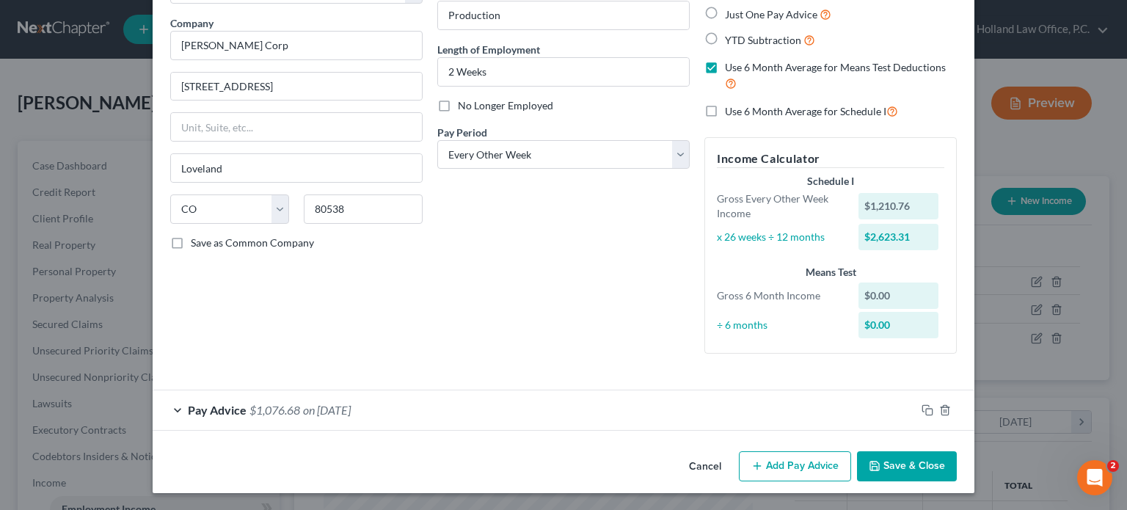
click at [910, 463] on button "Save & Close" at bounding box center [907, 466] width 100 height 31
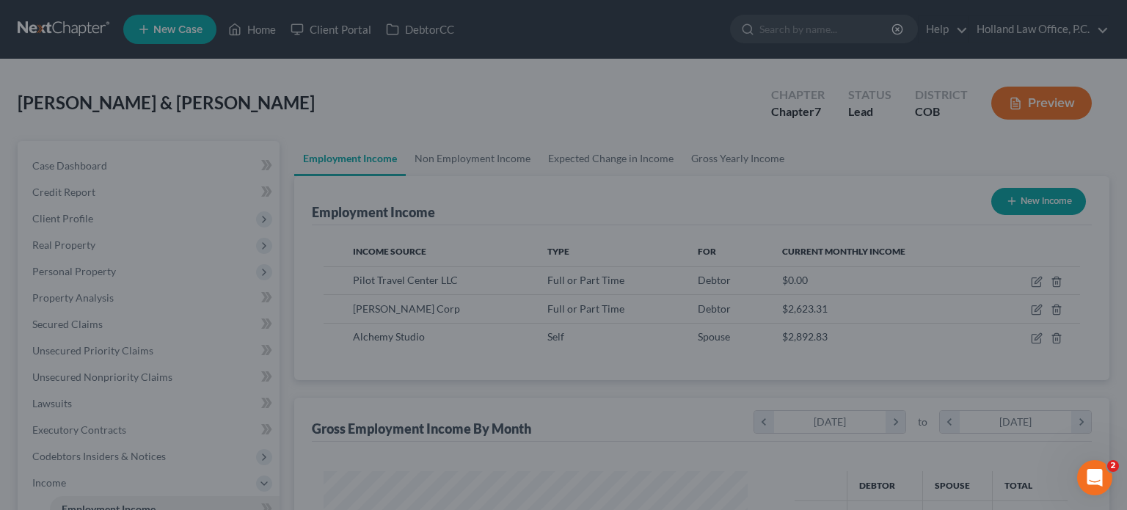
scroll to position [733786, 733593]
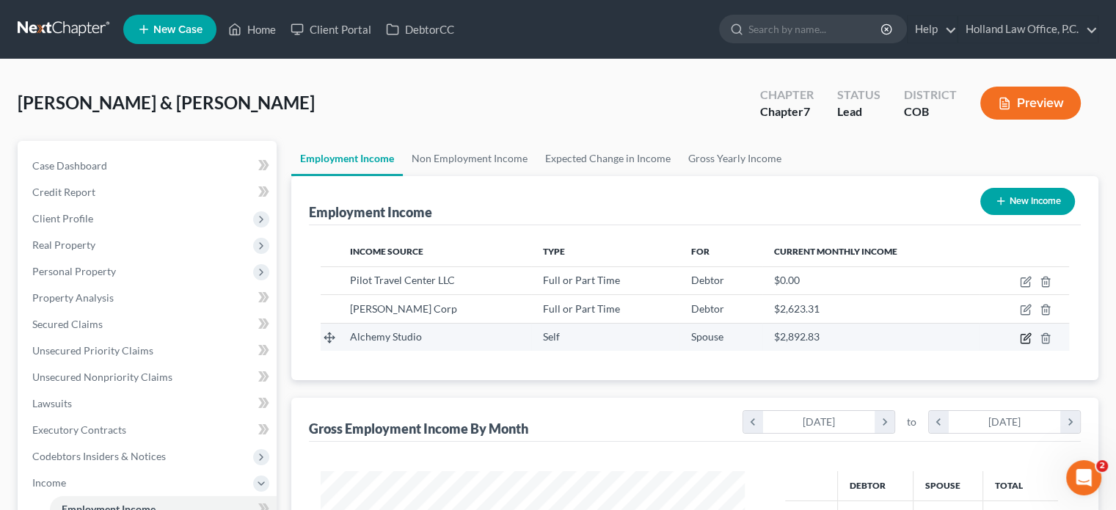
click at [1028, 334] on icon "button" at bounding box center [1026, 339] width 12 height 12
select select "1"
select select "5"
select select "0"
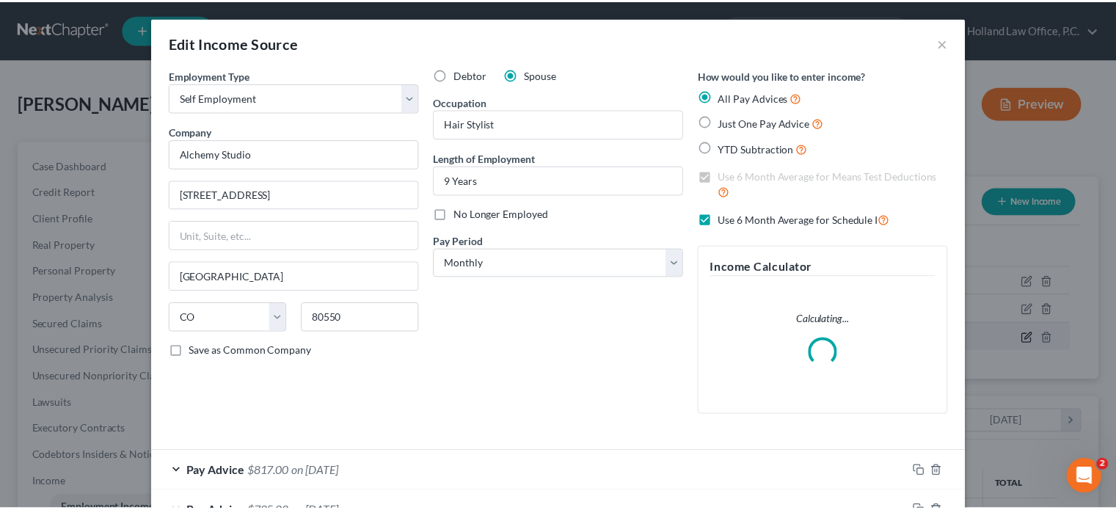
scroll to position [261, 458]
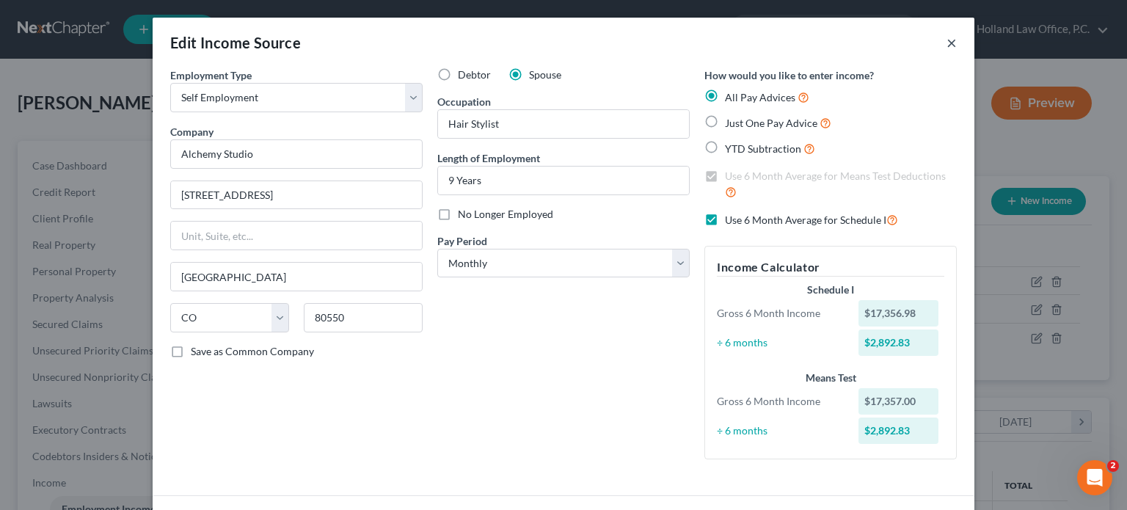
click at [948, 40] on button "×" at bounding box center [952, 43] width 10 height 18
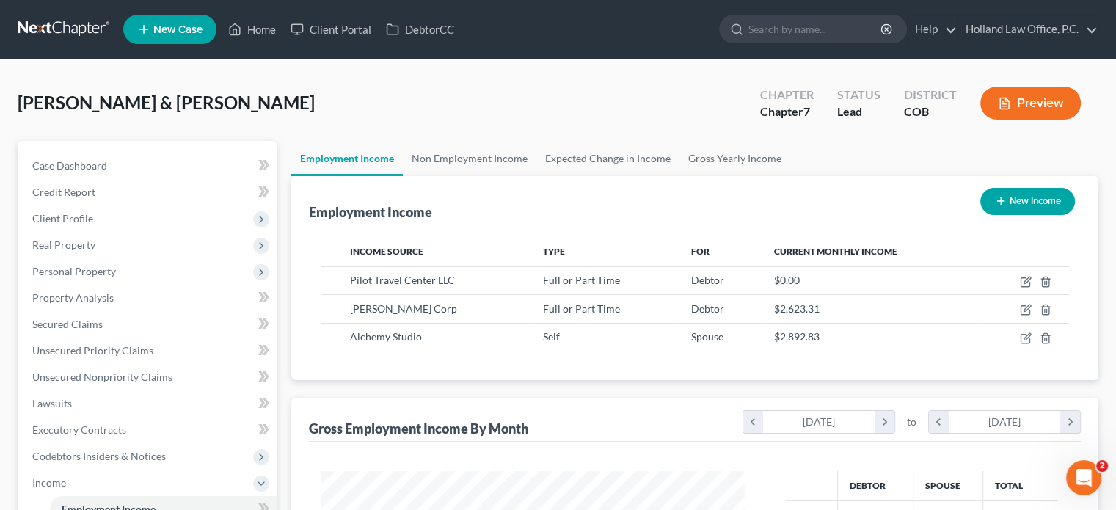
scroll to position [261, 453]
click at [1031, 101] on button "Preview" at bounding box center [1031, 103] width 101 height 33
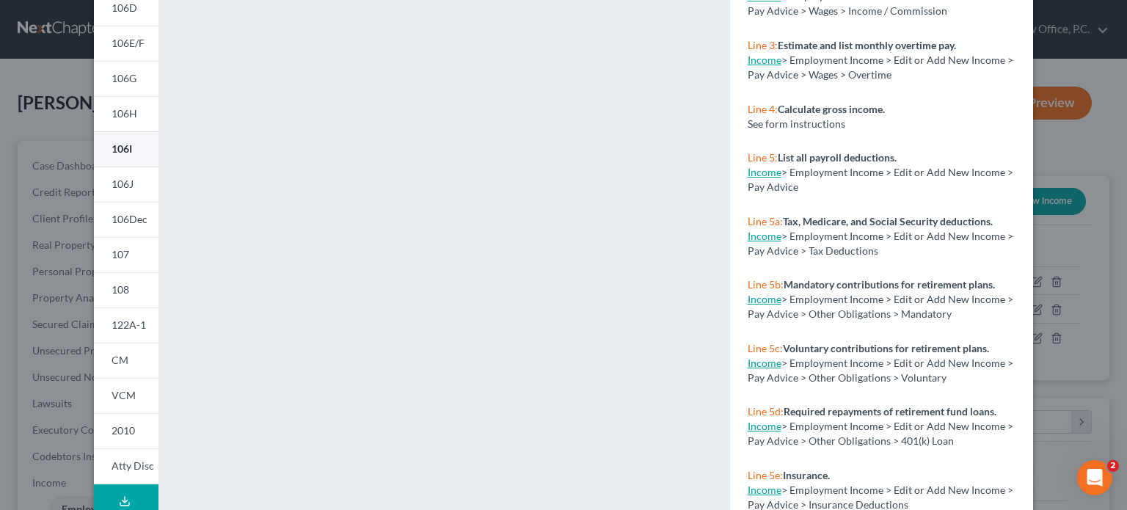
scroll to position [294, 0]
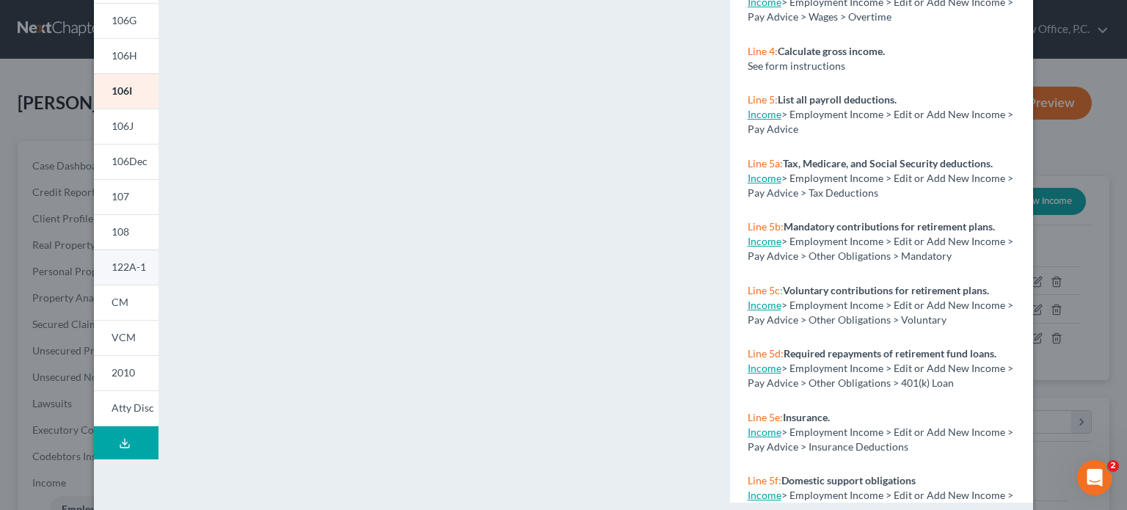
click at [120, 269] on span "122A-1" at bounding box center [129, 267] width 35 height 12
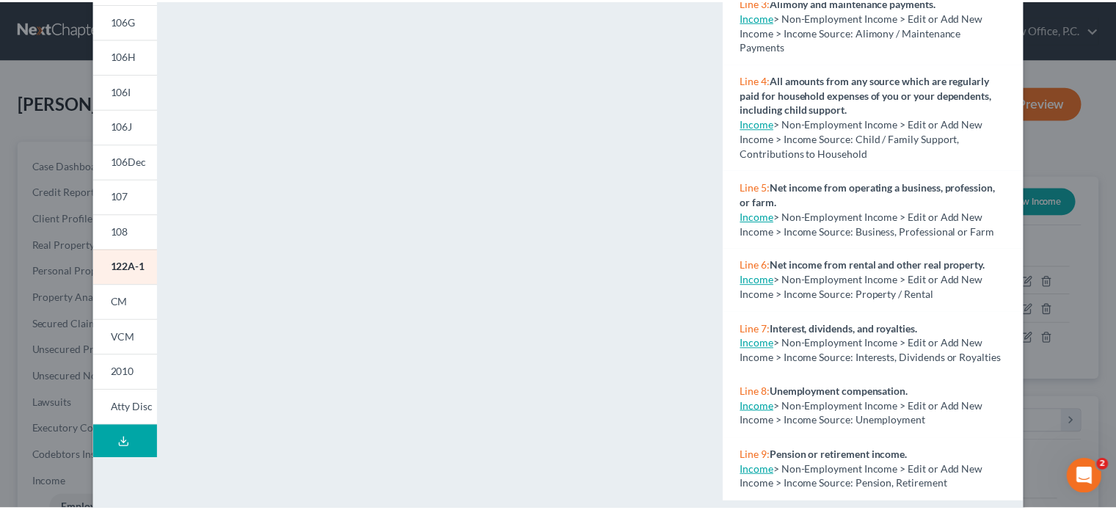
scroll to position [0, 0]
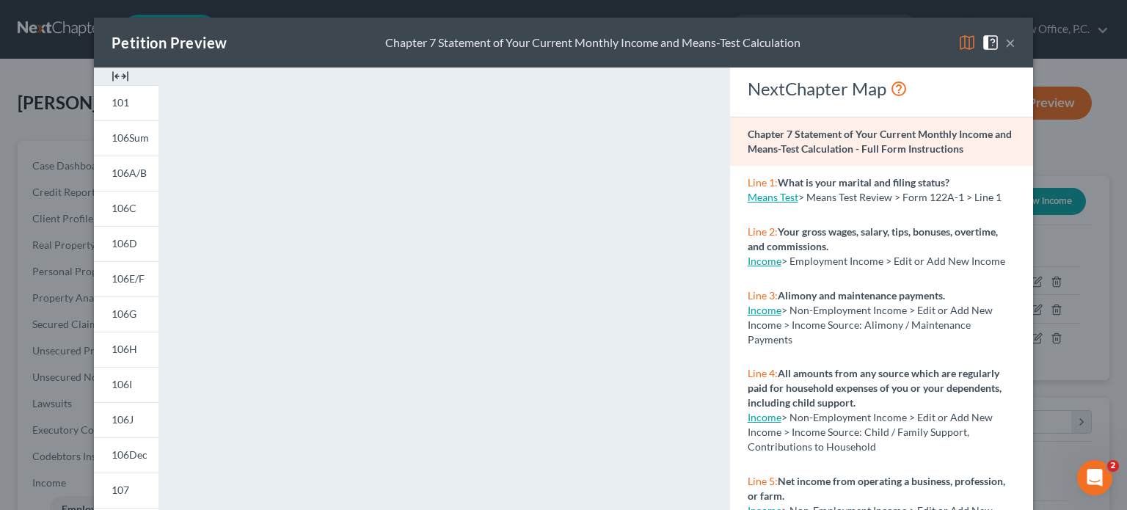
drag, startPoint x: 1009, startPoint y: 40, endPoint x: 893, endPoint y: 117, distance: 139.7
click at [1009, 40] on button "×" at bounding box center [1011, 43] width 10 height 18
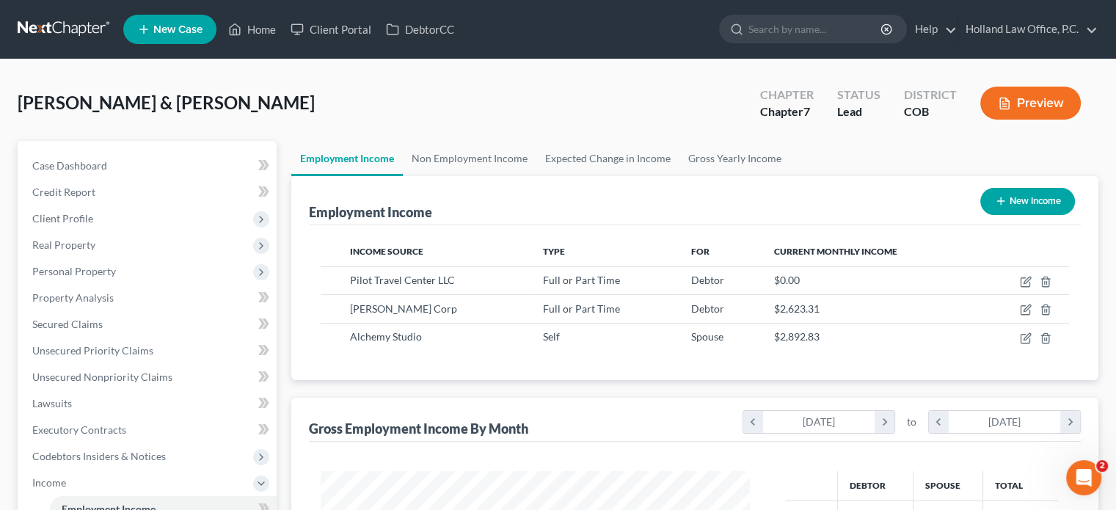
scroll to position [733786, 733593]
drag, startPoint x: 467, startPoint y: 141, endPoint x: 462, endPoint y: 150, distance: 10.5
click at [467, 142] on link "Non Employment Income" at bounding box center [470, 158] width 134 height 35
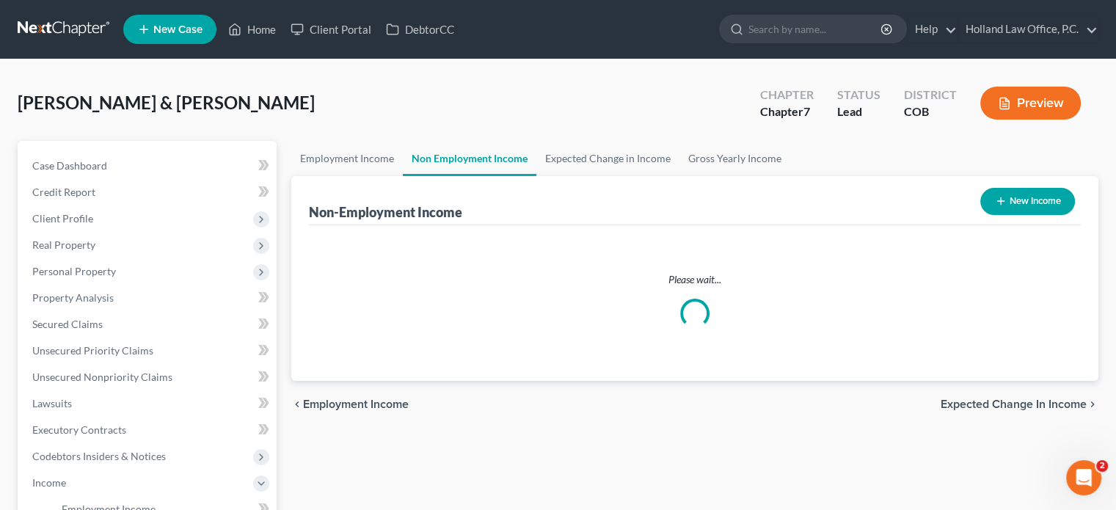
click at [462, 150] on link "Non Employment Income" at bounding box center [470, 158] width 134 height 35
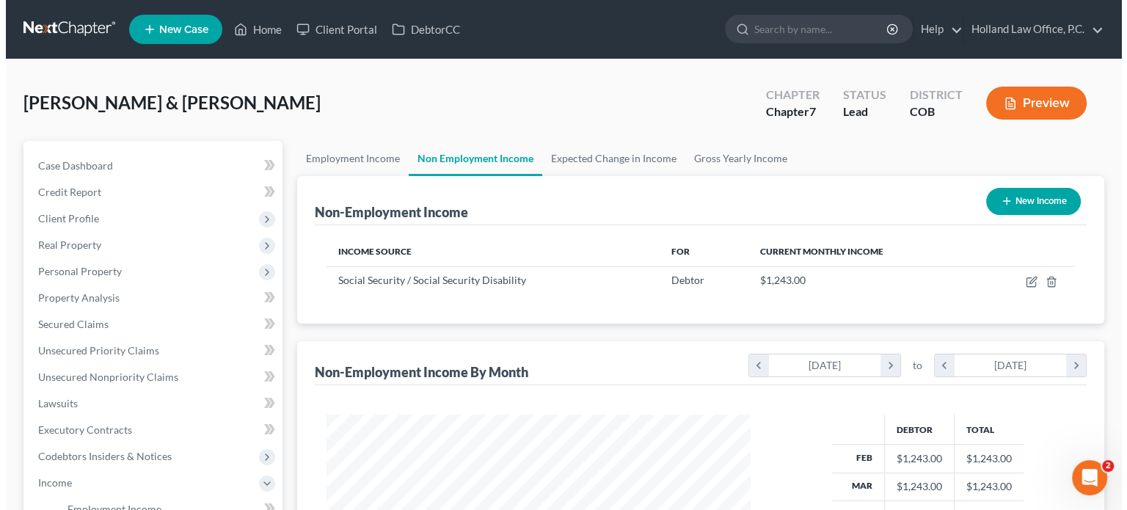
scroll to position [261, 453]
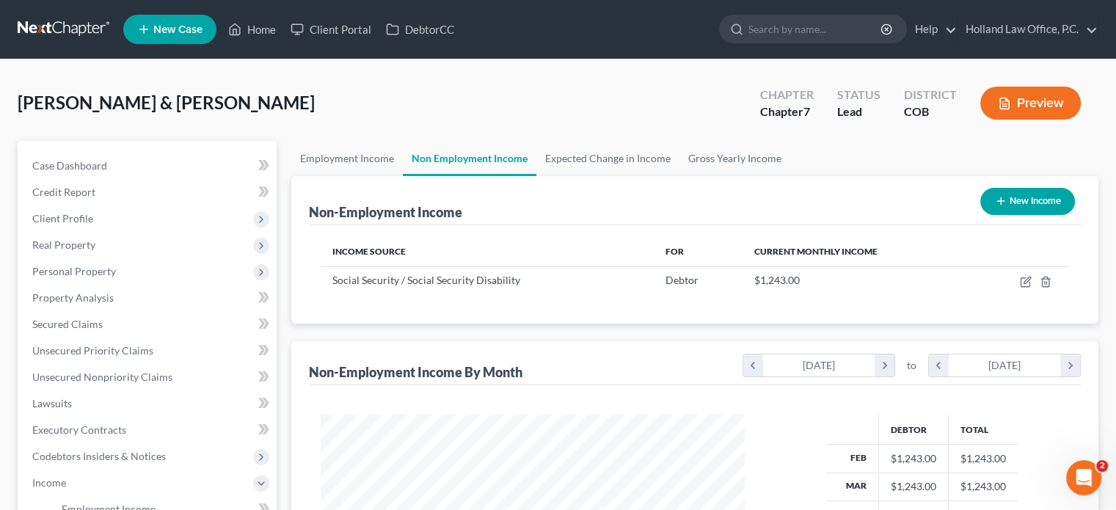
click at [1020, 94] on button "Preview" at bounding box center [1031, 103] width 101 height 33
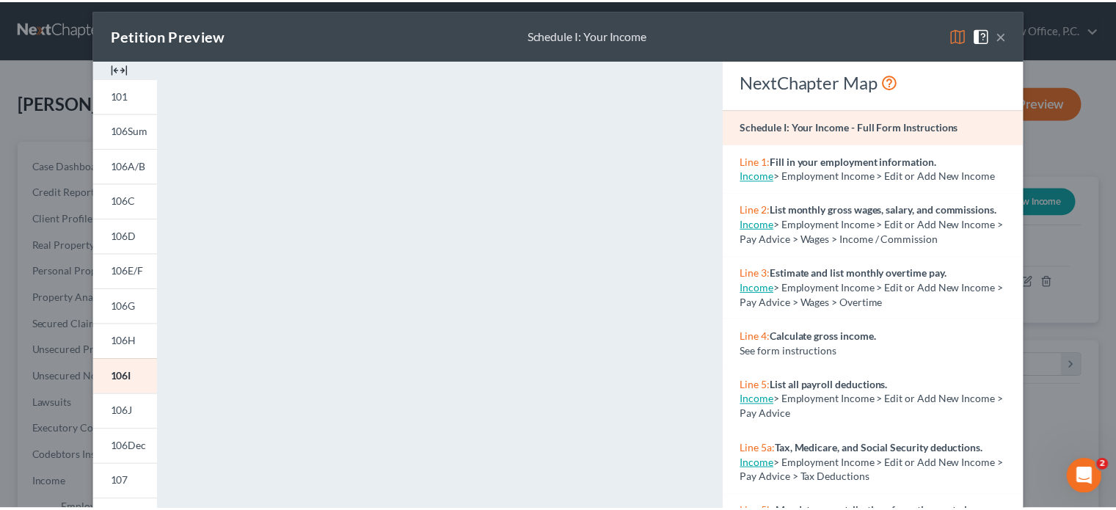
scroll to position [0, 0]
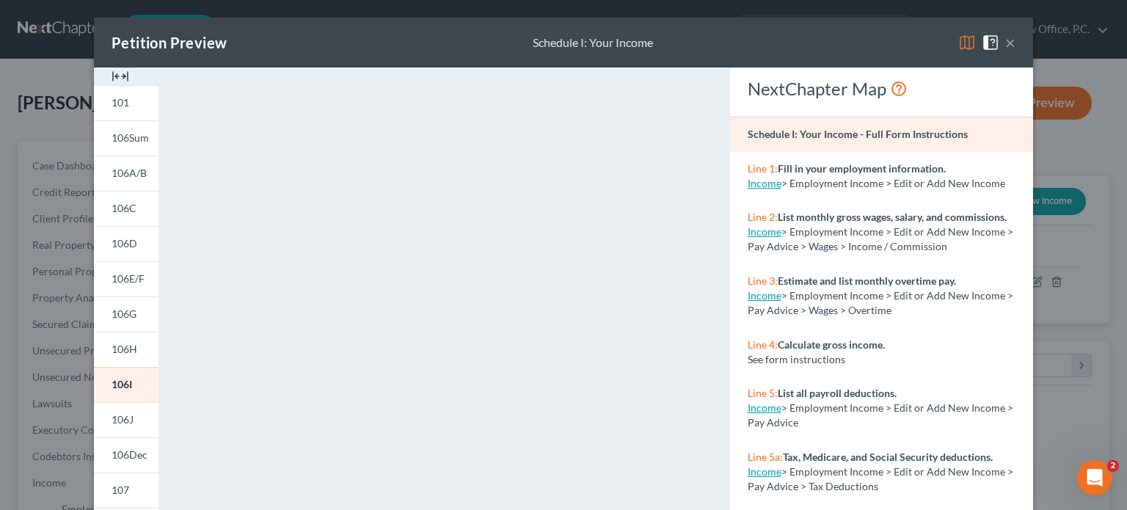
drag, startPoint x: 1005, startPoint y: 43, endPoint x: 79, endPoint y: 349, distance: 975.4
click at [1006, 43] on button "×" at bounding box center [1011, 43] width 10 height 18
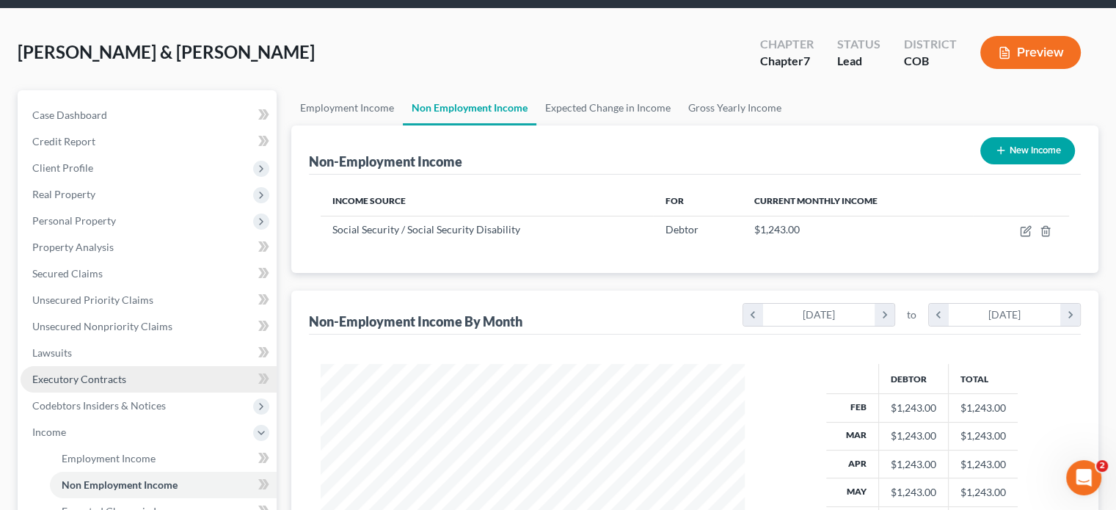
scroll to position [220, 0]
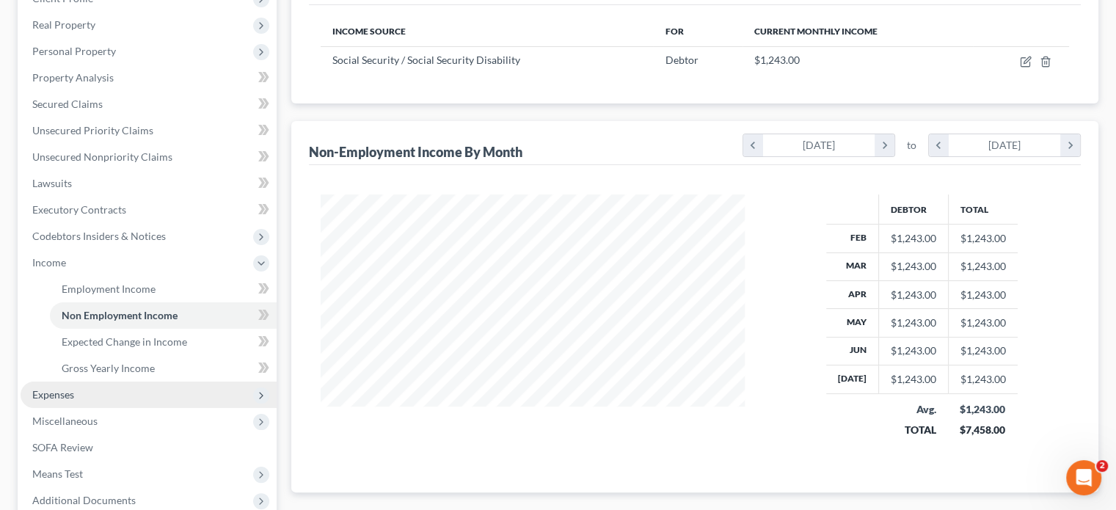
click at [53, 399] on span "Expenses" at bounding box center [53, 394] width 42 height 12
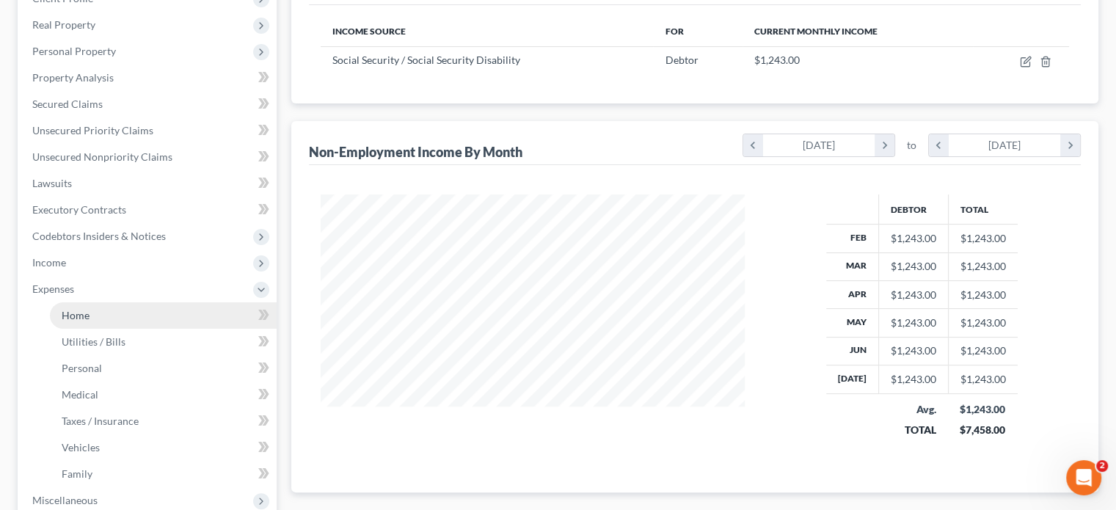
click at [89, 308] on link "Home" at bounding box center [163, 315] width 227 height 26
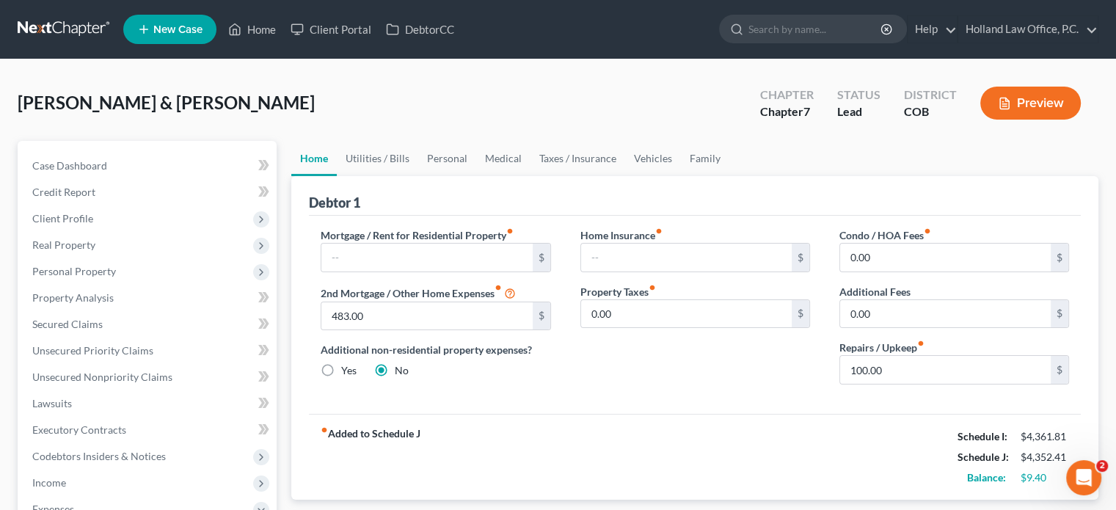
click at [1010, 102] on icon "button" at bounding box center [1004, 103] width 13 height 13
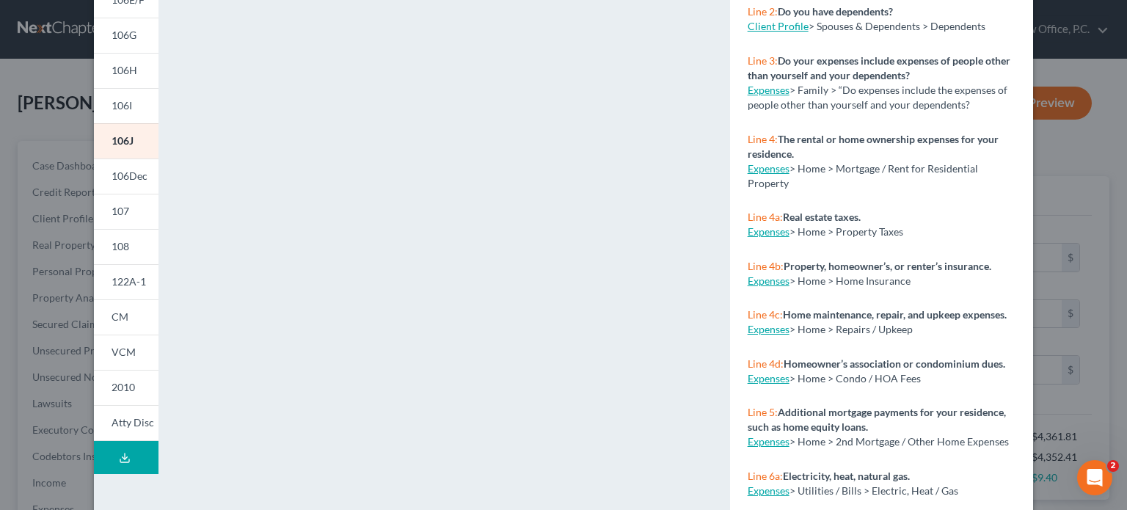
scroll to position [294, 0]
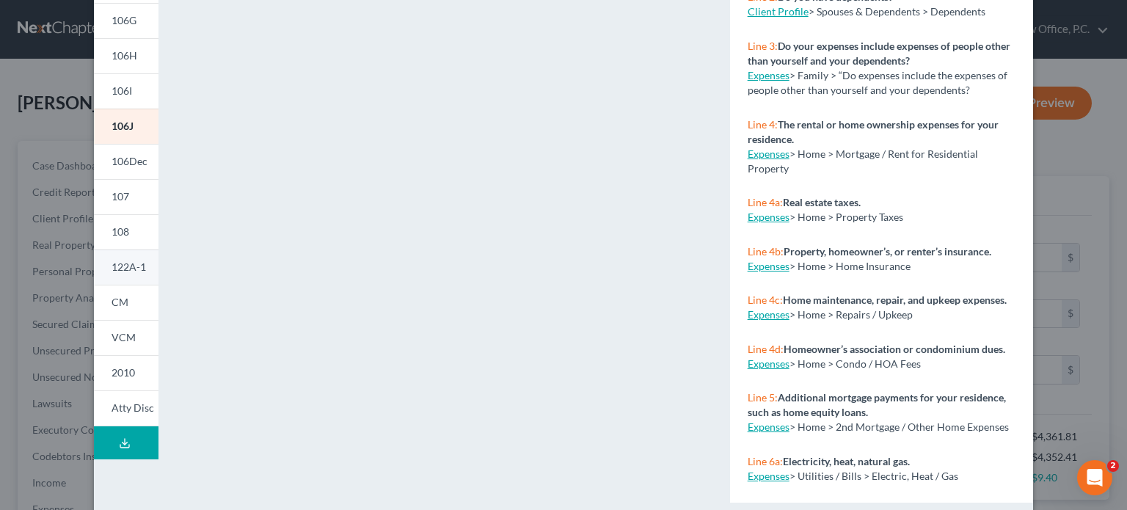
click at [128, 269] on span "122A-1" at bounding box center [129, 267] width 35 height 12
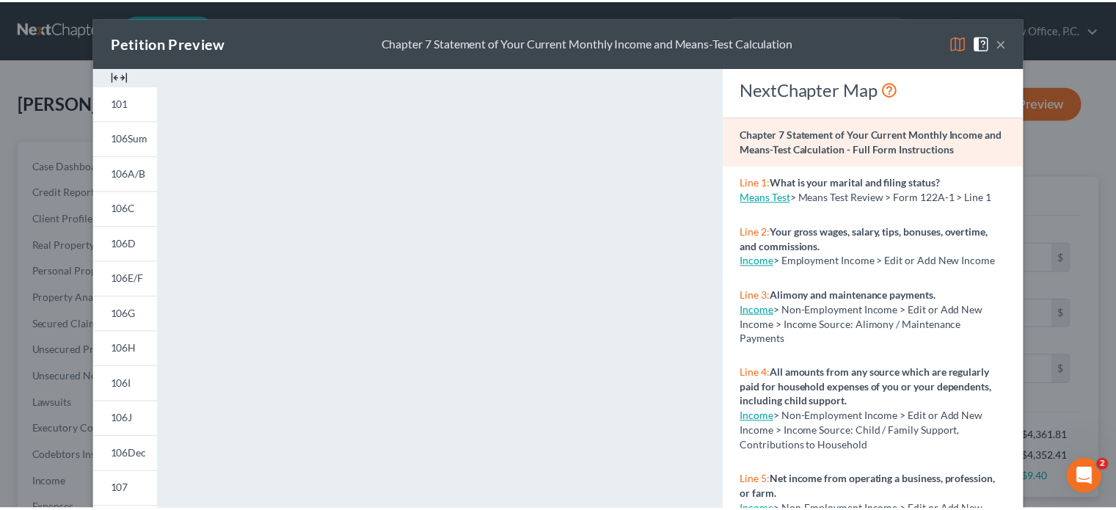
scroll to position [0, 0]
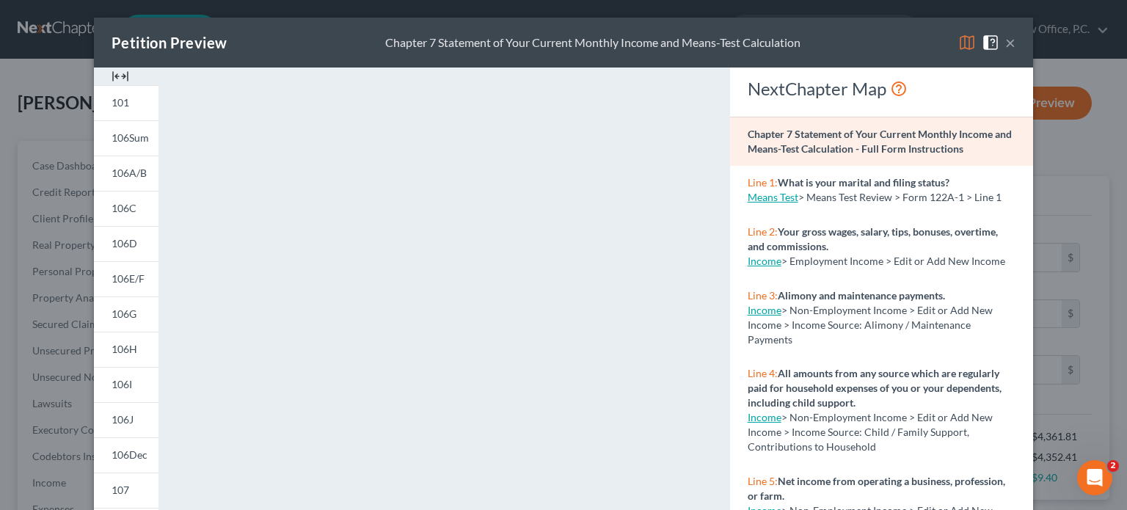
click at [1006, 41] on button "×" at bounding box center [1011, 43] width 10 height 18
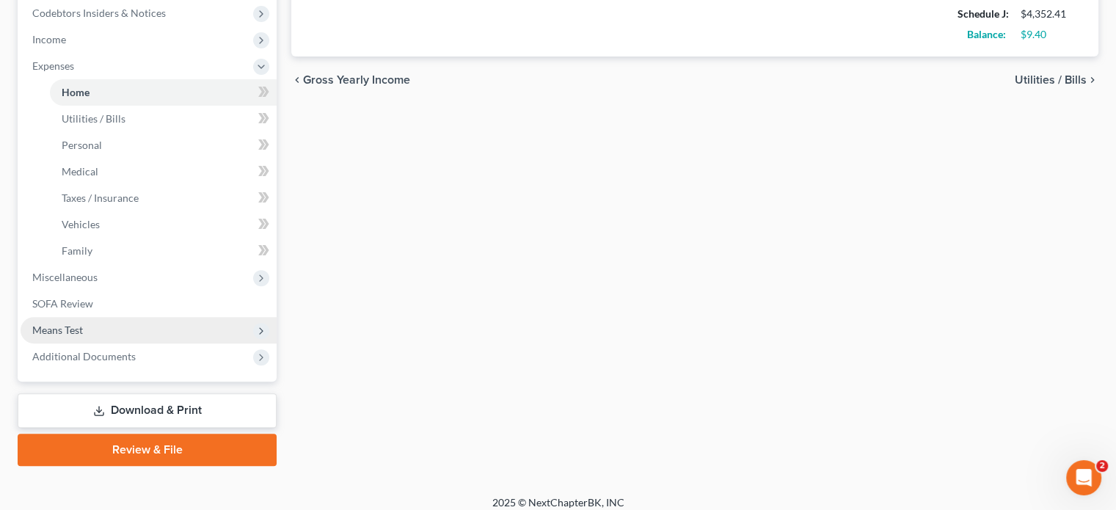
scroll to position [454, 0]
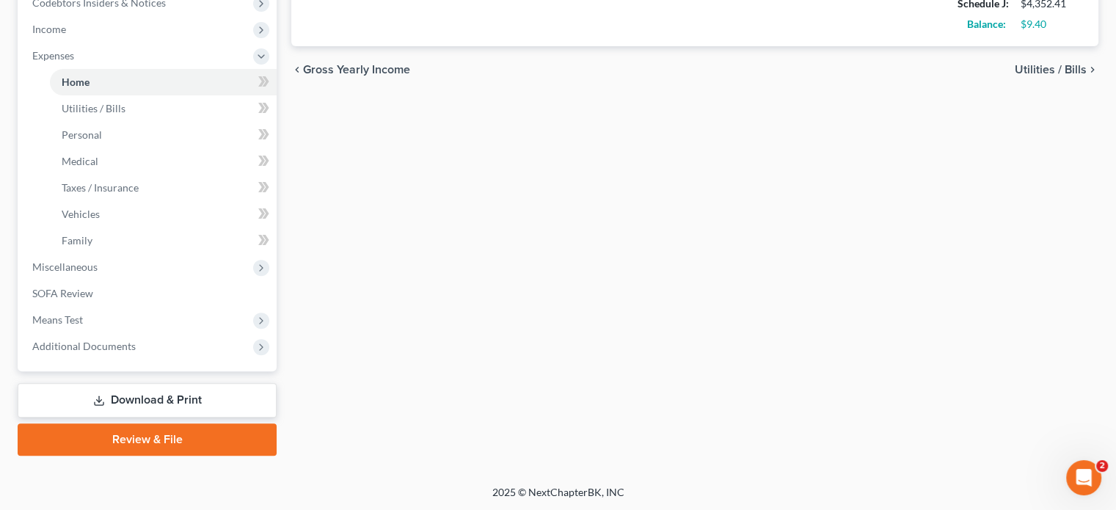
click at [178, 428] on link "Review & File" at bounding box center [147, 440] width 259 height 32
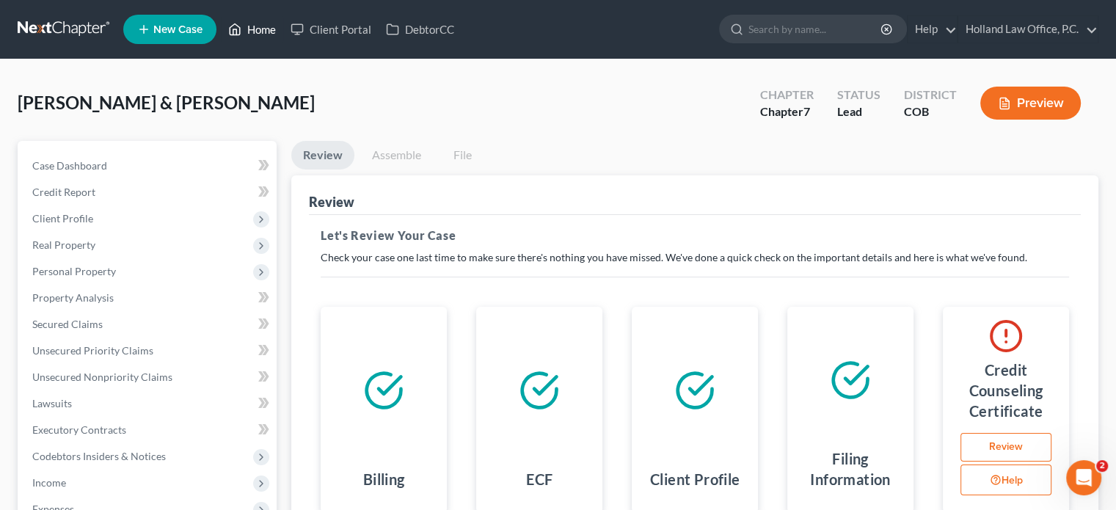
click at [260, 26] on link "Home" at bounding box center [252, 29] width 62 height 26
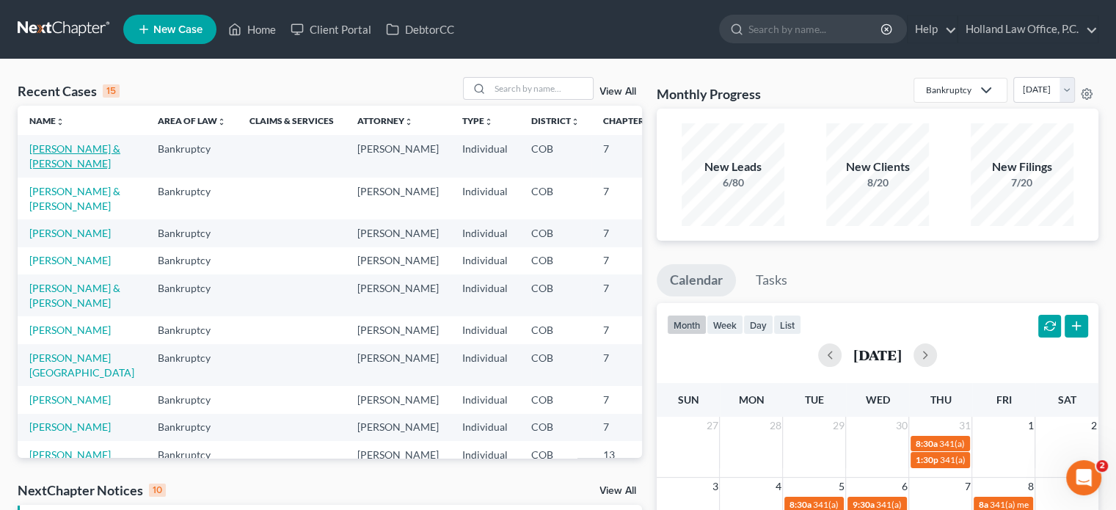
click at [47, 164] on link "[PERSON_NAME] & [PERSON_NAME]" at bounding box center [74, 155] width 91 height 27
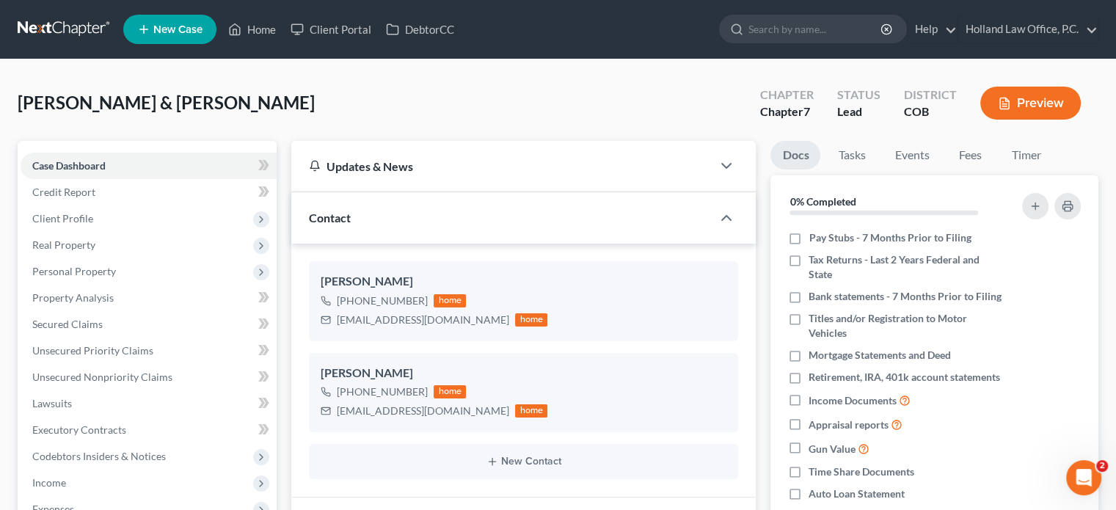
scroll to position [351, 0]
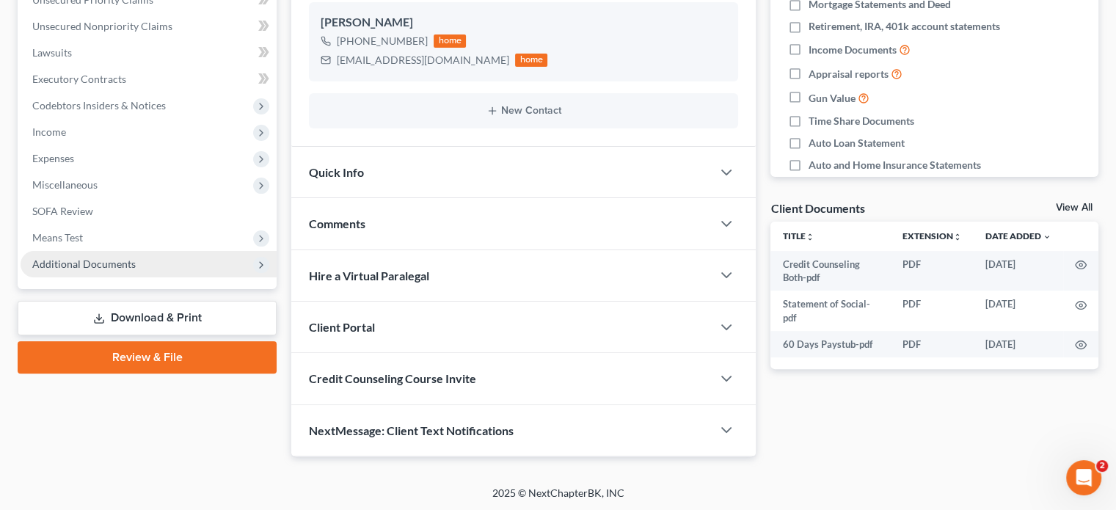
click at [85, 256] on span "Additional Documents" at bounding box center [149, 264] width 256 height 26
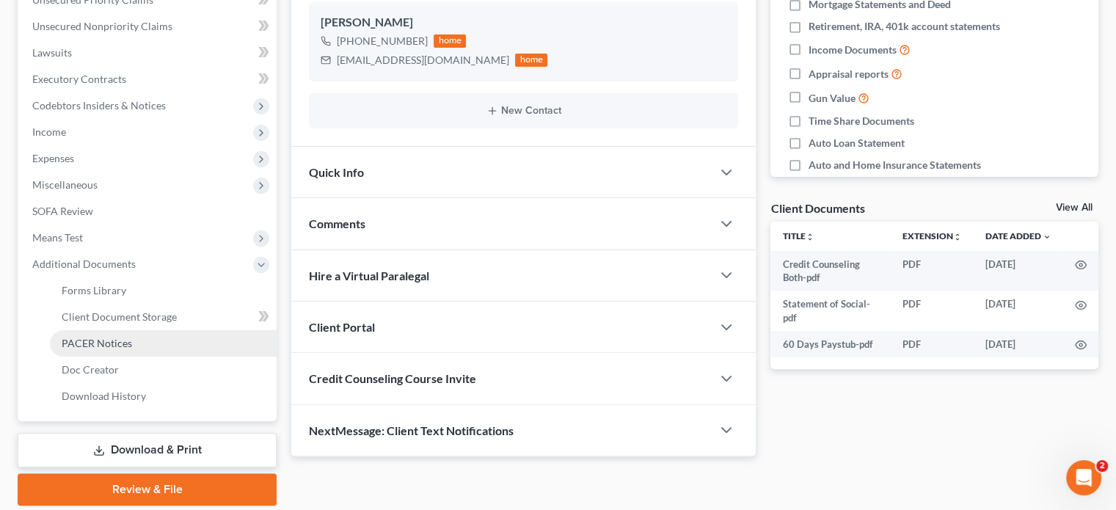
click at [109, 331] on link "PACER Notices" at bounding box center [163, 343] width 227 height 26
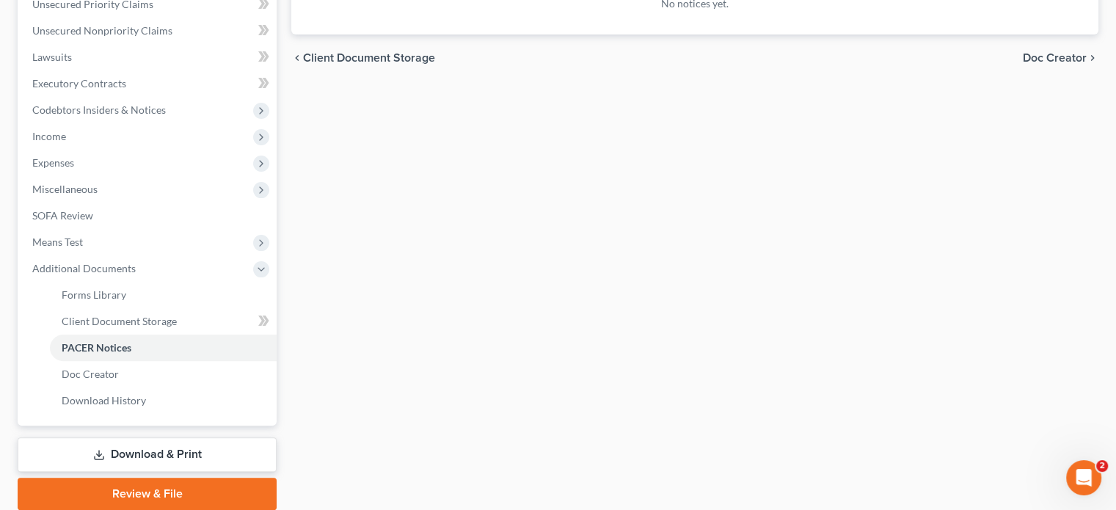
scroll to position [401, 0]
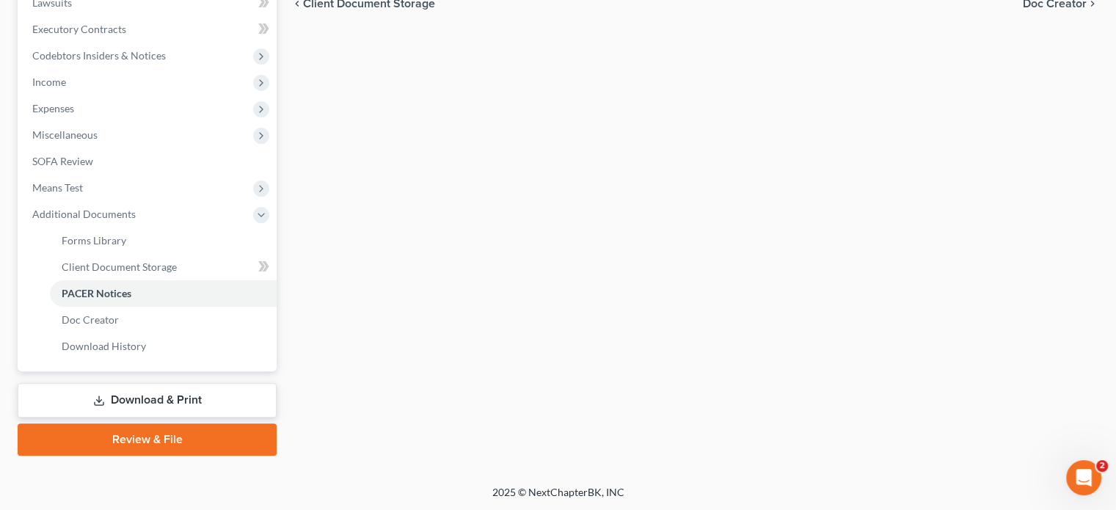
click at [184, 435] on link "Review & File" at bounding box center [147, 440] width 259 height 32
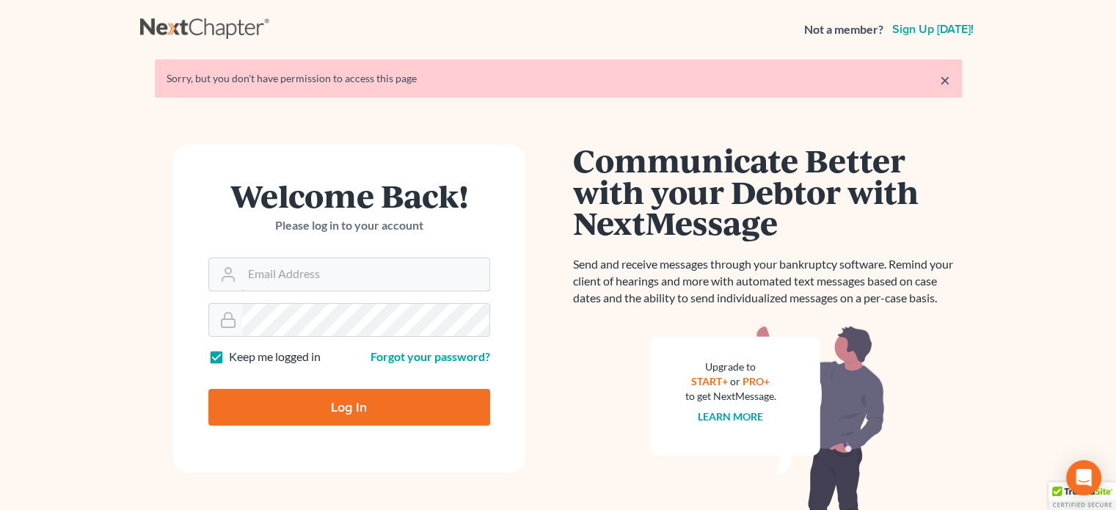
type input "[PERSON_NAME][EMAIL_ADDRESS][DOMAIN_NAME]"
click at [361, 403] on input "Log In" at bounding box center [349, 407] width 282 height 37
type input "Thinking..."
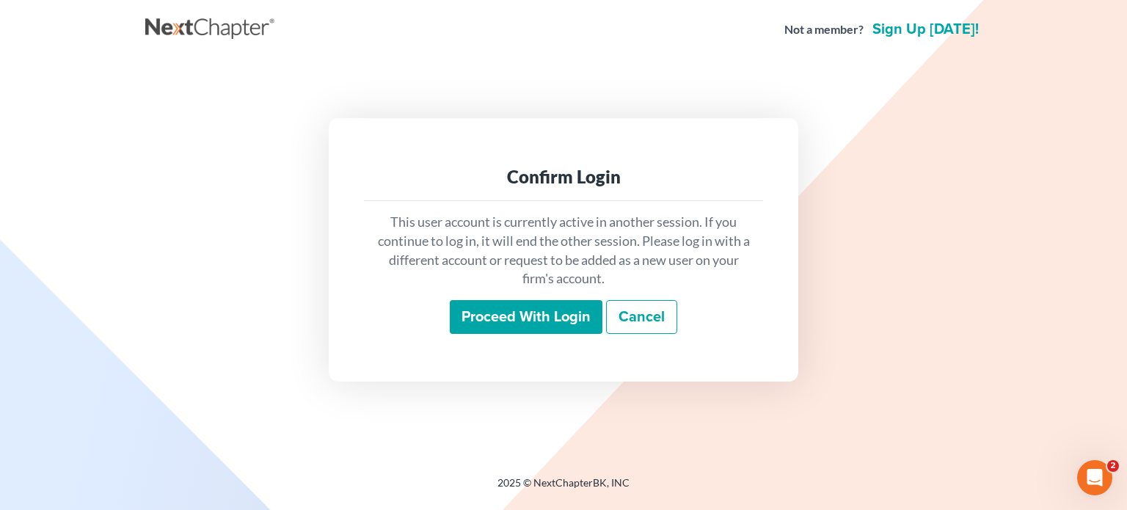
click at [547, 314] on input "Proceed with login" at bounding box center [526, 317] width 153 height 34
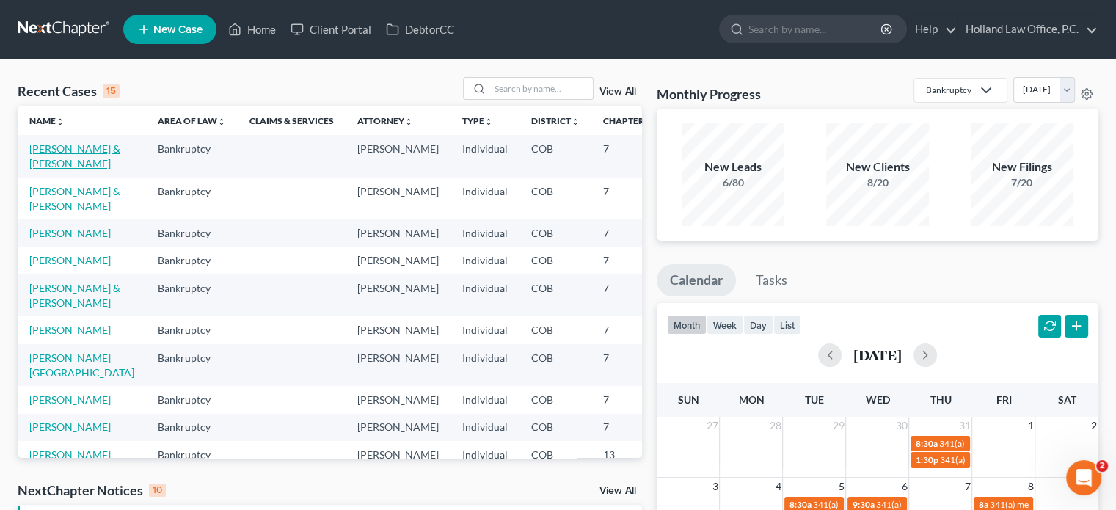
click at [43, 160] on link "[PERSON_NAME] & [PERSON_NAME]" at bounding box center [74, 155] width 91 height 27
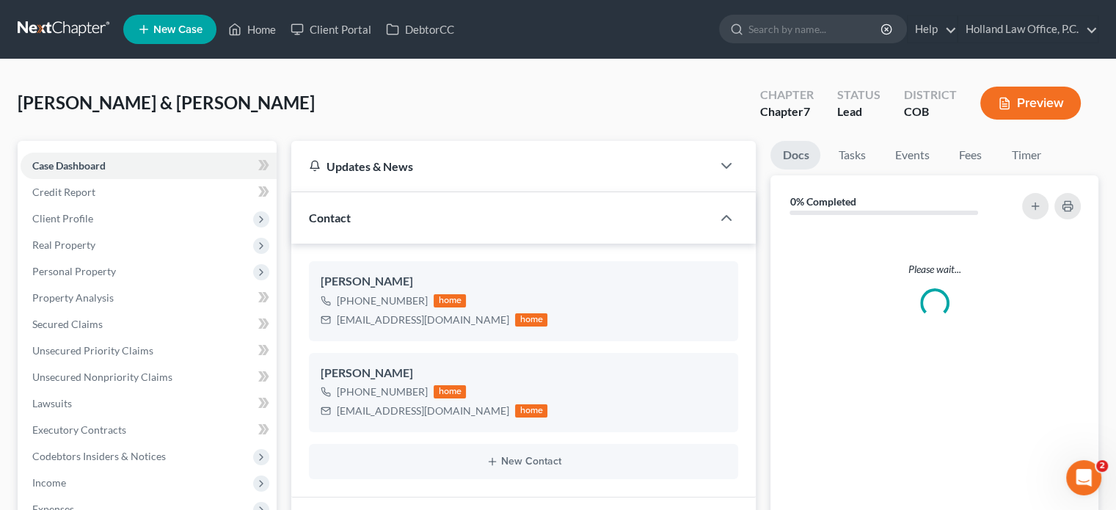
scroll to position [299, 0]
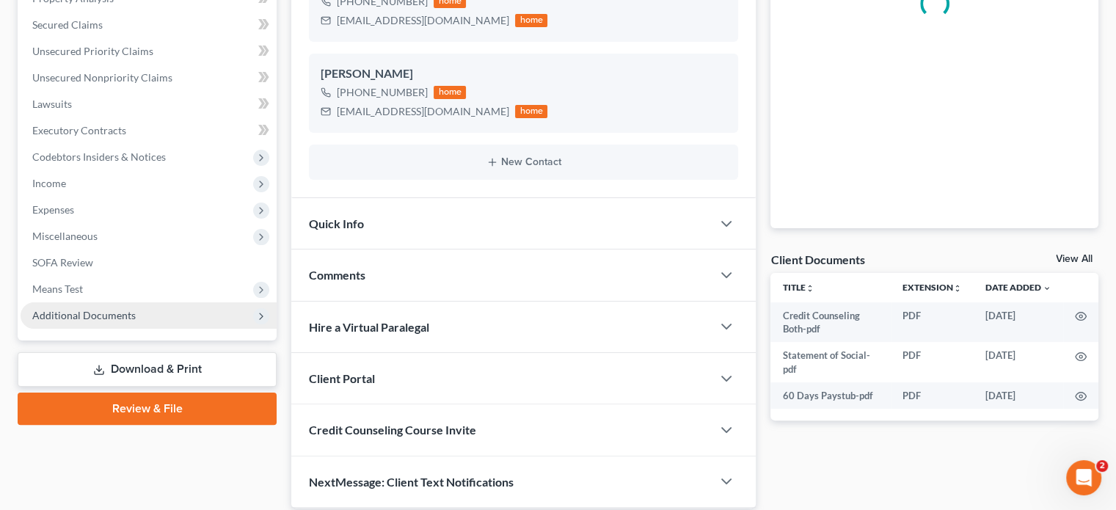
click at [97, 313] on span "Additional Documents" at bounding box center [84, 315] width 104 height 12
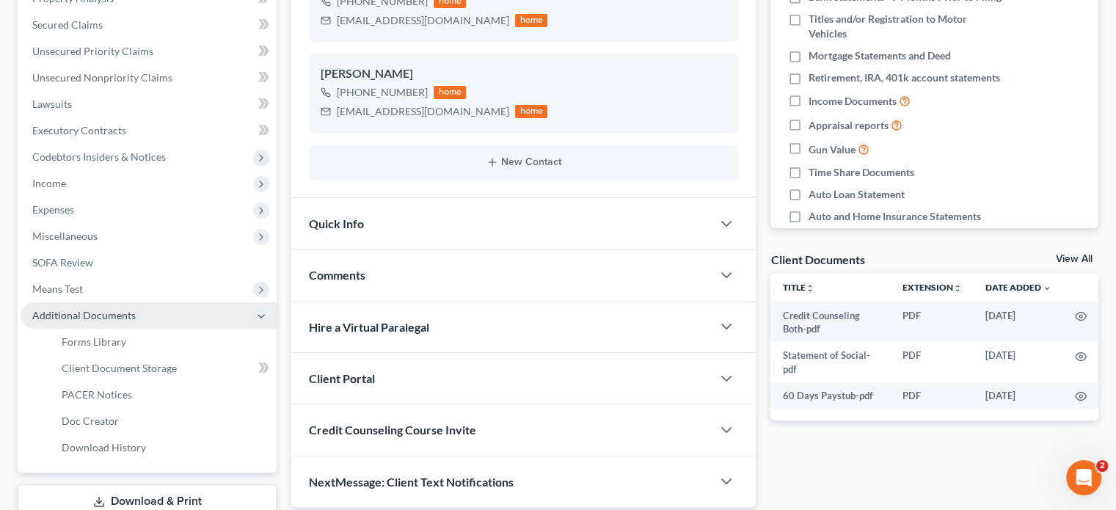
scroll to position [373, 0]
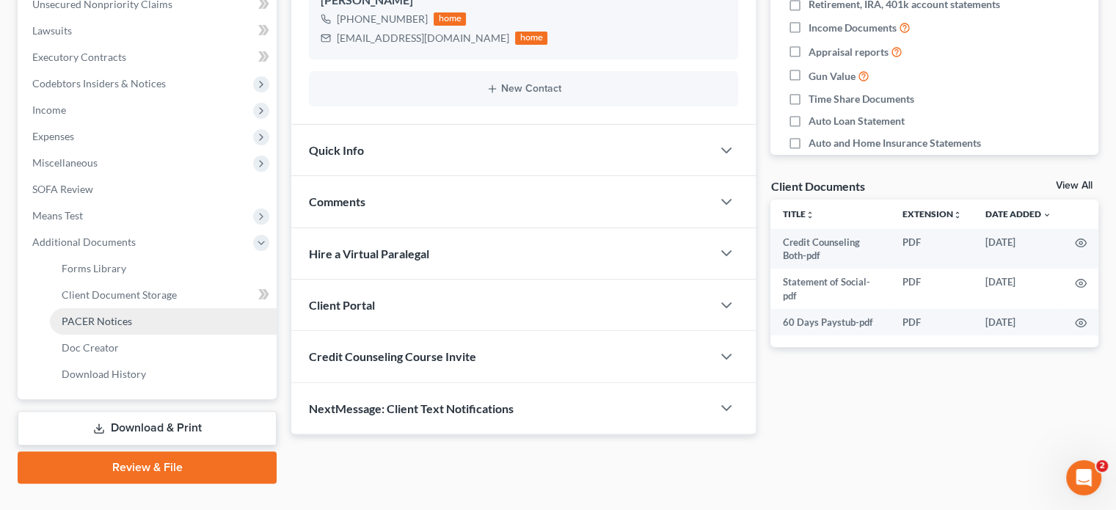
click at [102, 319] on span "PACER Notices" at bounding box center [97, 321] width 70 height 12
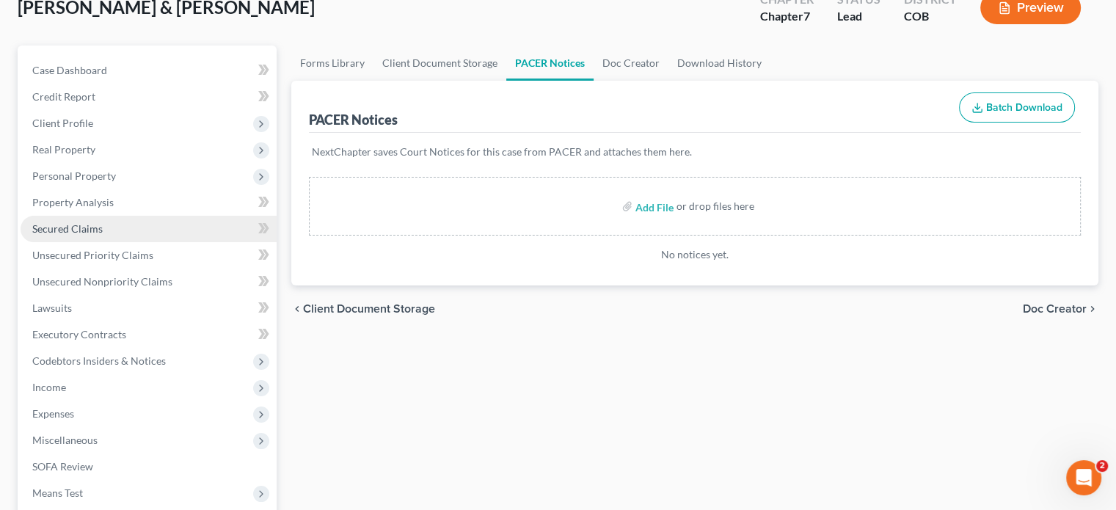
scroll to position [367, 0]
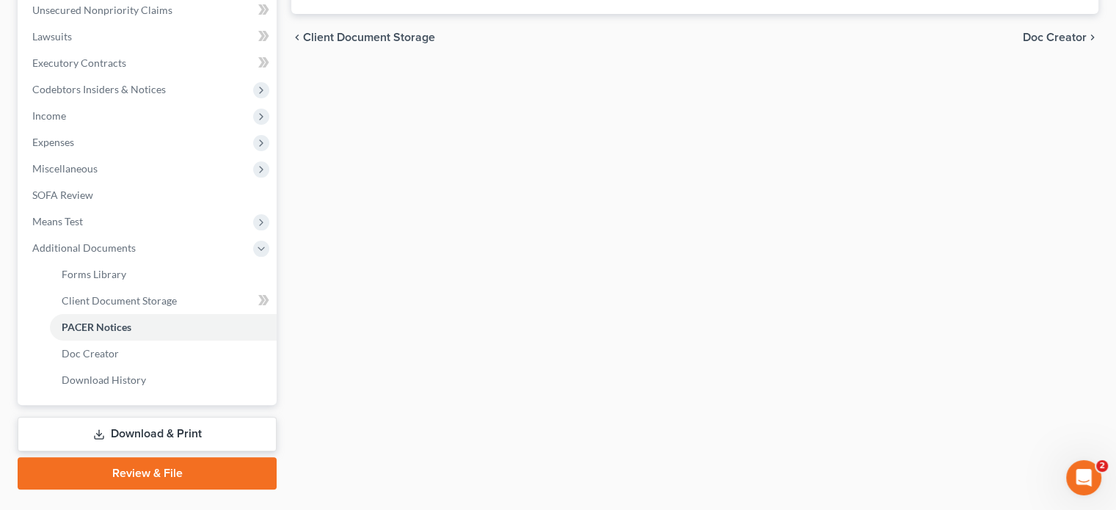
click at [159, 469] on link "Review & File" at bounding box center [147, 473] width 259 height 32
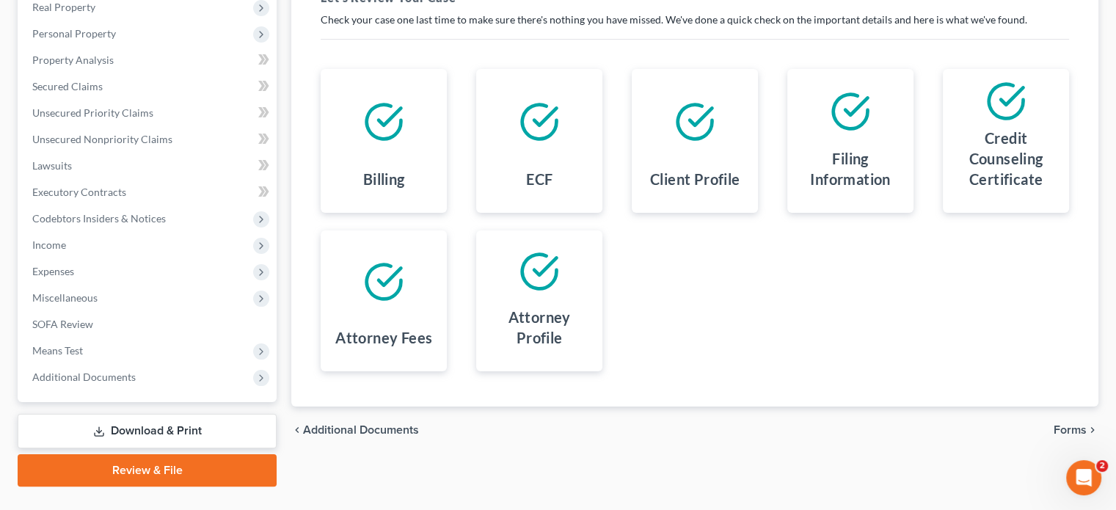
scroll to position [269, 0]
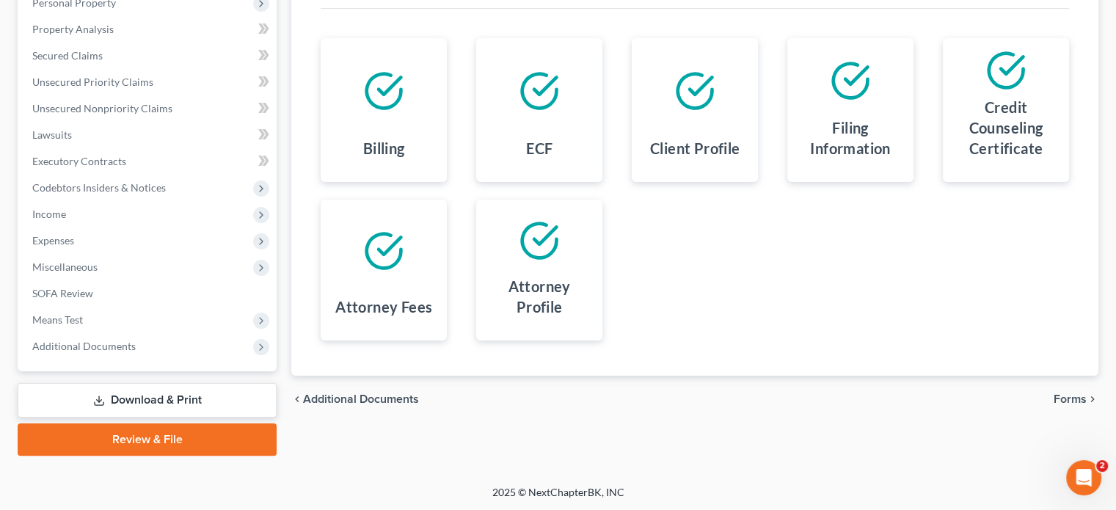
click at [1083, 397] on span "Forms" at bounding box center [1070, 399] width 33 height 12
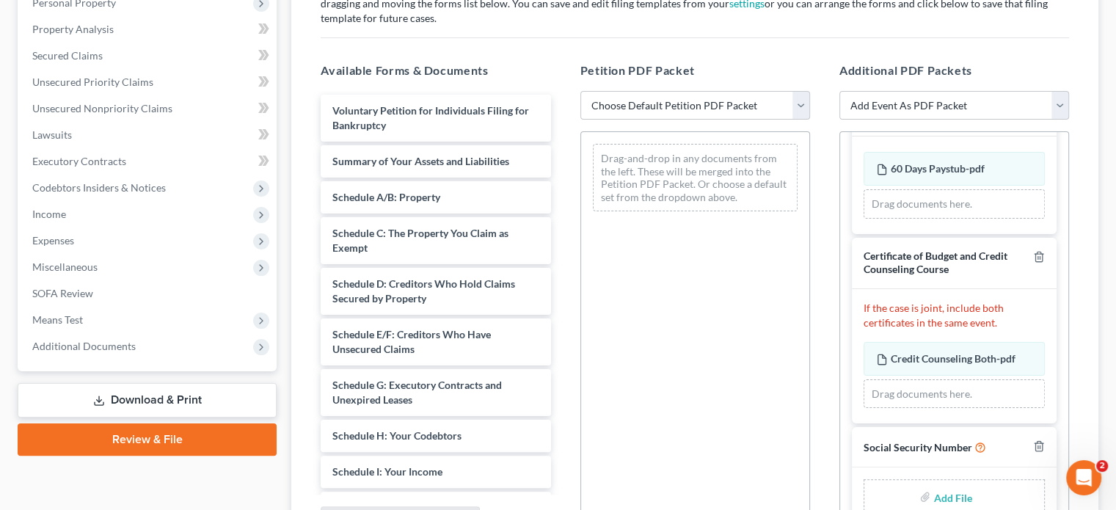
scroll to position [87, 0]
click at [805, 105] on select "Choose Default Petition PDF Packet Emergency Filing (Voluntary Petition and Cre…" at bounding box center [696, 105] width 230 height 29
select select "2"
click at [581, 91] on select "Choose Default Petition PDF Packet Emergency Filing (Voluntary Petition and Cre…" at bounding box center [696, 105] width 230 height 29
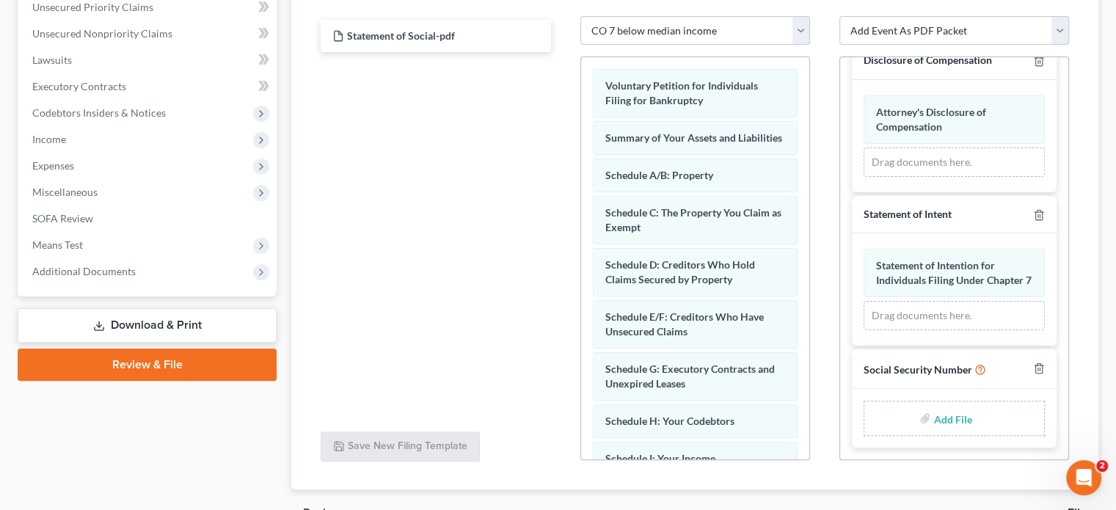
scroll to position [424, 0]
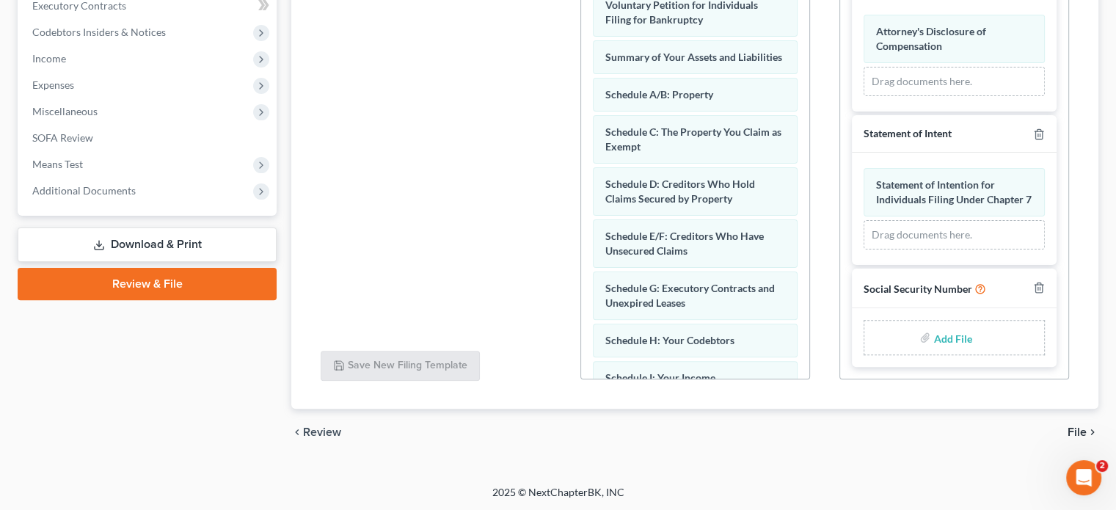
click at [945, 337] on input "file" at bounding box center [951, 337] width 35 height 26
type input "C:\fakepath\ssn vin.pdf"
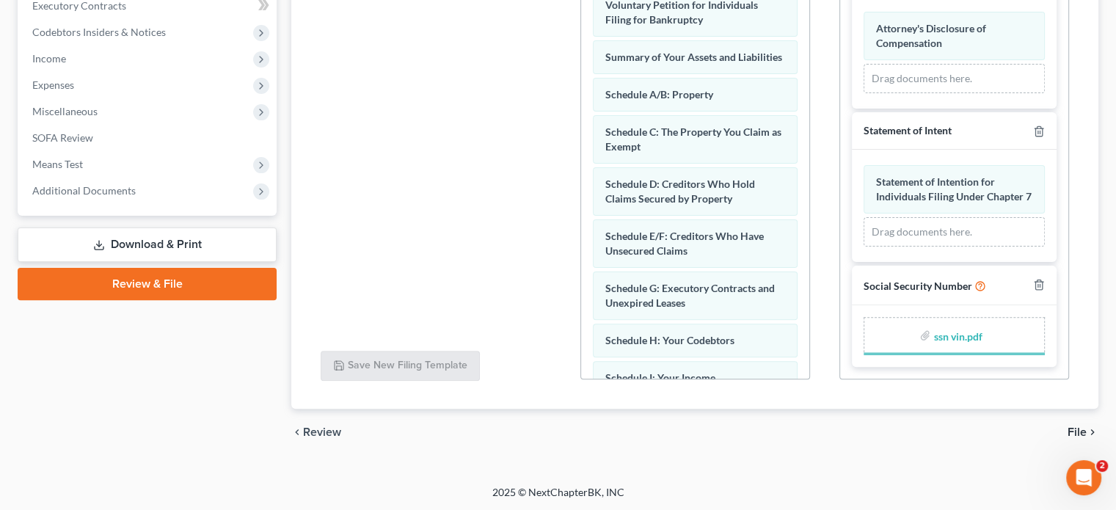
scroll to position [596, 0]
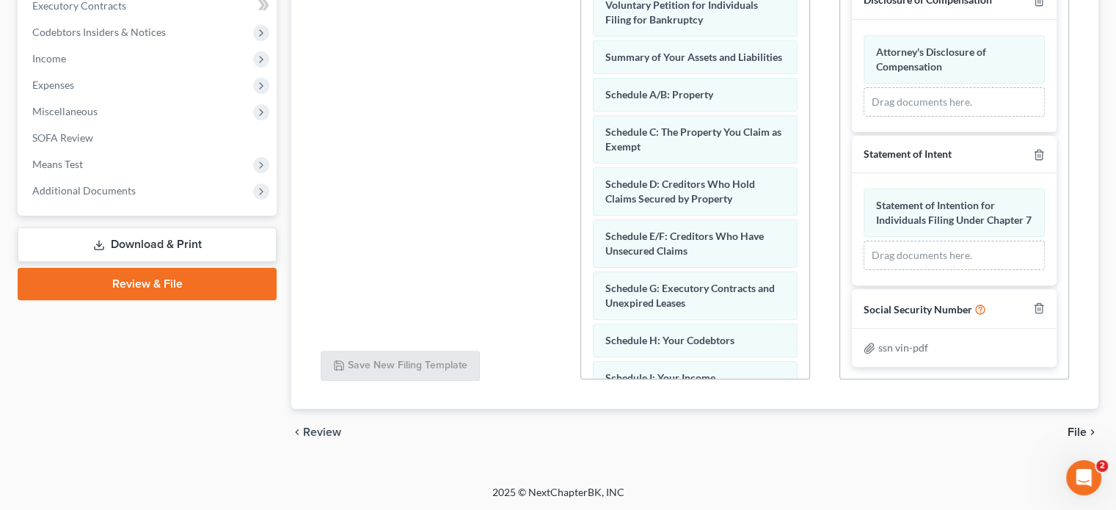
click at [1086, 434] on span "File" at bounding box center [1077, 432] width 19 height 12
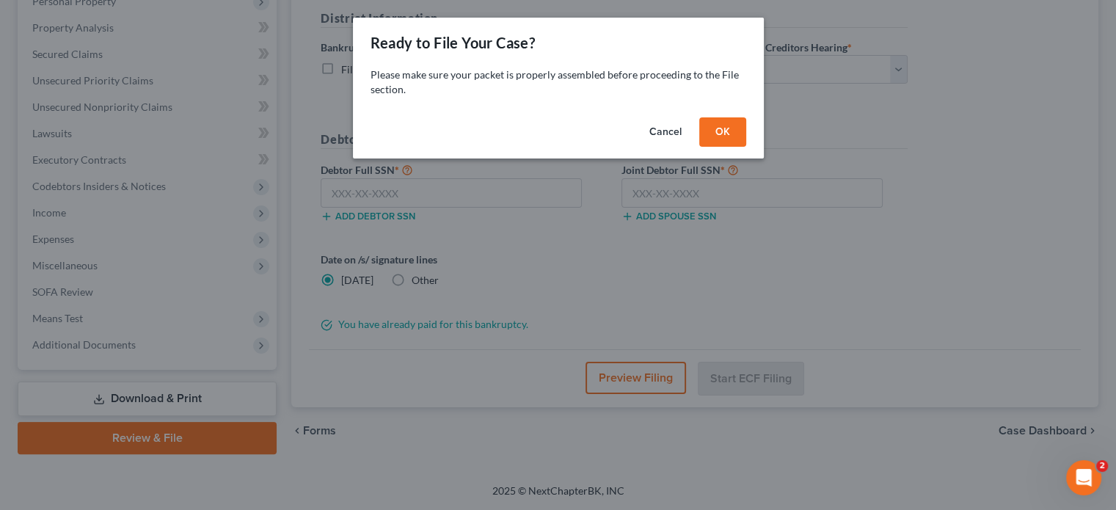
scroll to position [269, 0]
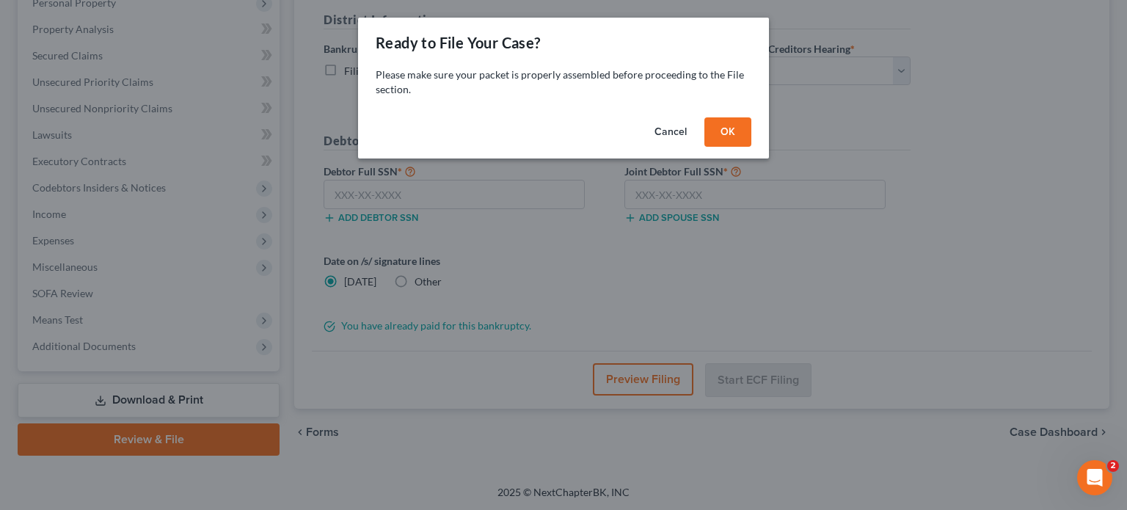
click at [741, 145] on button "OK" at bounding box center [728, 131] width 47 height 29
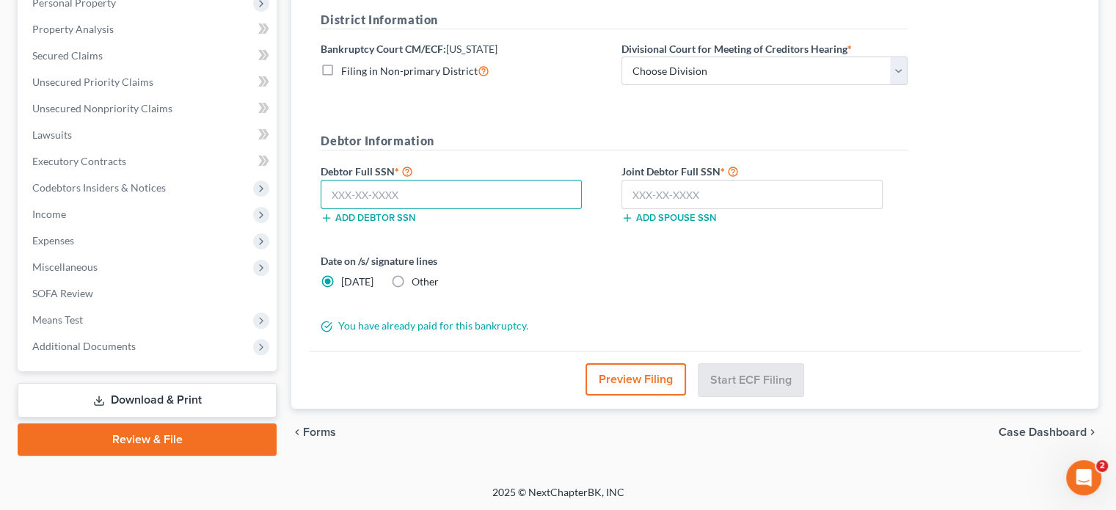
click at [326, 192] on input "text" at bounding box center [451, 194] width 261 height 29
type input "523-39-3396"
click at [640, 196] on input "text" at bounding box center [752, 194] width 261 height 29
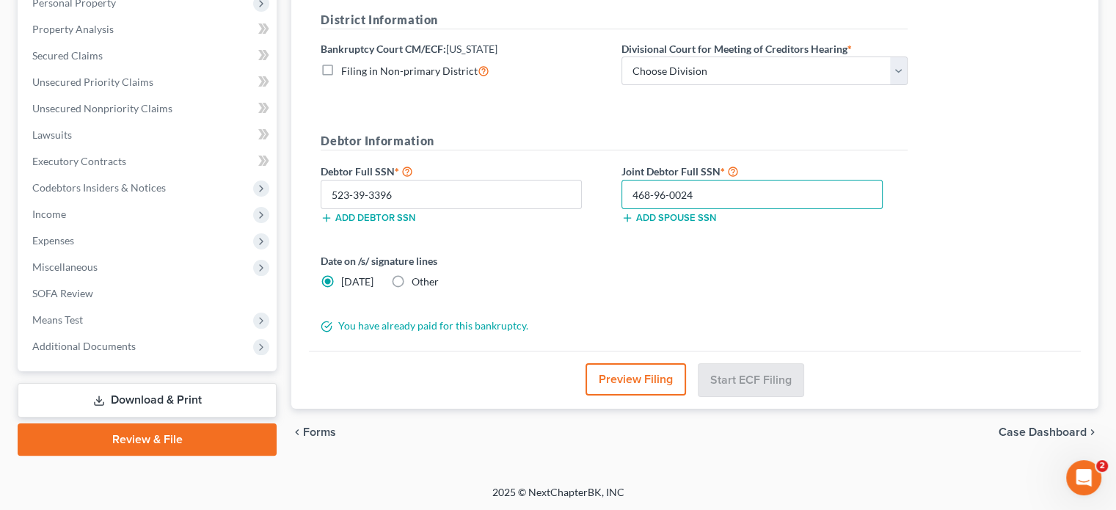
type input "468-96-0024"
click at [412, 275] on label "Other" at bounding box center [425, 282] width 27 height 15
click at [418, 275] on input "Other" at bounding box center [423, 280] width 10 height 10
radio input "true"
radio input "false"
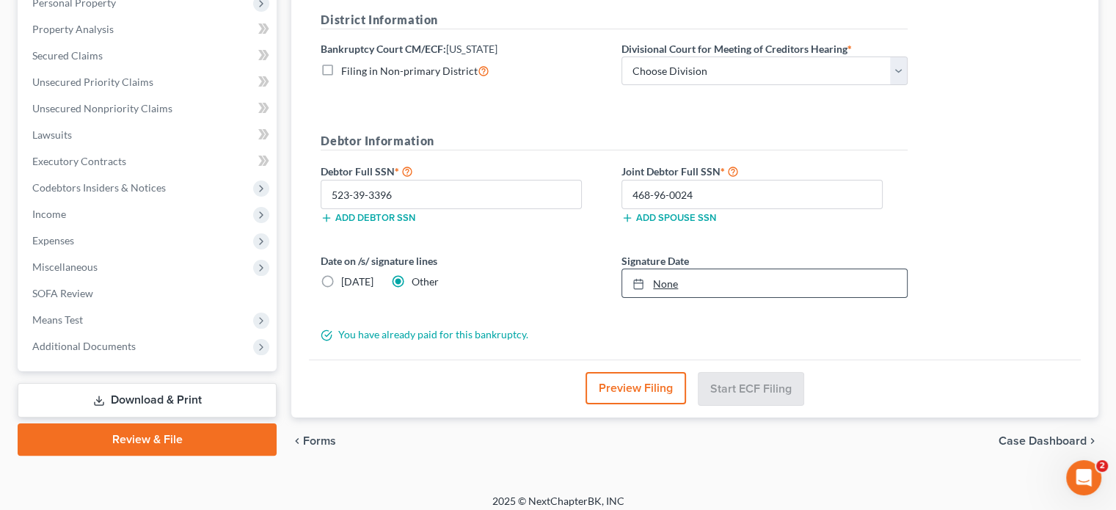
type input "8/13/2025"
click at [667, 284] on link "None" at bounding box center [764, 283] width 285 height 28
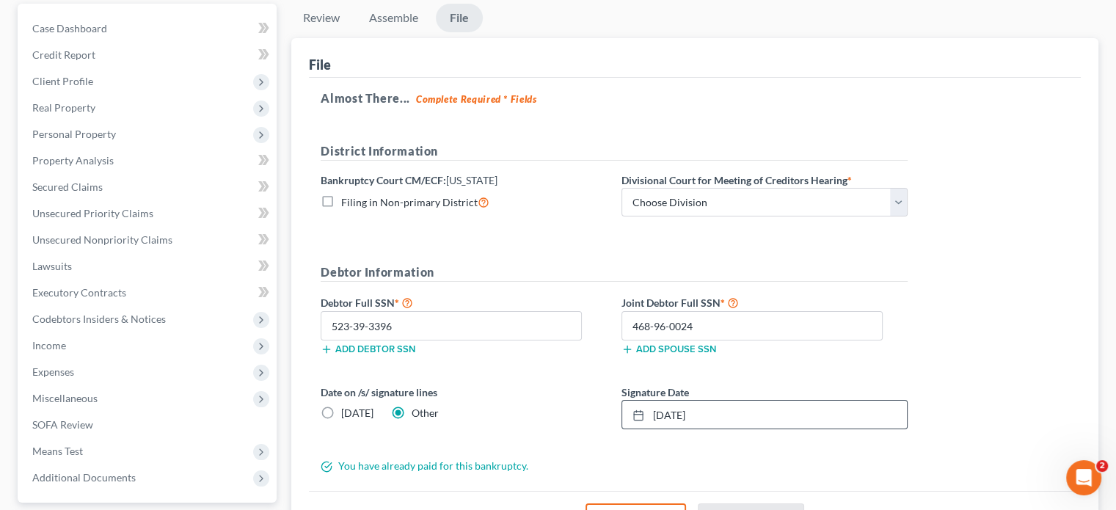
scroll to position [147, 0]
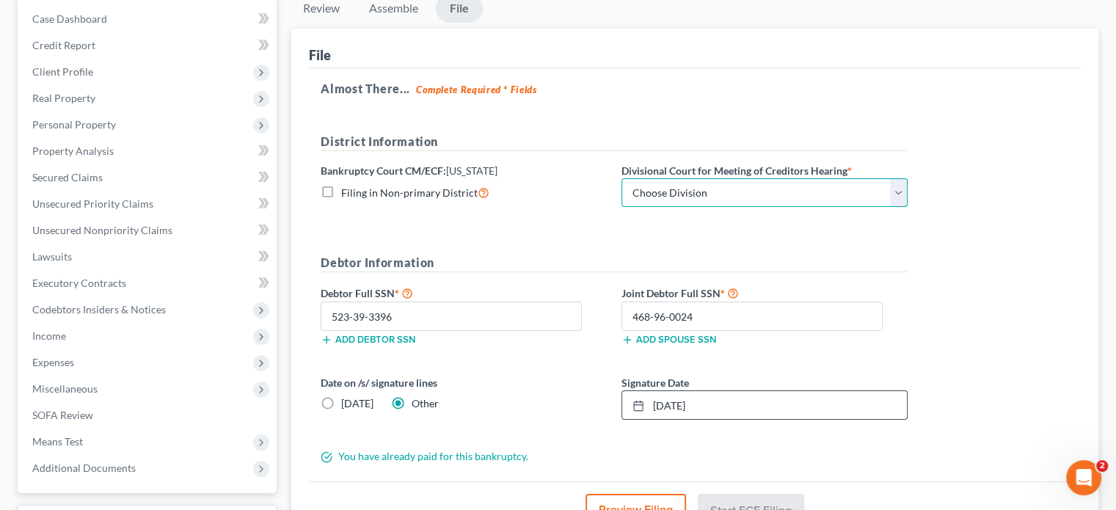
click at [898, 192] on select "Choose Division Denver" at bounding box center [765, 192] width 286 height 29
select select "0"
click at [622, 178] on select "Choose Division Denver" at bounding box center [765, 192] width 286 height 29
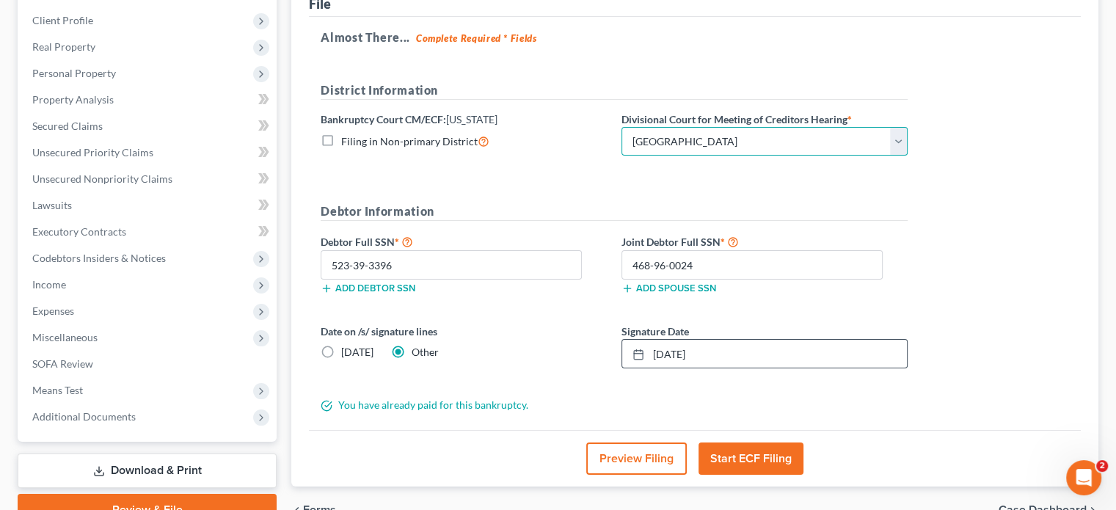
scroll to position [275, 0]
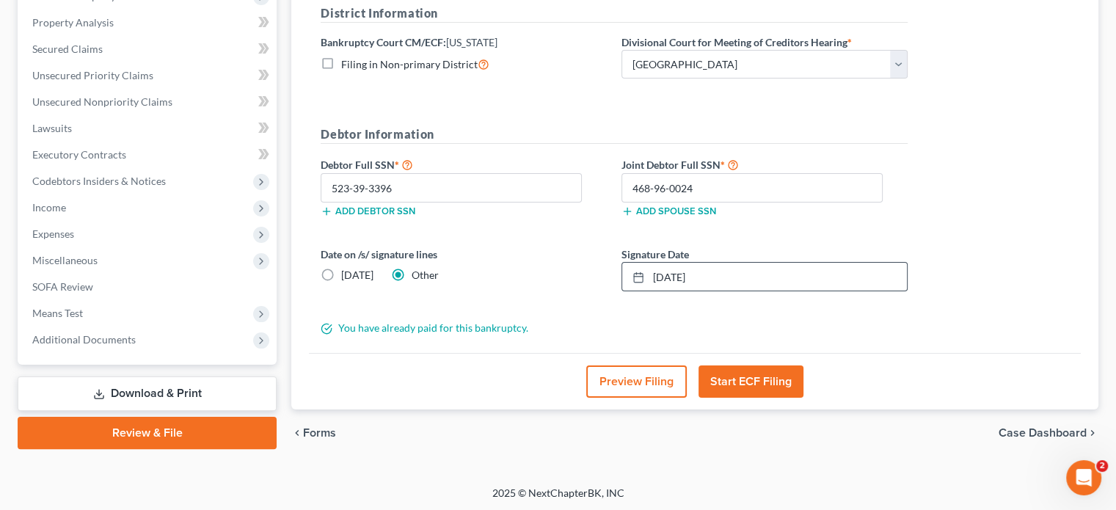
click at [752, 373] on button "Start ECF Filing" at bounding box center [751, 382] width 105 height 32
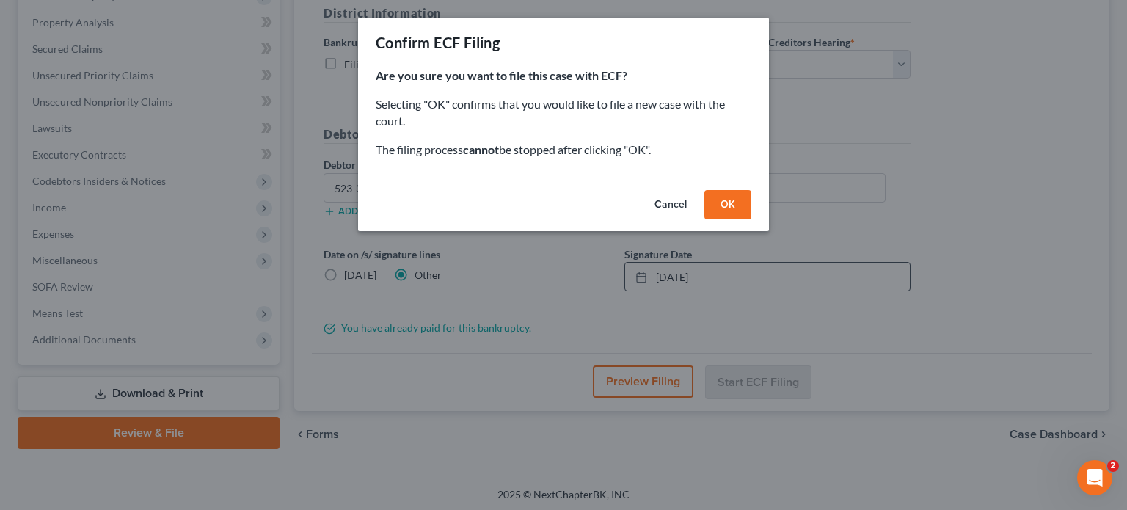
click at [736, 205] on button "OK" at bounding box center [728, 204] width 47 height 29
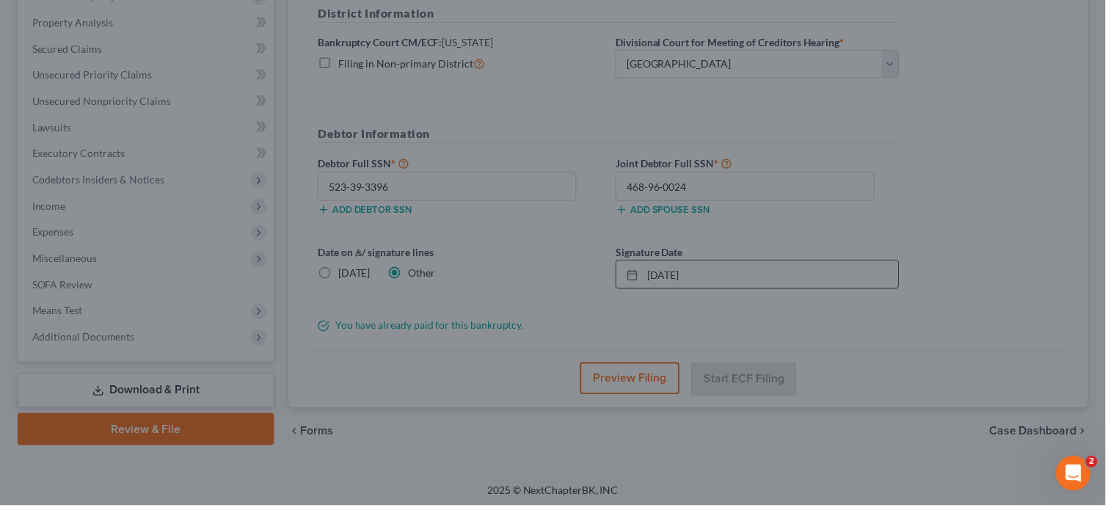
scroll to position [269, 0]
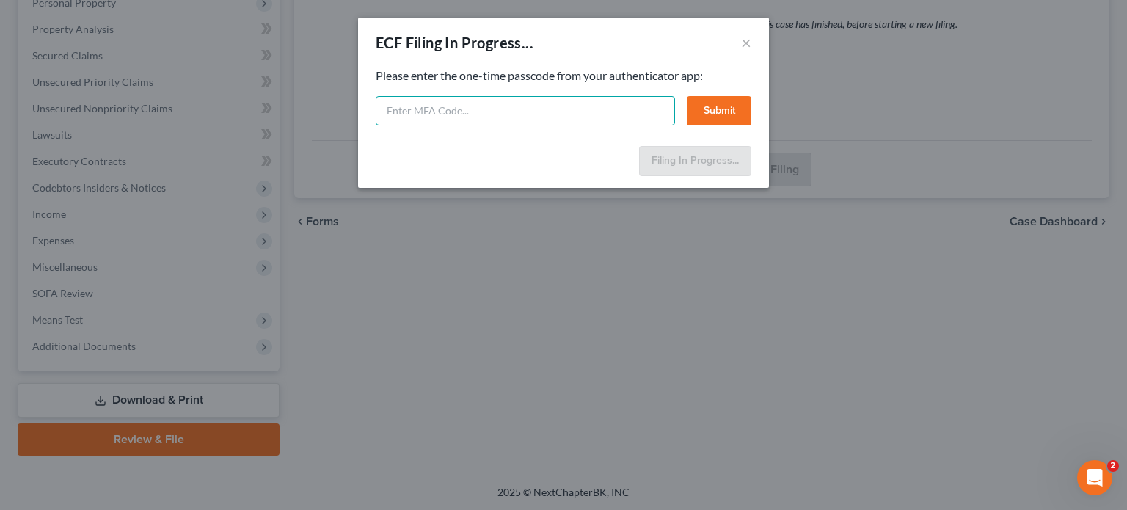
click at [487, 111] on input "text" at bounding box center [525, 110] width 299 height 29
type input "2"
type input "350274"
click at [713, 112] on button "Submit" at bounding box center [719, 110] width 65 height 29
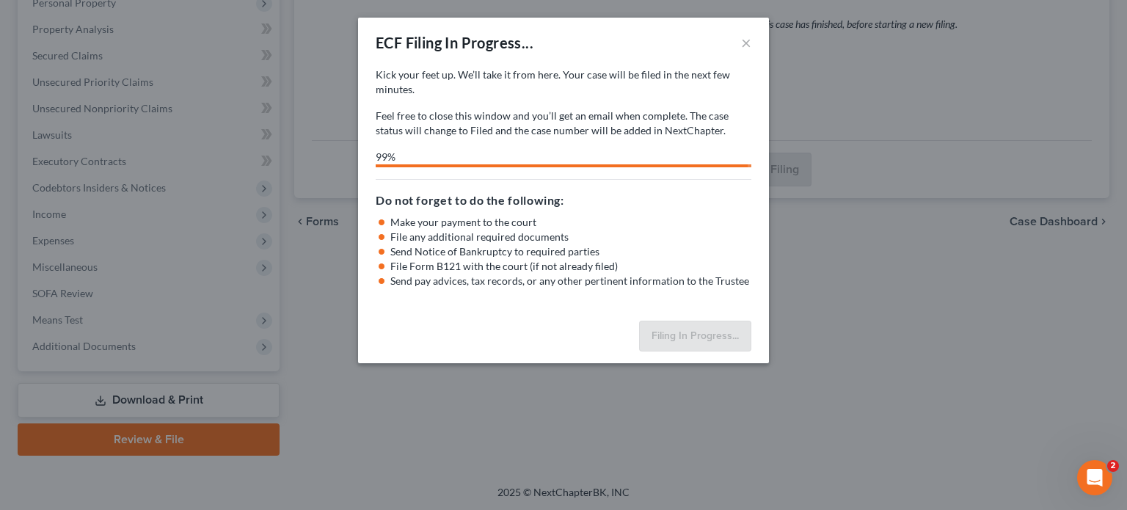
select select "0"
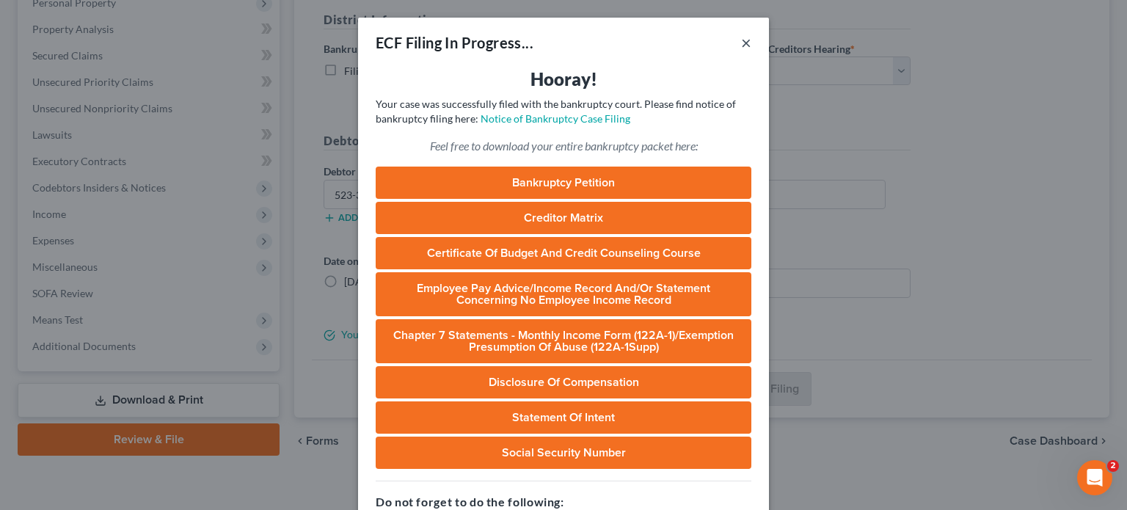
click at [741, 46] on button "×" at bounding box center [746, 43] width 10 height 18
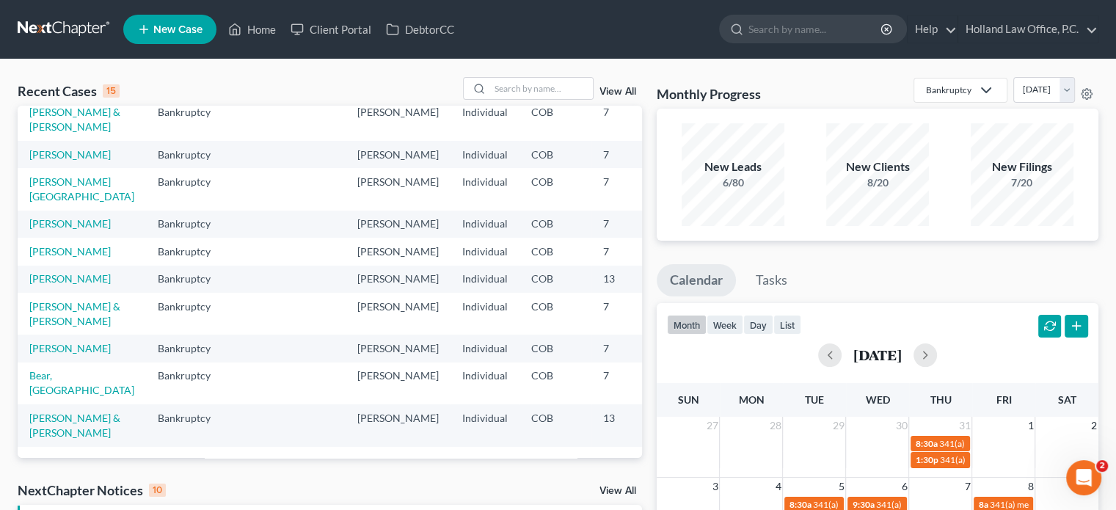
scroll to position [405, 0]
click at [57, 272] on link "[PERSON_NAME]" at bounding box center [69, 278] width 81 height 12
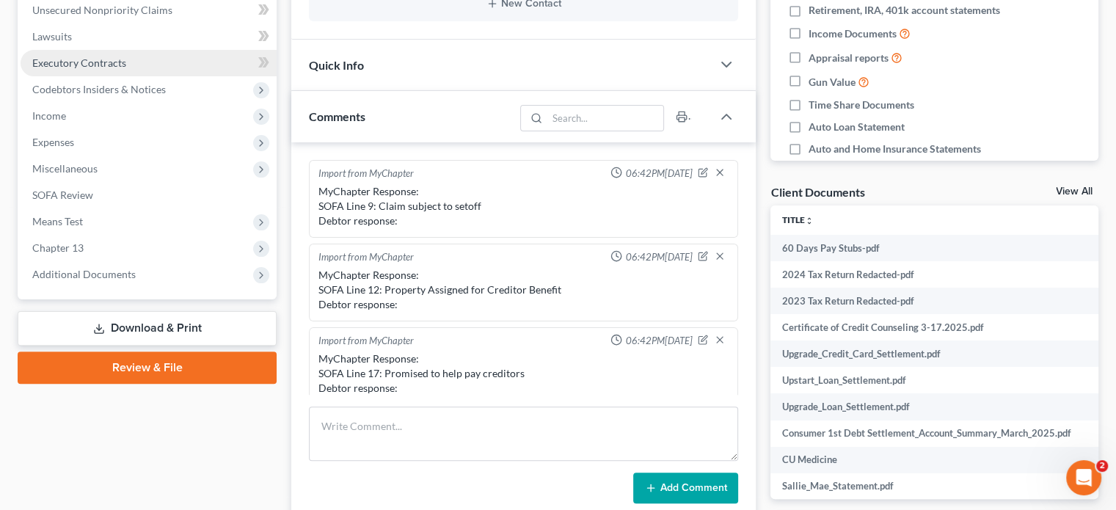
scroll to position [343, 0]
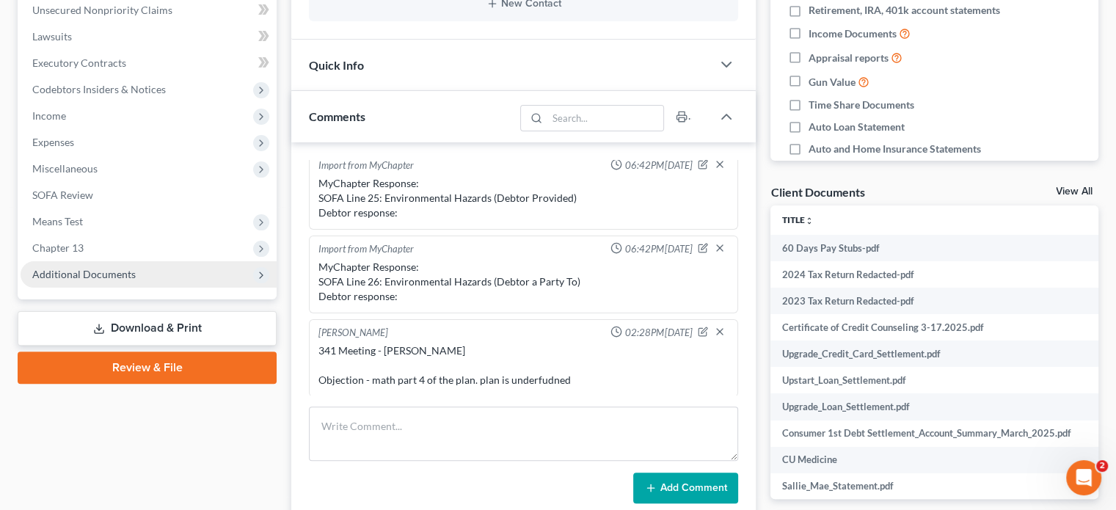
click at [91, 272] on span "Additional Documents" at bounding box center [84, 274] width 104 height 12
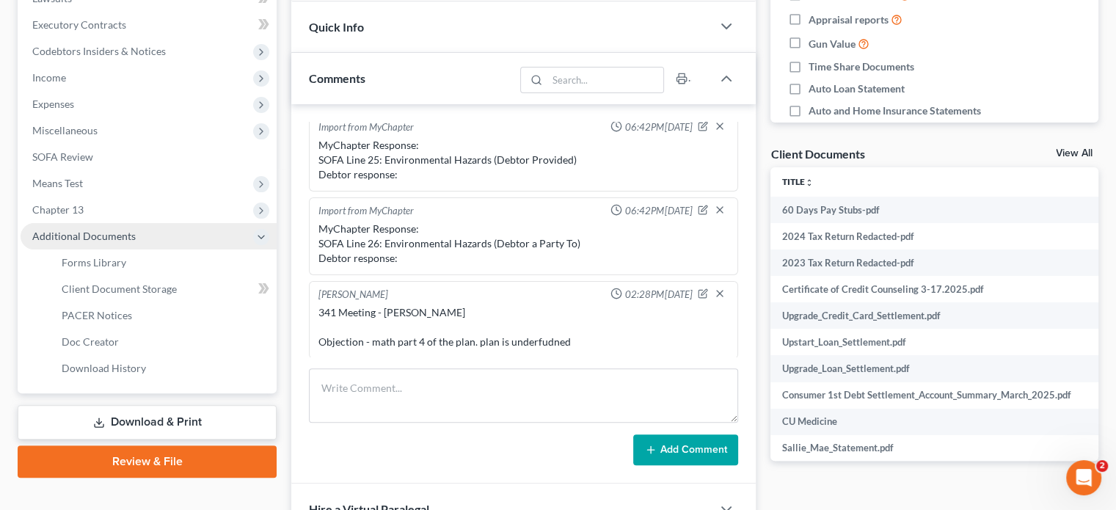
scroll to position [440, 0]
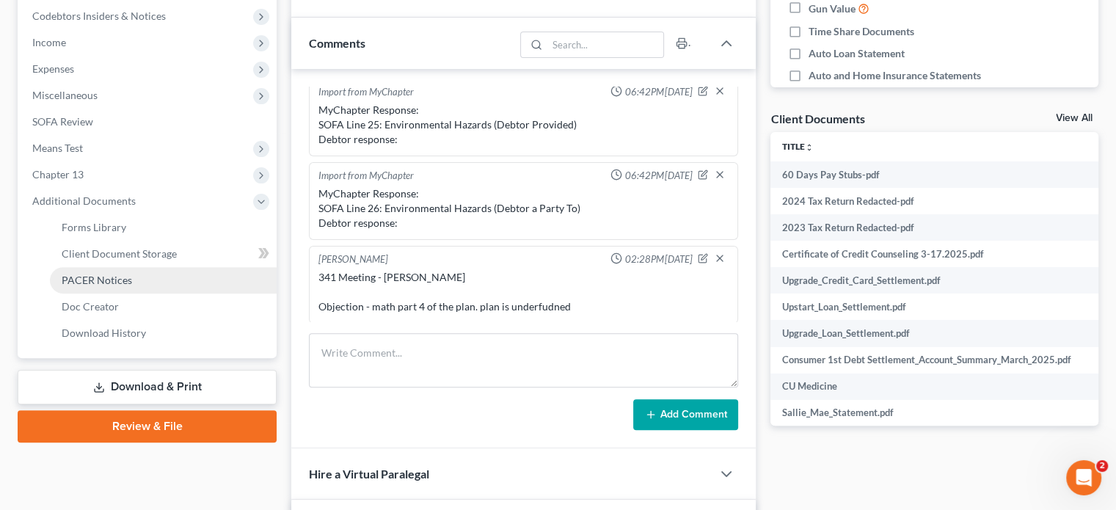
click at [92, 274] on span "PACER Notices" at bounding box center [97, 280] width 70 height 12
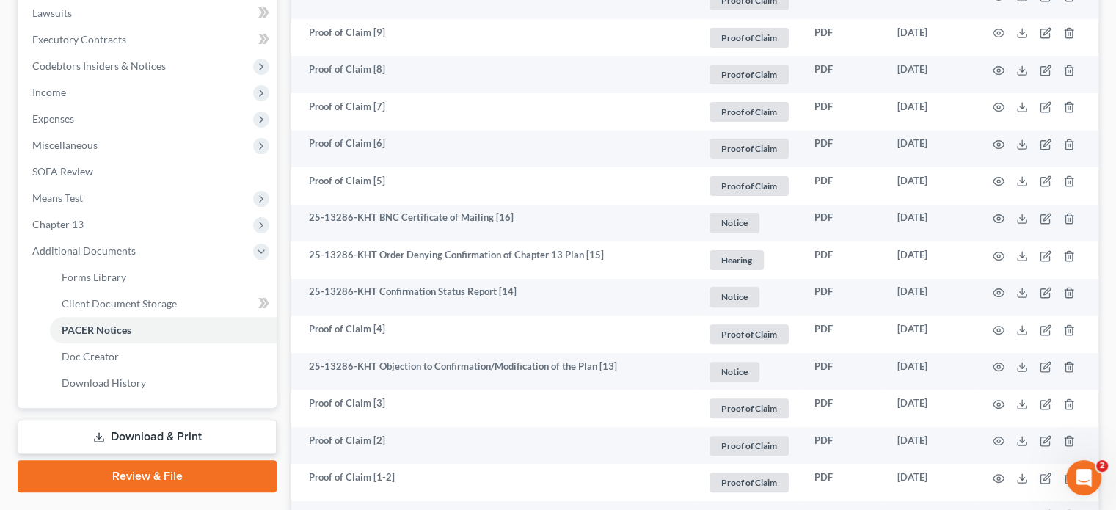
scroll to position [661, 0]
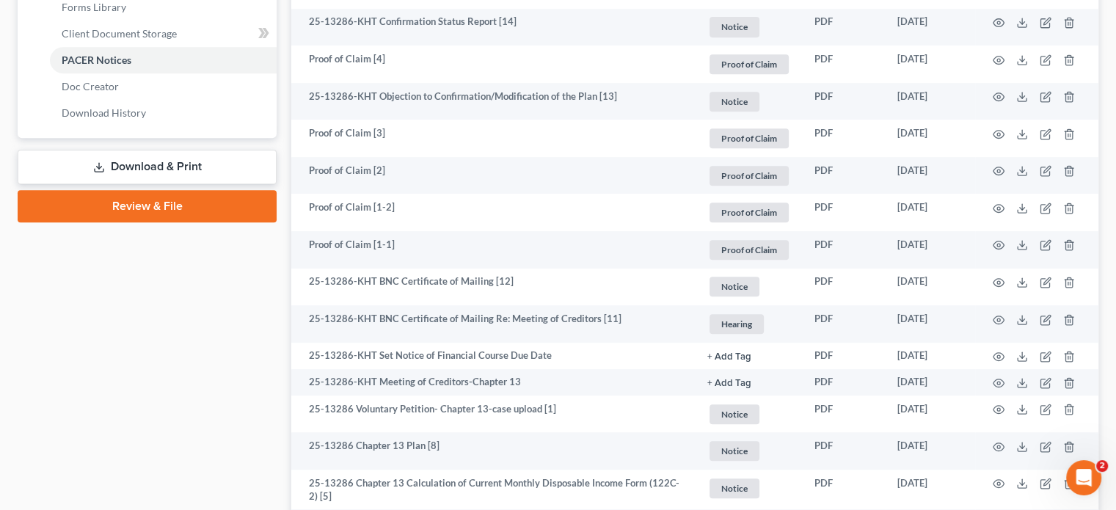
click at [156, 164] on link "Download & Print" at bounding box center [147, 167] width 259 height 35
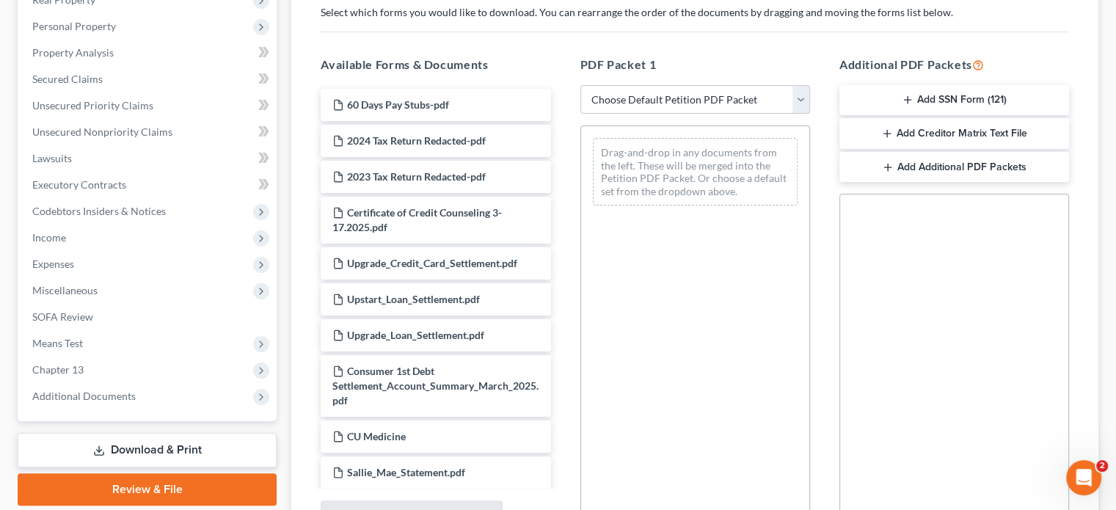
scroll to position [294, 0]
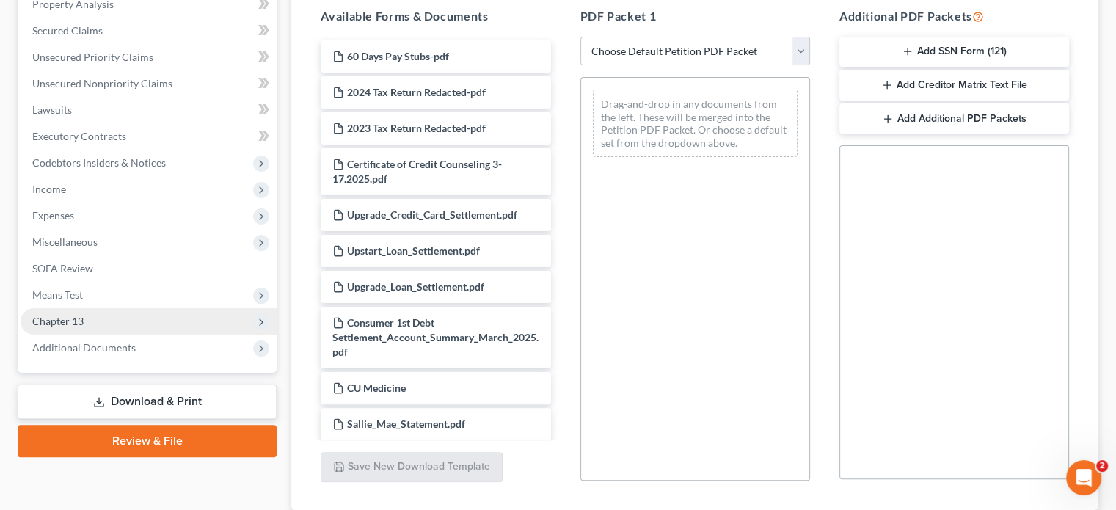
drag, startPoint x: 60, startPoint y: 311, endPoint x: 68, endPoint y: 308, distance: 8.2
click at [62, 312] on span "Chapter 13" at bounding box center [149, 321] width 256 height 26
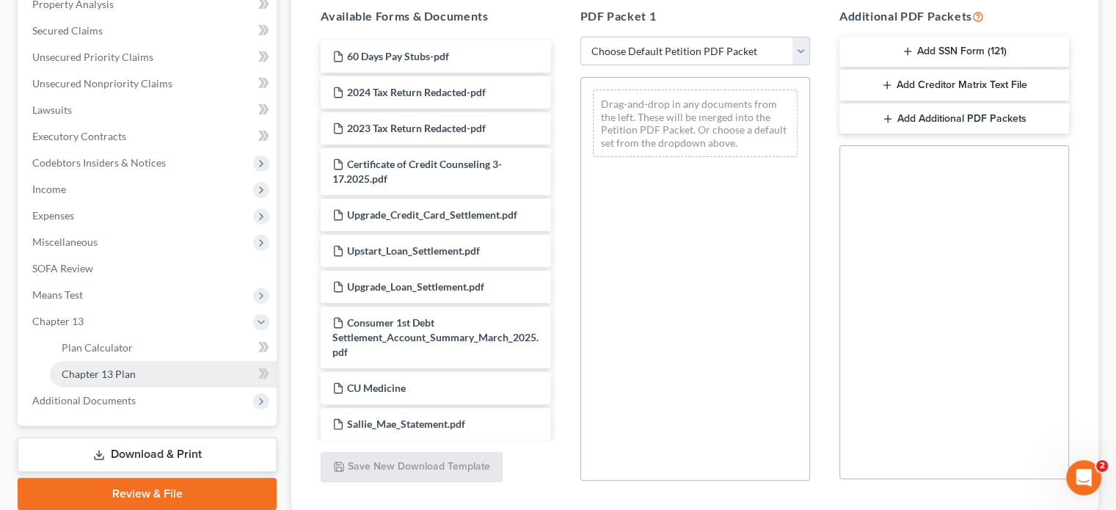
click at [127, 375] on span "Chapter 13 Plan" at bounding box center [99, 374] width 74 height 12
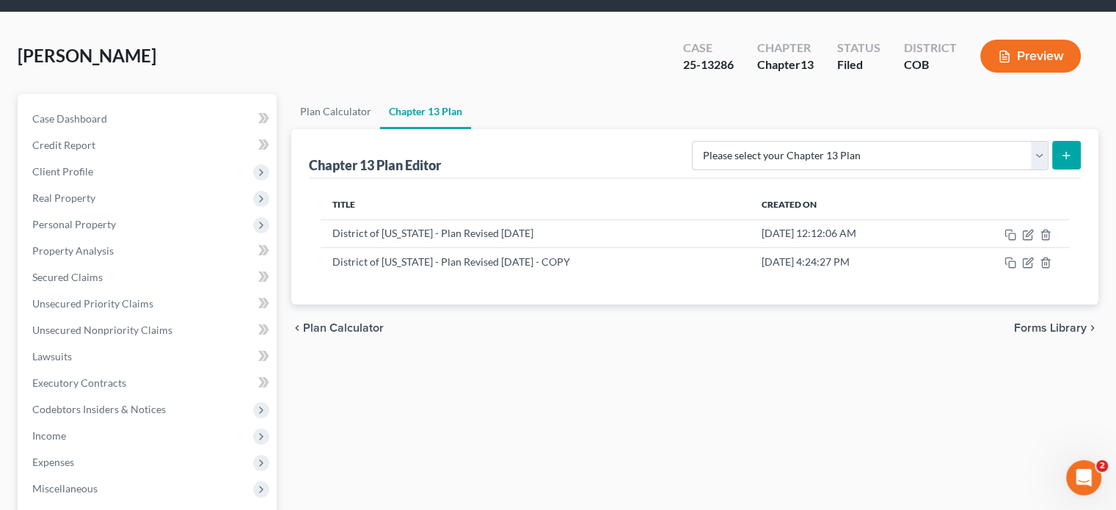
scroll to position [73, 0]
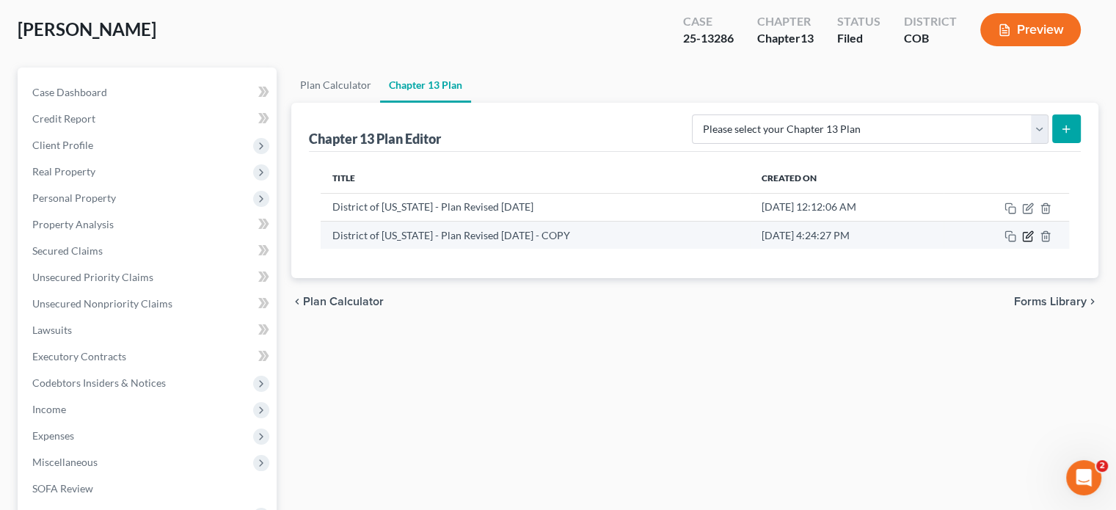
click at [1025, 234] on icon "button" at bounding box center [1029, 236] width 12 height 12
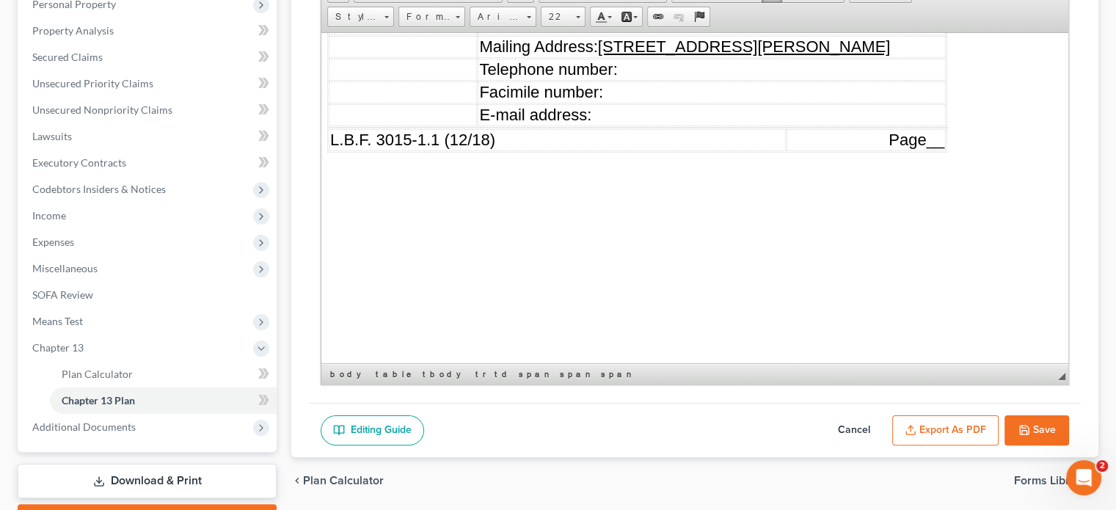
scroll to position [269, 0]
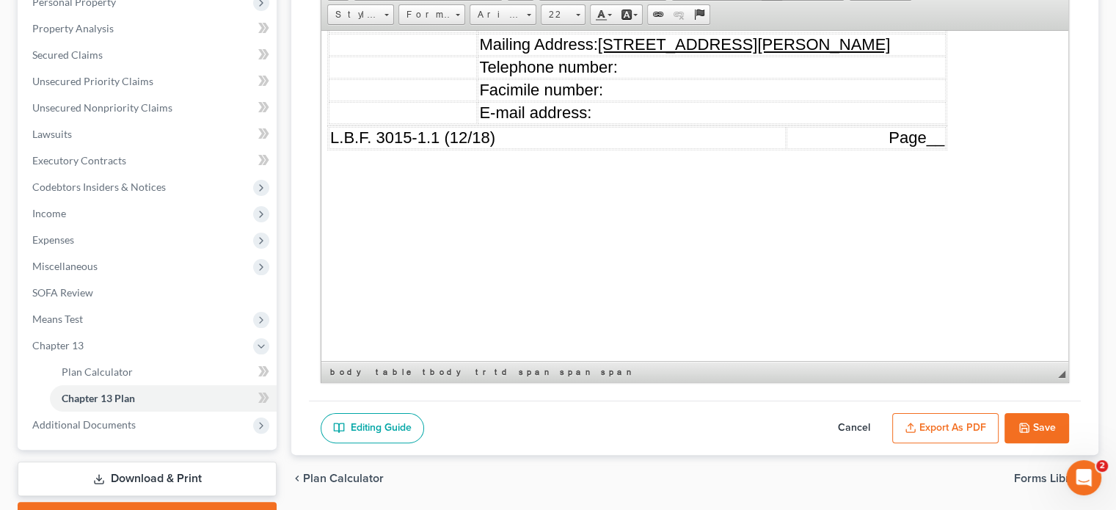
click at [978, 425] on button "Export as PDF" at bounding box center [946, 428] width 106 height 31
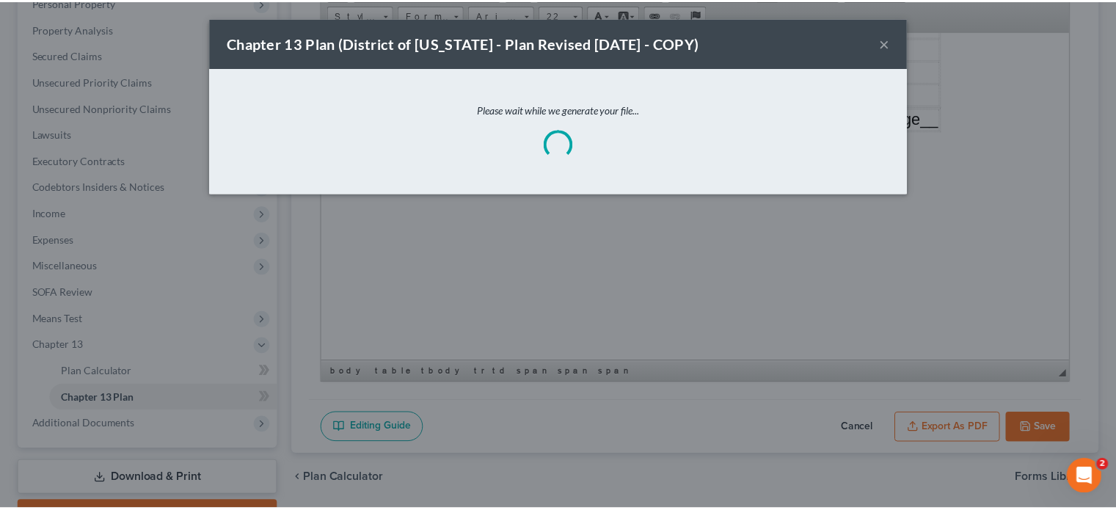
scroll to position [9046, 0]
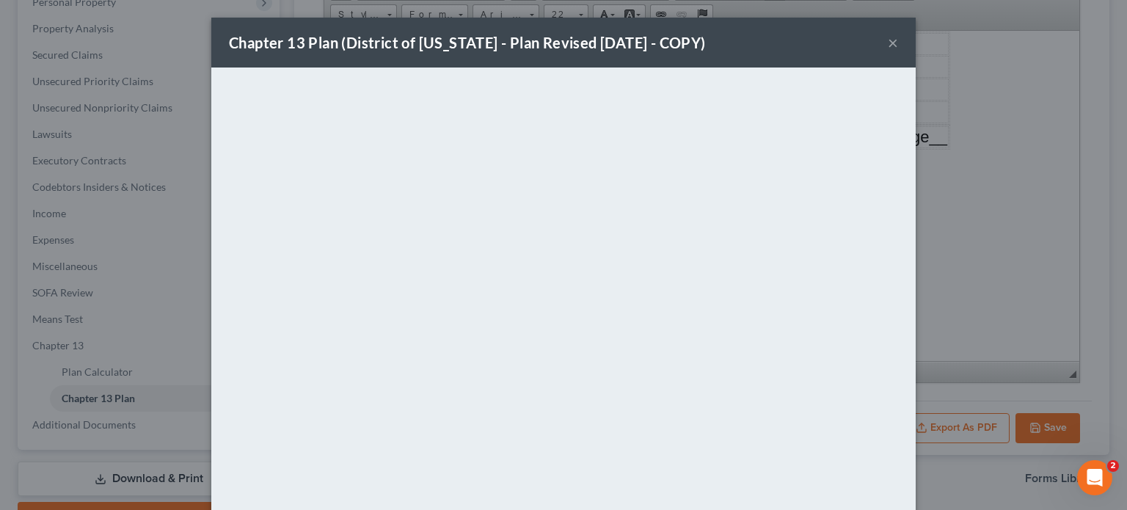
click at [888, 43] on button "×" at bounding box center [893, 43] width 10 height 18
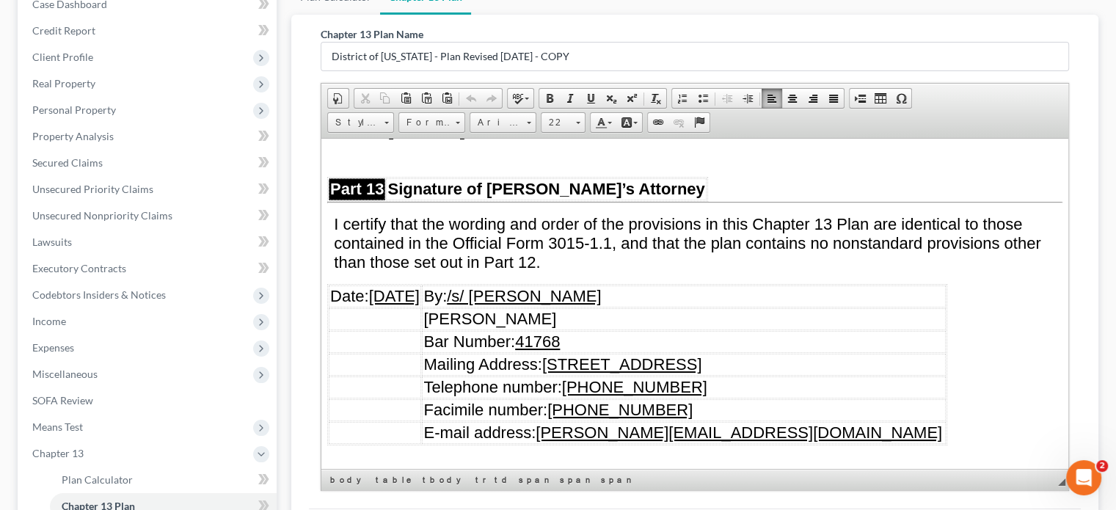
scroll to position [0, 0]
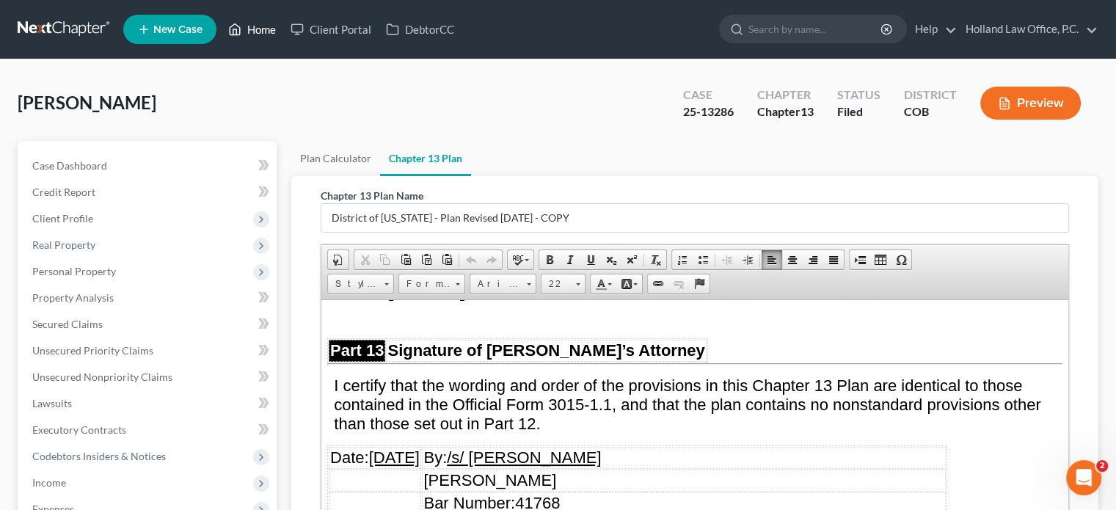
click at [263, 32] on link "Home" at bounding box center [252, 29] width 62 height 26
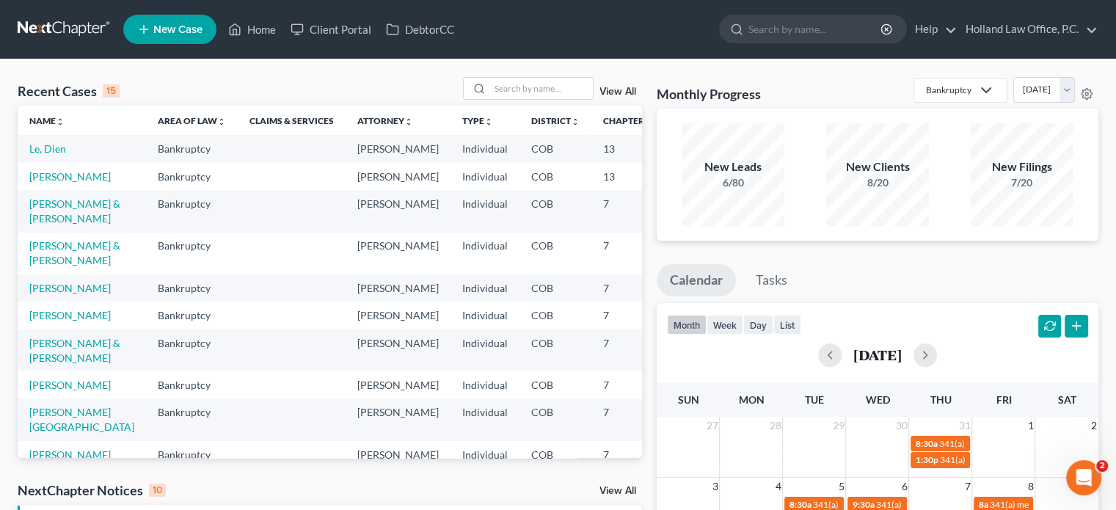
click at [614, 93] on link "View All" at bounding box center [618, 92] width 37 height 10
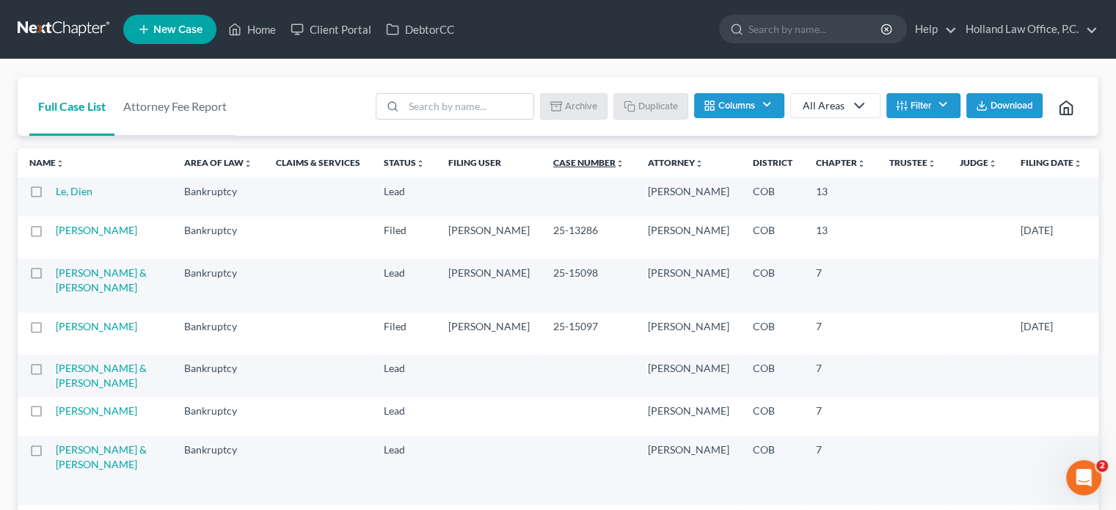
click at [553, 166] on link "Case Number unfold_more expand_more expand_less" at bounding box center [588, 162] width 71 height 11
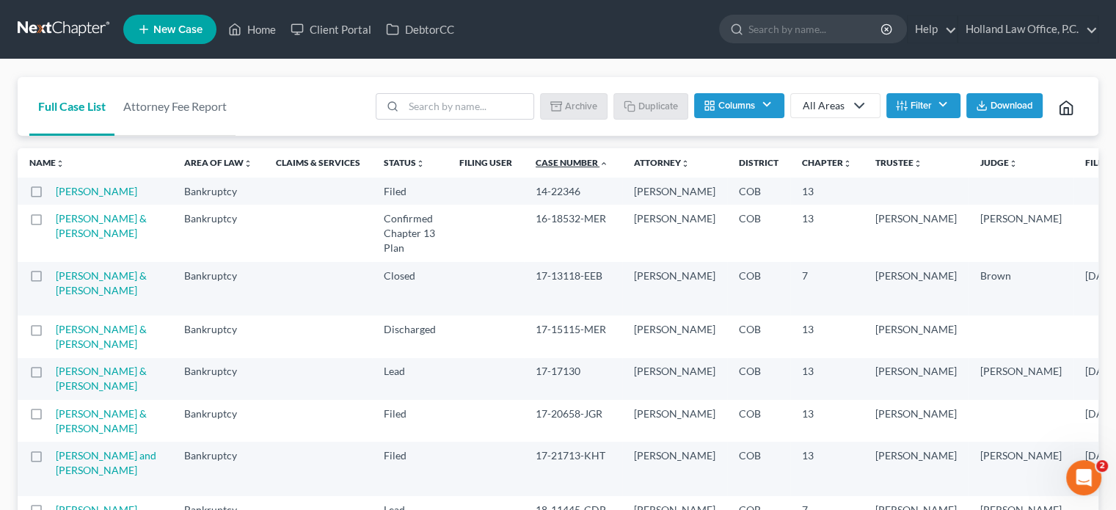
click at [536, 161] on link "Case Number unfold_more expand_more expand_less" at bounding box center [572, 162] width 73 height 11
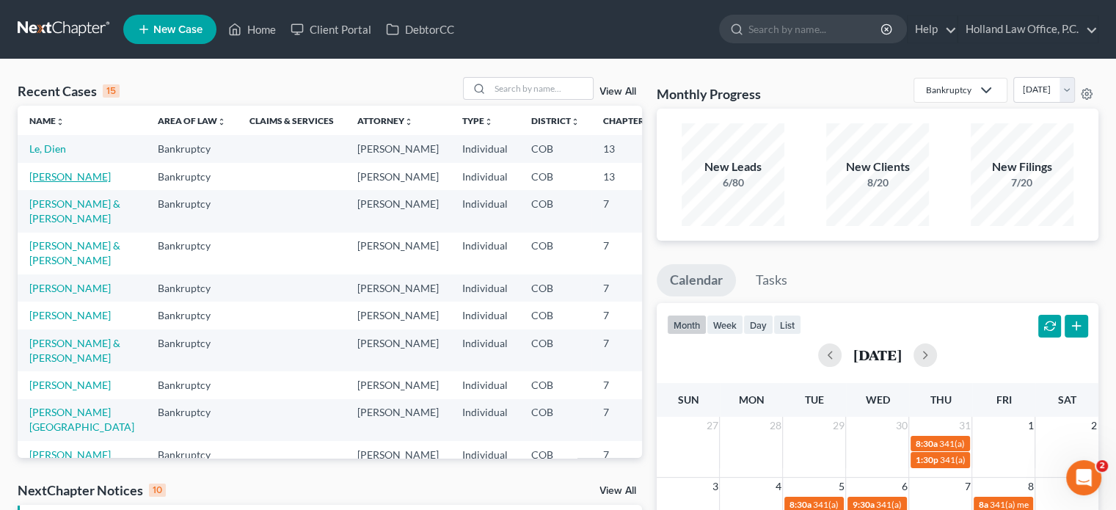
click at [44, 183] on link "[PERSON_NAME]" at bounding box center [69, 176] width 81 height 12
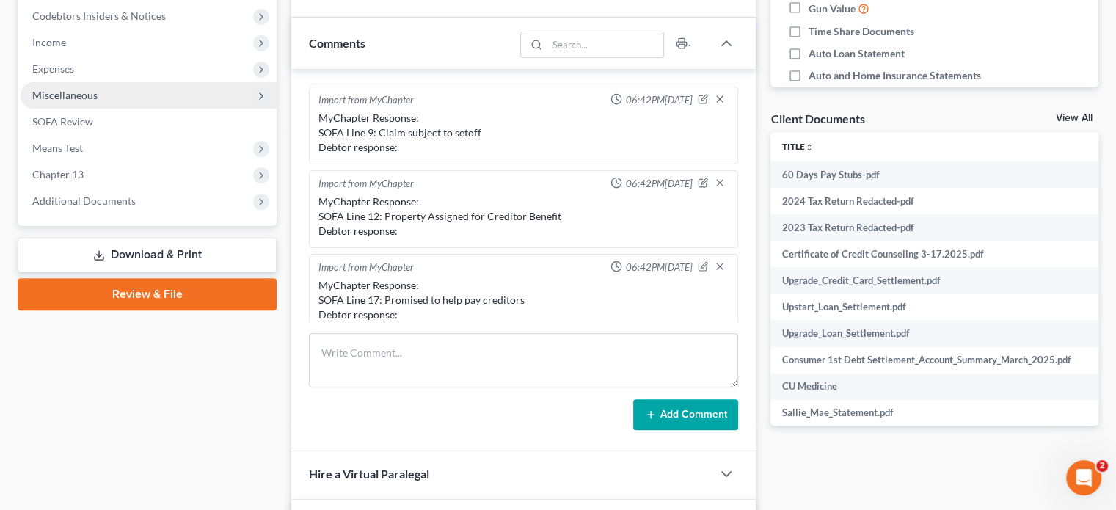
scroll to position [343, 0]
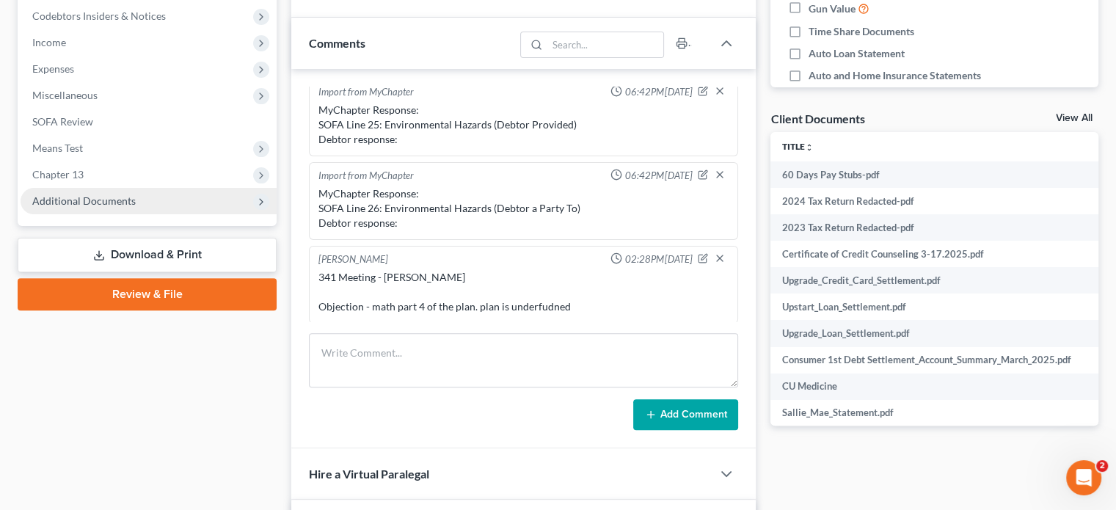
click at [122, 203] on span "Additional Documents" at bounding box center [84, 201] width 104 height 12
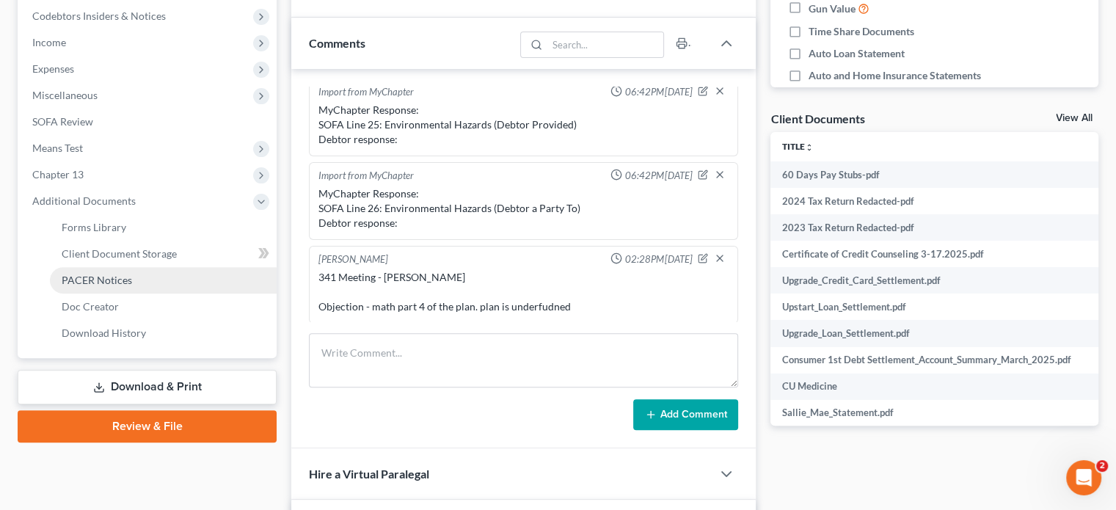
click at [103, 283] on span "PACER Notices" at bounding box center [97, 280] width 70 height 12
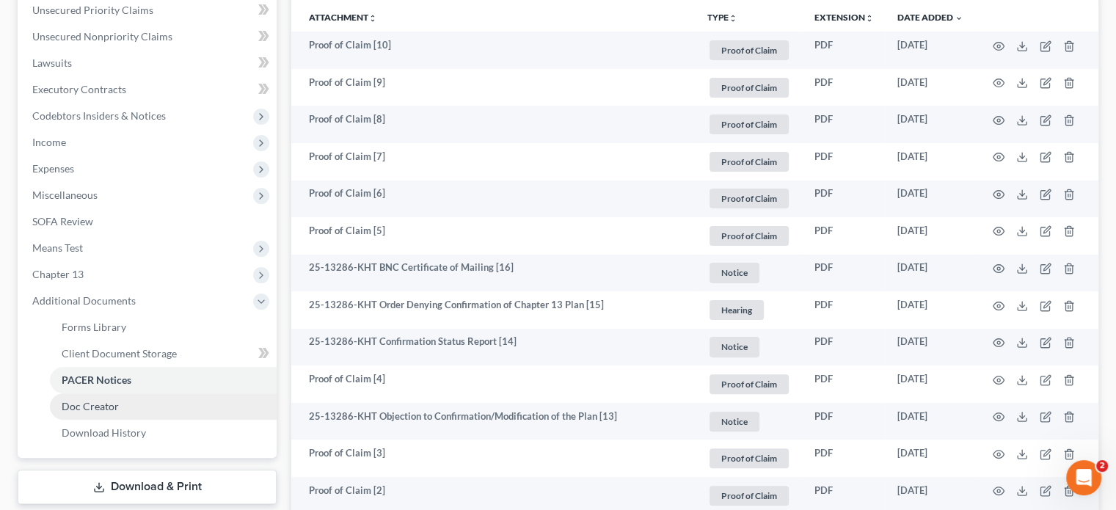
scroll to position [367, 0]
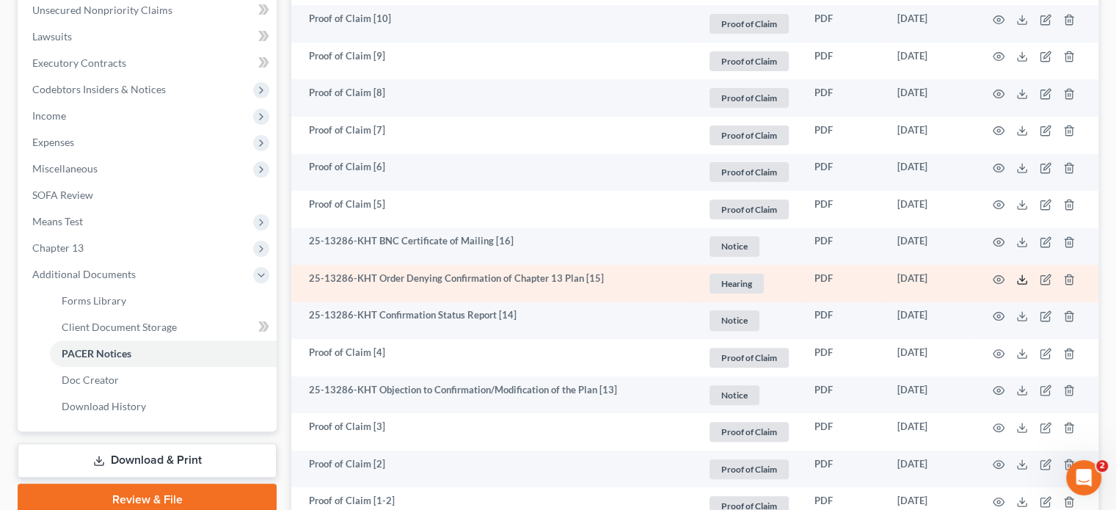
click at [1019, 280] on icon at bounding box center [1023, 280] width 12 height 12
